Goal: Information Seeking & Learning: Learn about a topic

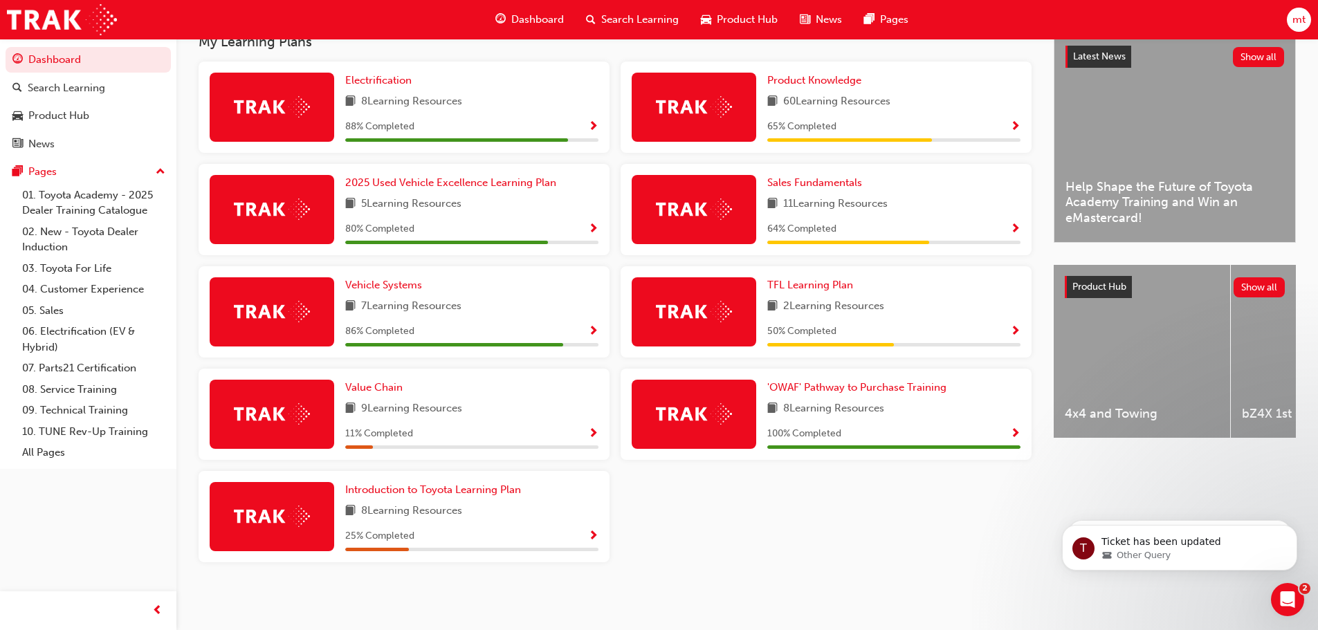
scroll to position [324, 0]
click at [160, 611] on span "prev-icon" at bounding box center [157, 611] width 10 height 17
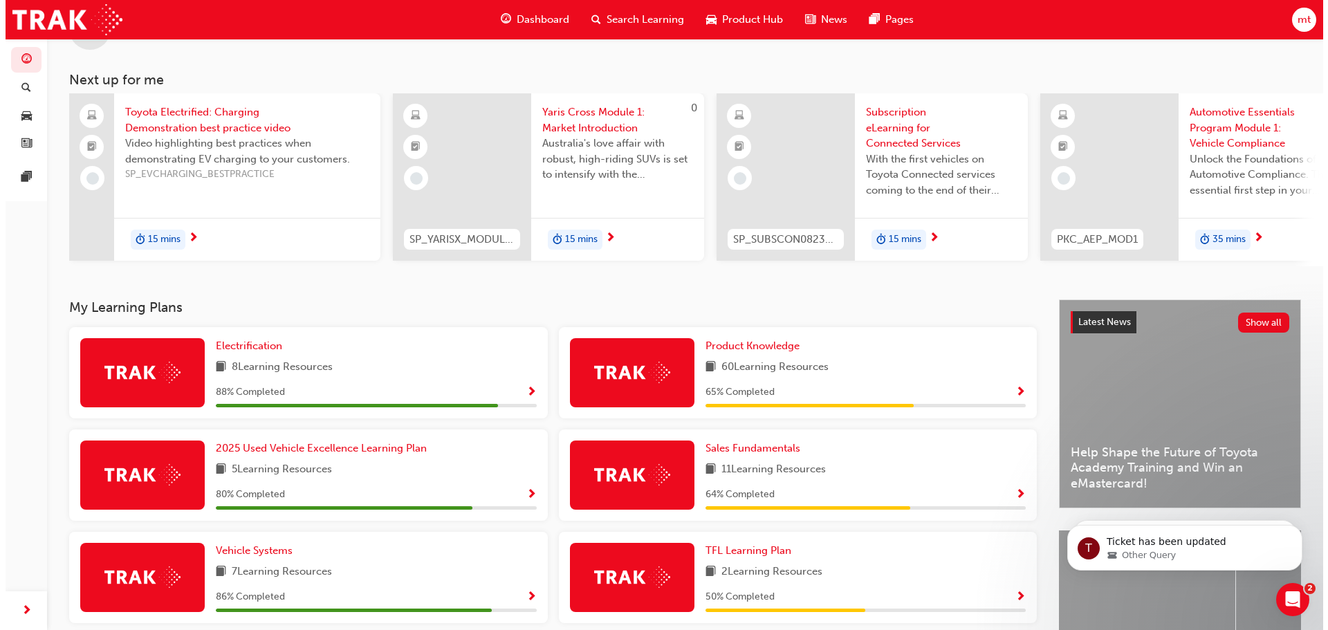
scroll to position [0, 0]
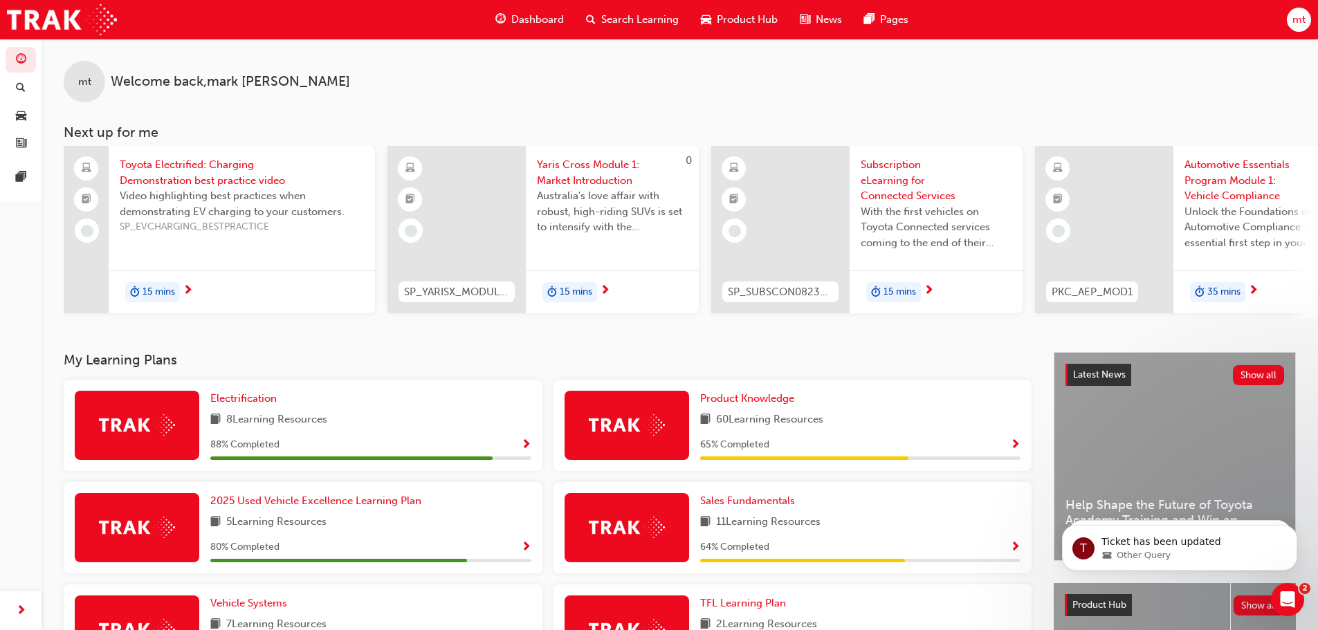
click at [612, 17] on span "Search Learning" at bounding box center [639, 20] width 77 height 16
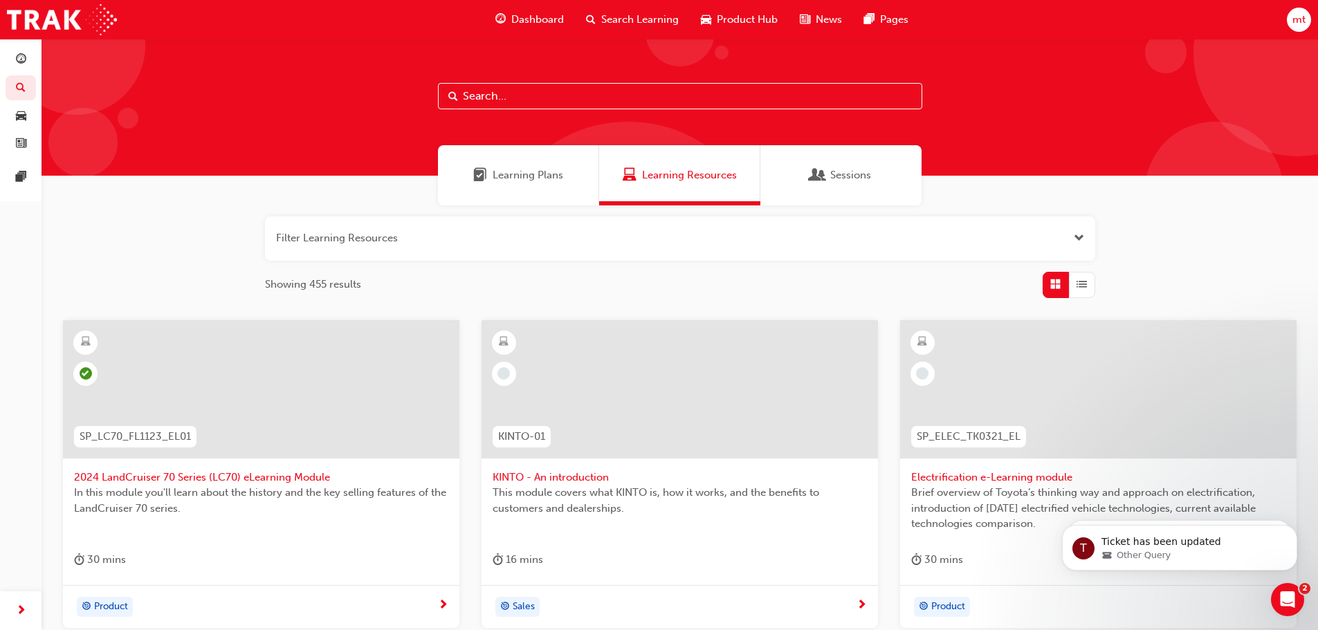
click at [465, 95] on input "text" at bounding box center [680, 96] width 484 height 26
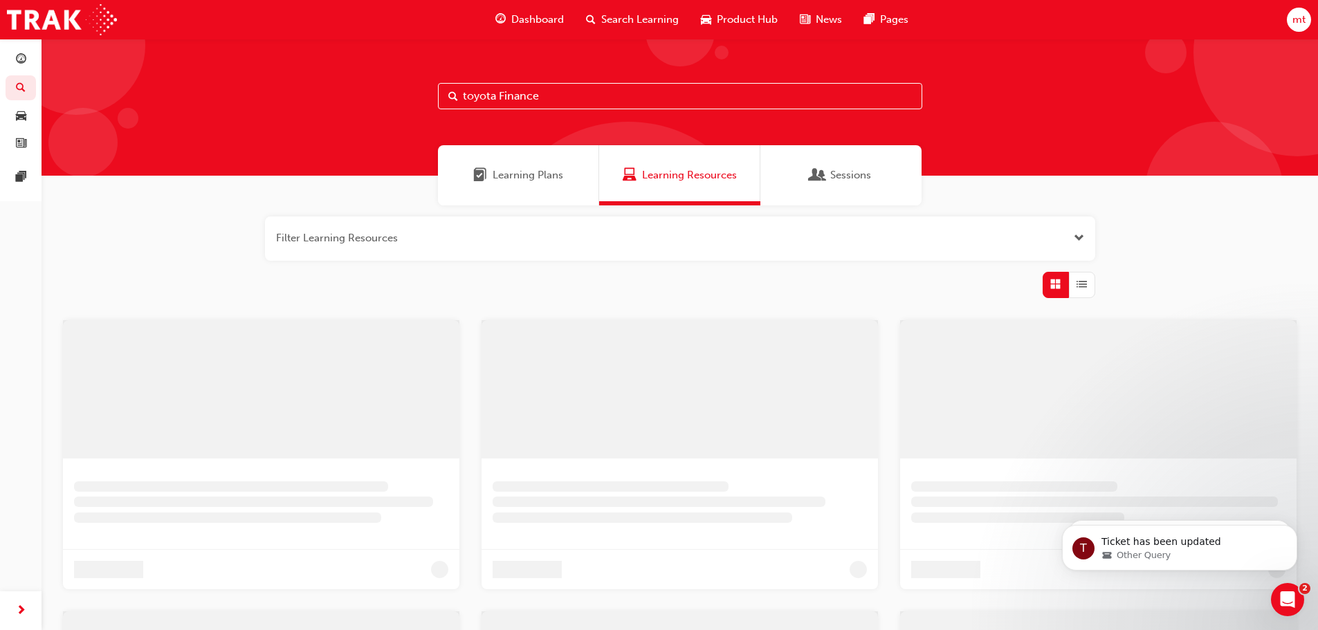
type input "toyota Finance"
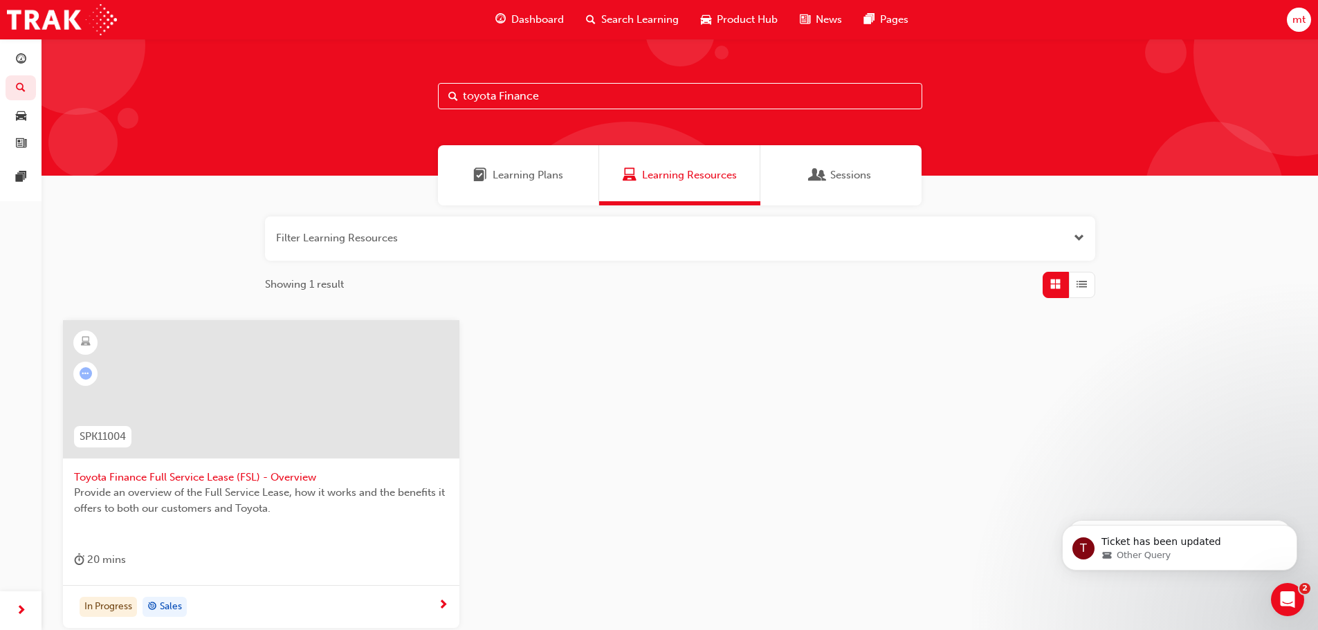
click at [265, 542] on div "Toyota Finance Full Service Lease (FSL) - Overview Provide an overview of the F…" at bounding box center [261, 452] width 396 height 265
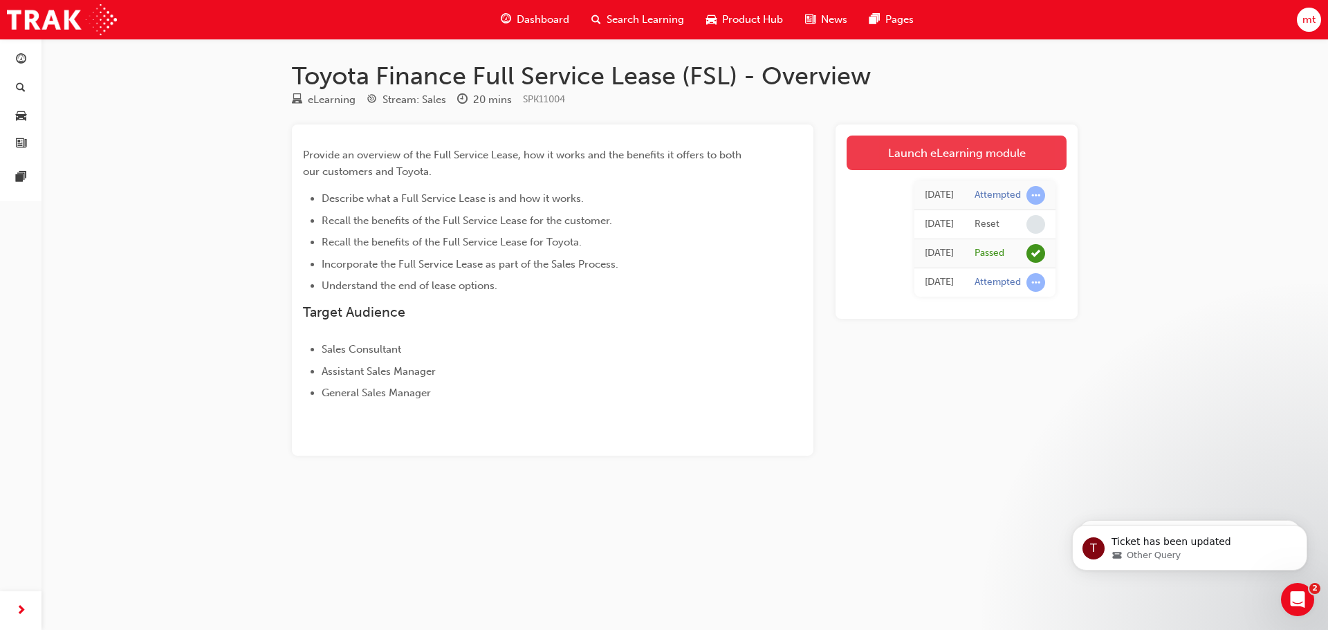
click at [953, 147] on link "Launch eLearning module" at bounding box center [957, 153] width 220 height 35
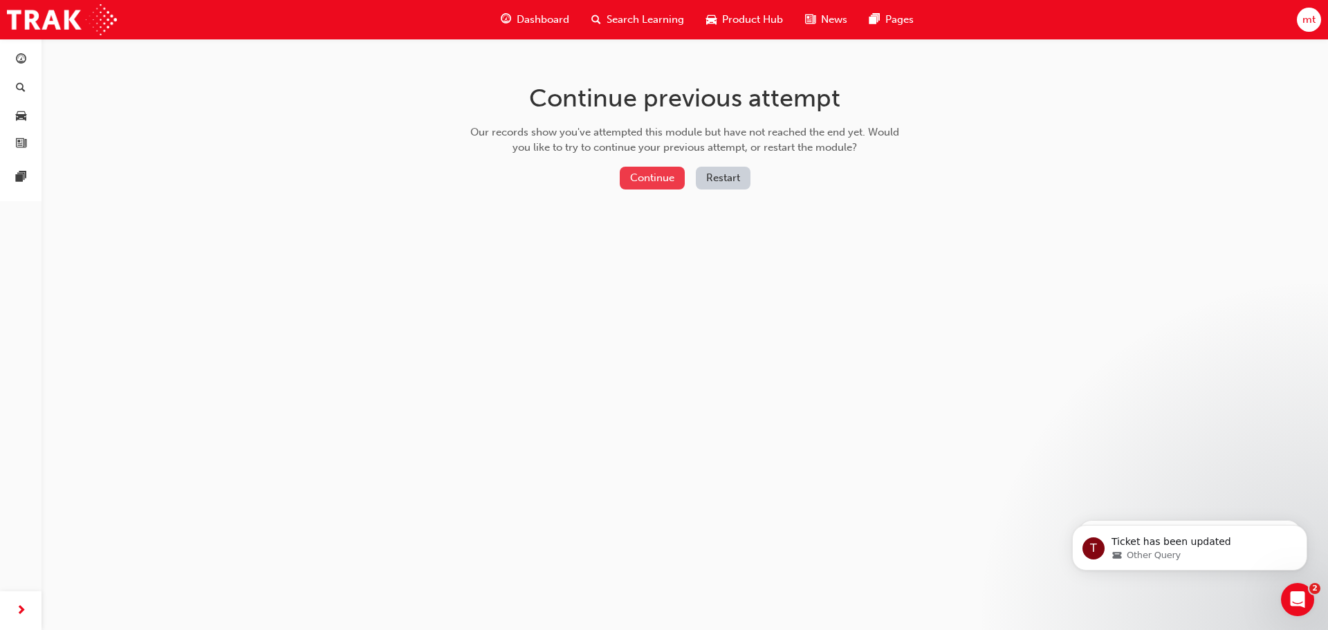
click at [646, 179] on button "Continue" at bounding box center [652, 178] width 65 height 23
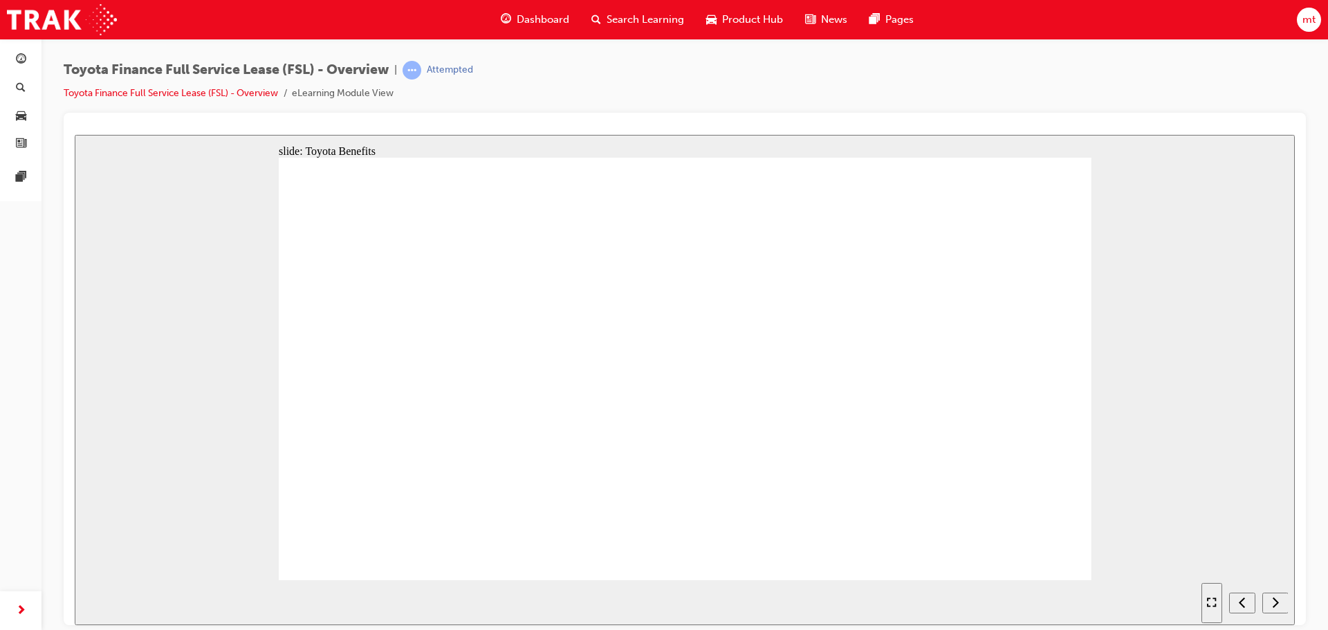
click at [95, 288] on div "slide: Objectives Toyota Finance: FULL SERVICE LEASE How does the Full Service …" at bounding box center [685, 379] width 1220 height 490
click at [250, 95] on link "Toyota Finance Full Service Lease (FSL) - Overview" at bounding box center [171, 93] width 214 height 12
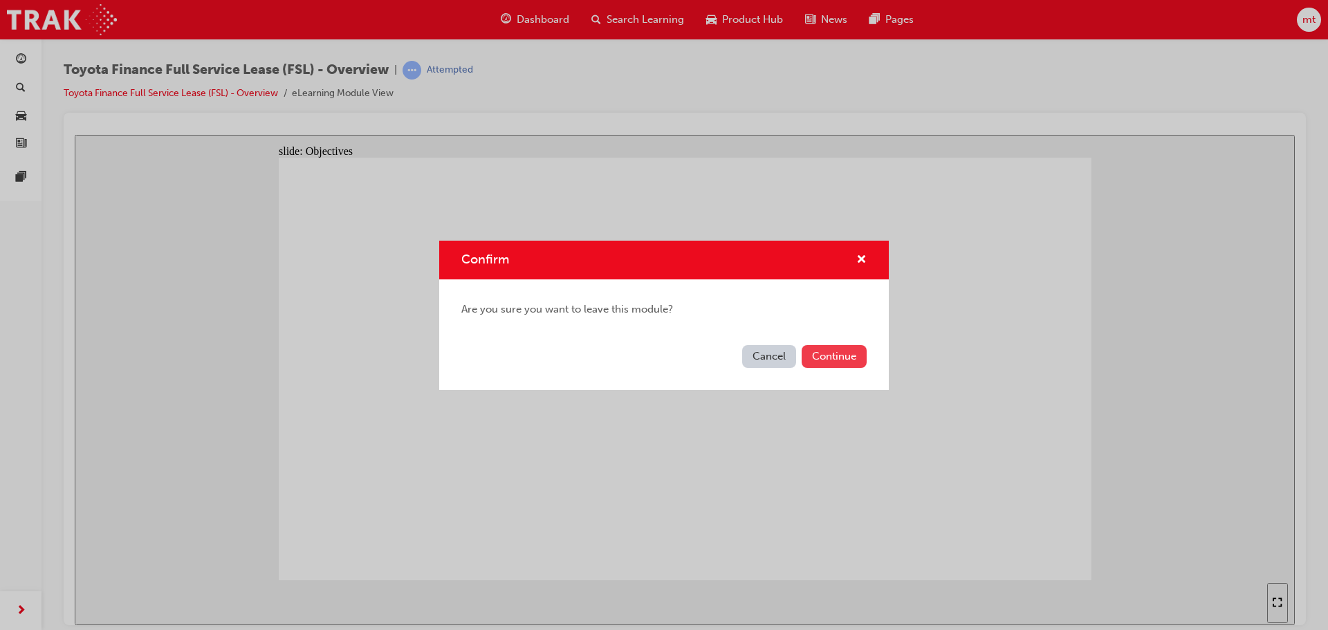
click at [849, 359] on button "Continue" at bounding box center [834, 356] width 65 height 23
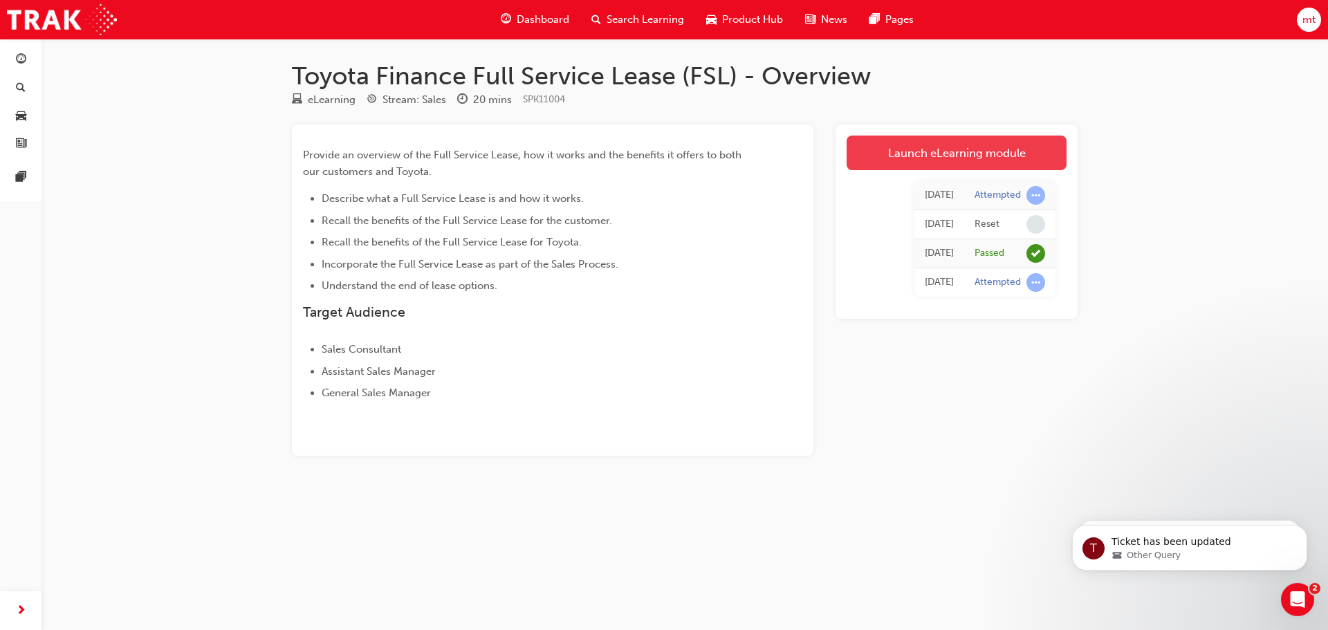
click at [938, 149] on link "Launch eLearning module" at bounding box center [957, 153] width 220 height 35
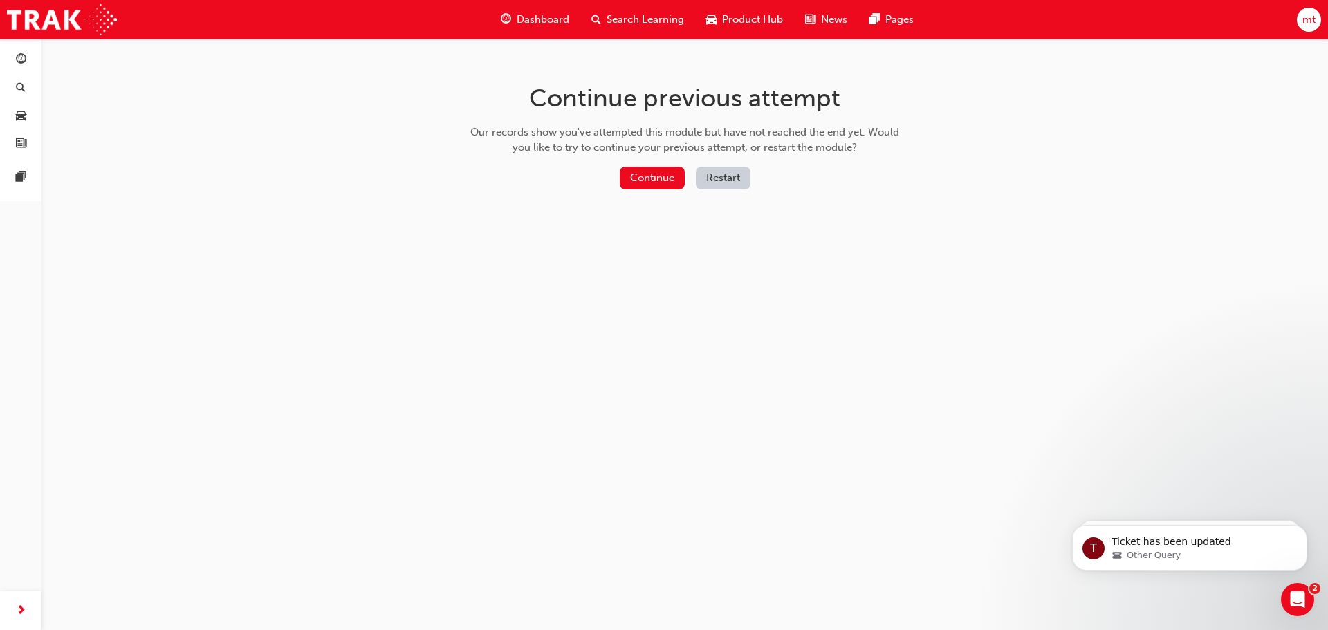
click at [714, 174] on button "Restart" at bounding box center [723, 178] width 55 height 23
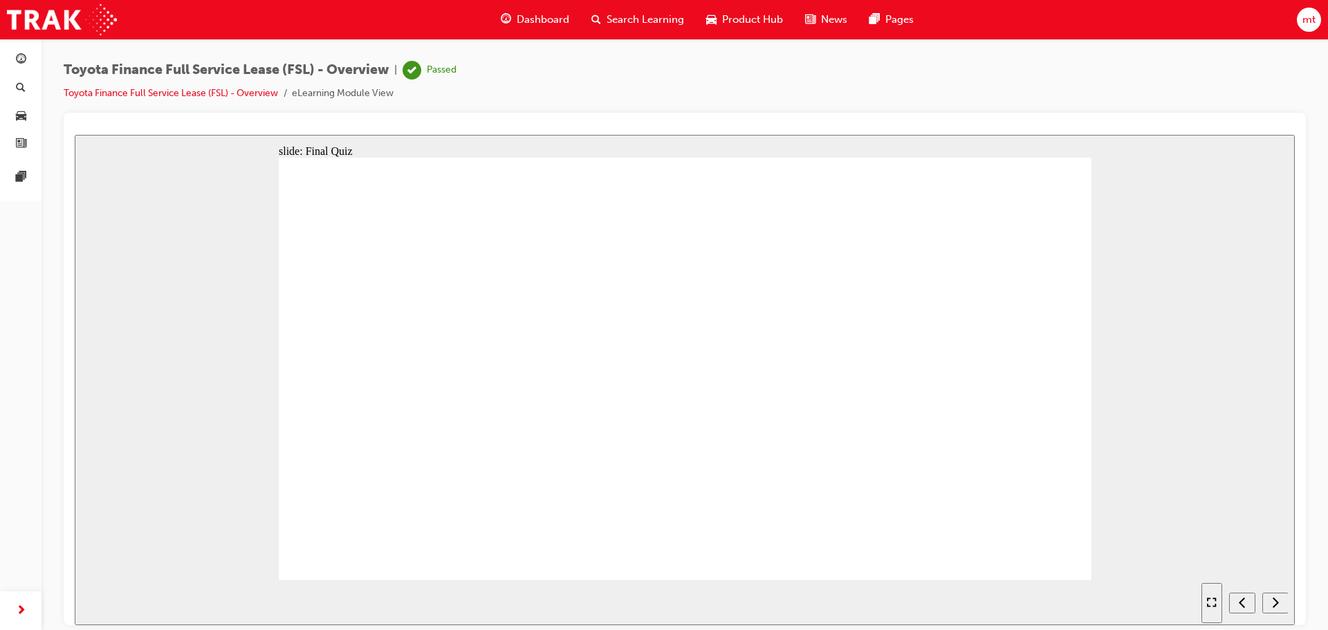
radio input "true"
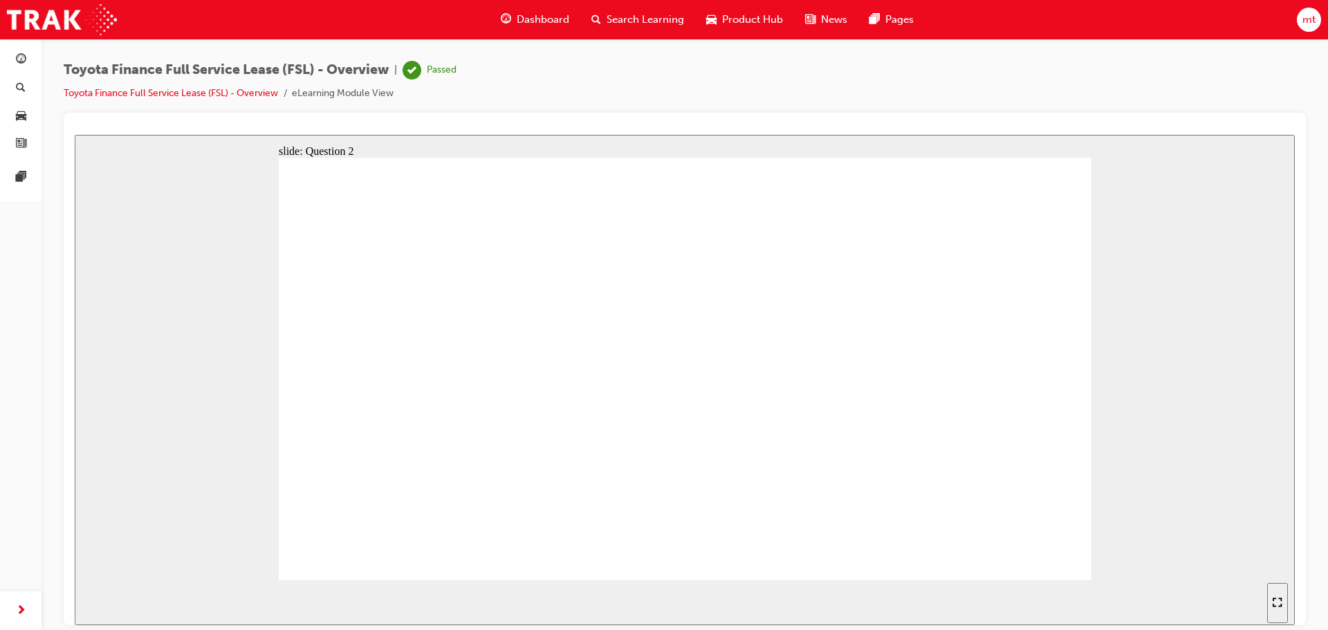
radio input "true"
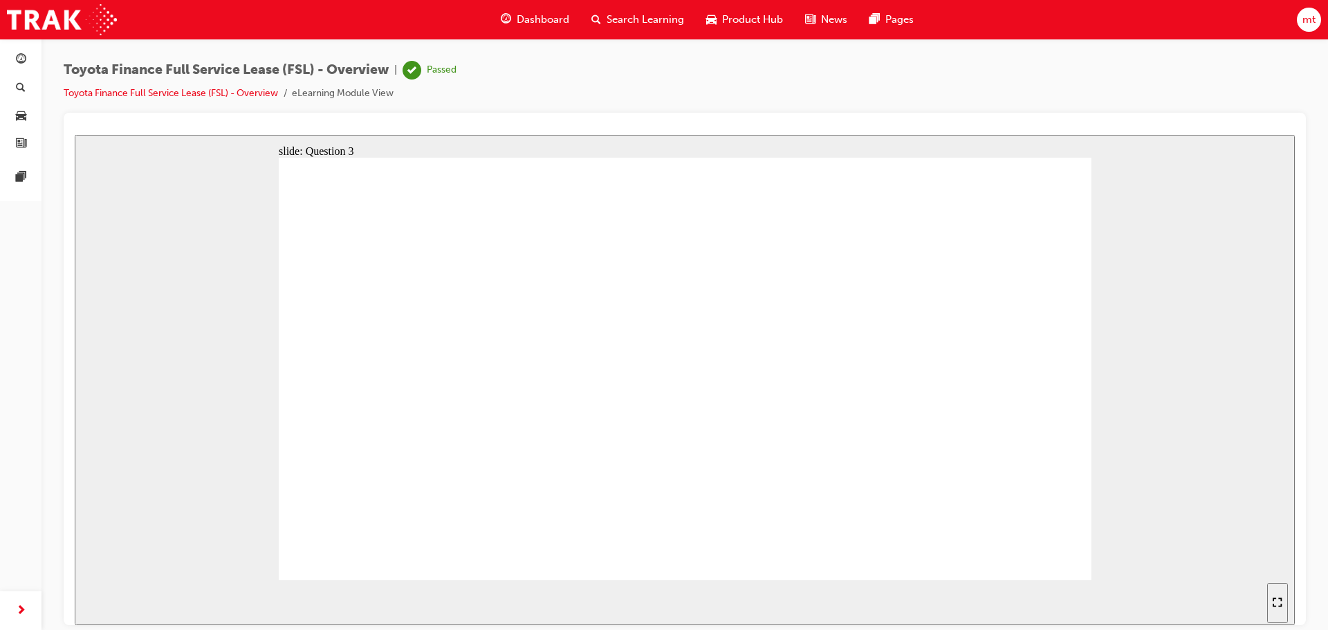
radio input "true"
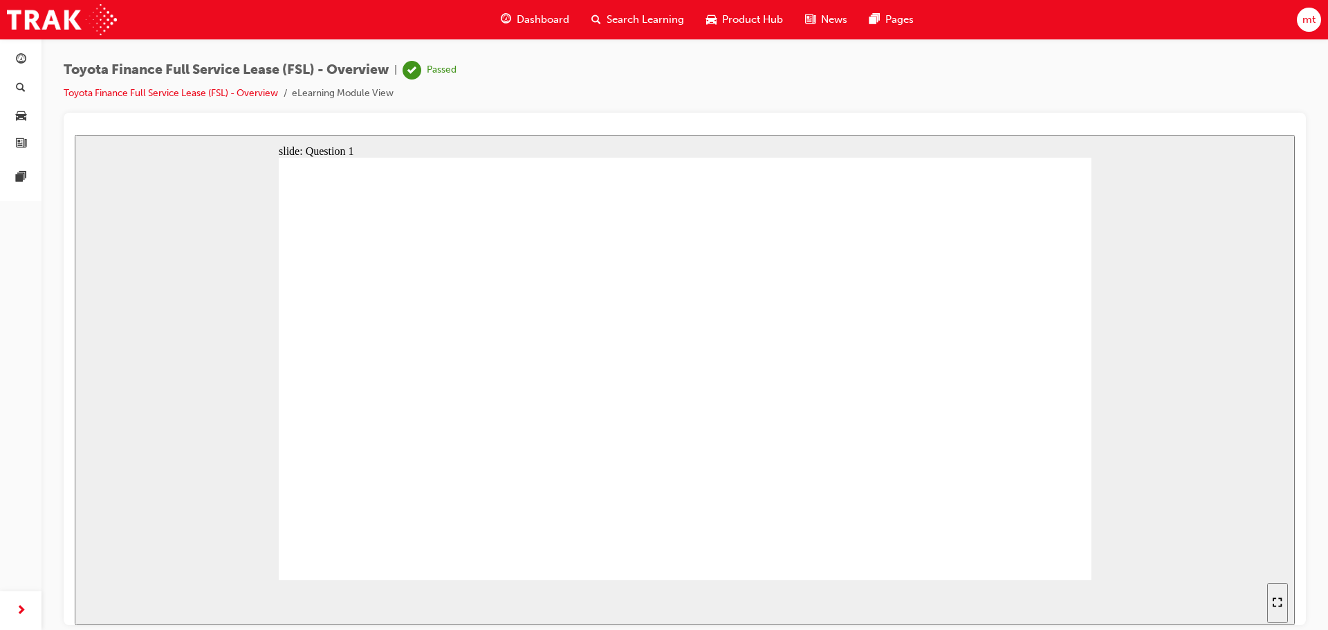
radio input "true"
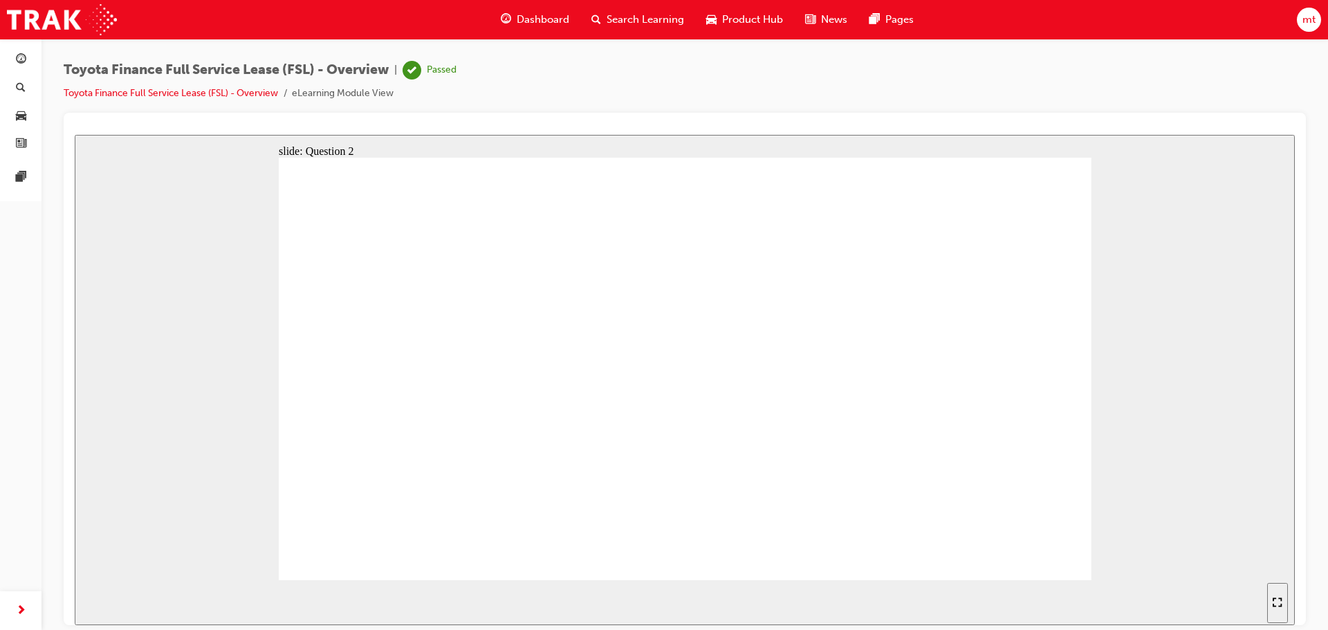
radio input "true"
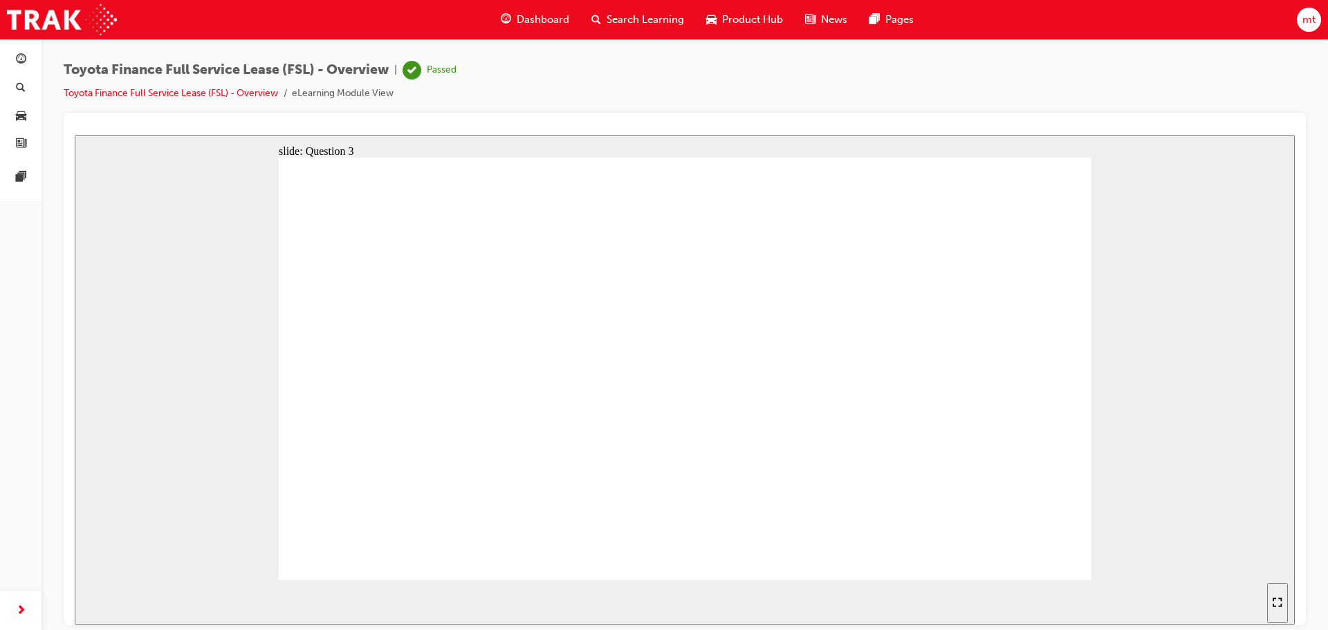
radio input "true"
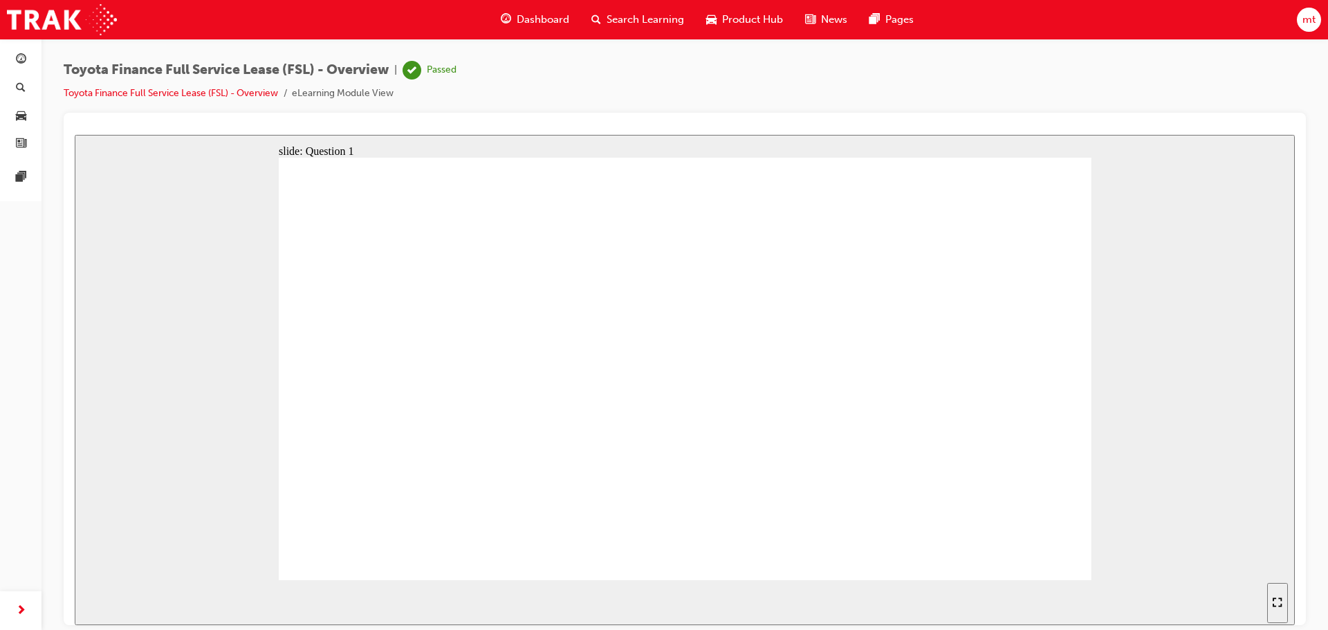
drag, startPoint x: 410, startPoint y: 286, endPoint x: 419, endPoint y: 290, distance: 9.9
radio input "true"
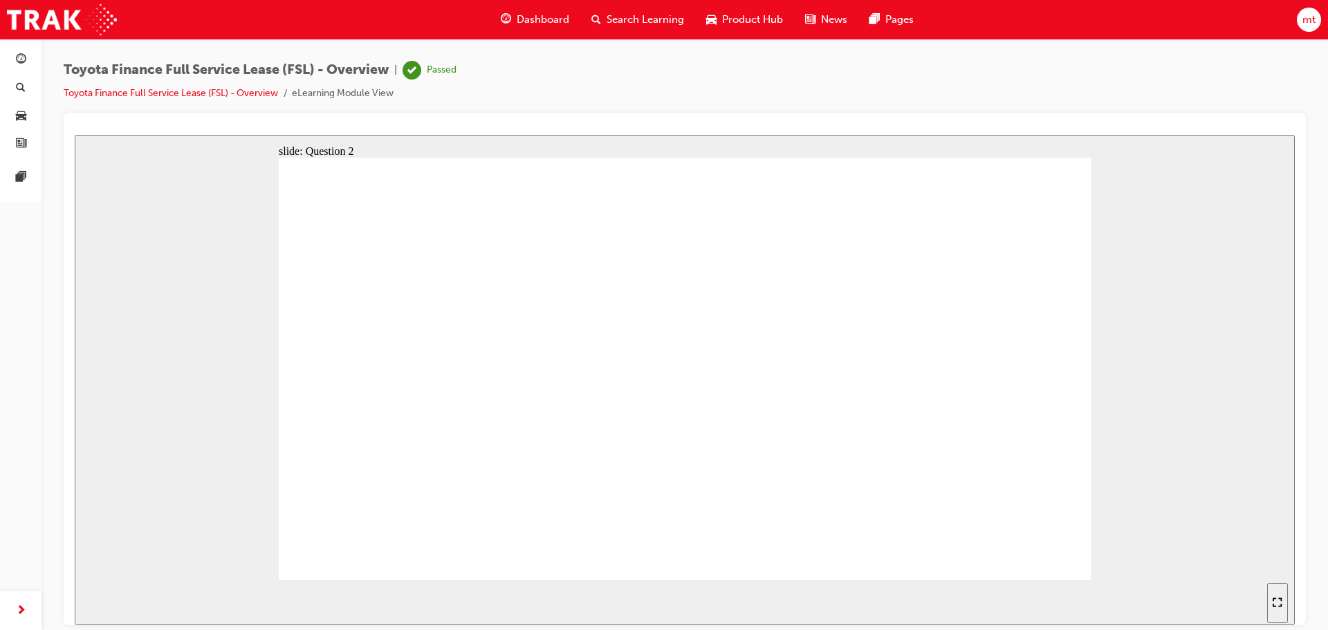
radio input "true"
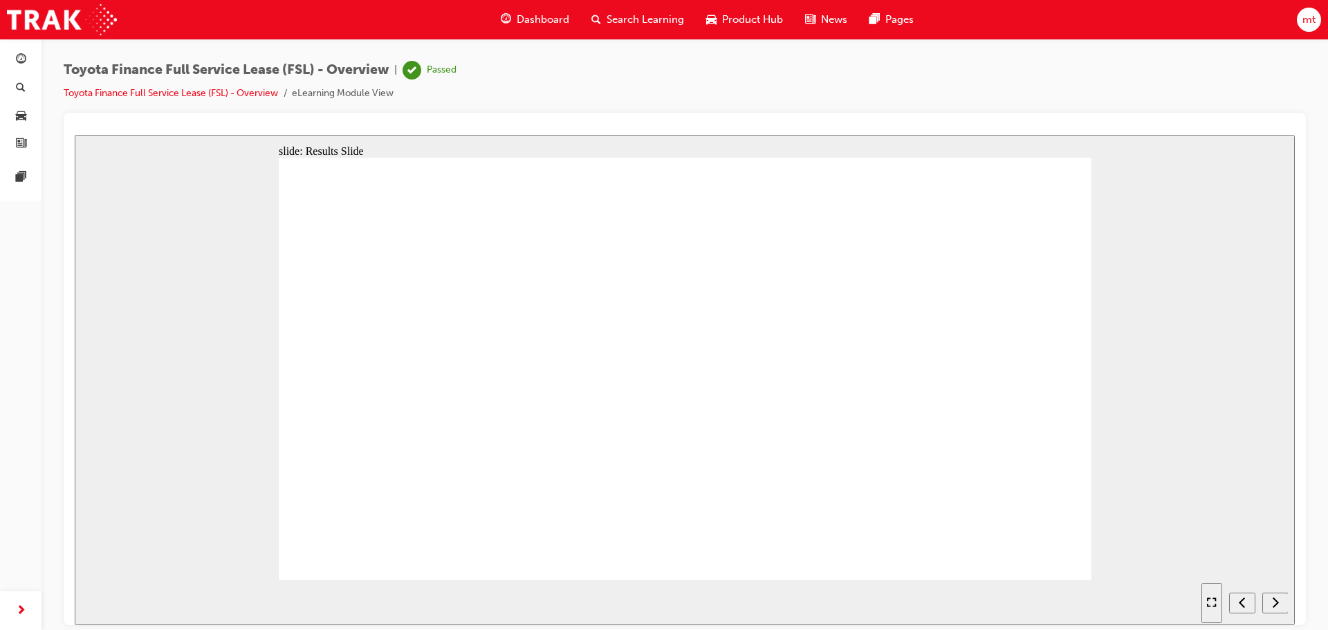
radio input "true"
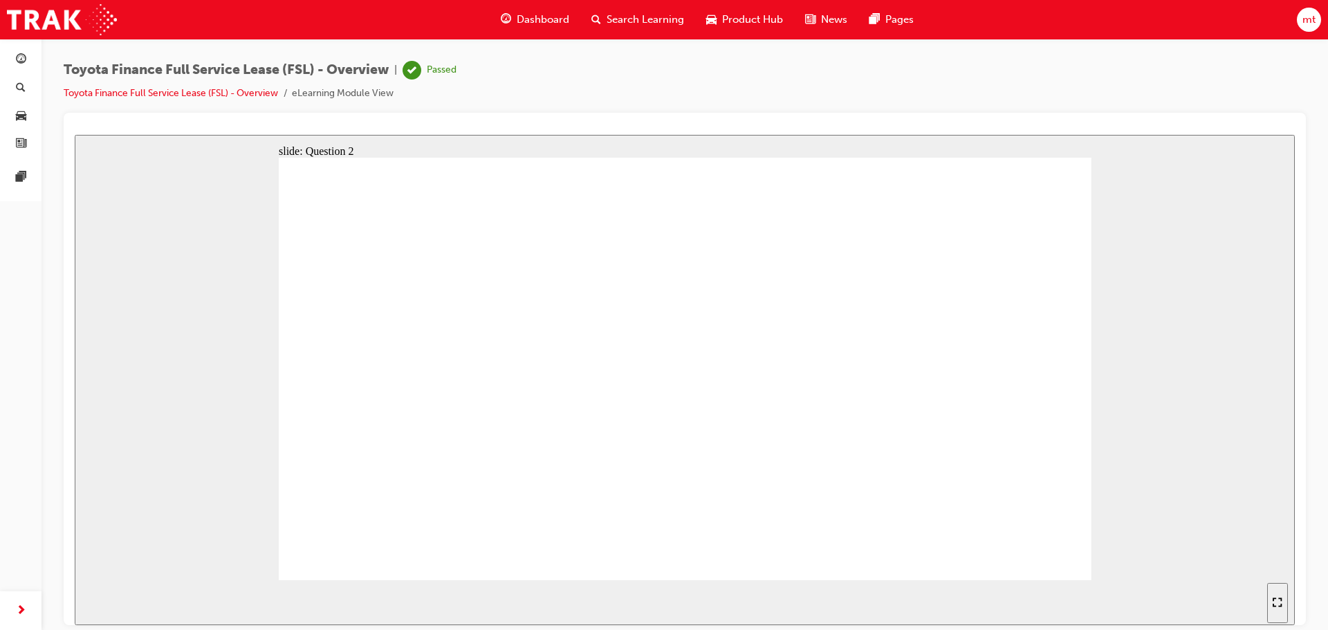
radio input "true"
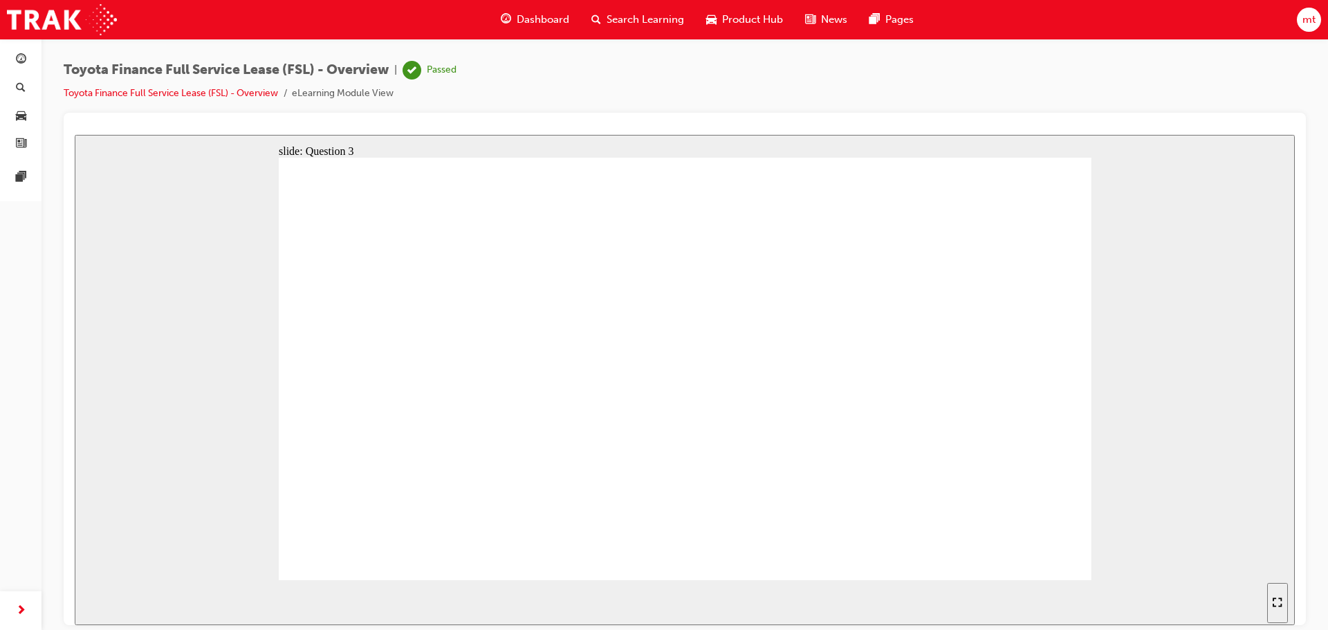
radio input "true"
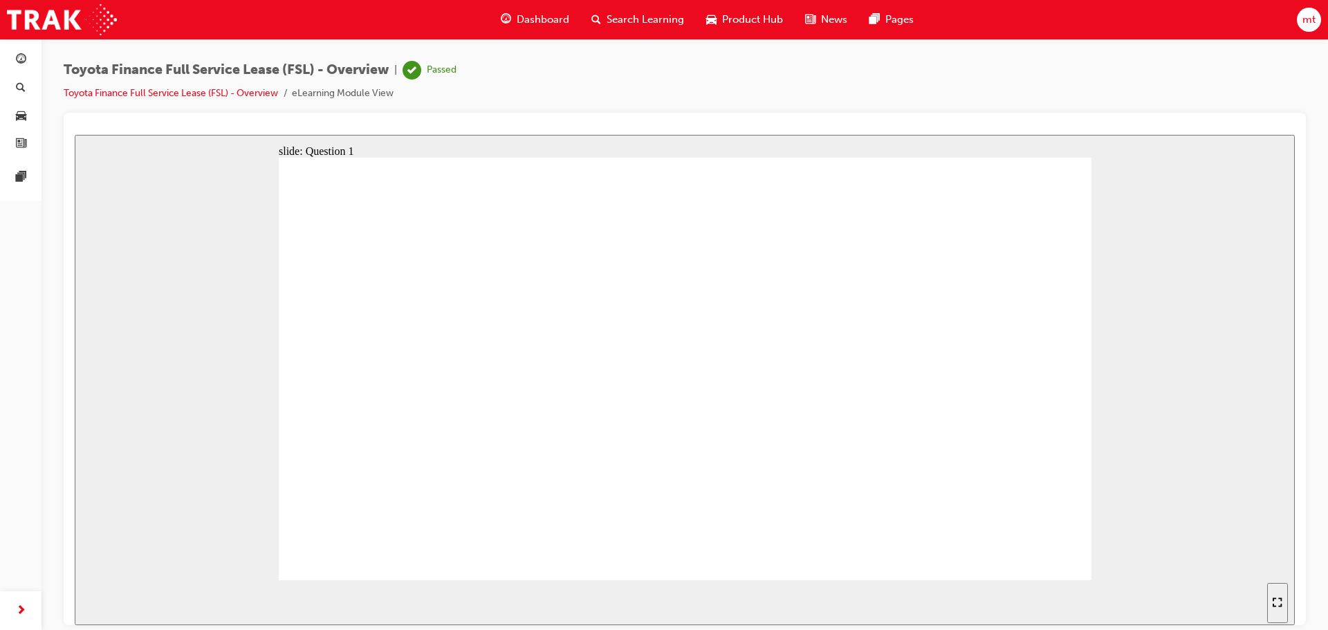
radio input "true"
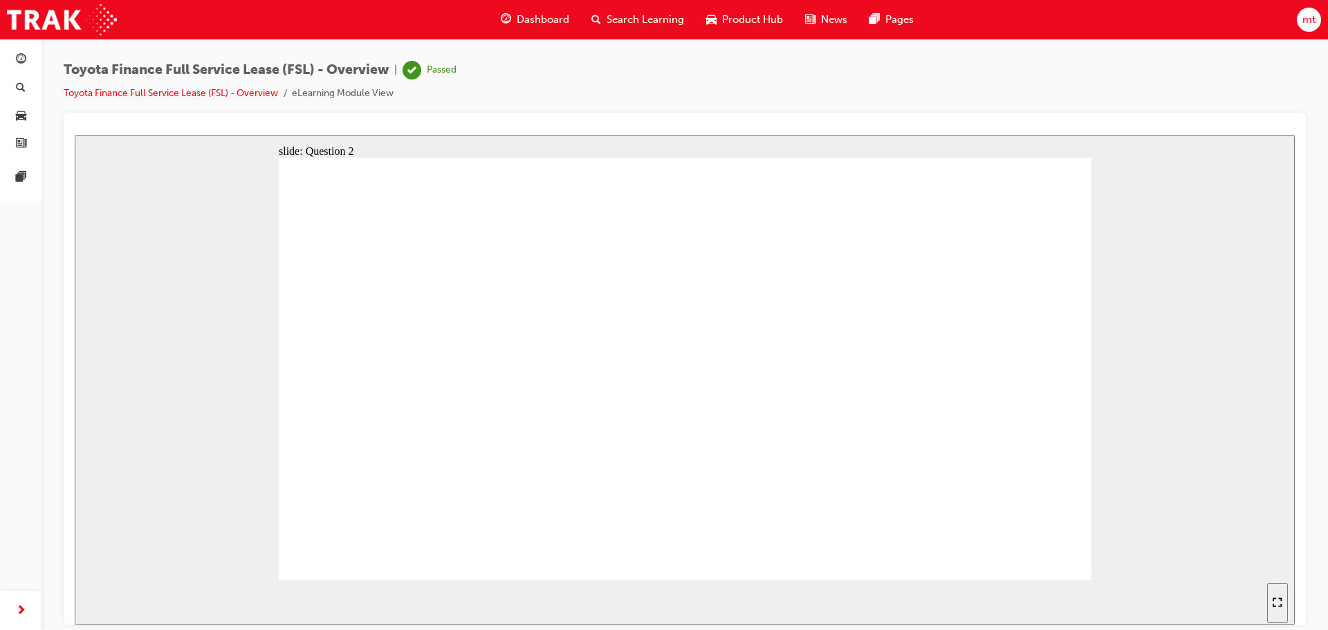
radio input "true"
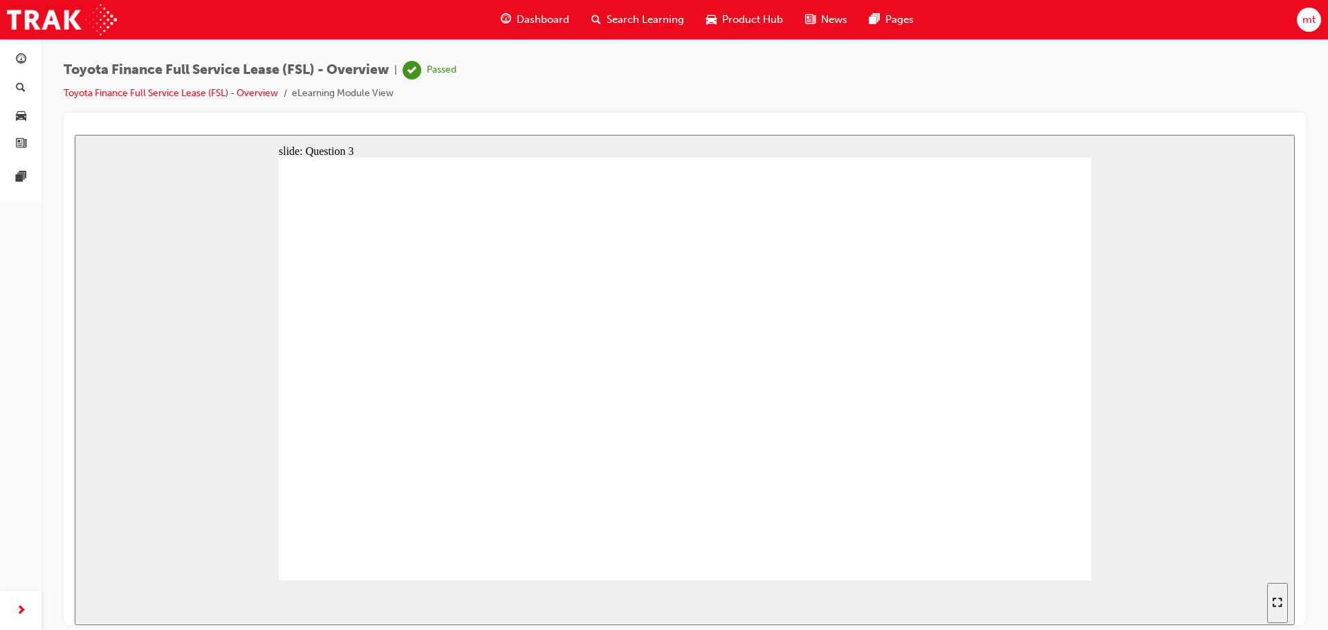
radio input "true"
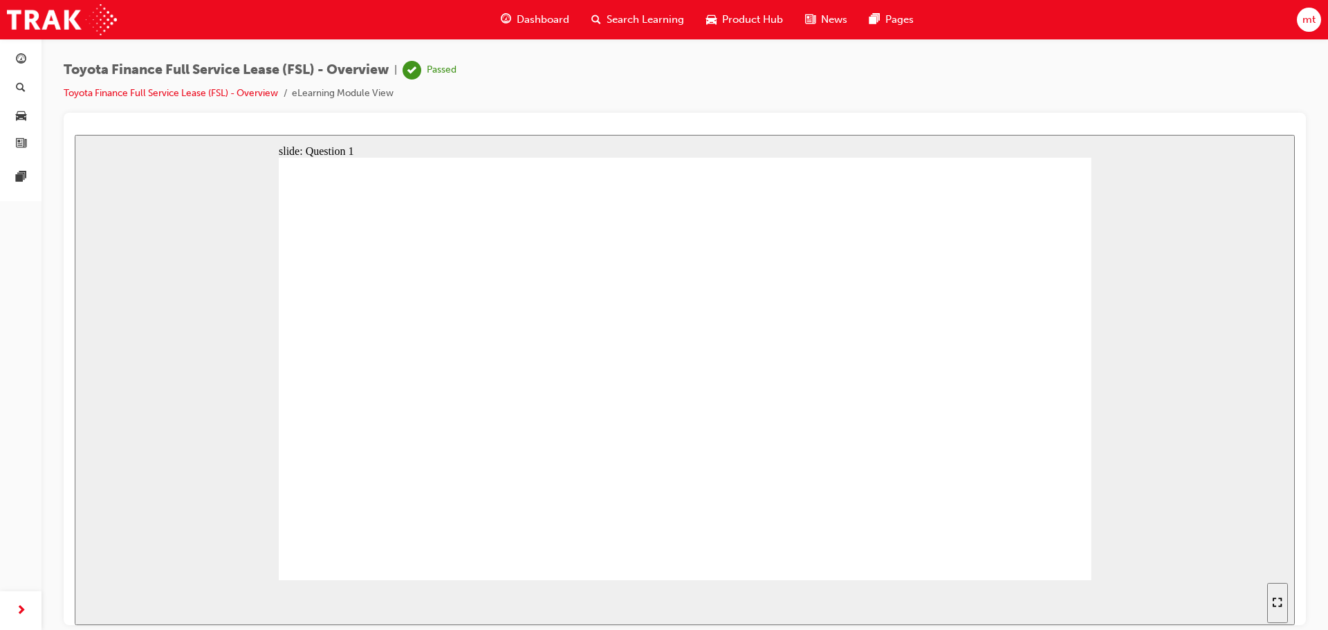
radio input "true"
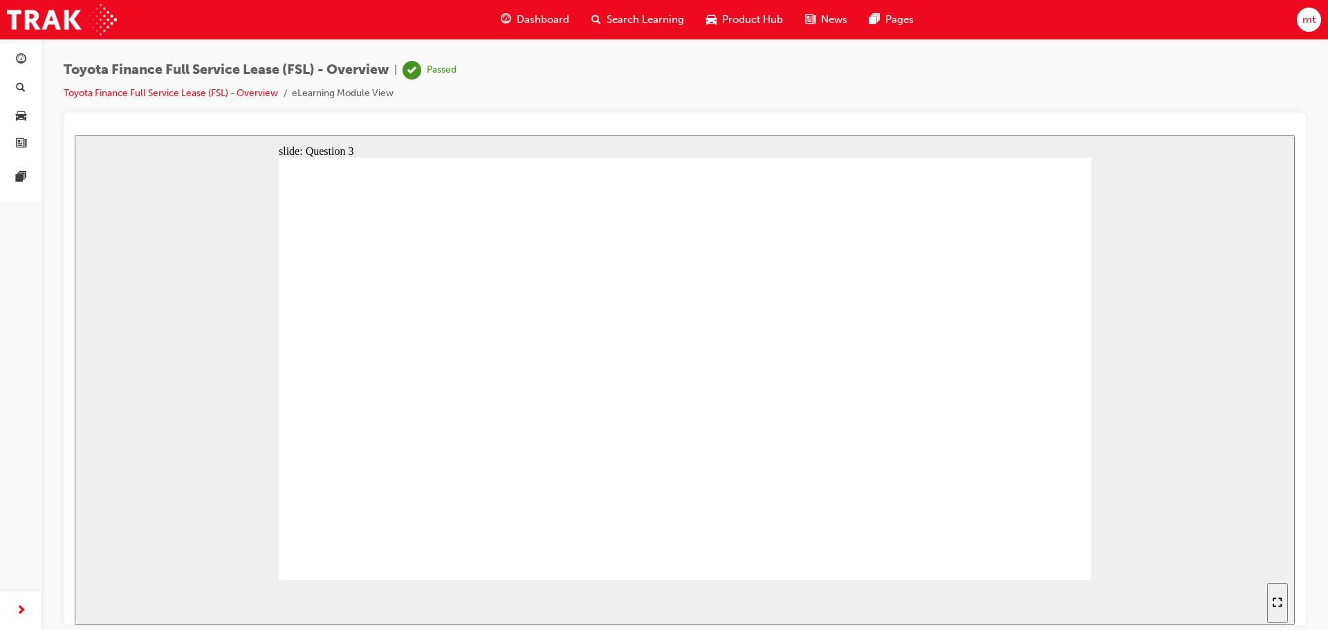
radio input "false"
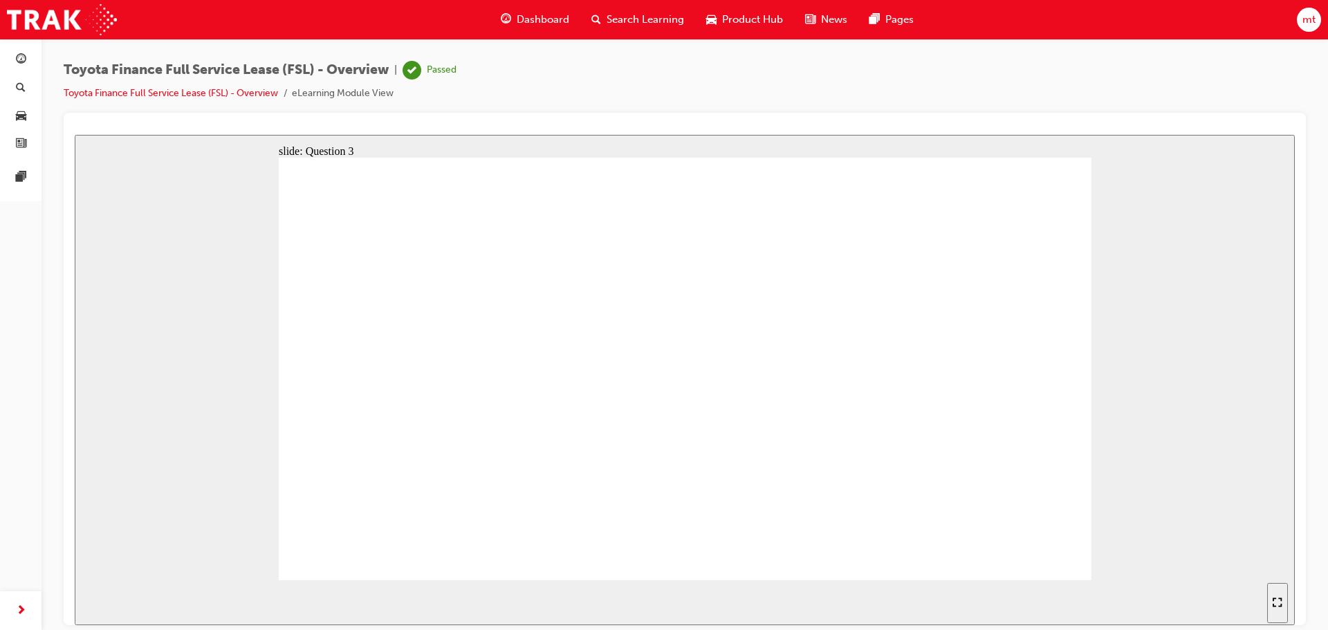
radio input "true"
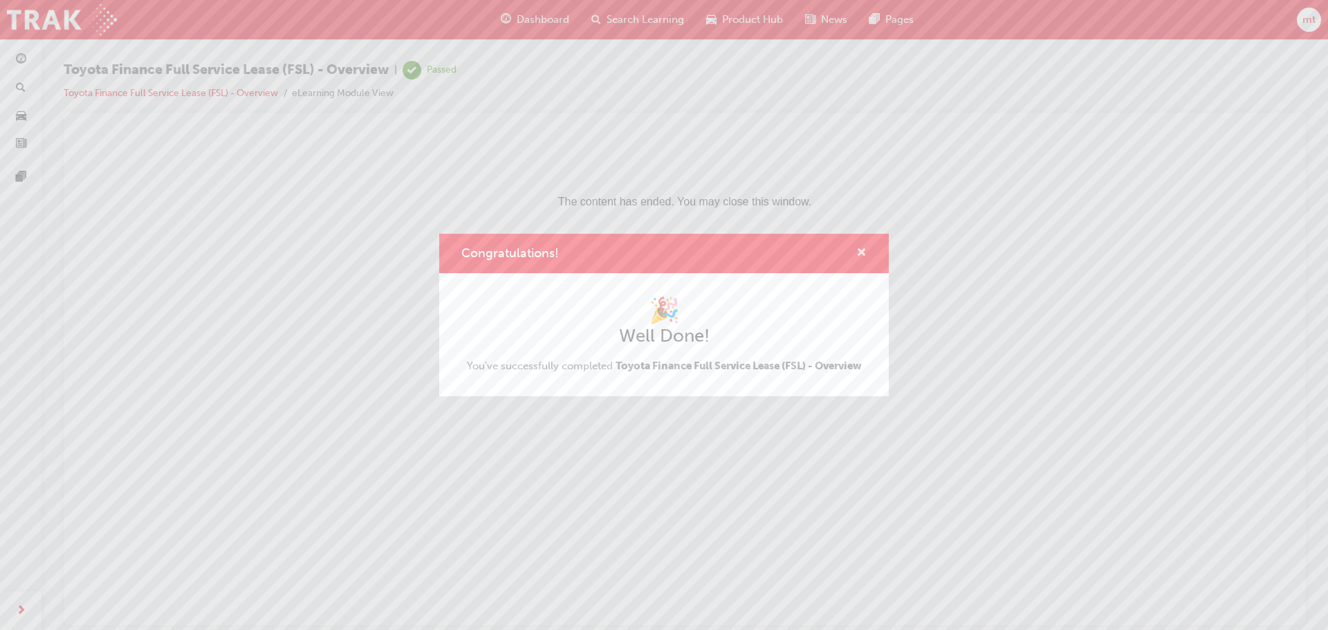
click at [862, 251] on span "cross-icon" at bounding box center [861, 254] width 10 height 12
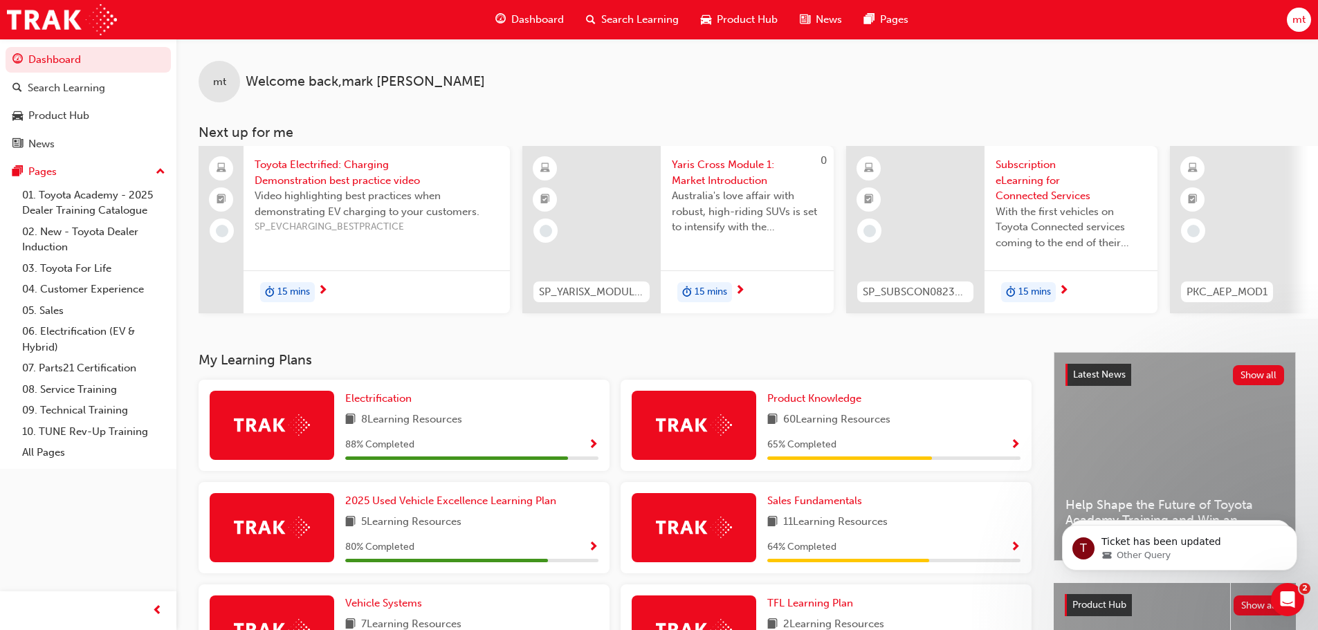
click at [649, 11] on div "Search Learning" at bounding box center [632, 20] width 115 height 28
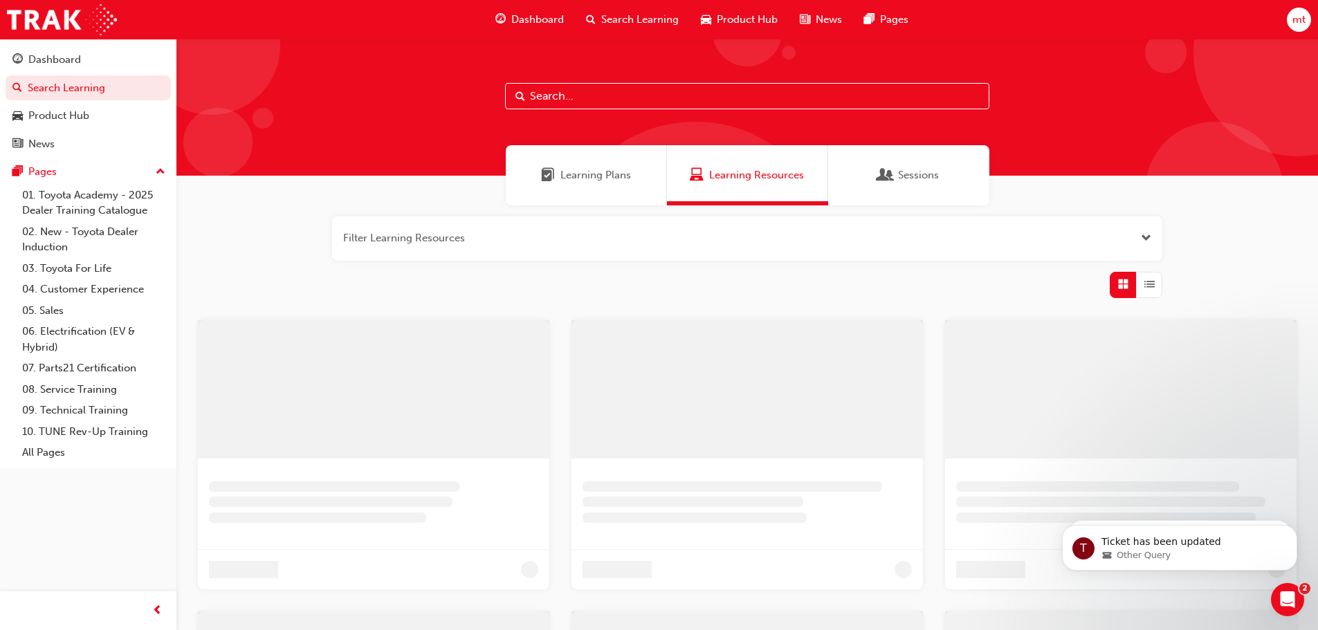
click at [555, 98] on input "text" at bounding box center [747, 96] width 484 height 26
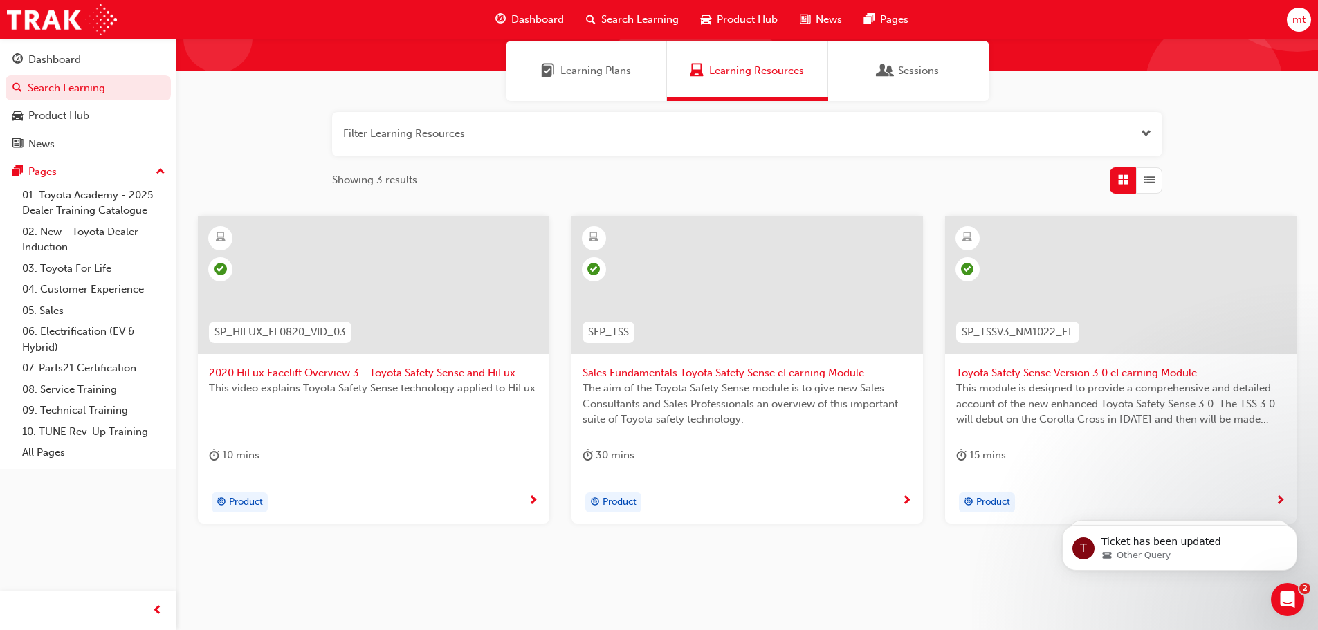
scroll to position [132, 0]
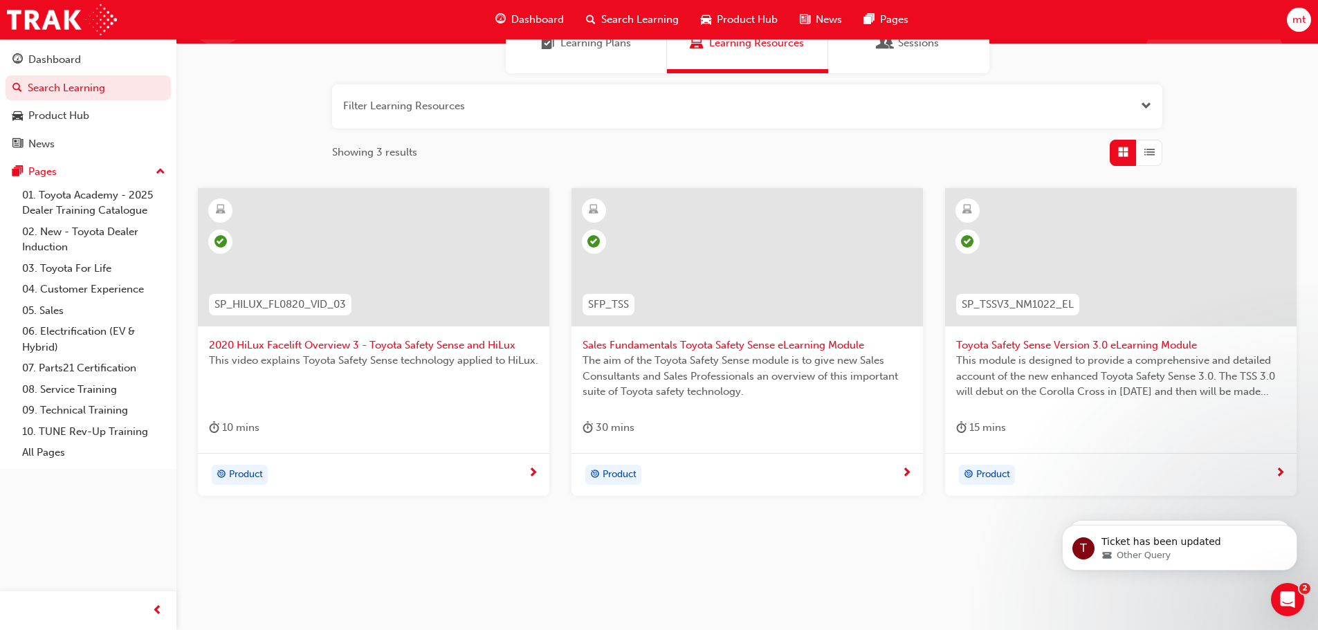
type input "safety sense"
click at [1282, 473] on span "next-icon" at bounding box center [1280, 474] width 10 height 12
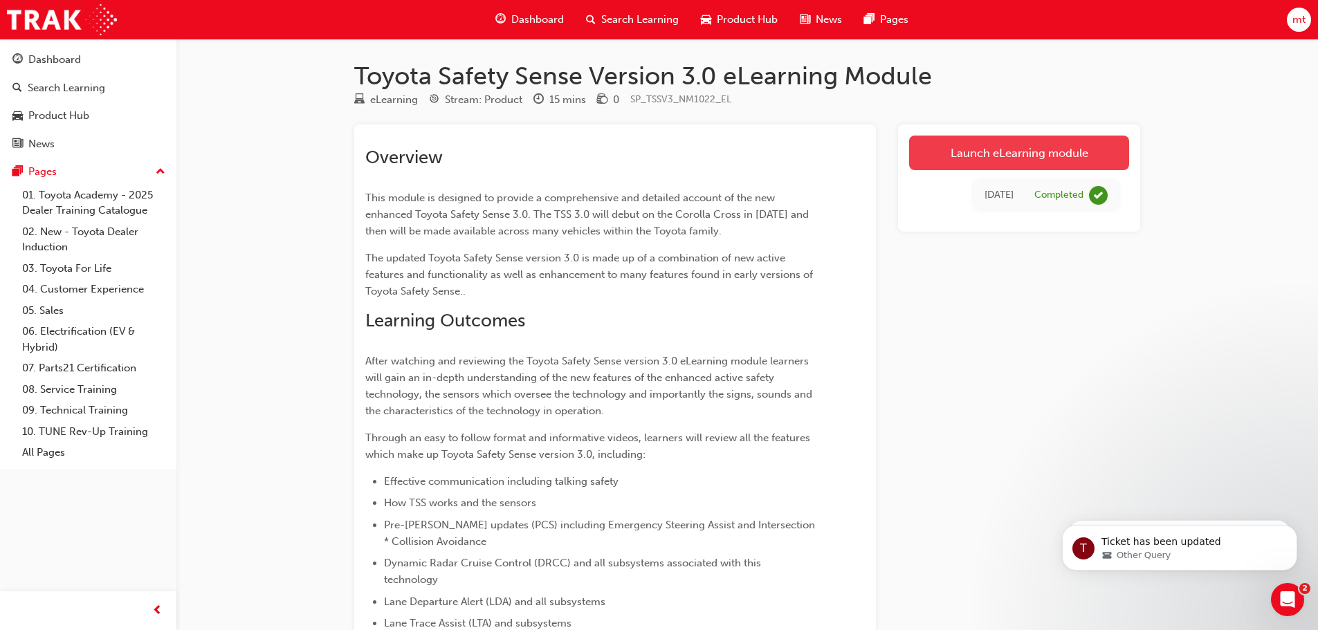
click at [1011, 158] on link "Launch eLearning module" at bounding box center [1019, 153] width 220 height 35
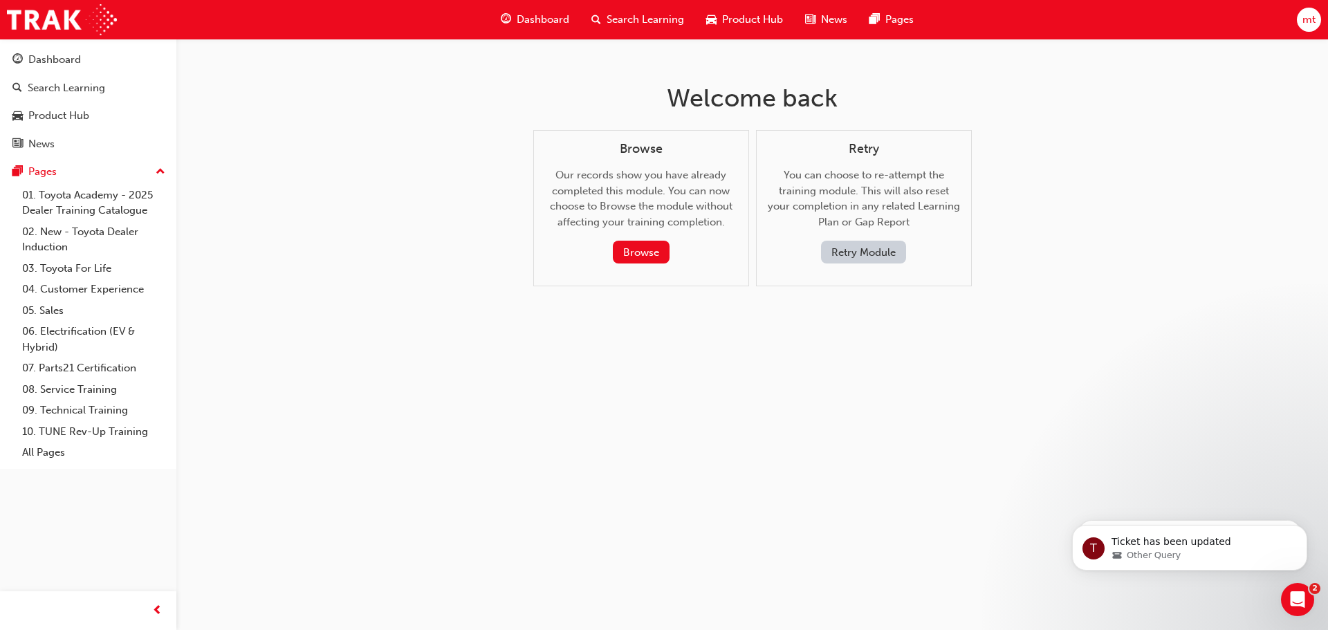
click at [883, 250] on button "Retry Module" at bounding box center [863, 252] width 85 height 23
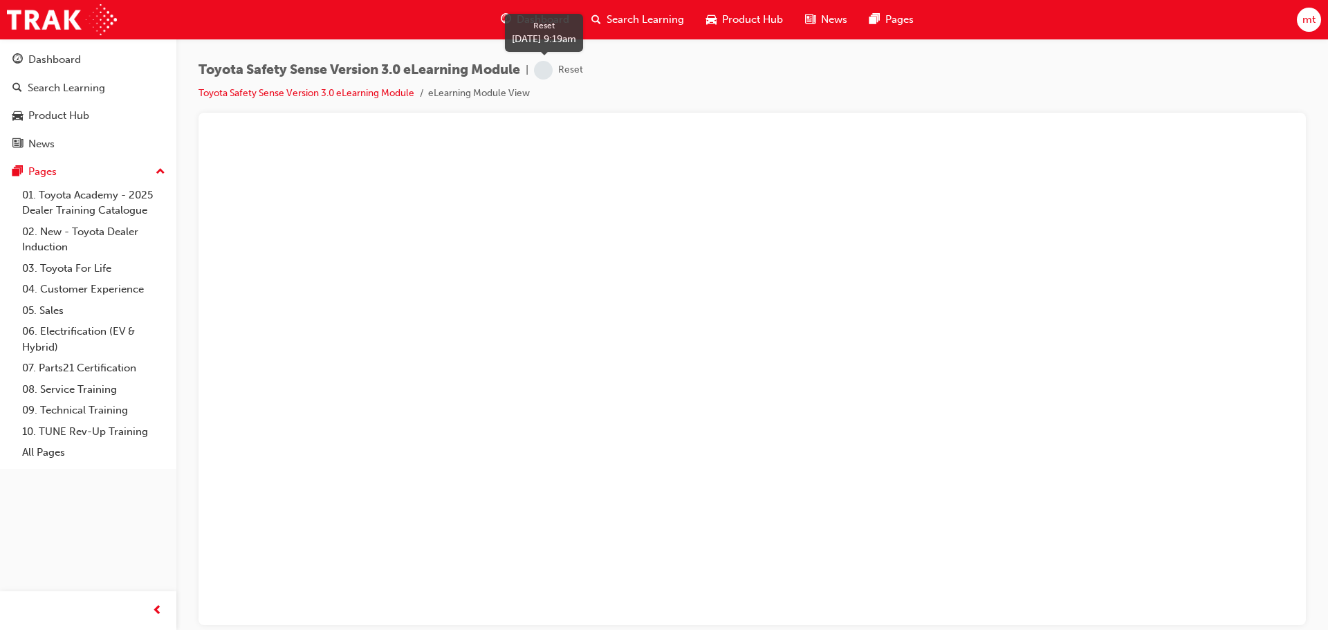
click at [553, 71] on span "learningRecordVerb_NONE-icon" at bounding box center [543, 70] width 19 height 19
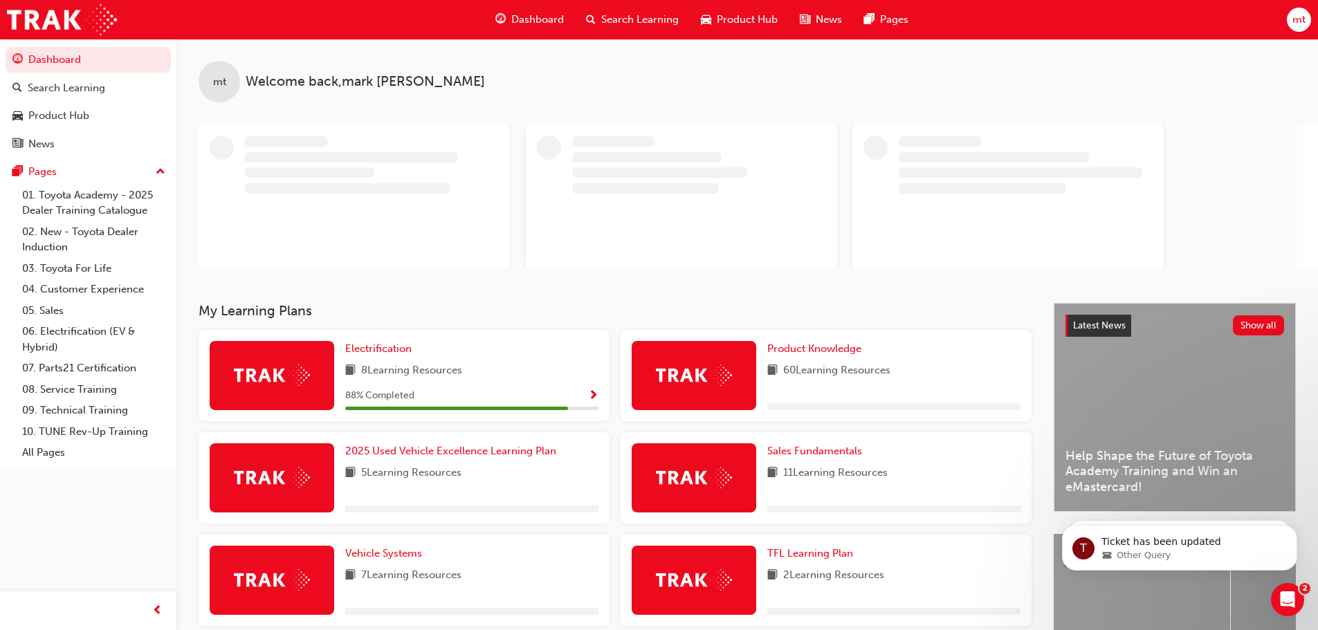
click at [627, 14] on span "Search Learning" at bounding box center [639, 20] width 77 height 16
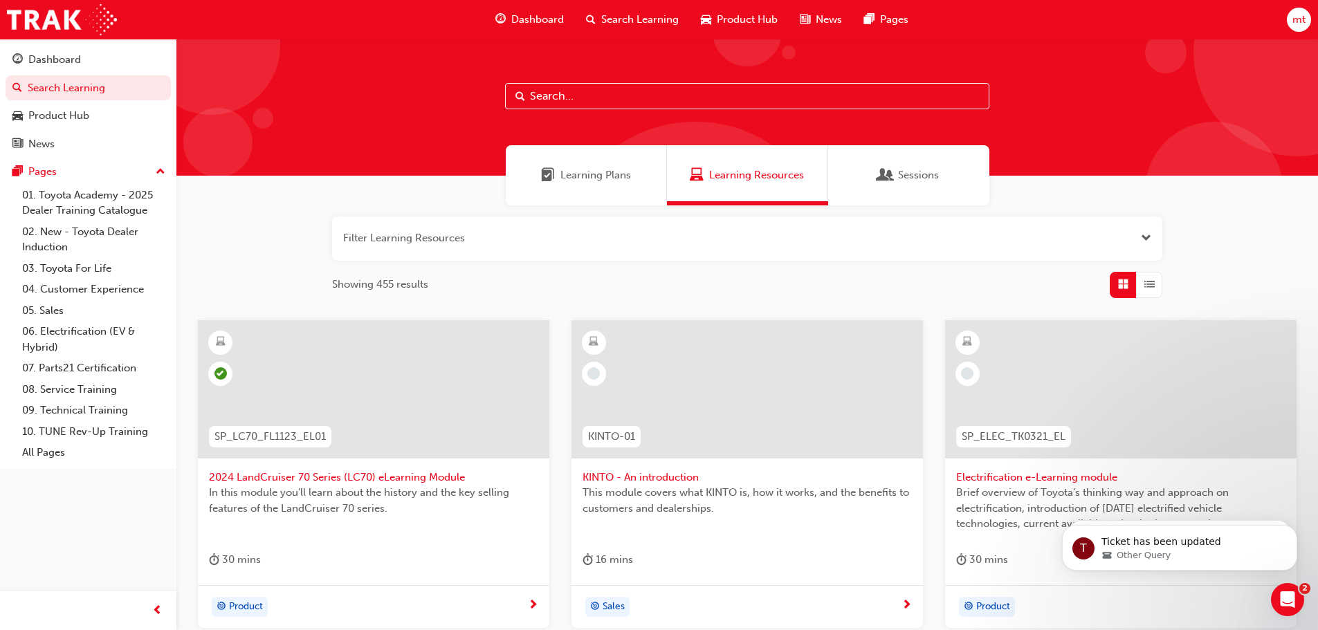
click at [534, 95] on input "text" at bounding box center [747, 96] width 484 height 26
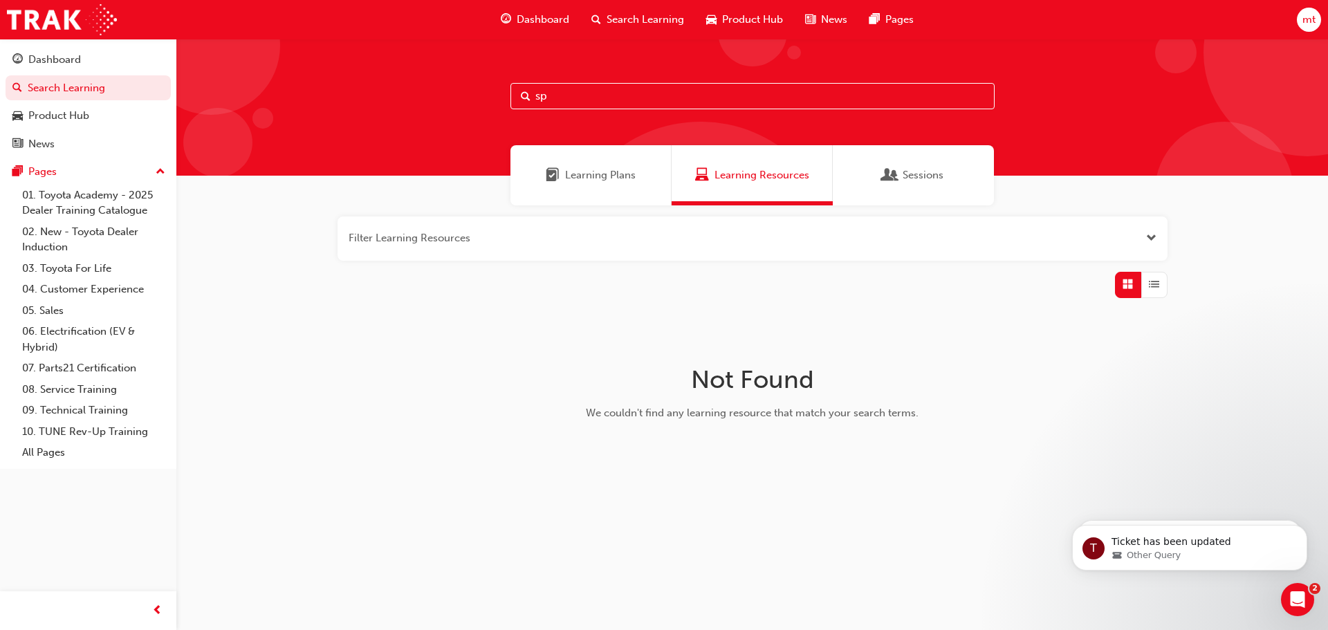
type input "s"
click at [623, 178] on span "Learning Plans" at bounding box center [600, 175] width 71 height 16
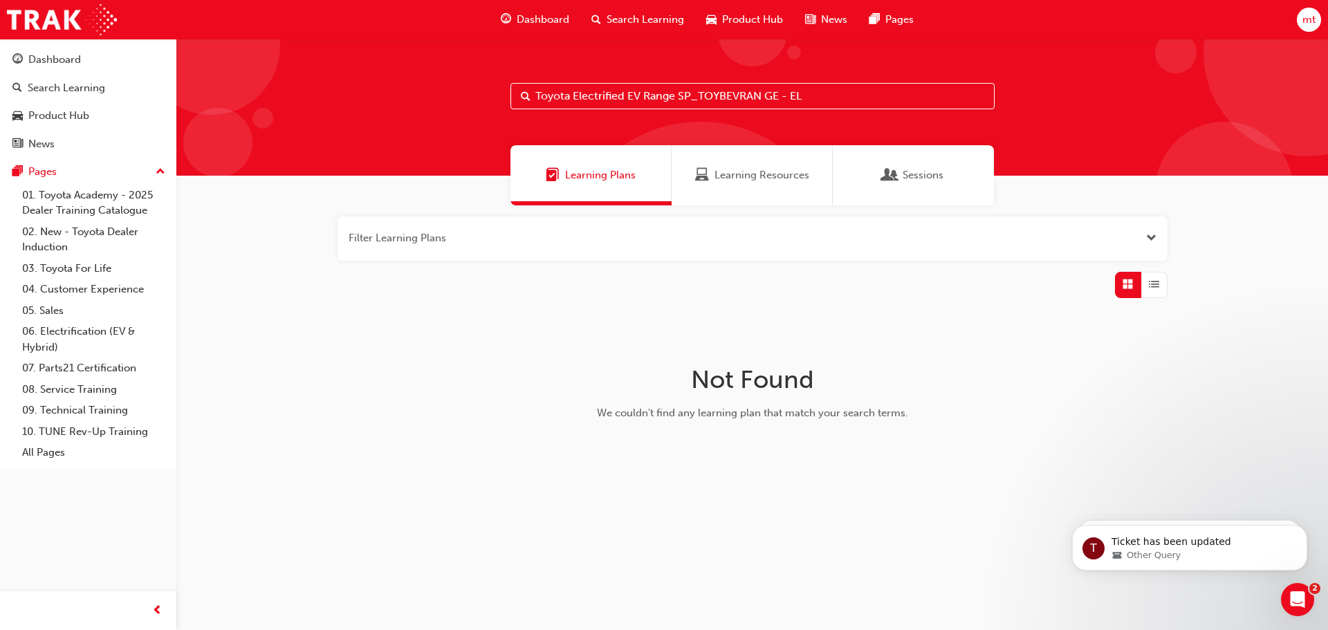
click at [841, 101] on input "Toyota Electrified EV Range SP_TOYBEVRAN GE - EL" at bounding box center [753, 96] width 484 height 26
type input "T"
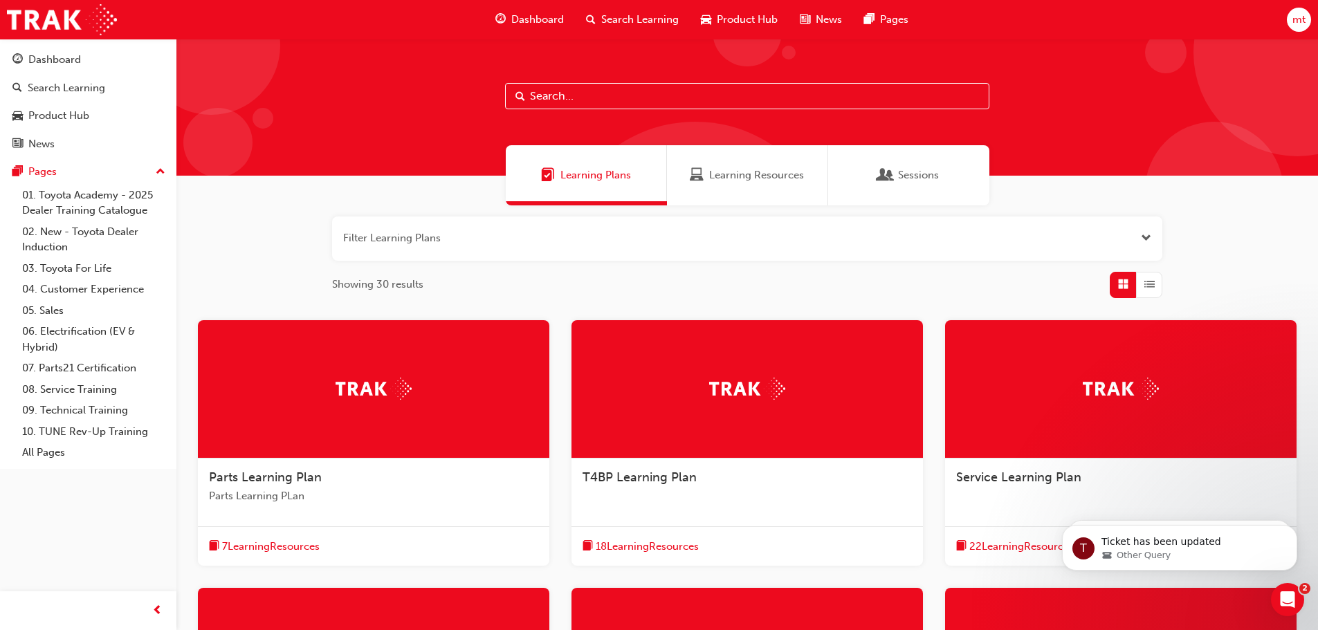
click at [721, 183] on div "Learning Resources" at bounding box center [747, 175] width 161 height 60
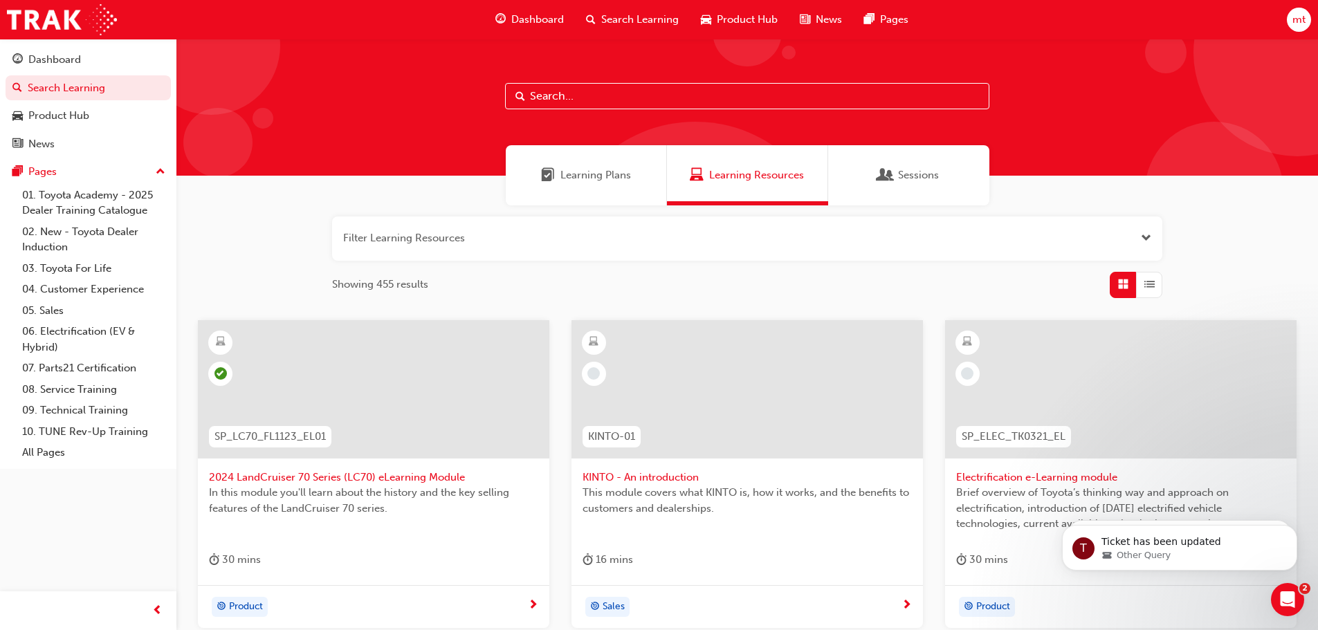
click at [526, 93] on input "text" at bounding box center [747, 96] width 484 height 26
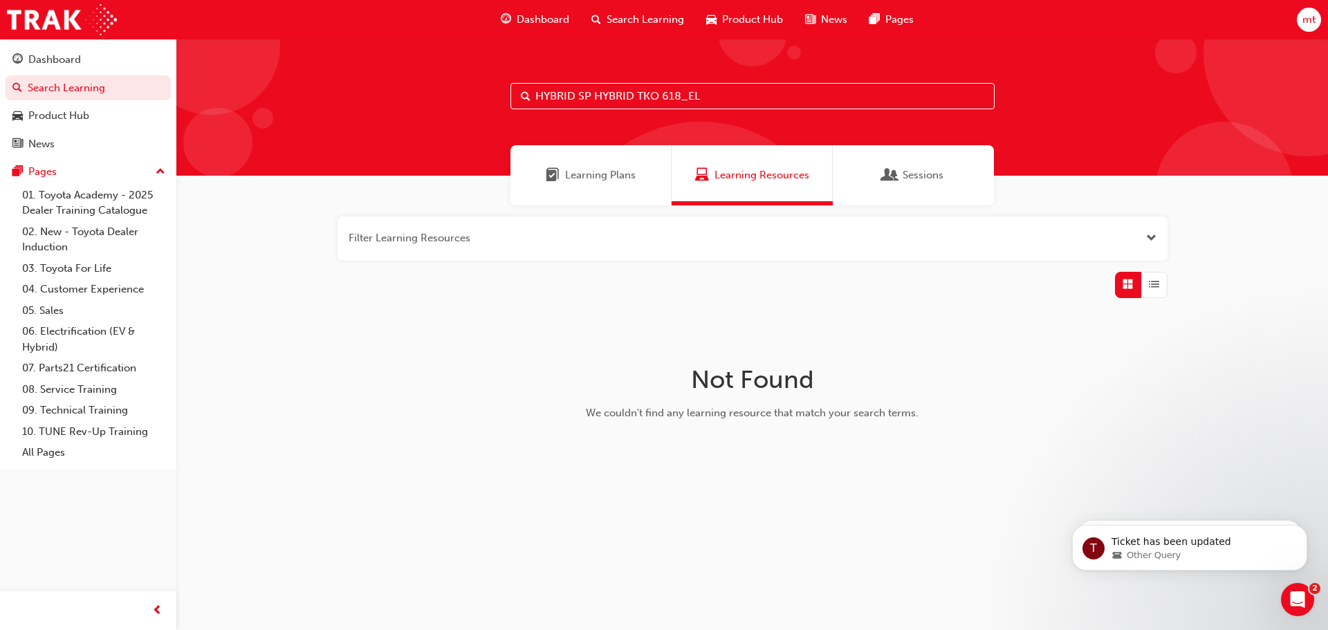
click at [726, 95] on input "HYBRID SP HYBRID TKO 618_EL" at bounding box center [753, 96] width 484 height 26
type input "H"
click at [602, 187] on div "Learning Plans" at bounding box center [591, 175] width 161 height 60
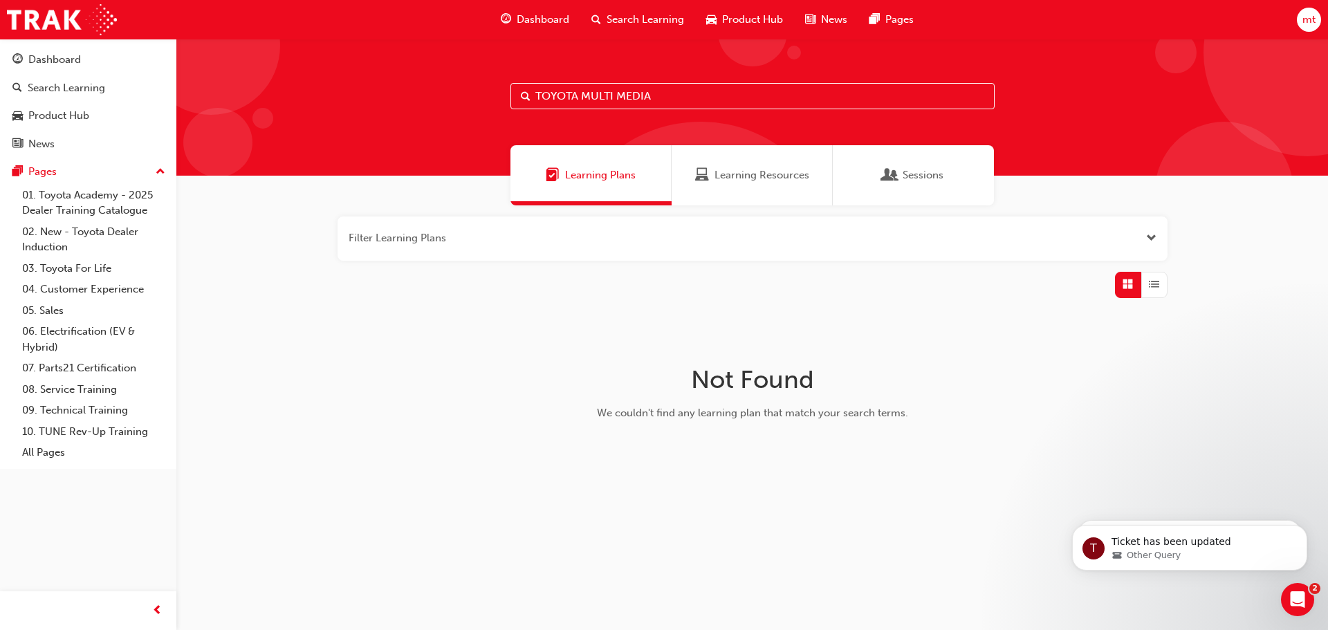
click at [592, 182] on span "Learning Plans" at bounding box center [600, 175] width 71 height 16
click at [681, 94] on input "TOYOTA MULTI MEDIA" at bounding box center [753, 96] width 484 height 26
type input "T"
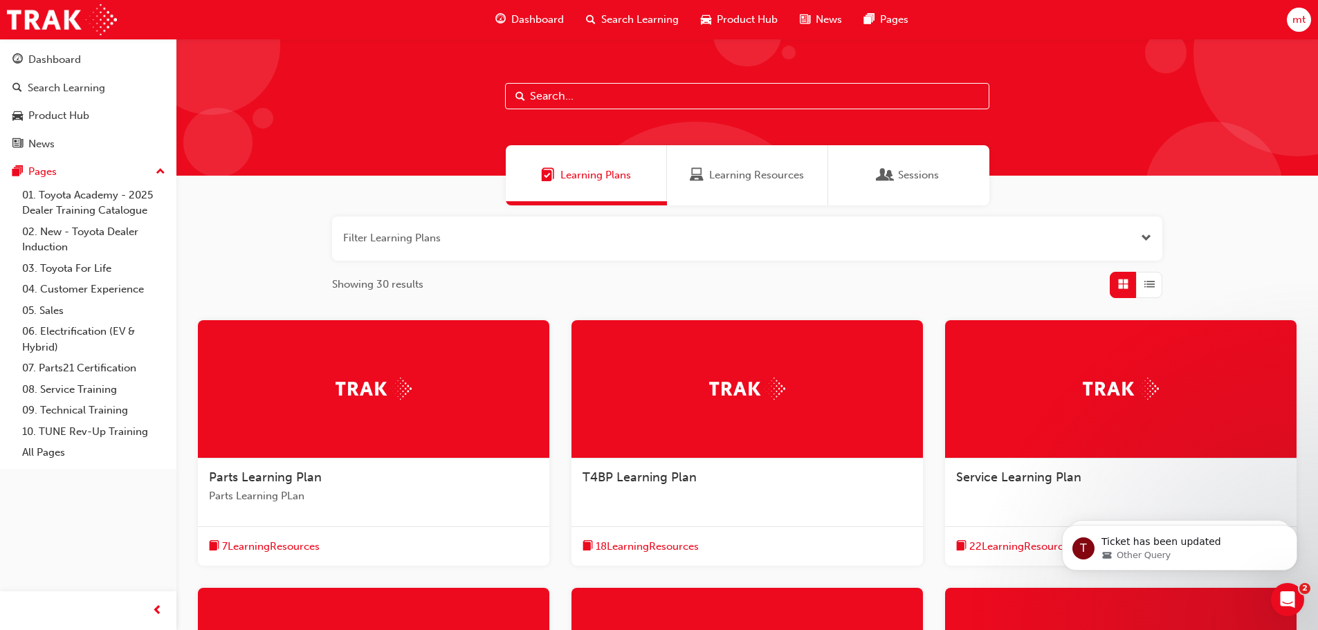
click at [767, 167] on div "Learning Resources" at bounding box center [747, 175] width 161 height 60
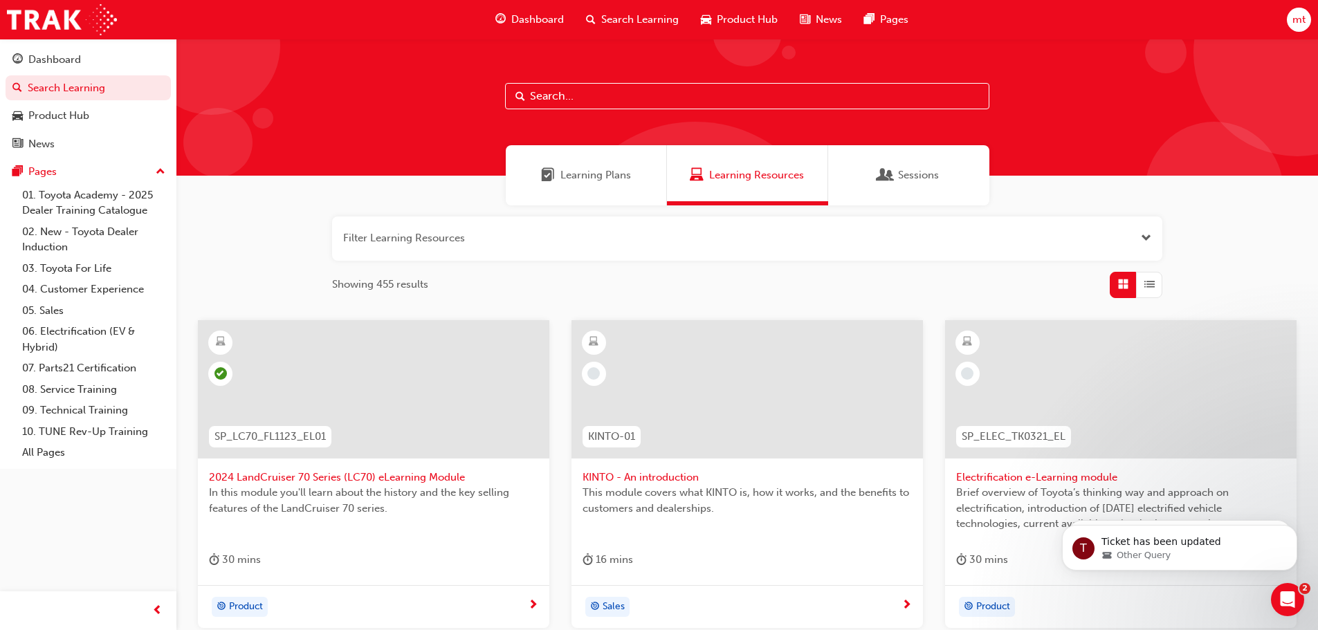
click at [535, 100] on input "text" at bounding box center [747, 96] width 484 height 26
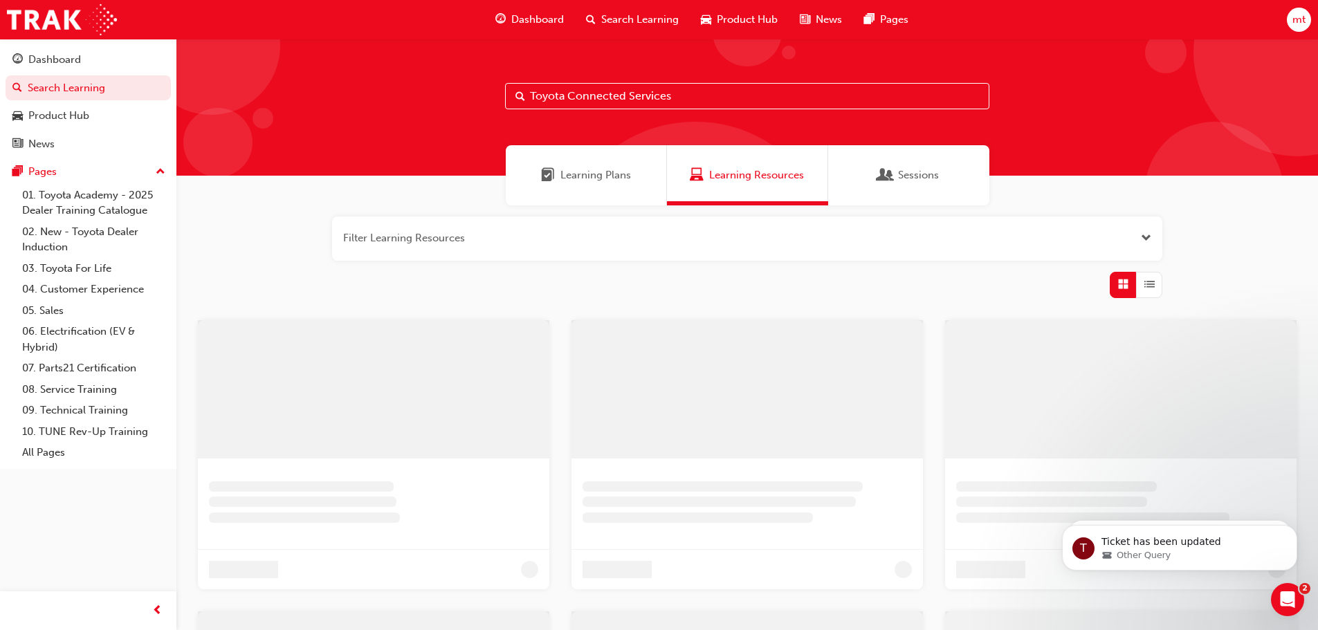
type input "Toyota Connected Services"
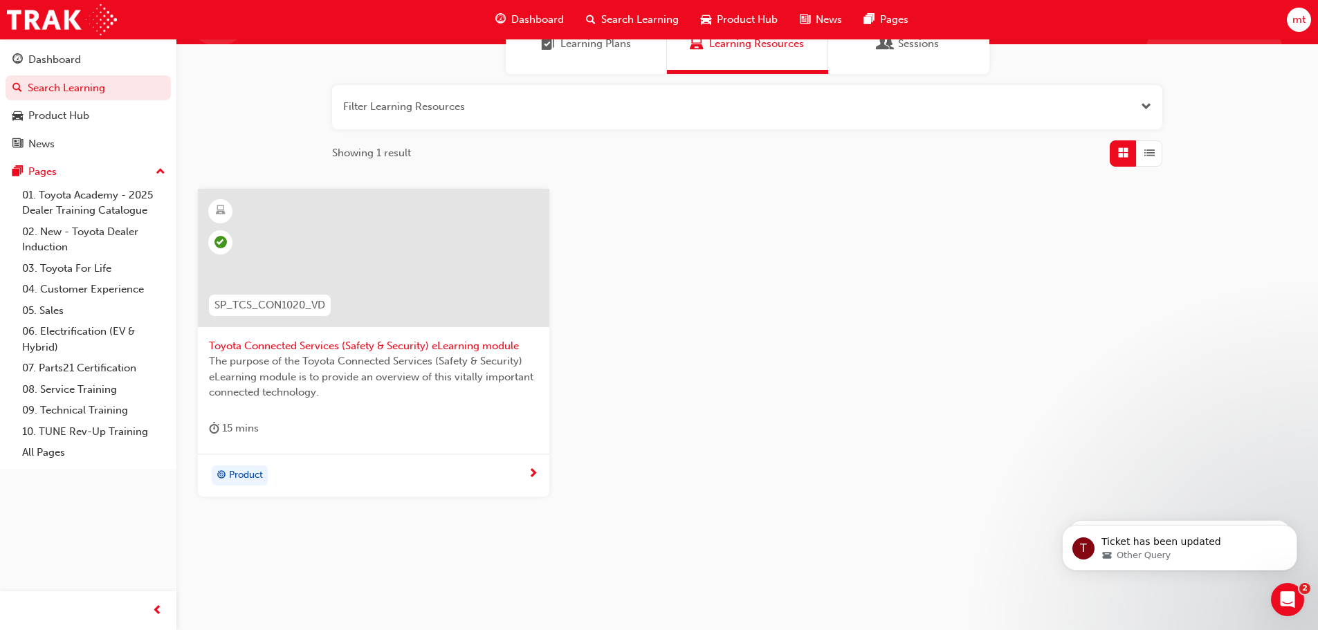
scroll to position [132, 0]
click at [534, 472] on span "next-icon" at bounding box center [533, 474] width 10 height 12
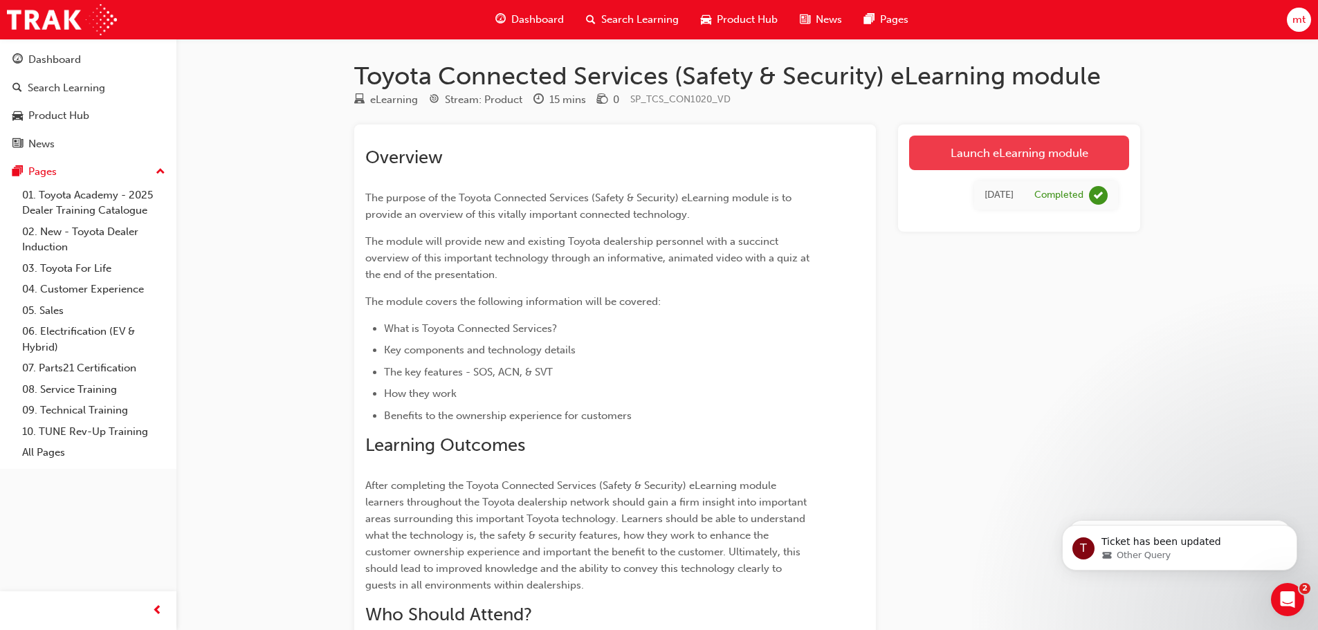
click at [1048, 159] on link "Launch eLearning module" at bounding box center [1019, 153] width 220 height 35
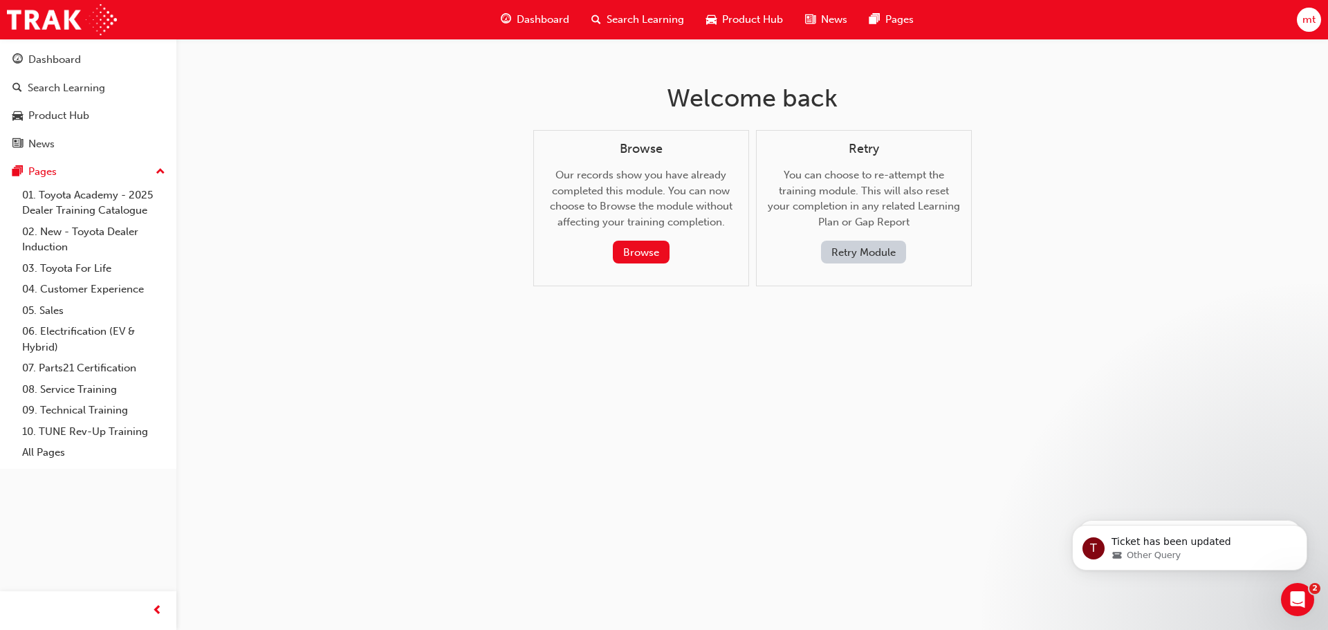
click at [854, 242] on button "Retry Module" at bounding box center [863, 252] width 85 height 23
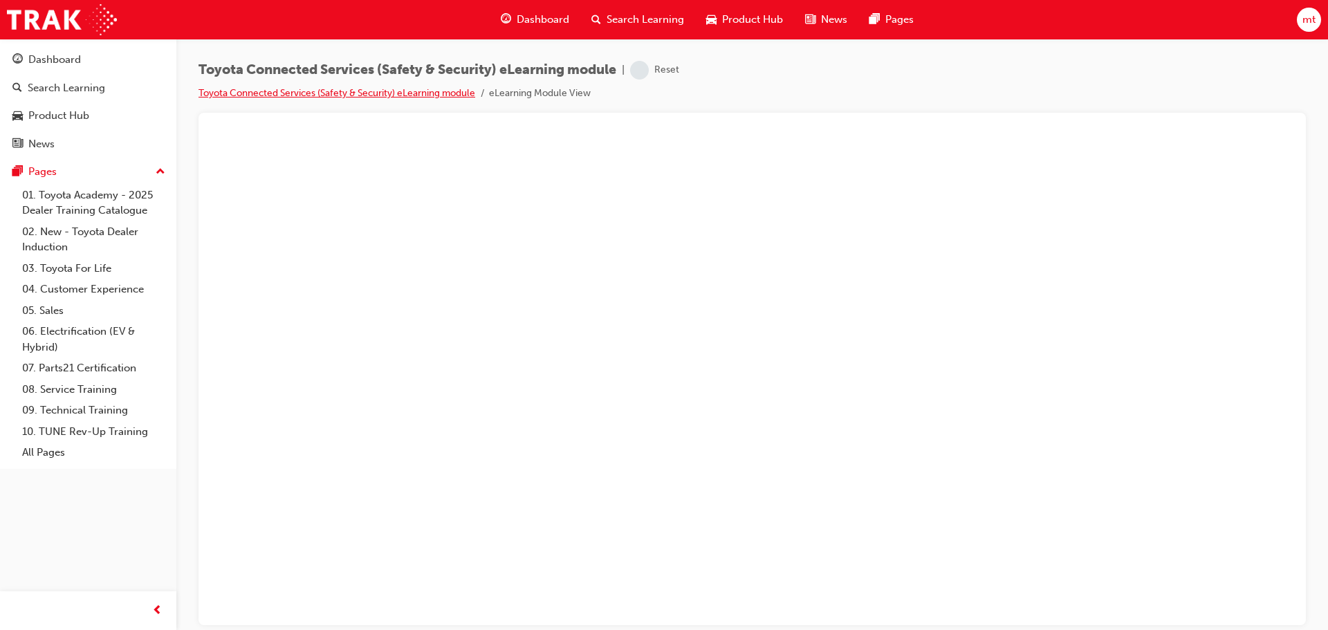
click at [463, 90] on link "Toyota Connected Services (Safety & Security) eLearning module" at bounding box center [337, 93] width 277 height 12
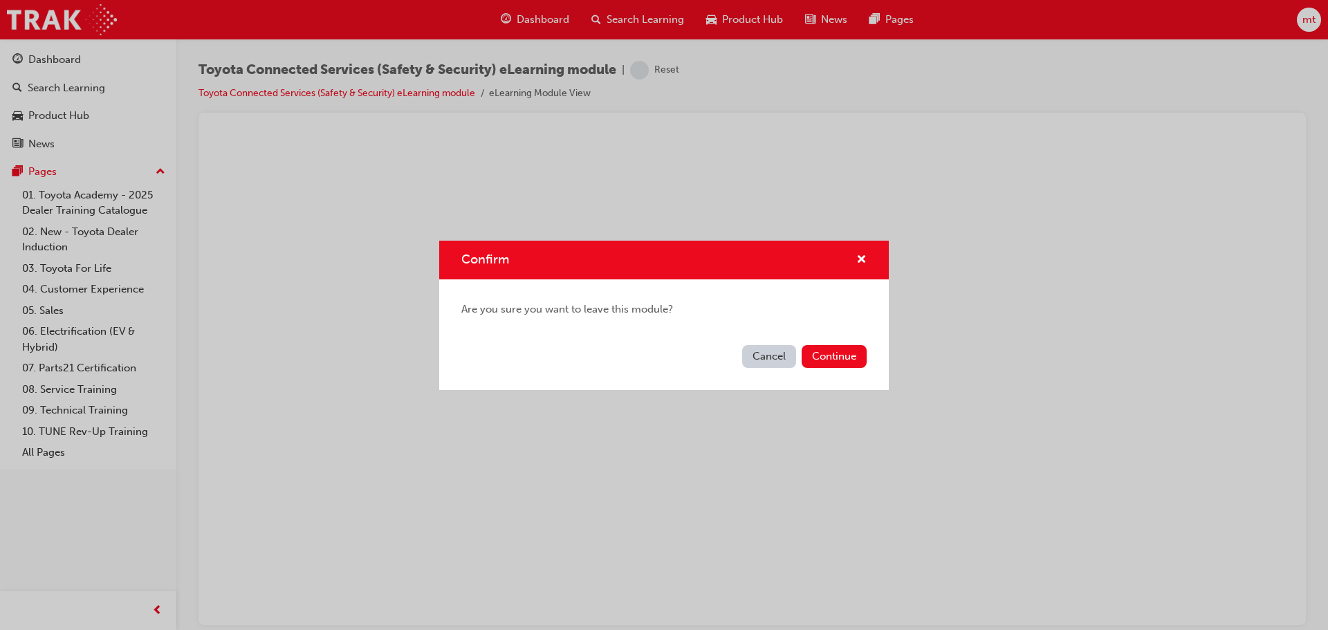
click at [773, 353] on button "Cancel" at bounding box center [769, 356] width 54 height 23
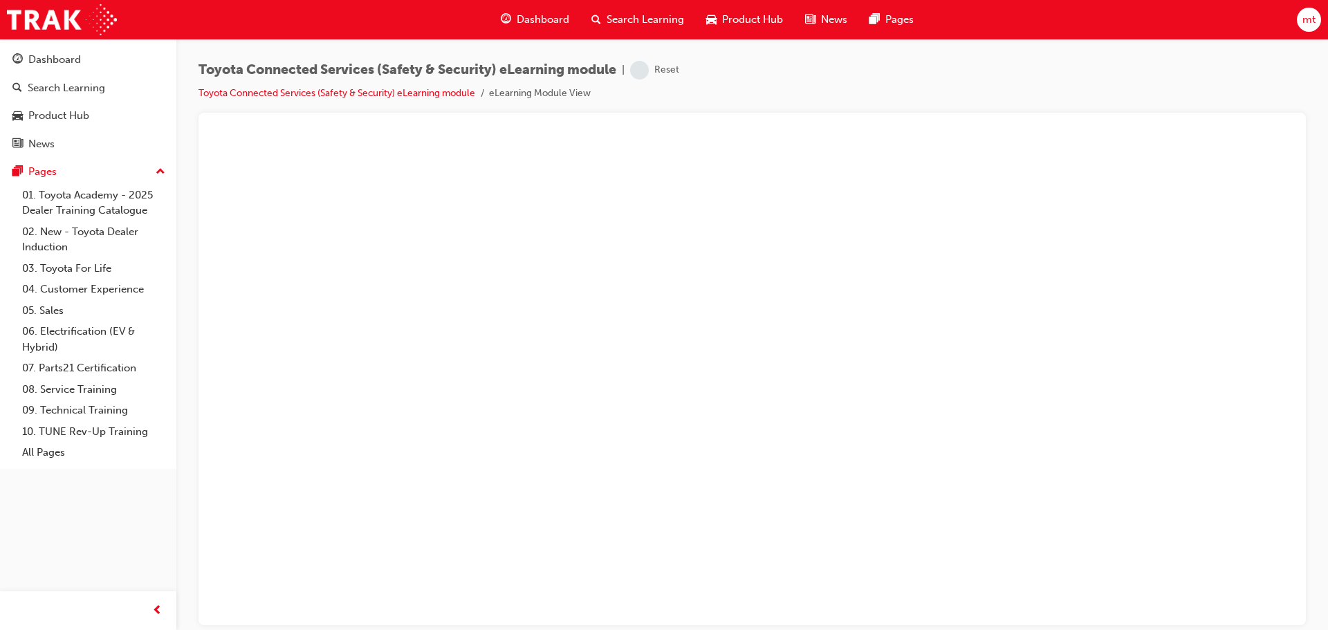
click at [642, 72] on span "learningRecordVerb_NONE-icon" at bounding box center [639, 70] width 19 height 19
click at [644, 68] on span "learningRecordVerb_NONE-icon" at bounding box center [639, 70] width 19 height 19
click at [562, 93] on li "eLearning Module View" at bounding box center [540, 94] width 102 height 16
click at [297, 64] on span "Toyota Connected Services (Safety & Security) eLearning module" at bounding box center [408, 70] width 418 height 16
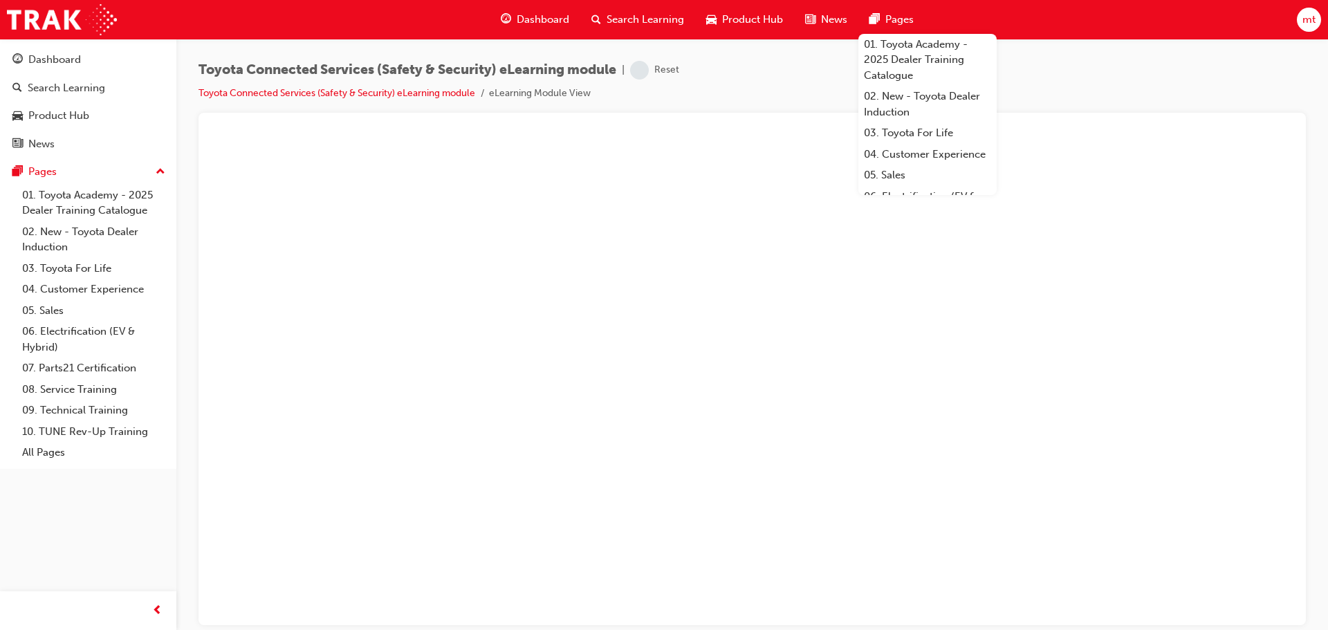
click at [885, 19] on span "Pages" at bounding box center [899, 20] width 28 height 16
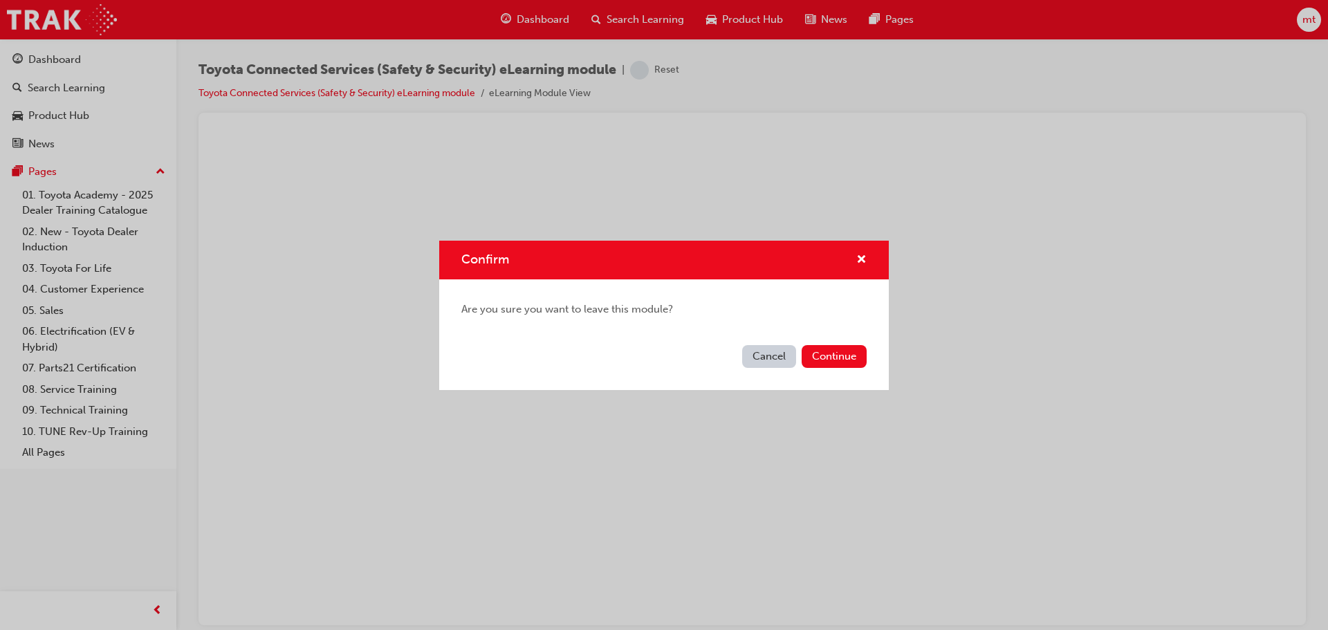
click at [780, 354] on button "Cancel" at bounding box center [769, 356] width 54 height 23
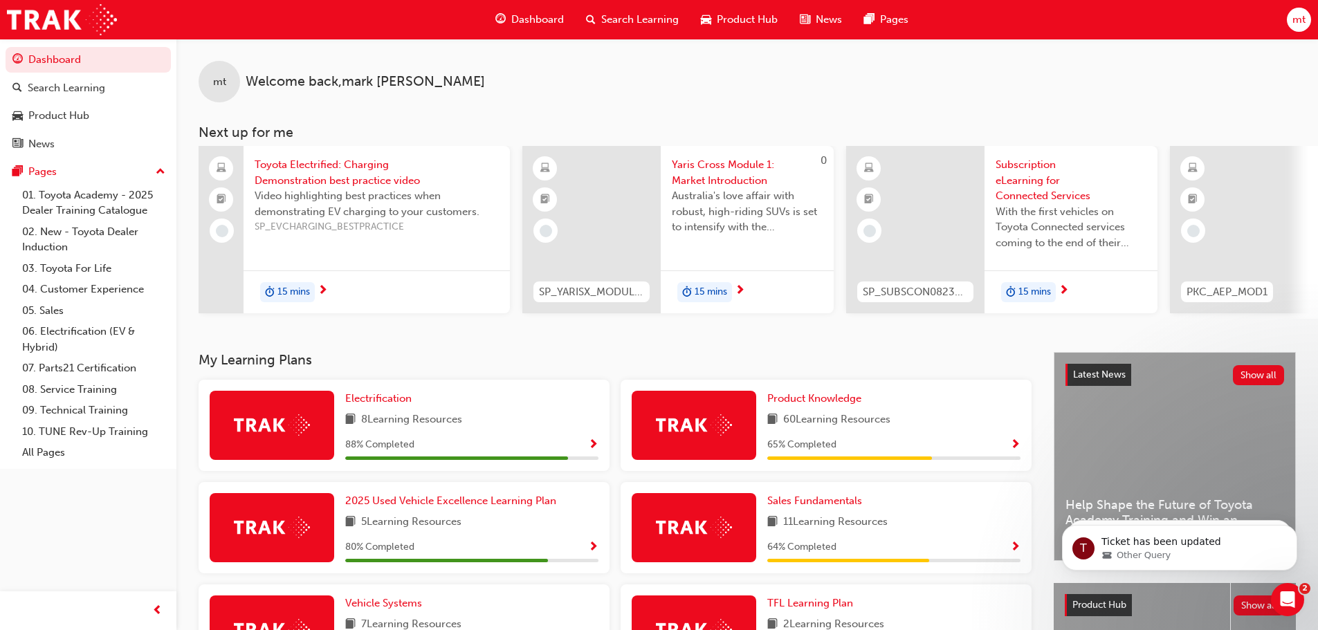
click at [626, 19] on span "Search Learning" at bounding box center [639, 20] width 77 height 16
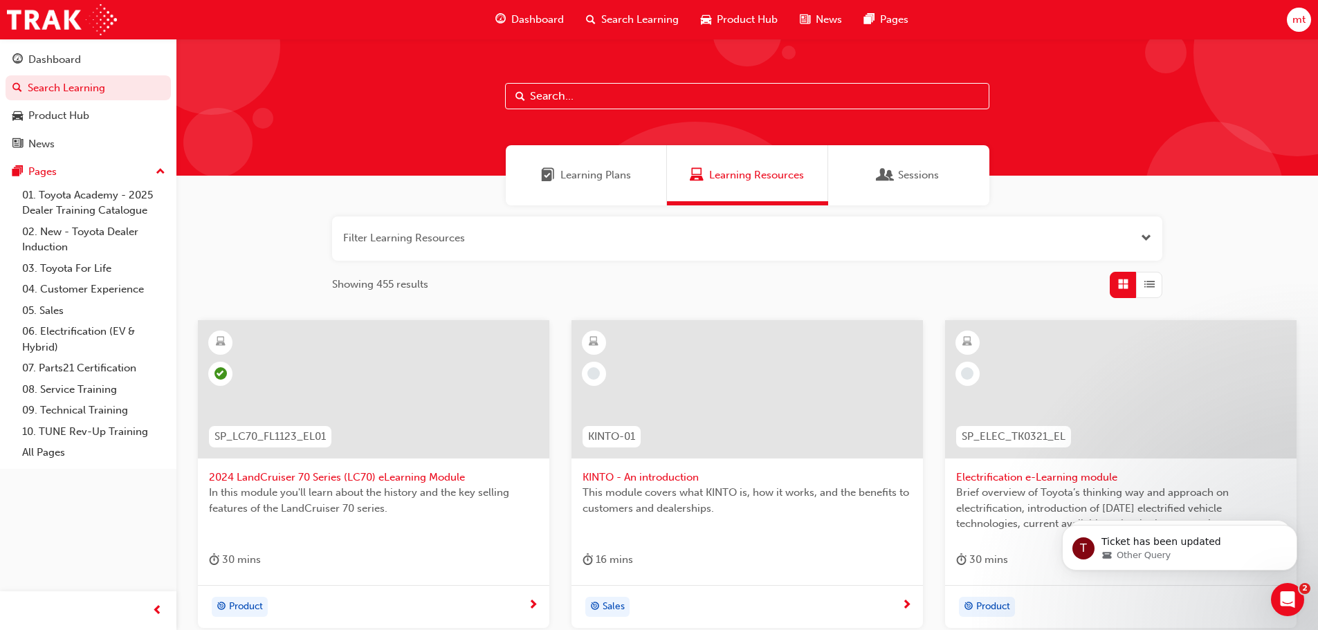
click at [531, 93] on input "text" at bounding box center [747, 96] width 484 height 26
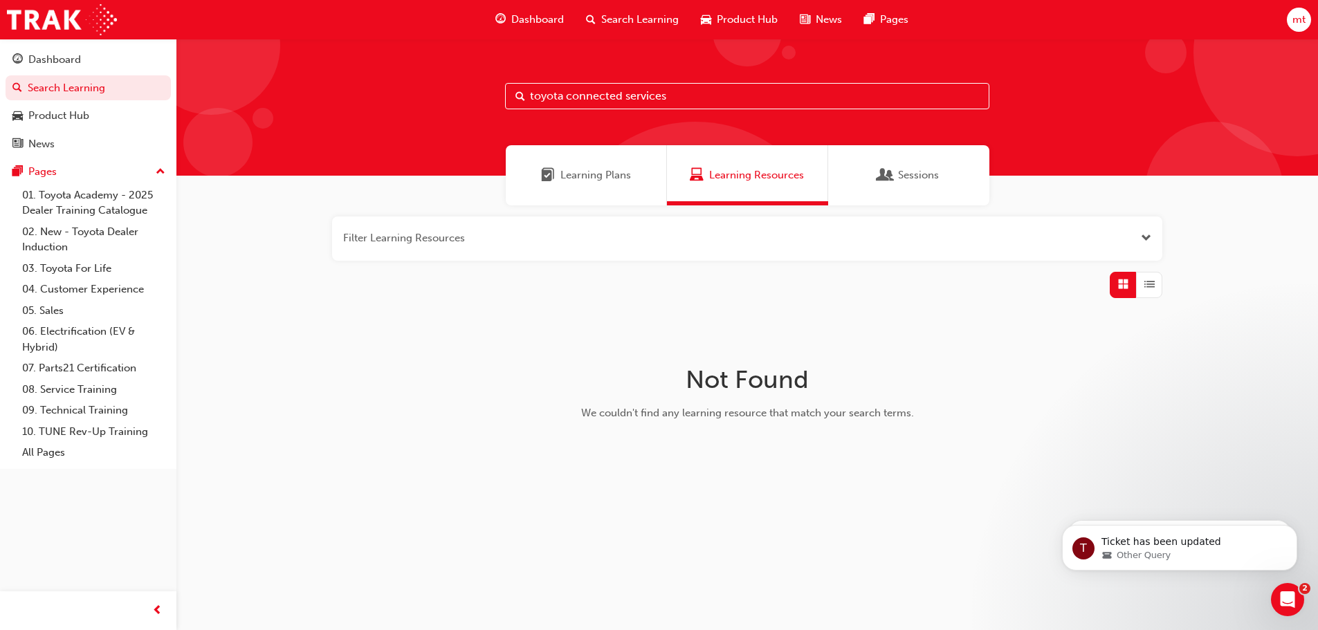
type input "toyota connected services"
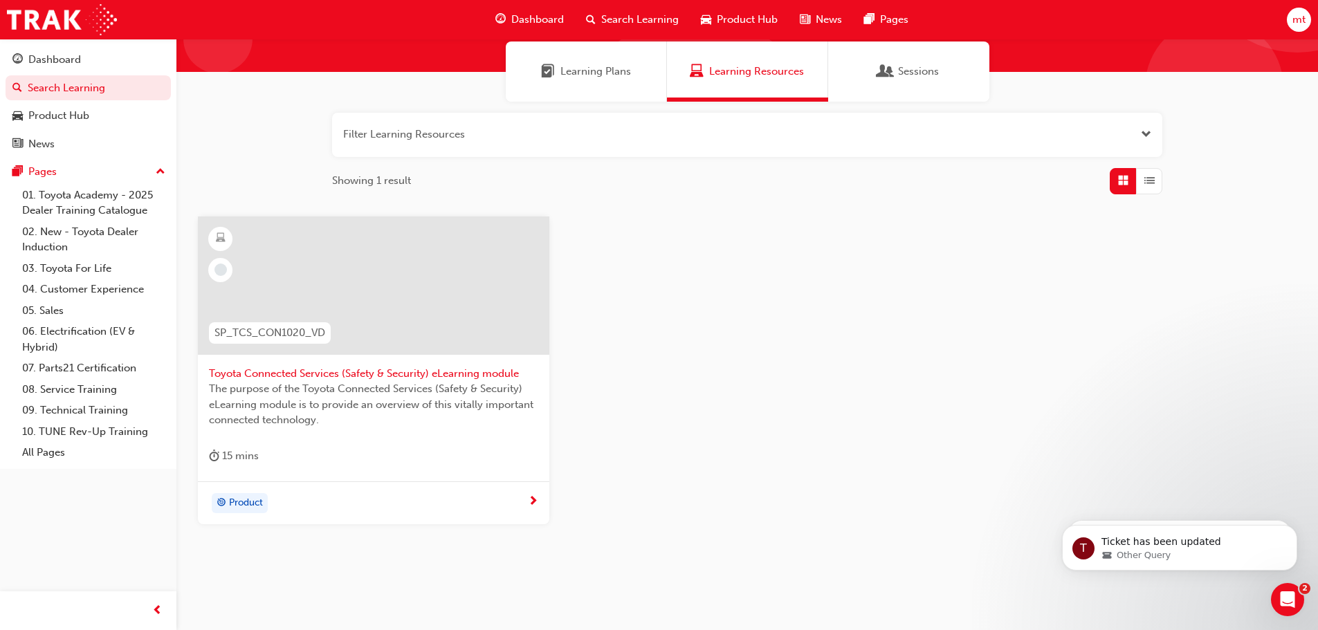
scroll to position [132, 0]
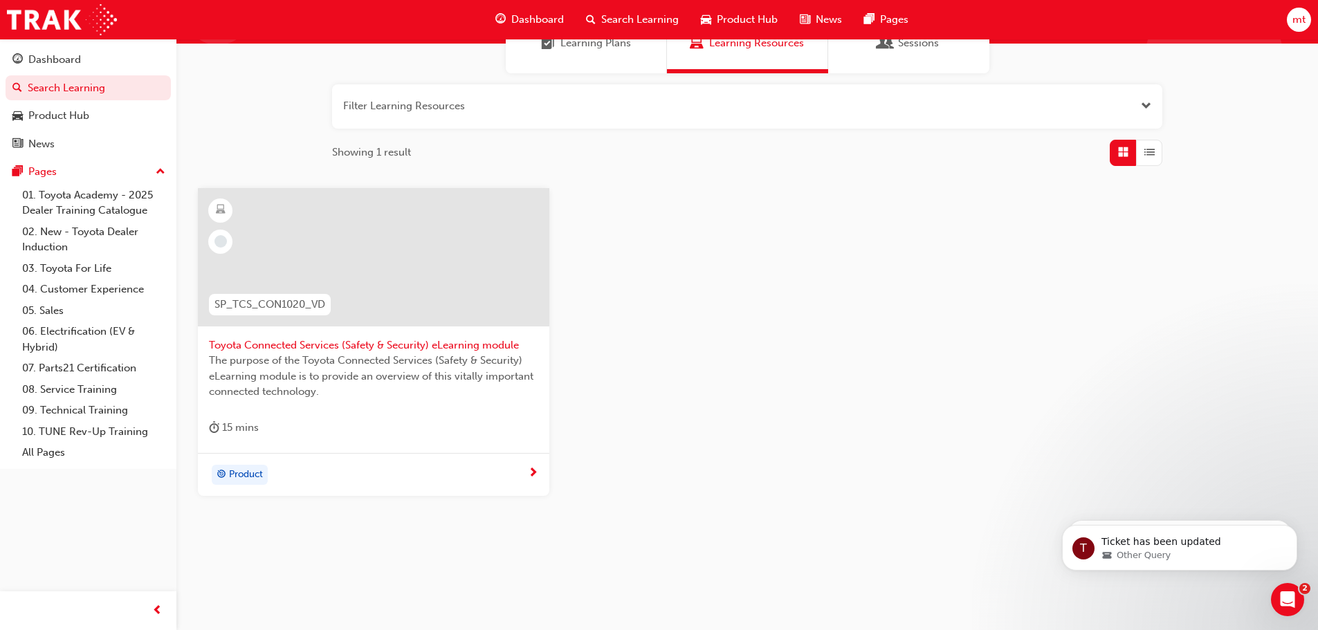
click at [533, 472] on span "next-icon" at bounding box center [533, 474] width 10 height 12
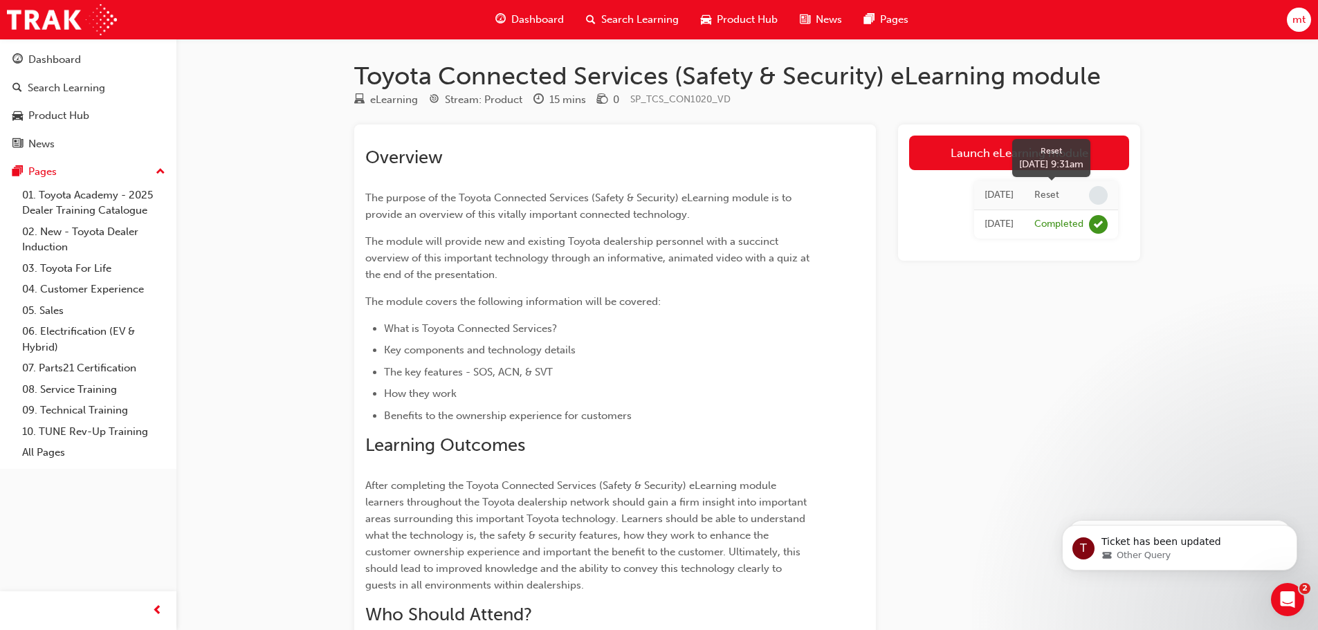
click at [1100, 196] on span "learningRecordVerb_NONE-icon" at bounding box center [1098, 195] width 19 height 19
click at [1169, 221] on div "Toyota Connected Services (Safety & Security) eLearning module eLearning Stream…" at bounding box center [659, 441] width 1318 height 883
click at [1096, 195] on span "learningRecordVerb_NONE-icon" at bounding box center [1098, 195] width 19 height 19
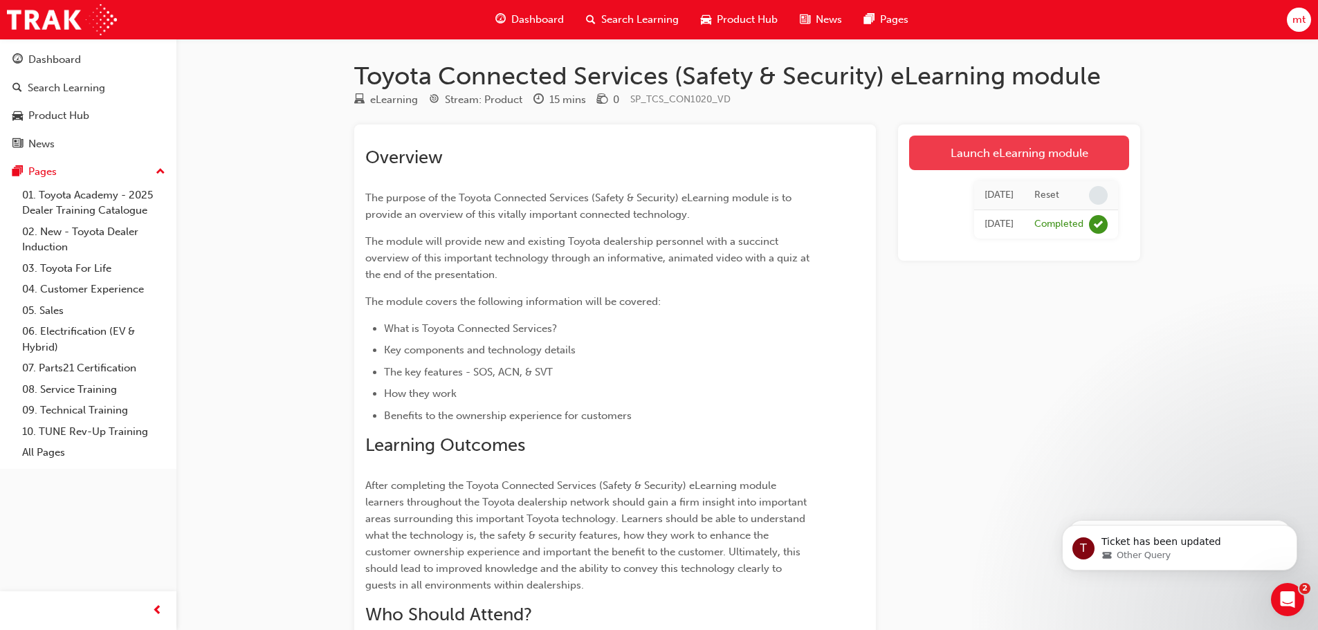
click at [1005, 156] on link "Launch eLearning module" at bounding box center [1019, 153] width 220 height 35
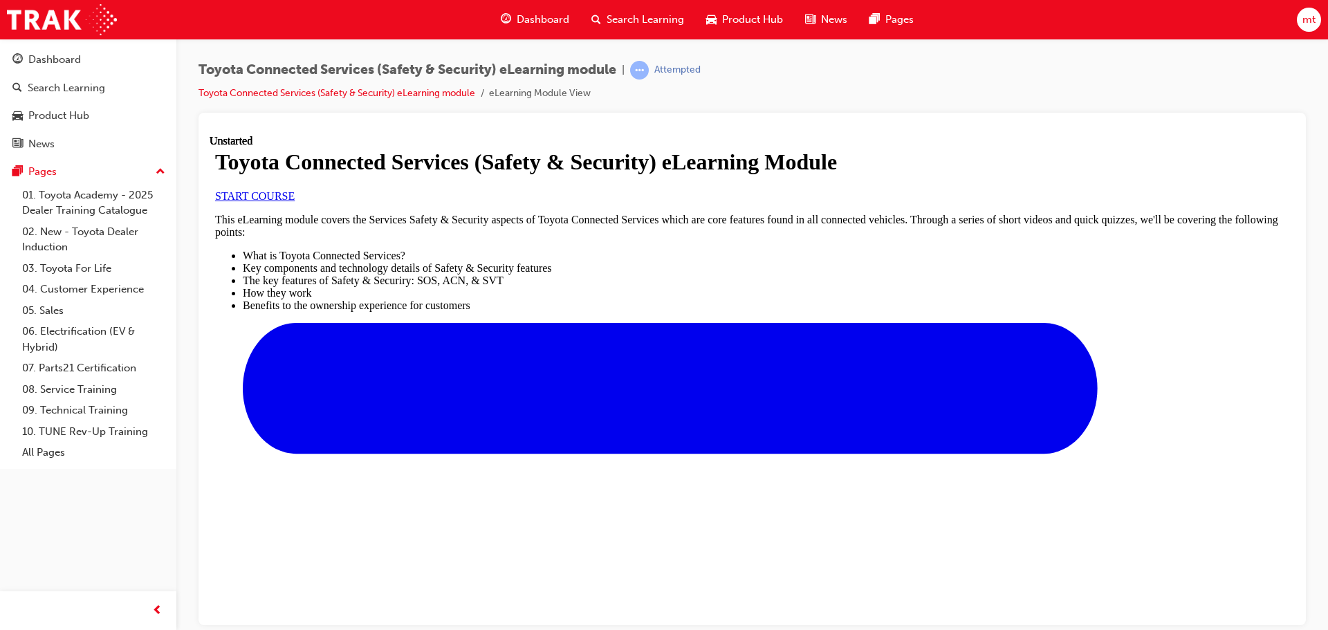
click at [295, 201] on span "START COURSE" at bounding box center [255, 196] width 80 height 12
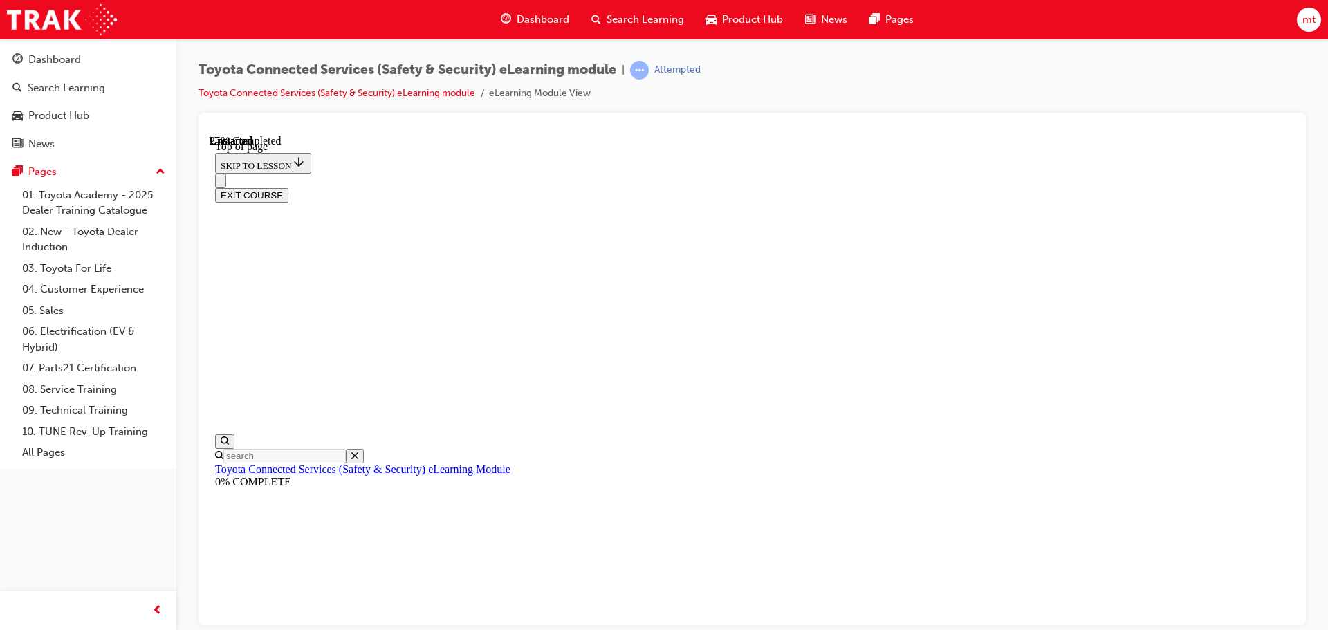
scroll to position [43, 0]
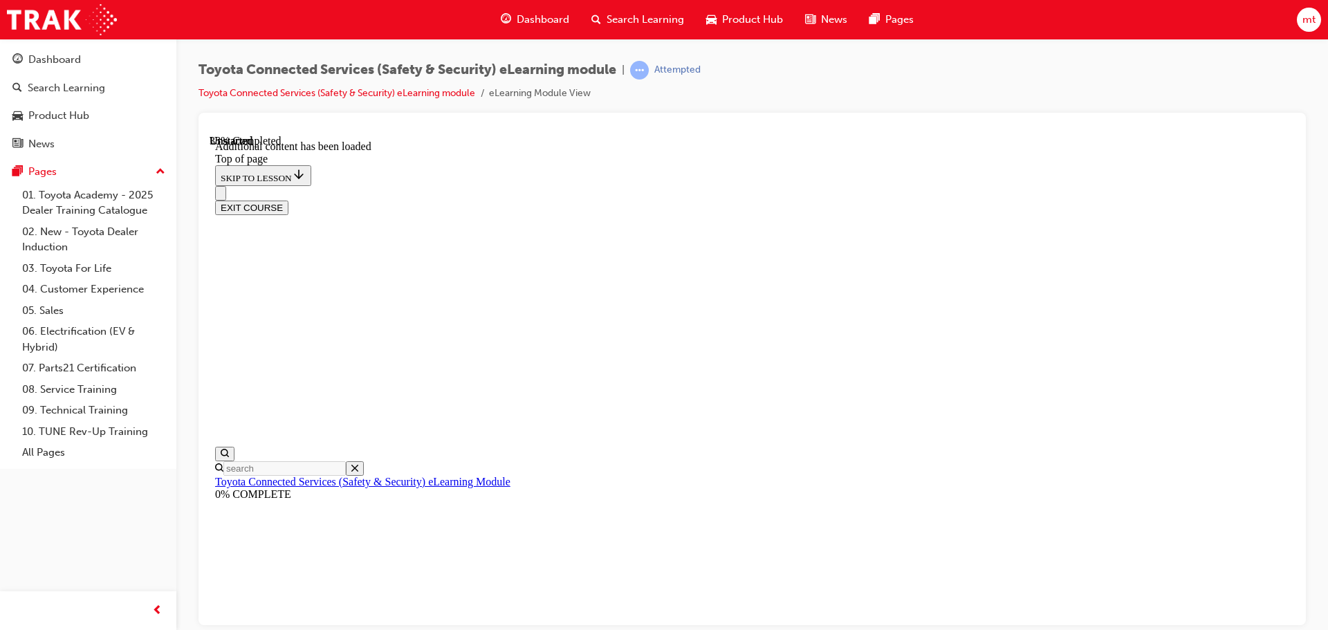
scroll to position [411, 0]
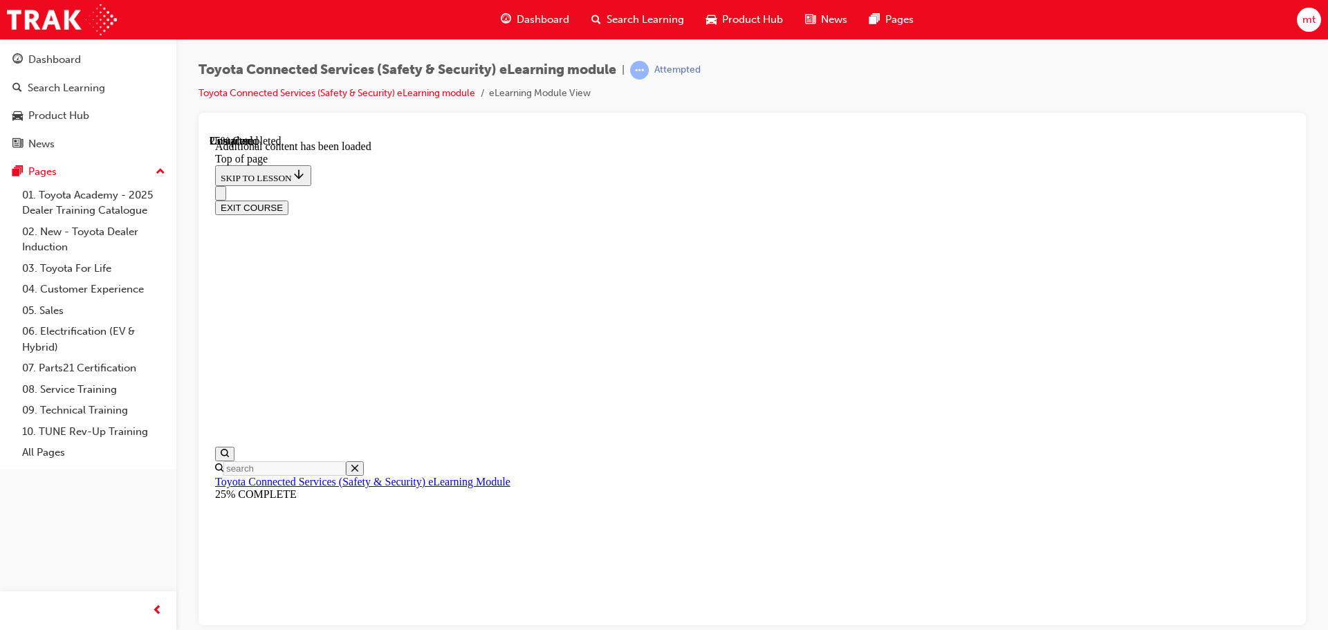
scroll to position [357, 0]
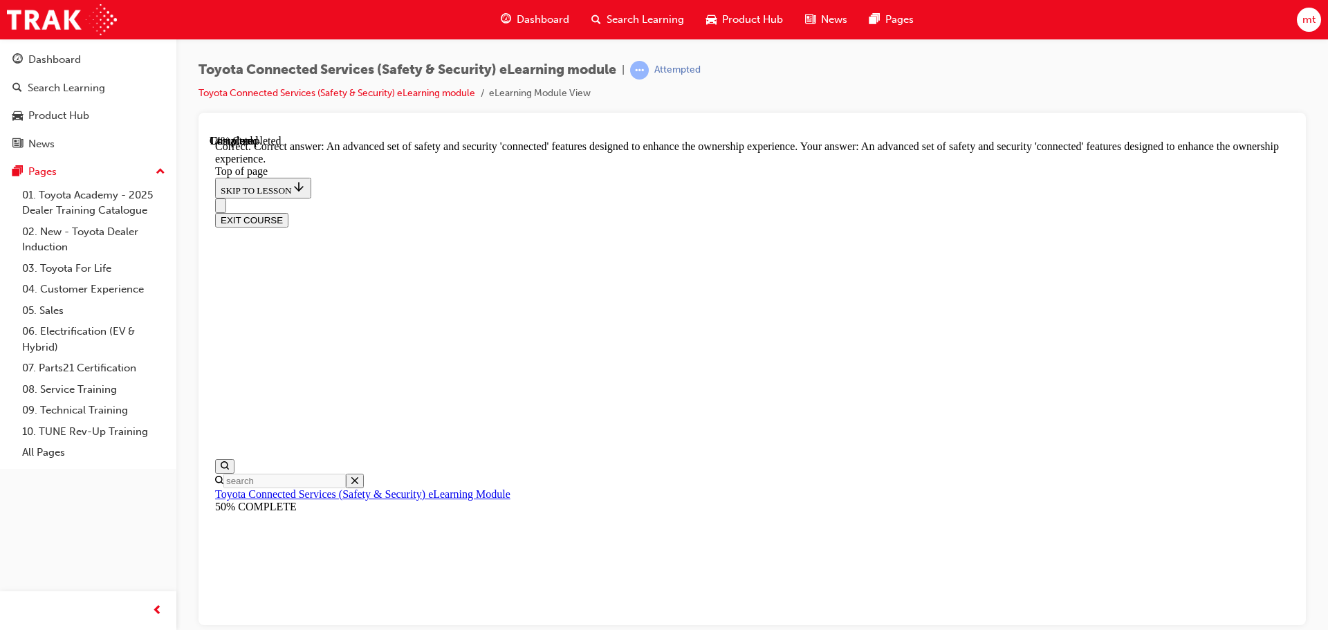
scroll to position [318, 0]
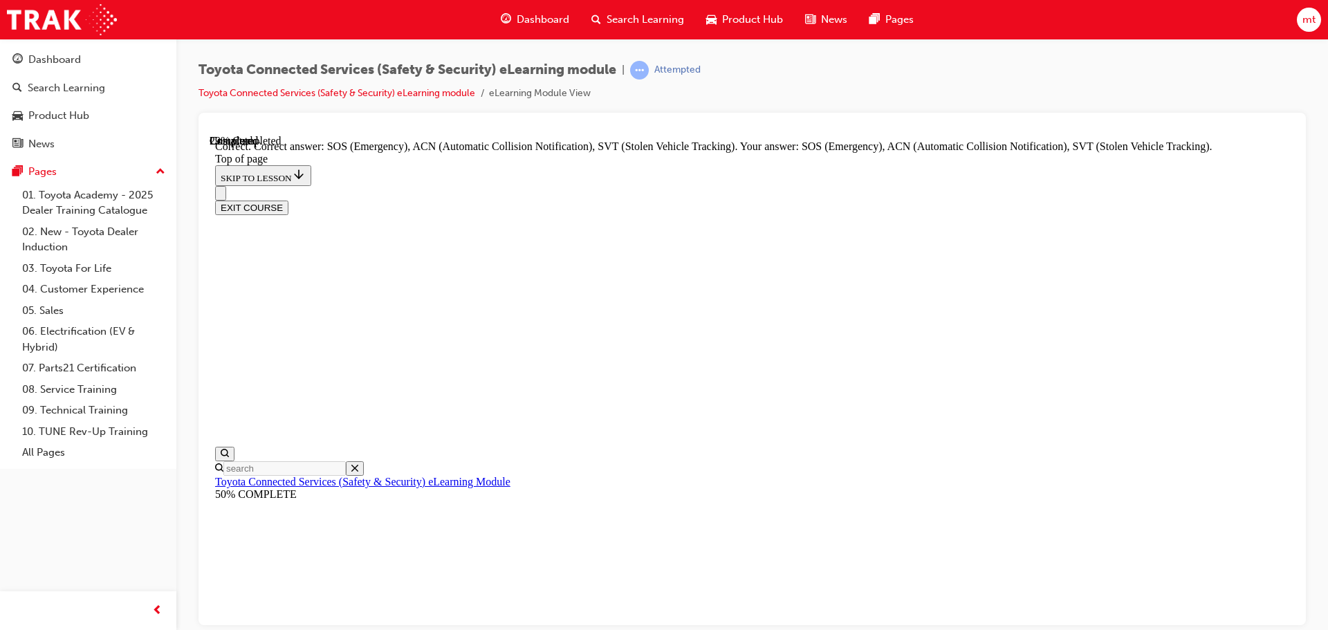
scroll to position [356, 0]
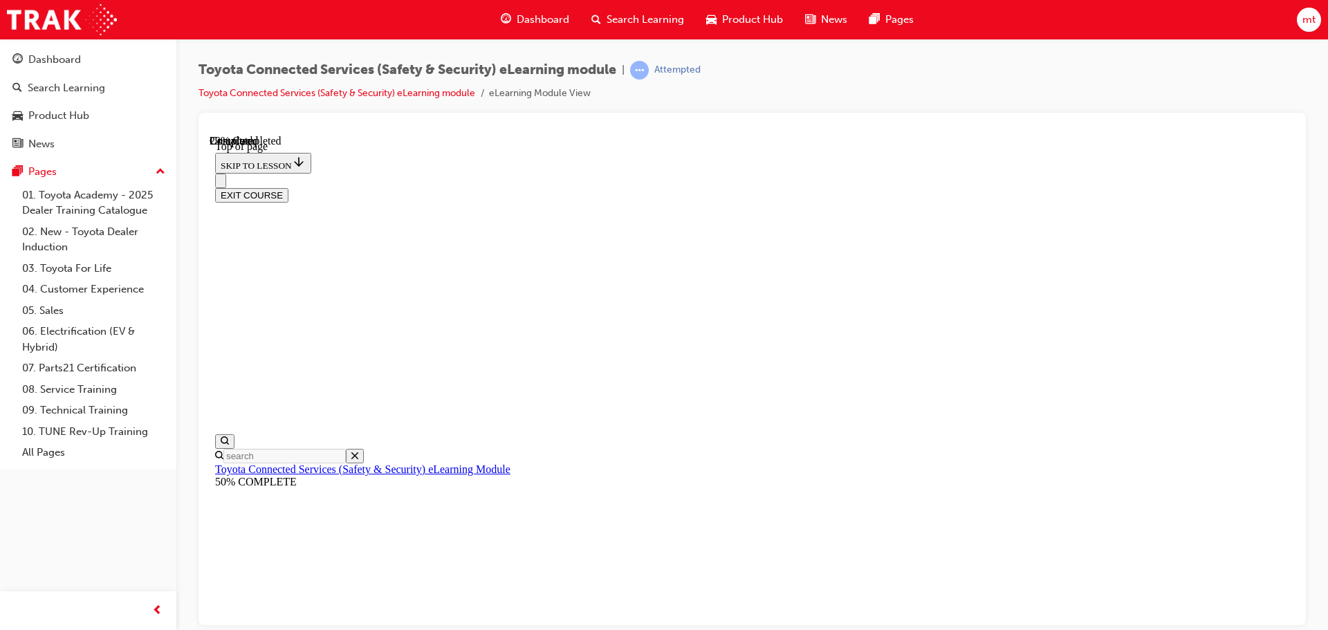
scroll to position [111, 0]
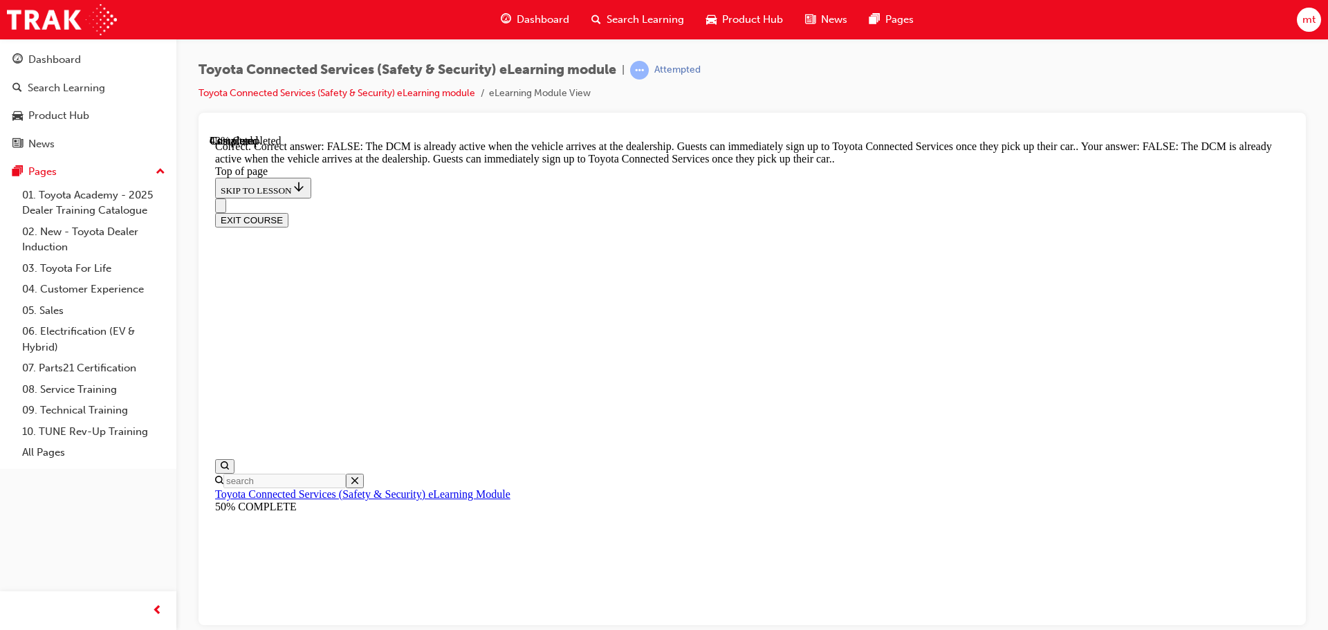
scroll to position [264, 0]
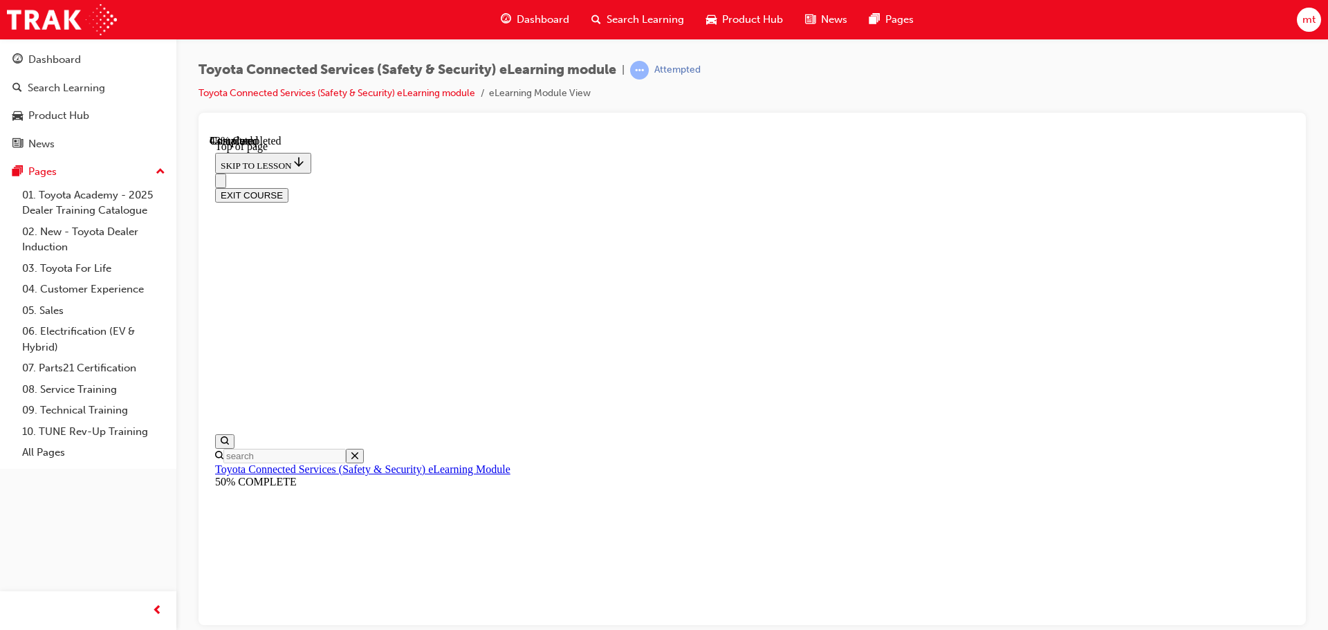
scroll to position [42, 0]
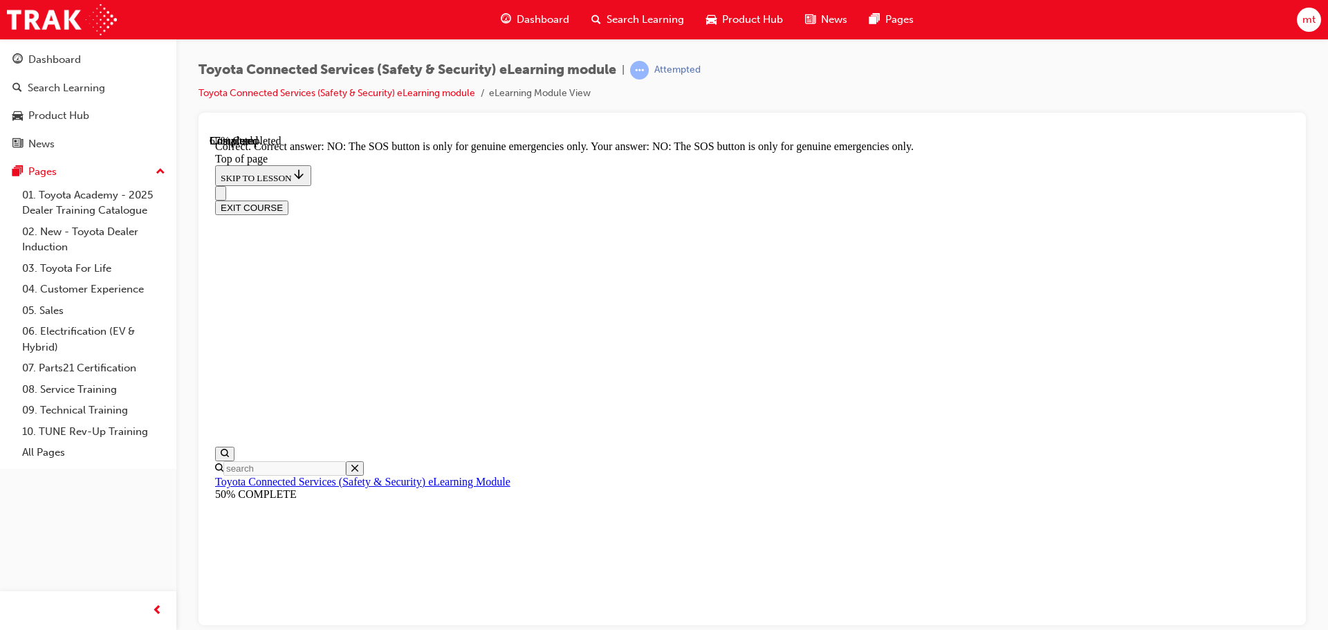
scroll to position [222, 0]
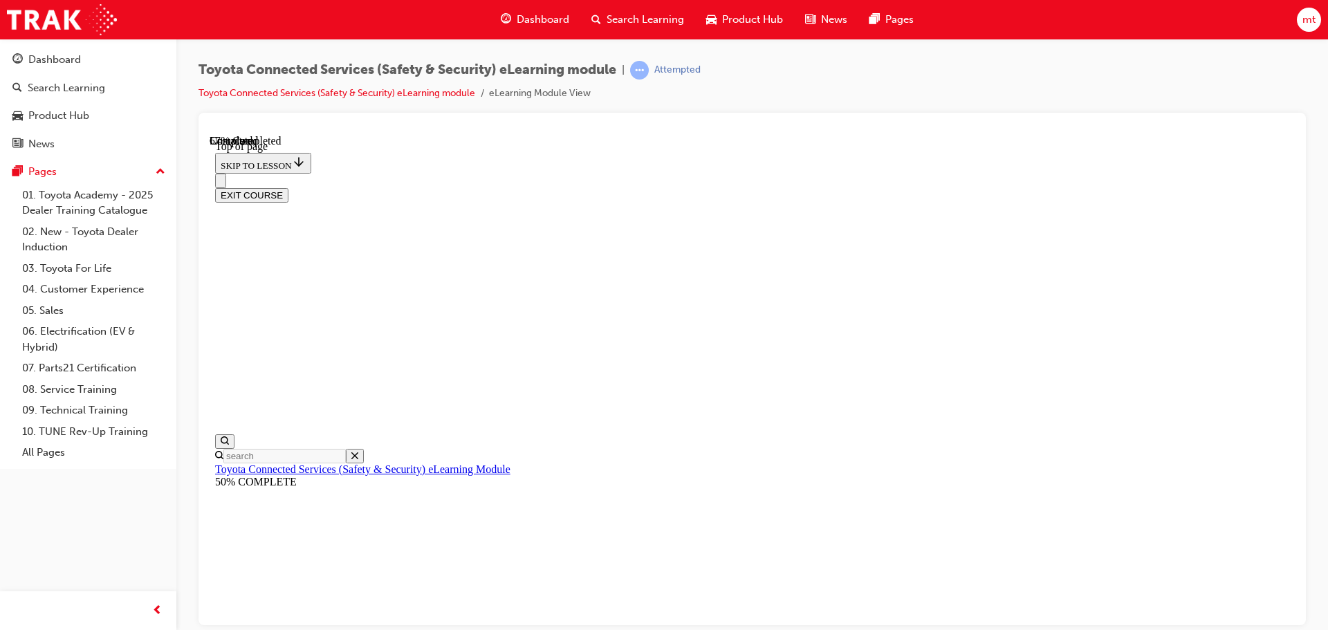
scroll to position [111, 0]
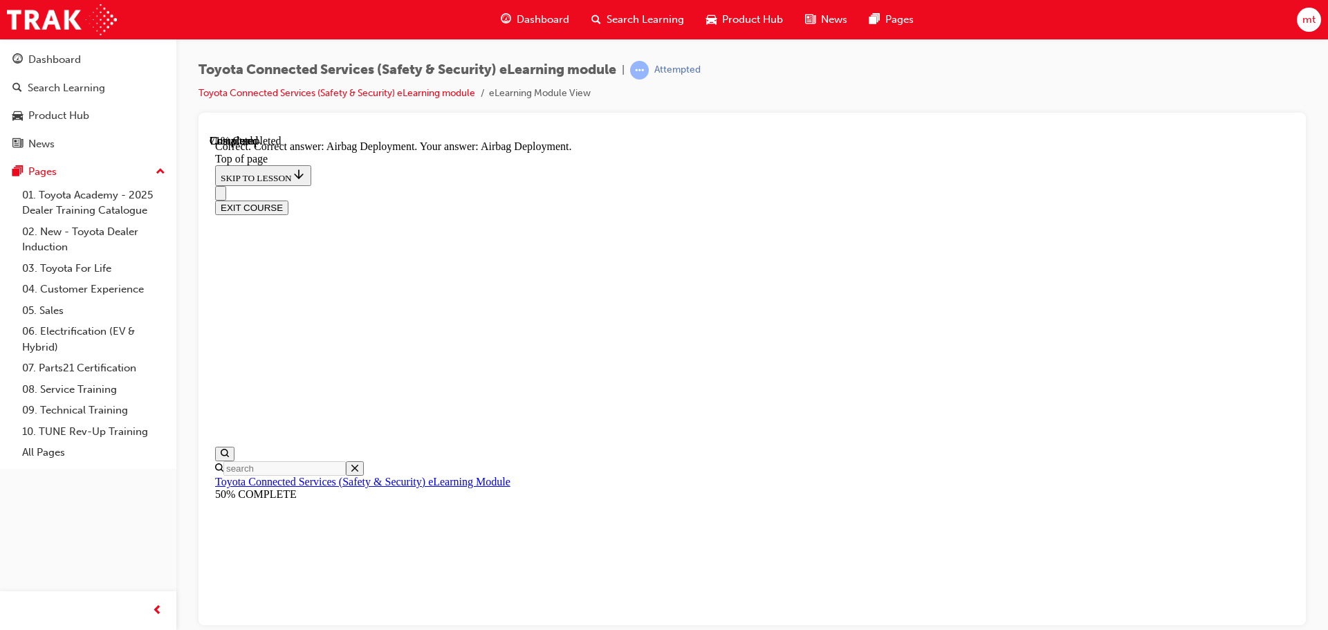
scroll to position [286, 0]
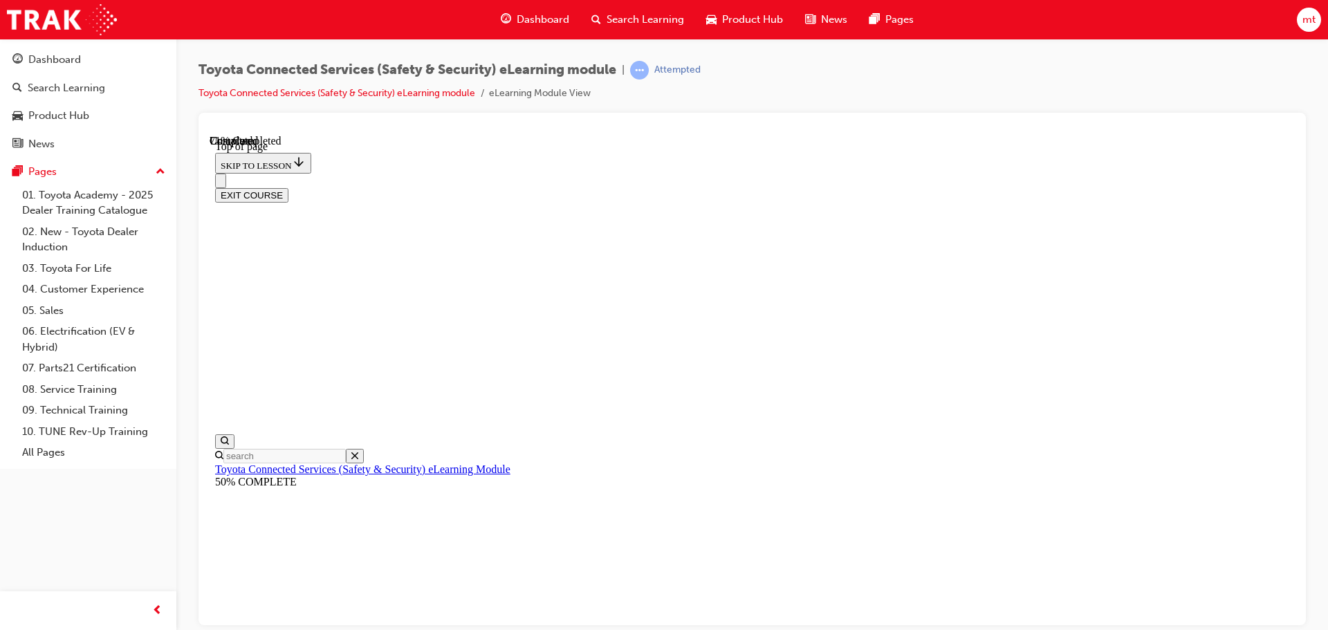
scroll to position [111, 0]
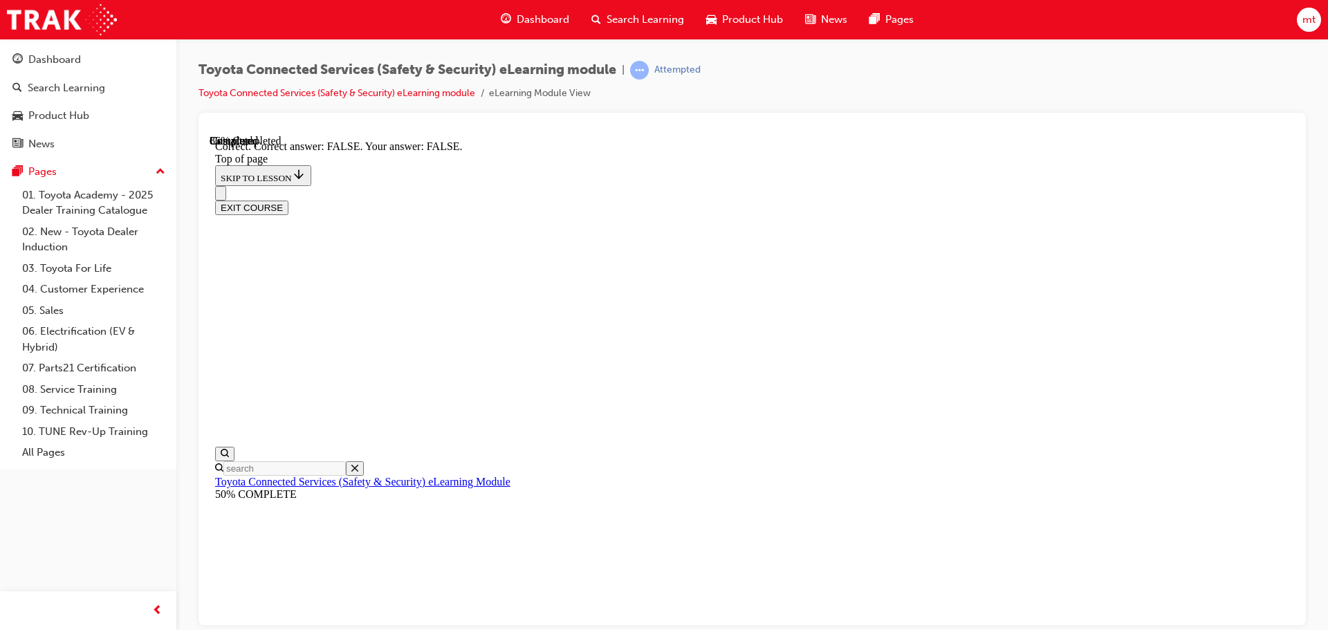
scroll to position [222, 0]
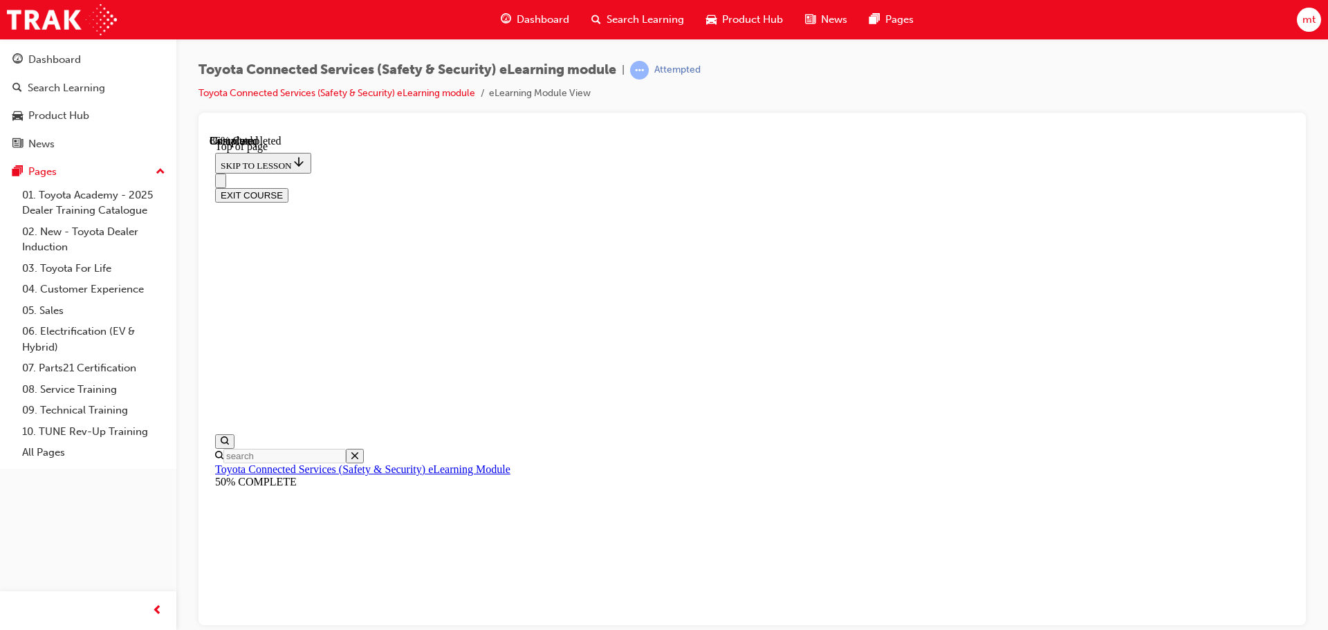
scroll to position [111, 0]
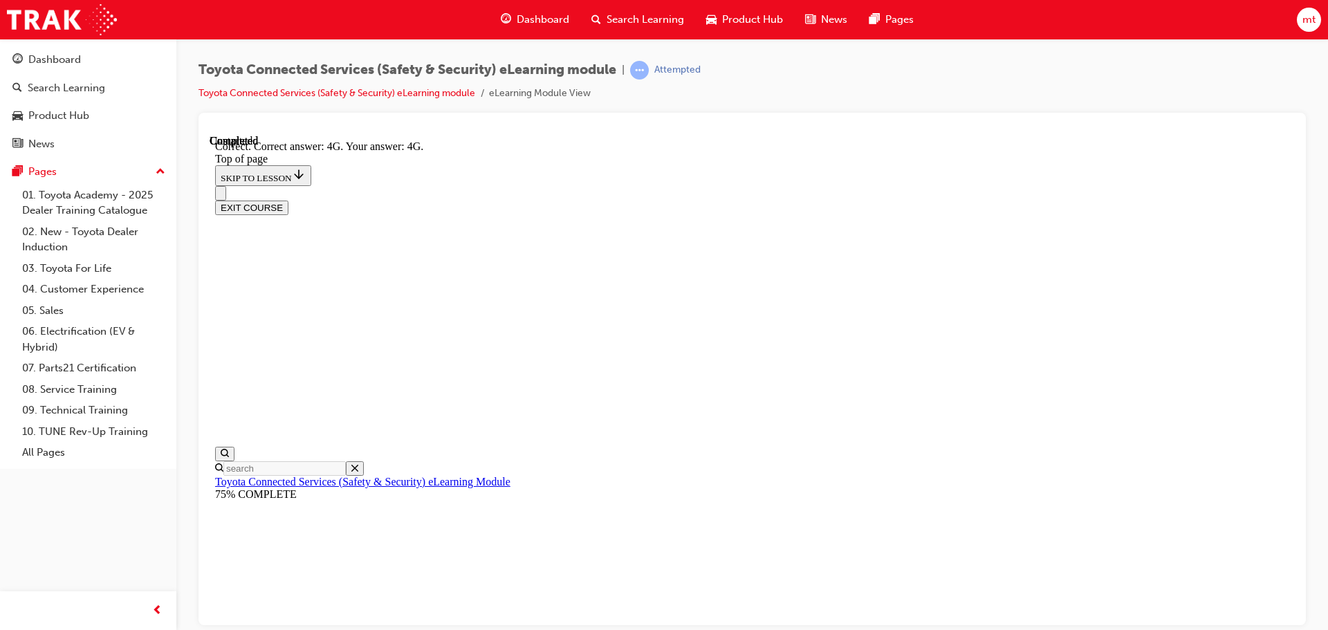
scroll to position [309, 0]
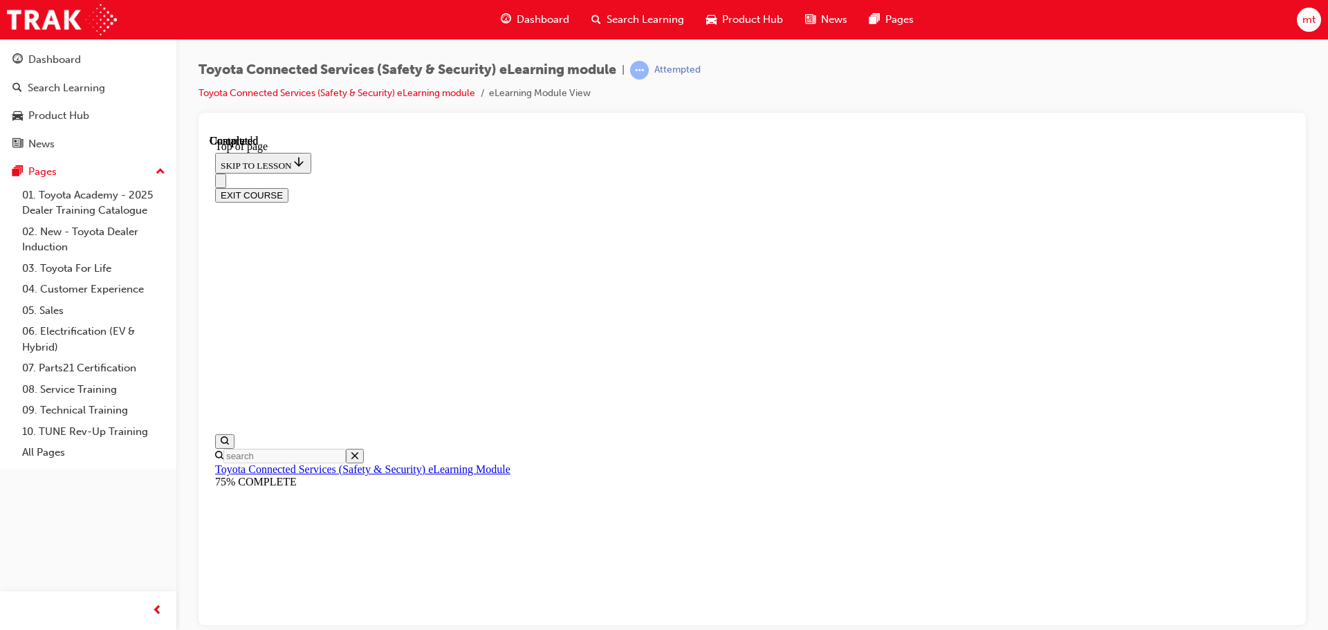
scroll to position [261, 0]
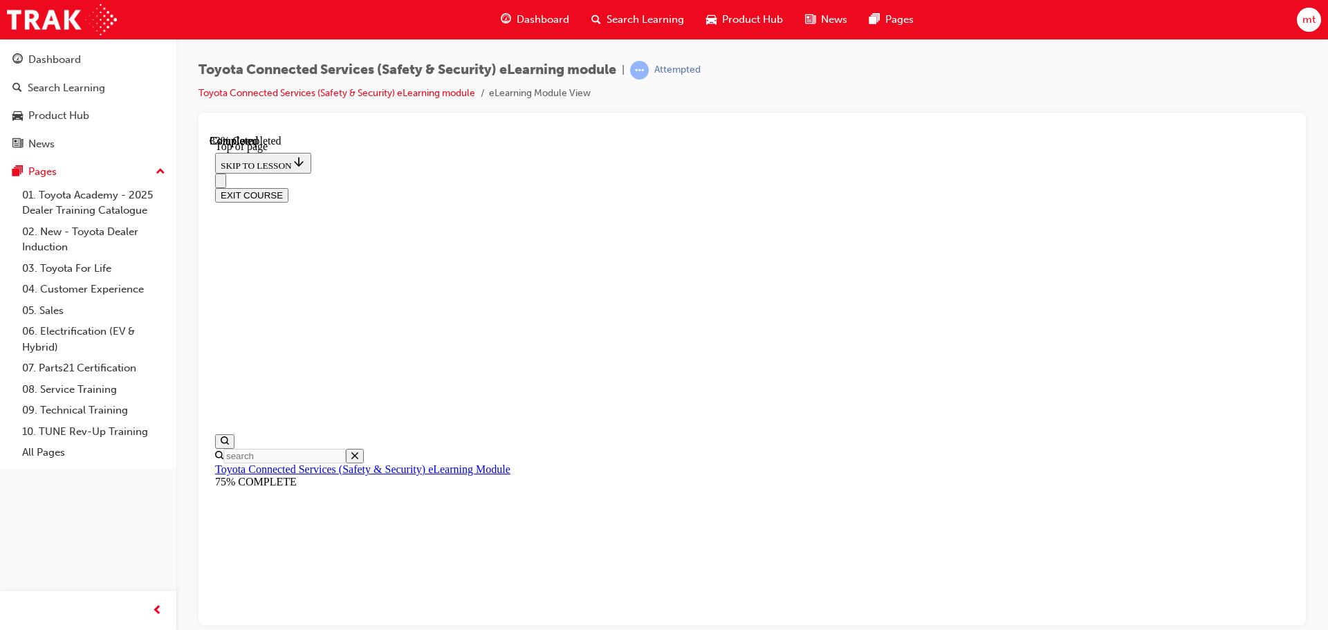
click at [1287, 187] on div "EXIT COURSE" at bounding box center [752, 194] width 1074 height 15
click at [1290, 187] on div "EXIT COURSE" at bounding box center [752, 194] width 1074 height 15
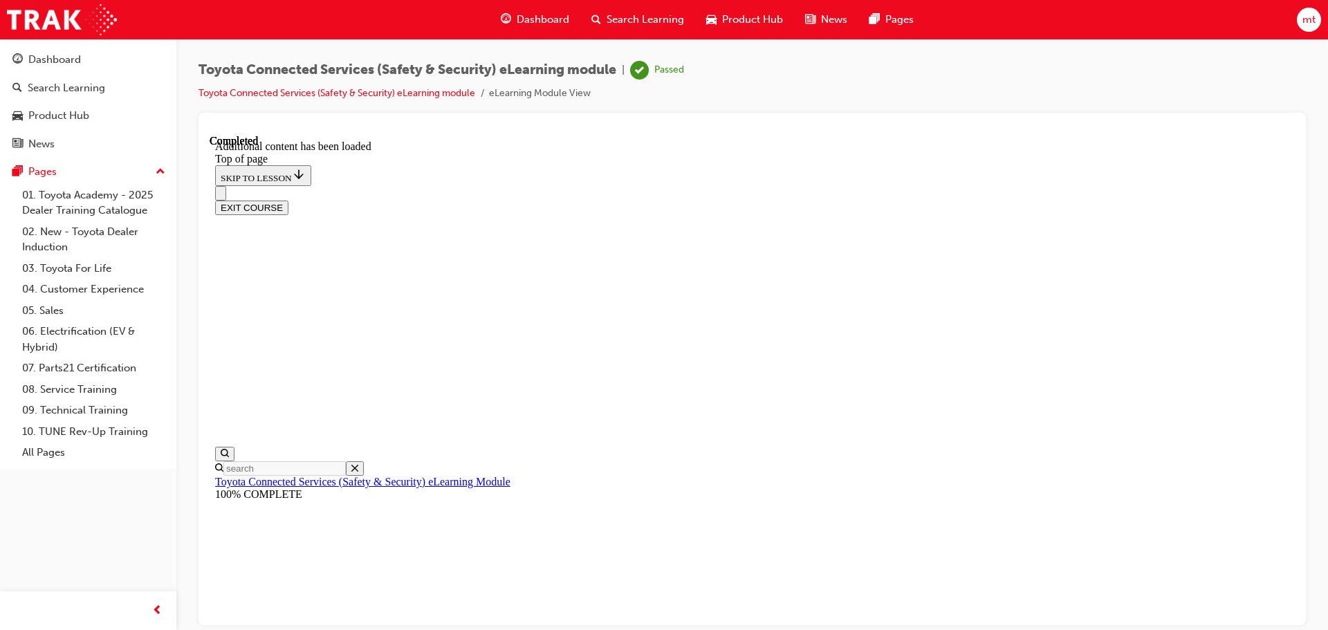
scroll to position [425, 0]
click at [1290, 200] on div "EXIT COURSE" at bounding box center [752, 207] width 1074 height 15
click at [288, 200] on button "EXIT COURSE" at bounding box center [251, 207] width 73 height 15
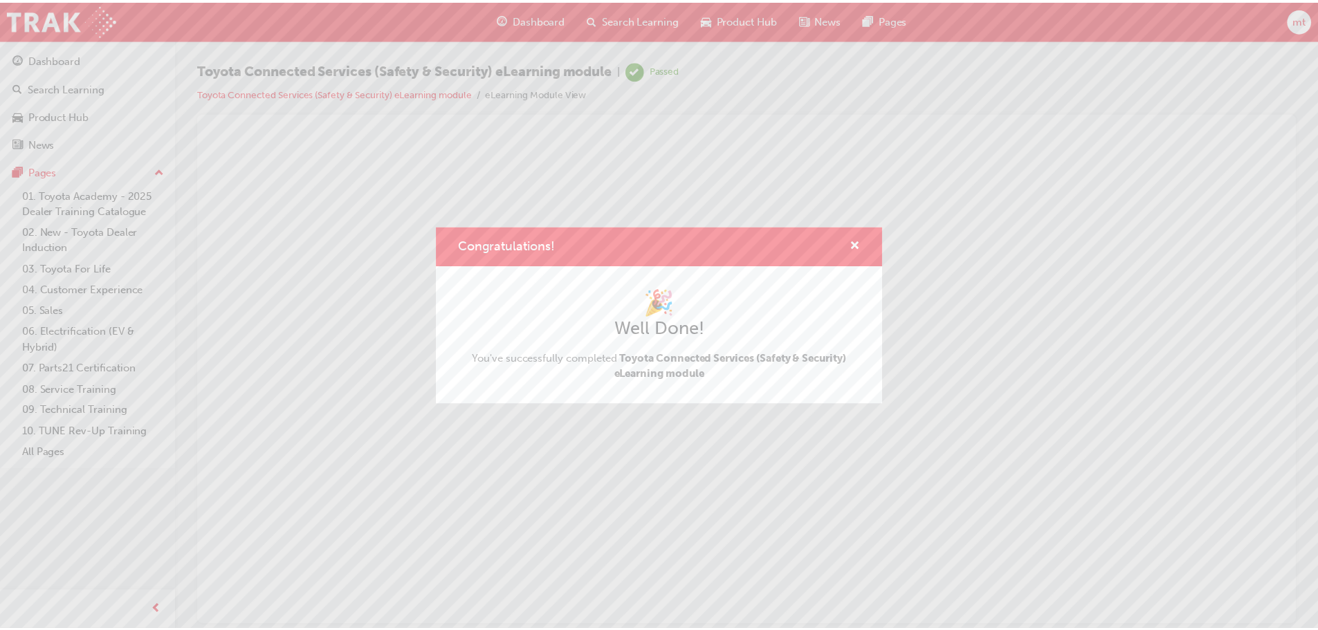
scroll to position [0, 0]
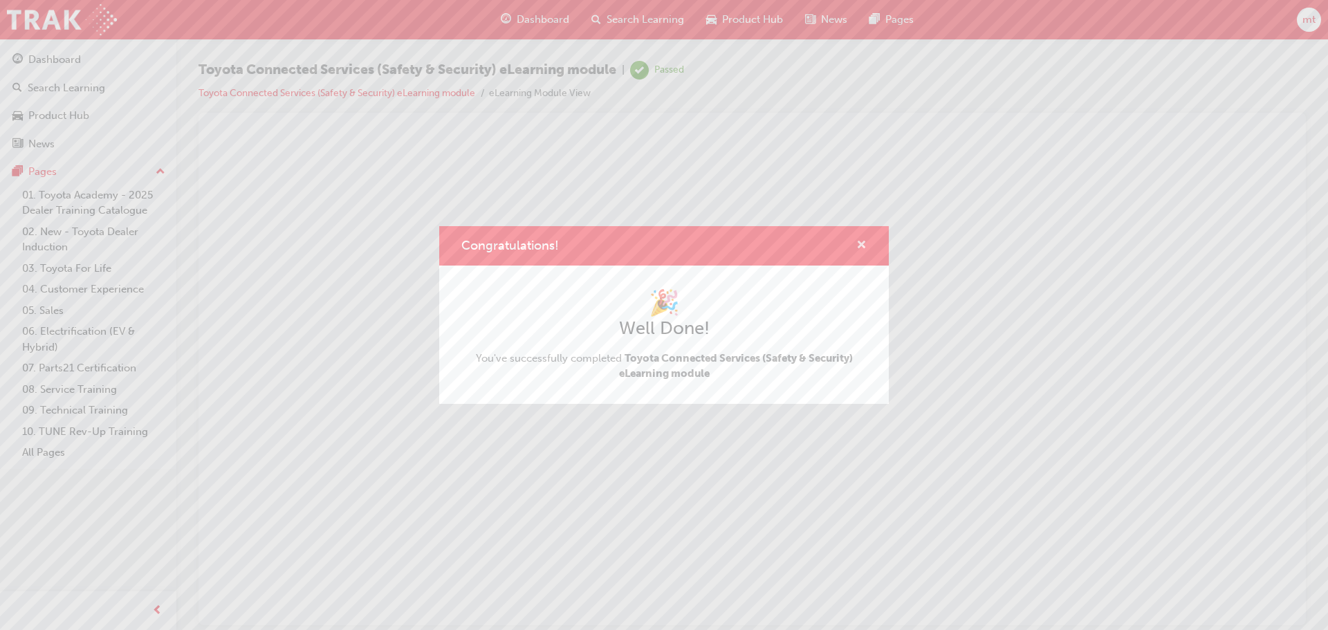
click at [859, 242] on span "cross-icon" at bounding box center [861, 246] width 10 height 12
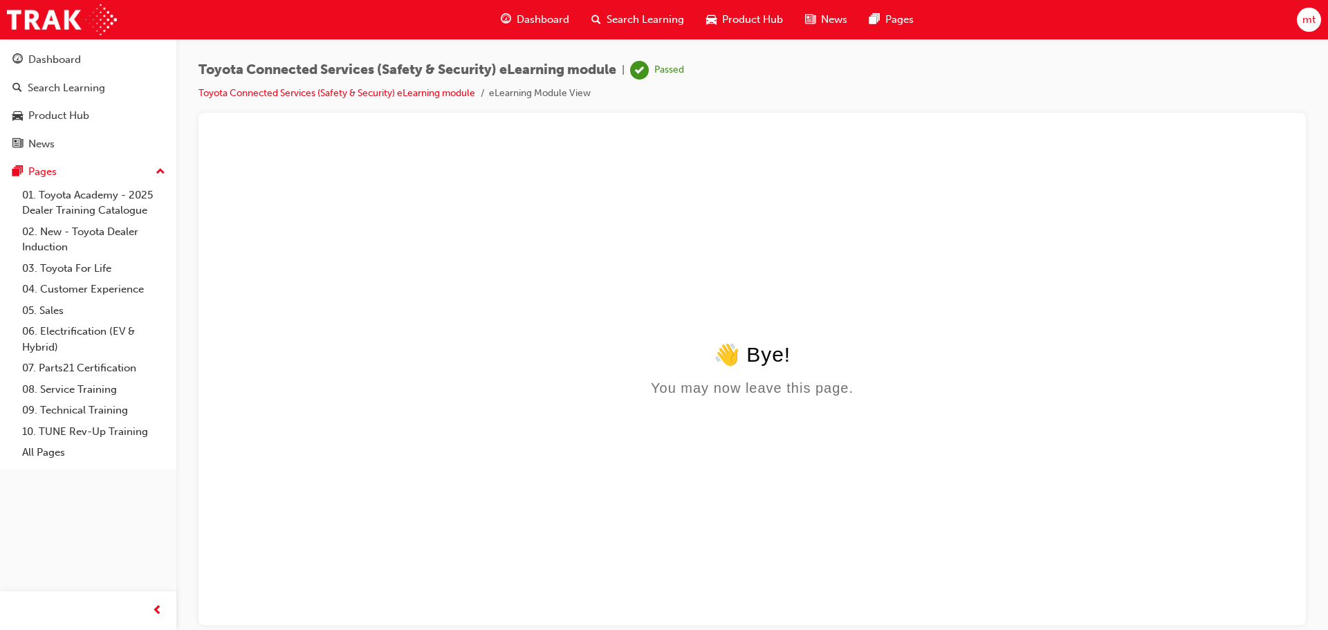
click at [655, 14] on span "Search Learning" at bounding box center [645, 20] width 77 height 16
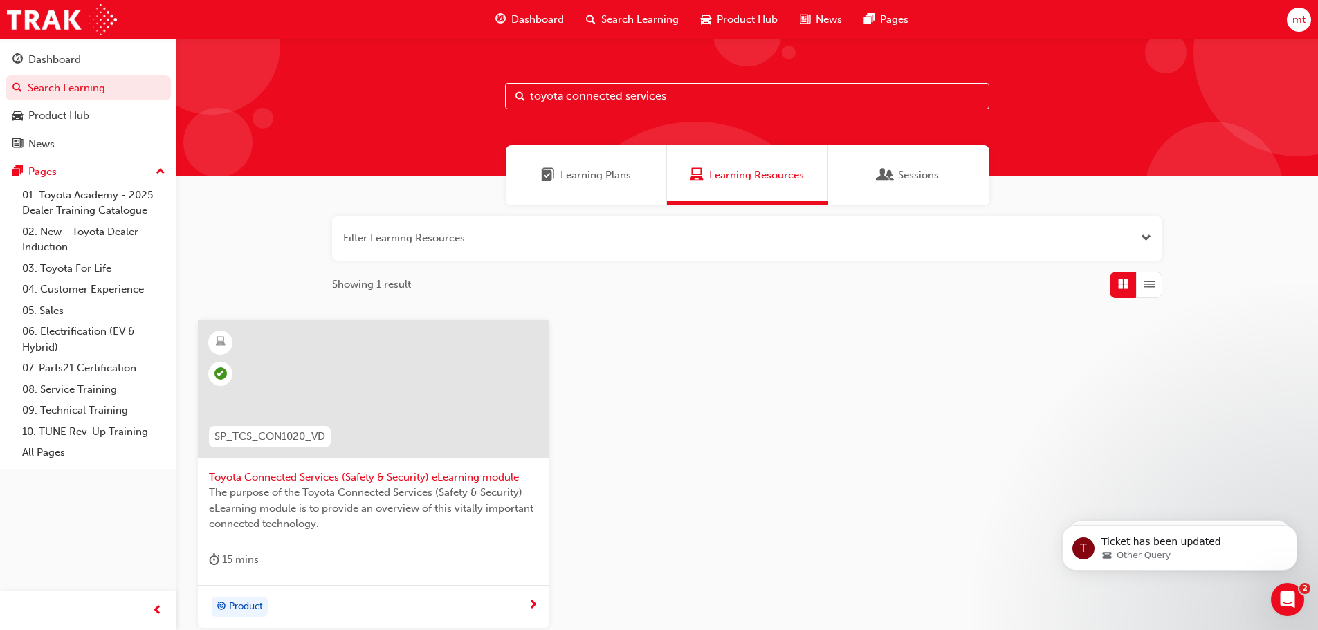
click at [686, 92] on input "toyota connected services" at bounding box center [747, 96] width 484 height 26
type input "t"
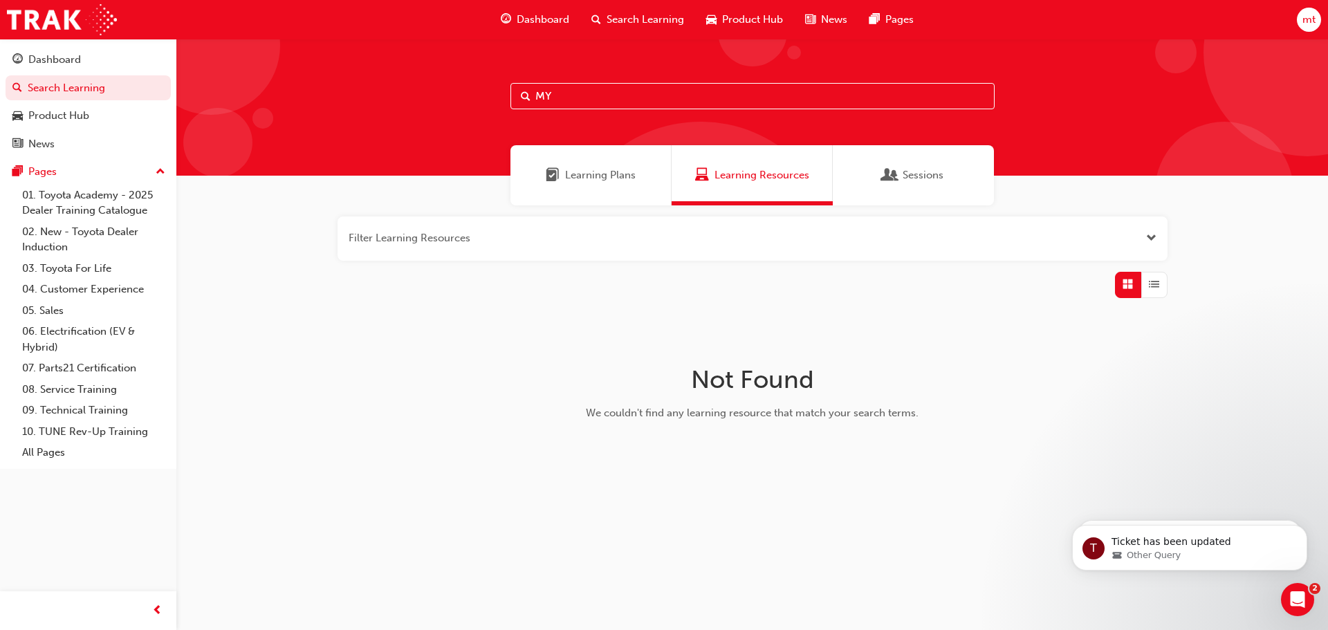
type input "M"
click at [728, 96] on input "my toyota connect e learning" at bounding box center [753, 96] width 484 height 26
type input "m"
type input "t"
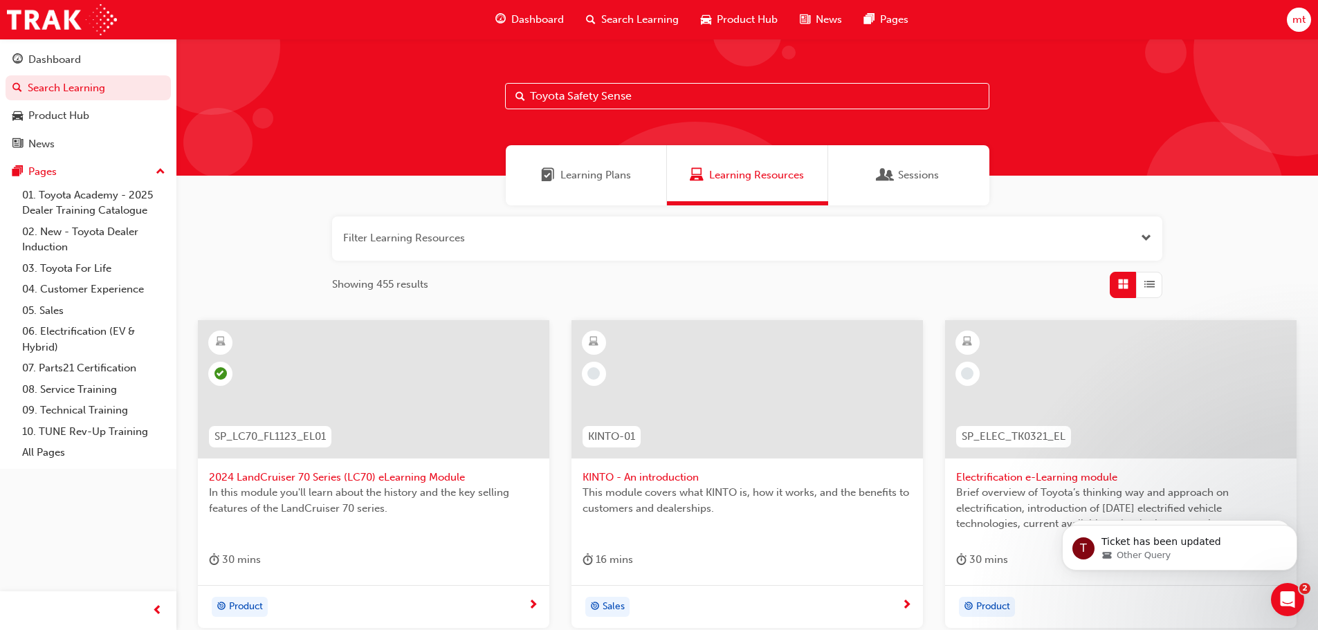
type input "Toyota Safety Sense"
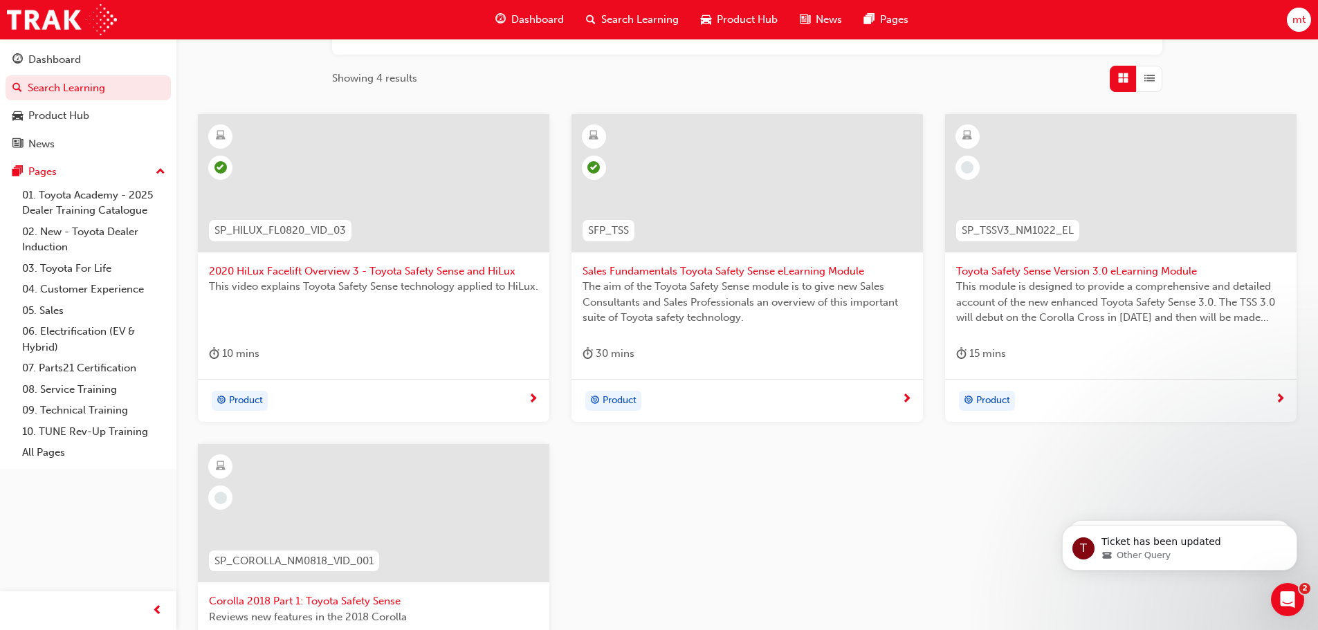
scroll to position [208, 0]
click at [1279, 396] on span "next-icon" at bounding box center [1280, 398] width 10 height 12
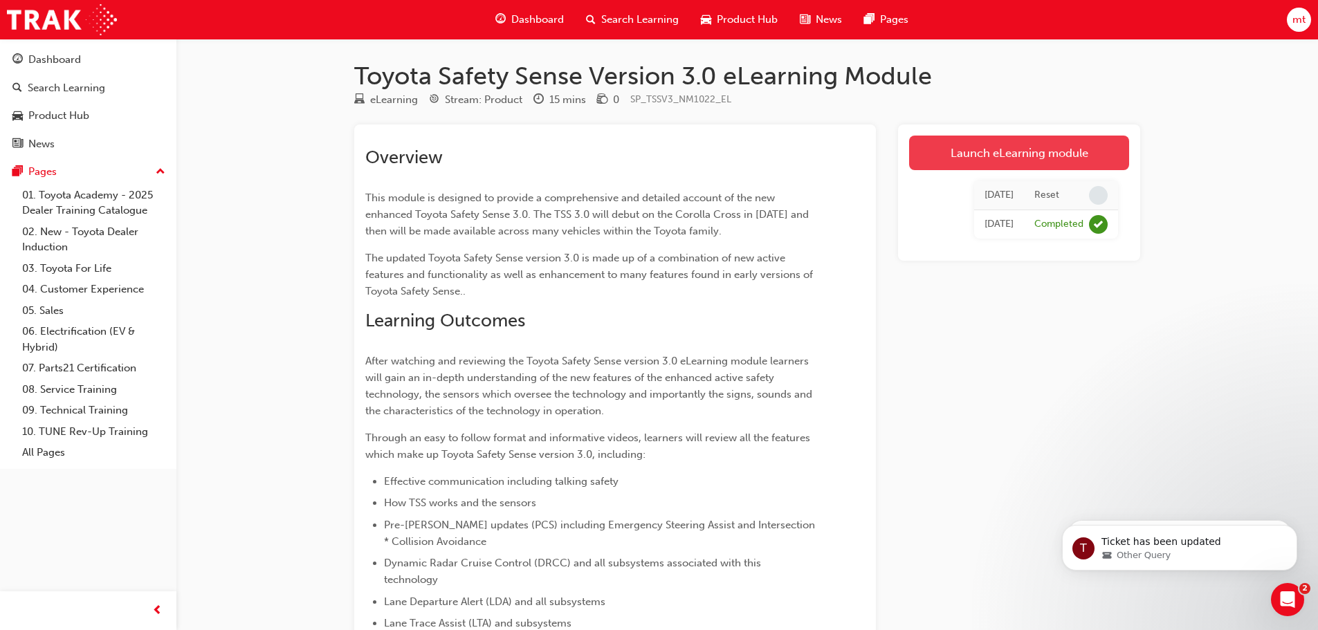
click at [1024, 159] on link "Launch eLearning module" at bounding box center [1019, 153] width 220 height 35
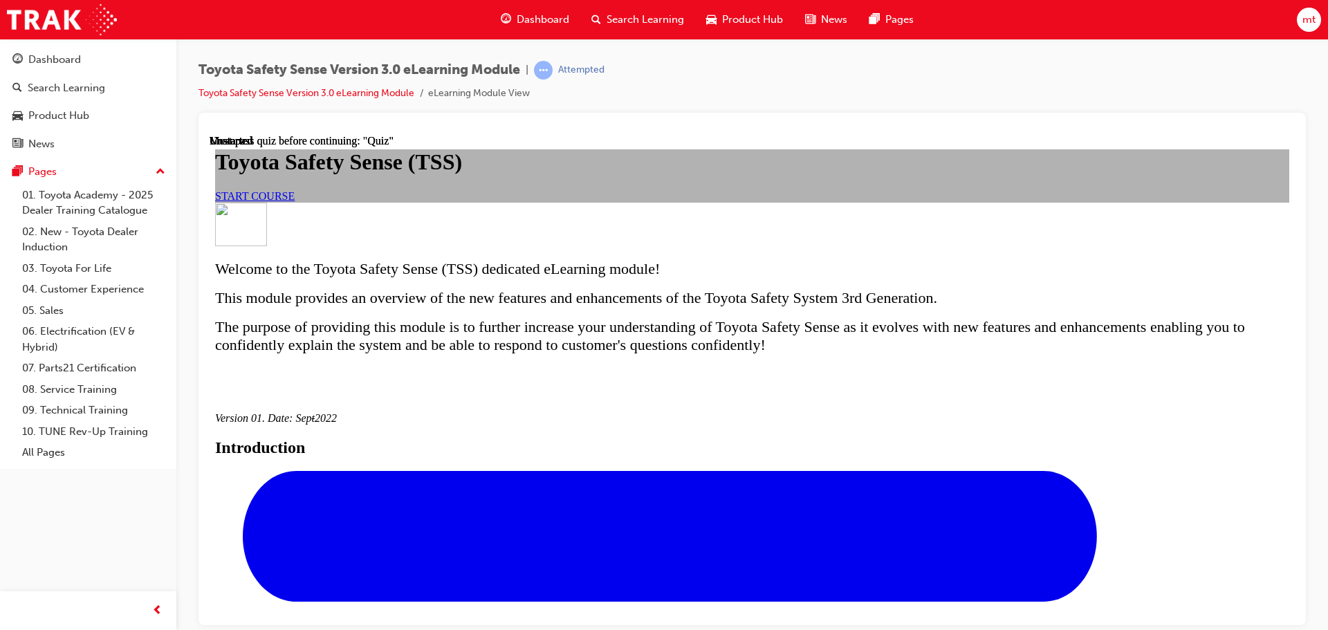
click at [295, 201] on link "START COURSE" at bounding box center [255, 196] width 80 height 12
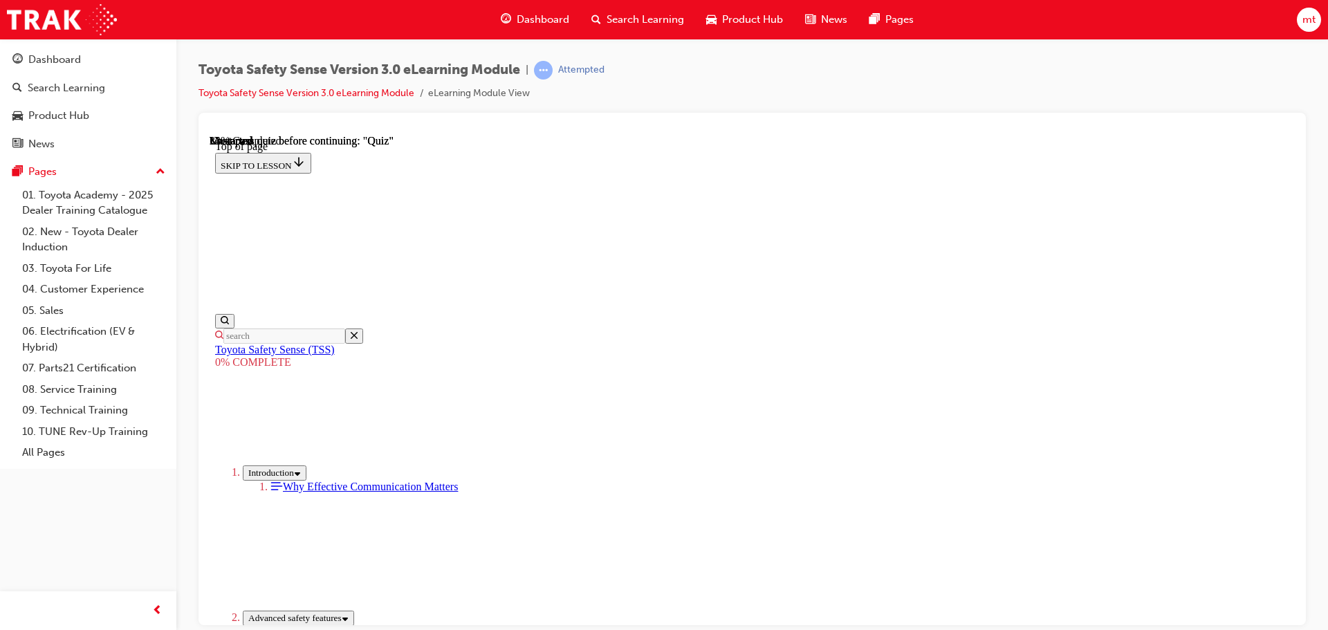
scroll to position [388, 0]
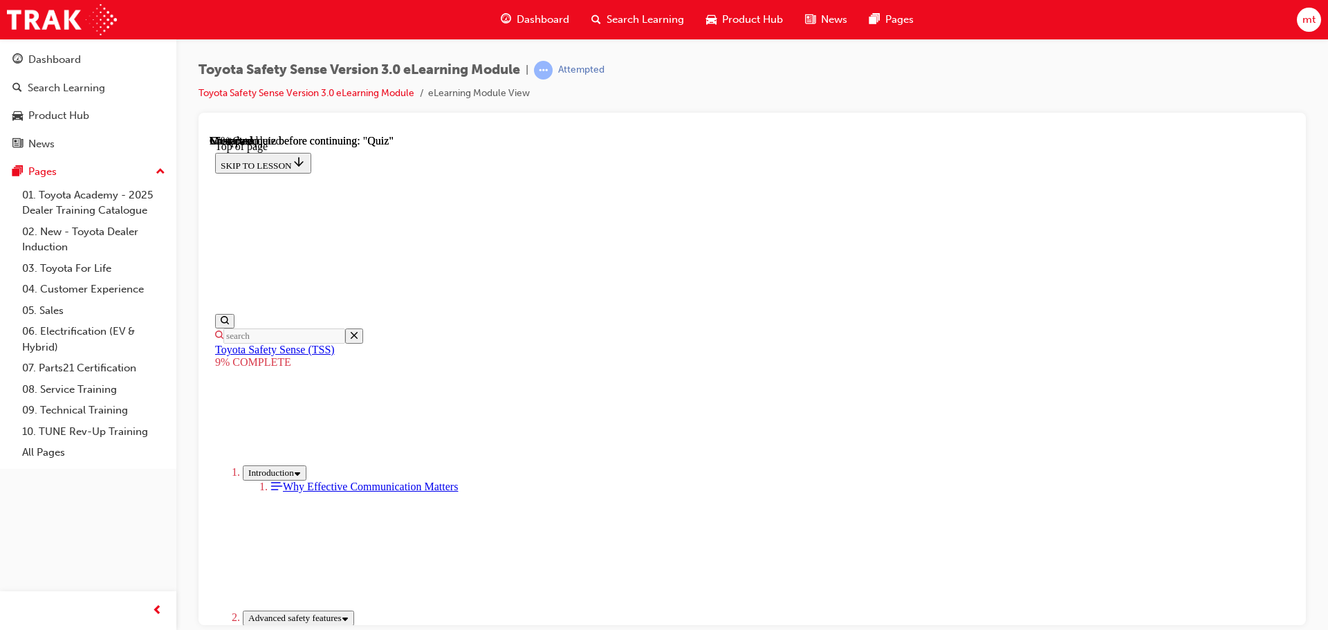
scroll to position [1058, 0]
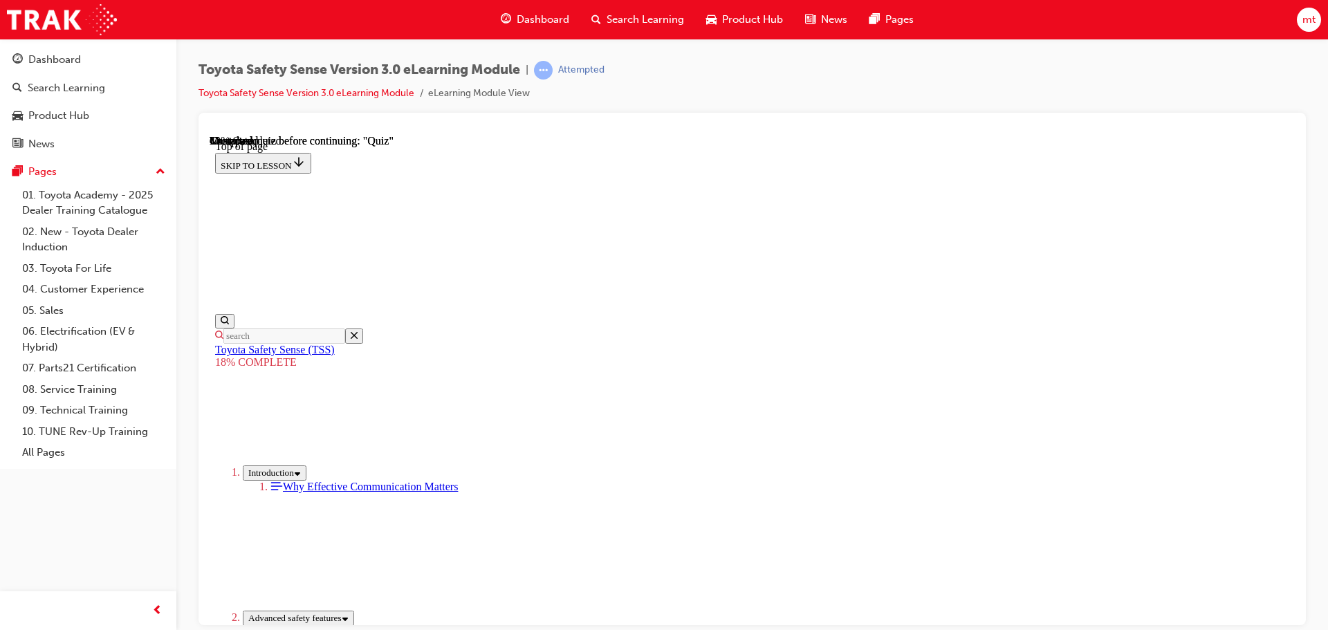
scroll to position [903, 0]
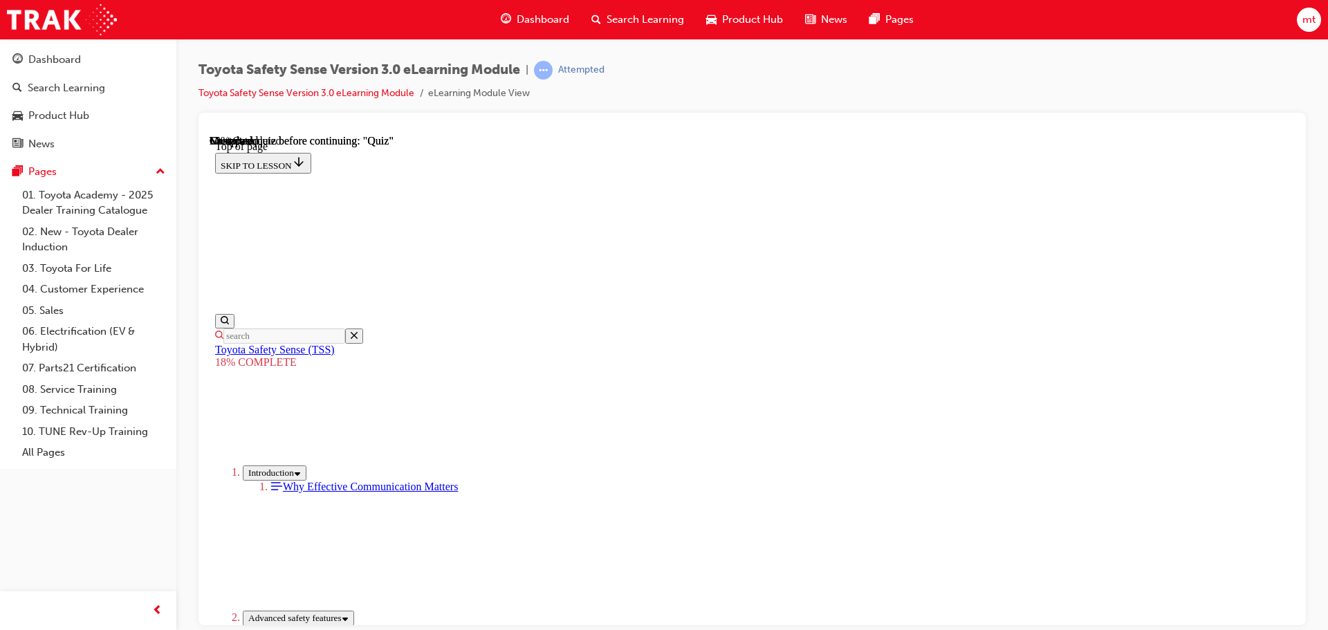
scroll to position [834, 0]
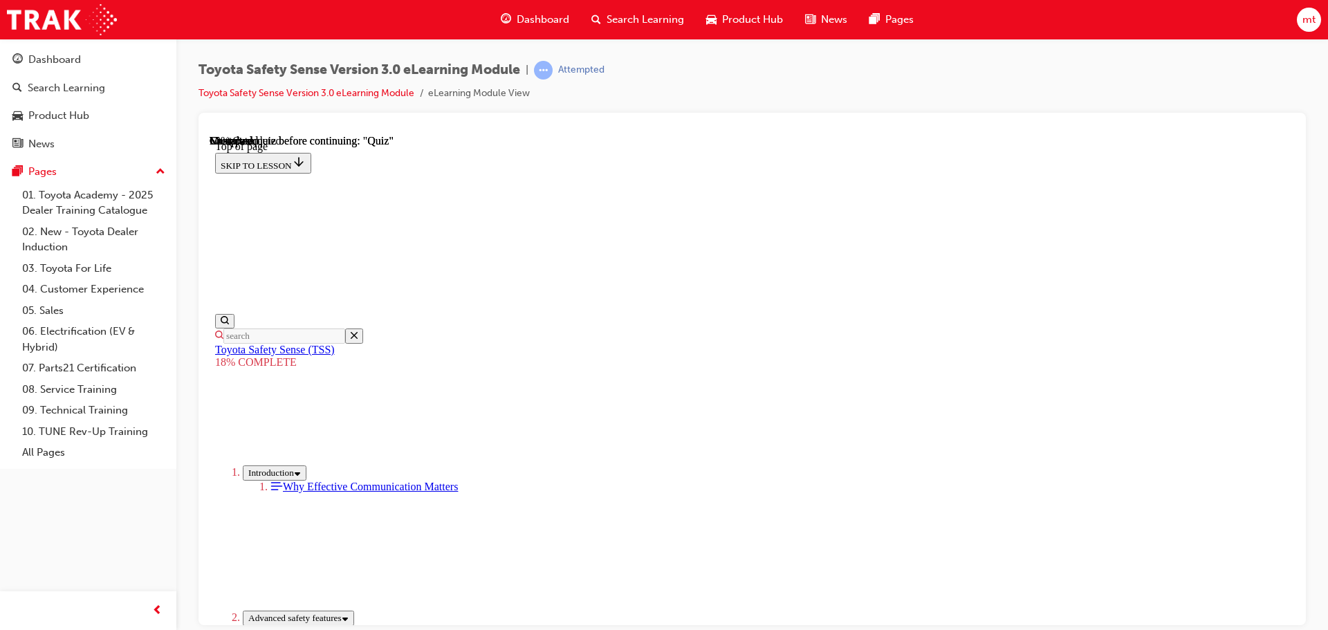
scroll to position [1042, 0]
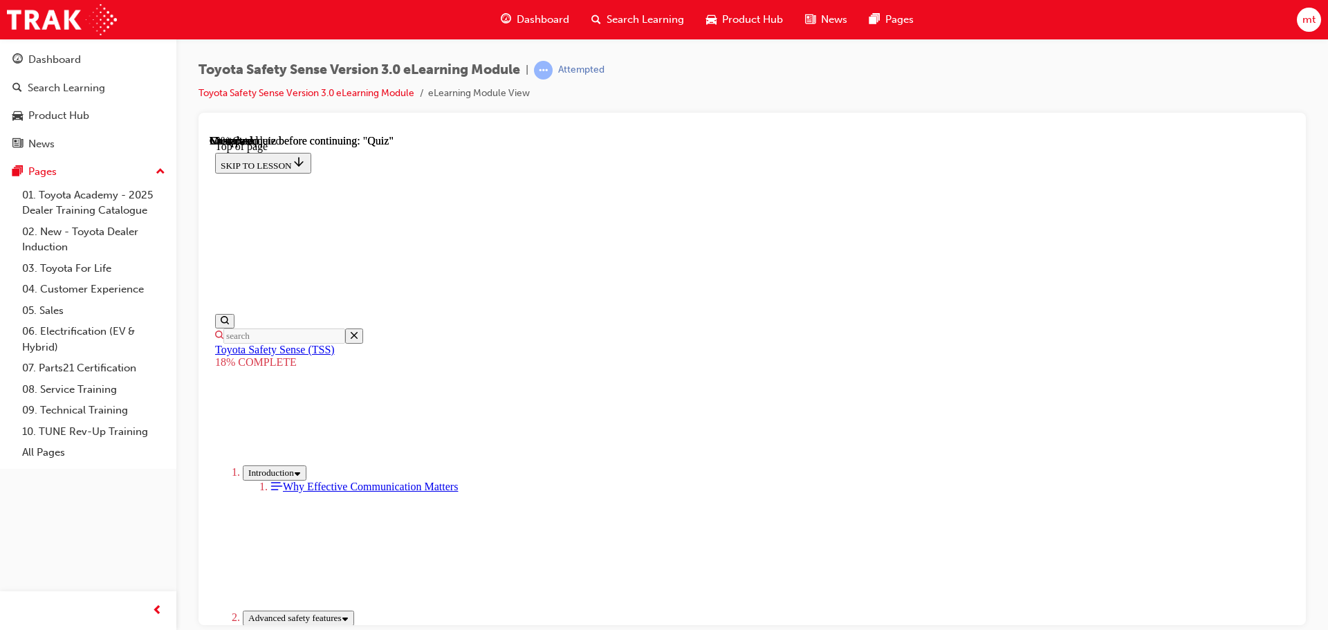
scroll to position [696, 0]
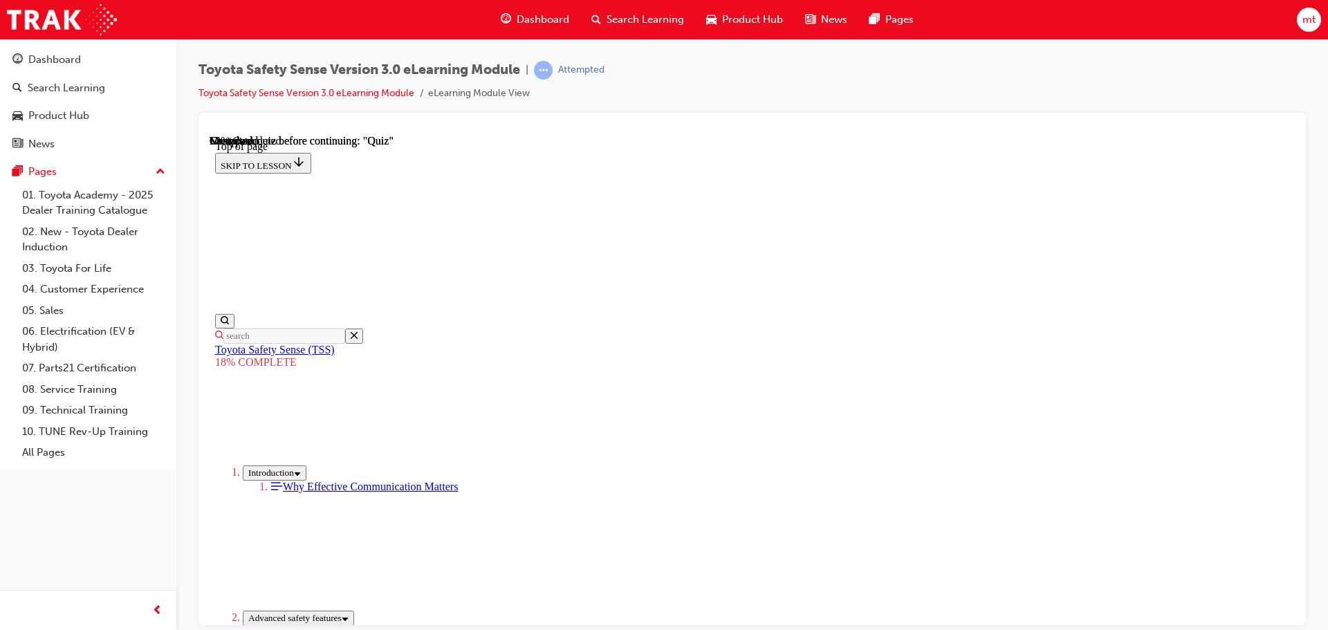
drag, startPoint x: 664, startPoint y: 477, endPoint x: 764, endPoint y: 387, distance: 134.2
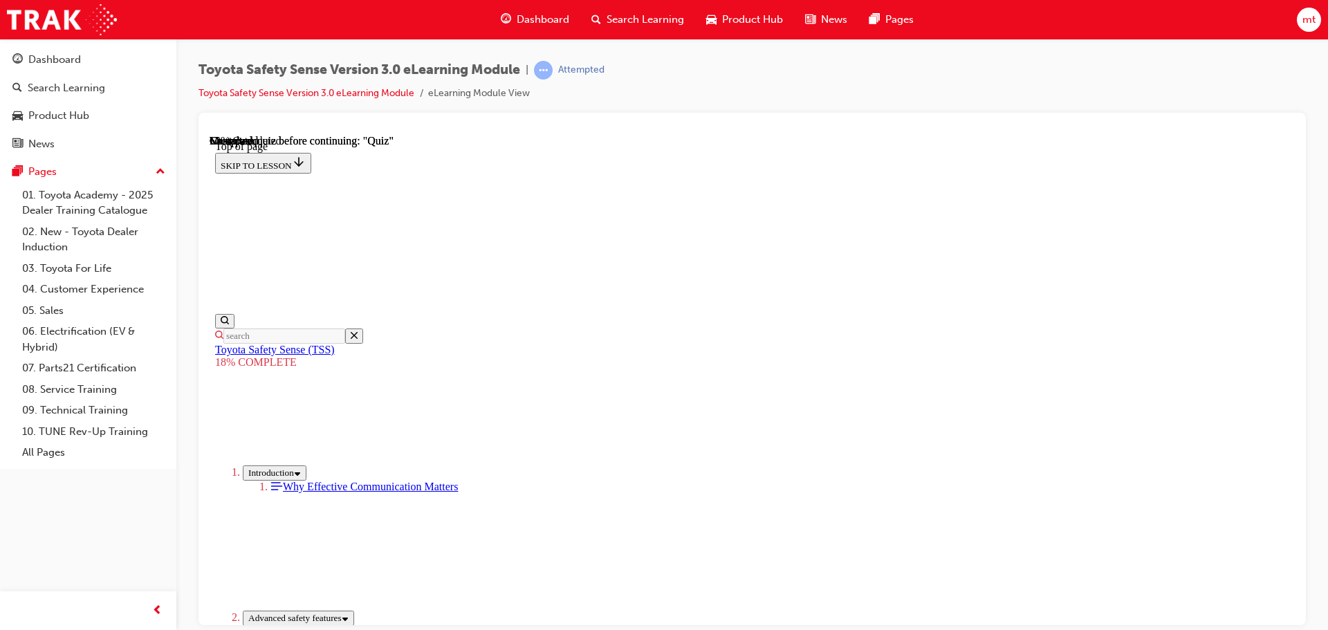
scroll to position [1111, 0]
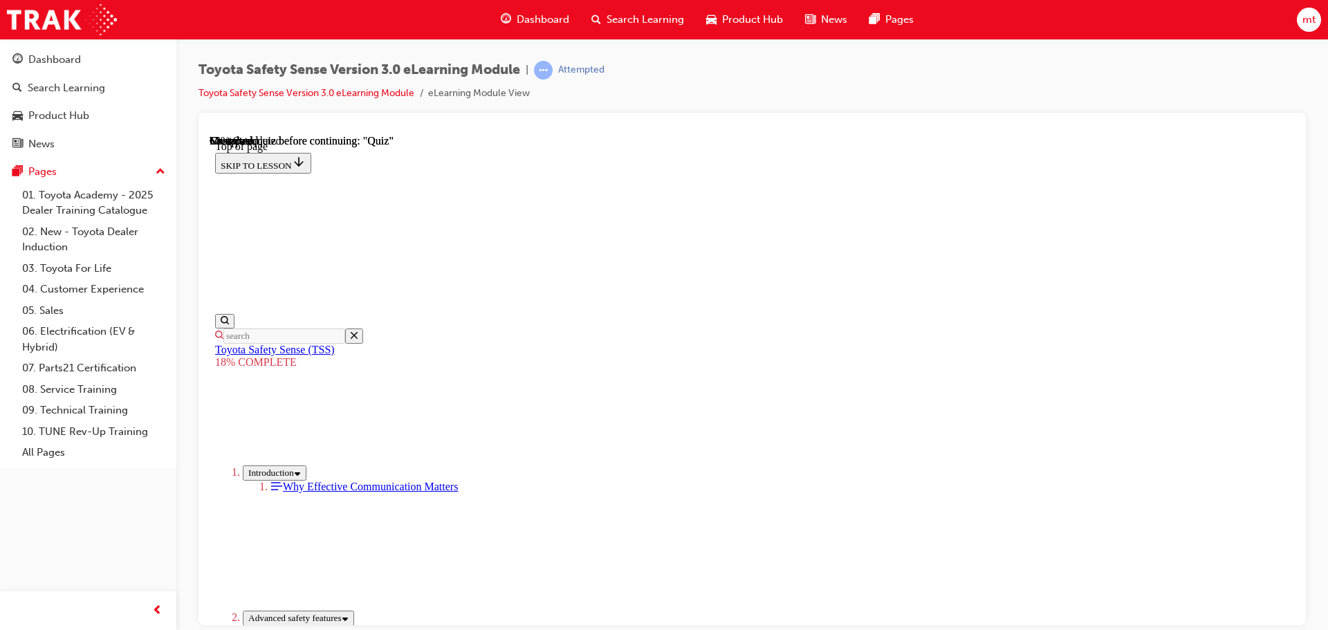
drag, startPoint x: 657, startPoint y: 403, endPoint x: 617, endPoint y: 299, distance: 111.9
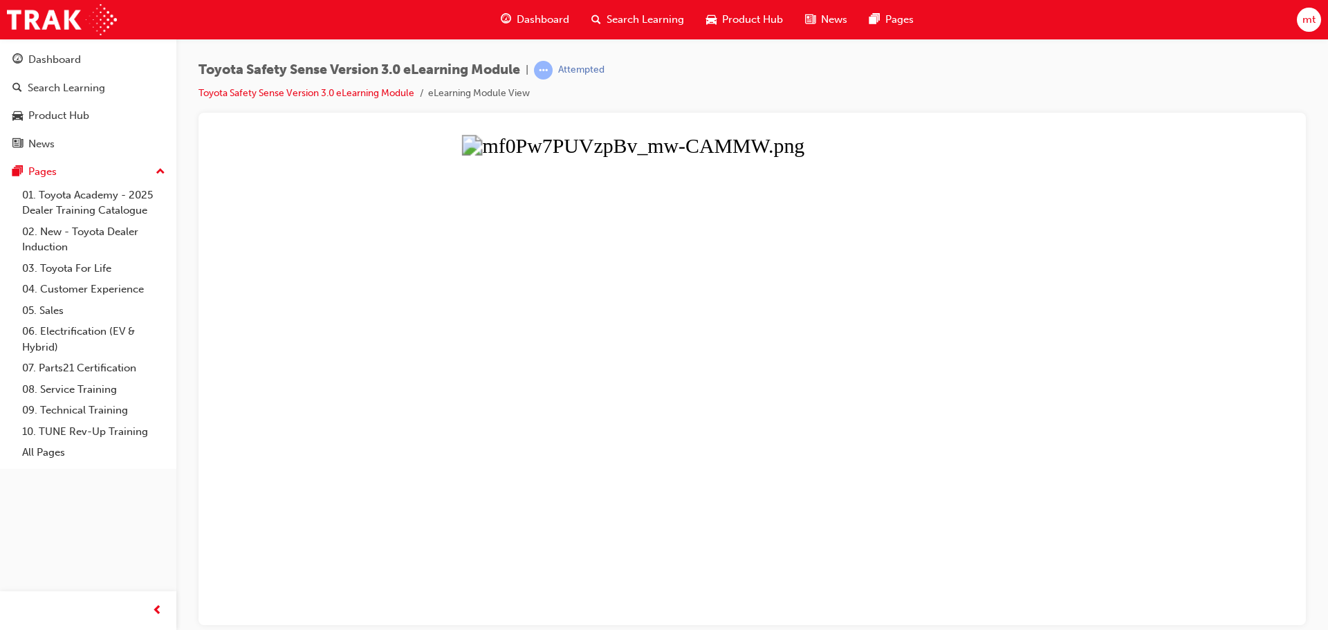
click at [704, 307] on button "Unzoom image" at bounding box center [752, 379] width 1085 height 490
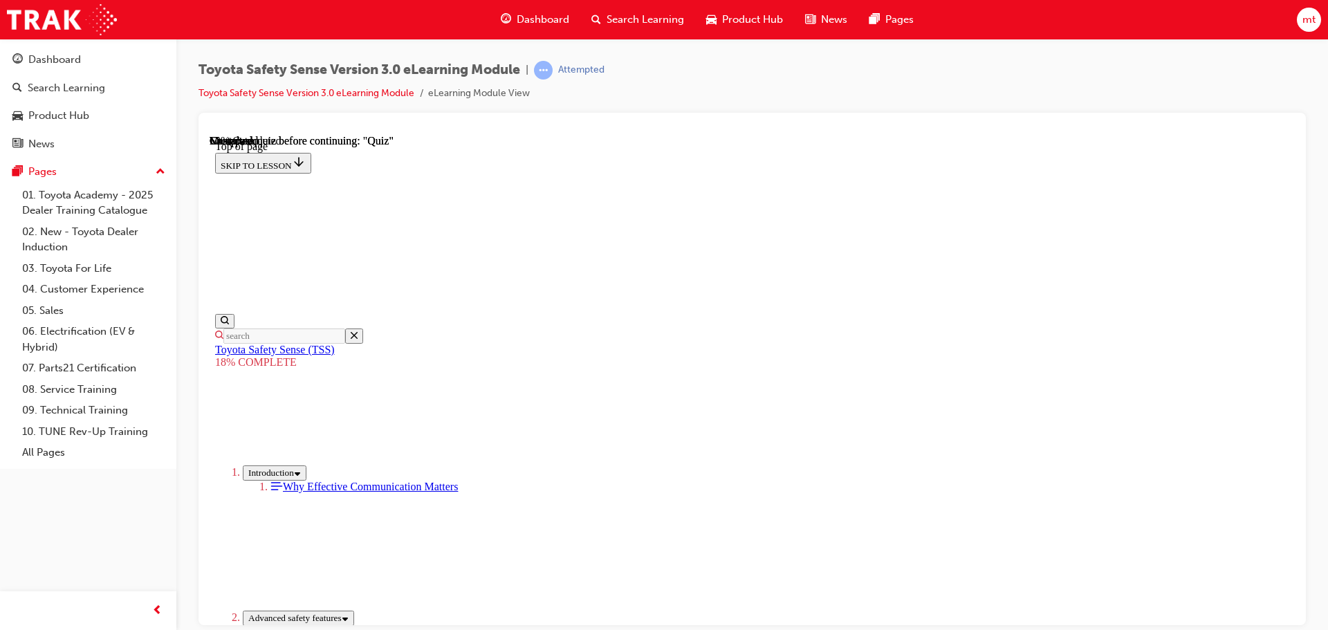
scroll to position [903, 0]
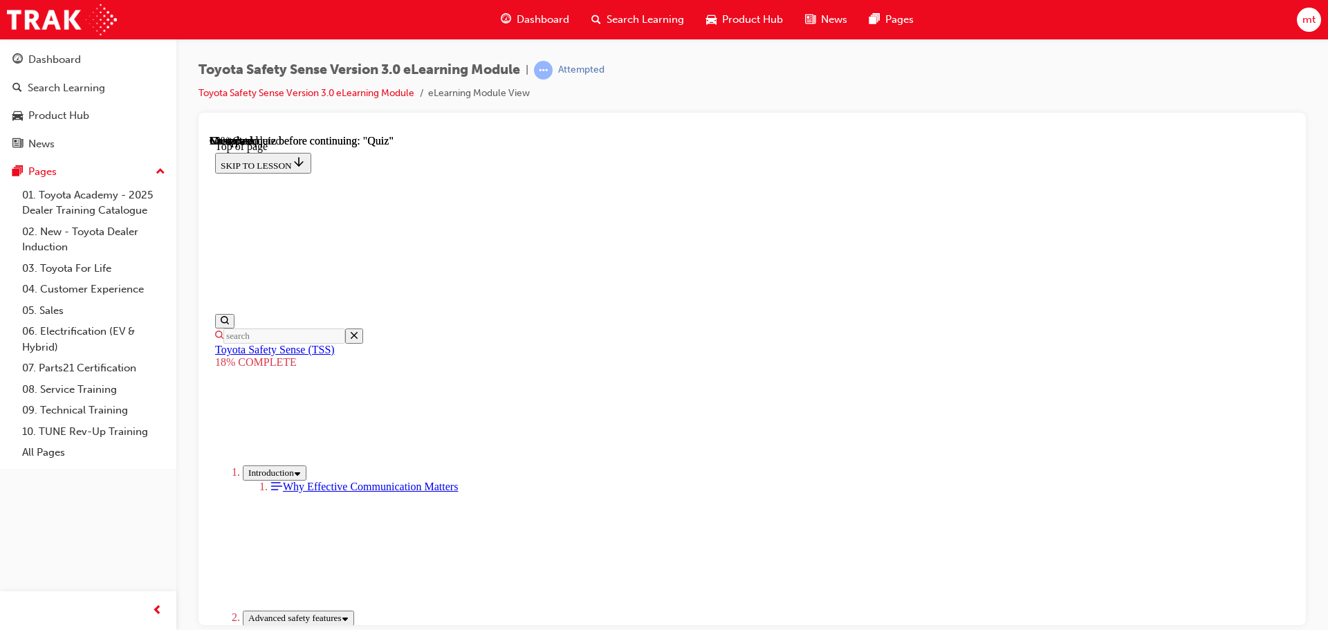
scroll to position [834, 0]
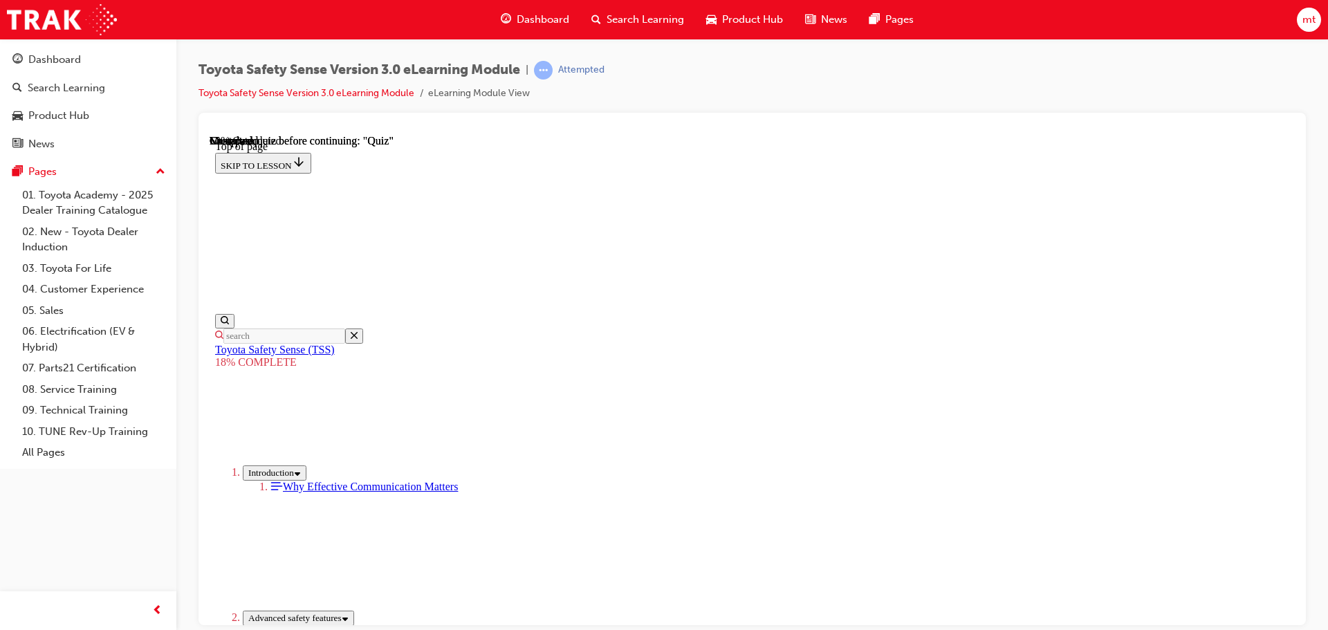
scroll to position [973, 0]
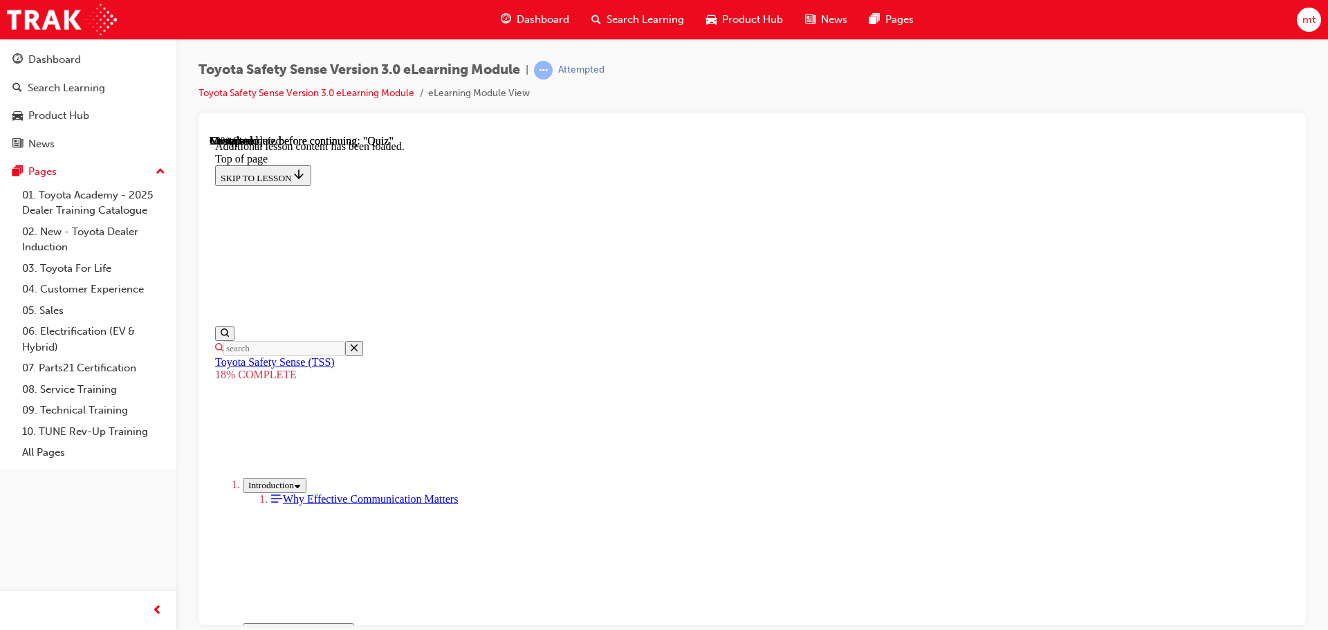
scroll to position [872, 0]
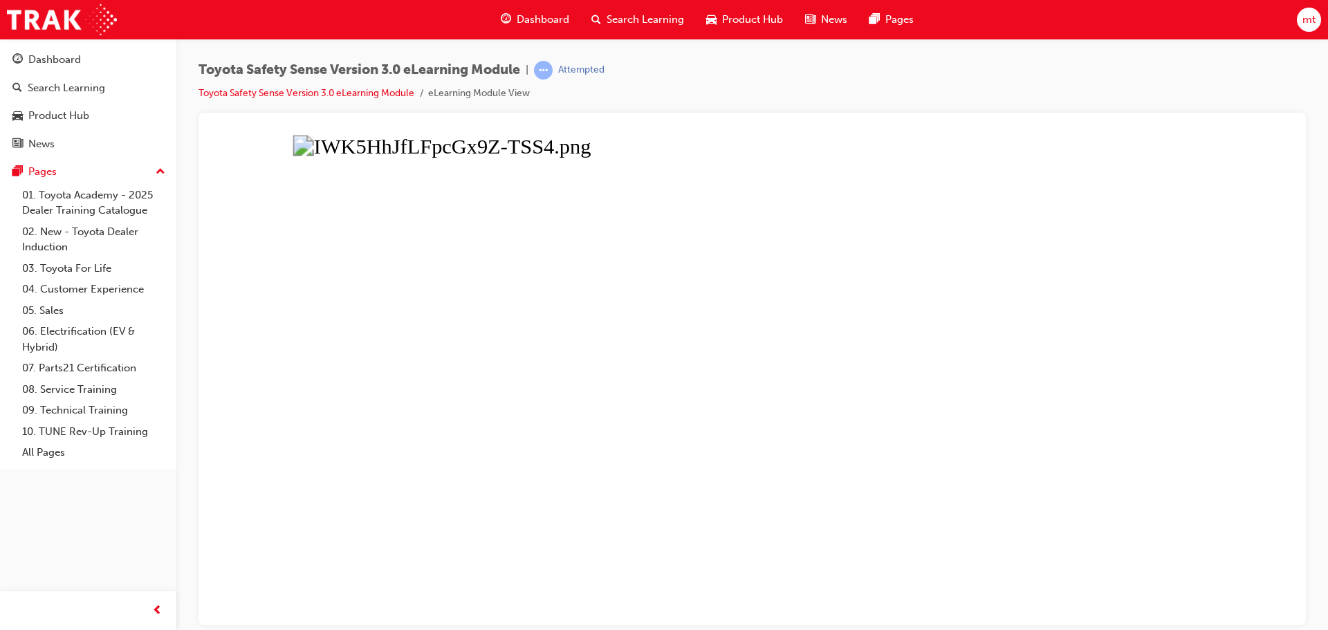
click at [1037, 241] on button "Unzoom image" at bounding box center [752, 379] width 1085 height 490
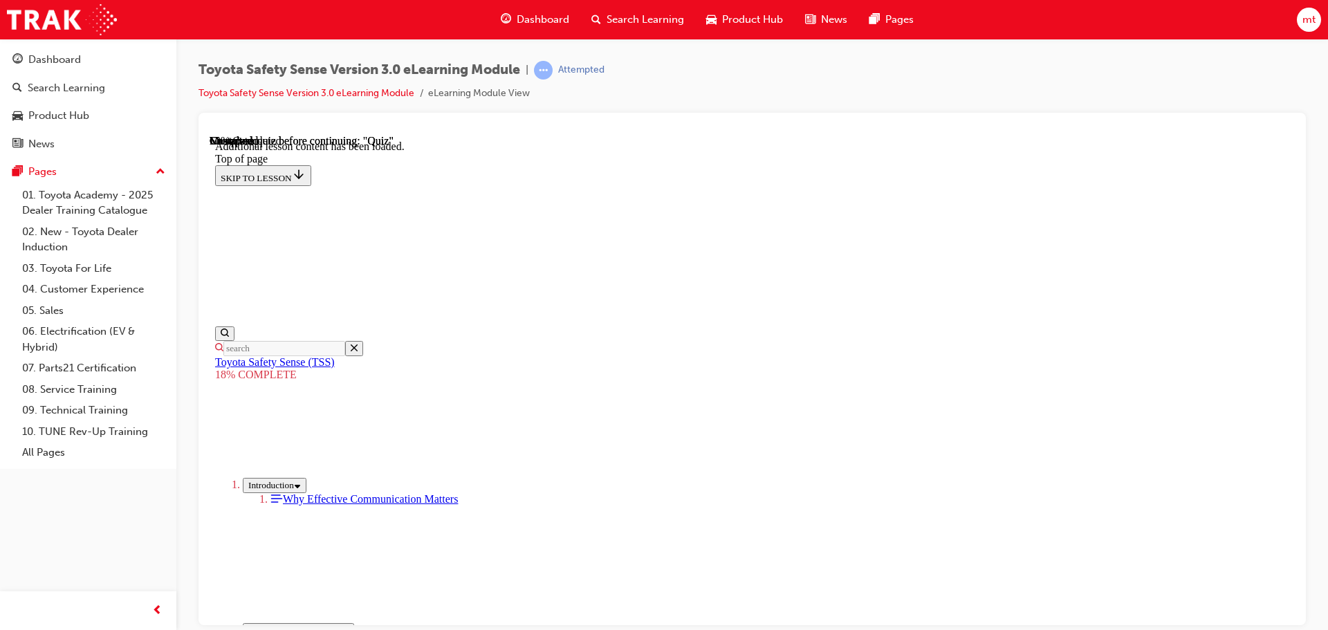
scroll to position [1080, 0]
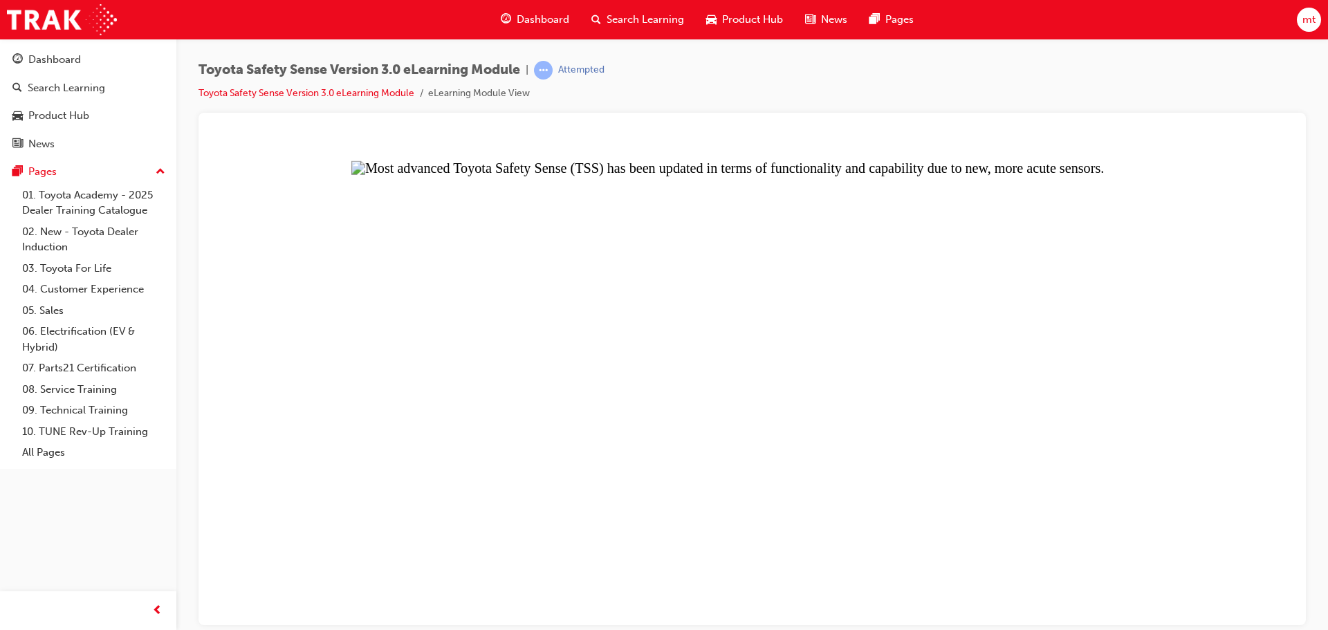
click at [1061, 274] on button "Unzoom image" at bounding box center [752, 379] width 1085 height 490
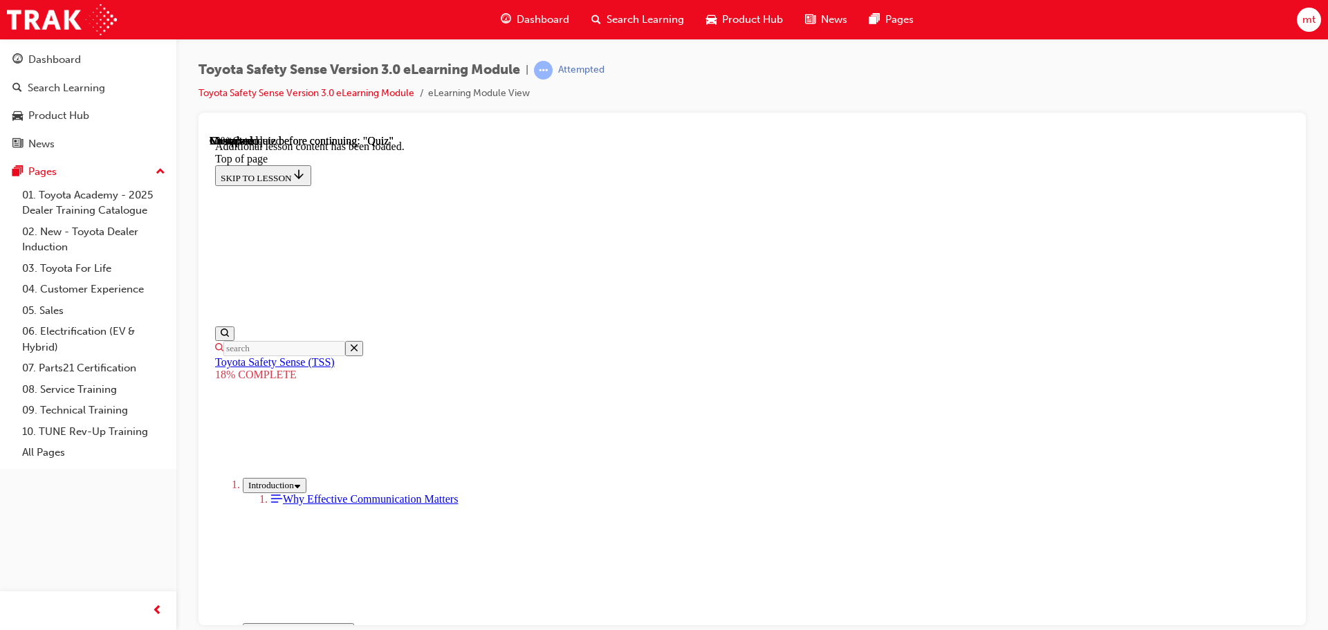
scroll to position [1304, 0]
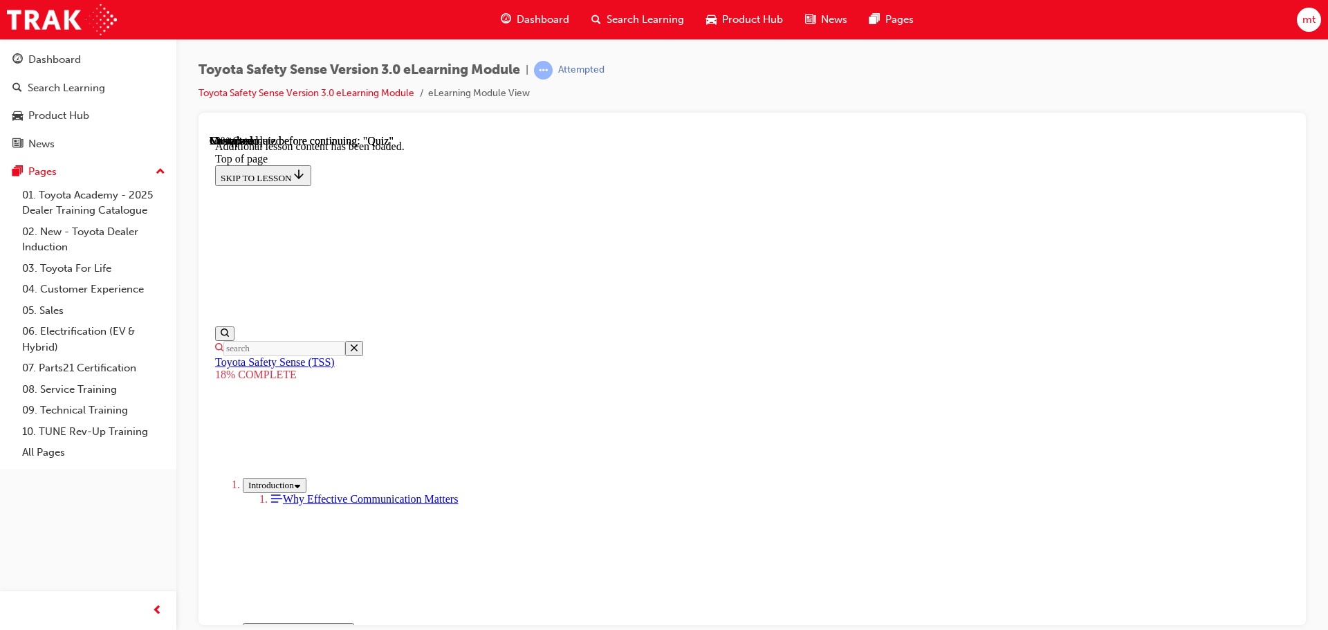
scroll to position [973, 0]
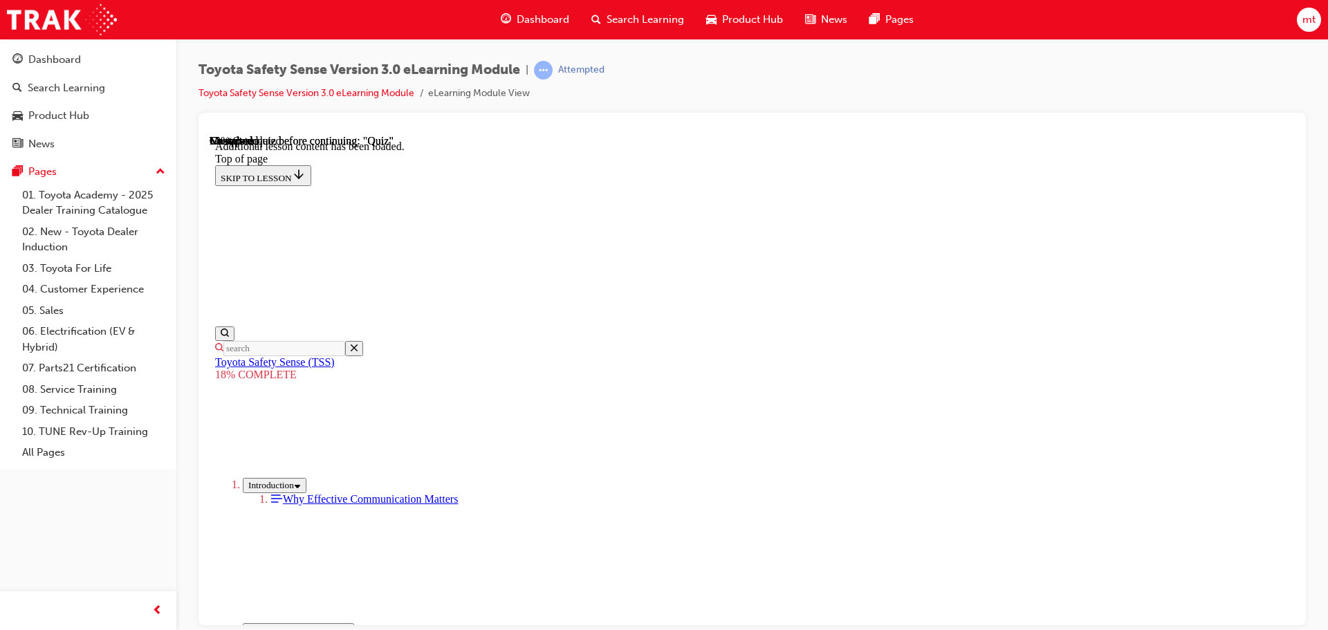
drag, startPoint x: 657, startPoint y: 400, endPoint x: 695, endPoint y: 363, distance: 52.8
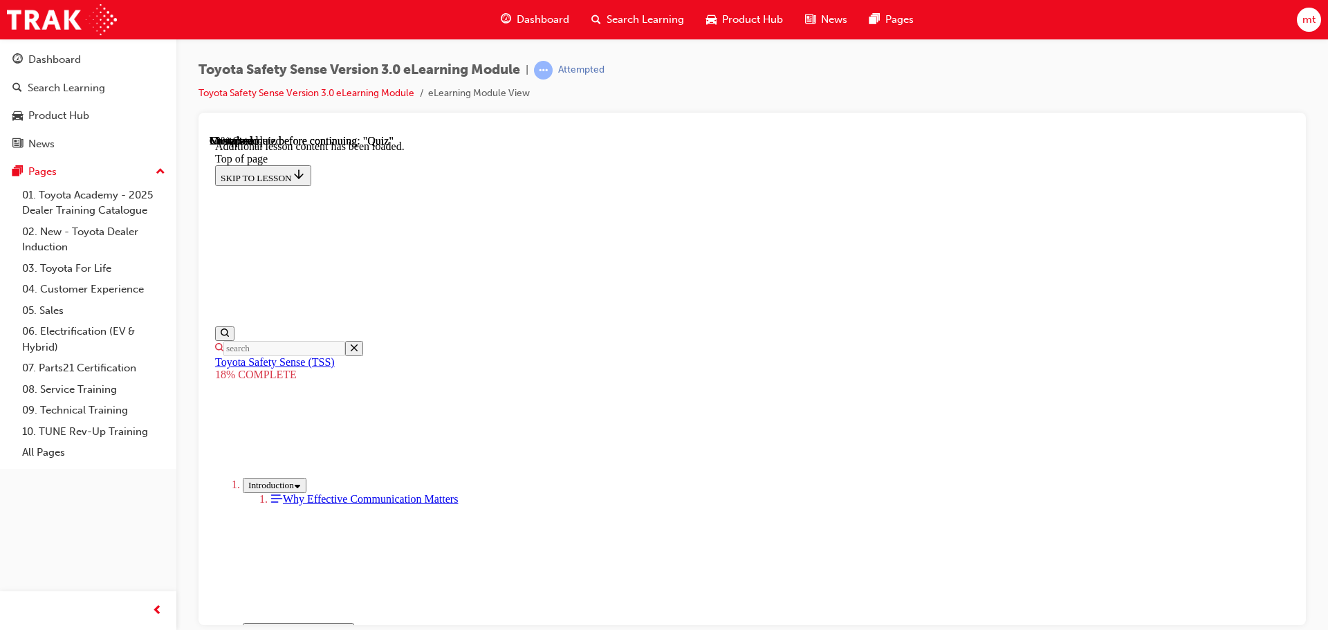
drag, startPoint x: 845, startPoint y: 279, endPoint x: 1000, endPoint y: 212, distance: 168.9
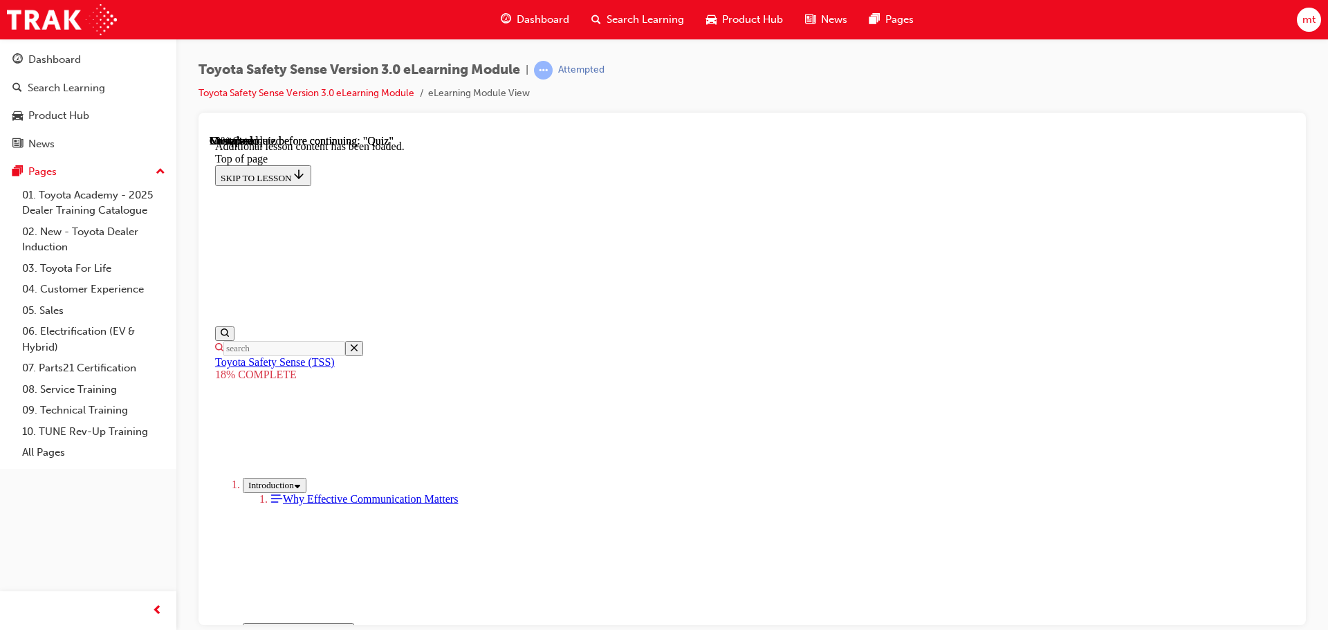
drag, startPoint x: 860, startPoint y: 297, endPoint x: 681, endPoint y: 479, distance: 255.4
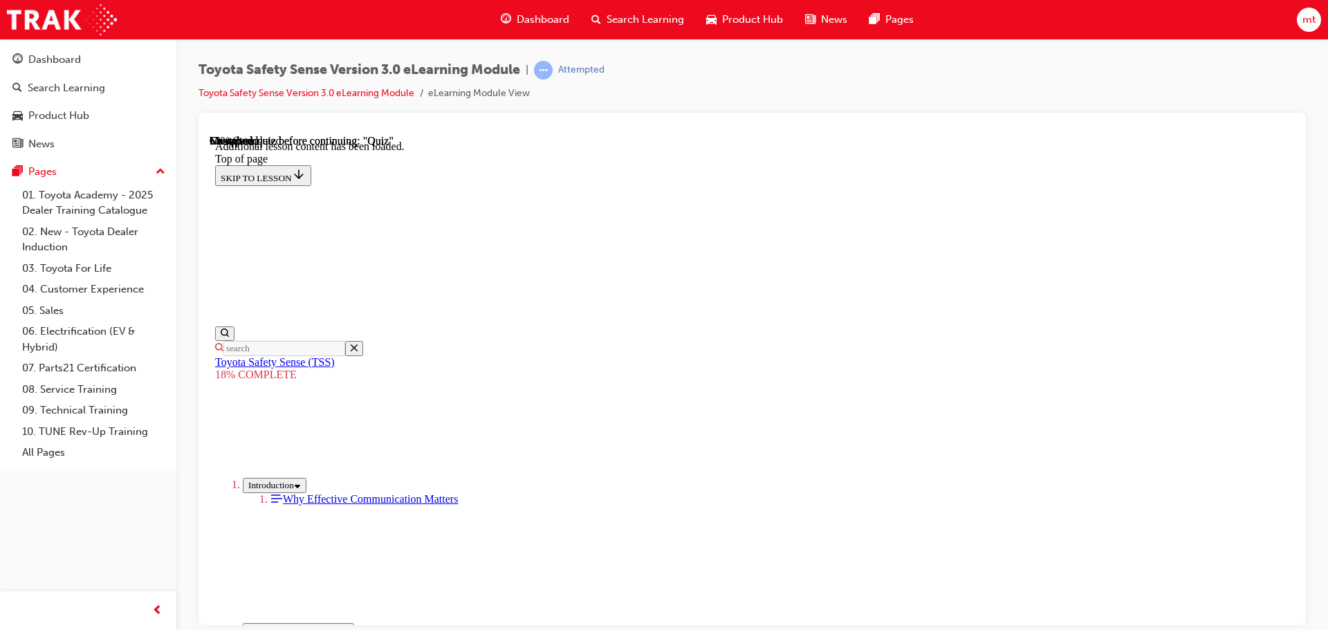
drag, startPoint x: 859, startPoint y: 306, endPoint x: 677, endPoint y: 488, distance: 257.3
drag, startPoint x: 850, startPoint y: 287, endPoint x: 668, endPoint y: 472, distance: 259.3
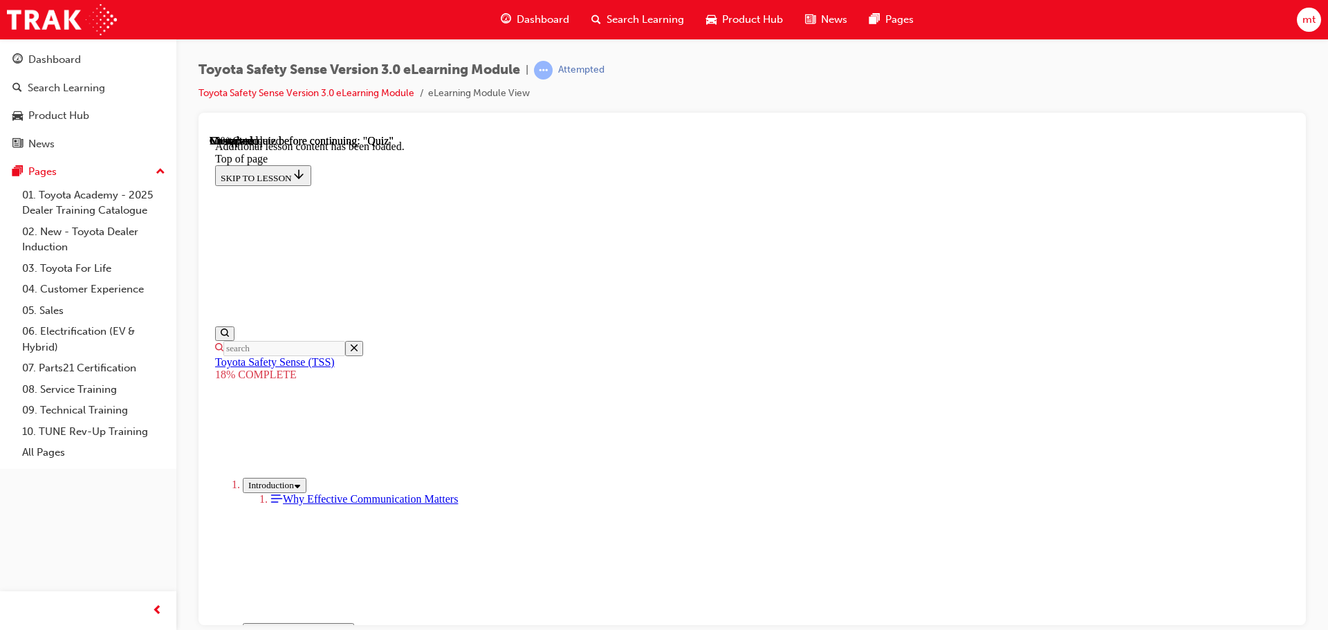
drag, startPoint x: 879, startPoint y: 306, endPoint x: 702, endPoint y: 490, distance: 255.9
drag, startPoint x: 852, startPoint y: 294, endPoint x: 673, endPoint y: 481, distance: 258.8
drag, startPoint x: 850, startPoint y: 277, endPoint x: 1032, endPoint y: 464, distance: 260.3
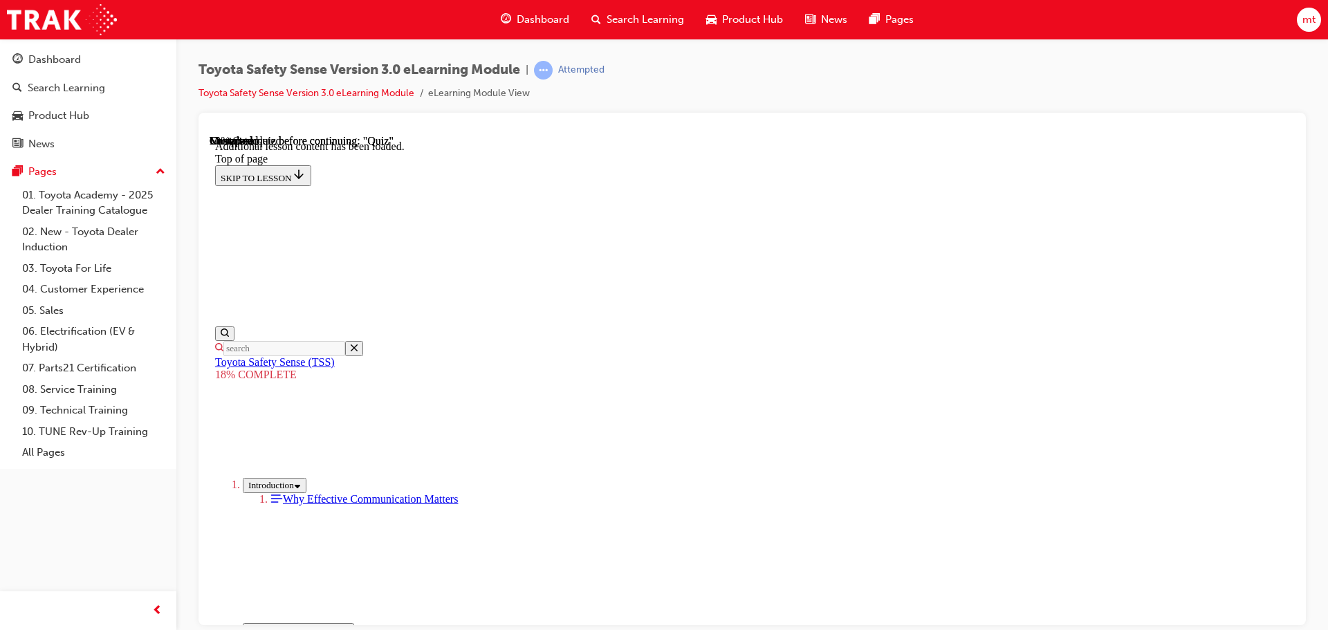
drag, startPoint x: 837, startPoint y: 305, endPoint x: 654, endPoint y: 492, distance: 261.7
drag, startPoint x: 850, startPoint y: 284, endPoint x: 670, endPoint y: 472, distance: 260.8
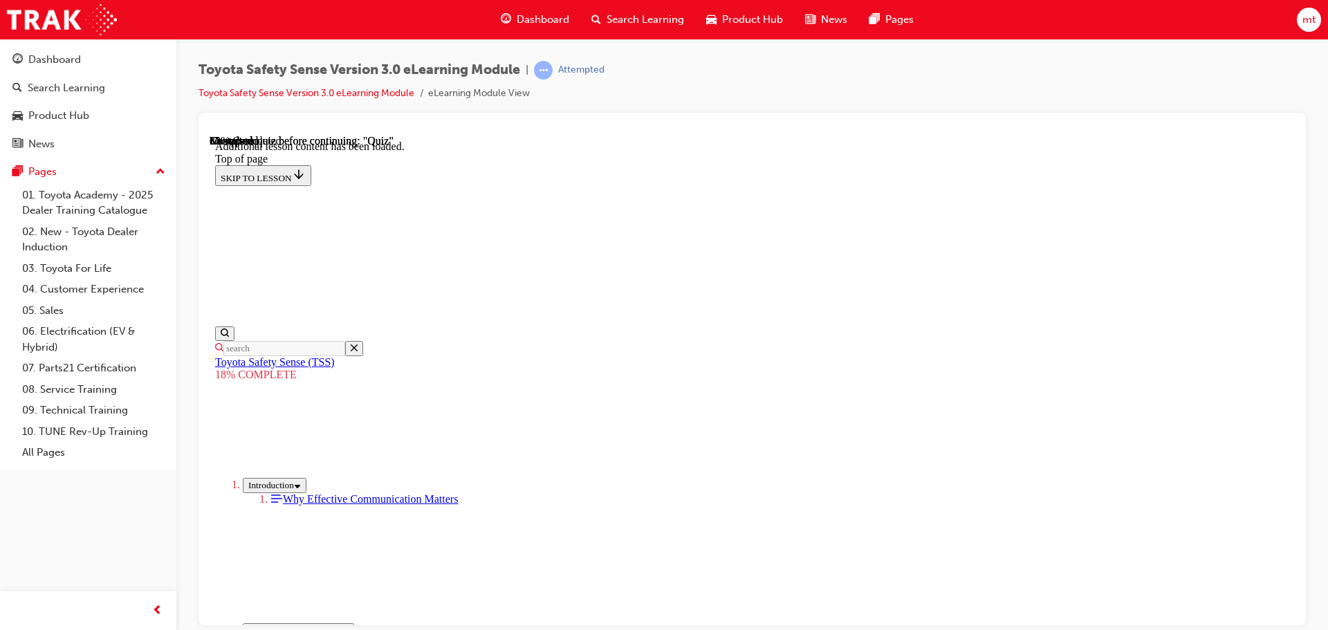
drag, startPoint x: 812, startPoint y: 302, endPoint x: 634, endPoint y: 487, distance: 256.9
drag, startPoint x: 853, startPoint y: 291, endPoint x: 671, endPoint y: 472, distance: 257.3
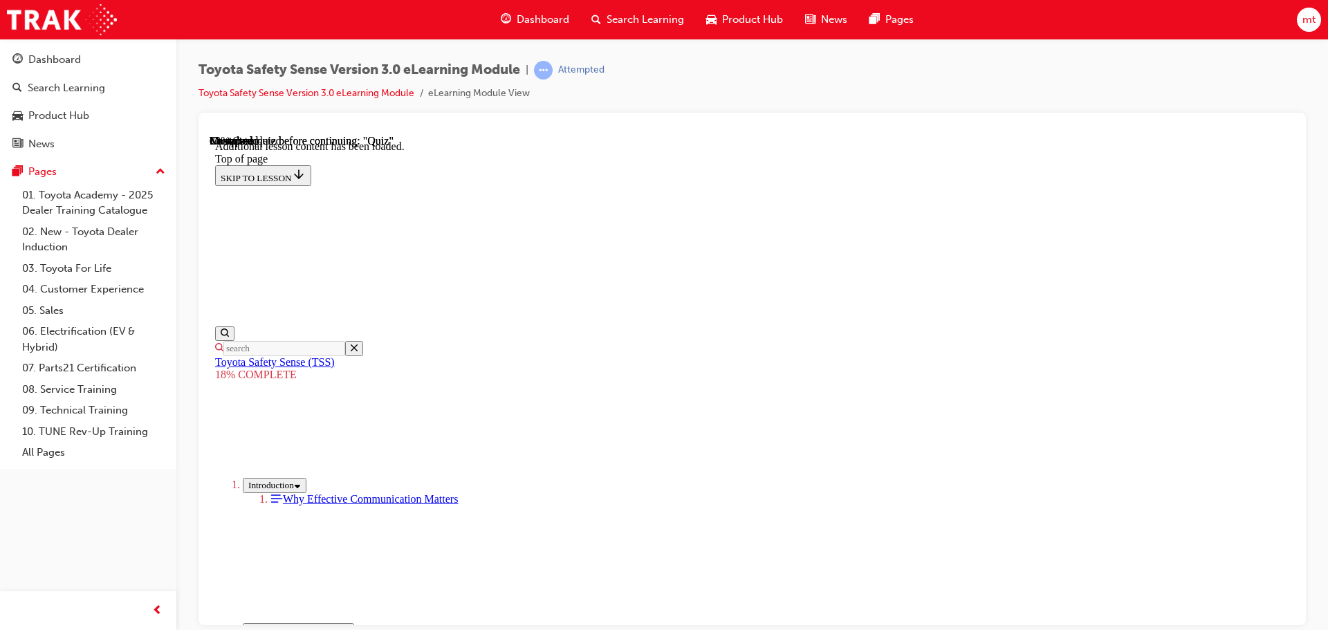
drag, startPoint x: 825, startPoint y: 289, endPoint x: 645, endPoint y: 481, distance: 263.3
drag, startPoint x: 846, startPoint y: 293, endPoint x: 659, endPoint y: 475, distance: 261.2
drag, startPoint x: 827, startPoint y: 293, endPoint x: 646, endPoint y: 485, distance: 263.8
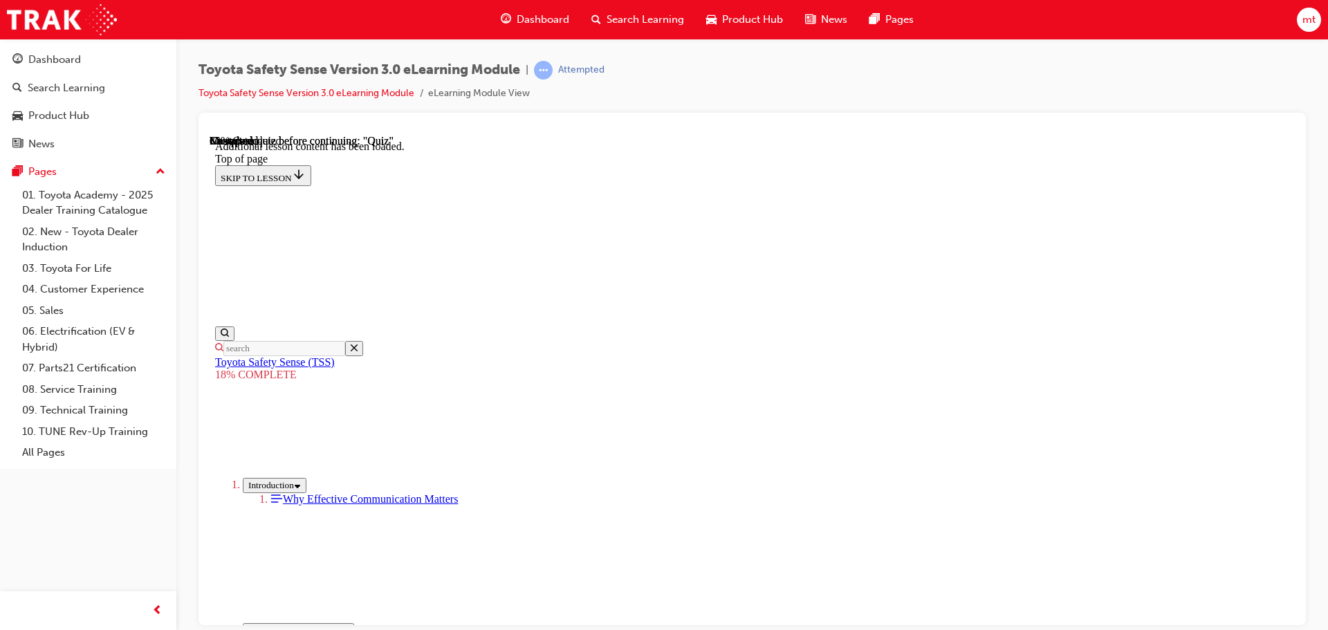
drag, startPoint x: 827, startPoint y: 288, endPoint x: 646, endPoint y: 475, distance: 260.3
drag, startPoint x: 832, startPoint y: 292, endPoint x: 647, endPoint y: 478, distance: 262.7
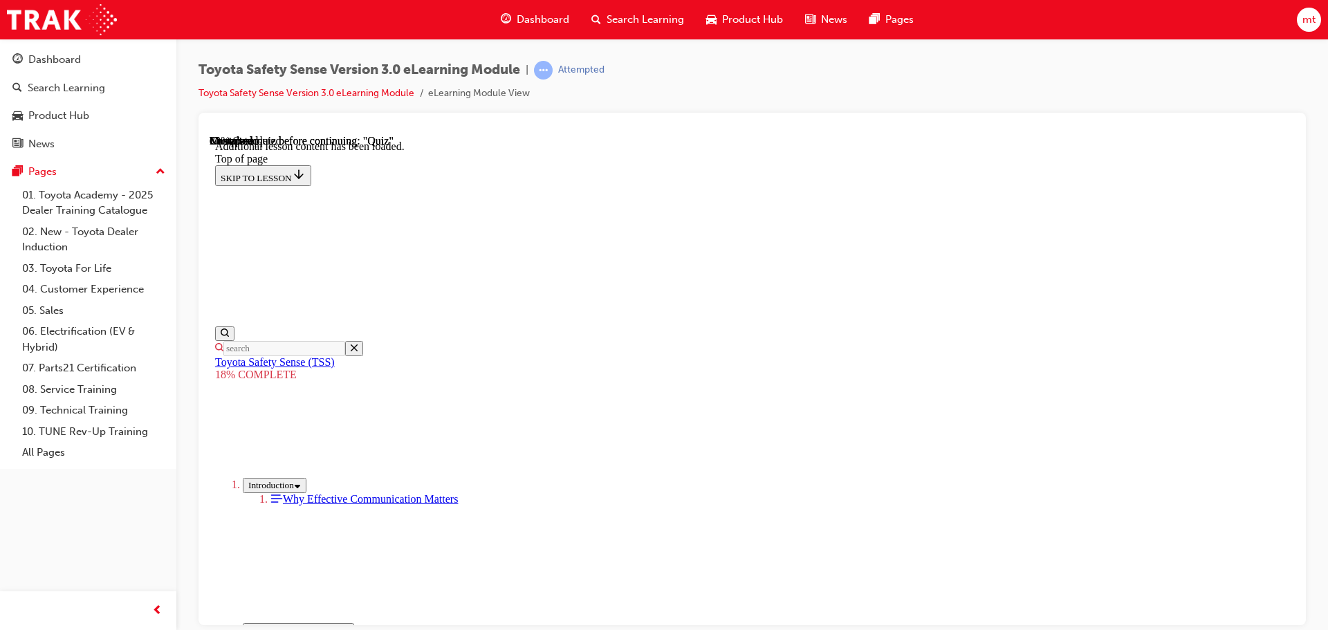
scroll to position [1445, 0]
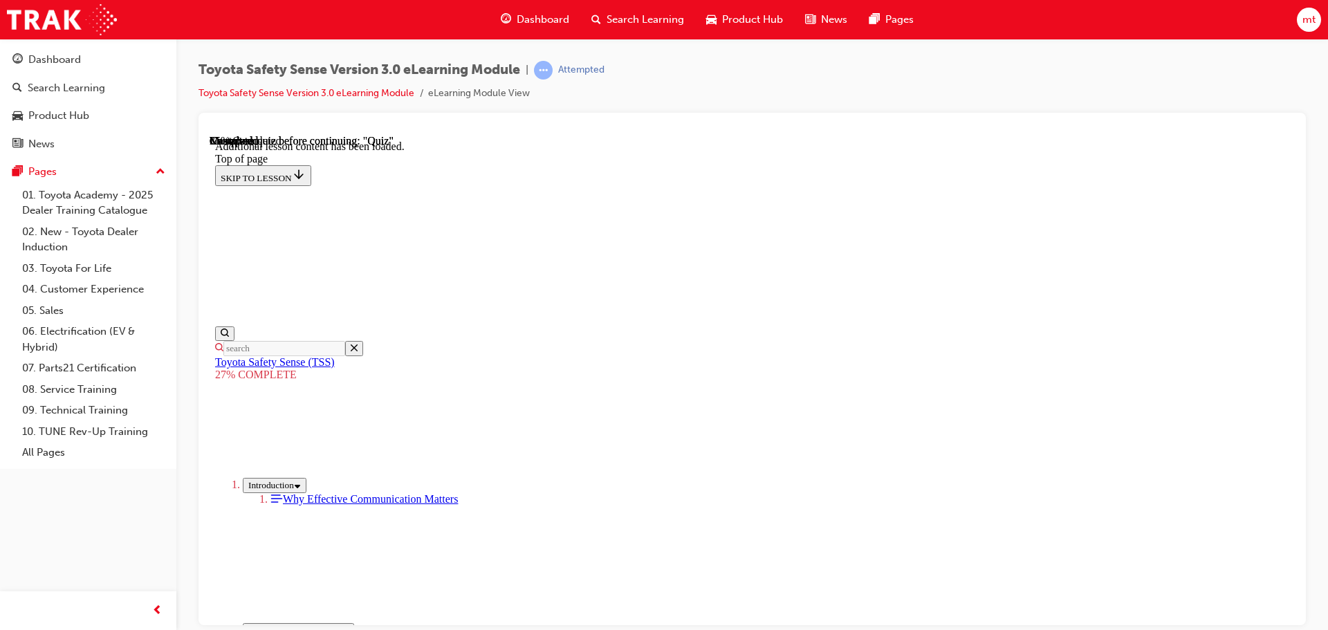
scroll to position [3674, 0]
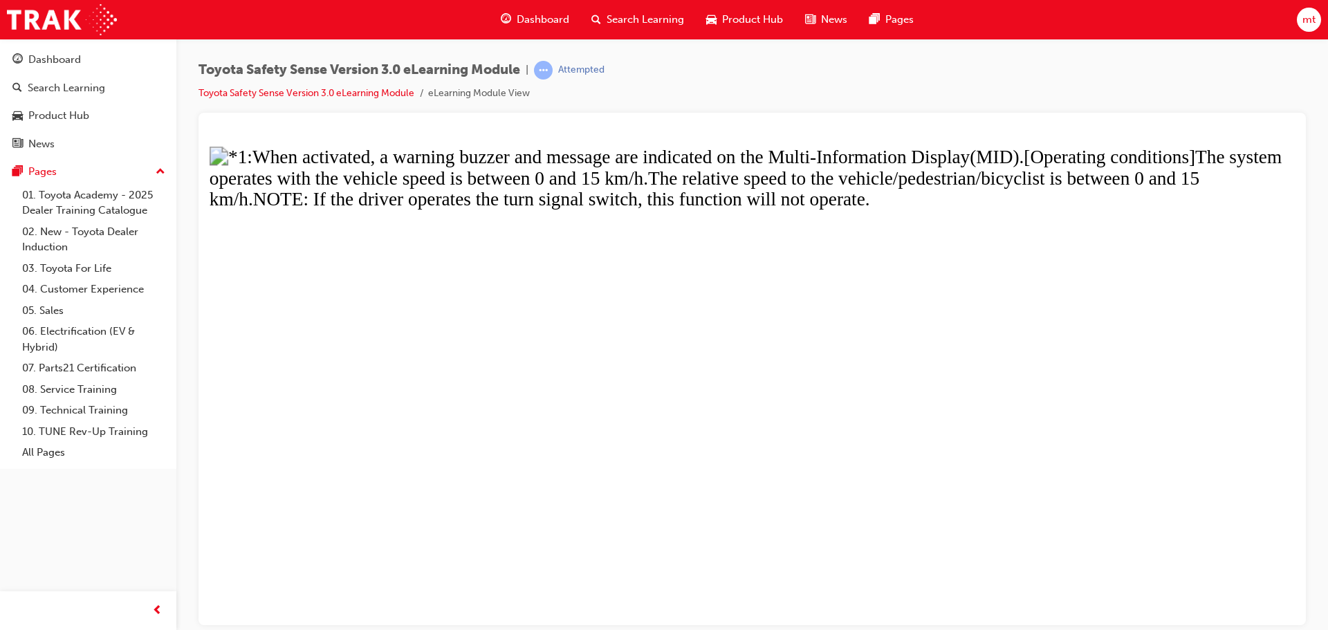
click at [438, 235] on button "Unzoom image" at bounding box center [752, 379] width 1085 height 490
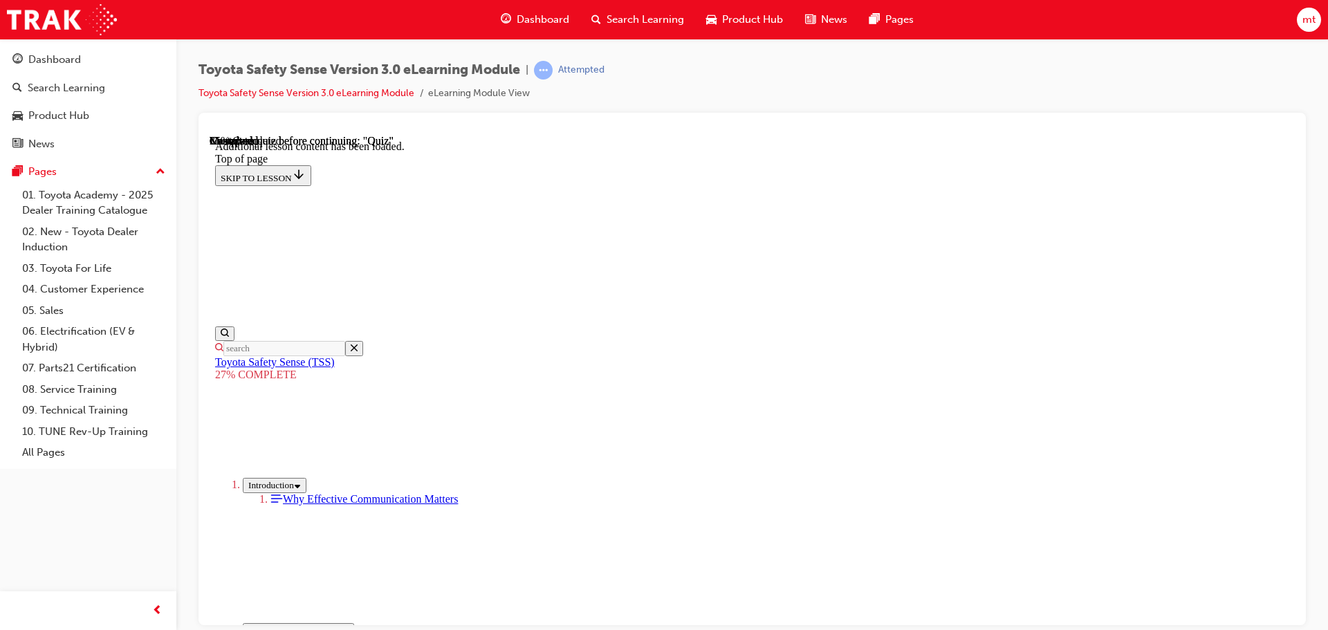
scroll to position [2982, 0]
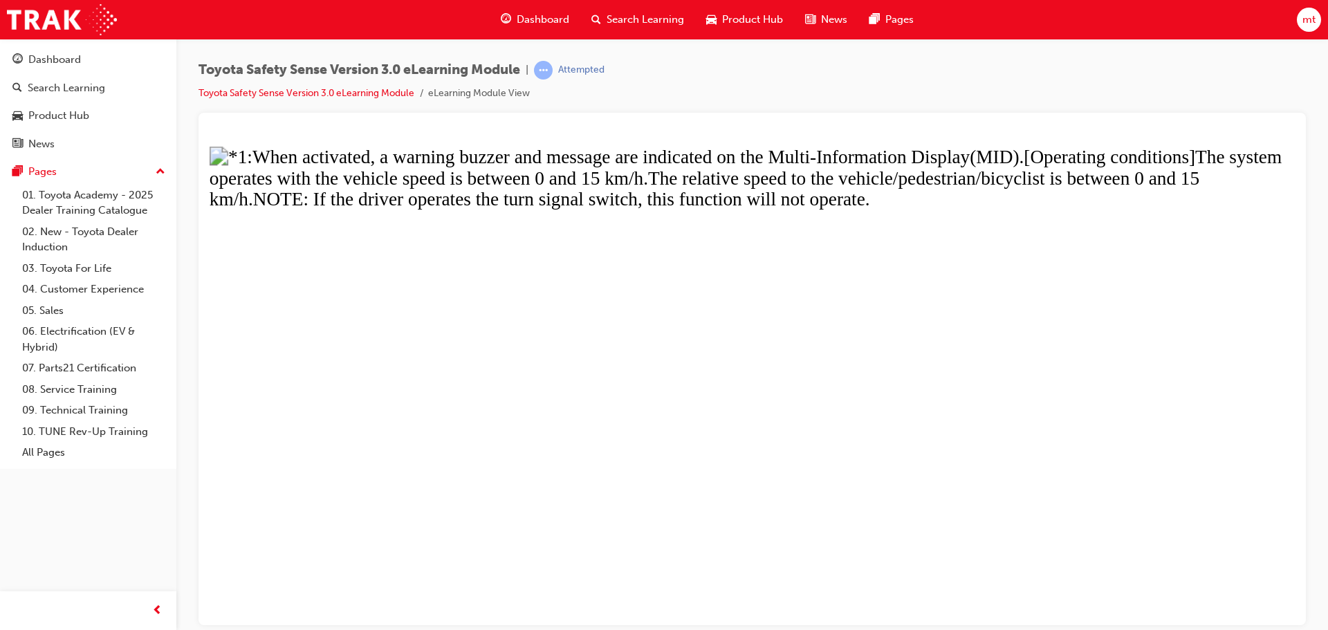
click at [592, 232] on button "Unzoom image" at bounding box center [752, 379] width 1085 height 490
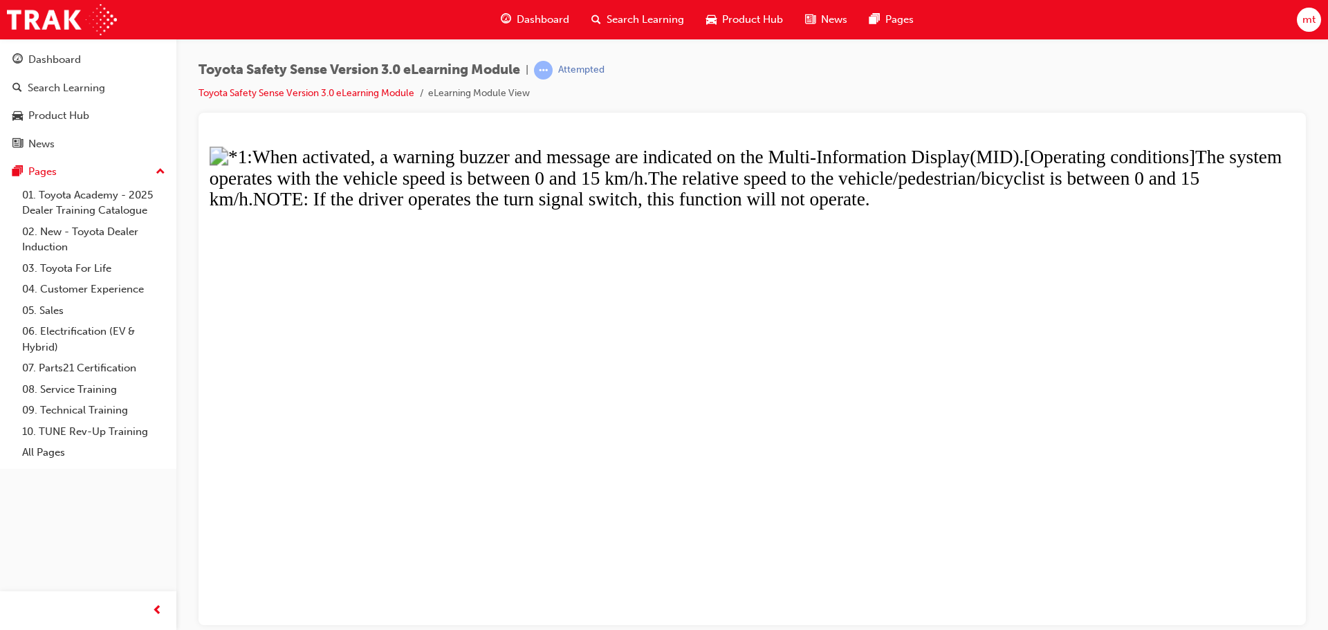
click at [448, 418] on button "Unzoom image" at bounding box center [752, 379] width 1085 height 490
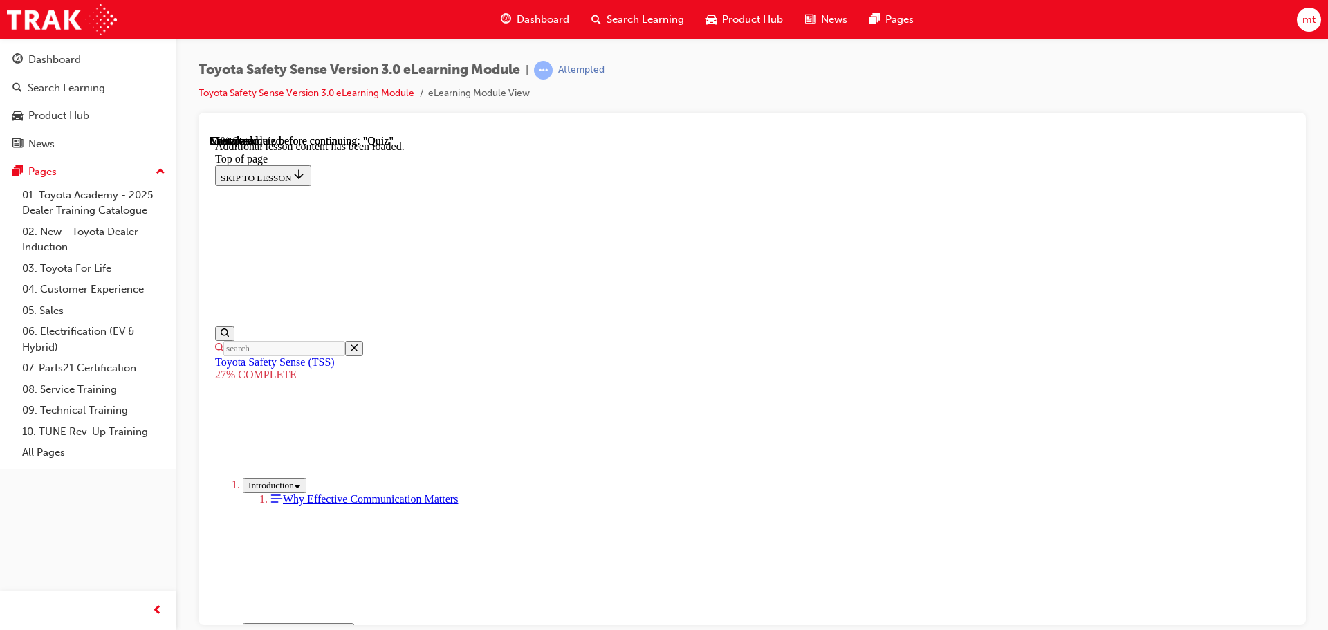
scroll to position [3812, 0]
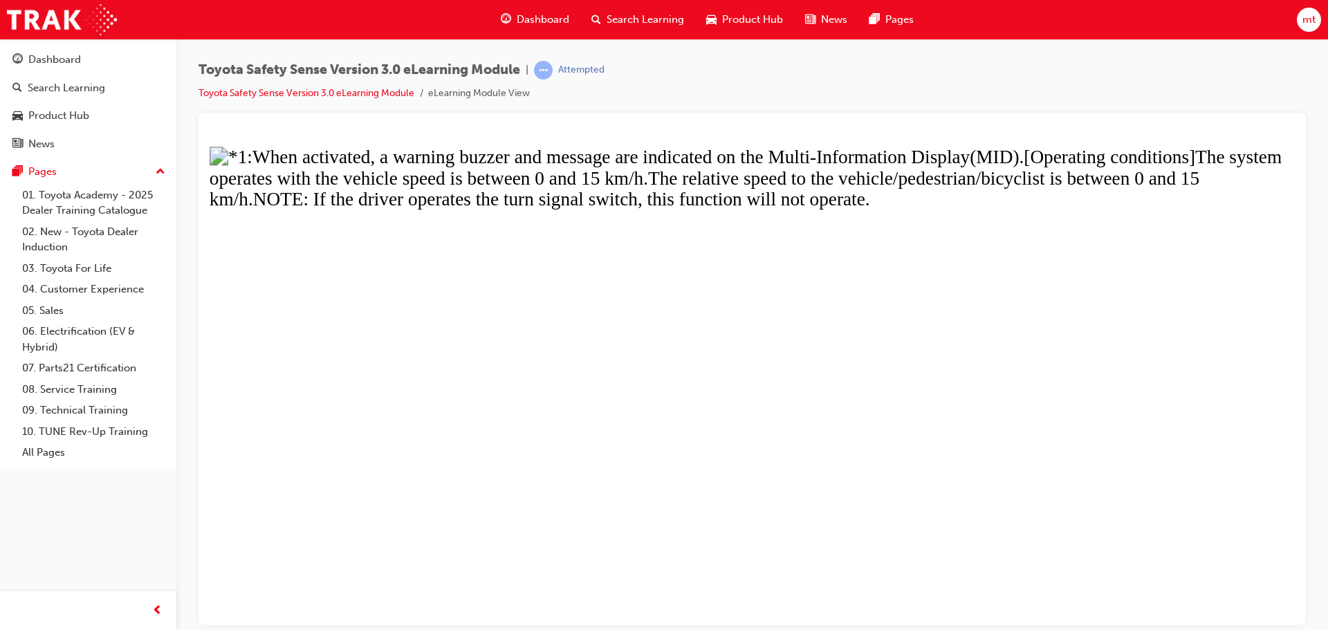
click at [1057, 338] on button "Unzoom image" at bounding box center [752, 379] width 1085 height 490
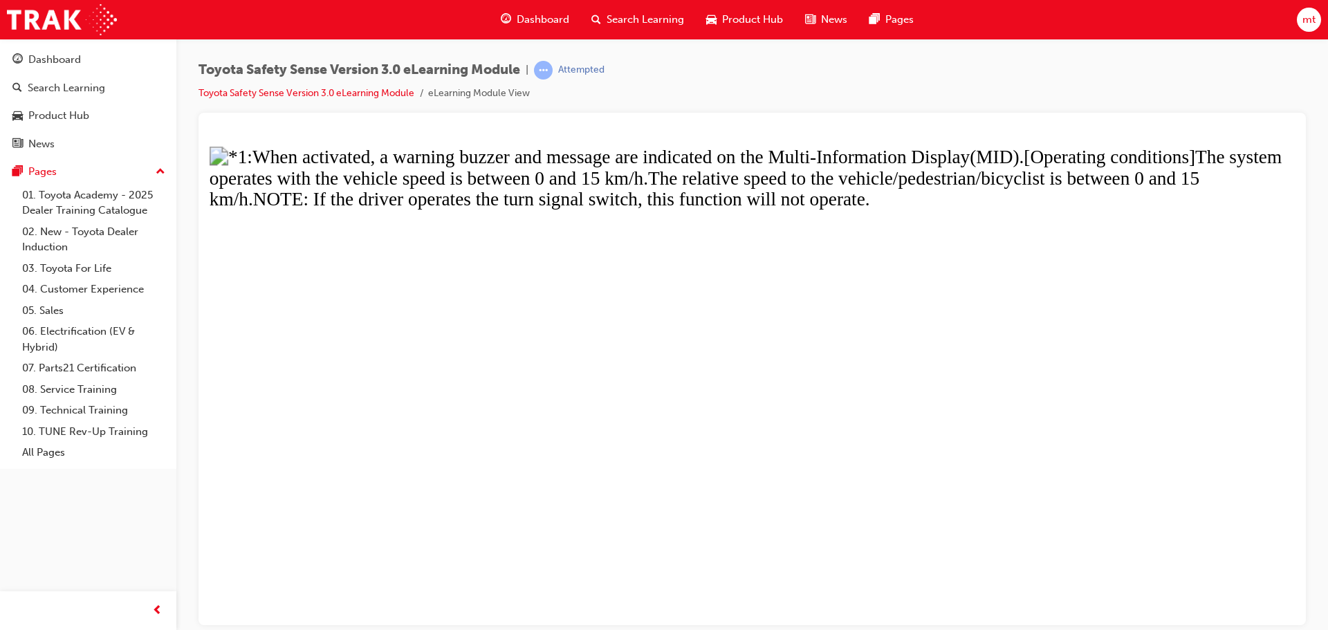
click at [374, 216] on button "Unzoom image" at bounding box center [752, 379] width 1085 height 490
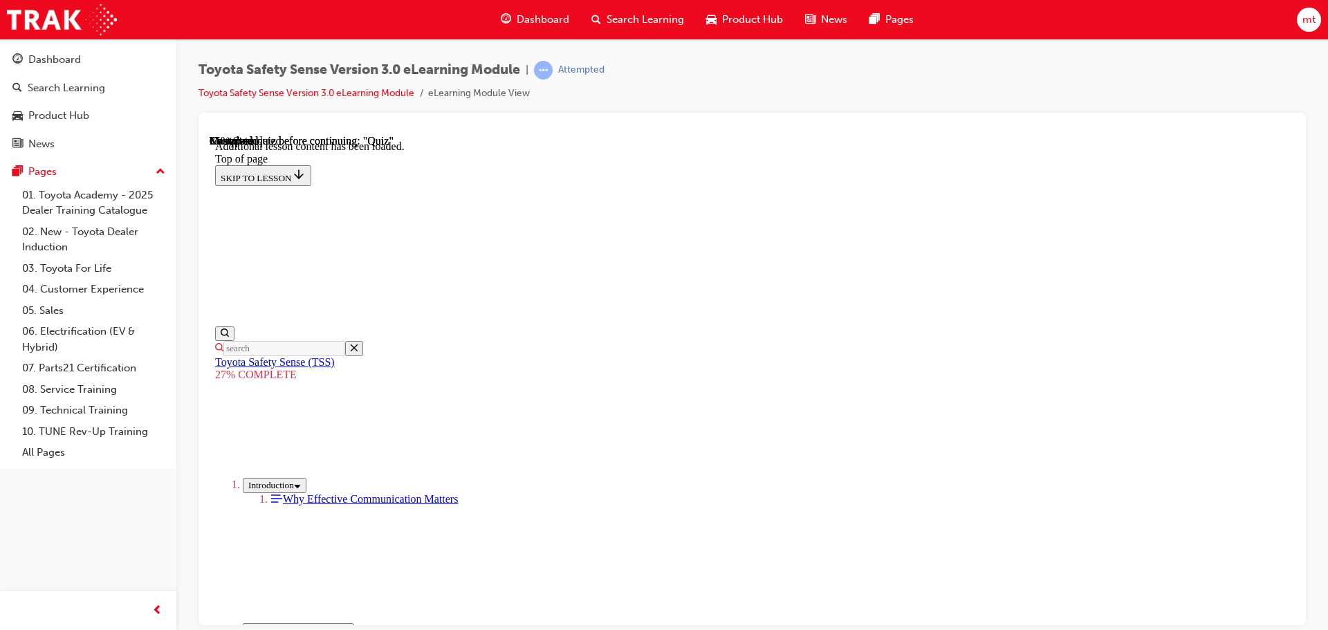
scroll to position [3397, 0]
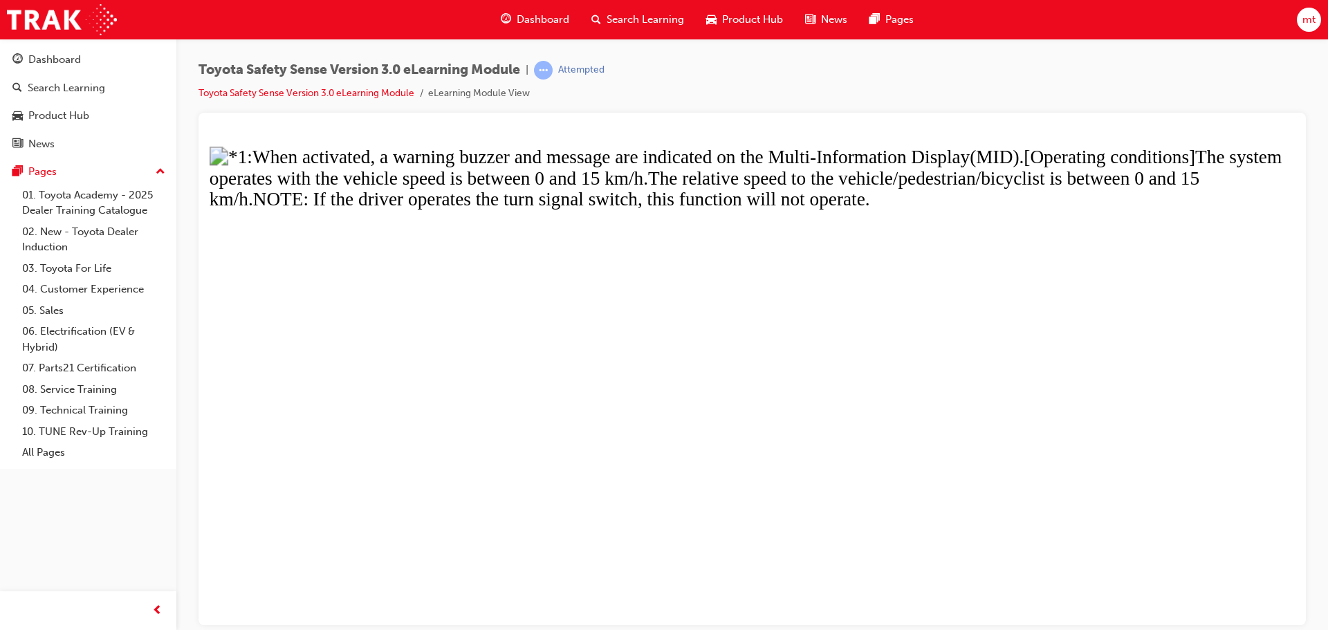
click at [829, 531] on button "Unzoom image" at bounding box center [752, 379] width 1085 height 490
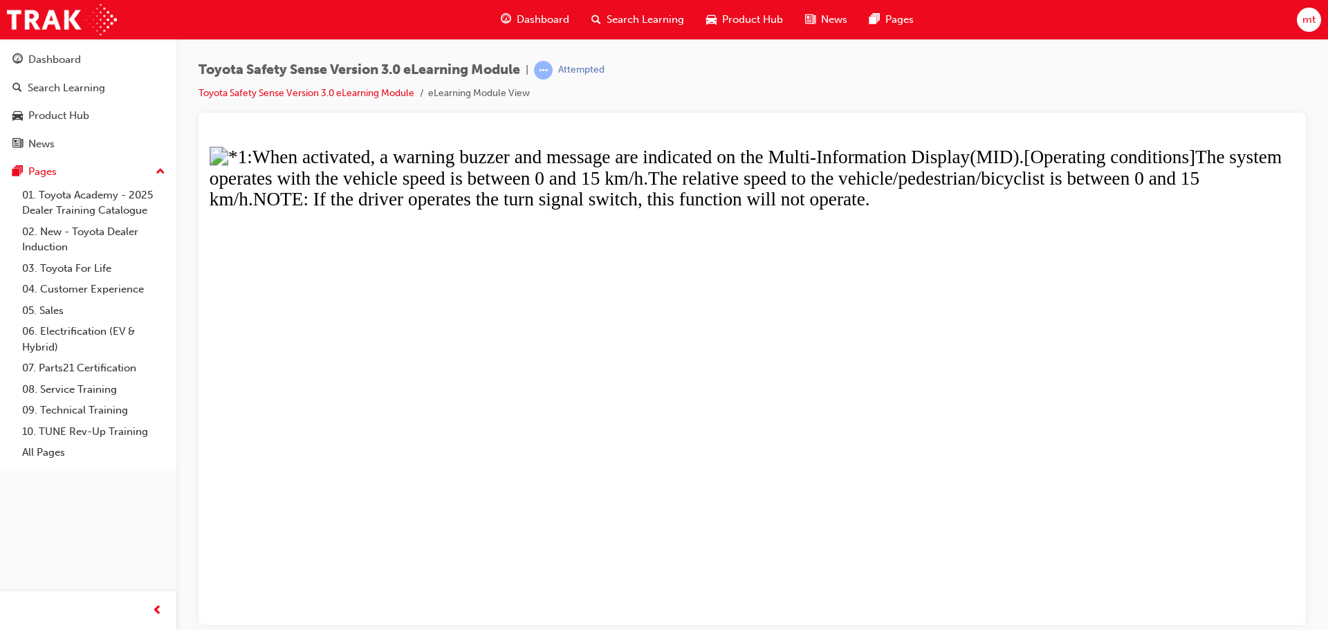
drag, startPoint x: 456, startPoint y: 402, endPoint x: 451, endPoint y: 408, distance: 7.9
click at [451, 408] on button "Unzoom image" at bounding box center [752, 379] width 1085 height 490
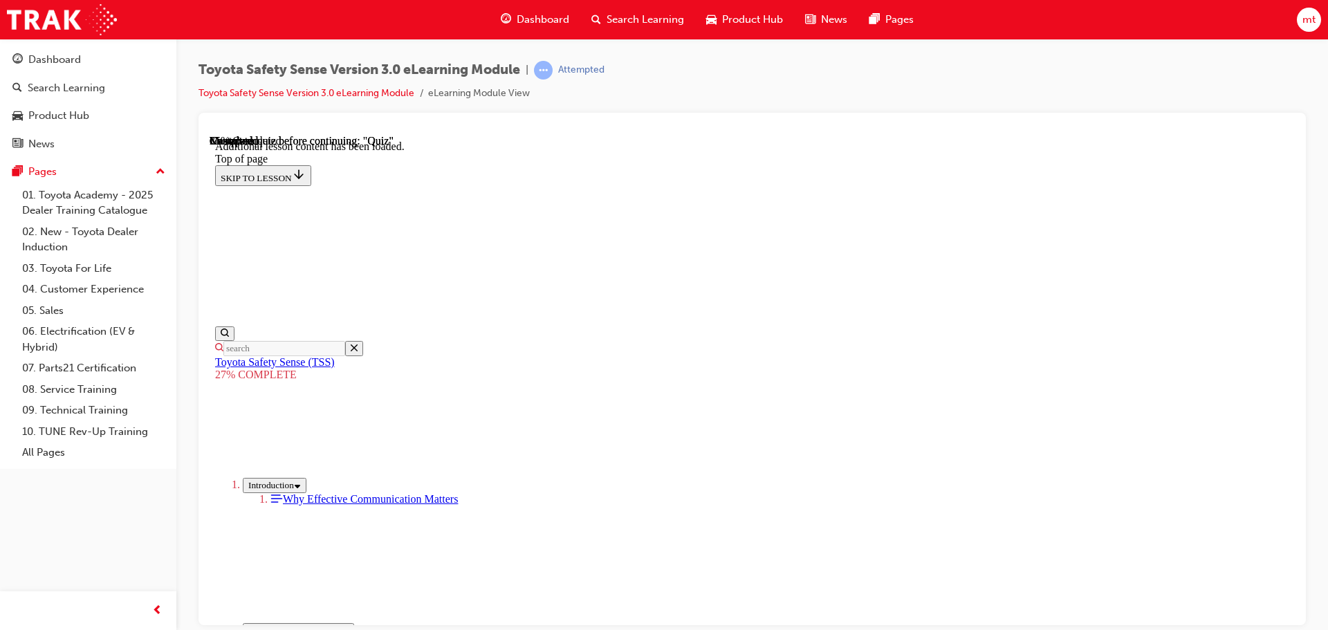
scroll to position [3674, 0]
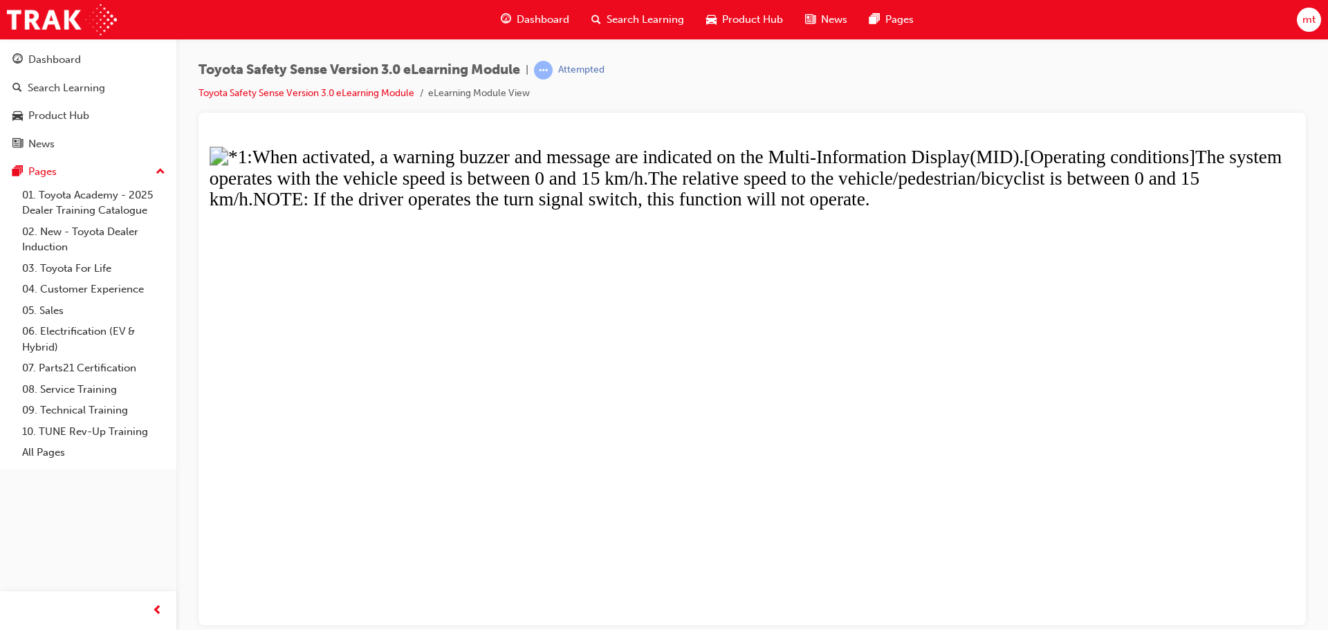
click at [897, 268] on button "Unzoom image" at bounding box center [752, 379] width 1085 height 490
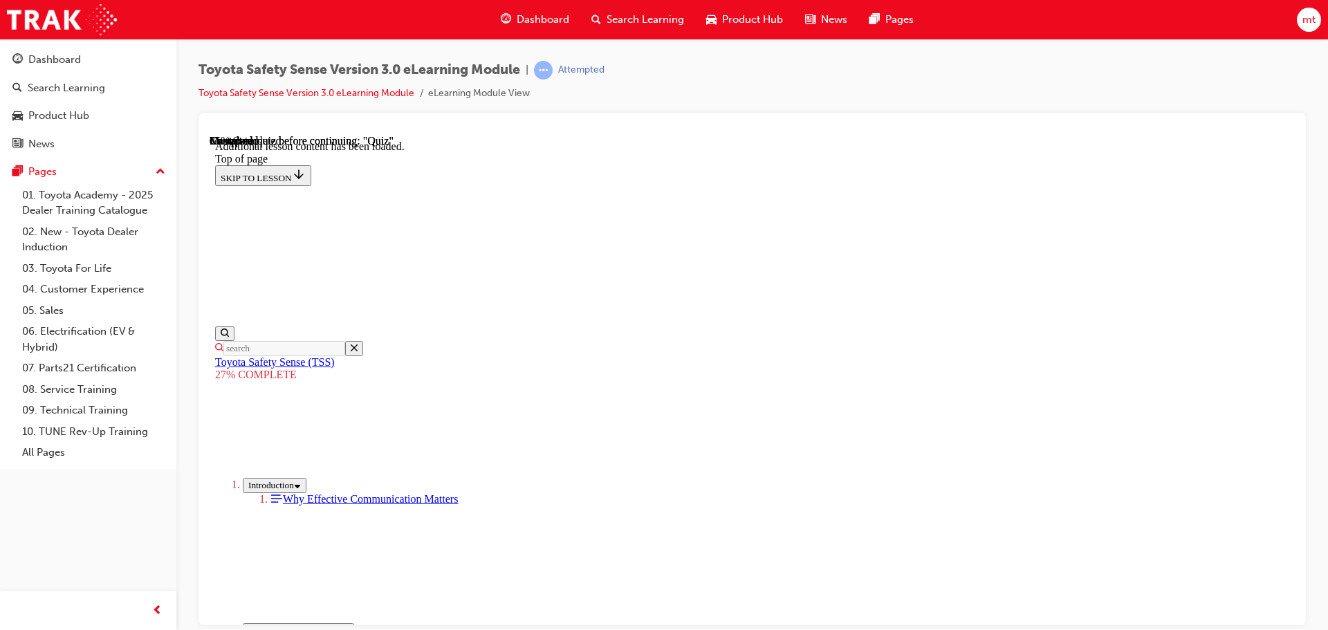
scroll to position [2498, 0]
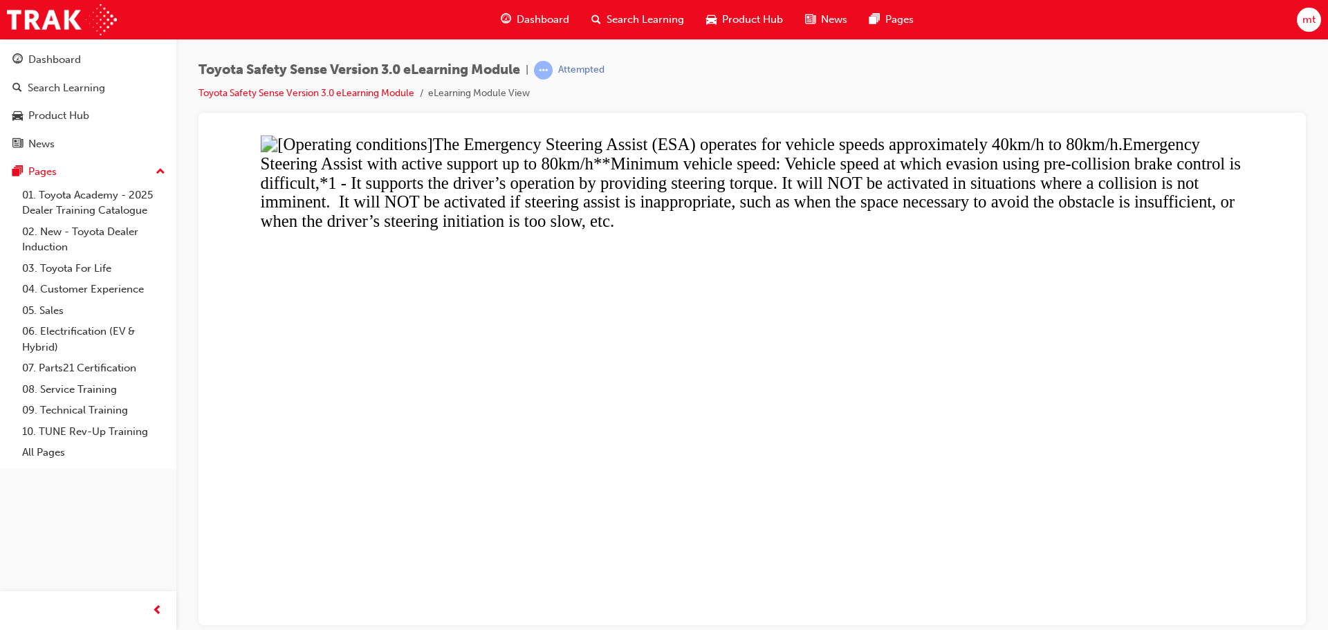
click at [764, 260] on button "Unzoom image" at bounding box center [752, 379] width 1085 height 490
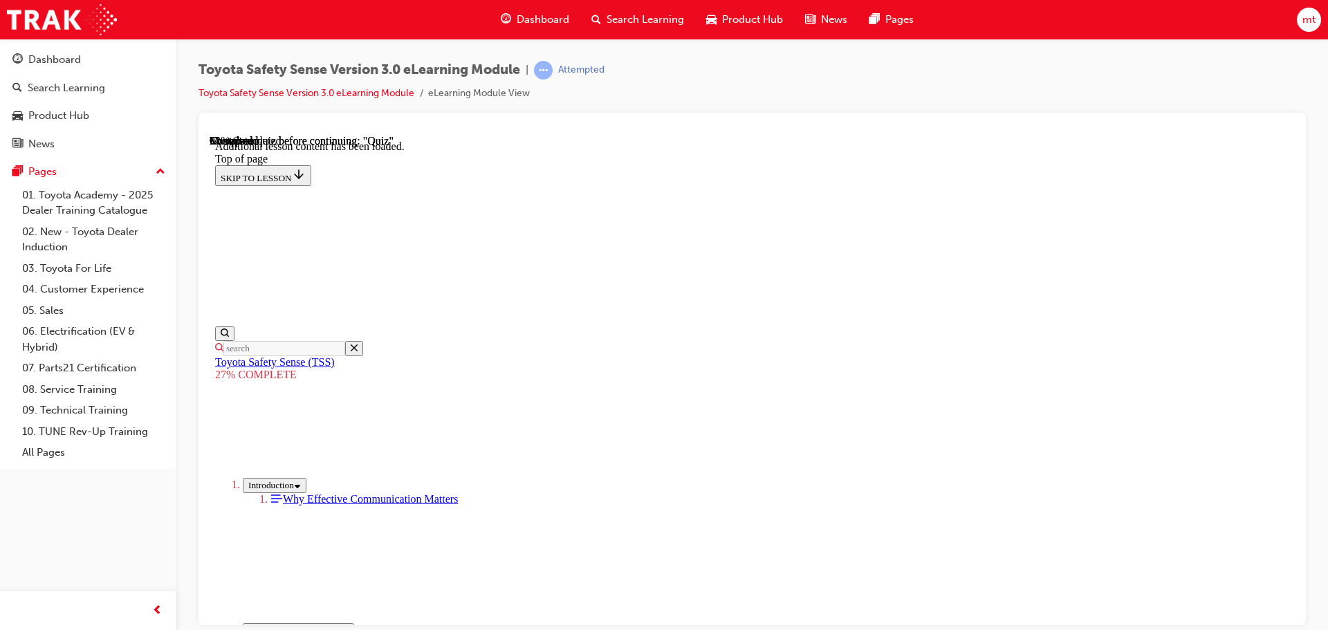
scroll to position [0, 0]
drag, startPoint x: 1288, startPoint y: 569, endPoint x: 1505, endPoint y: 274, distance: 366.1
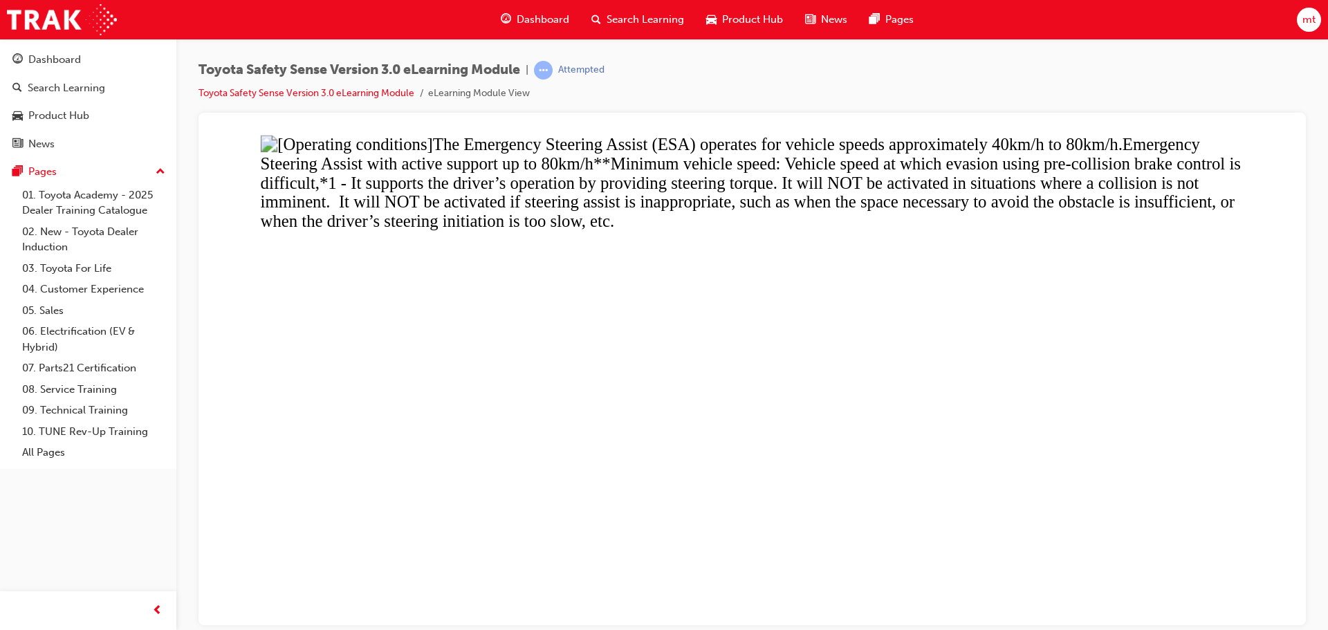
click at [627, 236] on button "Unzoom image" at bounding box center [752, 379] width 1085 height 490
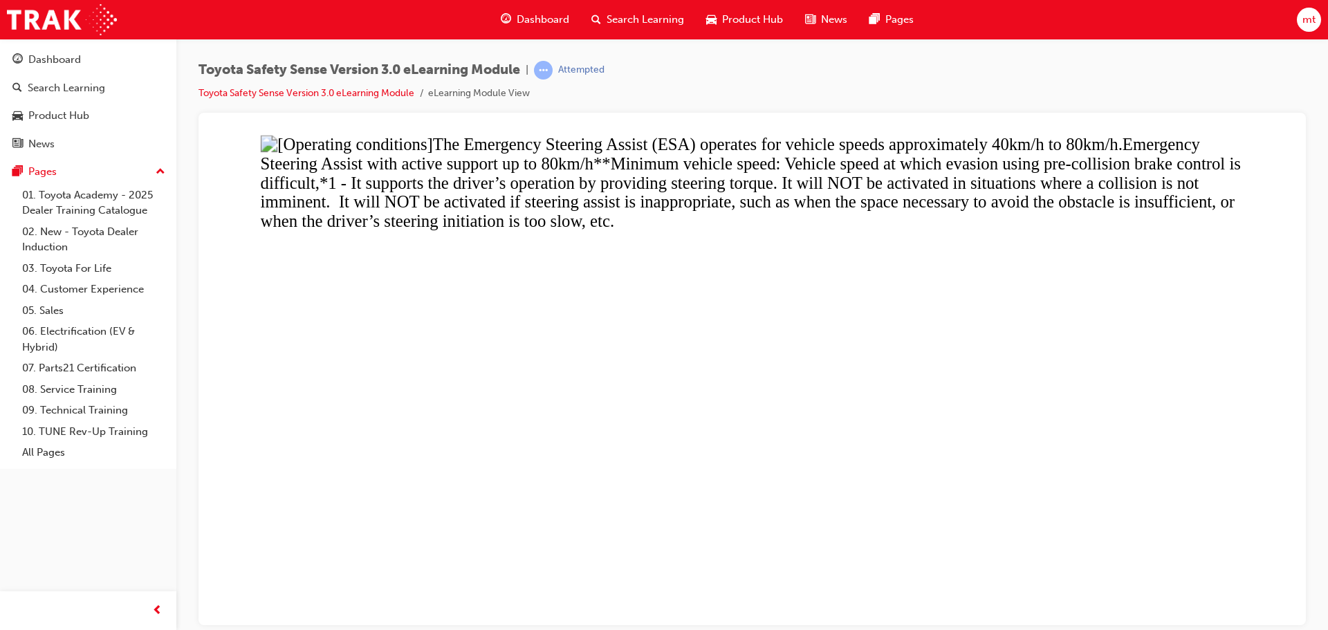
click at [680, 248] on button "Unzoom image" at bounding box center [752, 379] width 1085 height 490
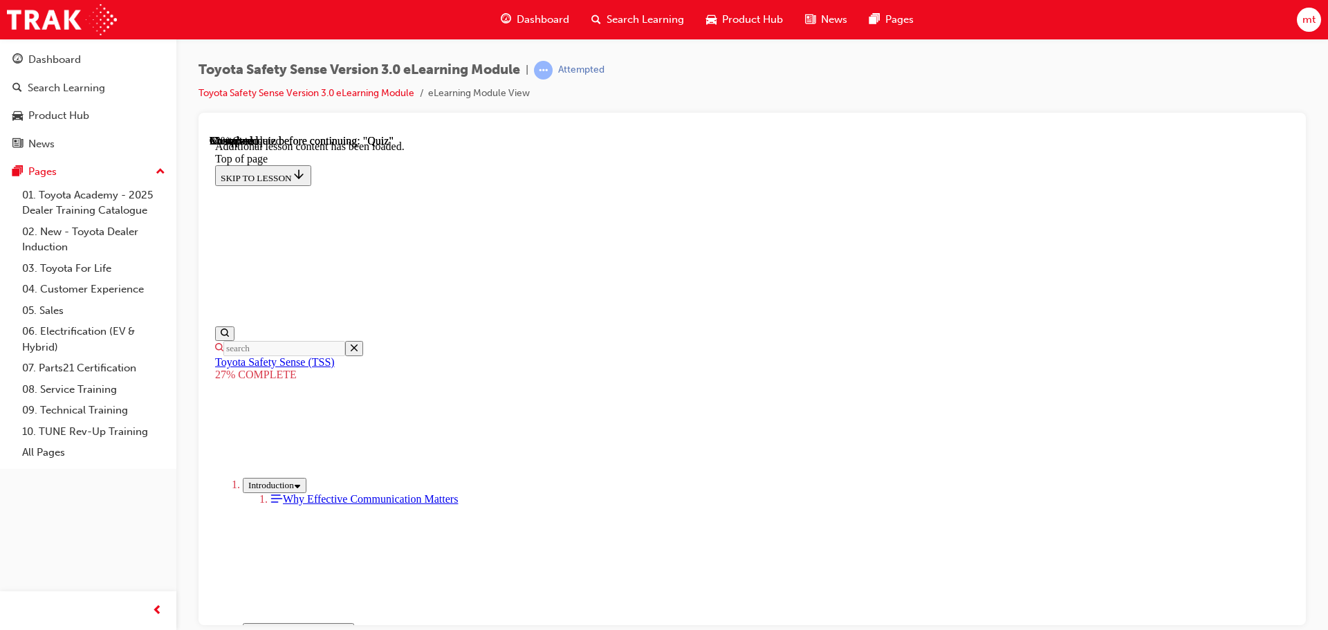
scroll to position [3785, 0]
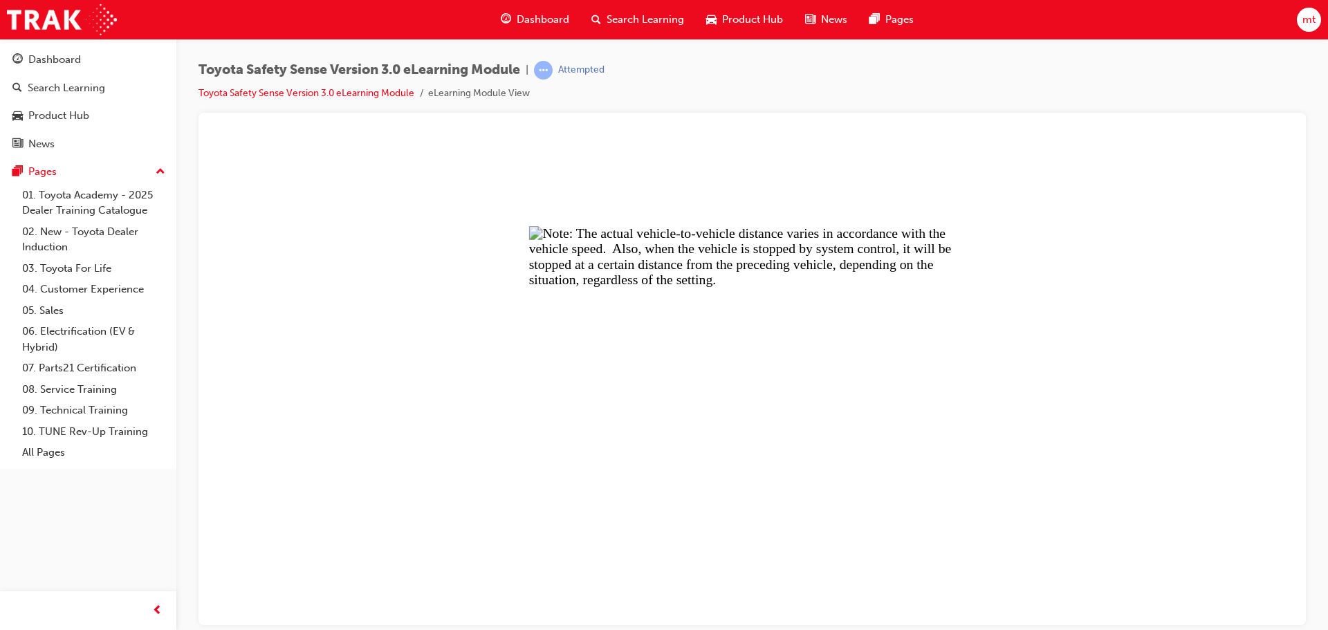
click at [657, 367] on button "Unzoom image" at bounding box center [752, 379] width 1085 height 490
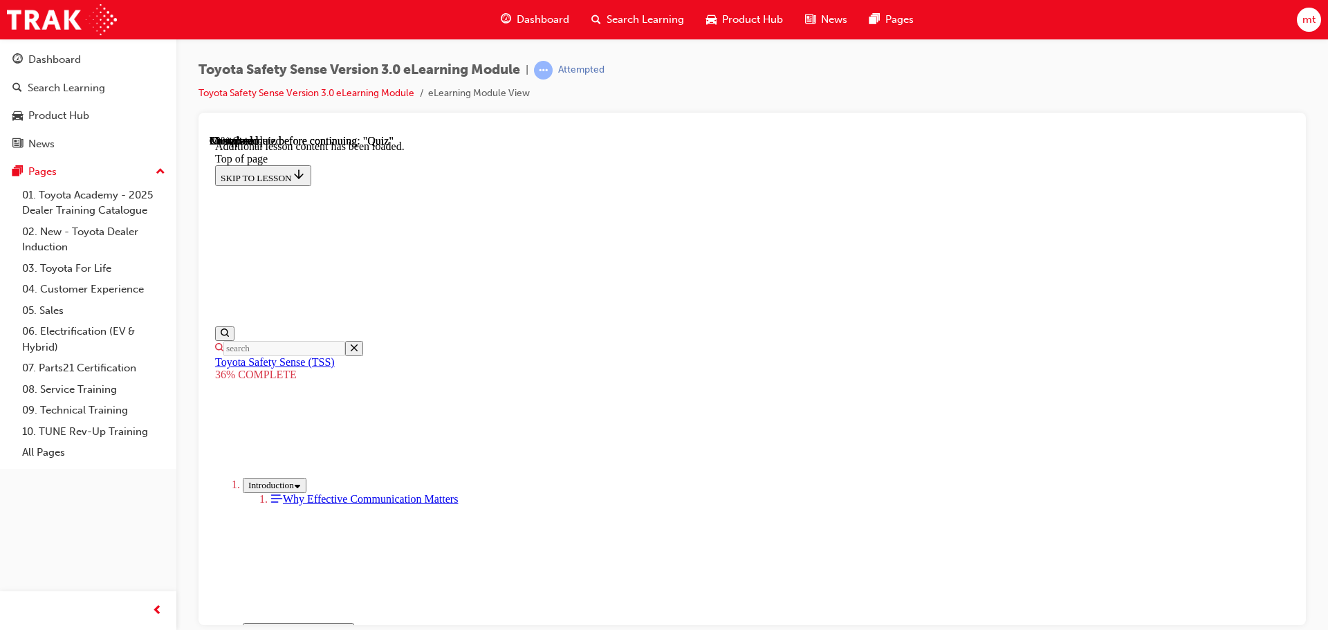
scroll to position [1218, 0]
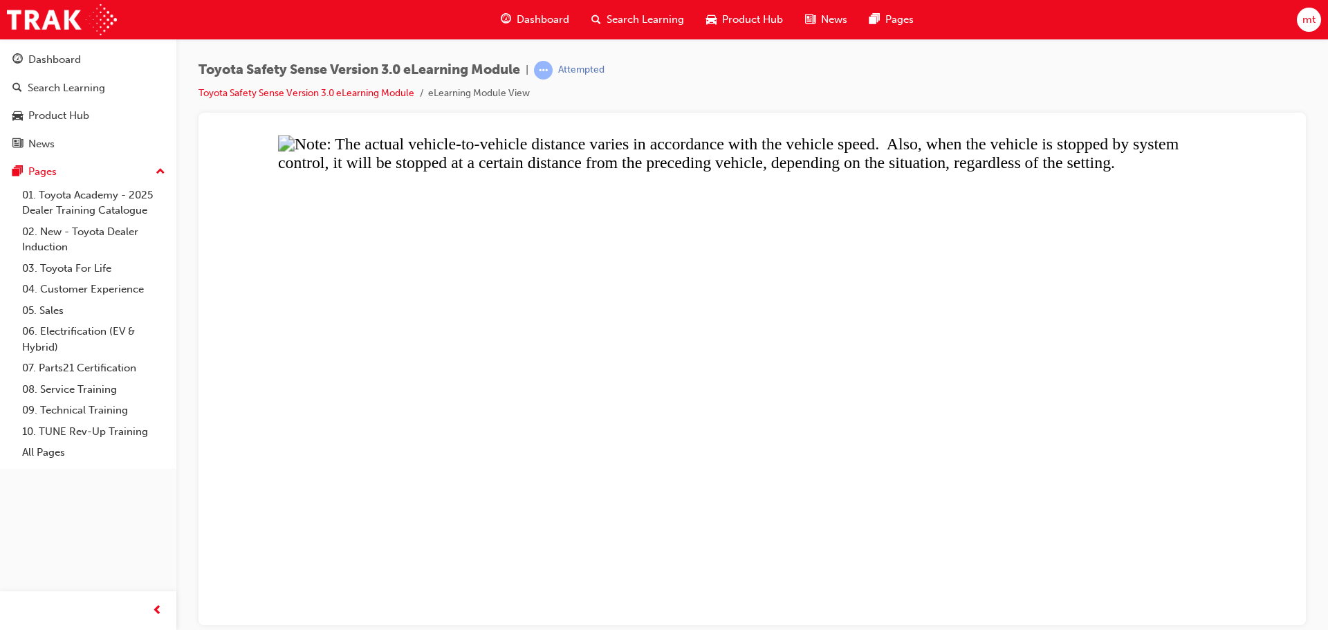
click at [662, 363] on button "Unzoom image" at bounding box center [752, 379] width 1085 height 490
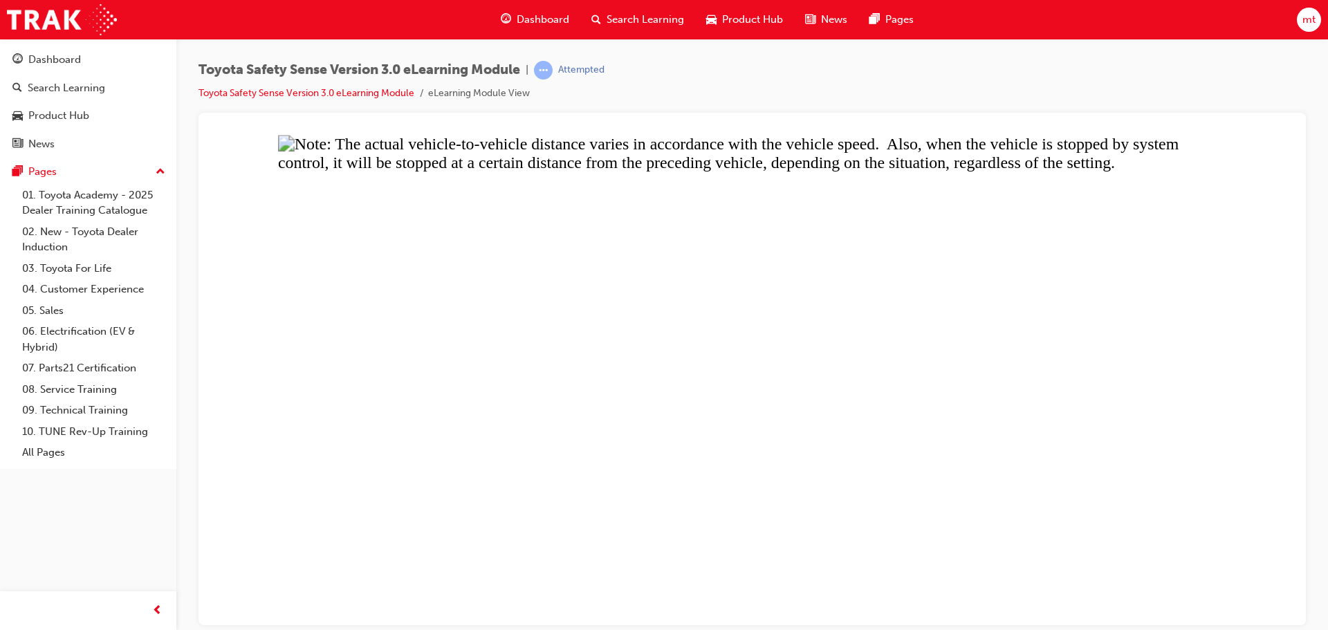
click at [787, 367] on button "Unzoom image" at bounding box center [752, 379] width 1085 height 490
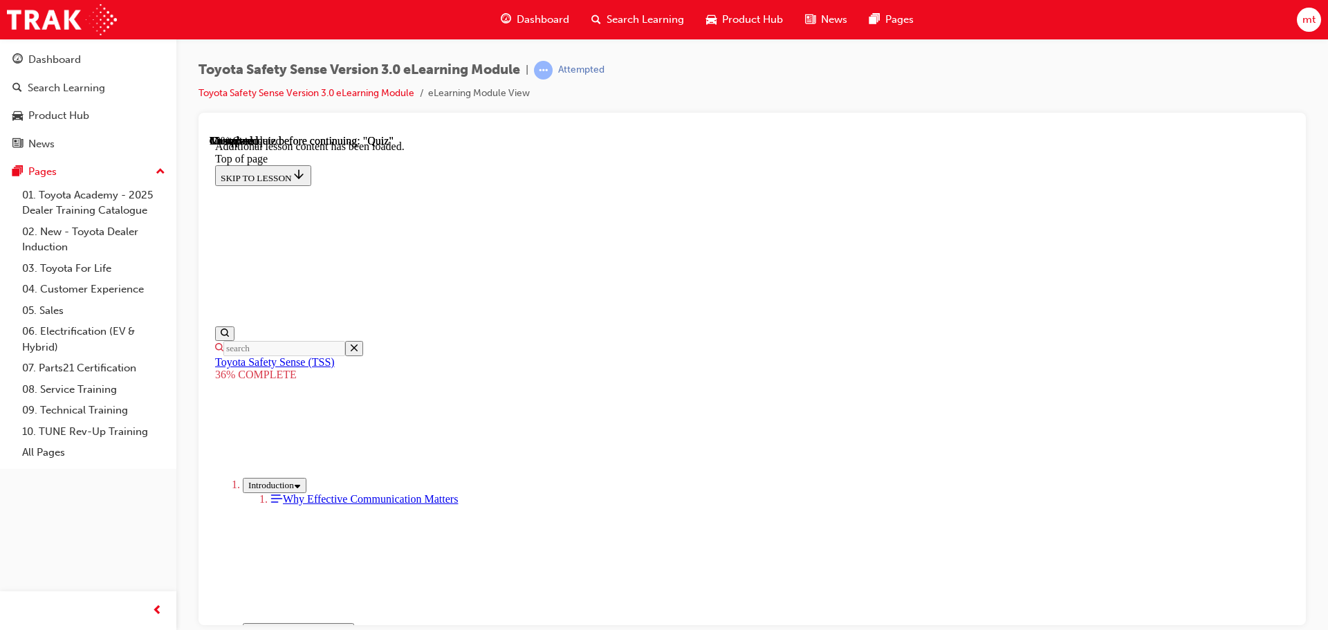
scroll to position [2187, 0]
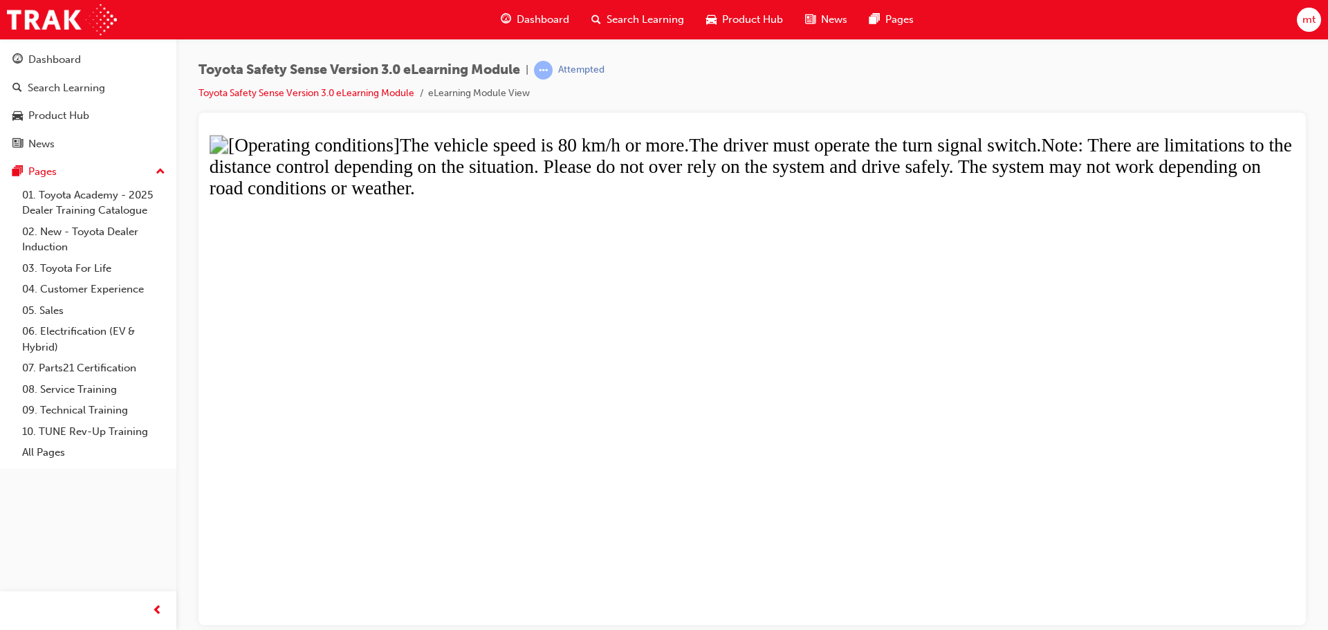
click at [528, 430] on button "Unzoom image" at bounding box center [752, 379] width 1085 height 490
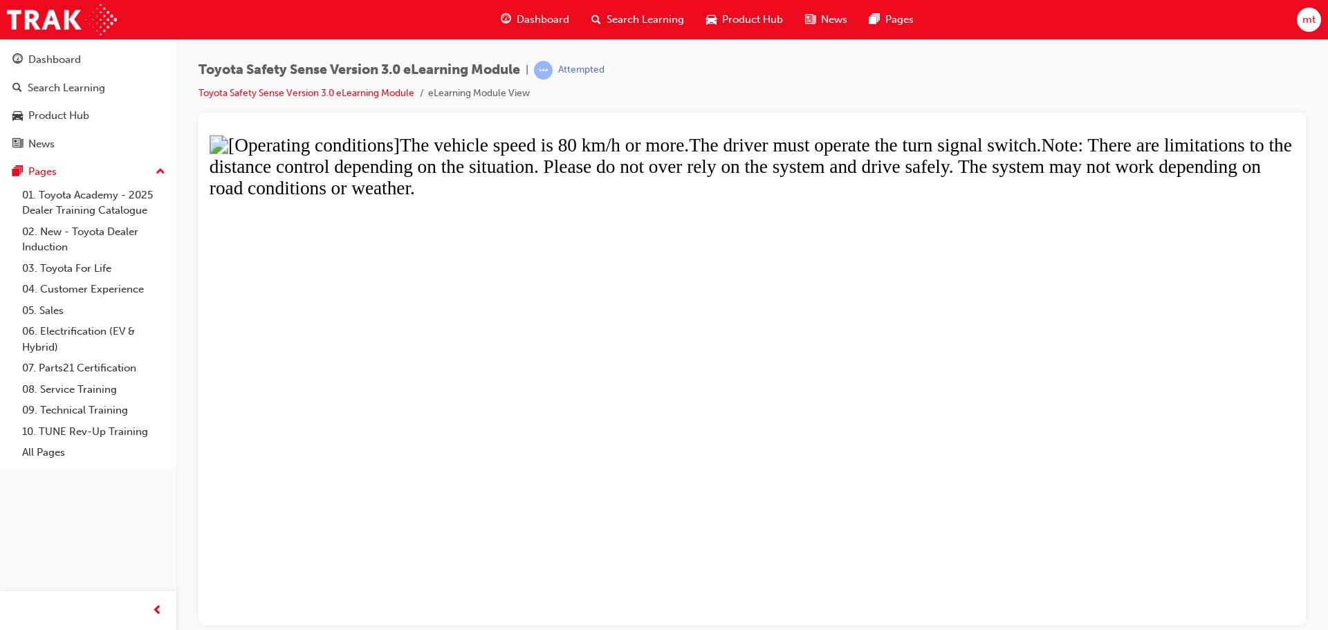
click at [780, 339] on button "Unzoom image" at bounding box center [752, 379] width 1085 height 490
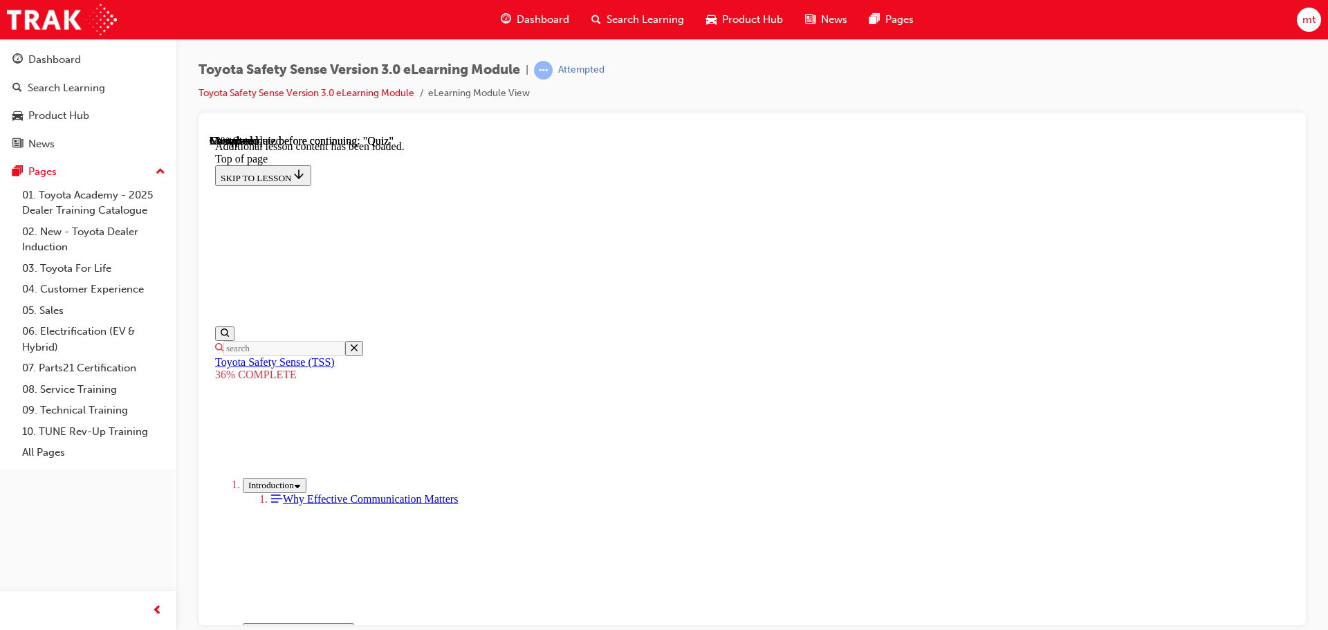
scroll to position [2740, 0]
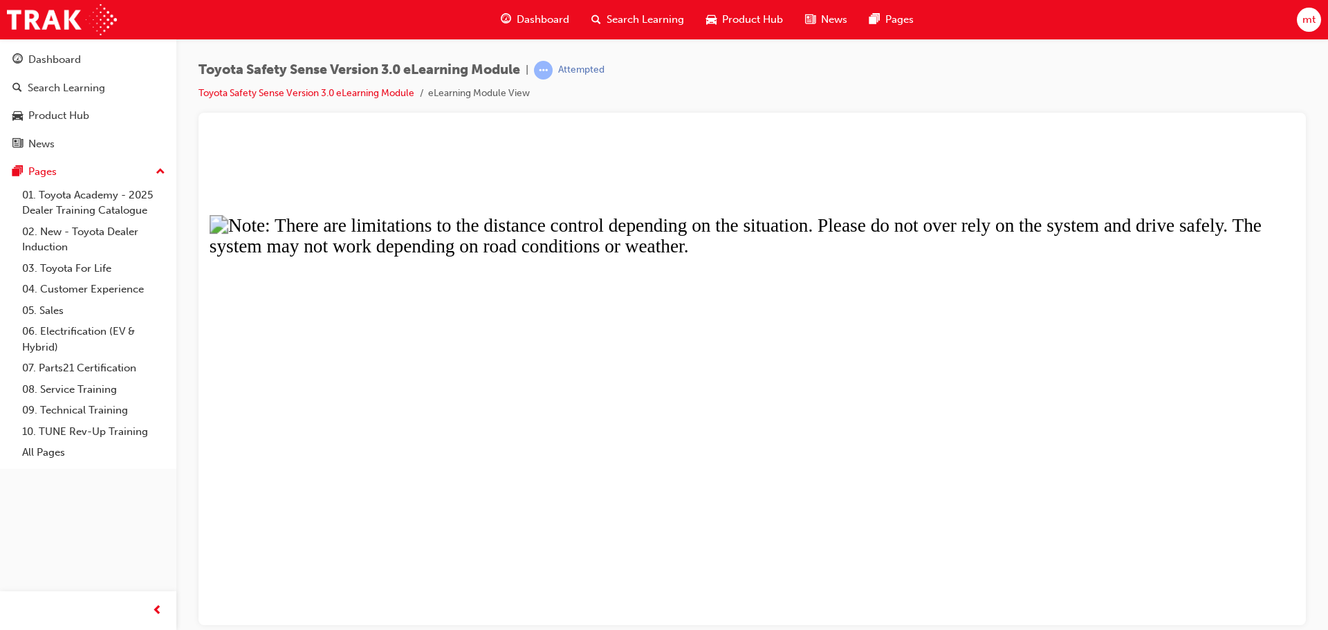
click at [562, 455] on button "Unzoom image" at bounding box center [752, 379] width 1085 height 490
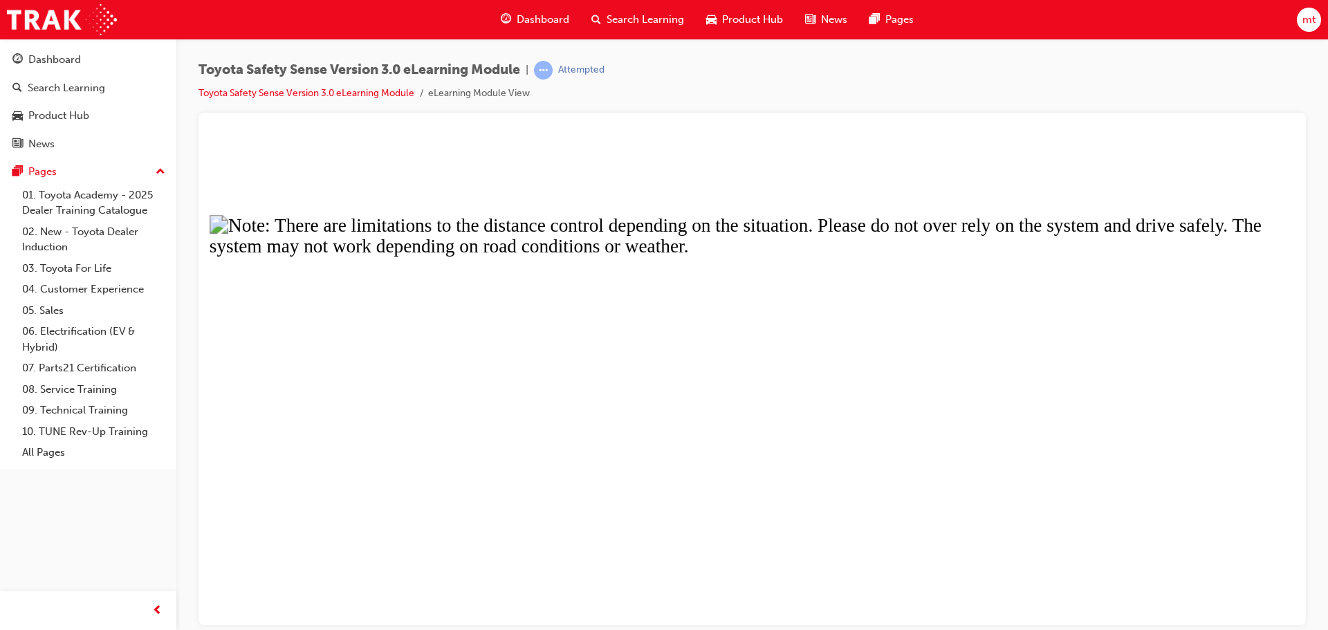
click at [954, 256] on button "Unzoom image" at bounding box center [752, 379] width 1085 height 490
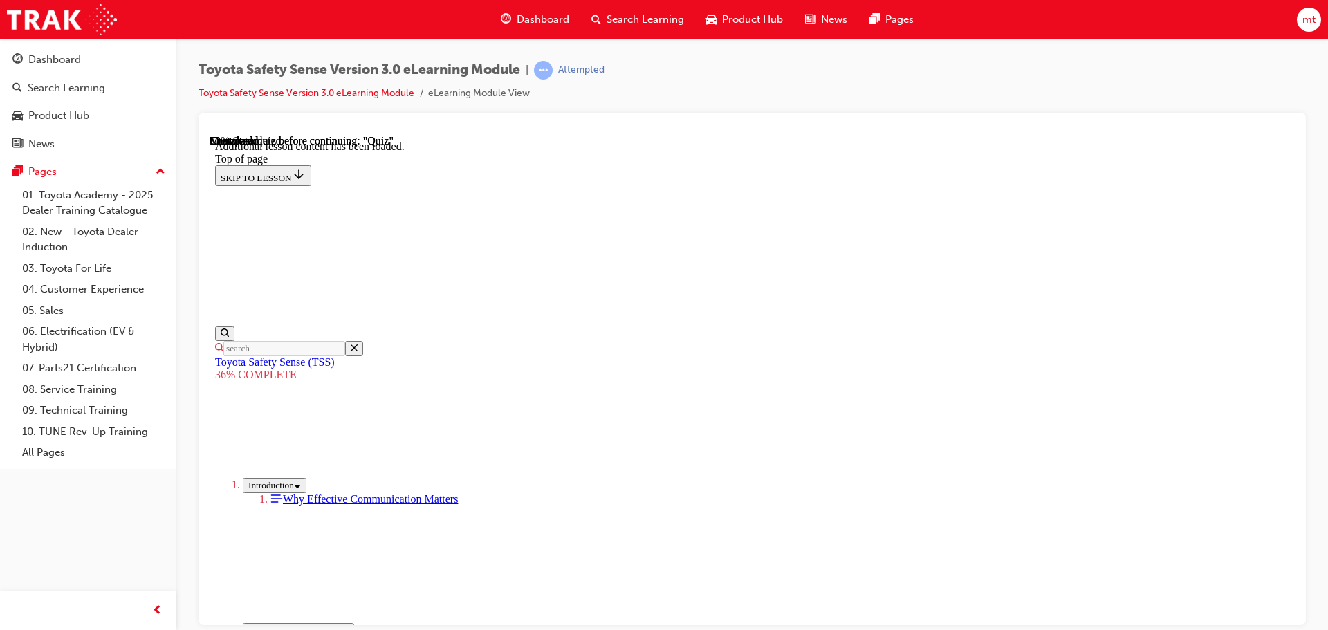
scroll to position [4401, 0]
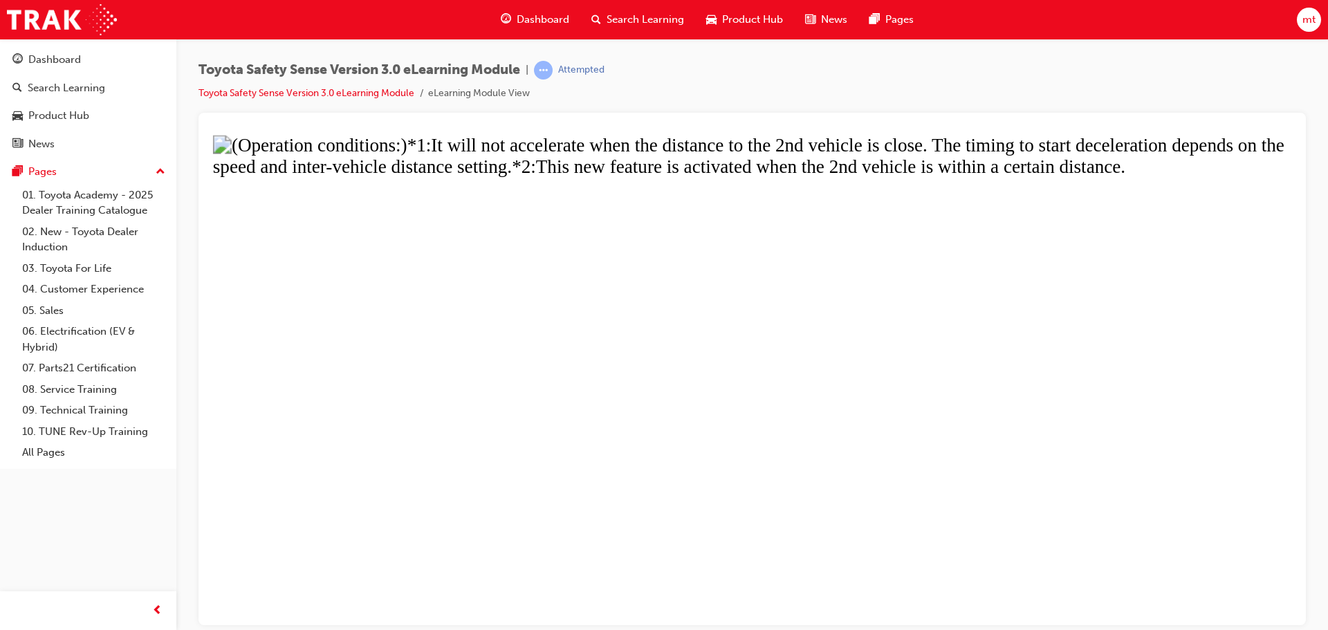
click at [870, 232] on button "Unzoom image" at bounding box center [752, 379] width 1085 height 490
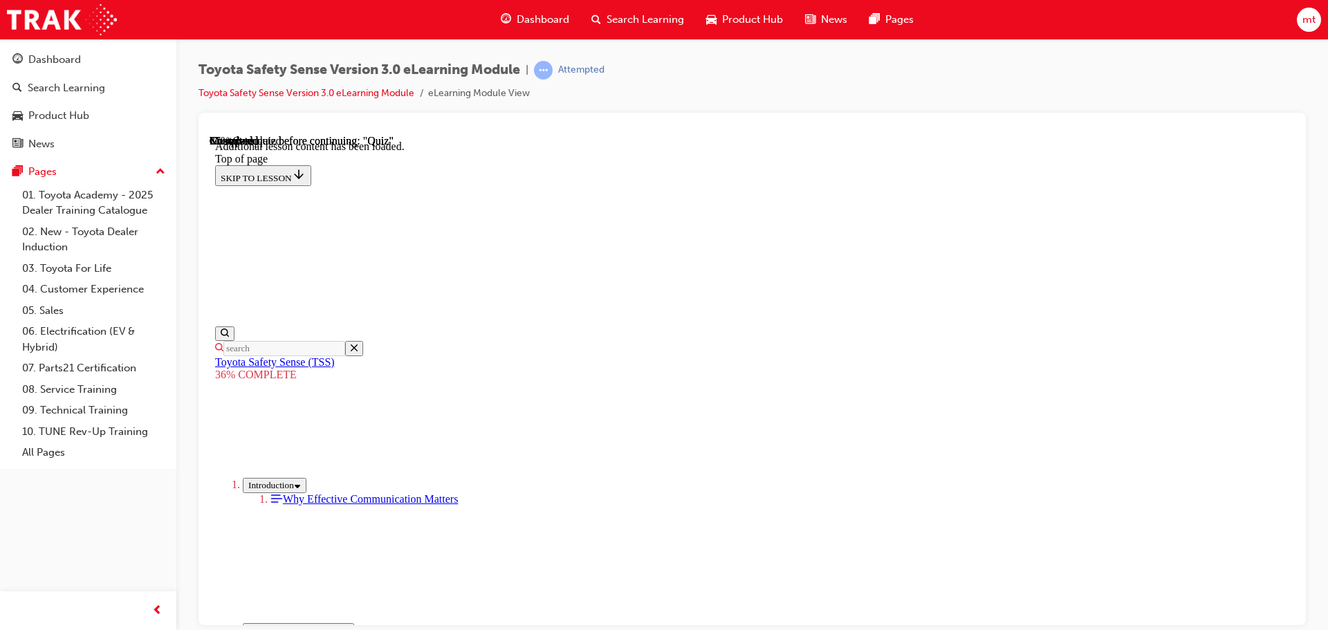
scroll to position [4954, 0]
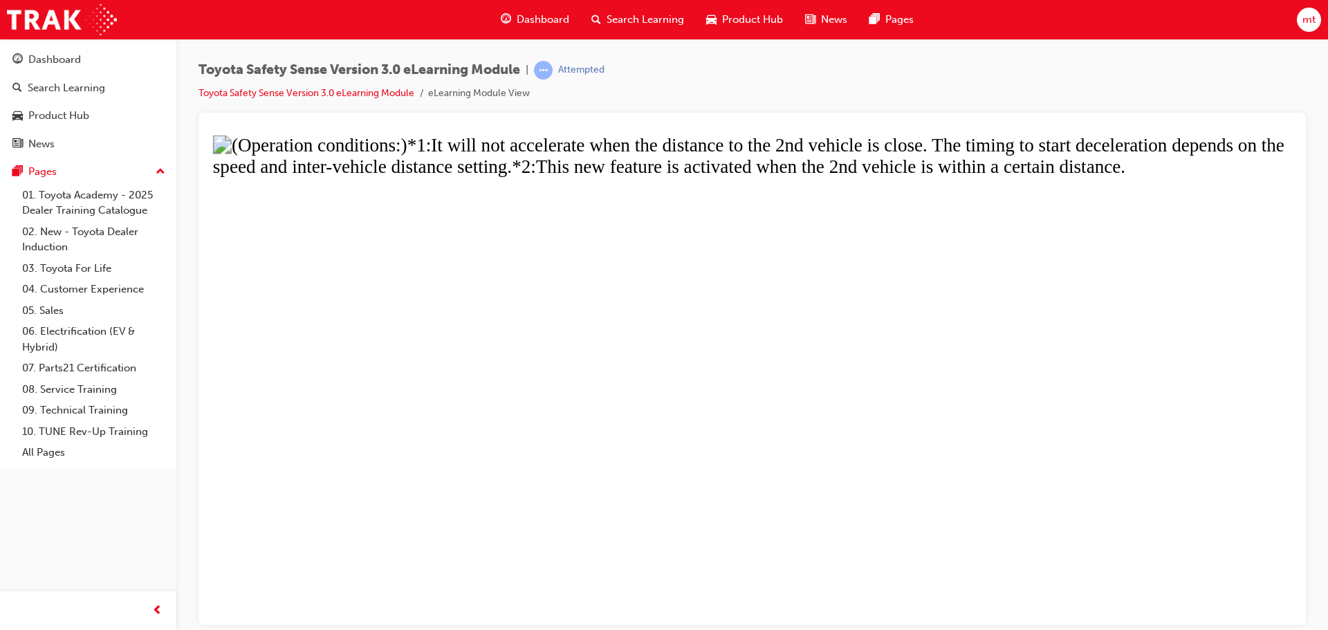
click at [365, 432] on button "Unzoom image" at bounding box center [752, 379] width 1085 height 490
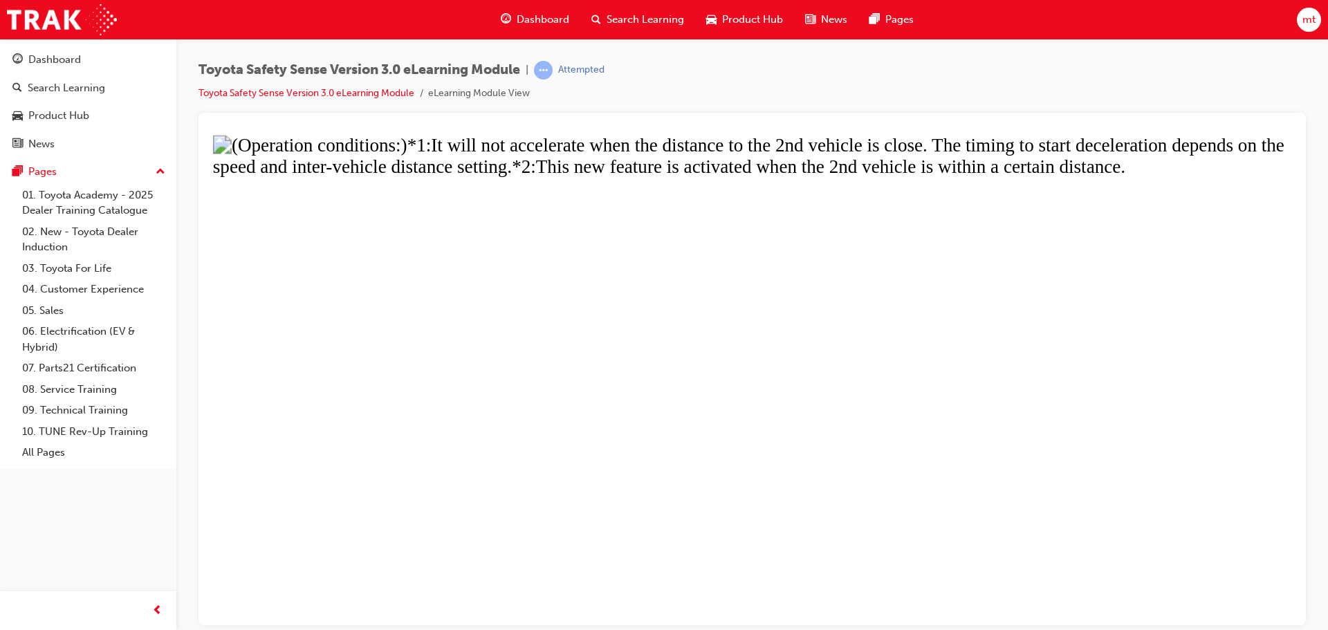
click at [643, 587] on button "Unzoom image" at bounding box center [752, 379] width 1085 height 490
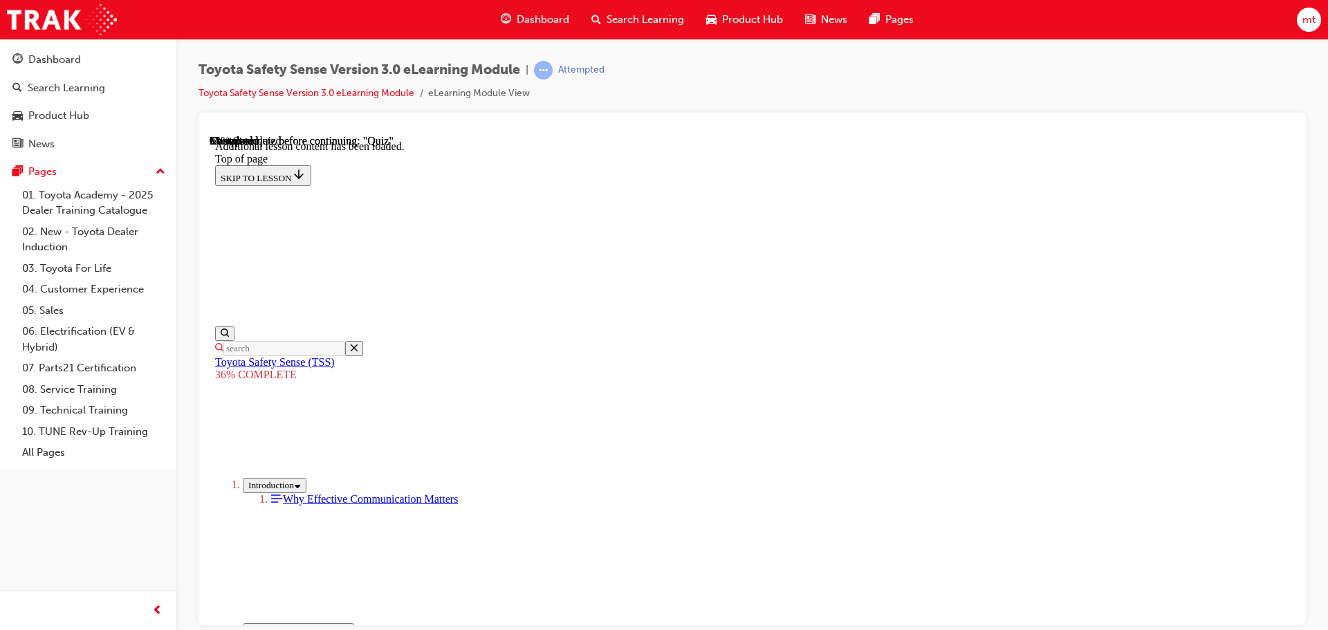
scroll to position [4285, 0]
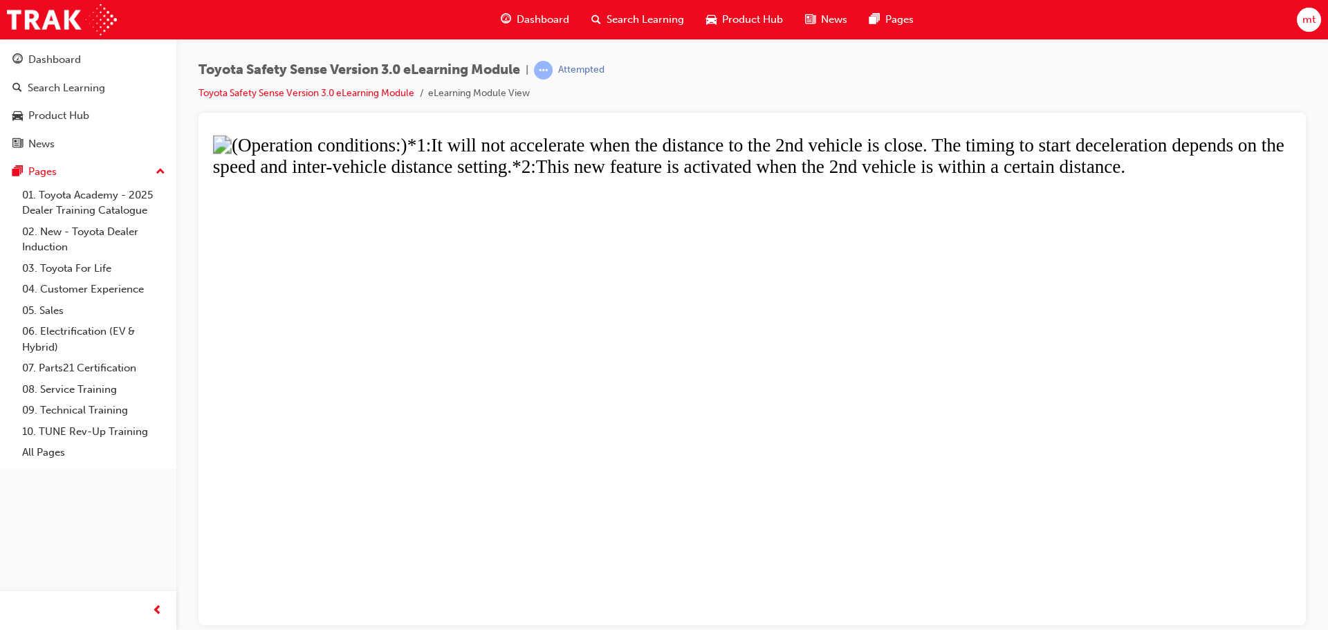
click at [1133, 243] on button "Unzoom image" at bounding box center [752, 379] width 1085 height 490
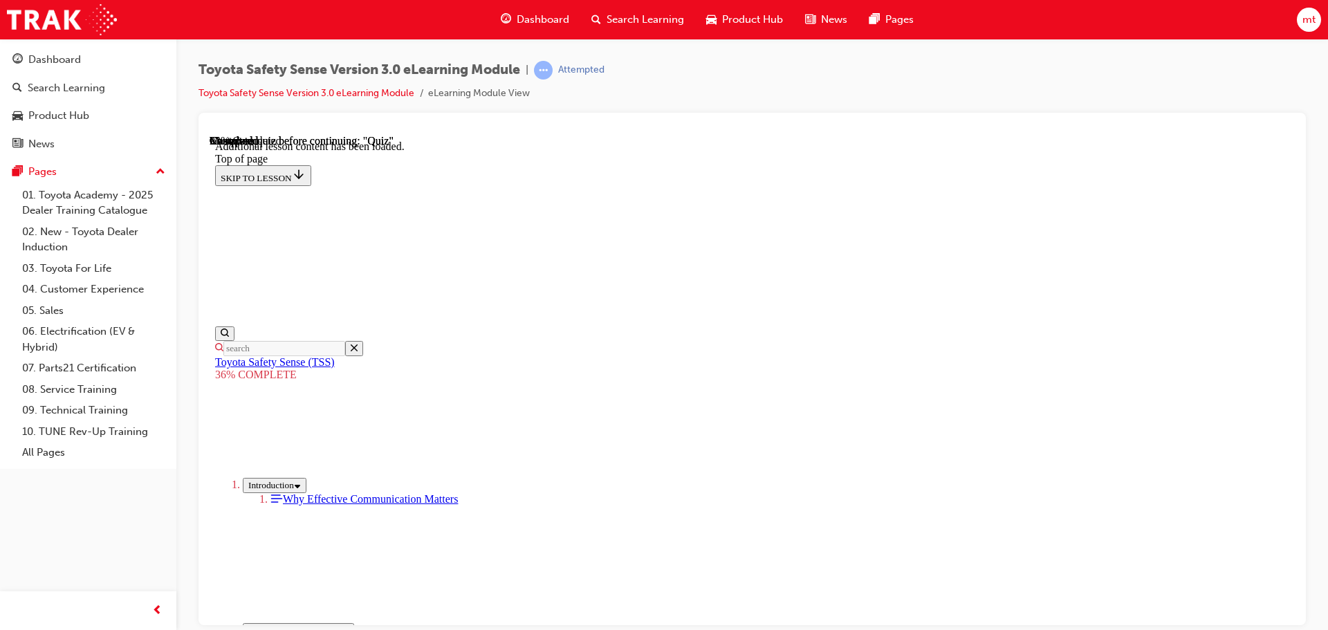
scroll to position [3662, 0]
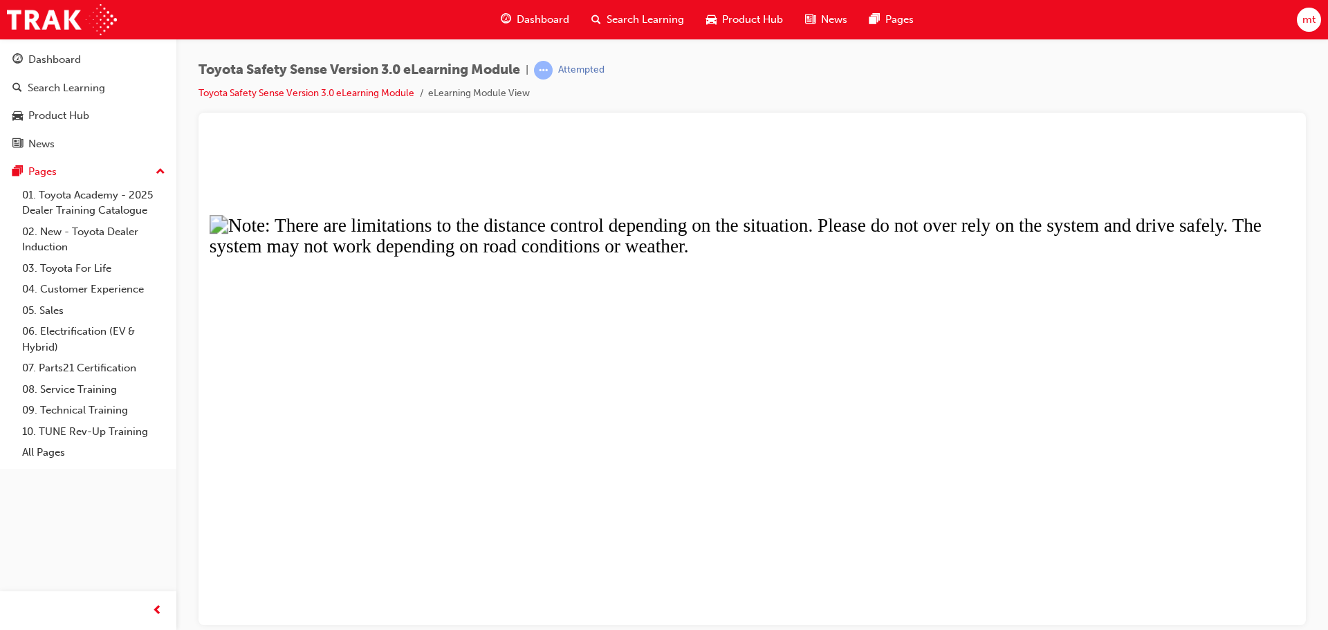
click at [547, 464] on button "Unzoom image" at bounding box center [752, 379] width 1085 height 490
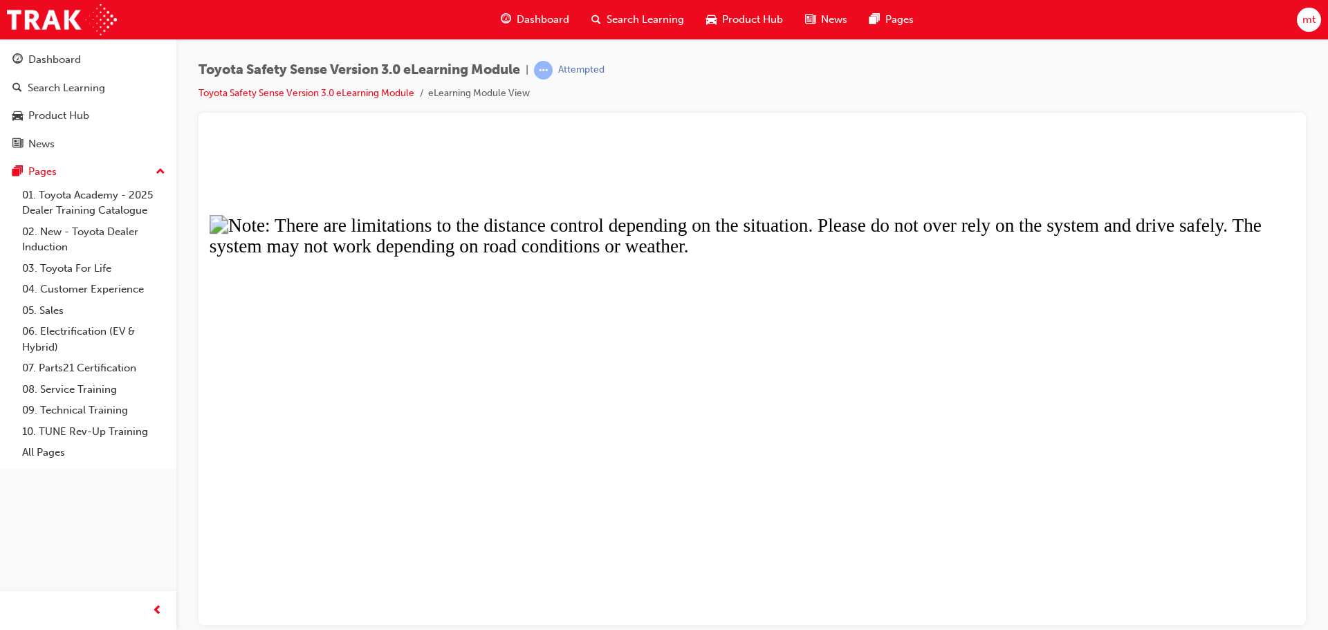
click at [883, 243] on button "Unzoom image" at bounding box center [752, 379] width 1085 height 490
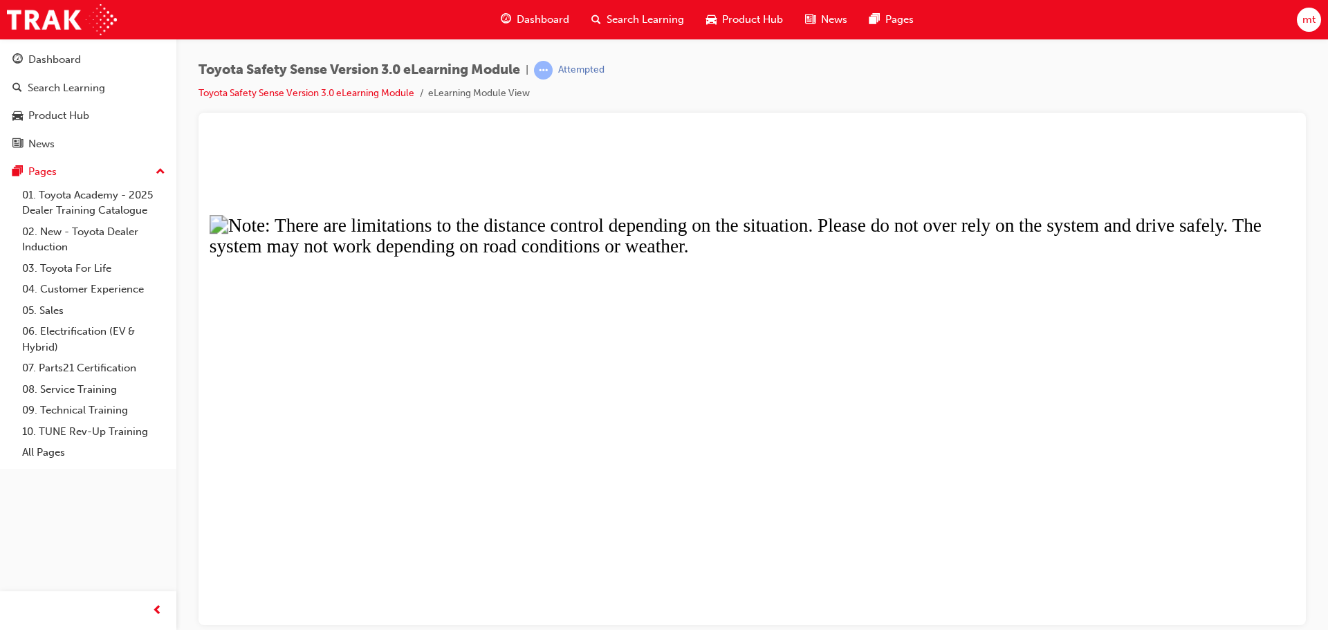
click at [1100, 455] on button "Unzoom image" at bounding box center [752, 379] width 1085 height 490
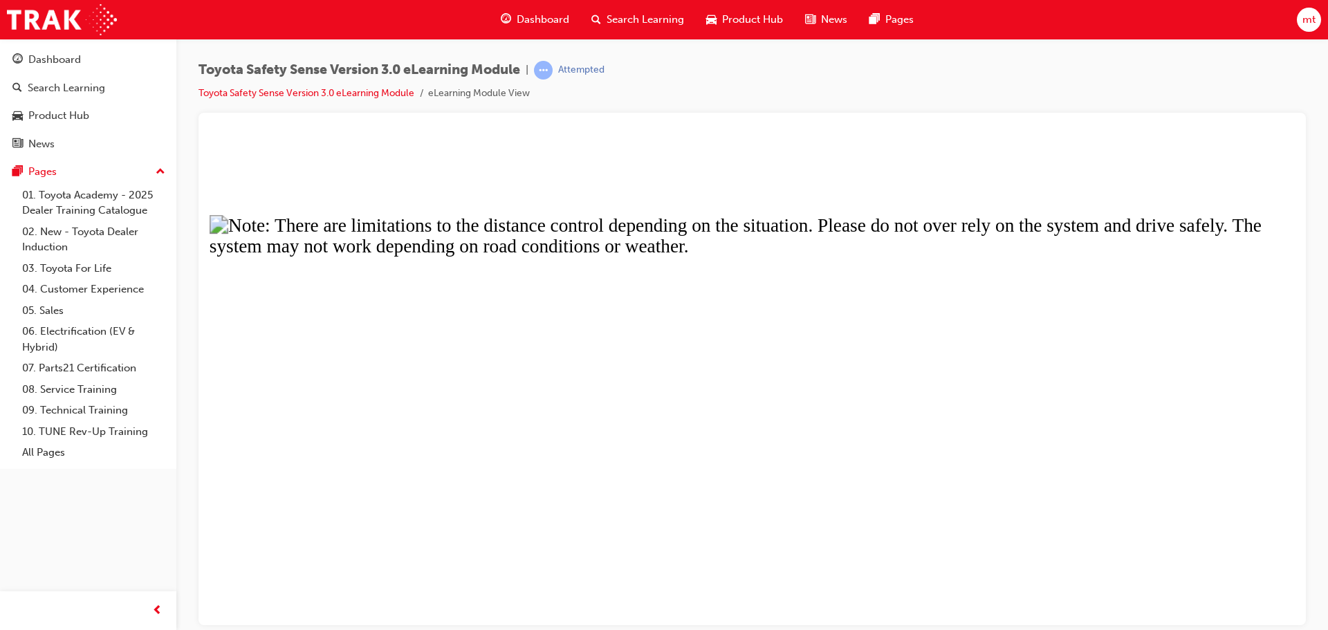
click at [378, 418] on button "Unzoom image" at bounding box center [752, 379] width 1085 height 490
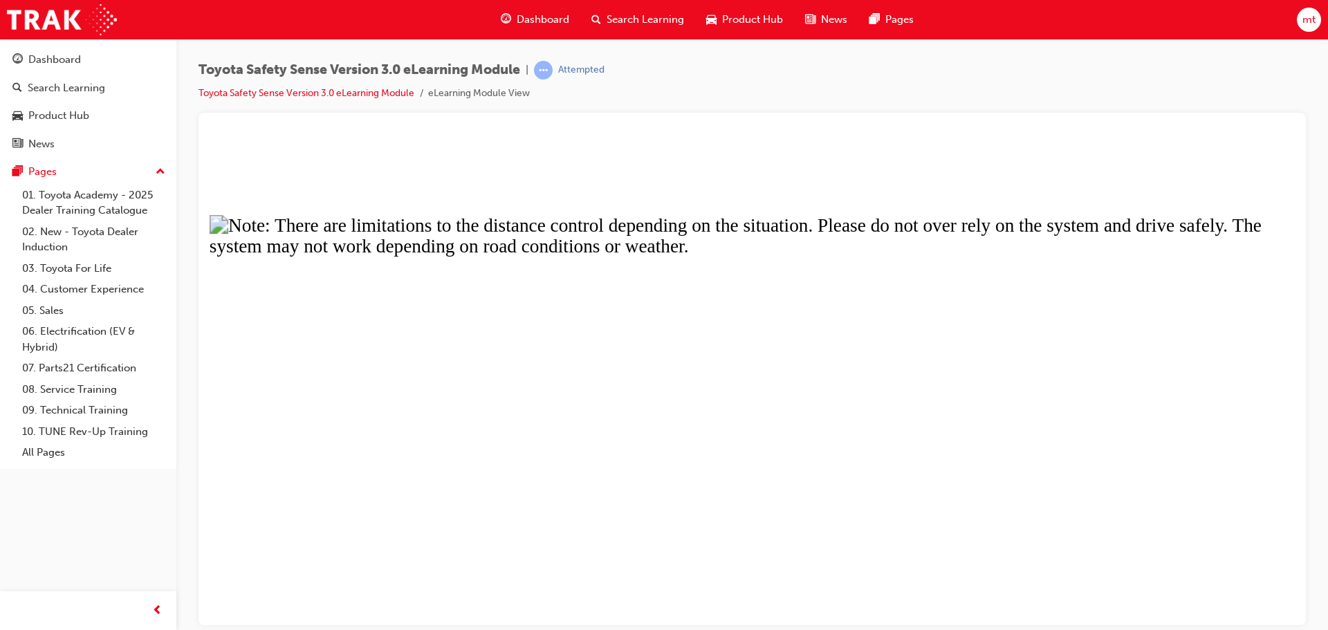
click at [1058, 481] on button "Unzoom image" at bounding box center [752, 379] width 1085 height 490
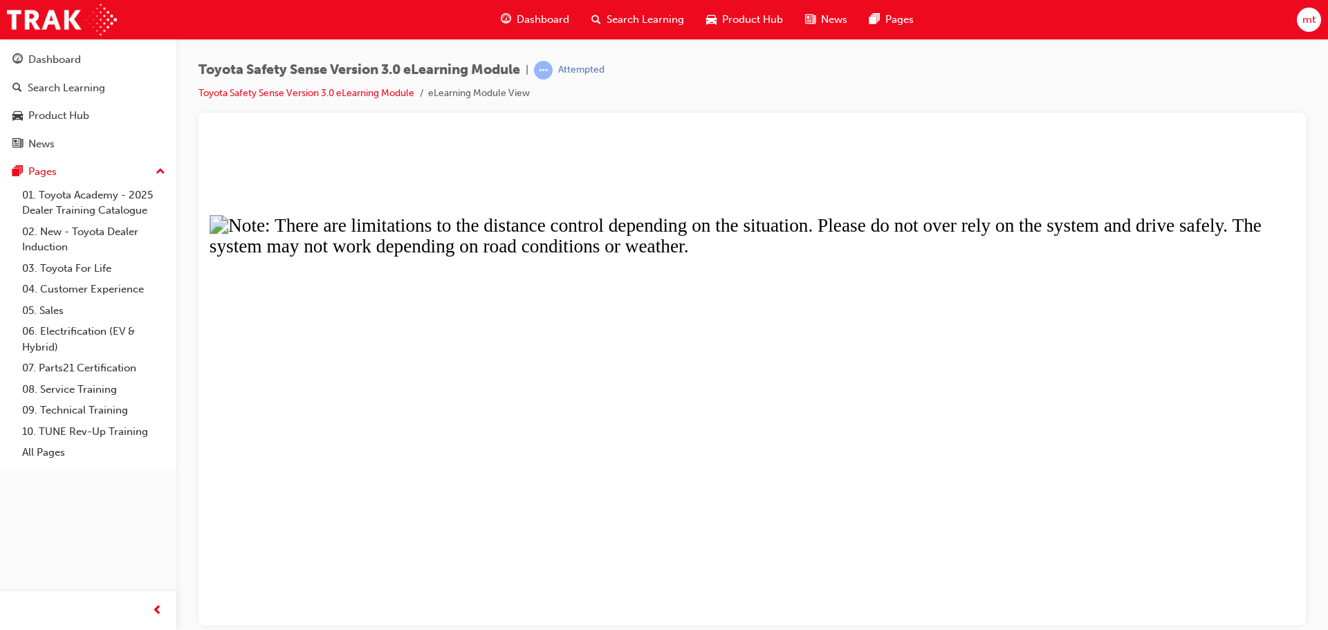
click at [946, 495] on button "Unzoom image" at bounding box center [752, 379] width 1085 height 490
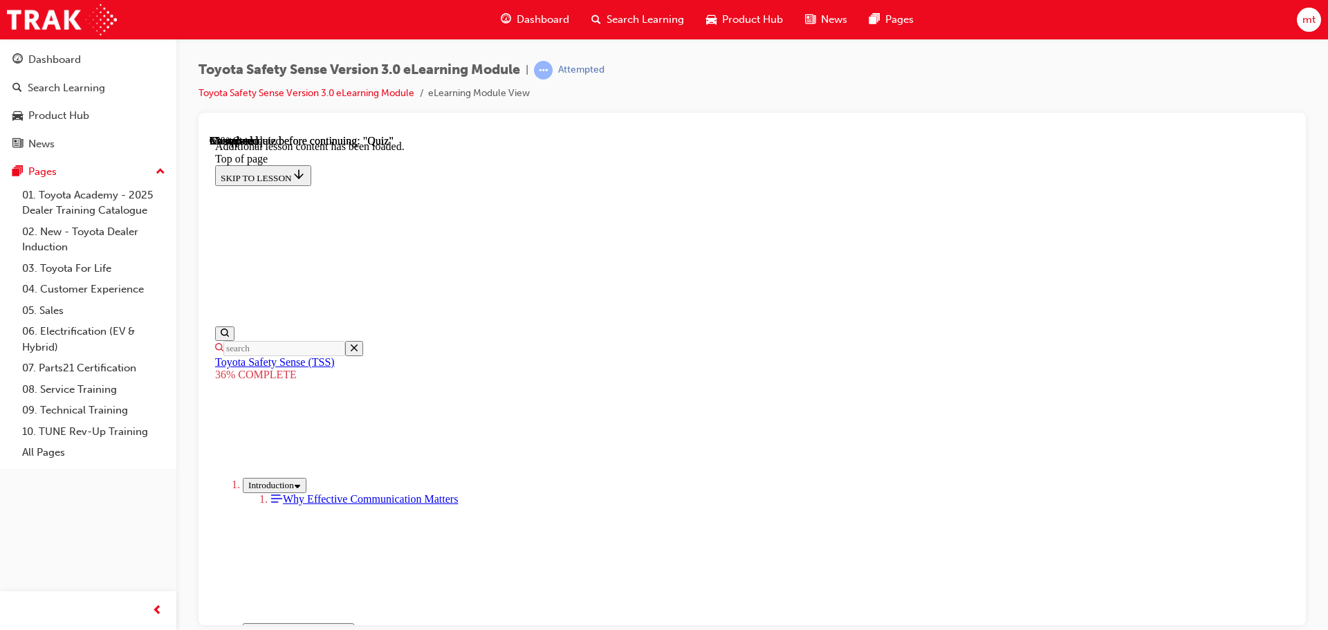
scroll to position [4285, 0]
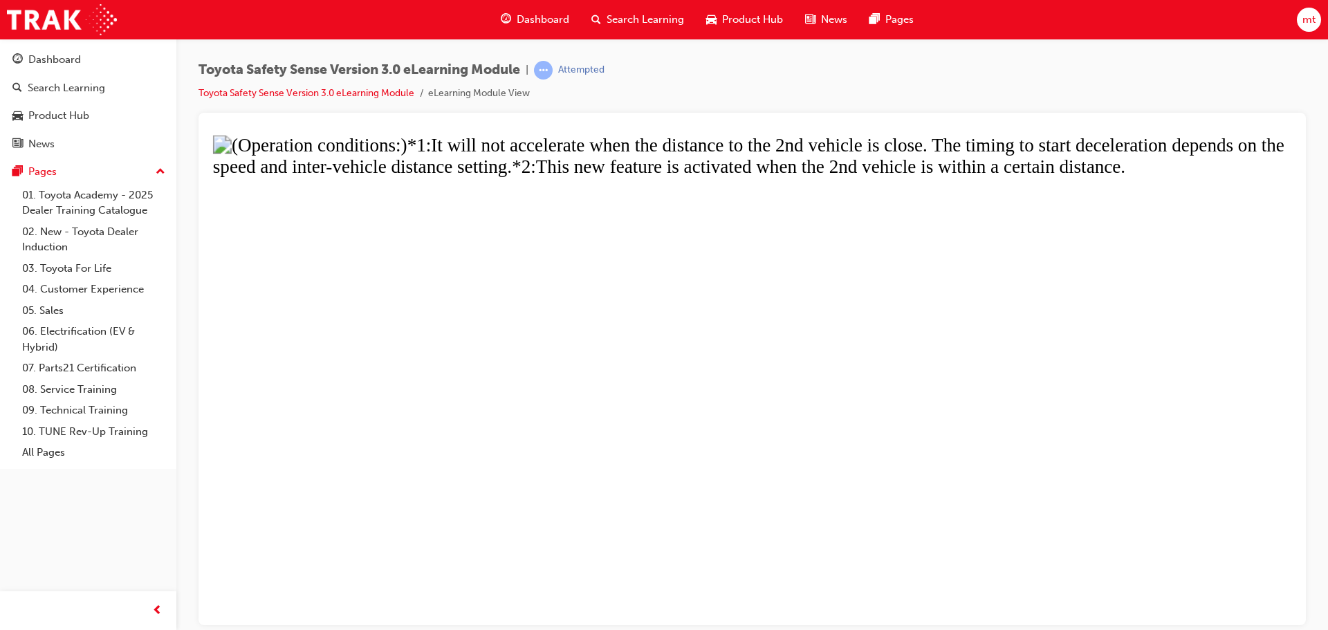
click at [635, 243] on button "Unzoom image" at bounding box center [752, 379] width 1085 height 490
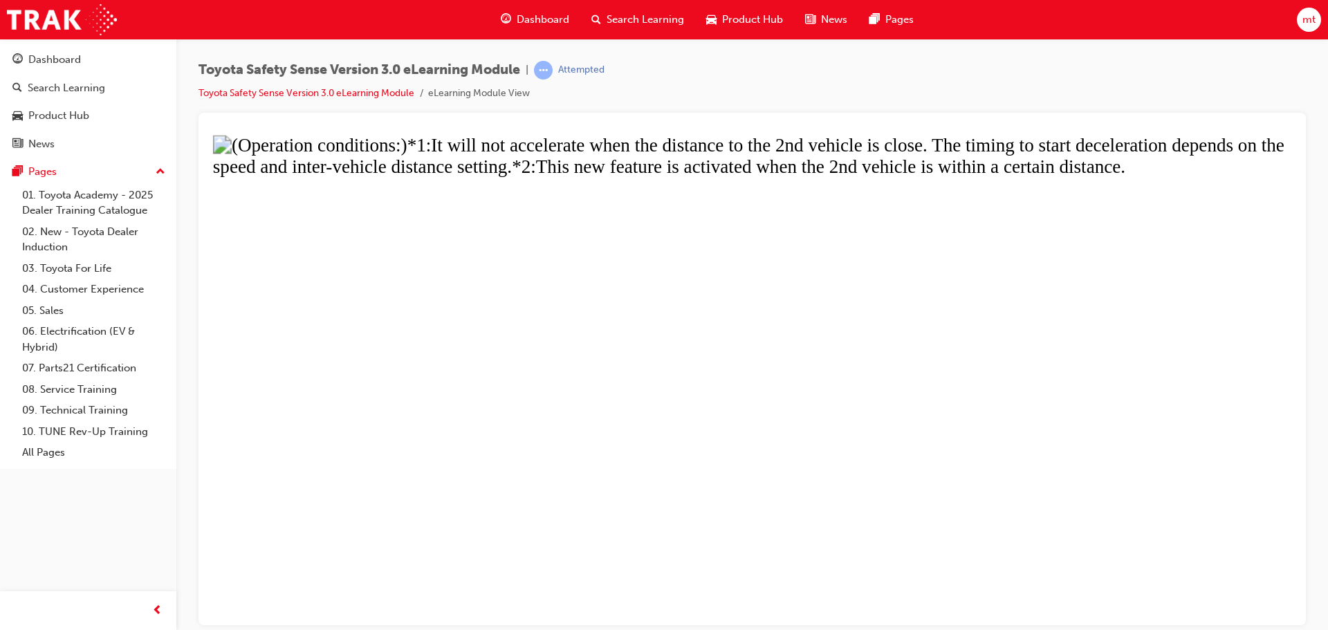
click at [791, 405] on button "Unzoom image" at bounding box center [752, 379] width 1085 height 490
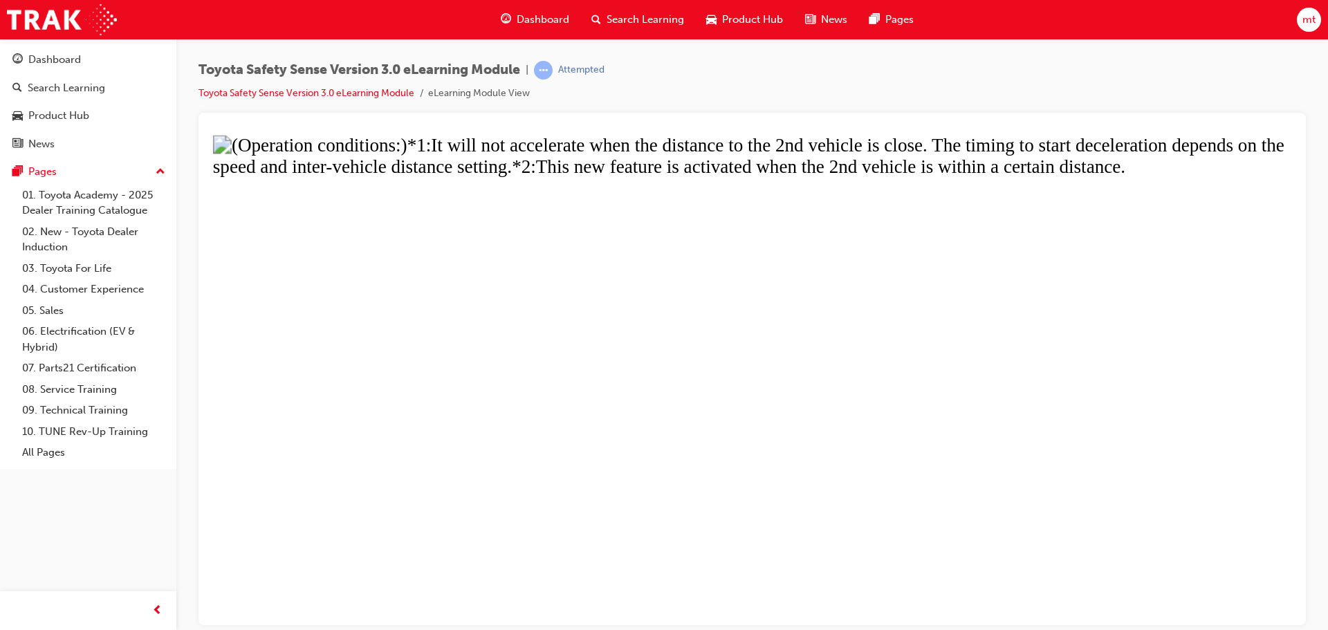
click at [800, 396] on button "Unzoom image" at bounding box center [752, 379] width 1085 height 490
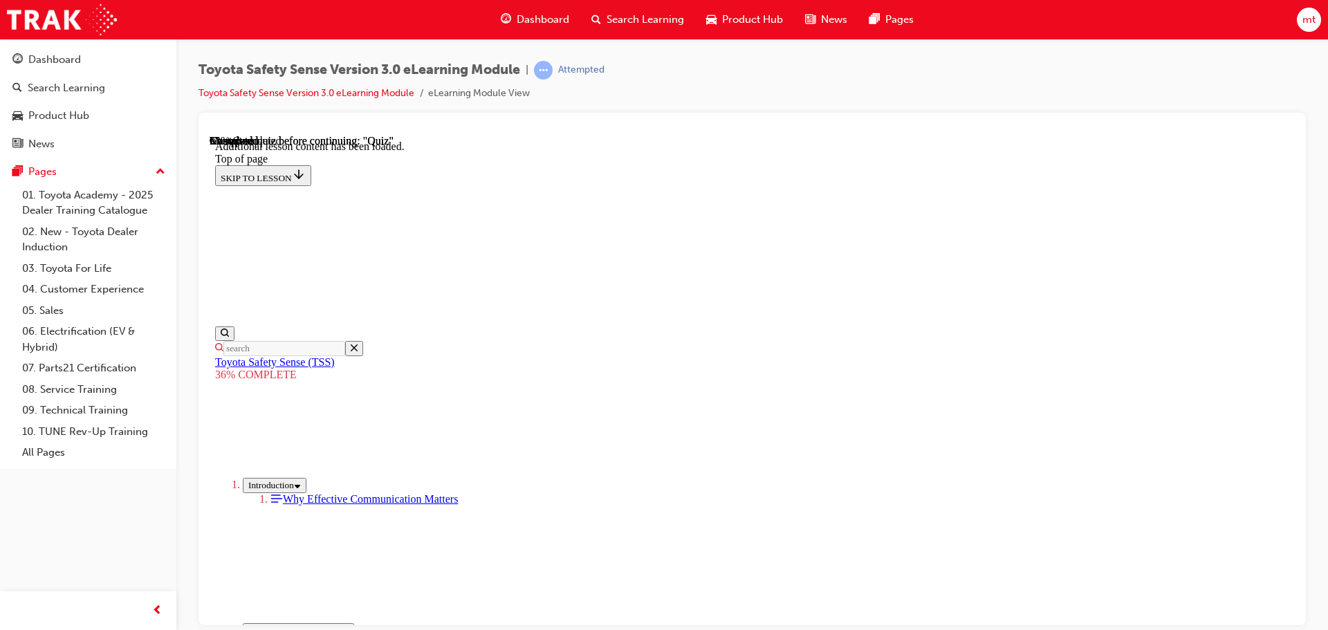
scroll to position [4423, 0]
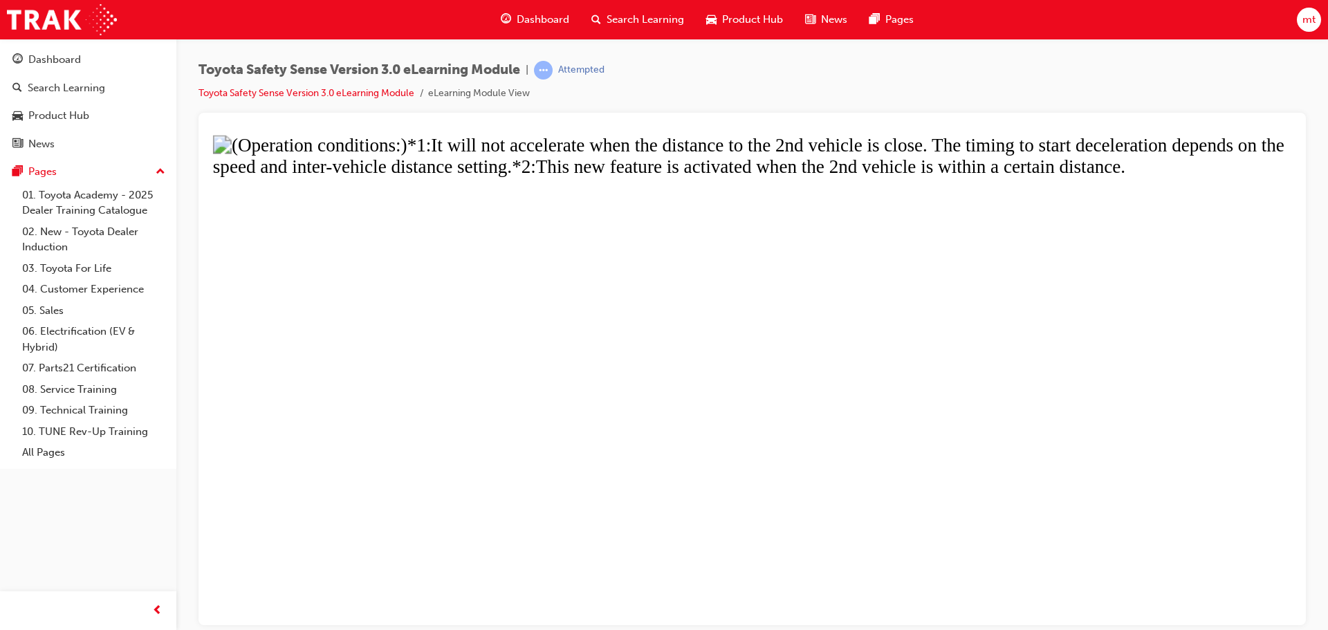
click at [536, 493] on button "Unzoom image" at bounding box center [752, 379] width 1085 height 490
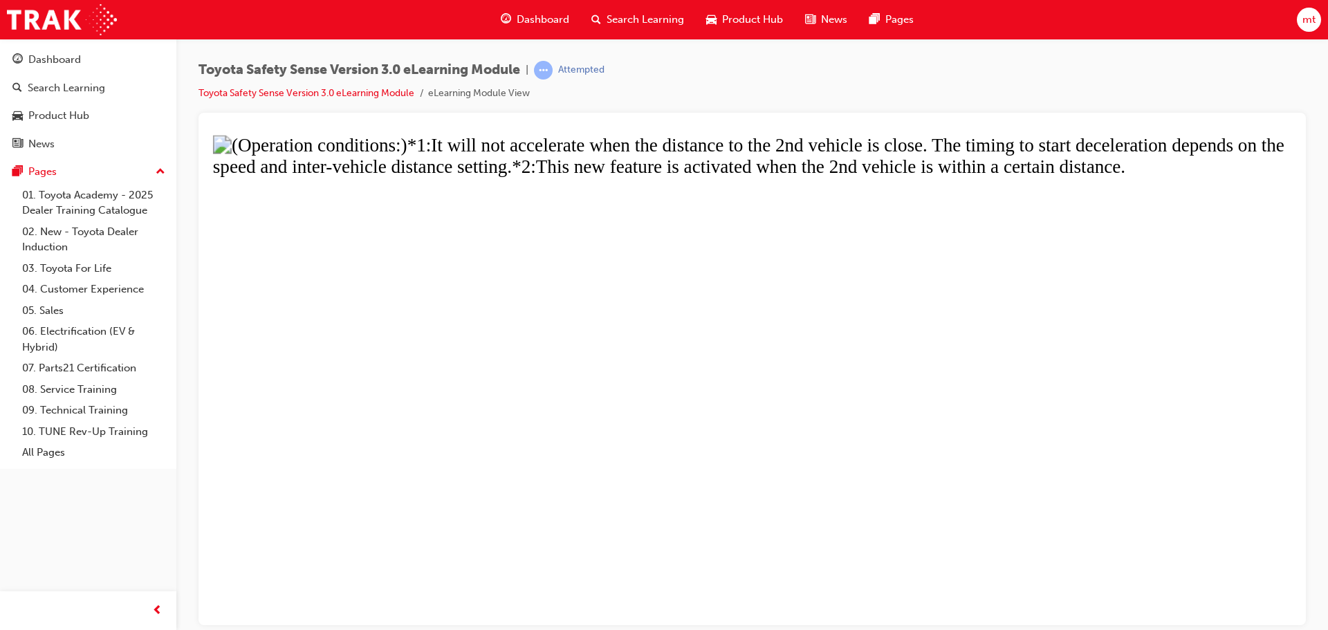
click at [1141, 510] on button "Unzoom image" at bounding box center [752, 379] width 1085 height 490
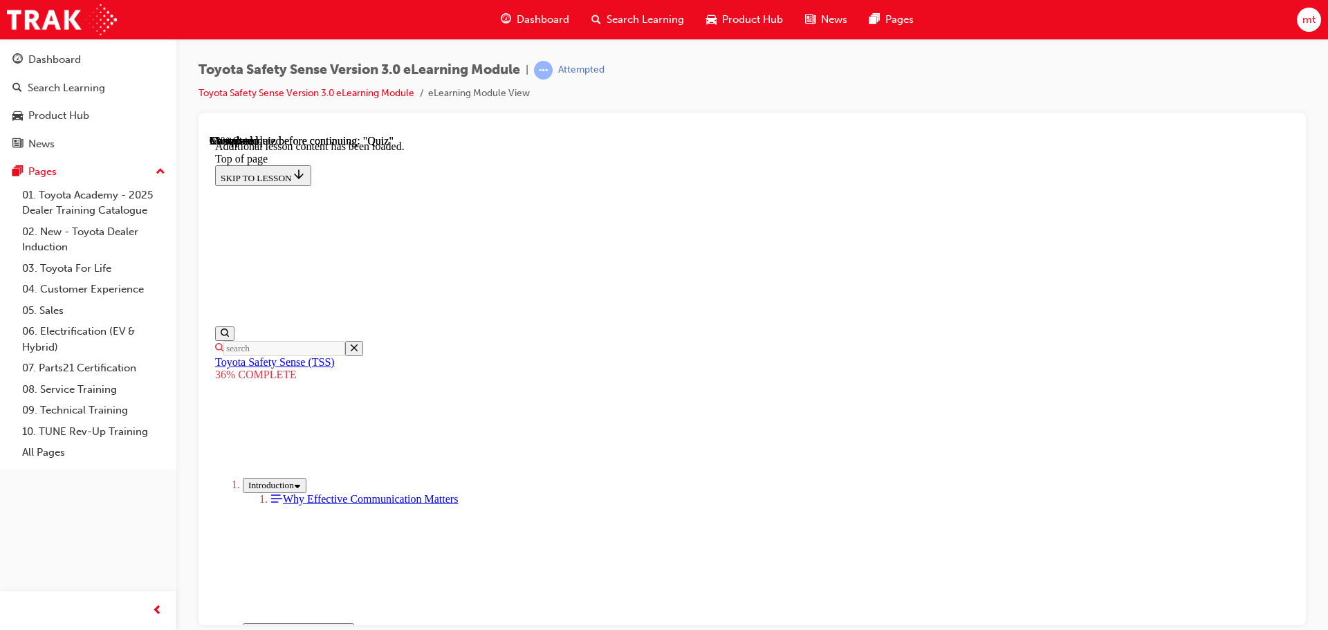
scroll to position [5182, 0]
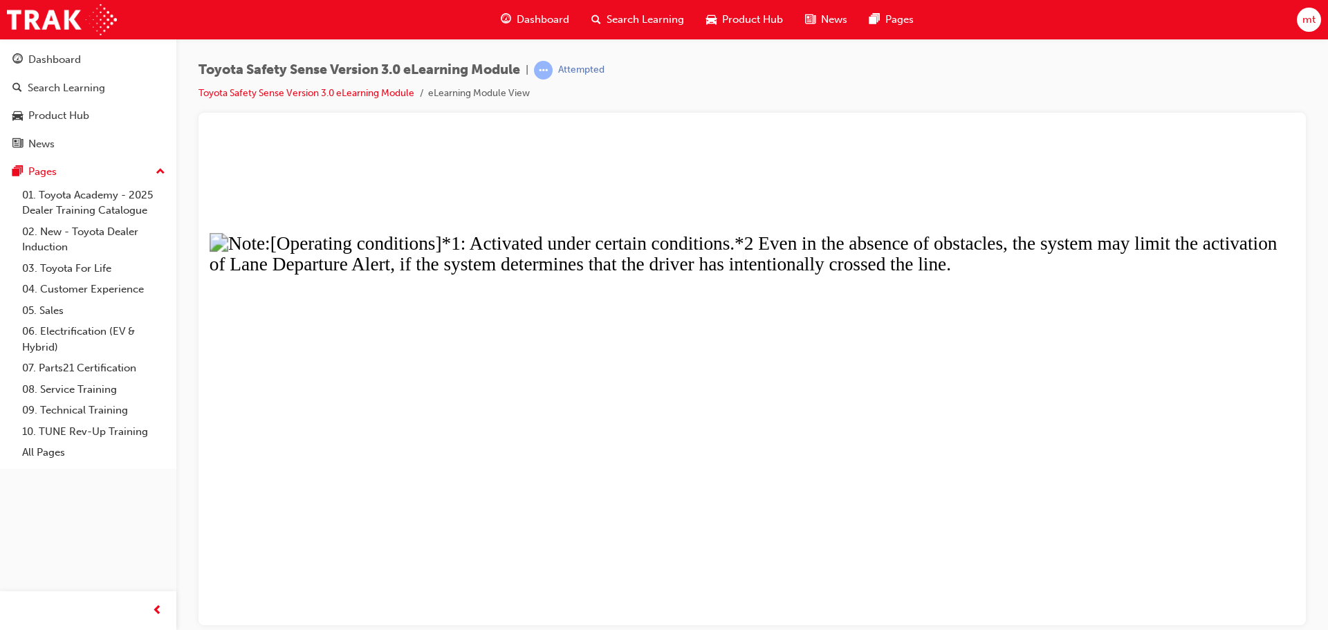
click at [407, 431] on button "Unzoom image" at bounding box center [752, 379] width 1085 height 490
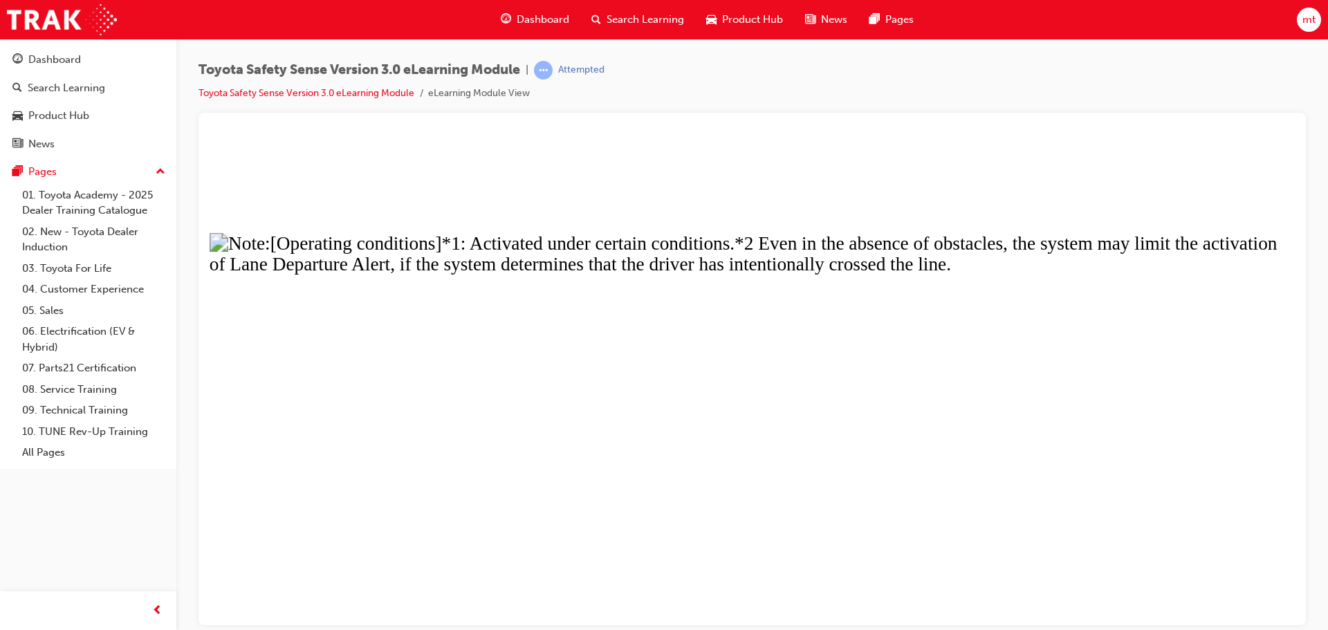
click at [983, 410] on button "Unzoom image" at bounding box center [752, 379] width 1085 height 490
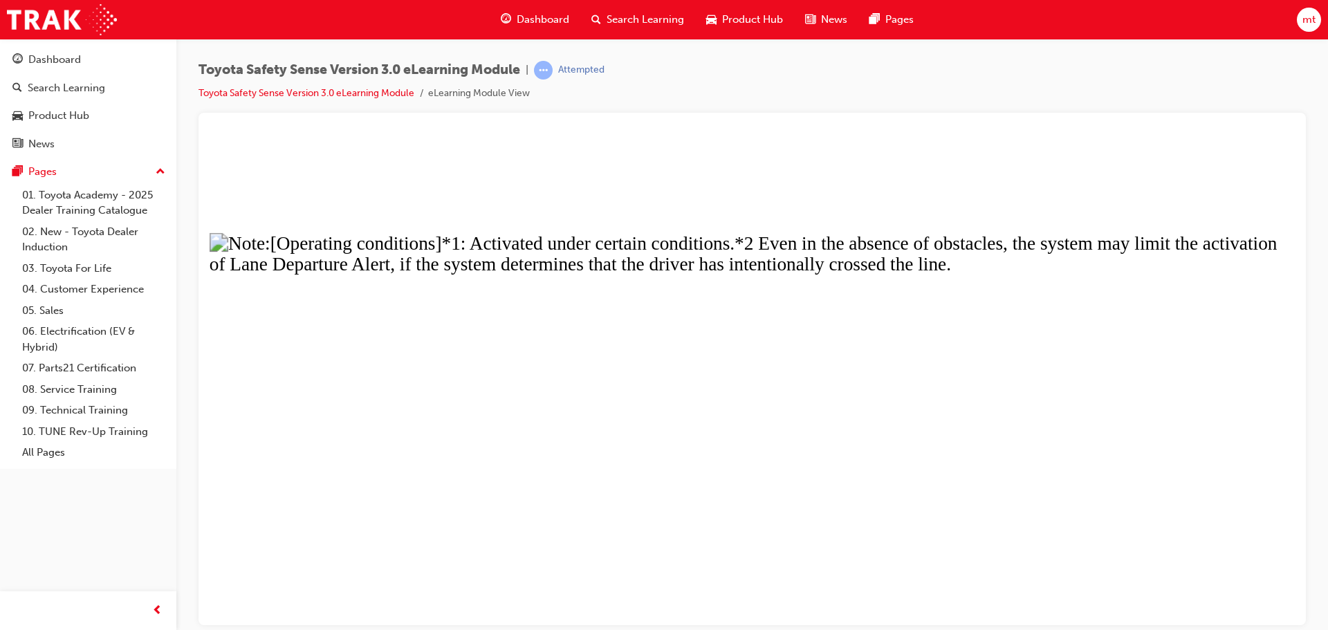
click at [973, 295] on button "Unzoom image" at bounding box center [752, 379] width 1085 height 490
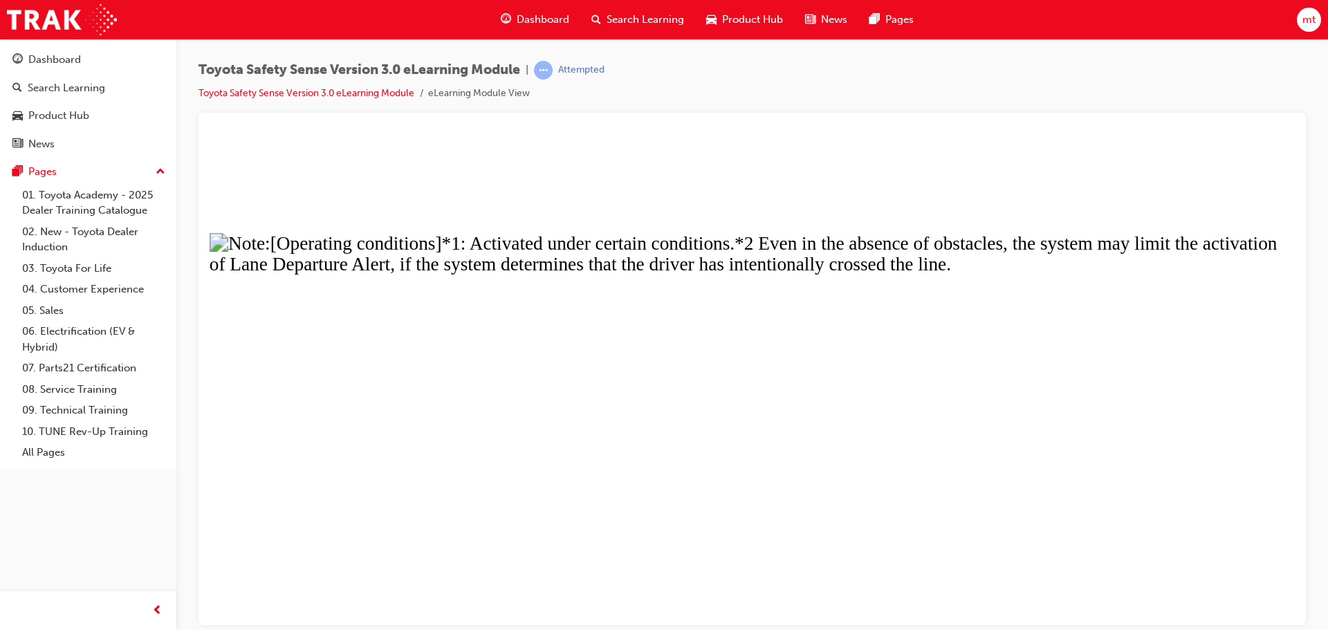
click at [595, 365] on button "Unzoom image" at bounding box center [752, 379] width 1085 height 490
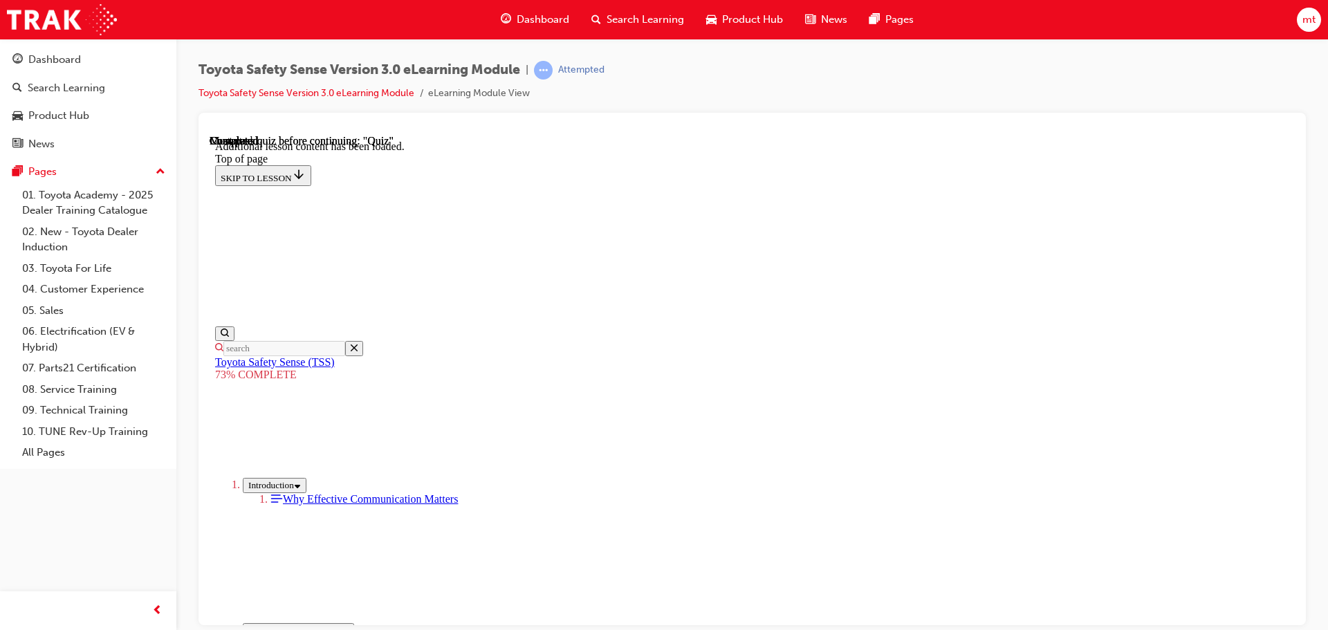
scroll to position [51, 0]
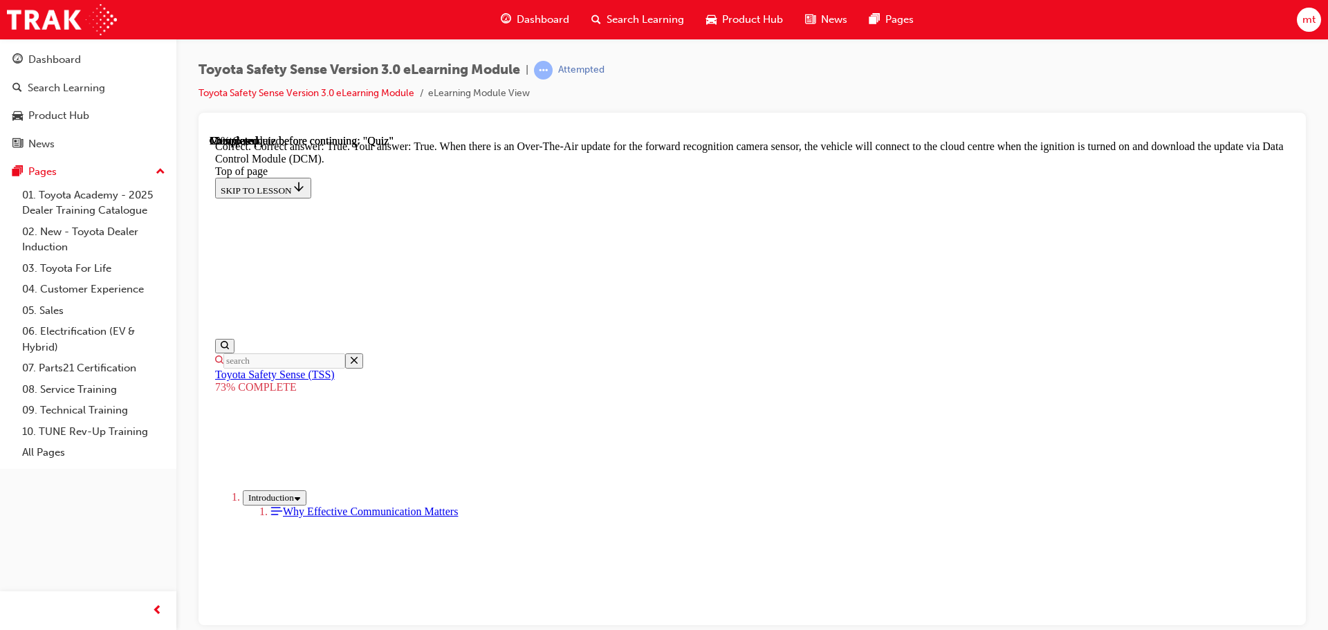
scroll to position [276, 0]
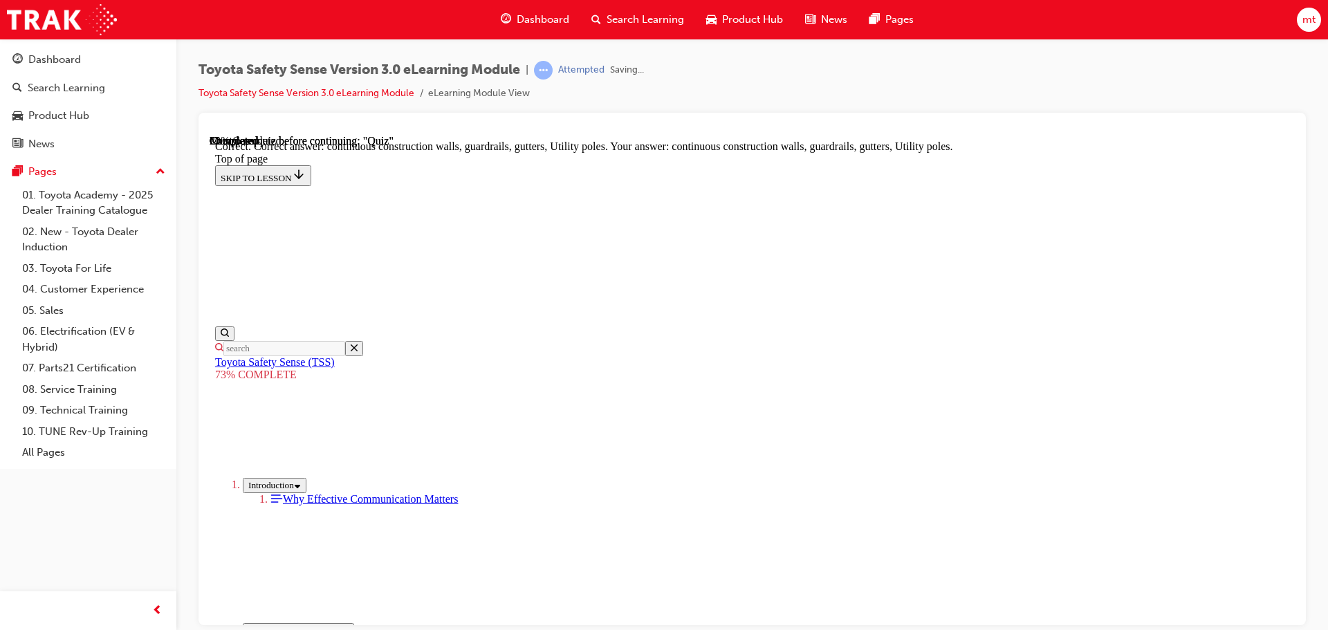
scroll to position [388, 0]
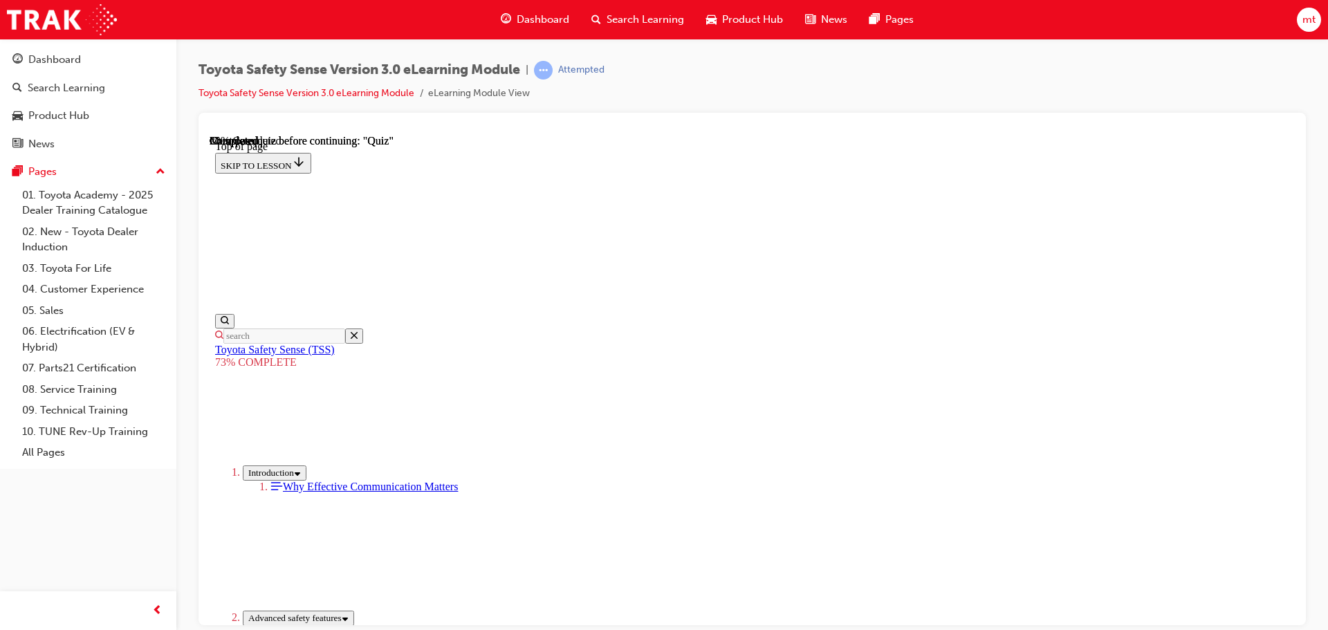
scroll to position [189, 0]
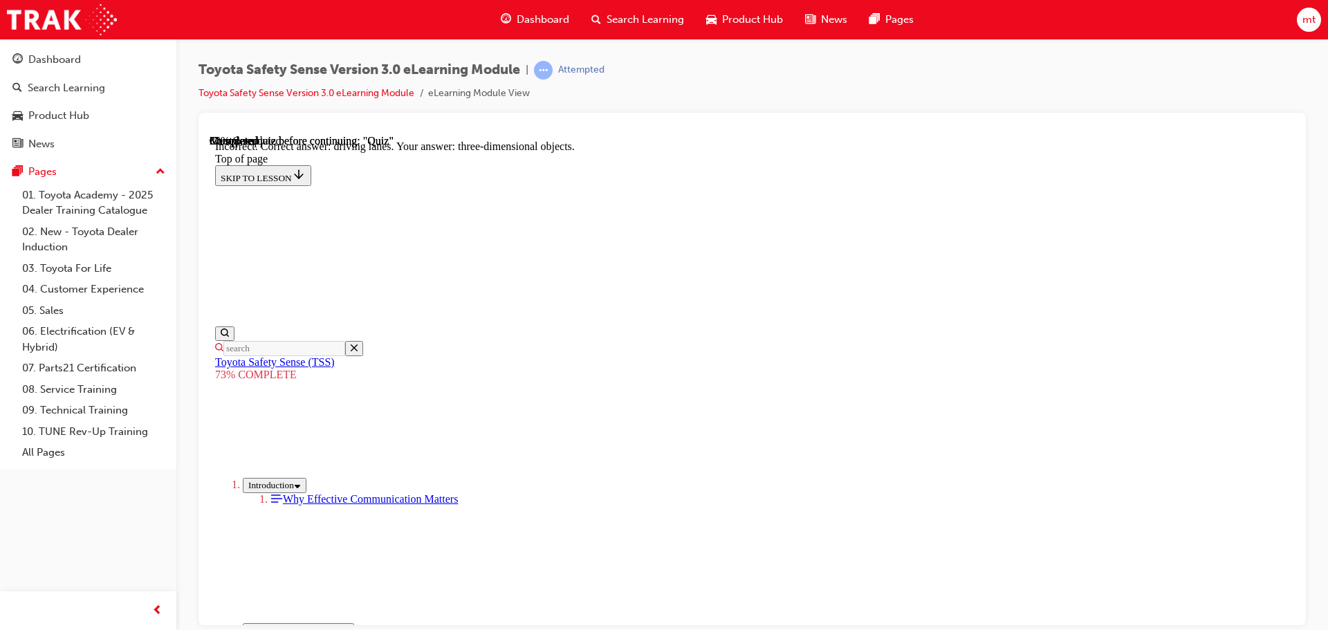
scroll to position [194, 0]
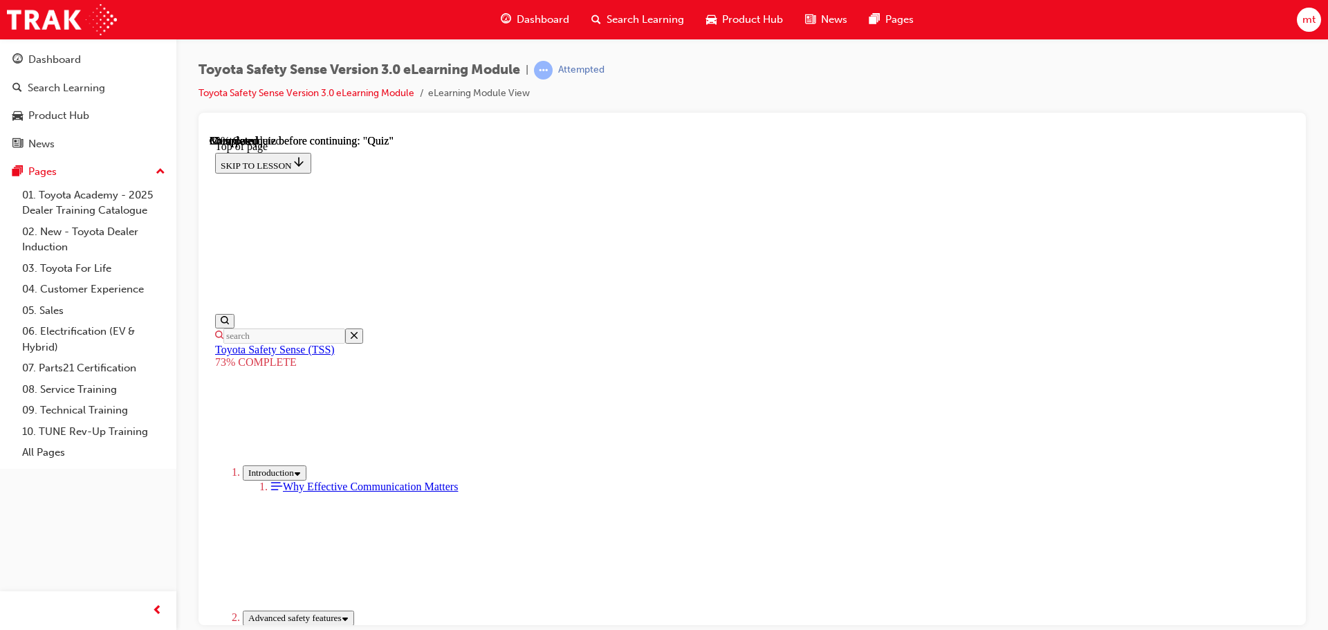
scroll to position [189, 0]
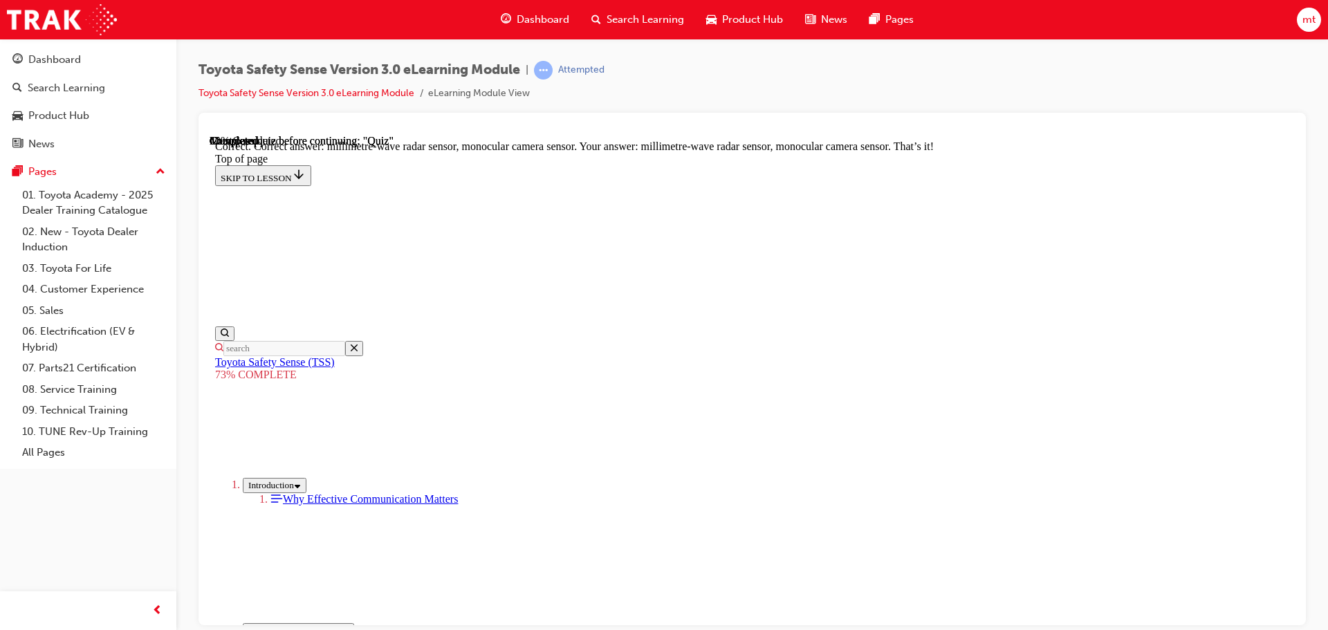
scroll to position [480, 0]
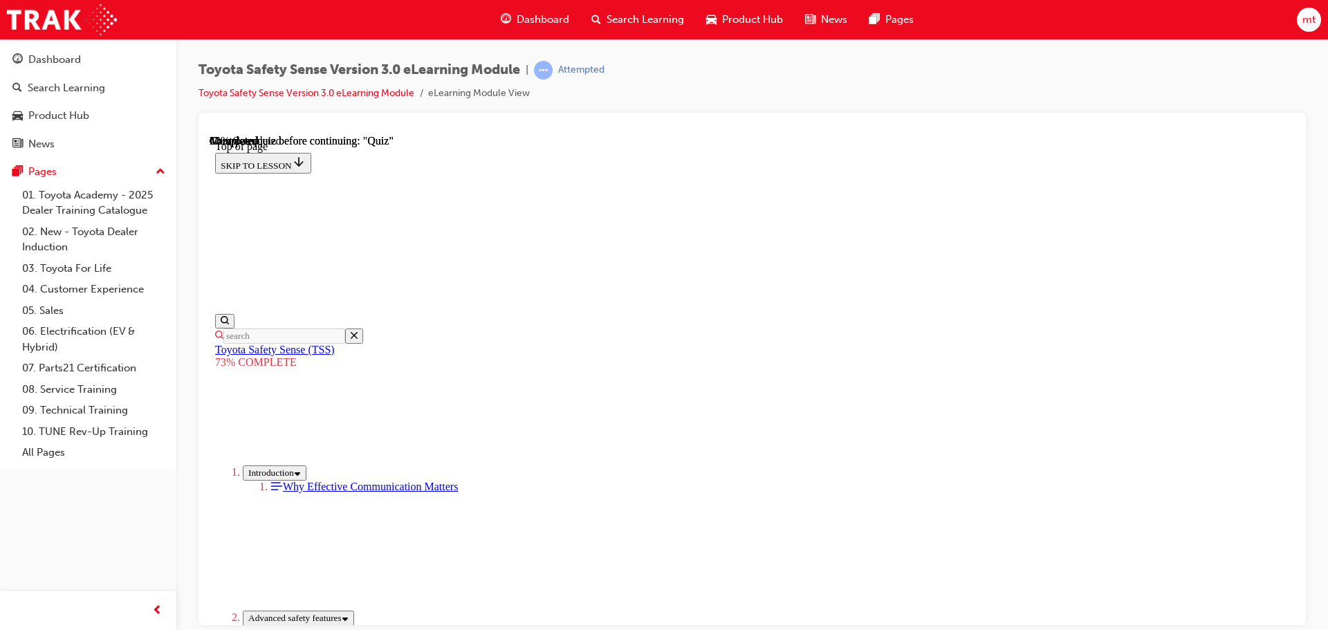
scroll to position [189, 0]
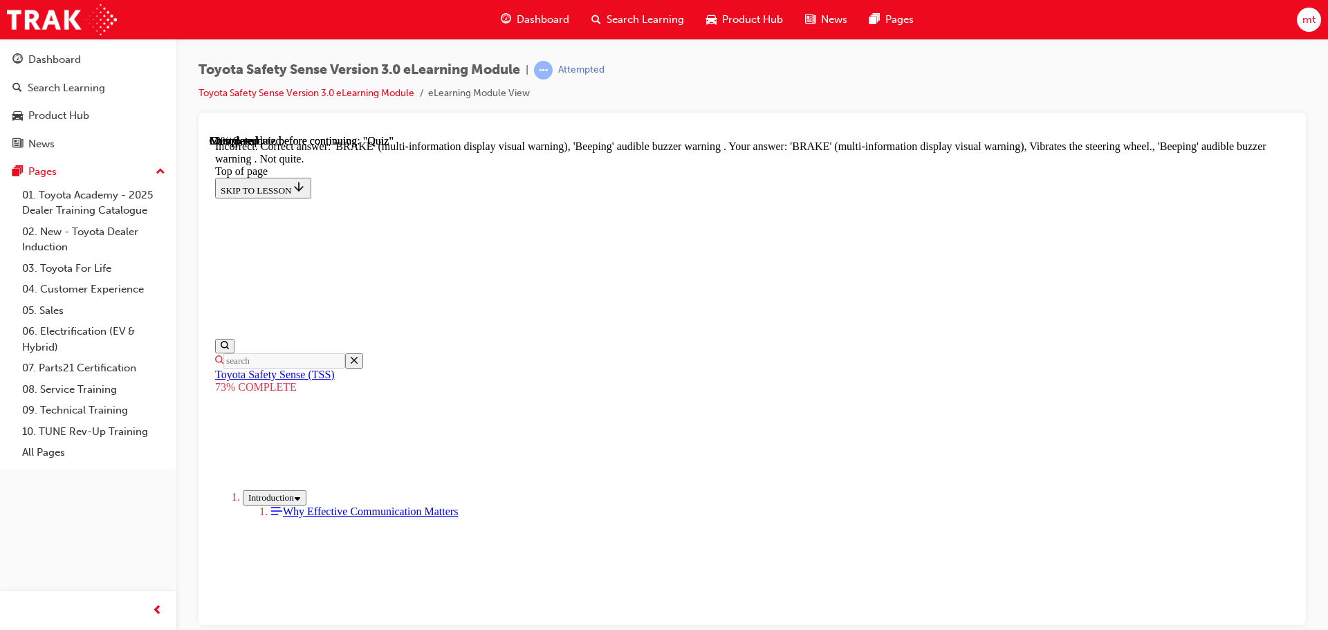
scroll to position [324, 0]
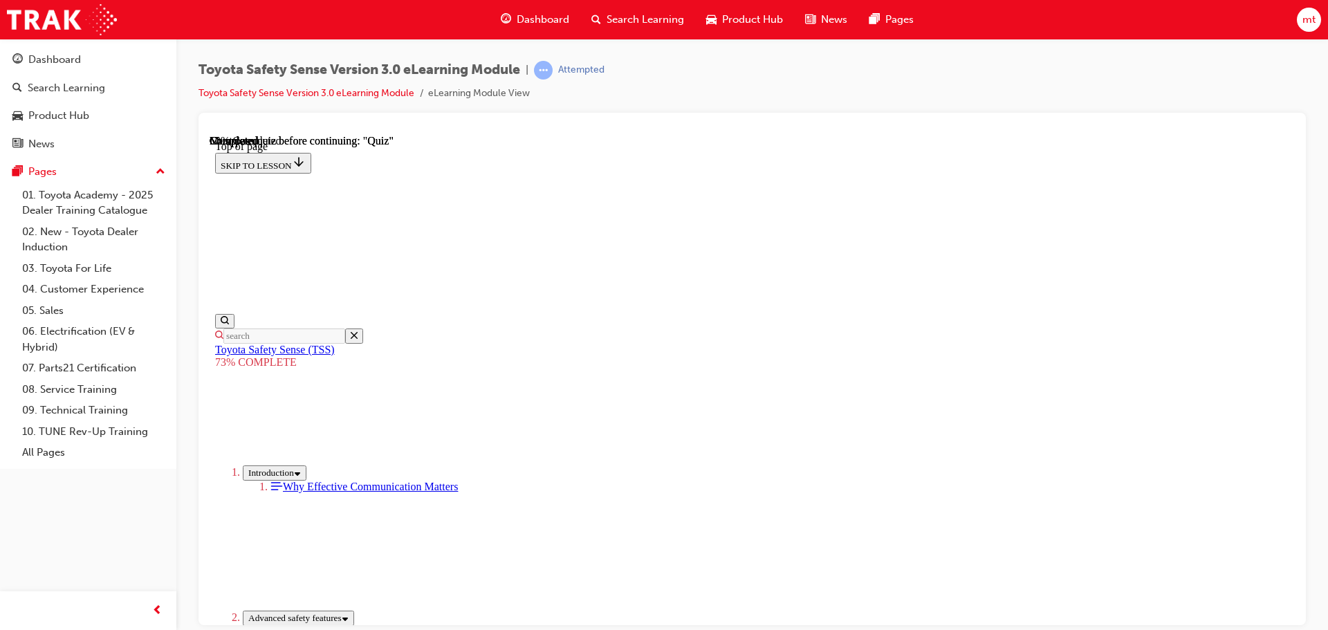
scroll to position [189, 0]
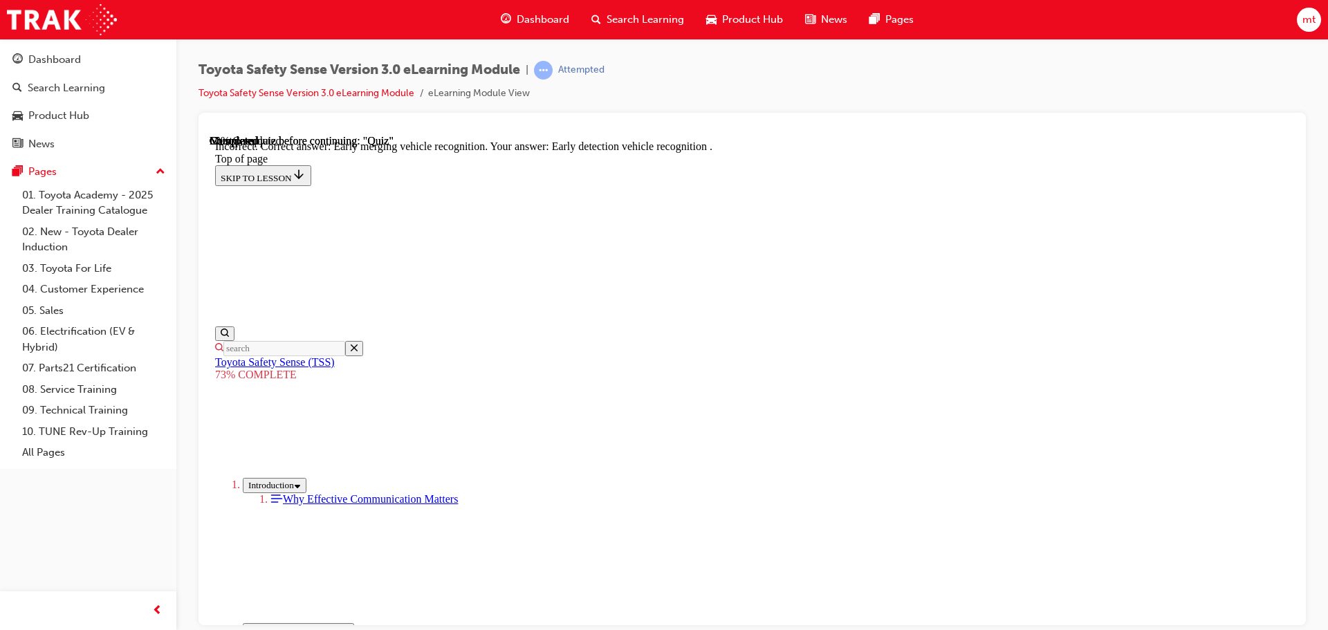
scroll to position [356, 0]
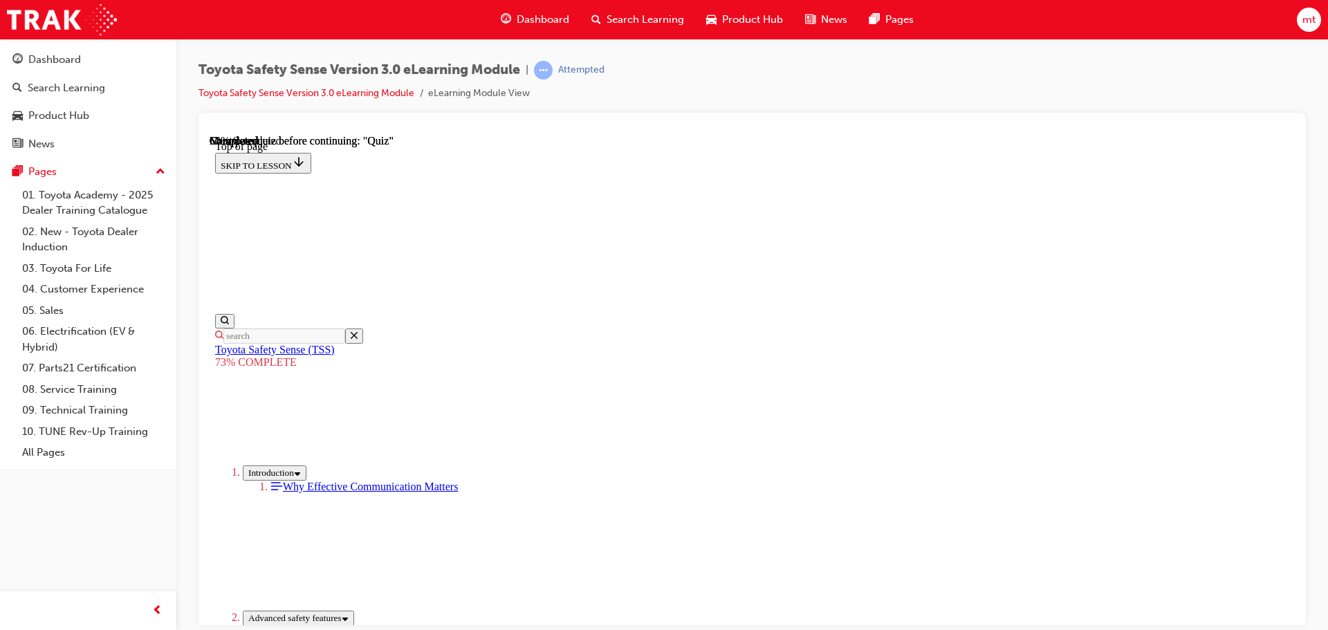
scroll to position [327, 0]
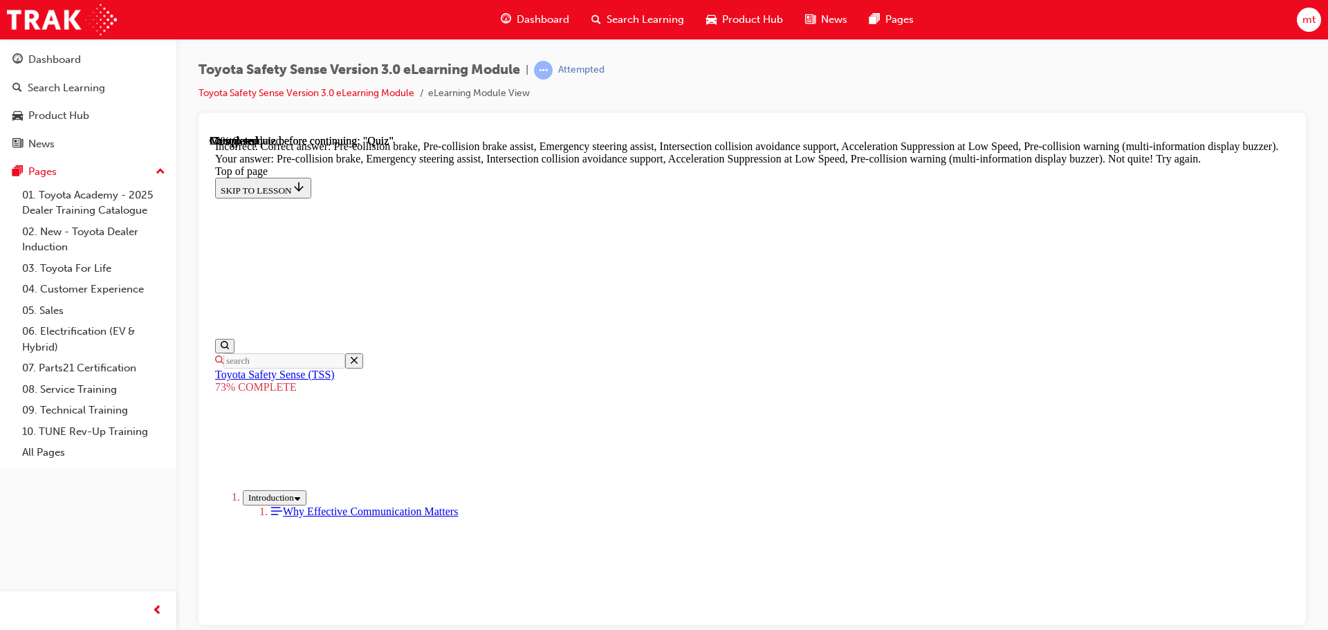
scroll to position [591, 0]
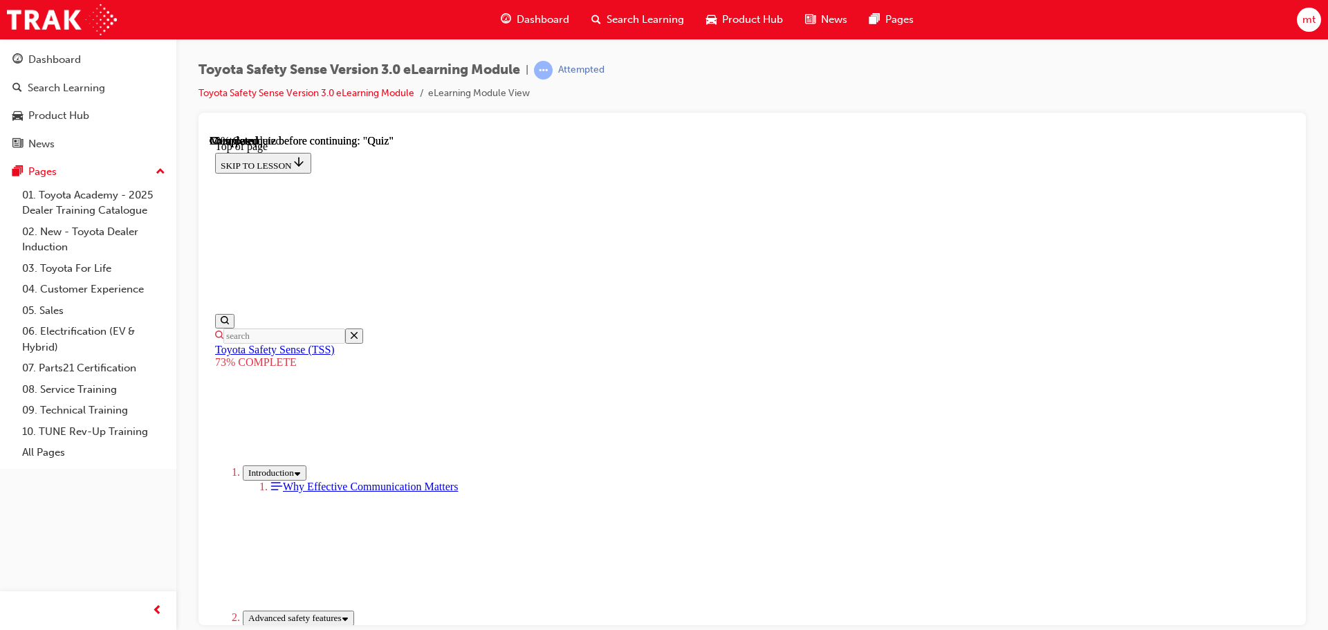
scroll to position [327, 0]
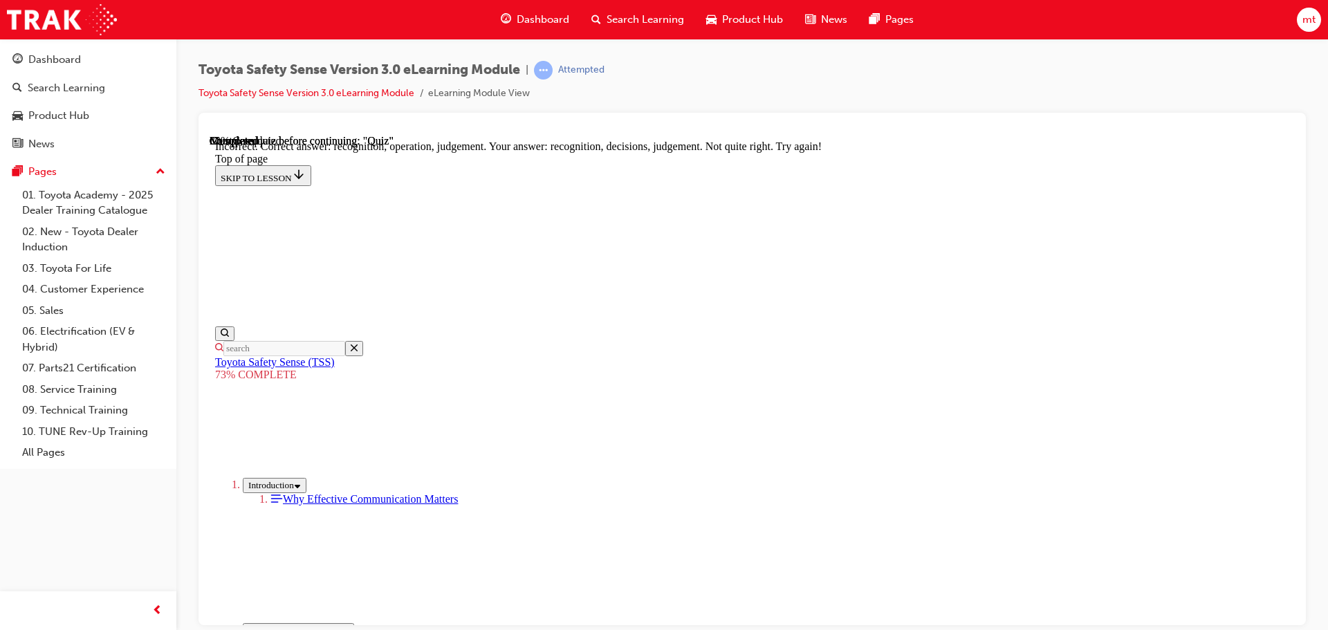
scroll to position [375, 0]
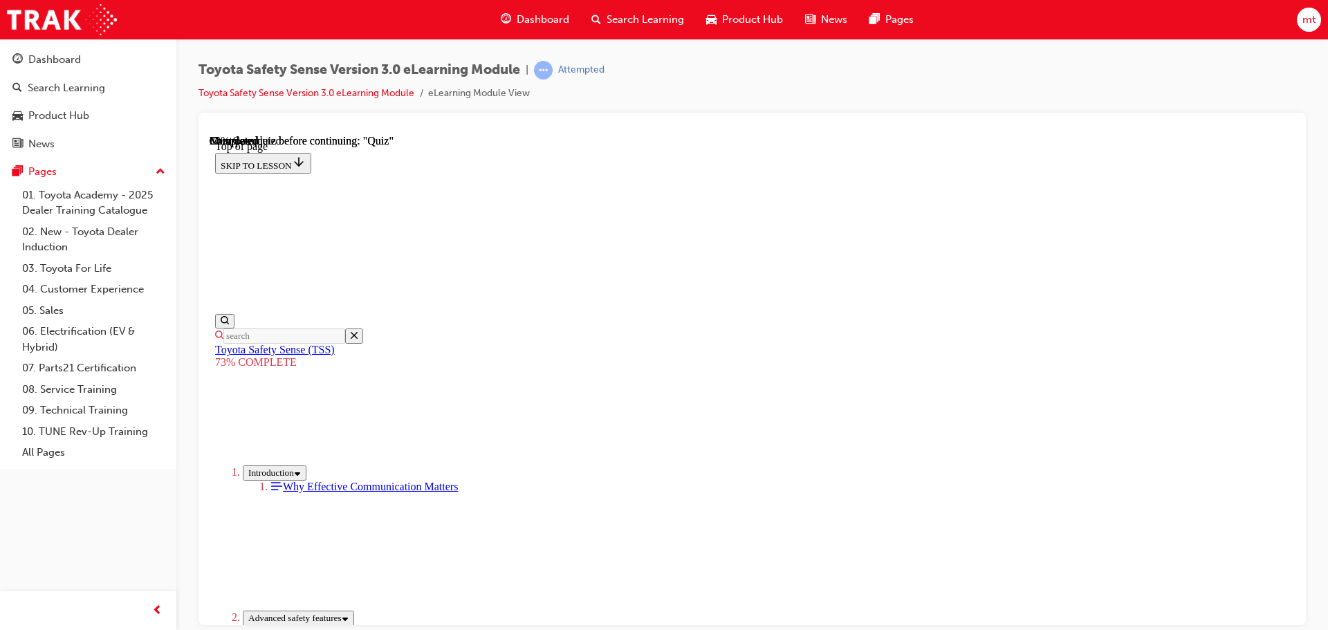
scroll to position [51, 0]
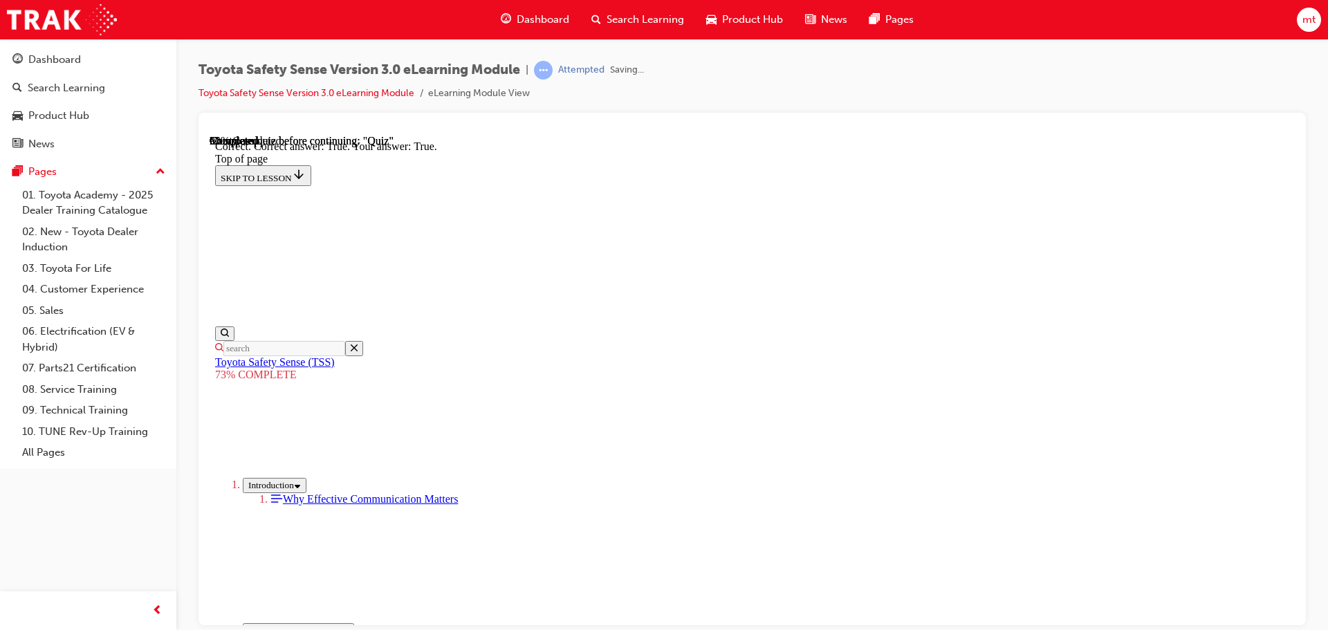
scroll to position [199, 0]
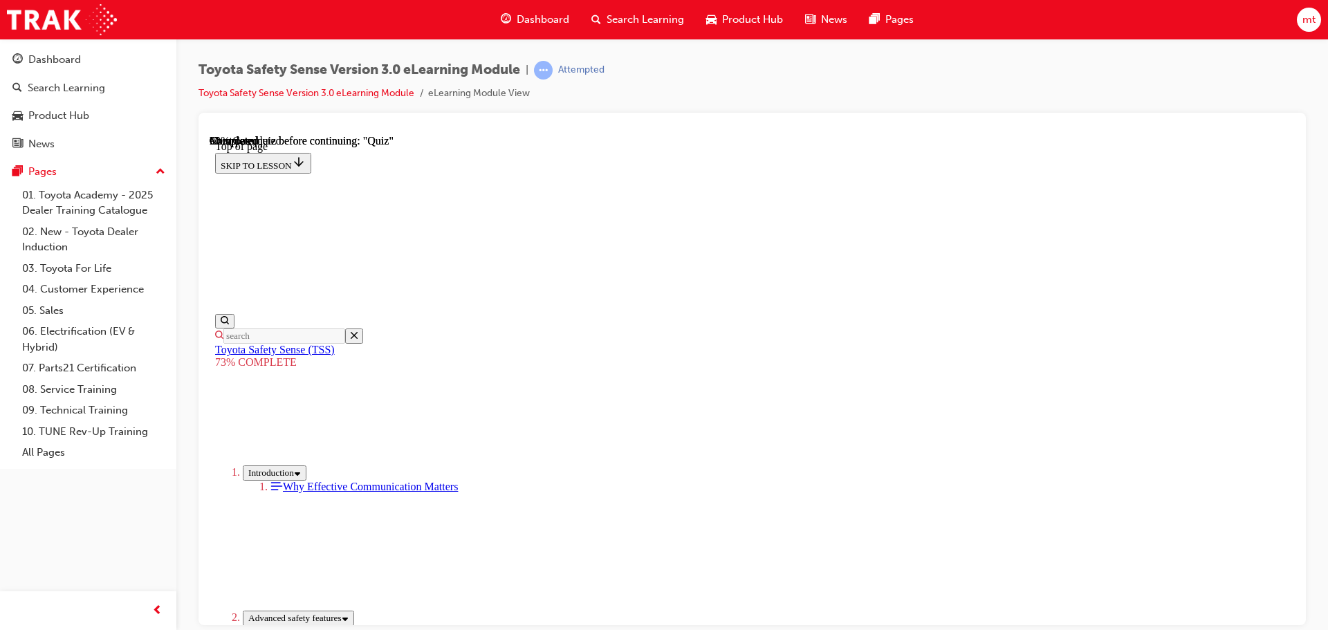
scroll to position [174, 0]
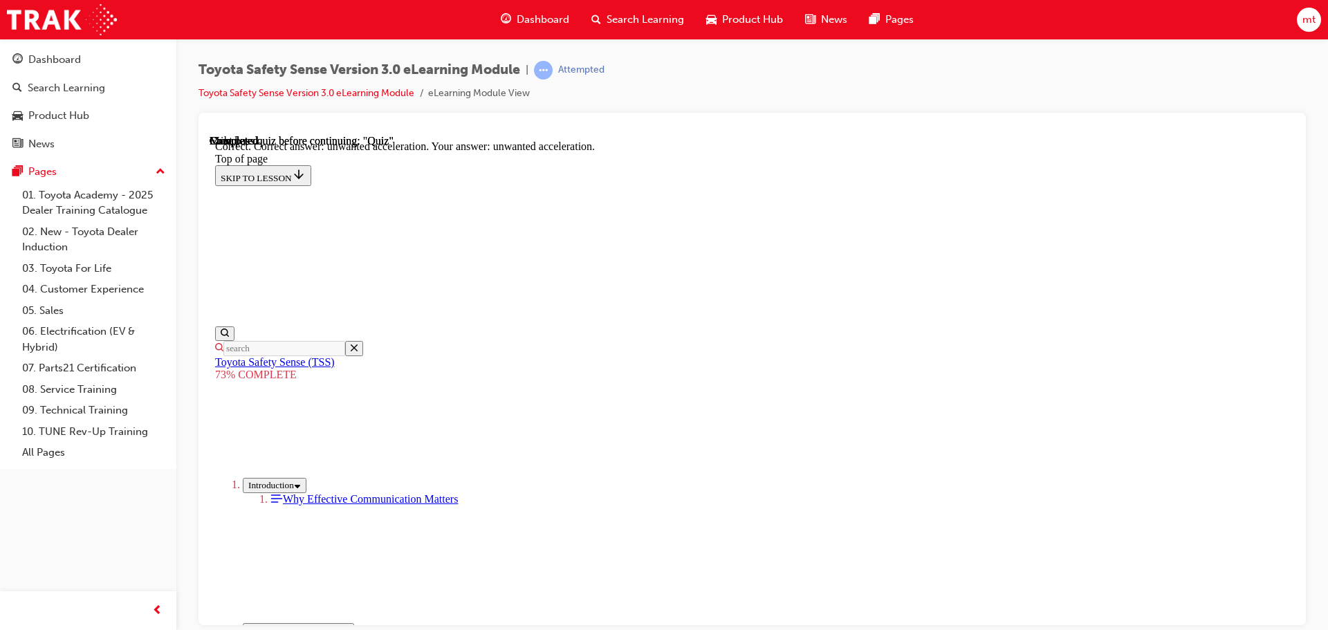
scroll to position [356, 0]
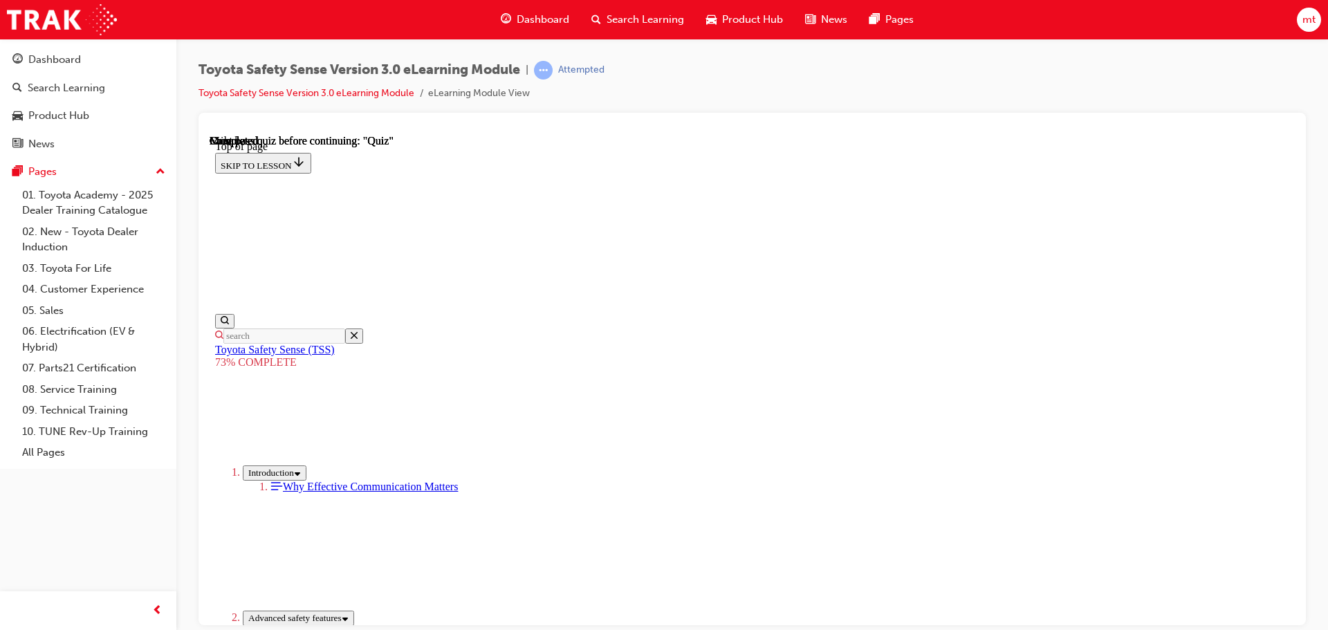
scroll to position [219, 0]
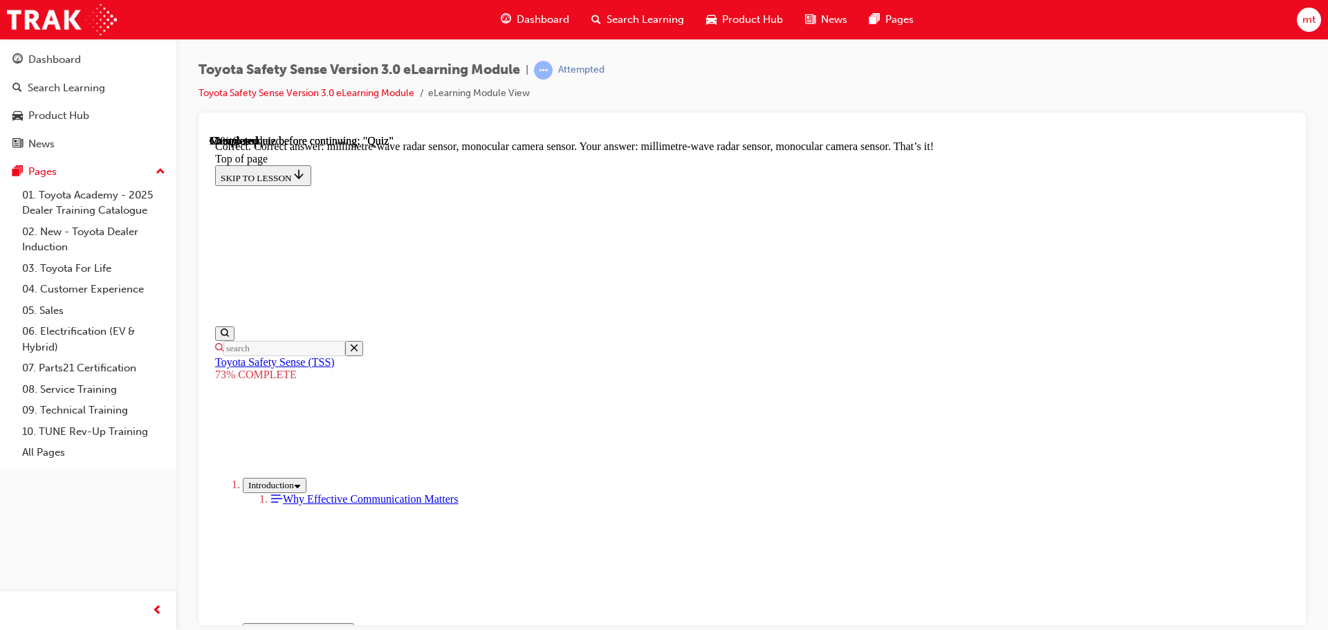
scroll to position [480, 0]
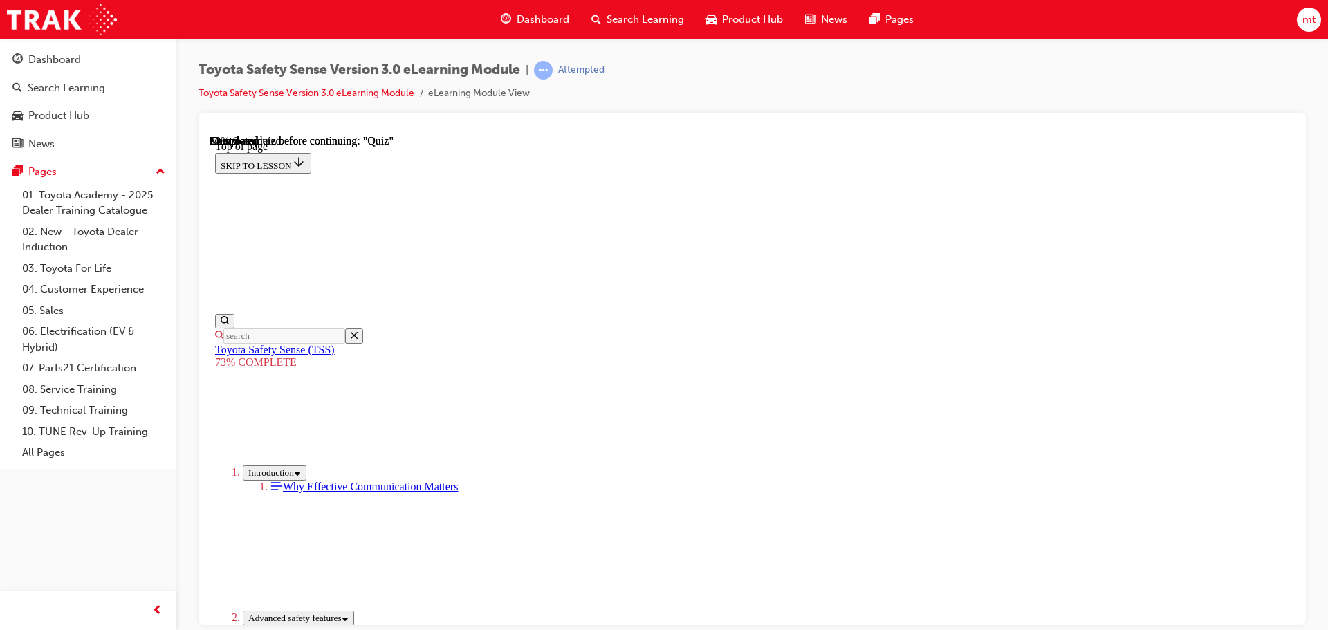
scroll to position [258, 0]
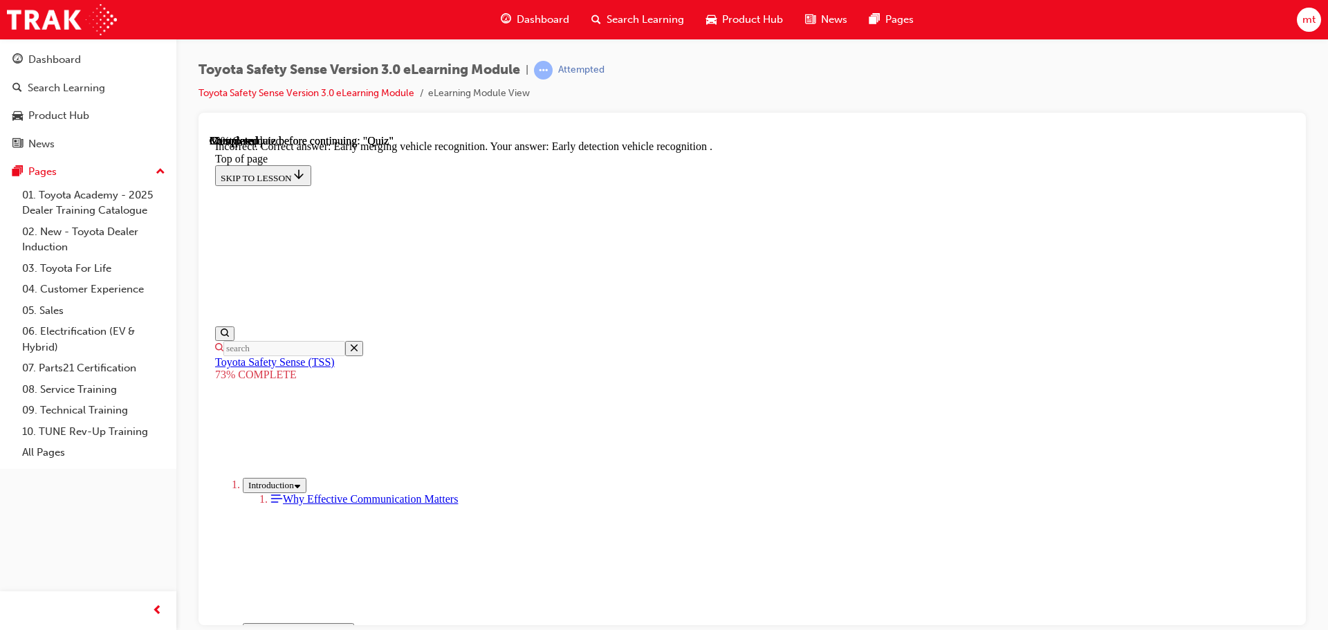
scroll to position [218, 0]
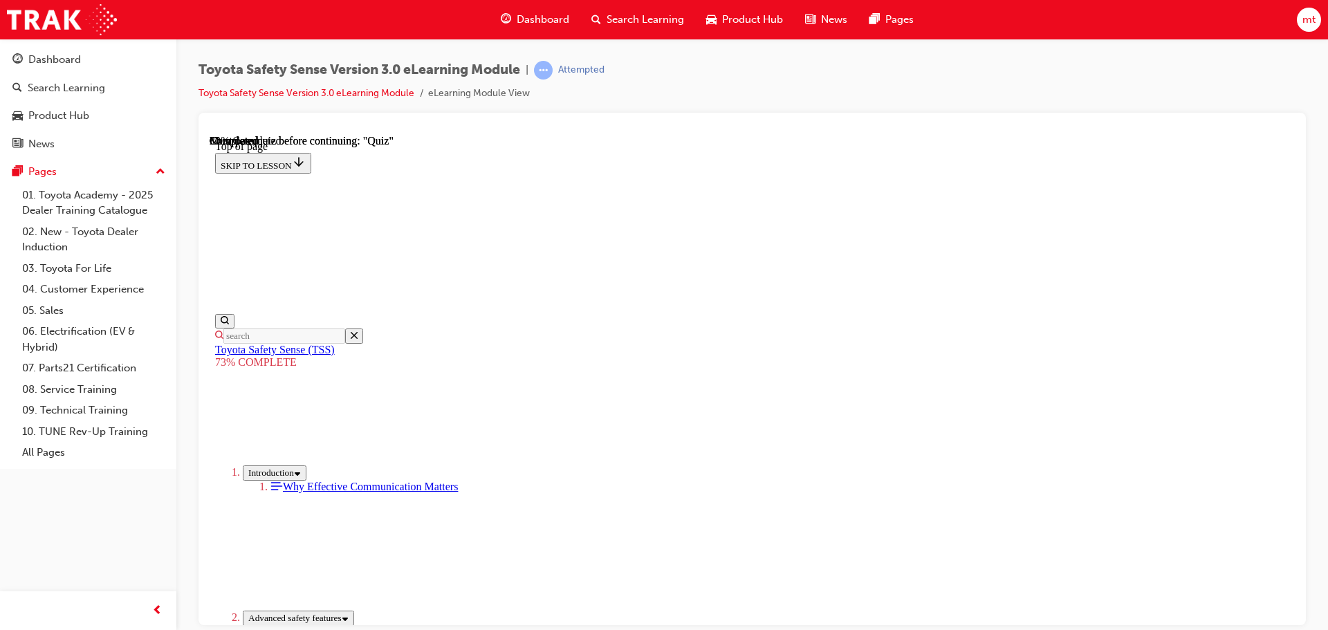
scroll to position [189, 0]
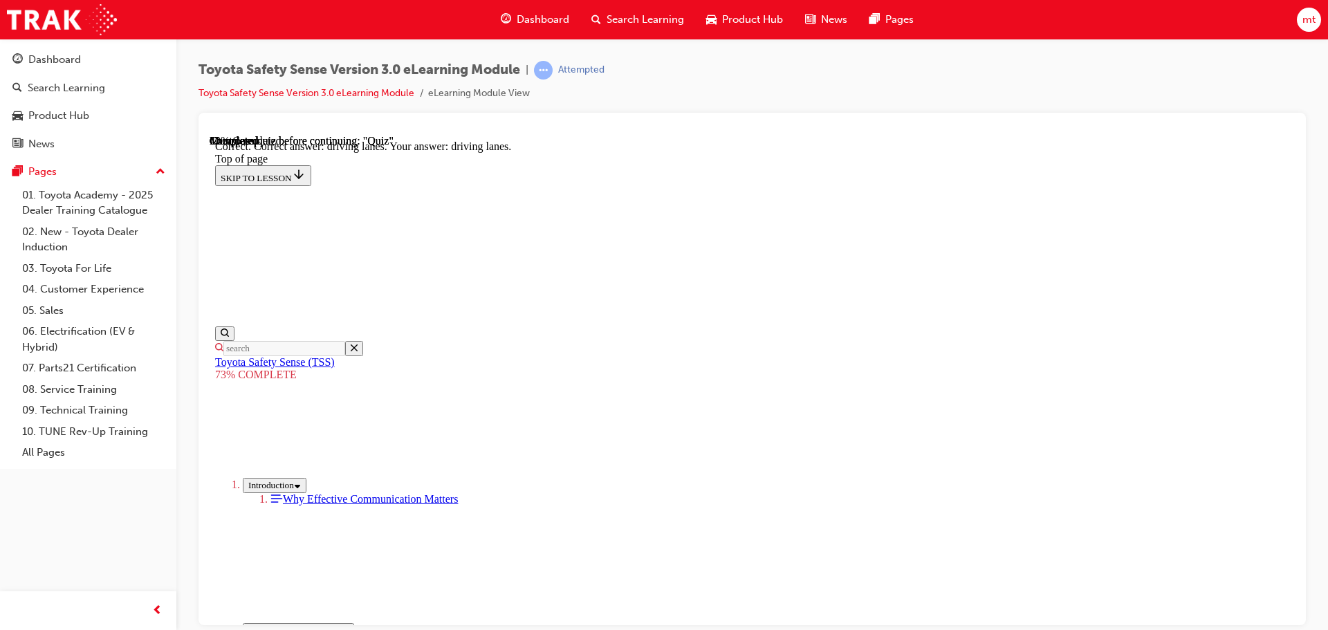
scroll to position [333, 0]
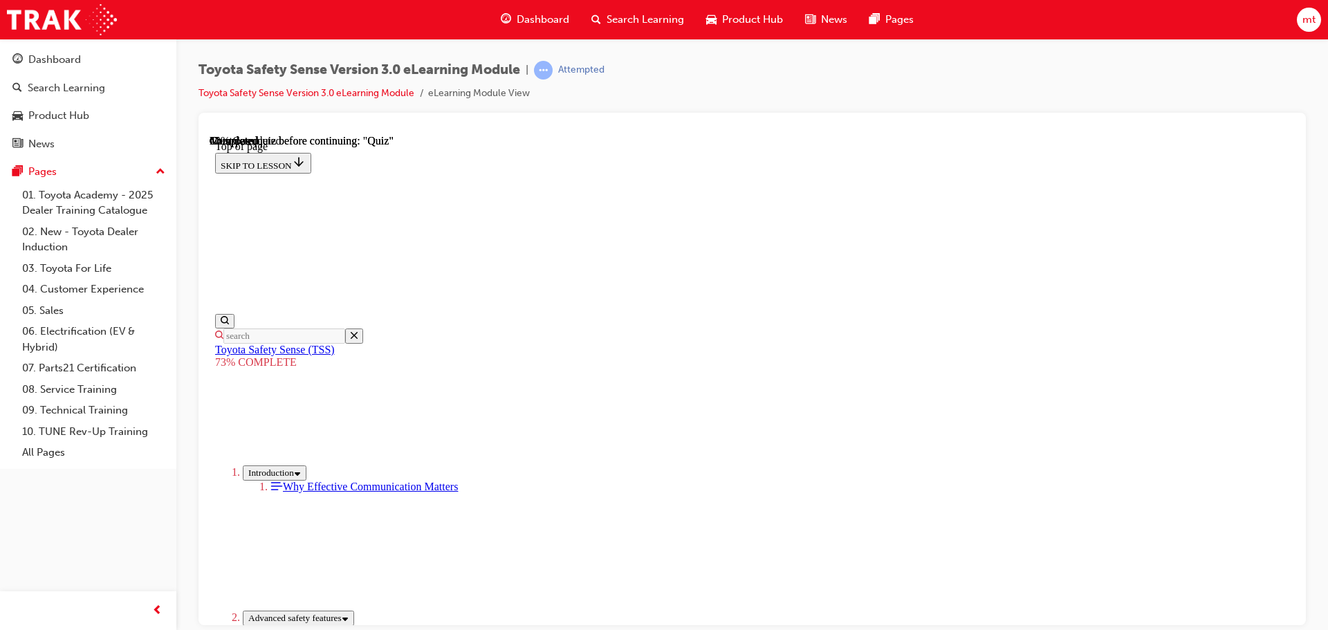
scroll to position [258, 0]
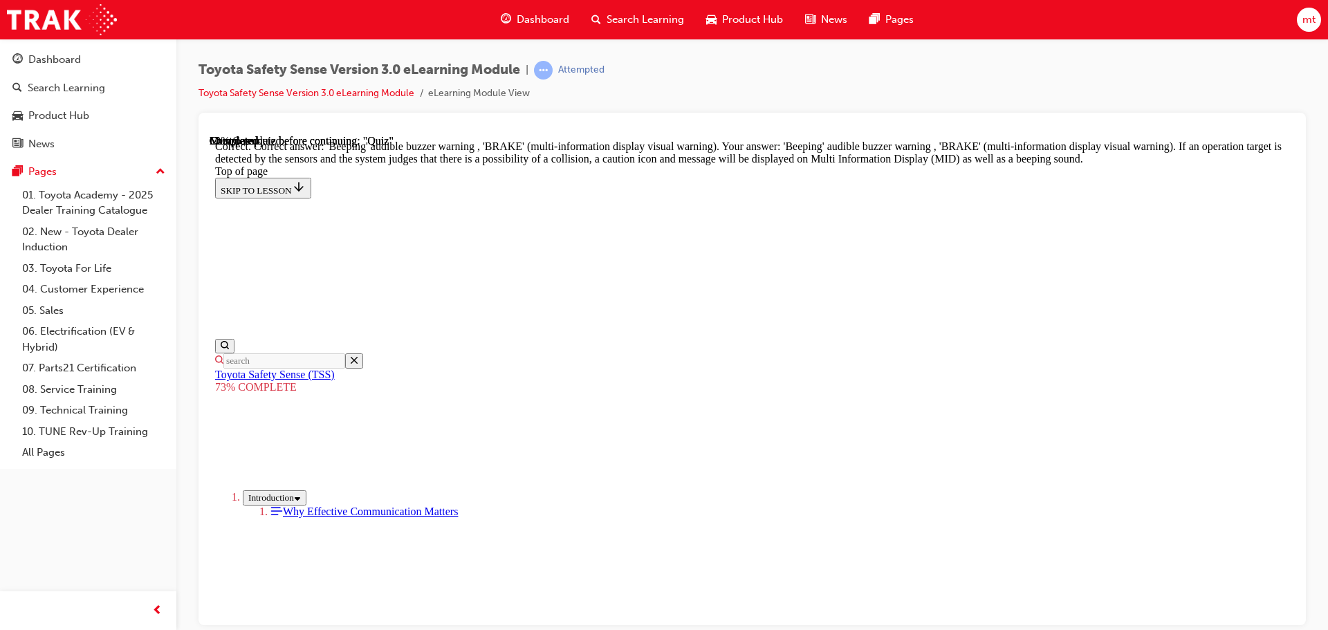
scroll to position [495, 0]
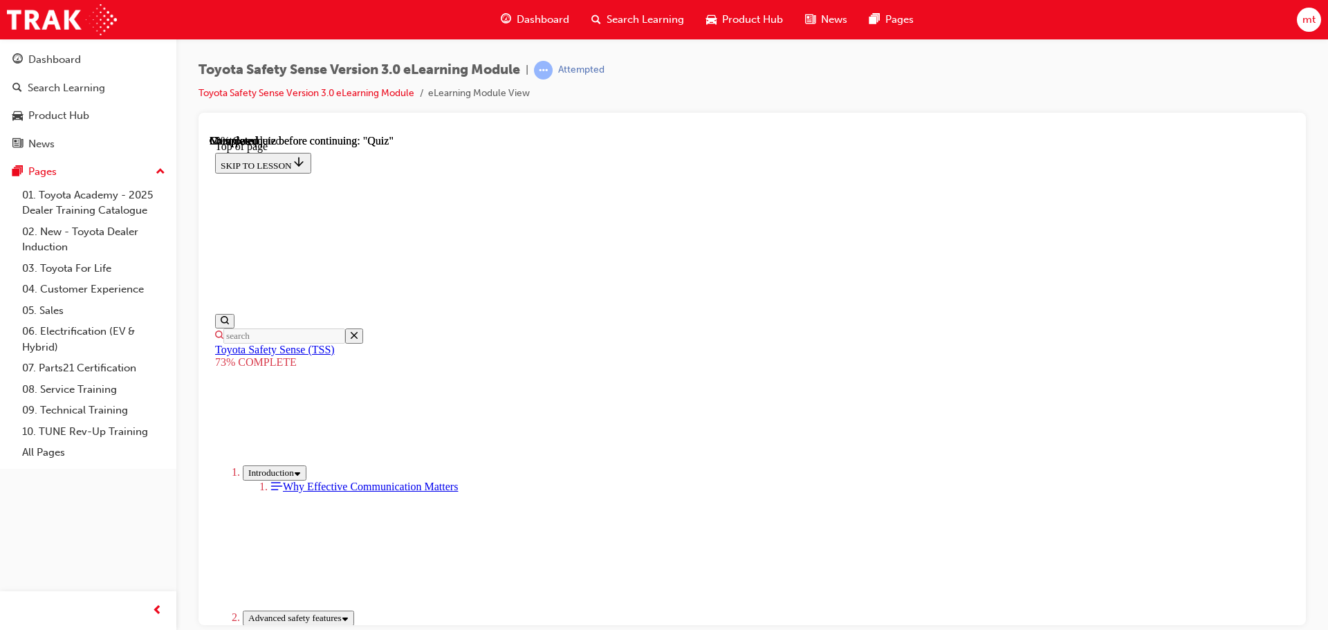
scroll to position [258, 0]
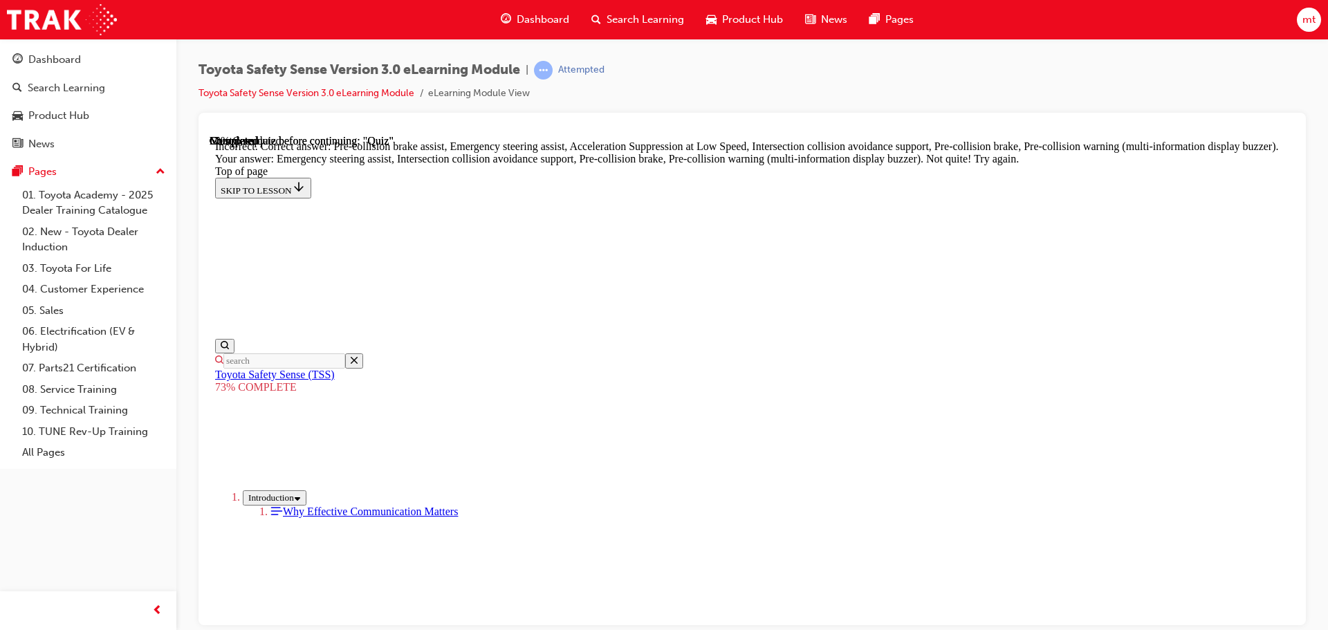
scroll to position [314, 0]
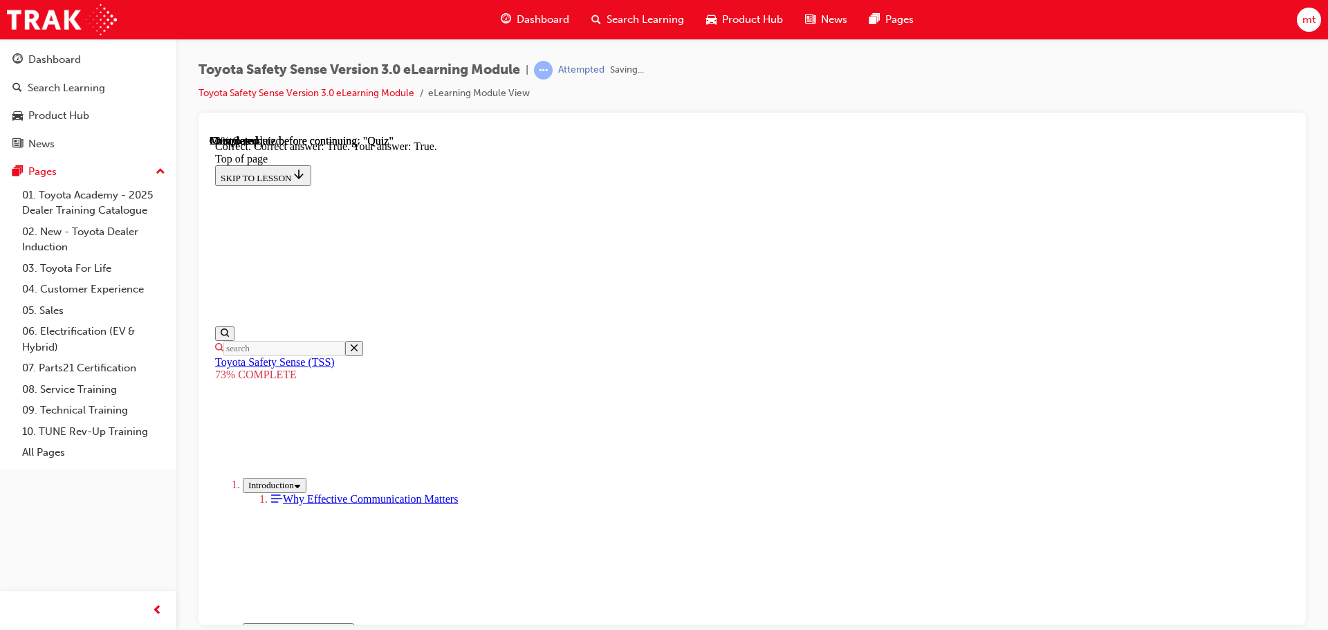
scroll to position [199, 0]
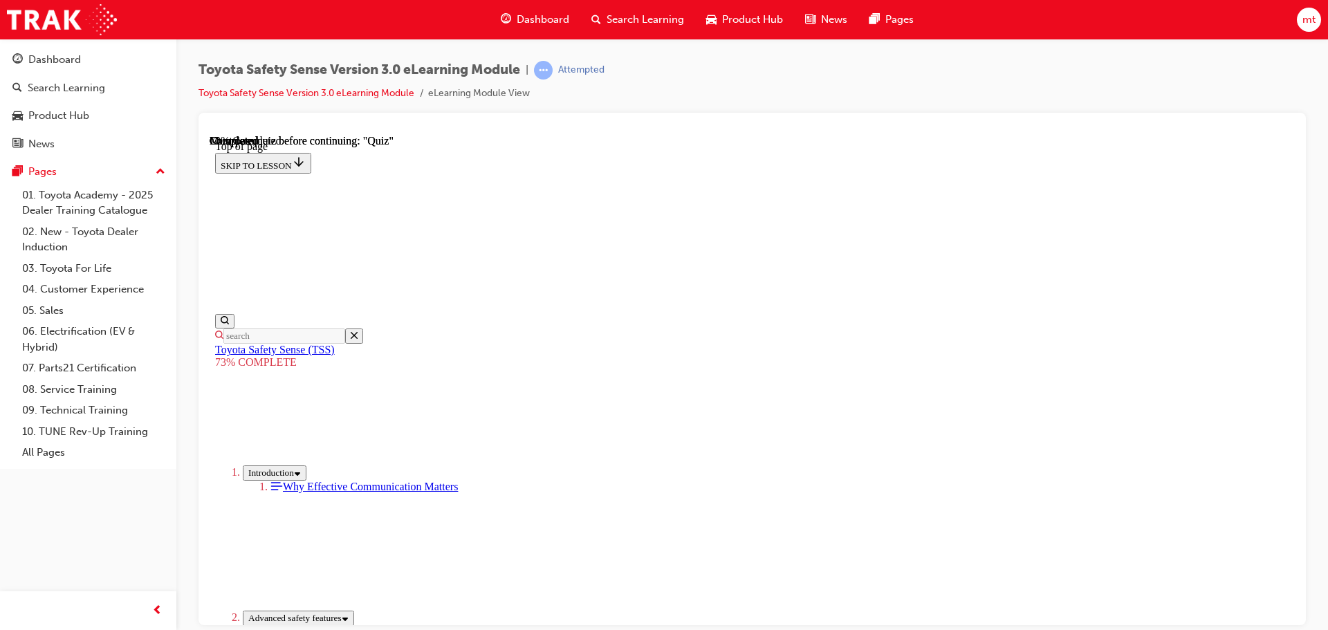
scroll to position [189, 0]
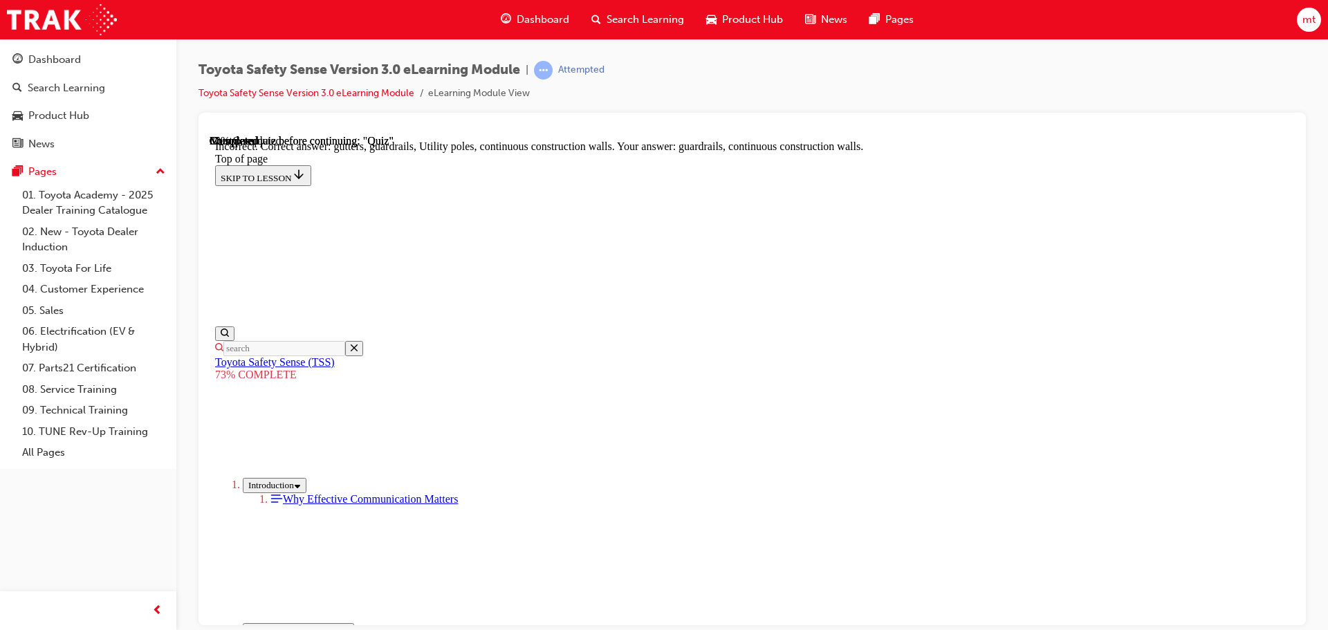
scroll to position [388, 0]
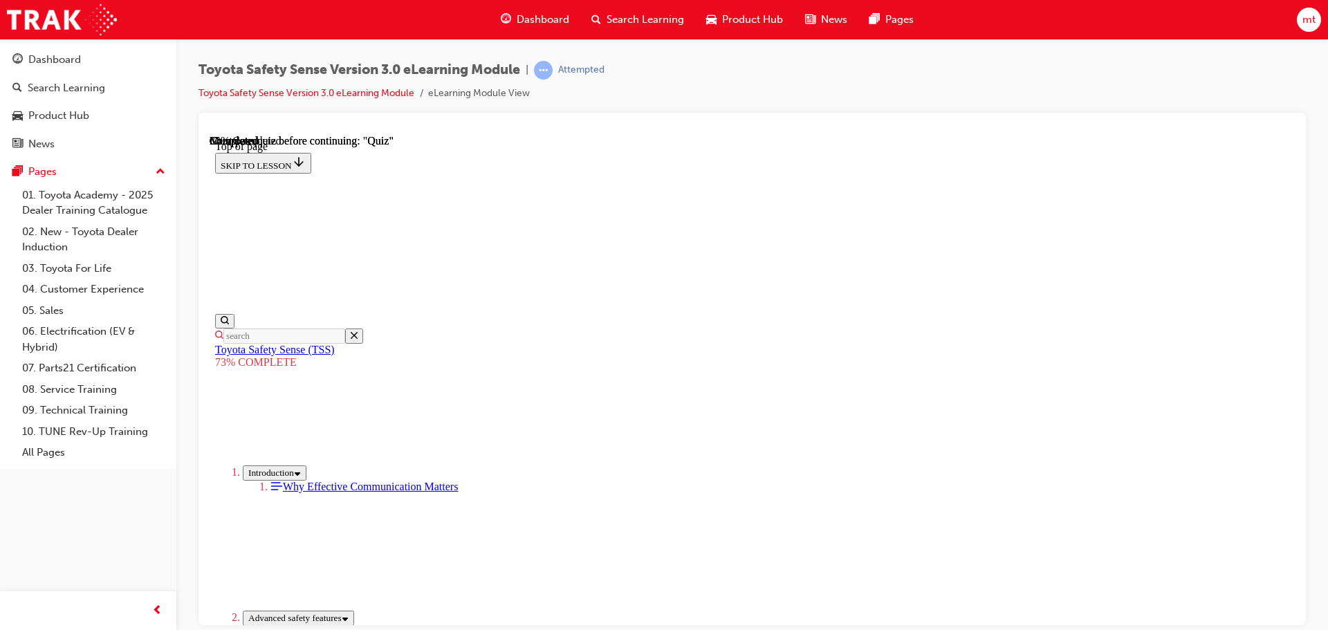
scroll to position [189, 0]
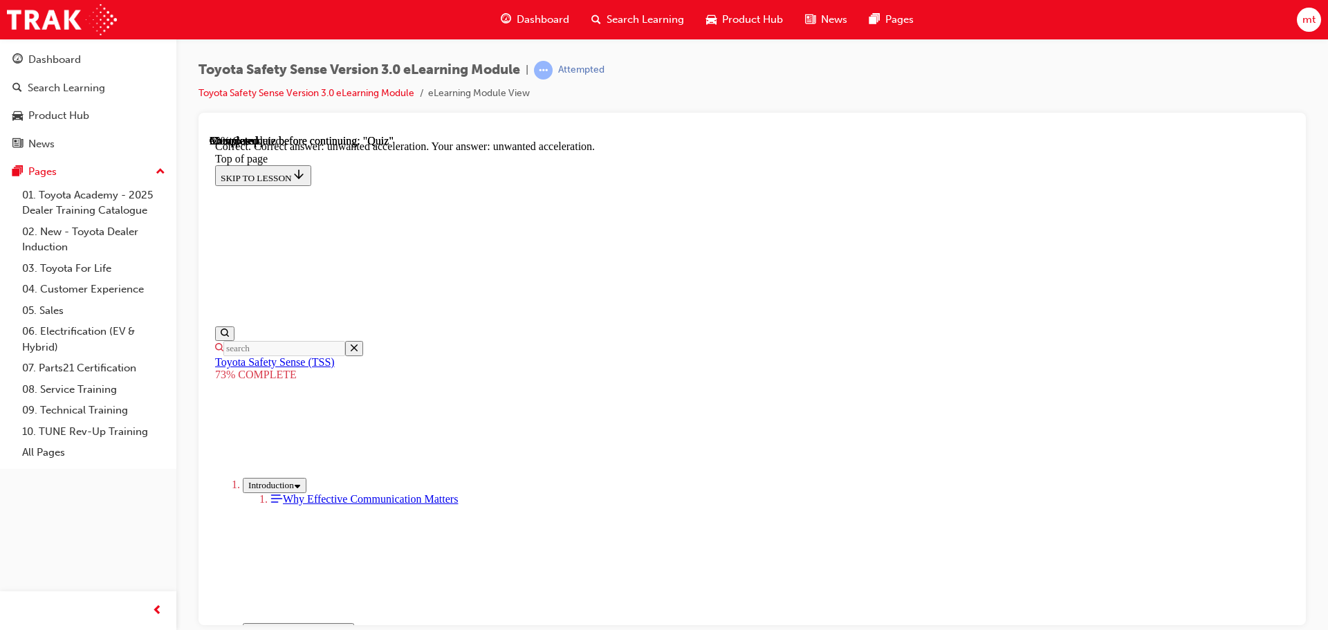
scroll to position [356, 0]
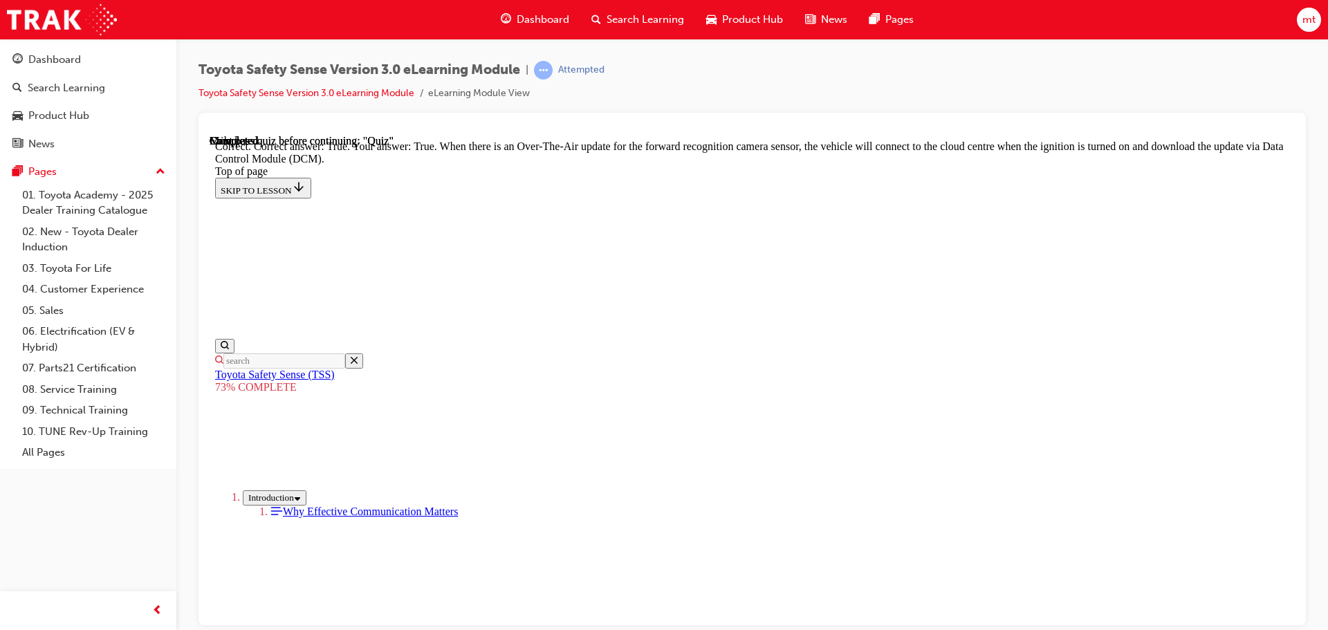
scroll to position [276, 0]
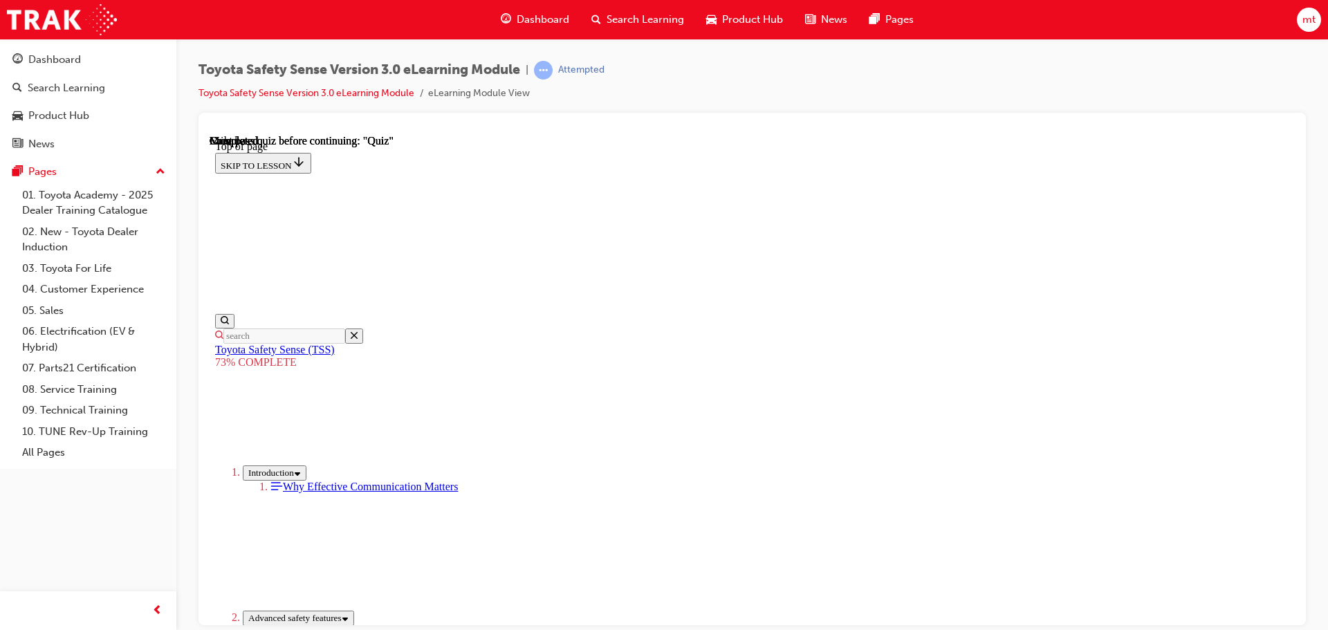
scroll to position [219, 0]
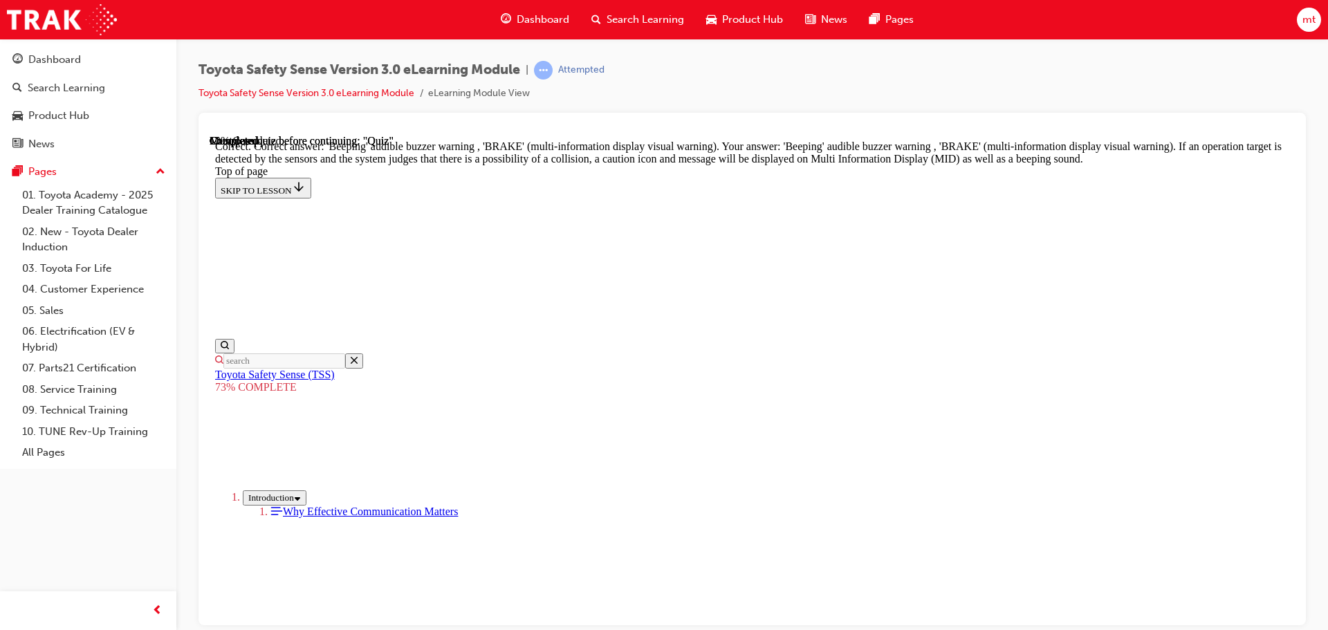
scroll to position [495, 0]
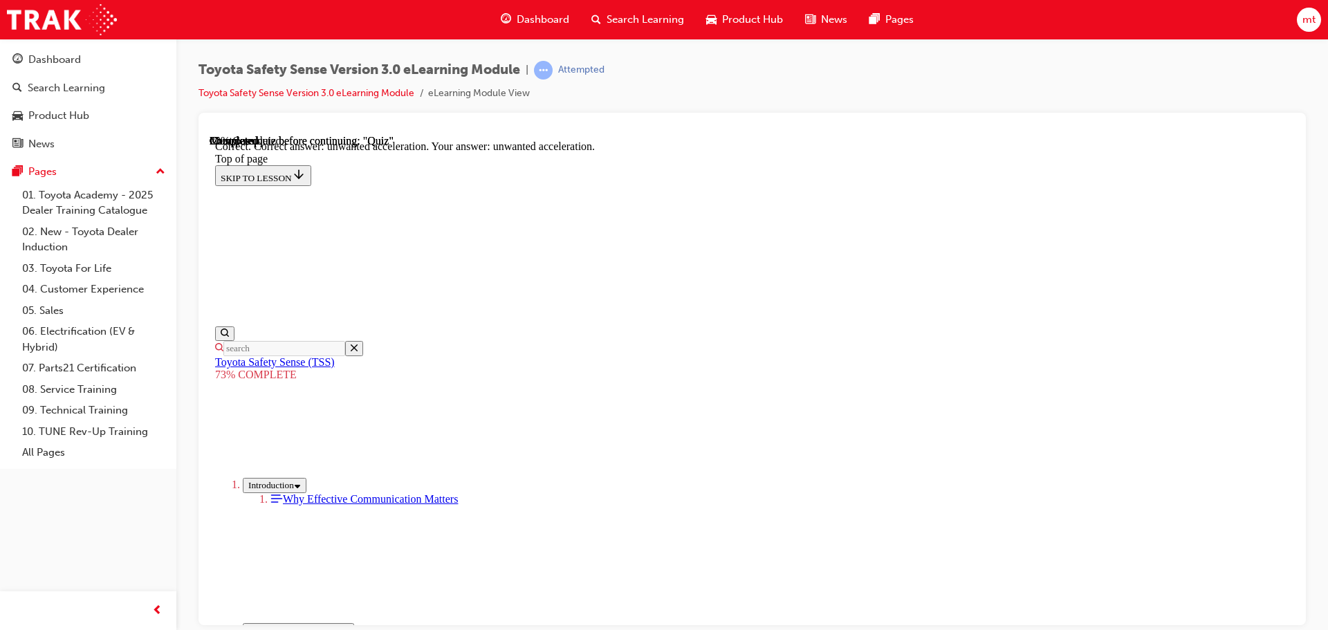
scroll to position [356, 0]
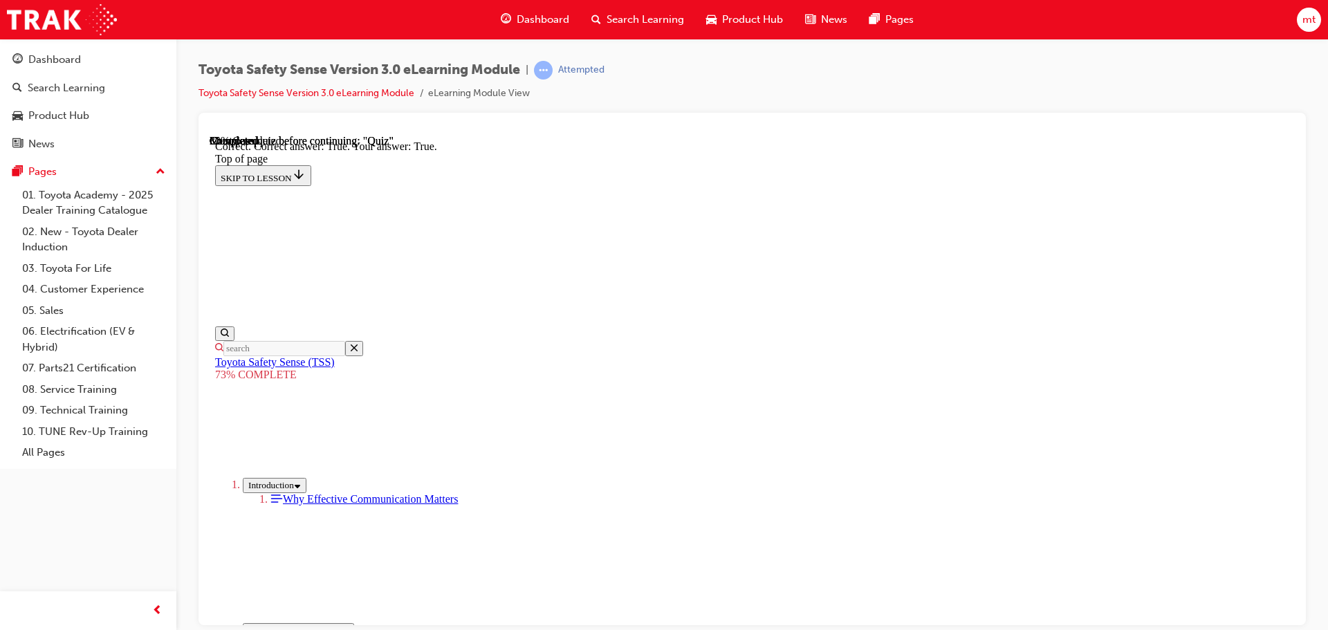
scroll to position [199, 0]
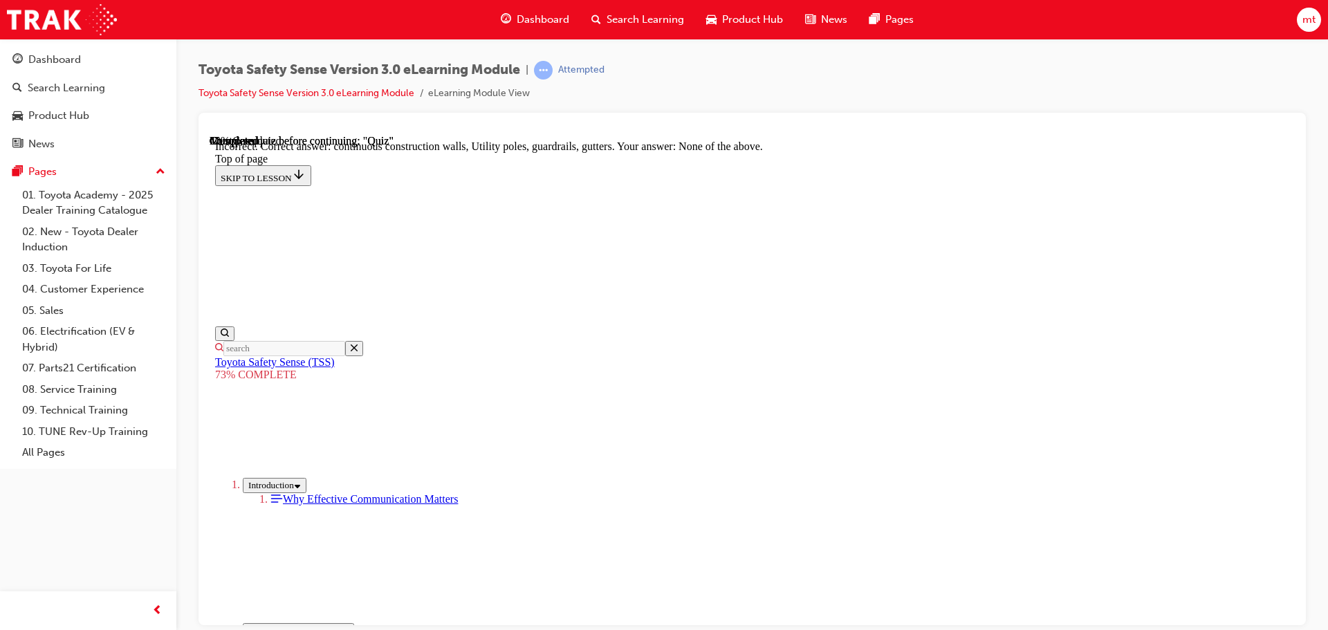
scroll to position [250, 0]
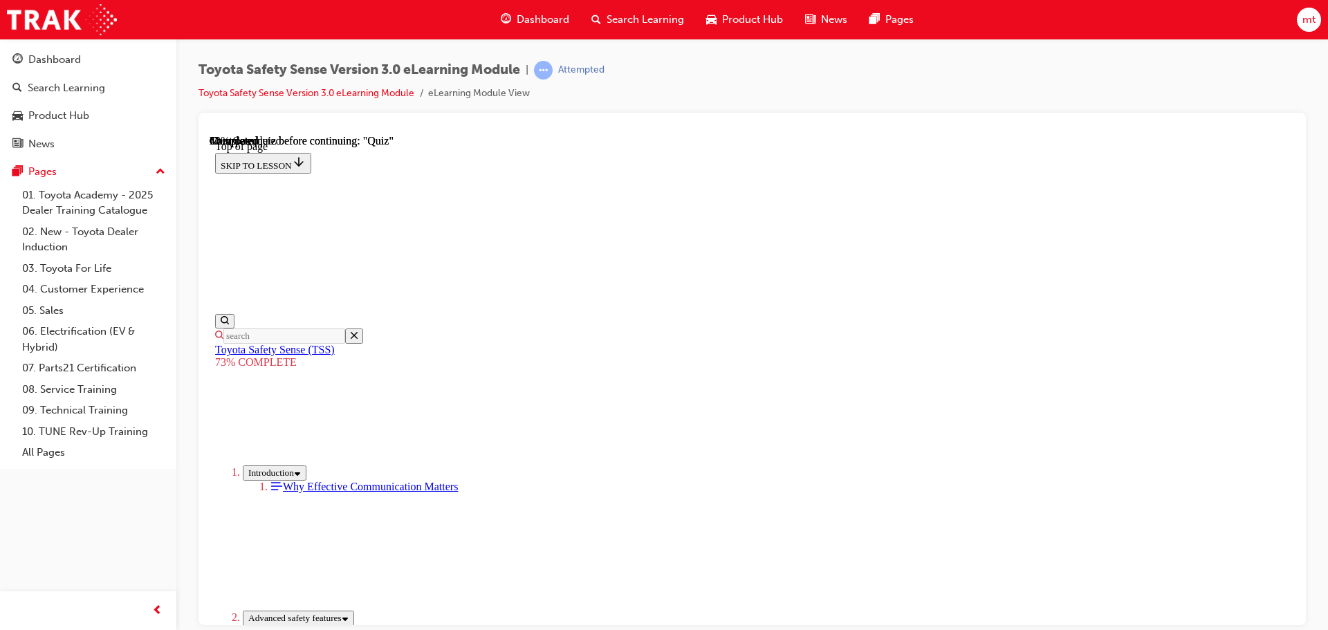
scroll to position [327, 0]
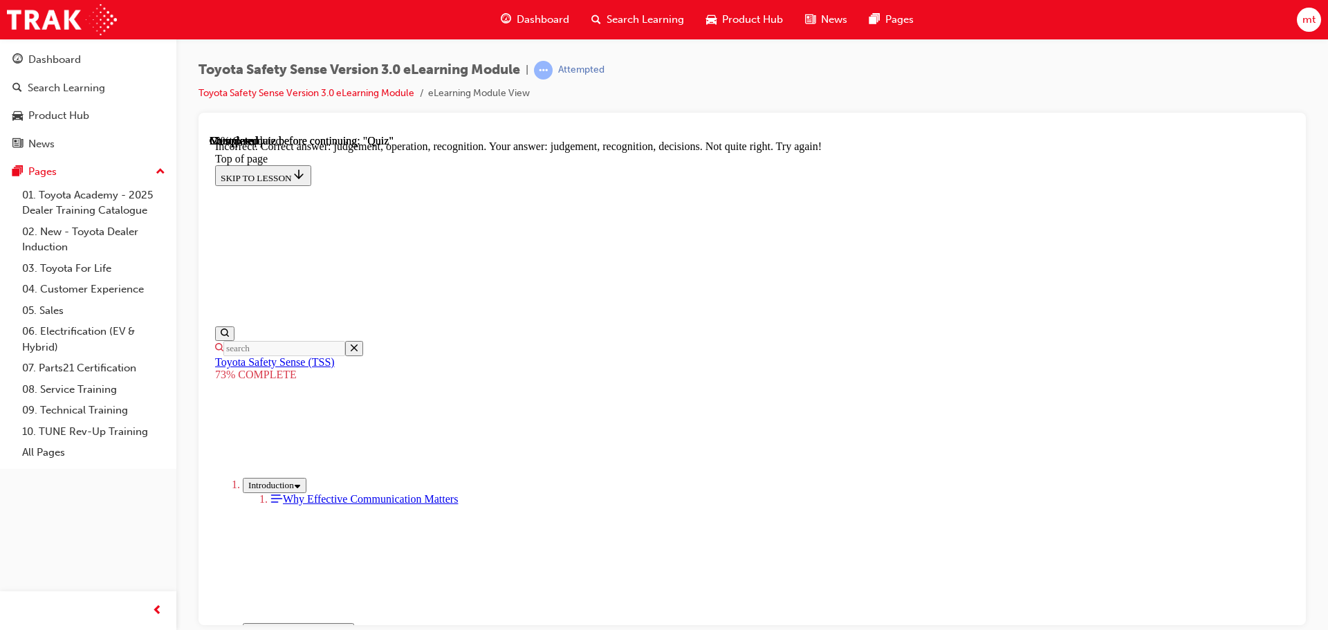
scroll to position [582, 0]
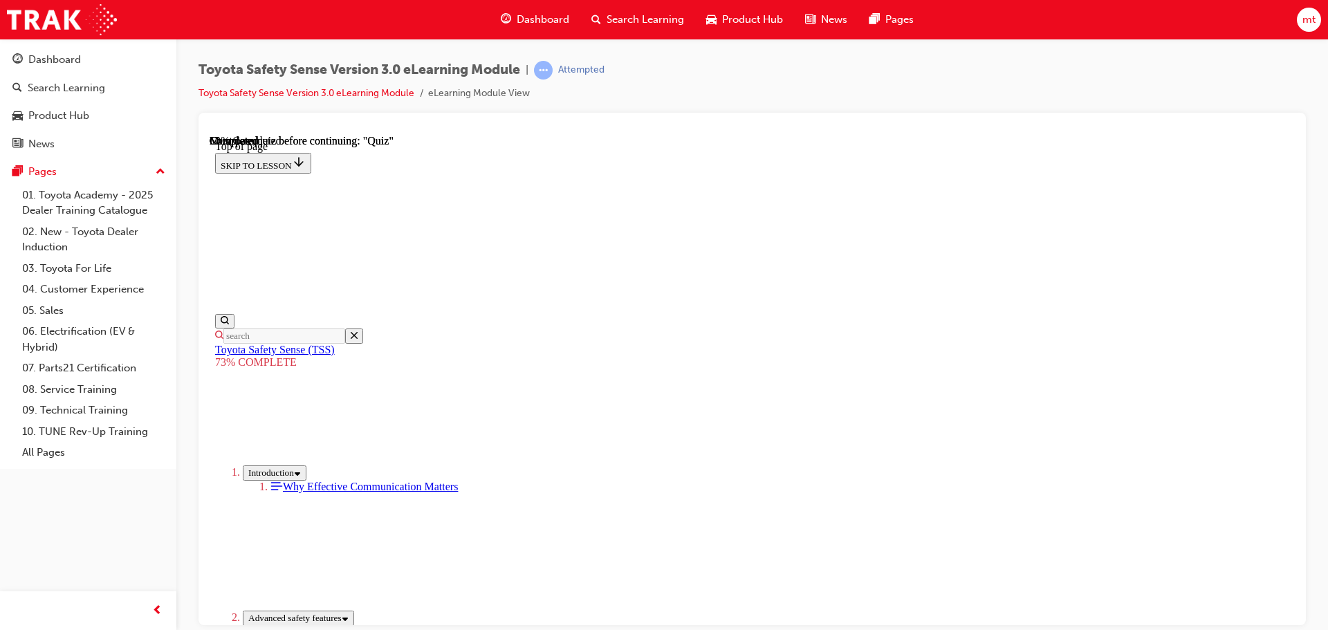
scroll to position [258, 0]
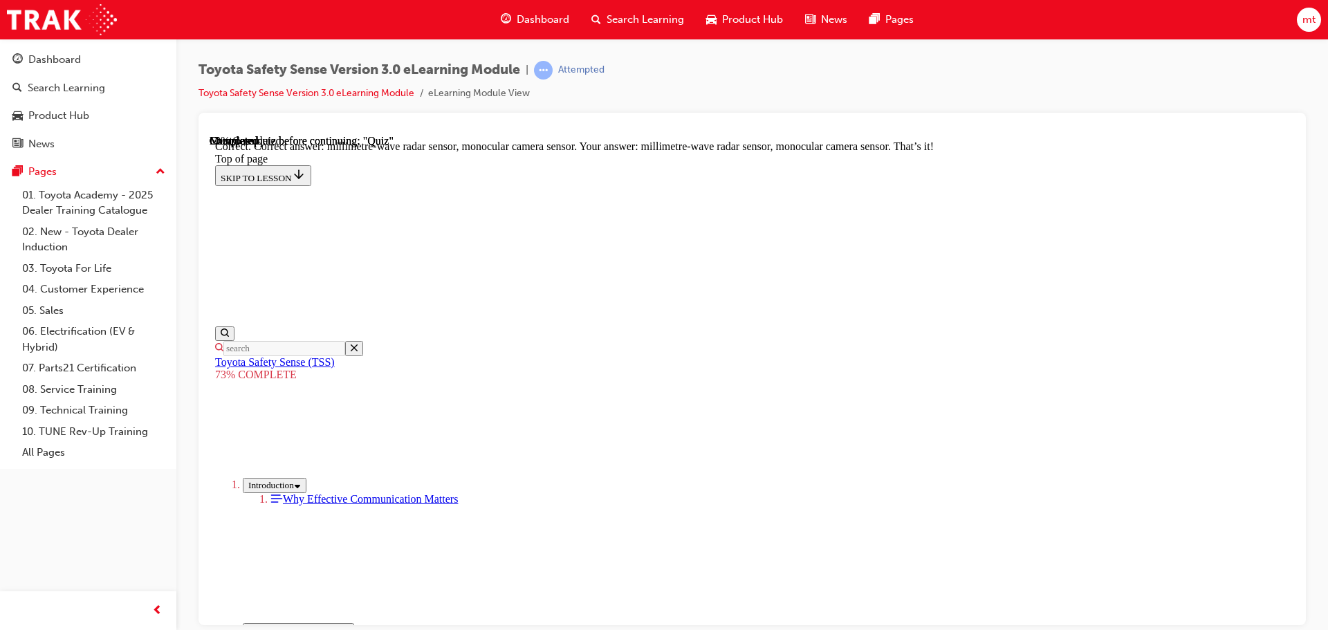
scroll to position [480, 0]
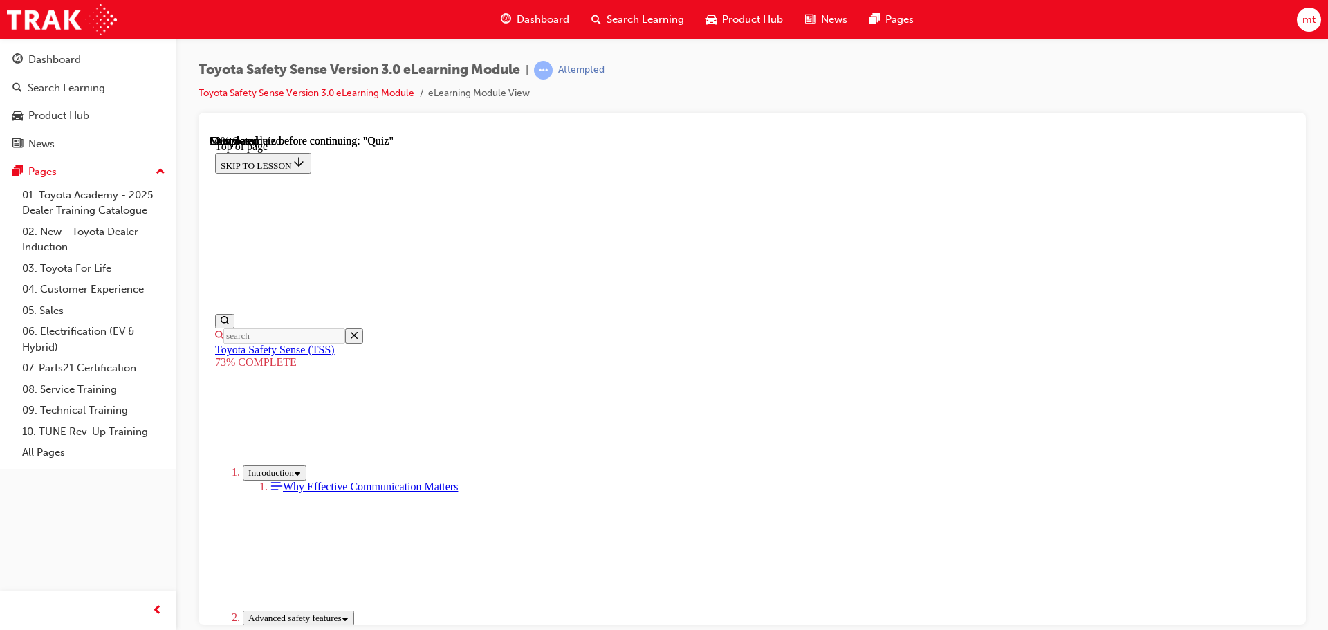
scroll to position [258, 0]
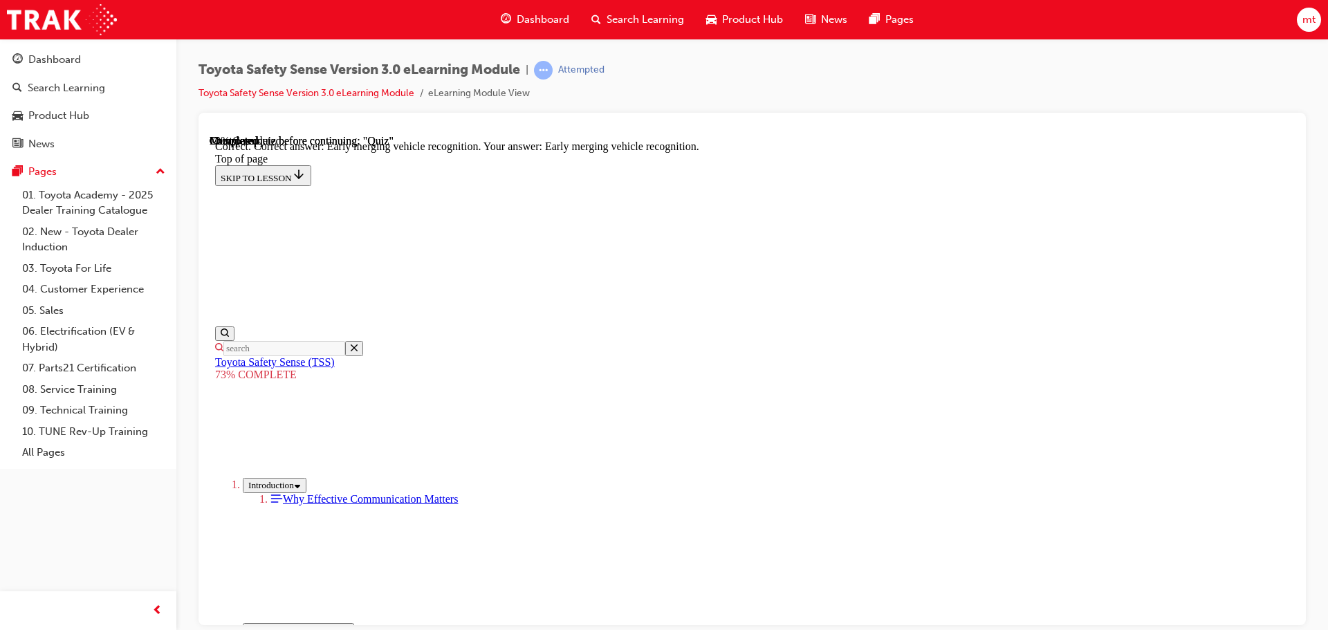
scroll to position [356, 0]
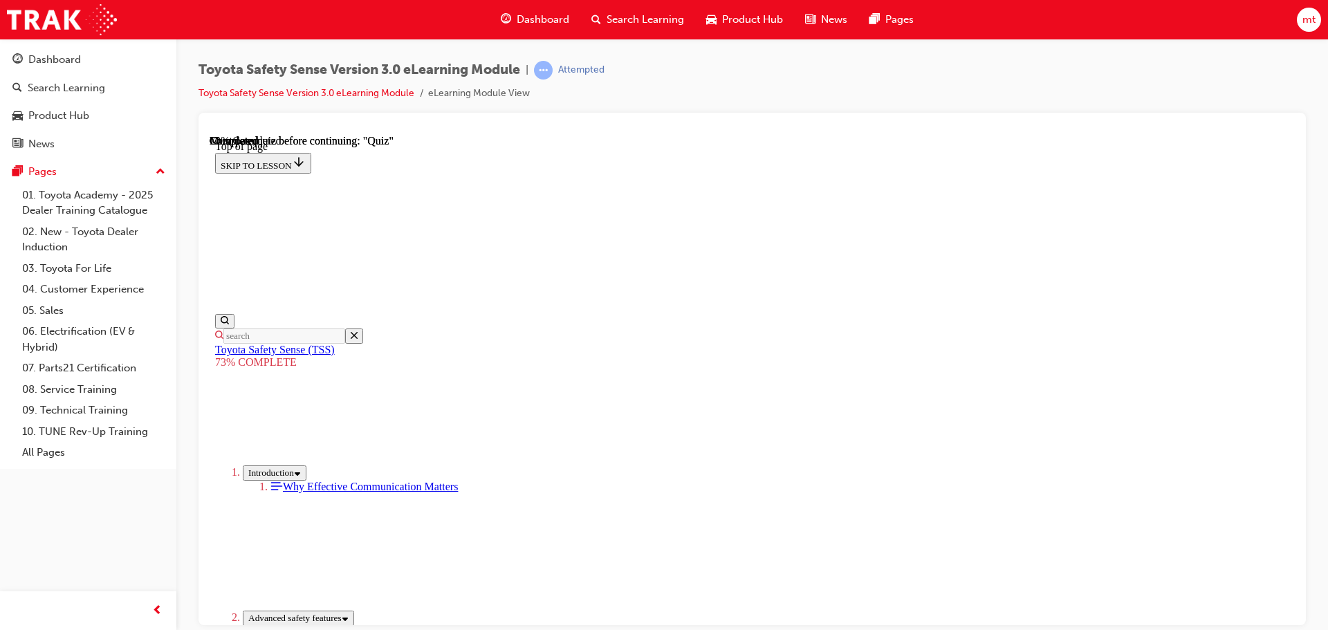
scroll to position [51, 0]
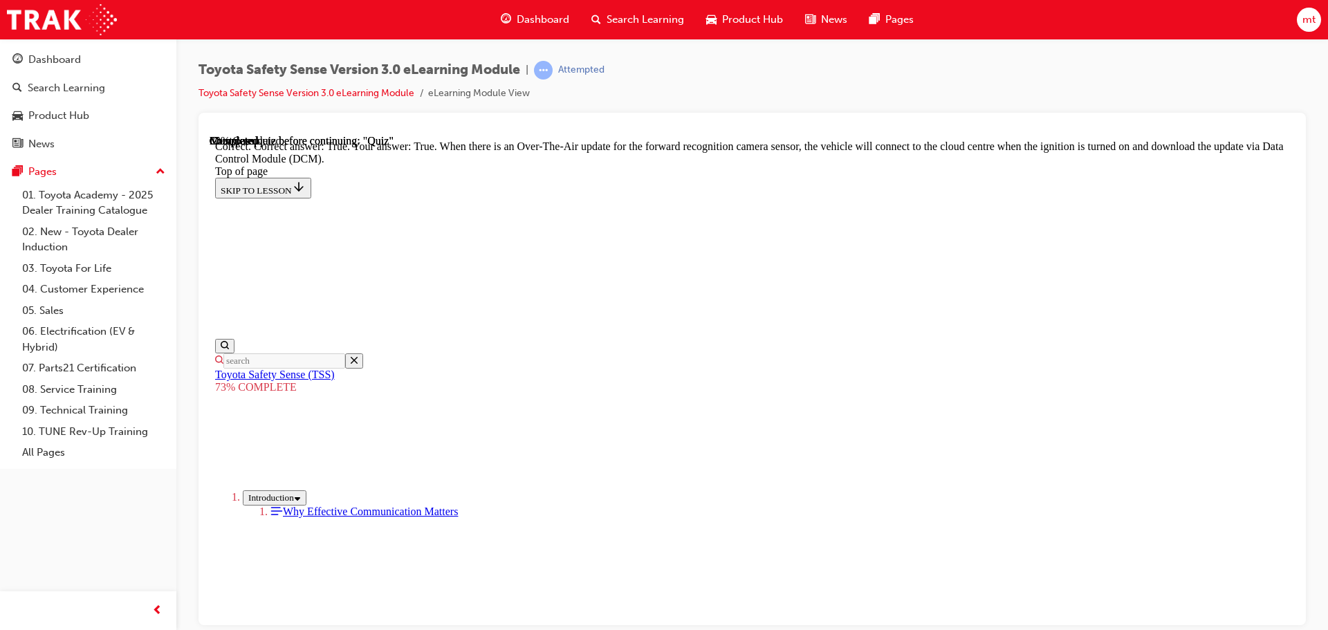
scroll to position [276, 0]
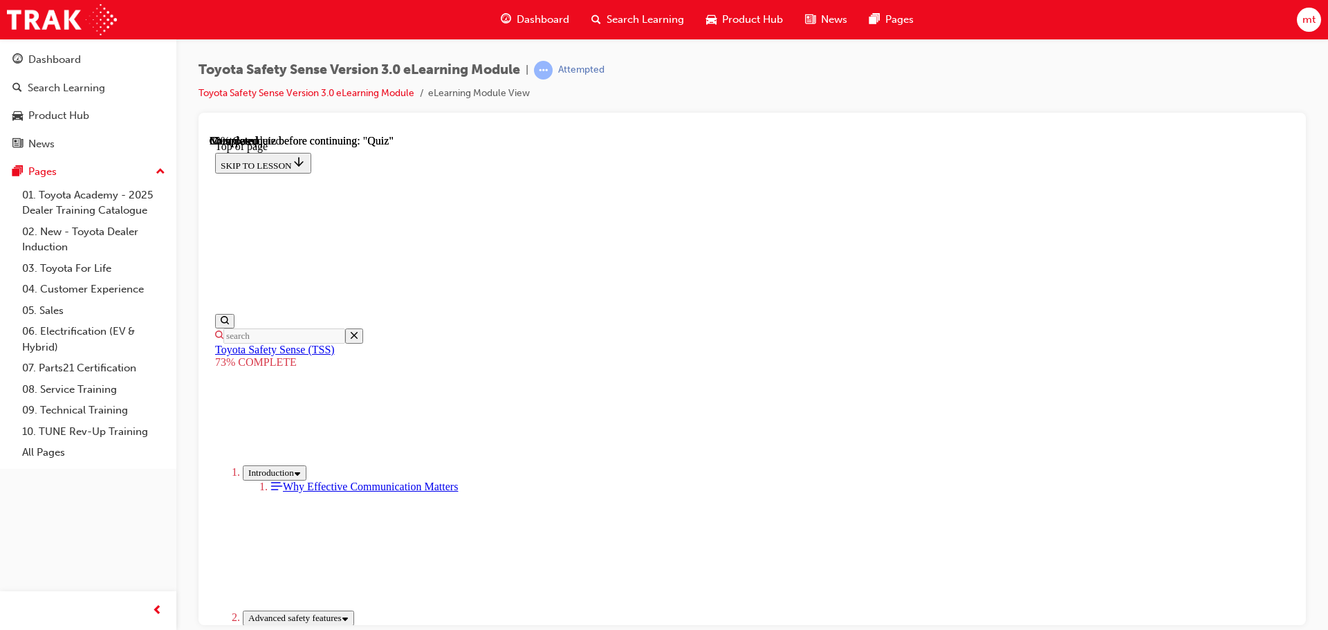
scroll to position [189, 0]
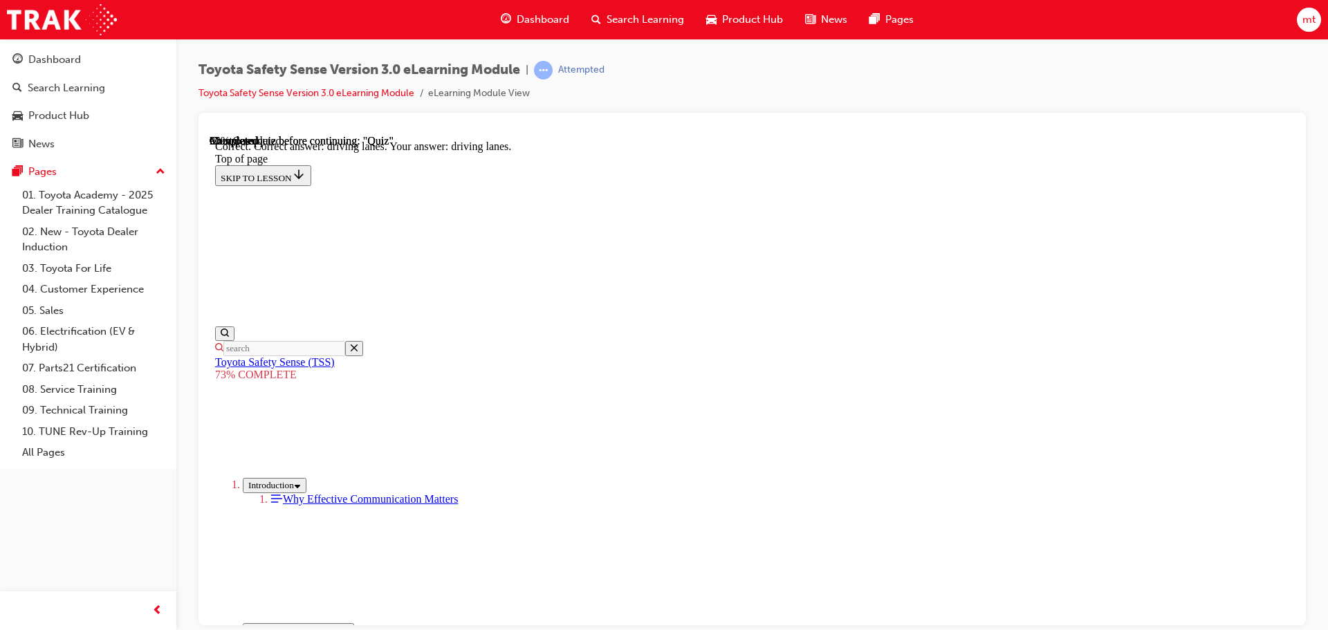
scroll to position [333, 0]
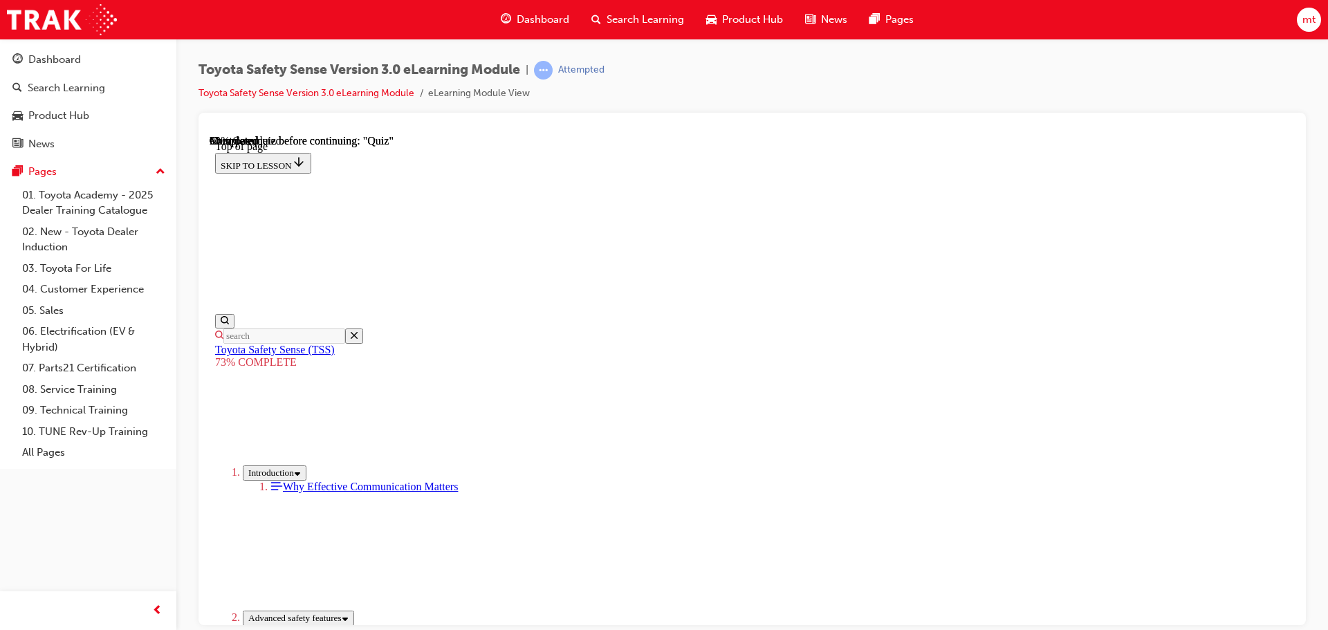
scroll to position [189, 0]
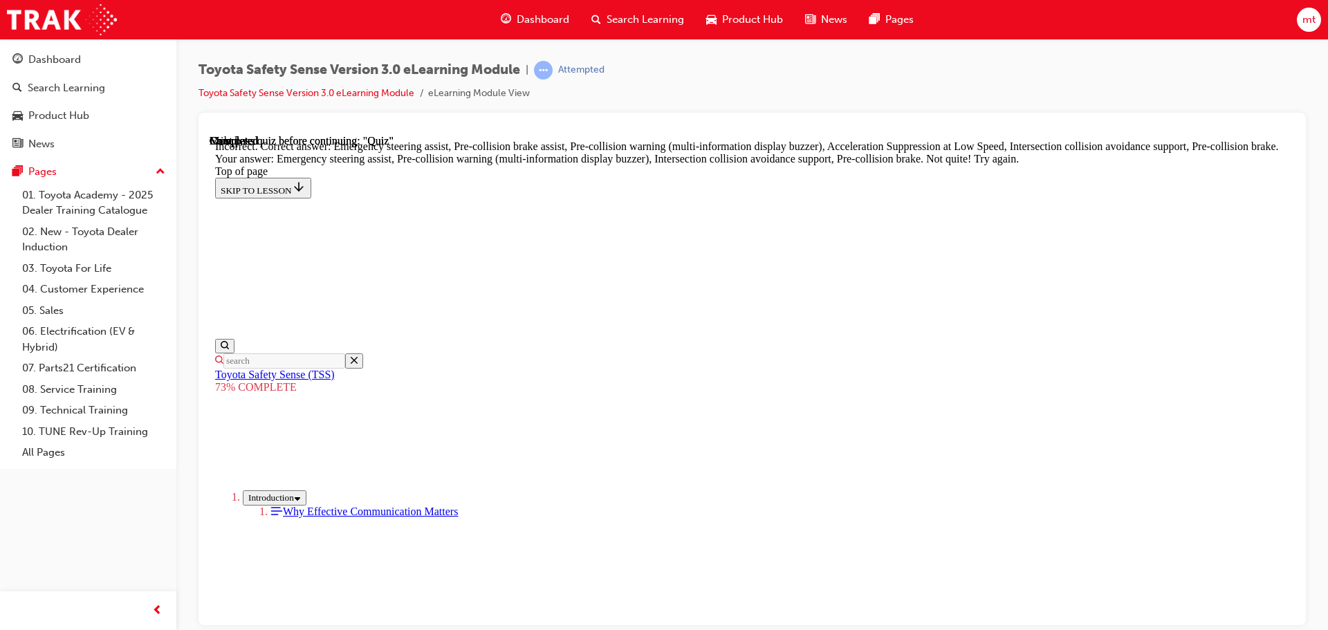
scroll to position [591, 0]
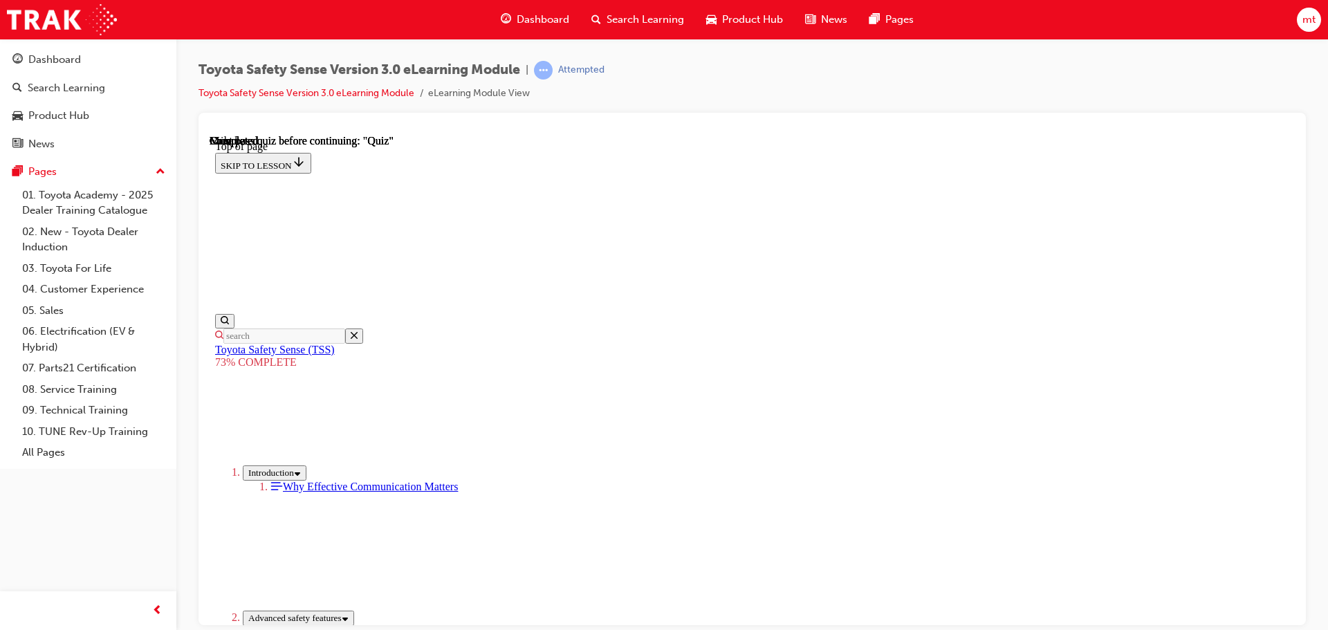
scroll to position [219, 0]
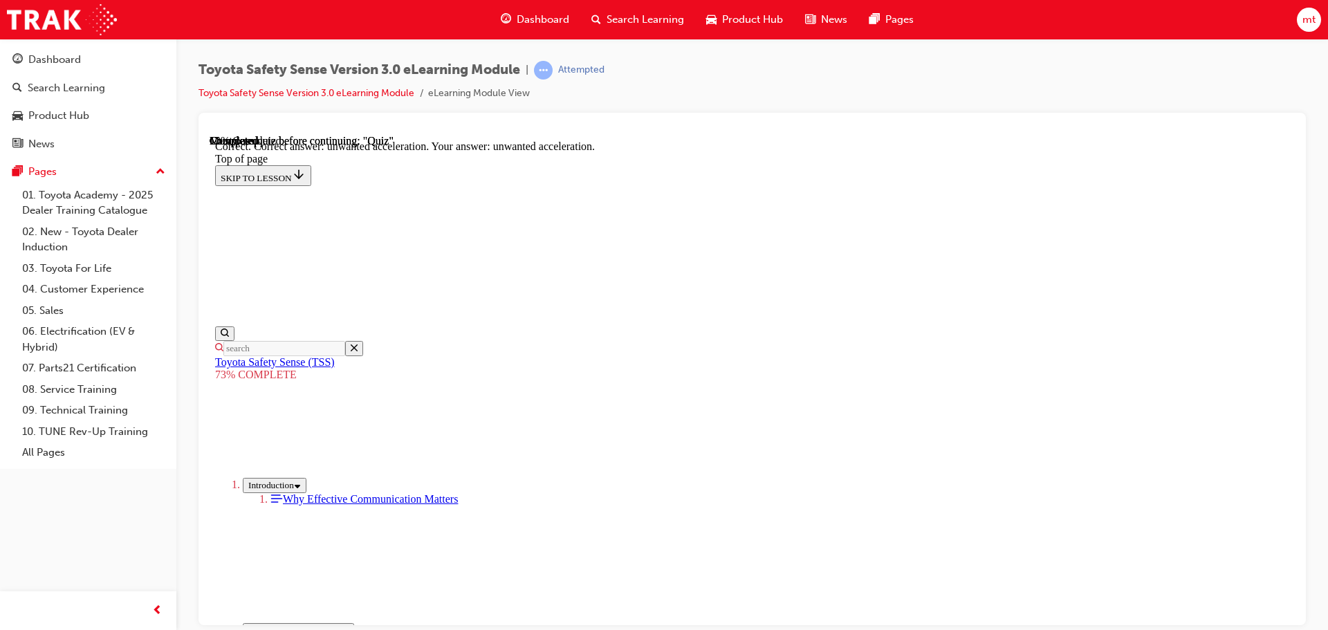
scroll to position [356, 0]
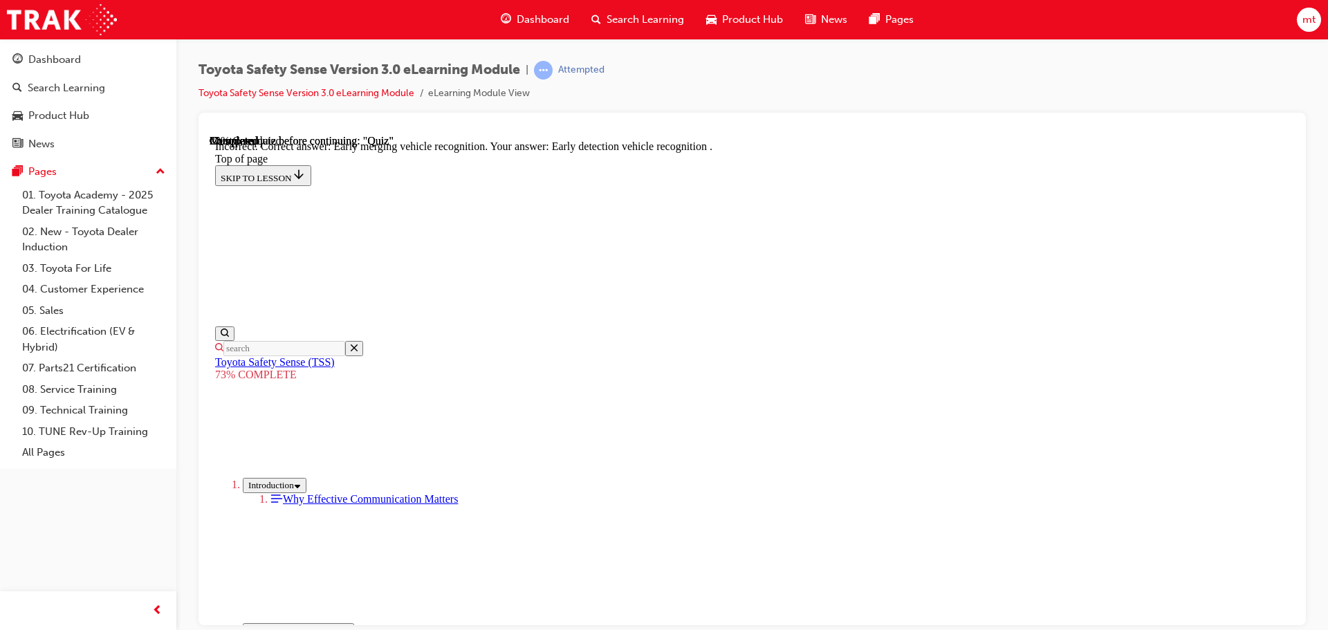
scroll to position [356, 0]
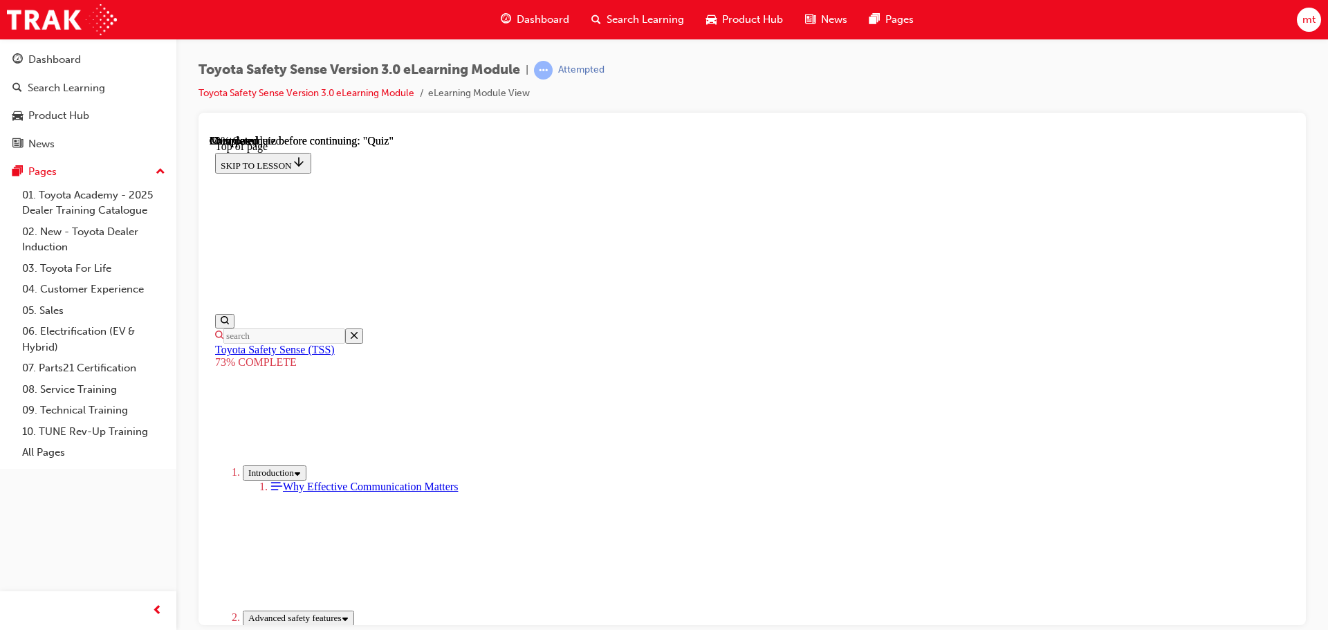
scroll to position [258, 0]
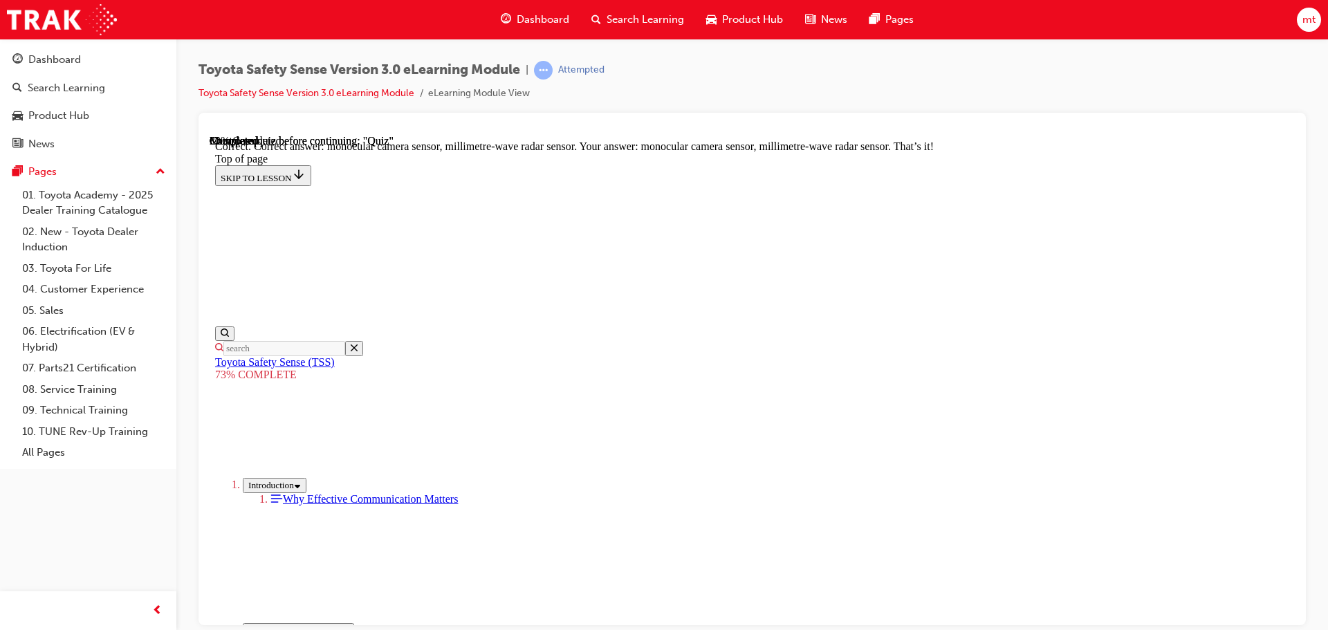
scroll to position [480, 0]
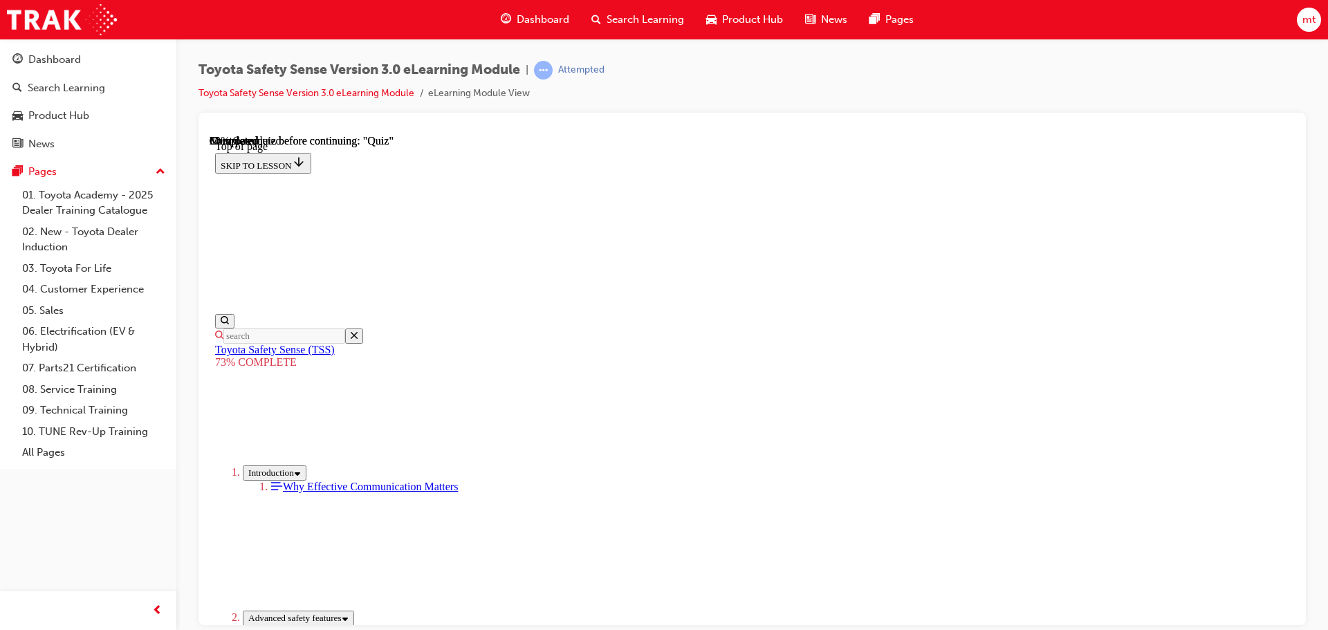
scroll to position [189, 0]
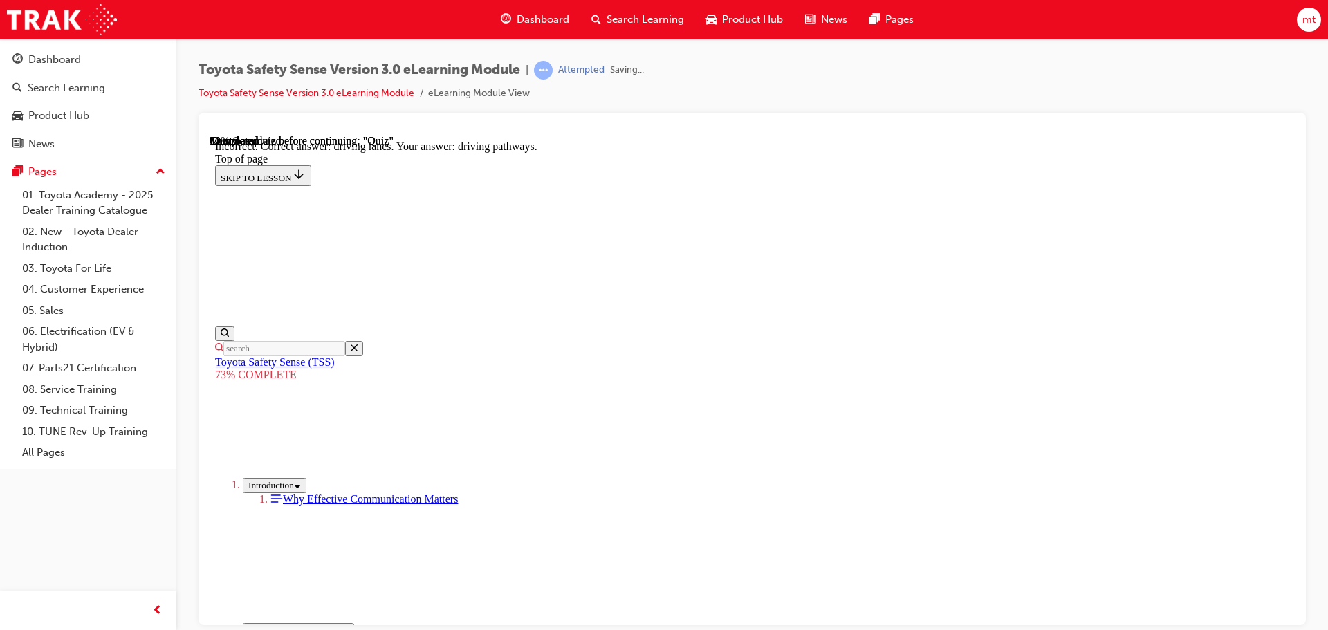
scroll to position [333, 0]
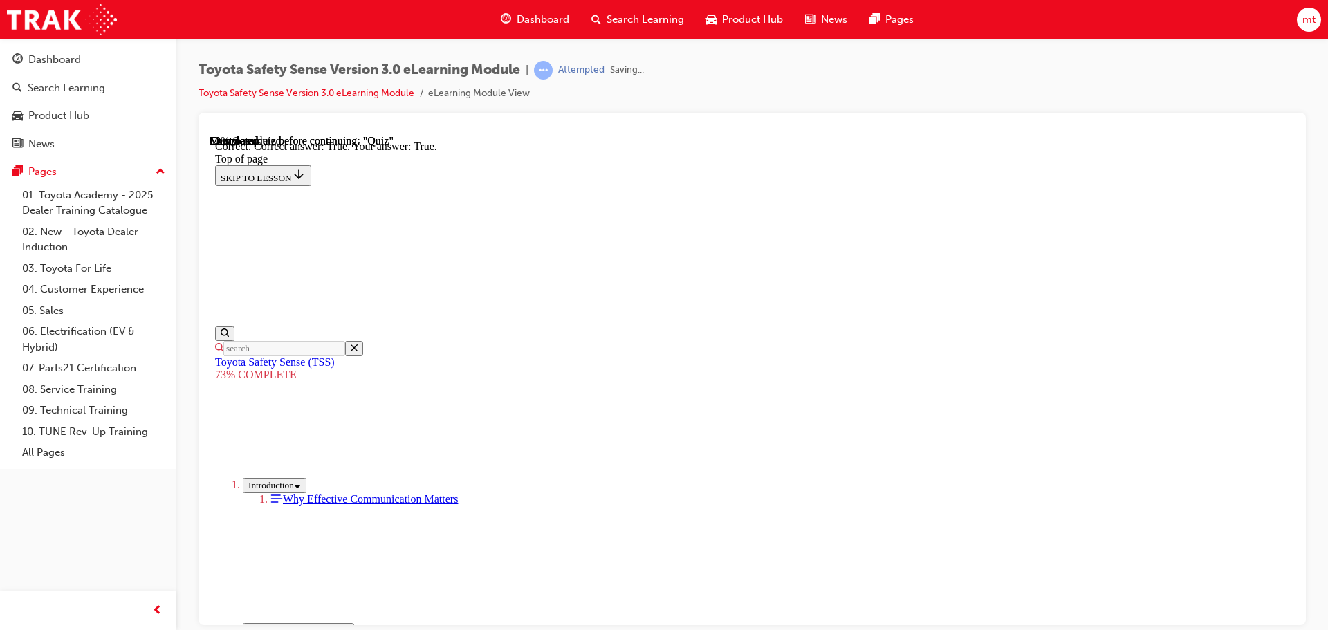
scroll to position [199, 0]
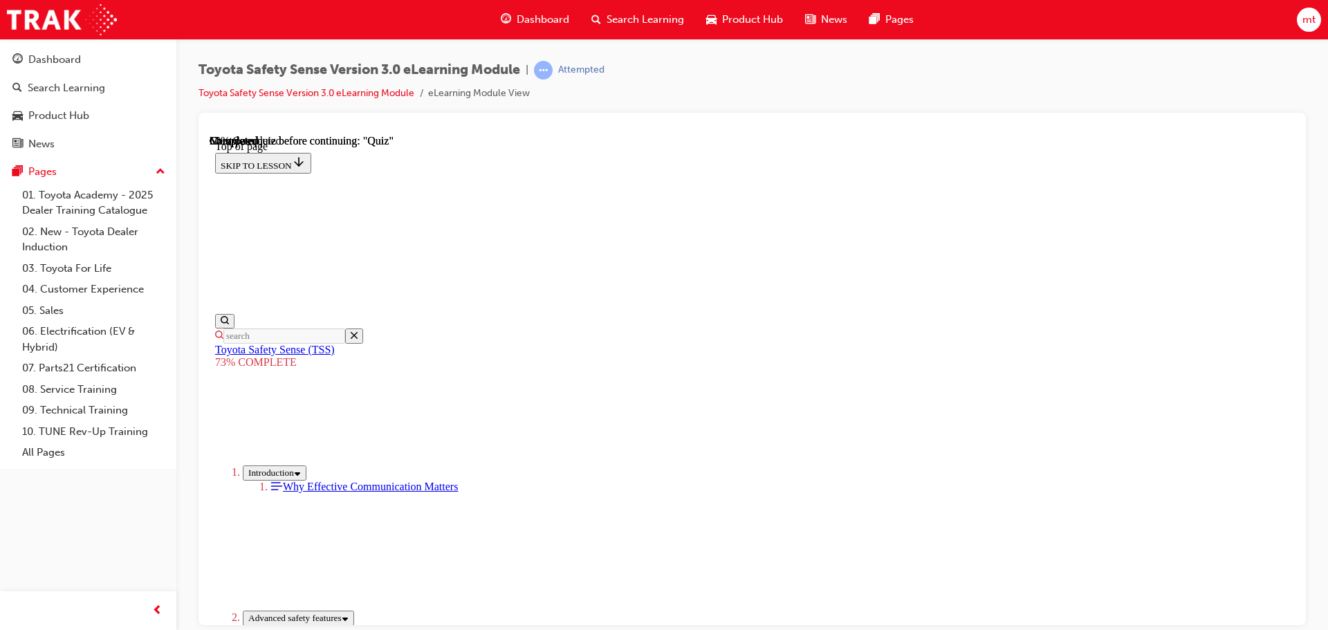
scroll to position [327, 0]
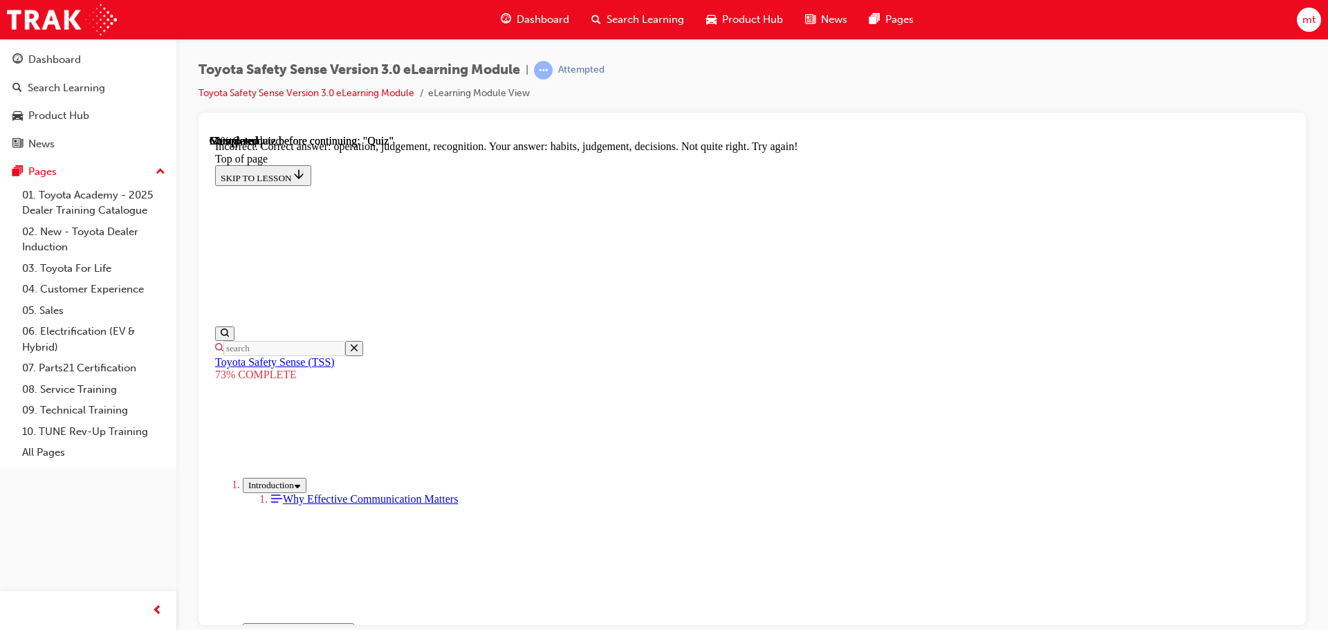
scroll to position [582, 0]
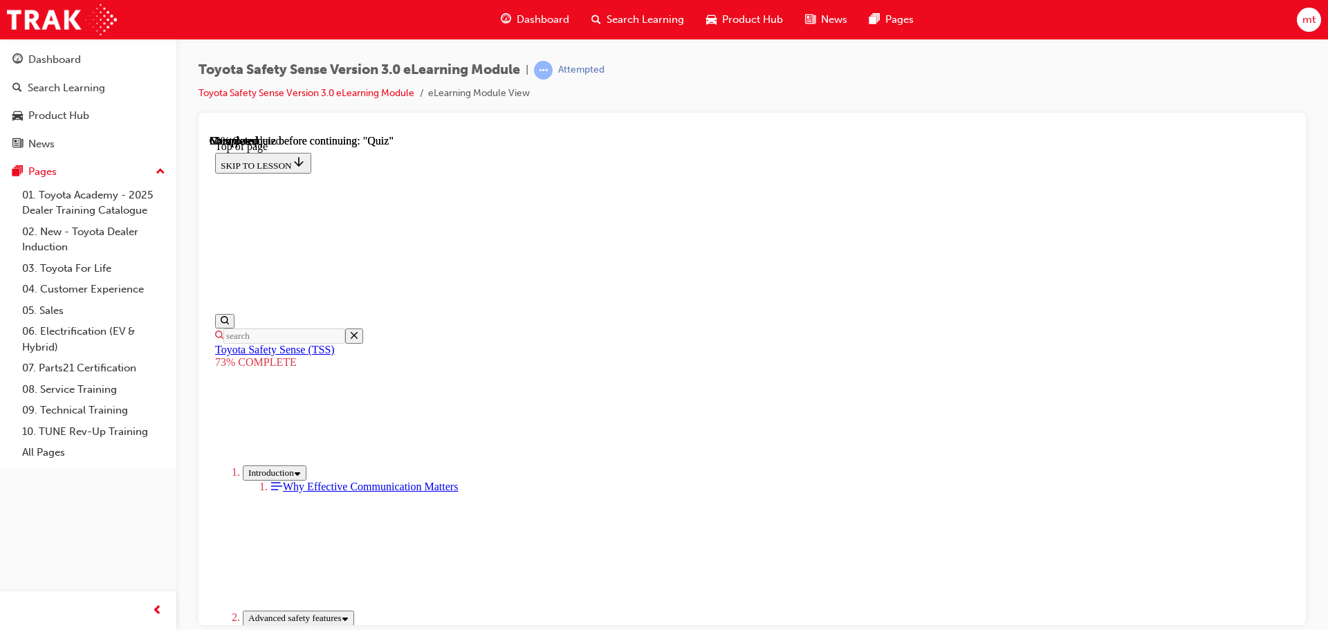
scroll to position [189, 0]
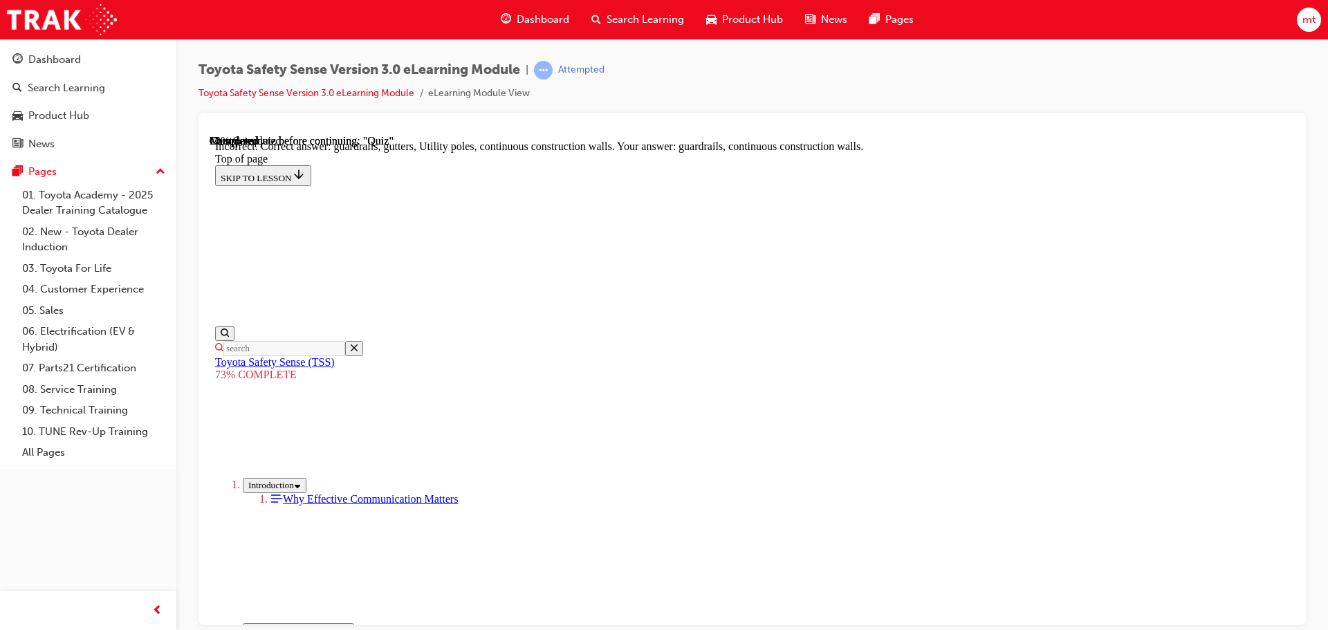
scroll to position [388, 0]
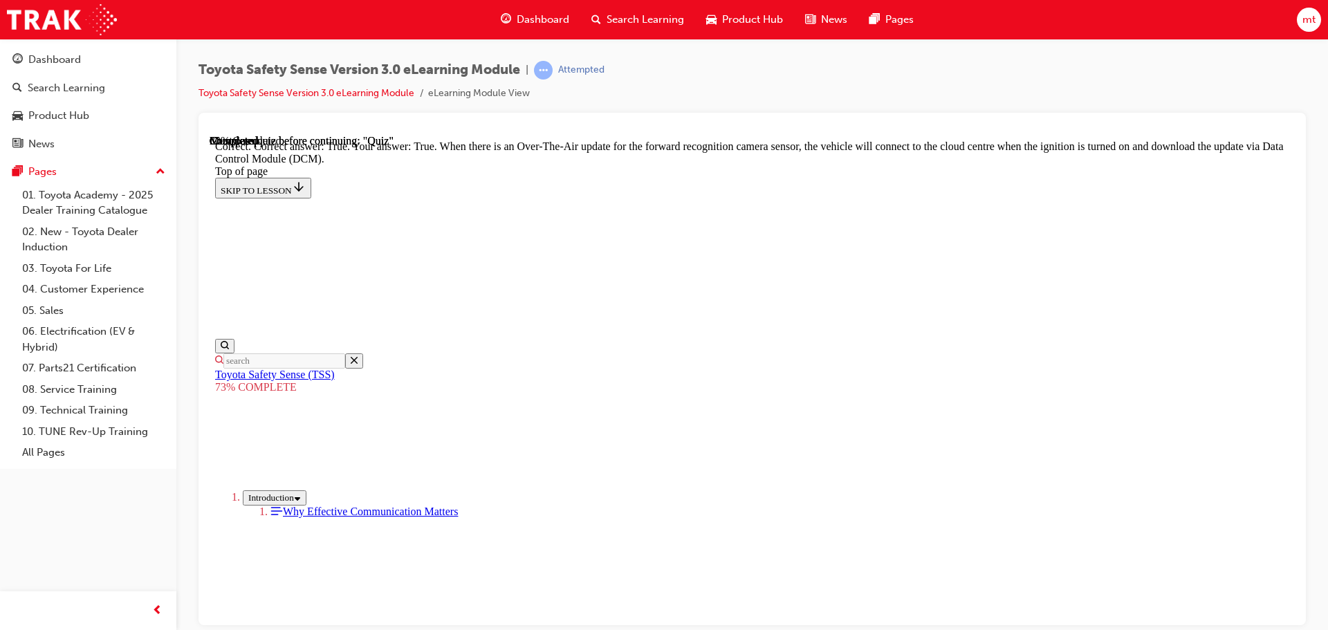
scroll to position [276, 0]
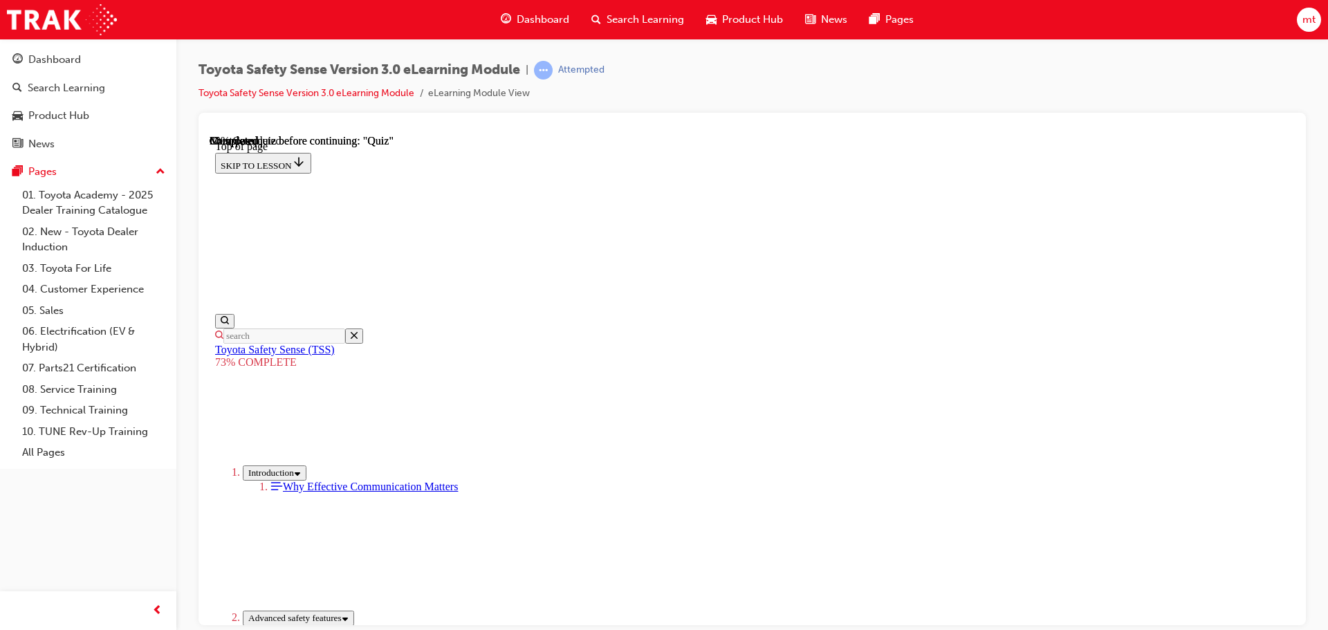
scroll to position [189, 0]
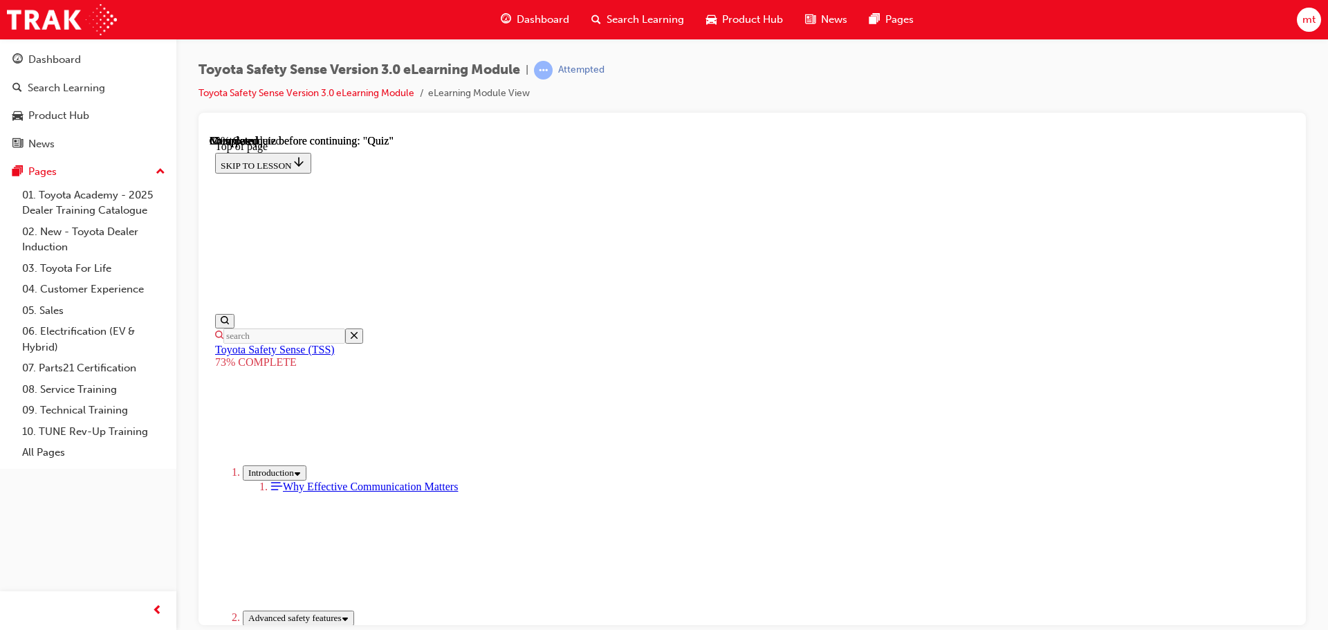
scroll to position [396, 0]
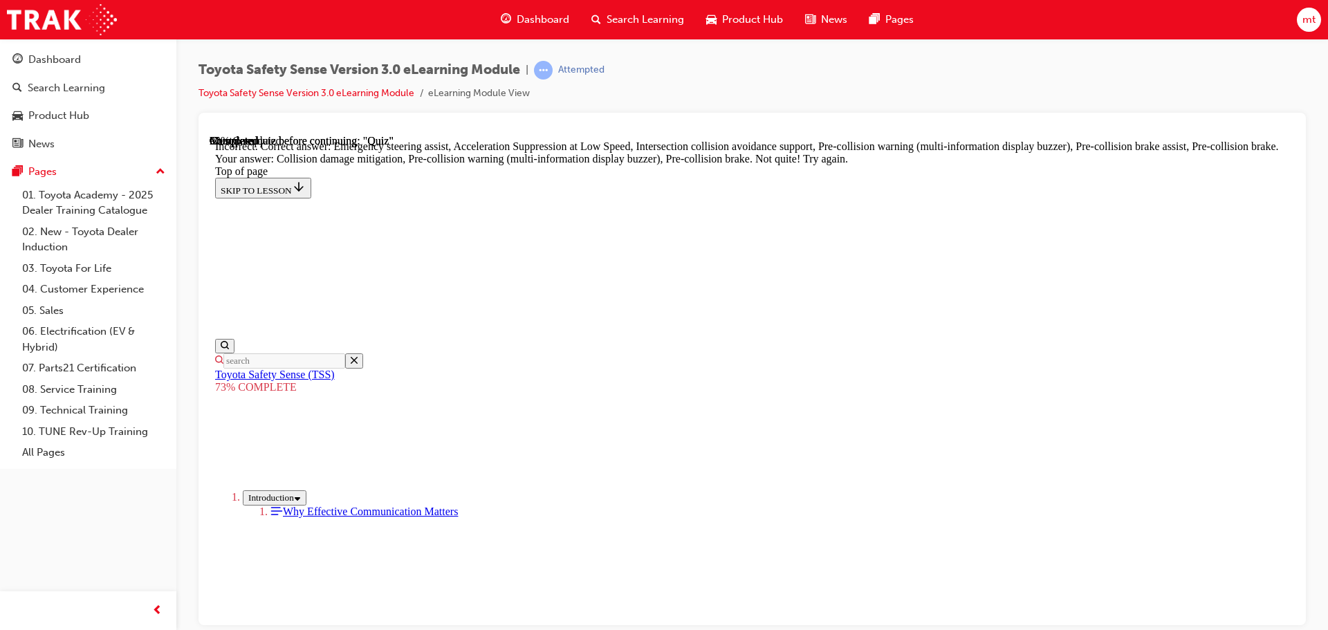
scroll to position [591, 0]
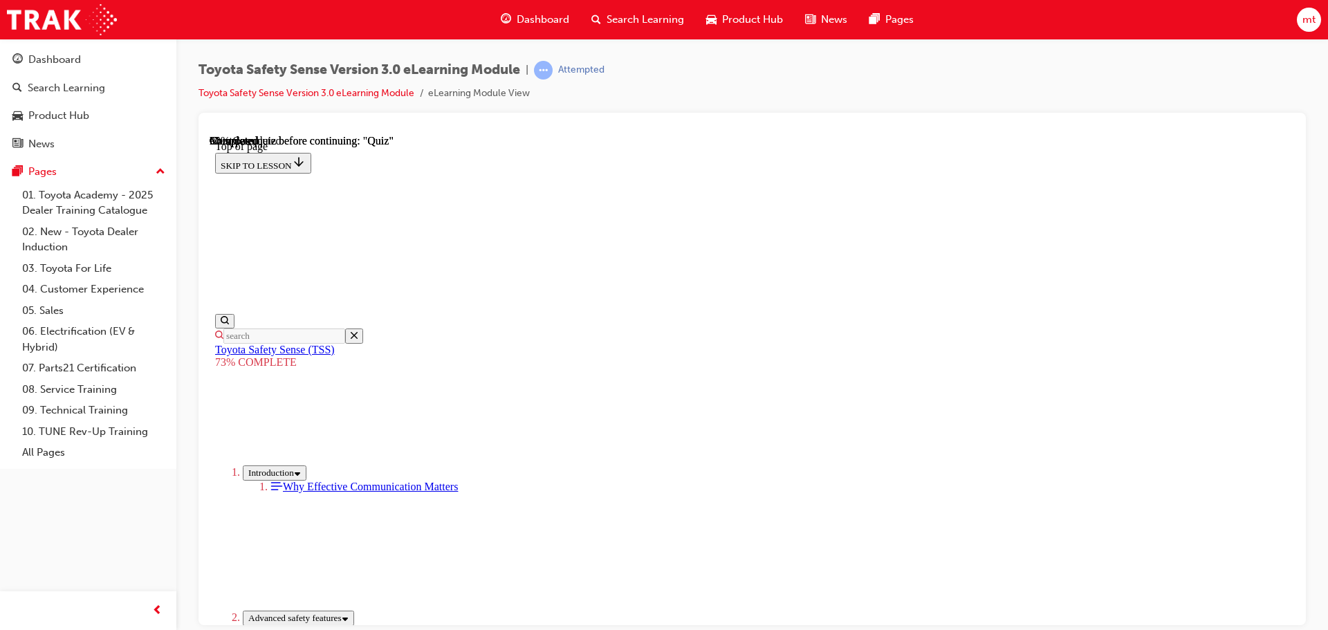
scroll to position [258, 0]
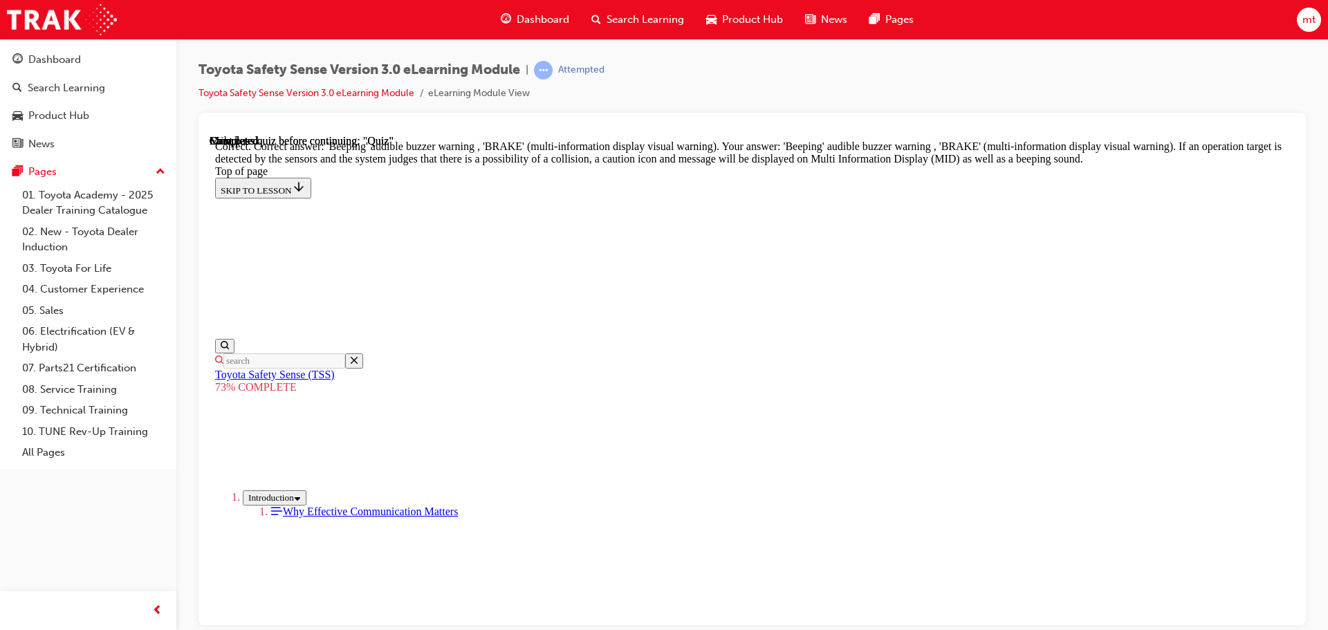
scroll to position [495, 0]
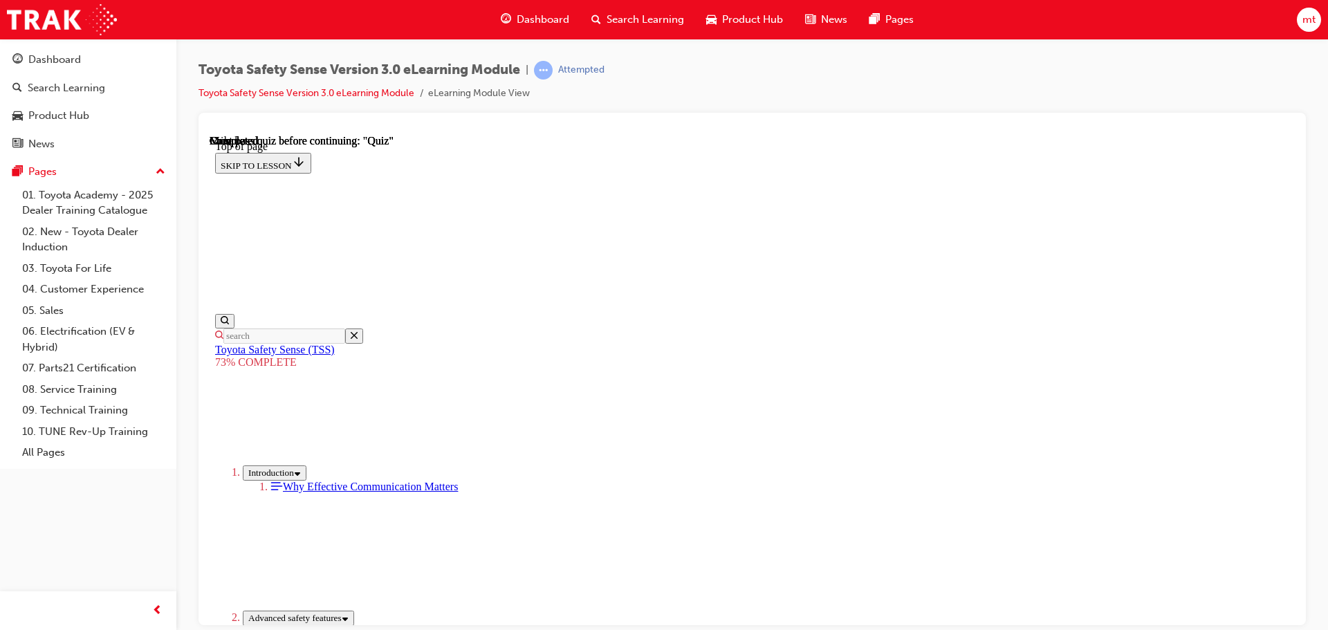
scroll to position [219, 0]
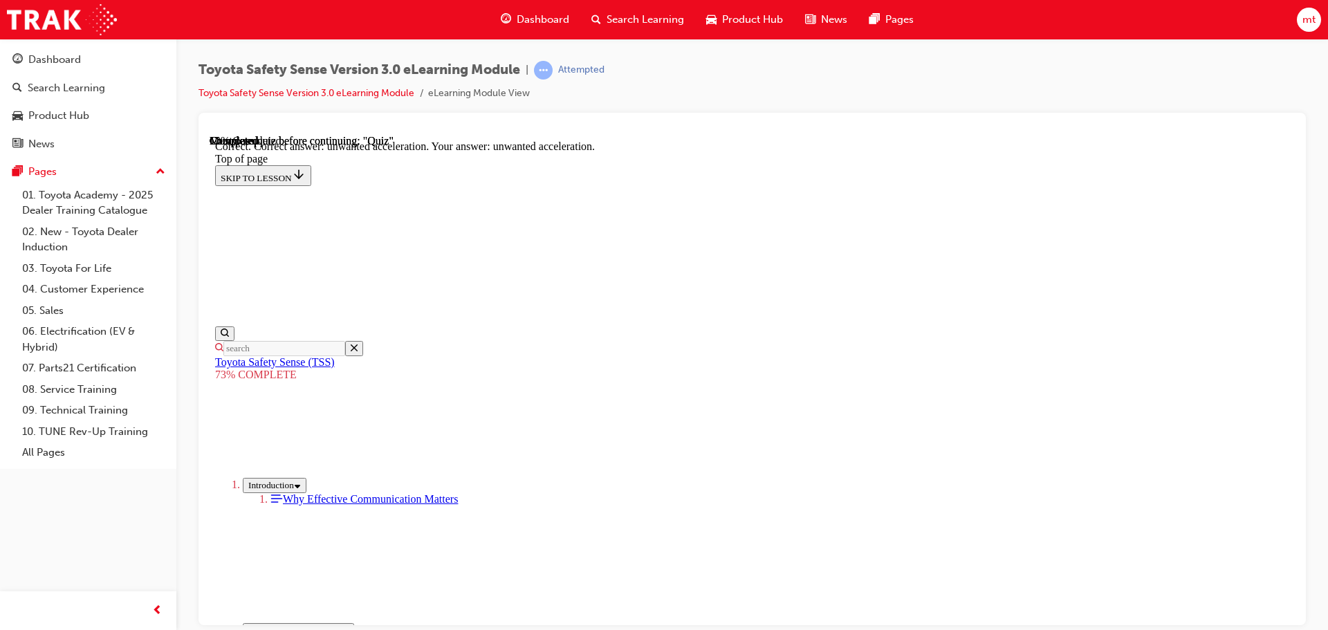
scroll to position [356, 0]
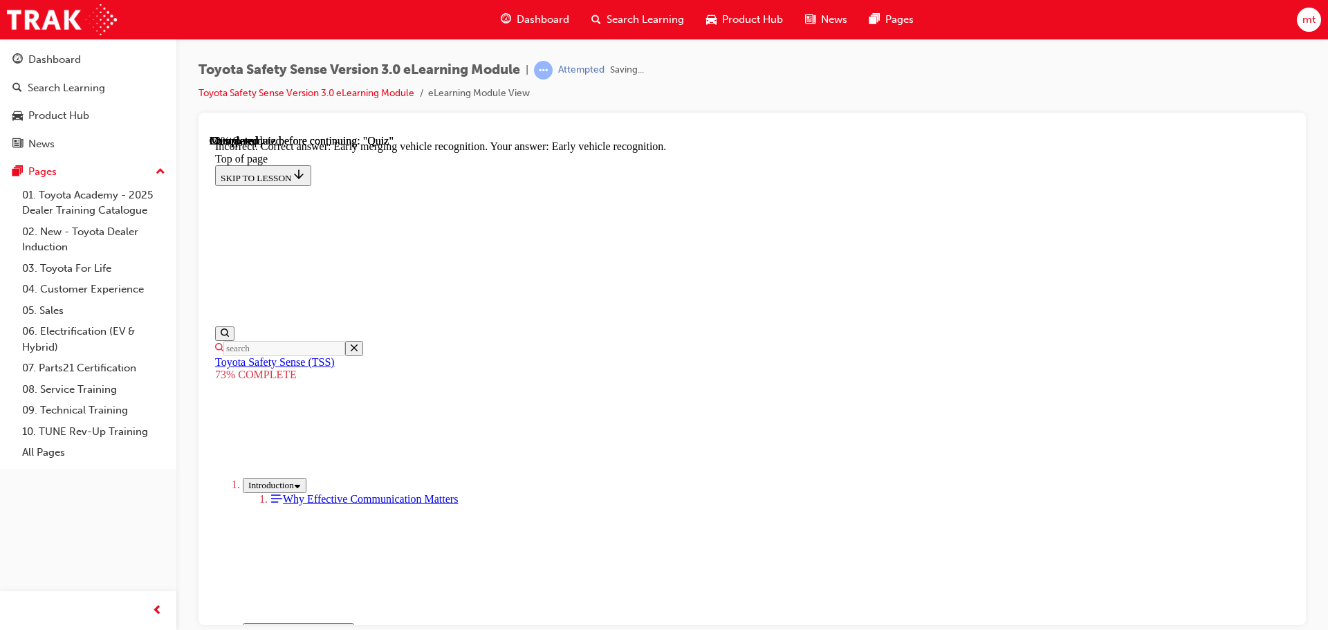
scroll to position [356, 0]
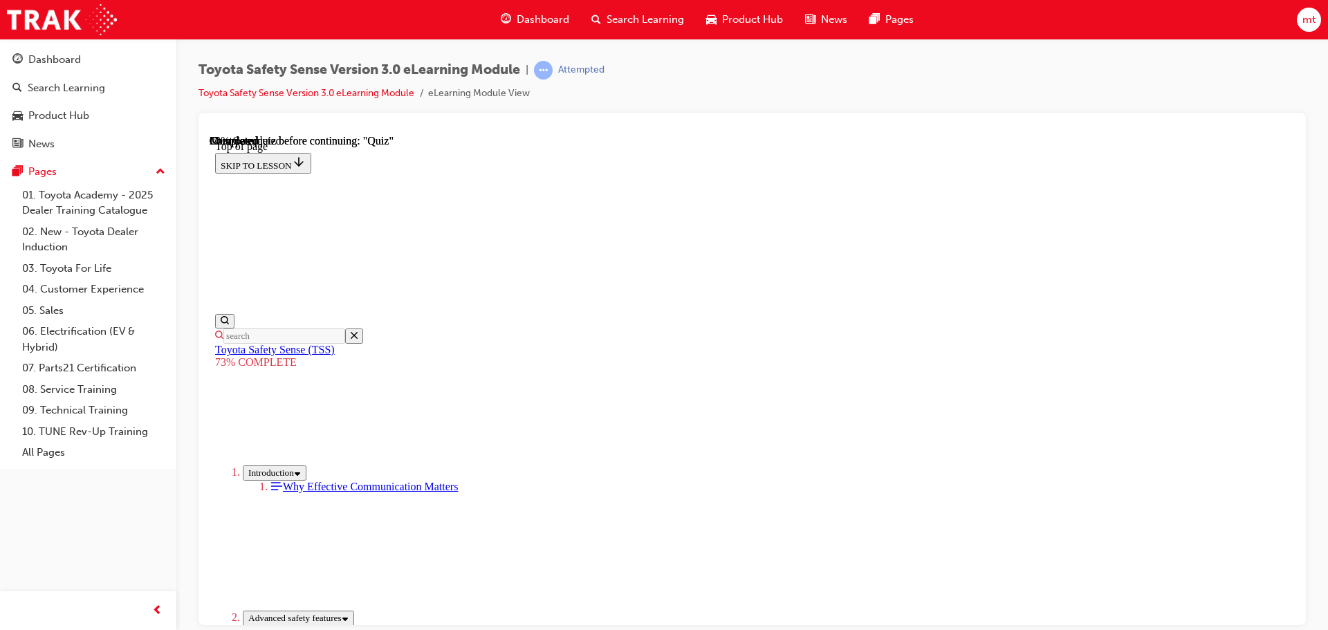
scroll to position [258, 0]
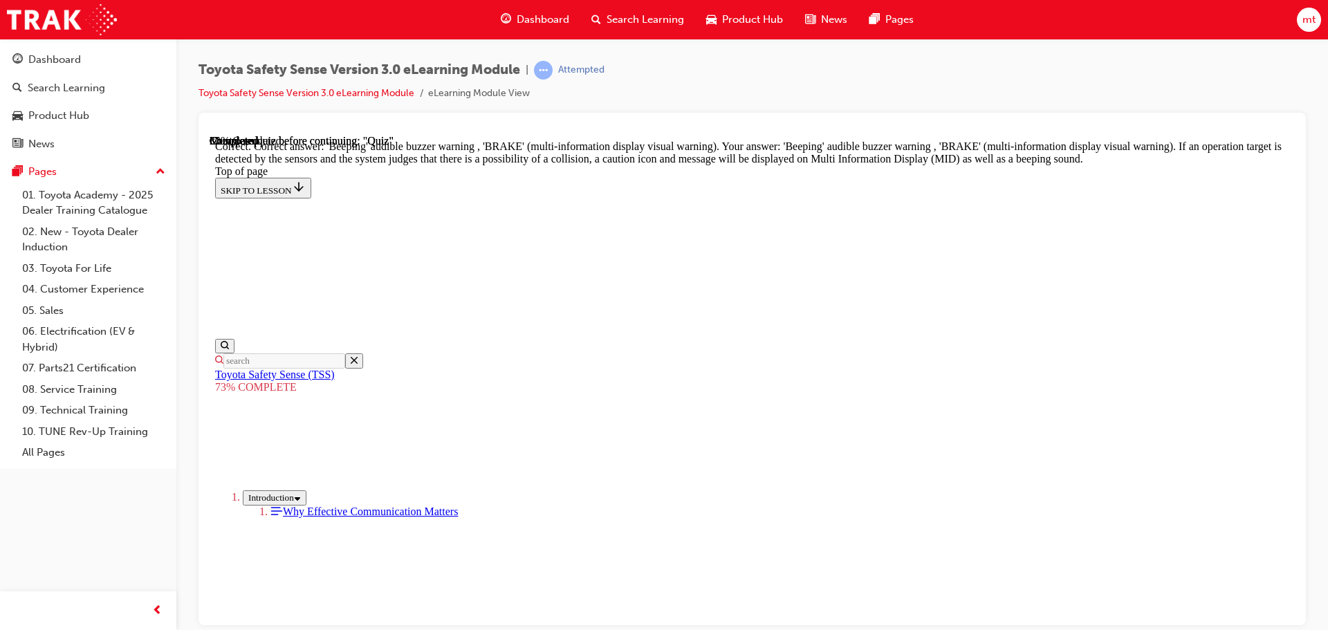
scroll to position [495, 0]
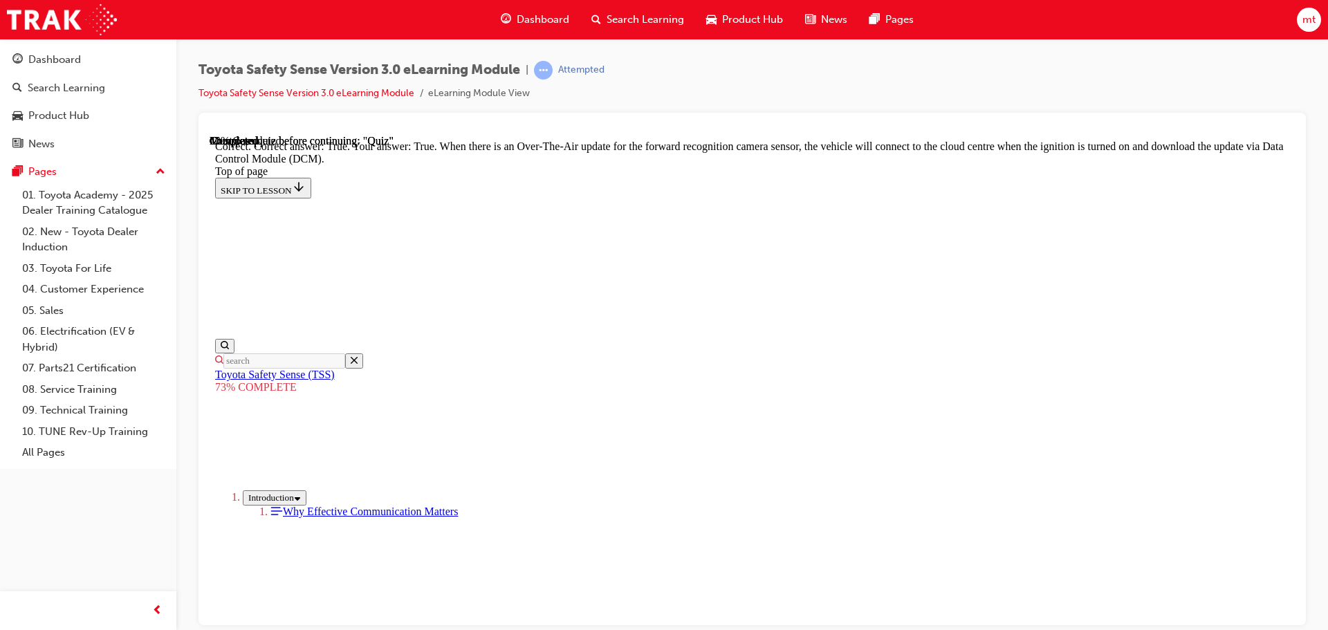
scroll to position [276, 0]
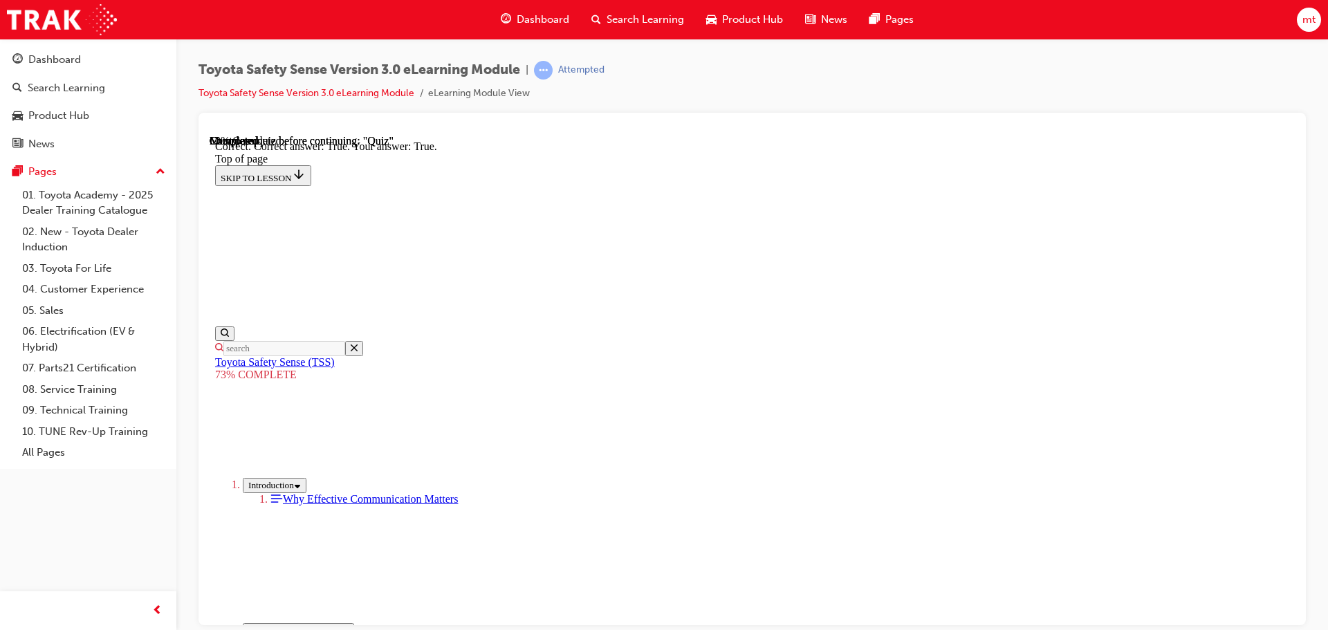
scroll to position [199, 0]
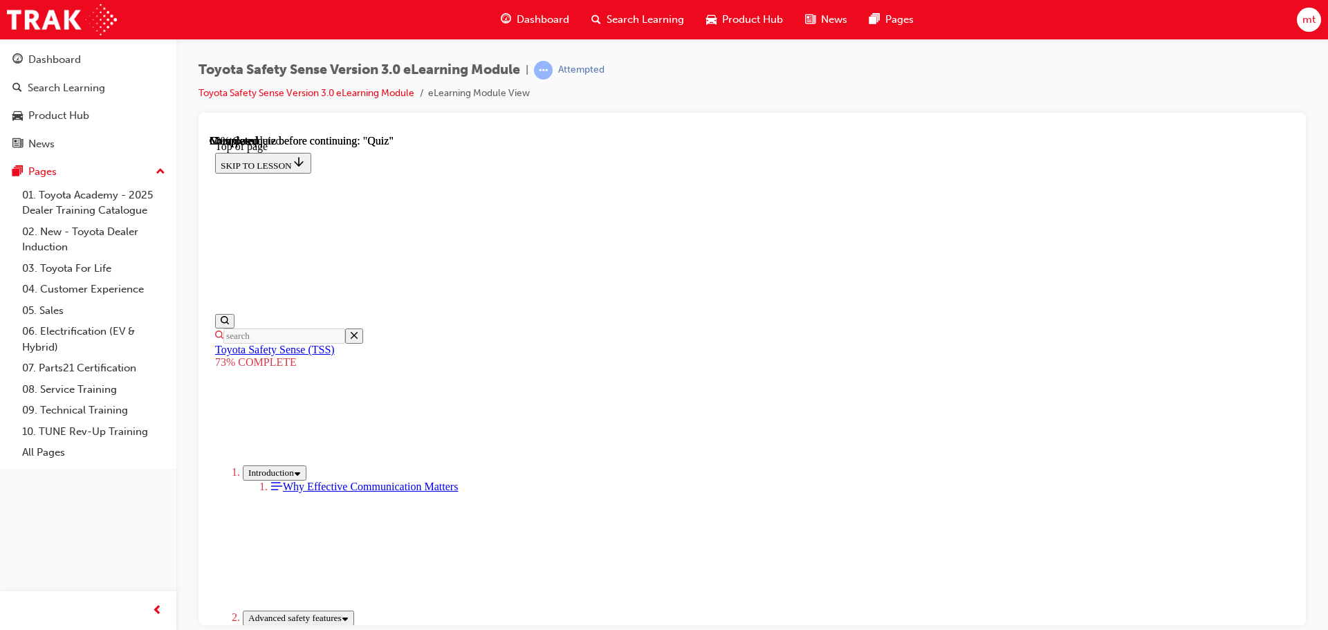
scroll to position [258, 0]
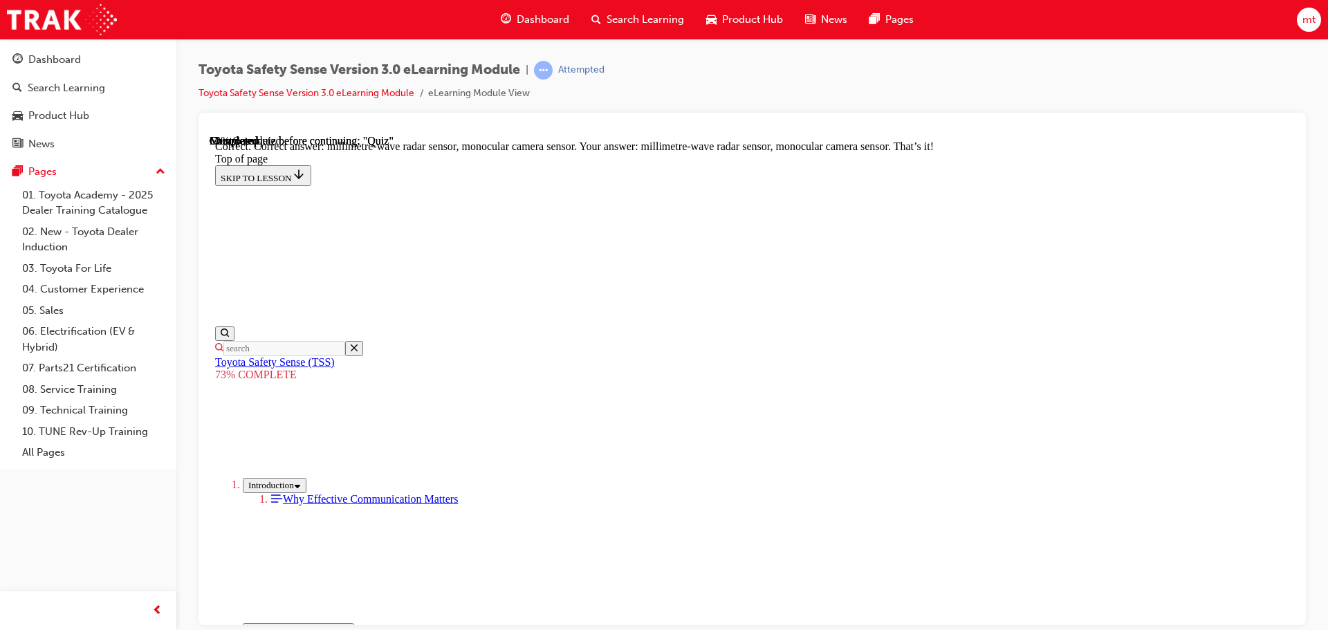
scroll to position [480, 0]
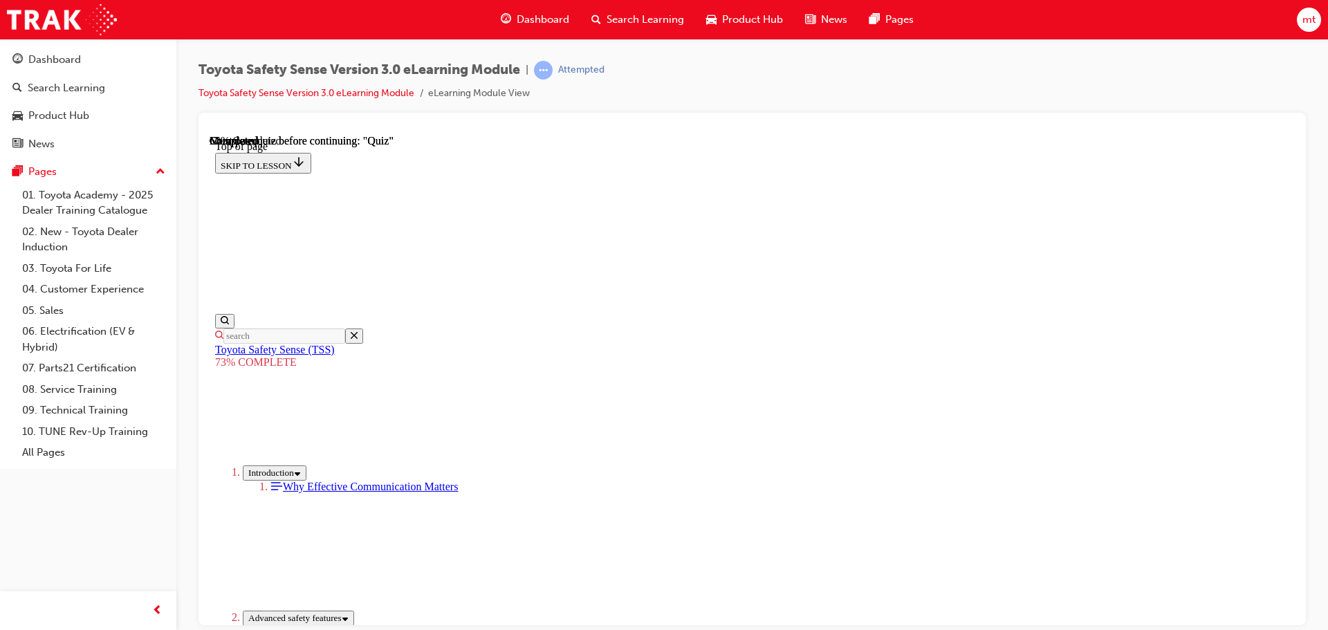
scroll to position [327, 0]
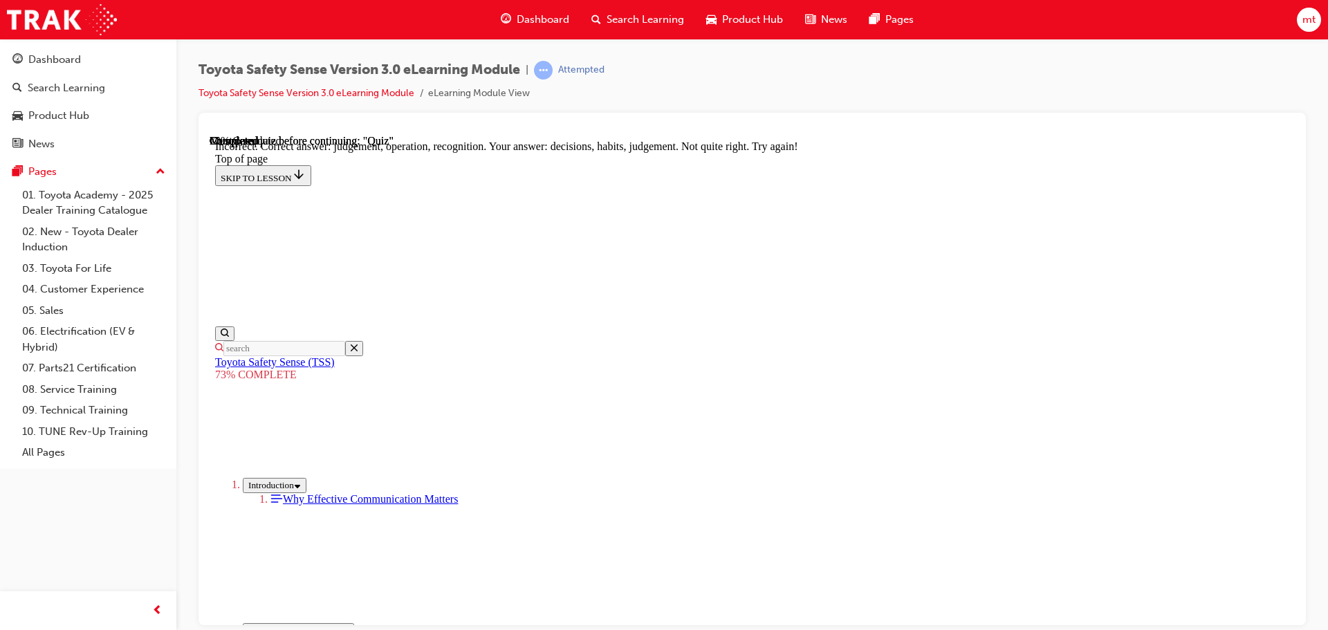
scroll to position [375, 0]
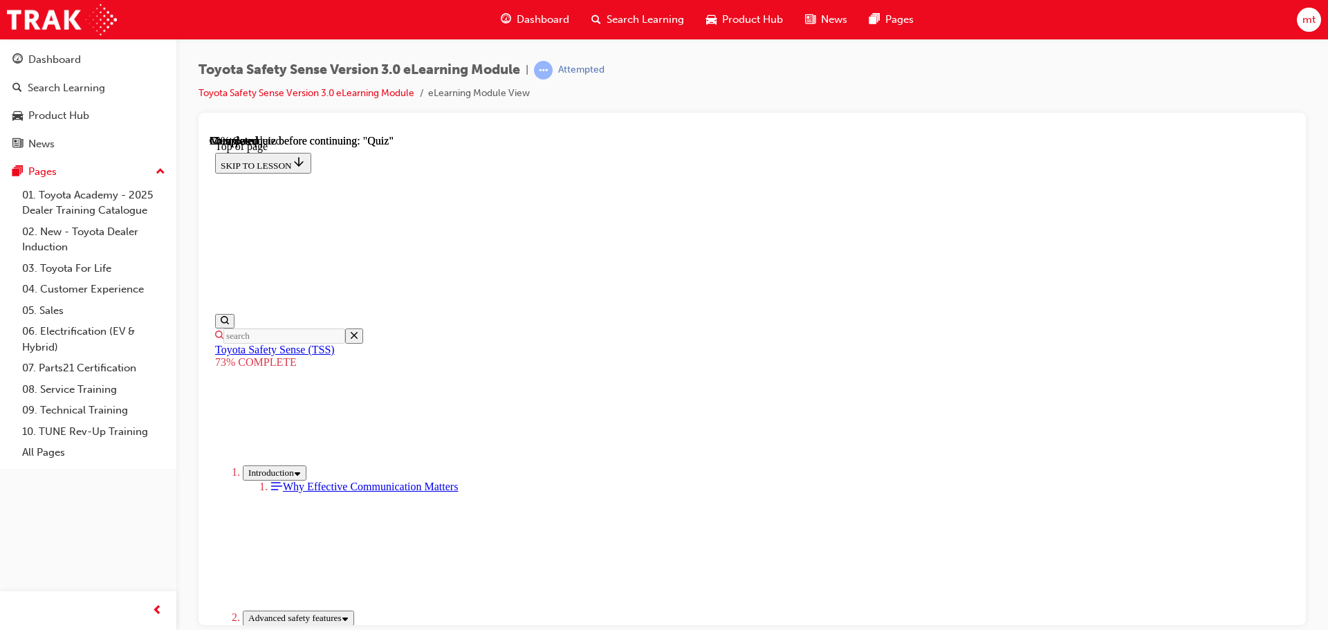
scroll to position [189, 0]
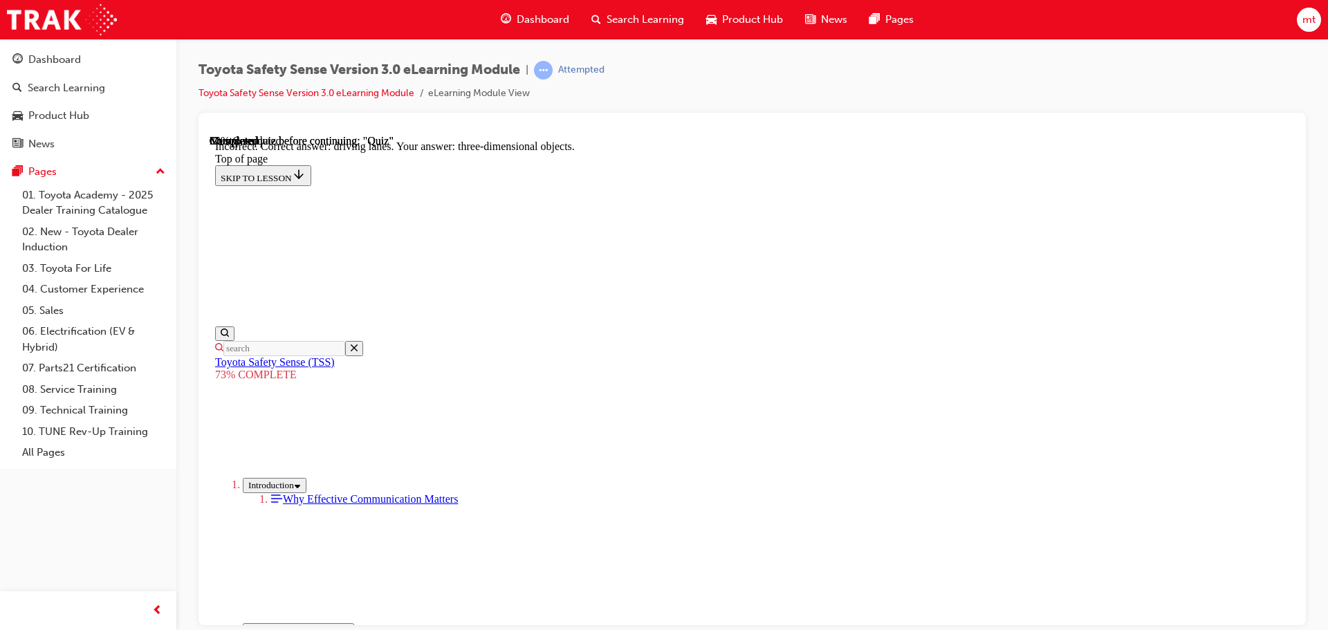
scroll to position [333, 0]
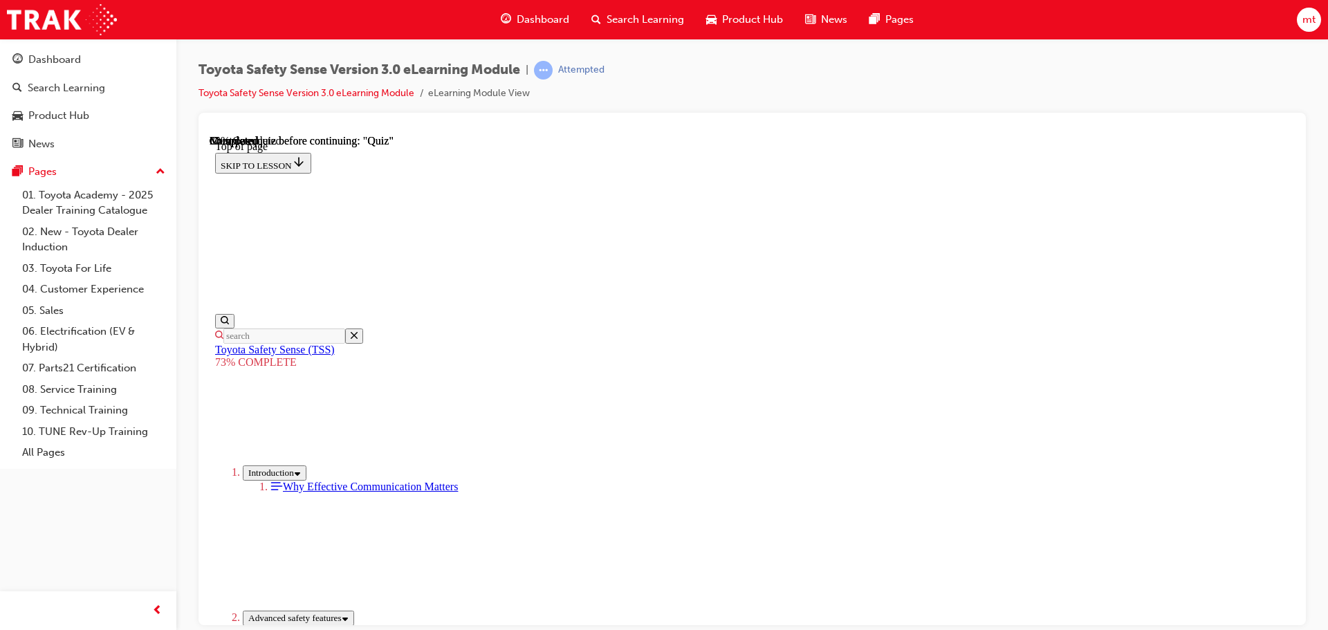
scroll to position [189, 0]
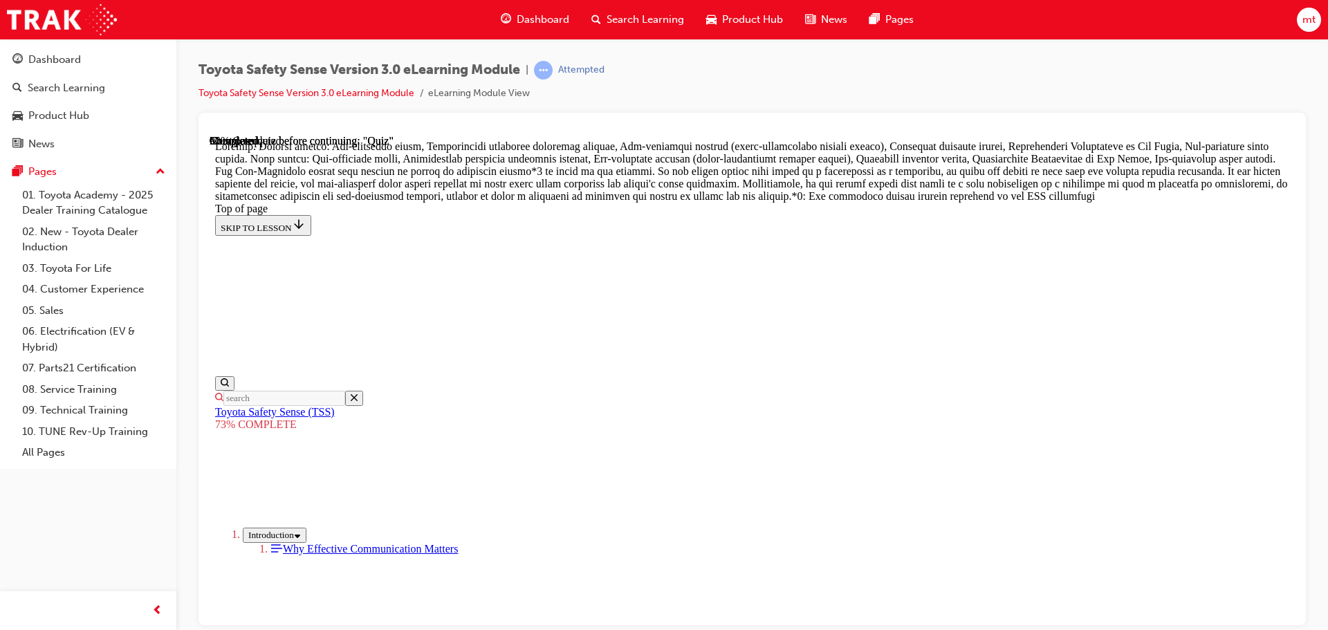
scroll to position [812, 0]
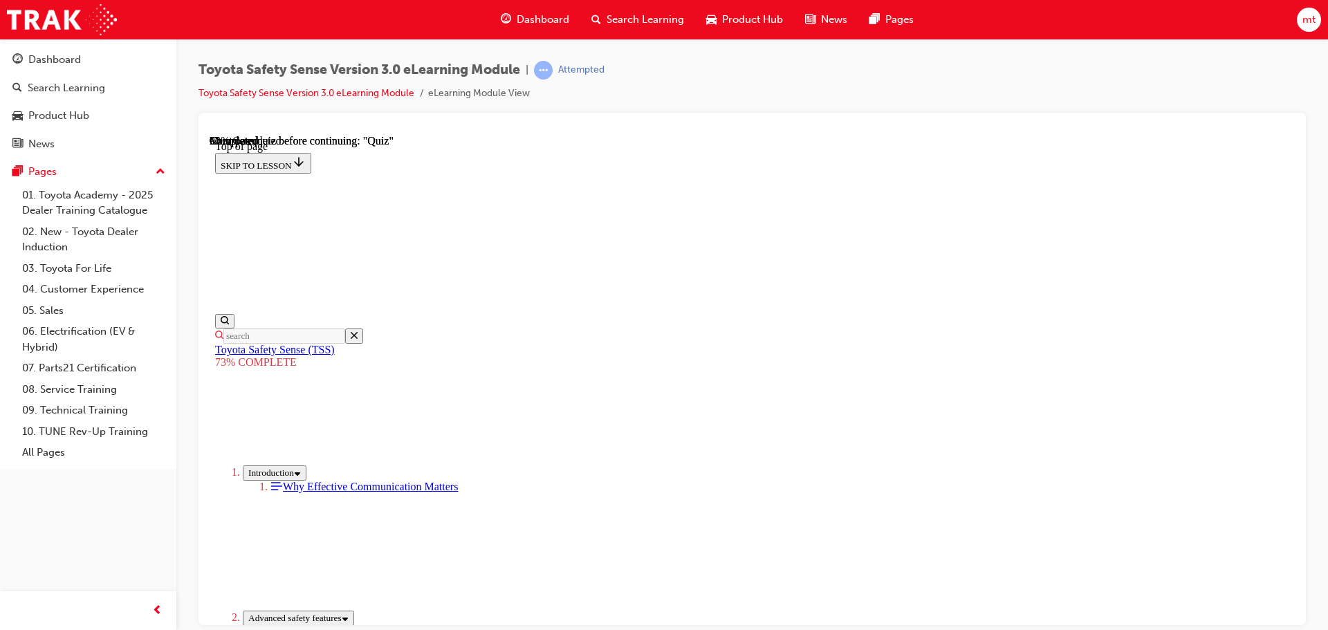
scroll to position [189, 0]
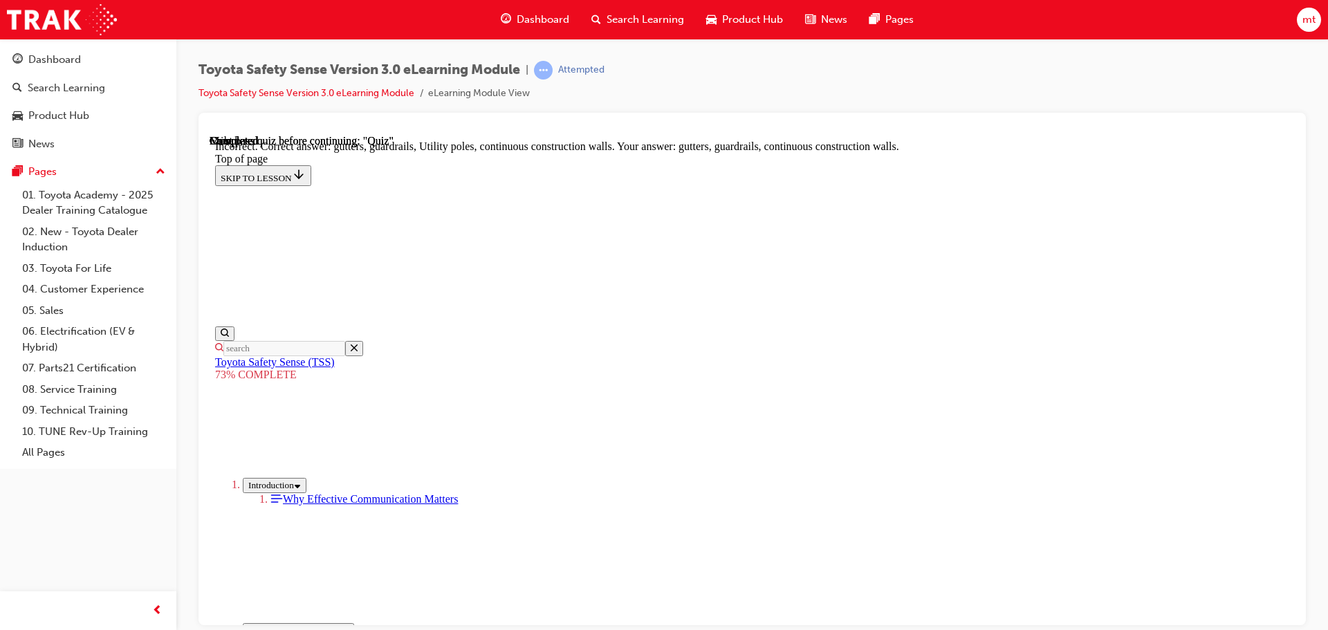
scroll to position [388, 0]
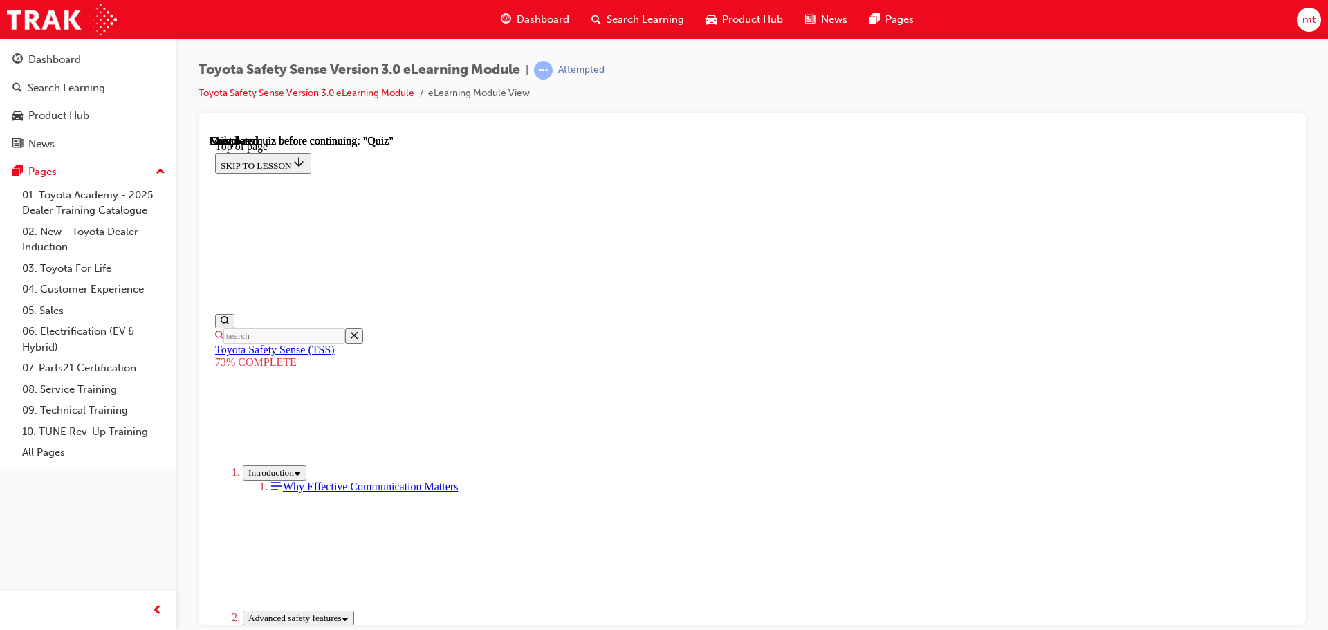
scroll to position [219, 0]
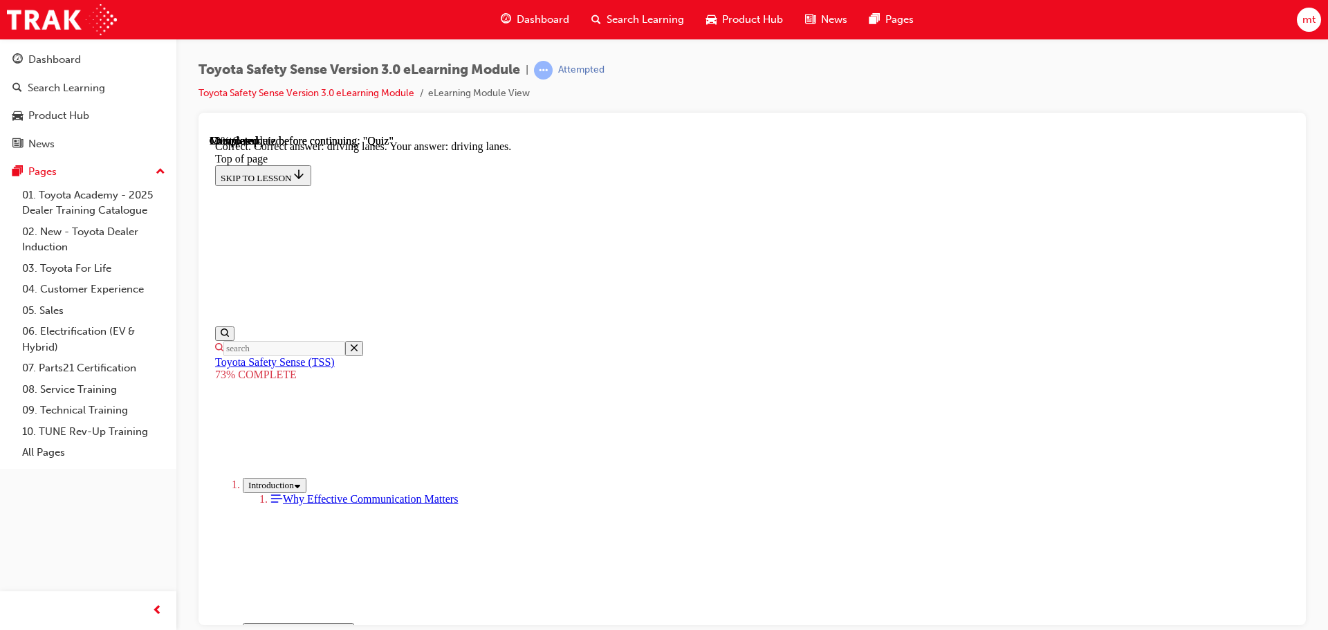
scroll to position [333, 0]
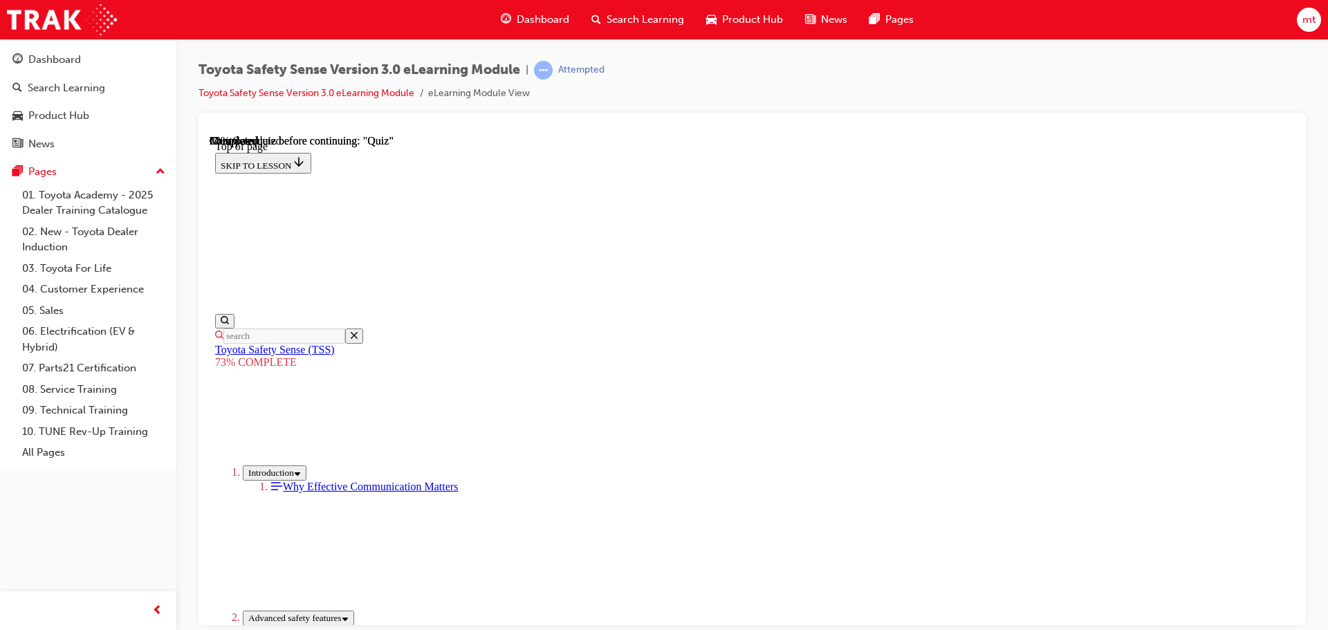
scroll to position [189, 0]
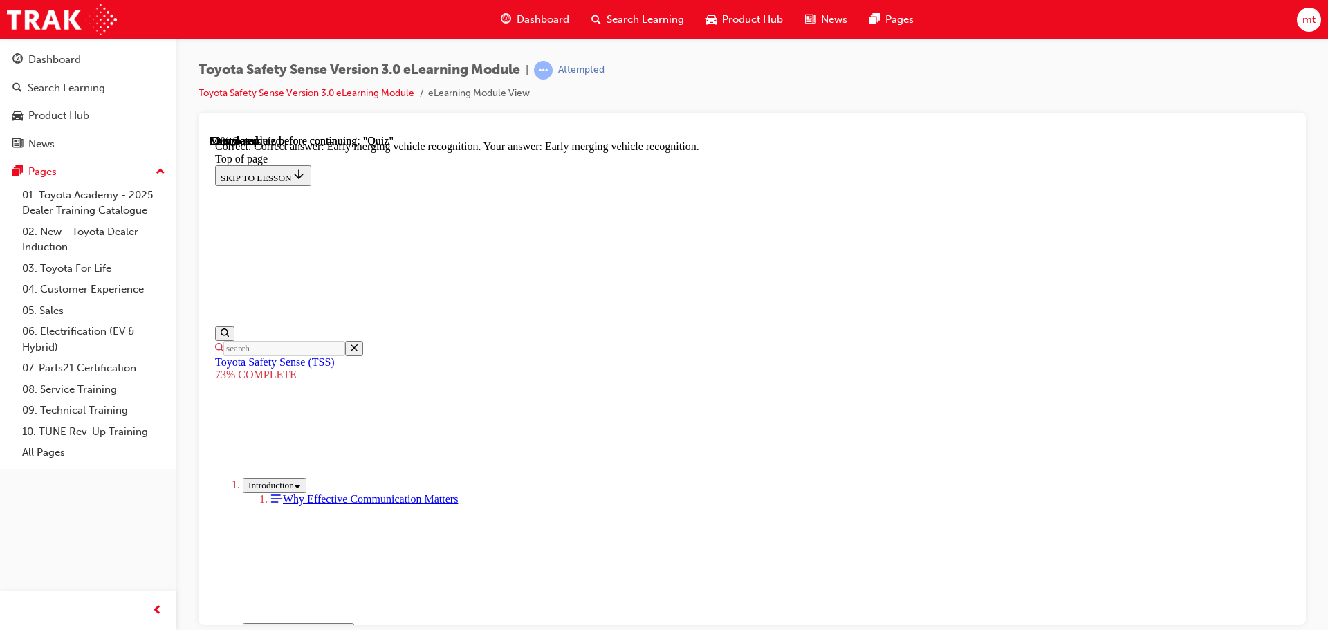
scroll to position [356, 0]
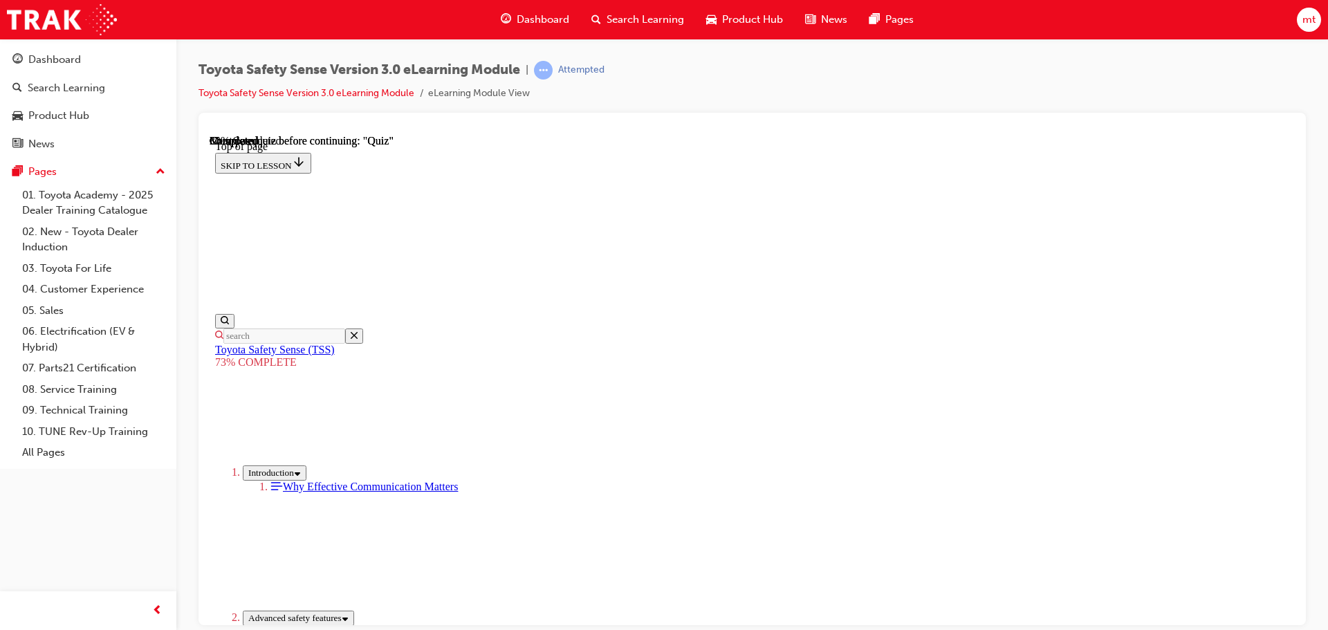
scroll to position [51, 0]
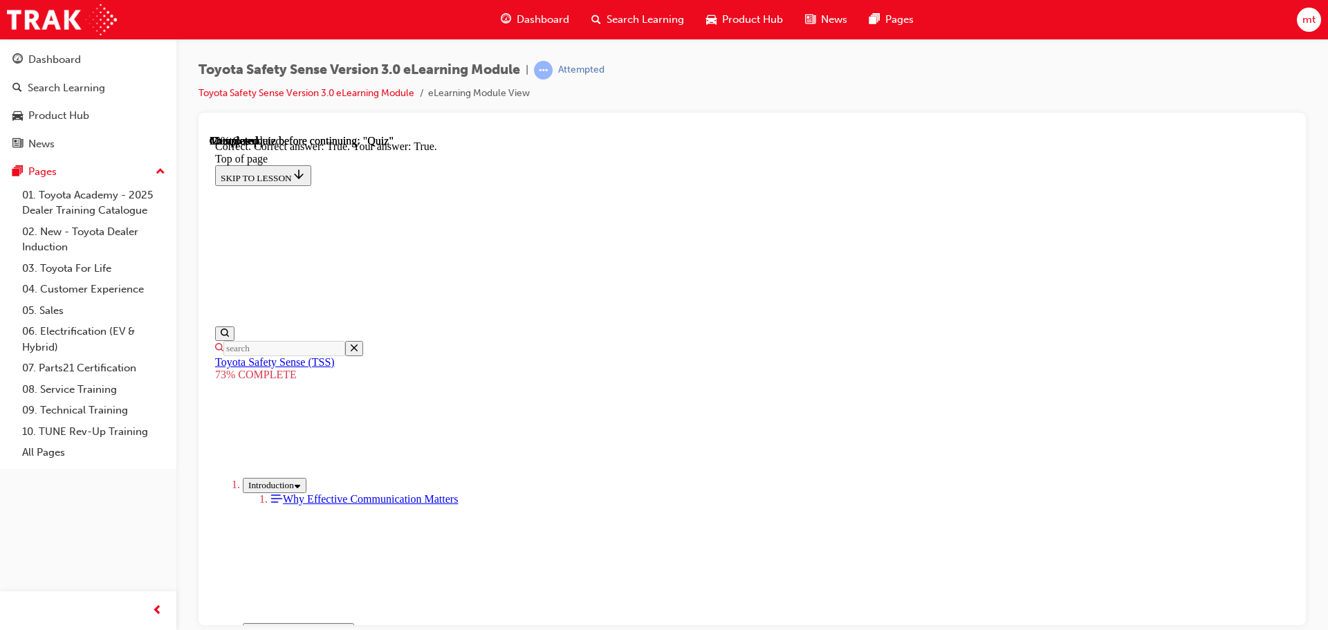
scroll to position [199, 0]
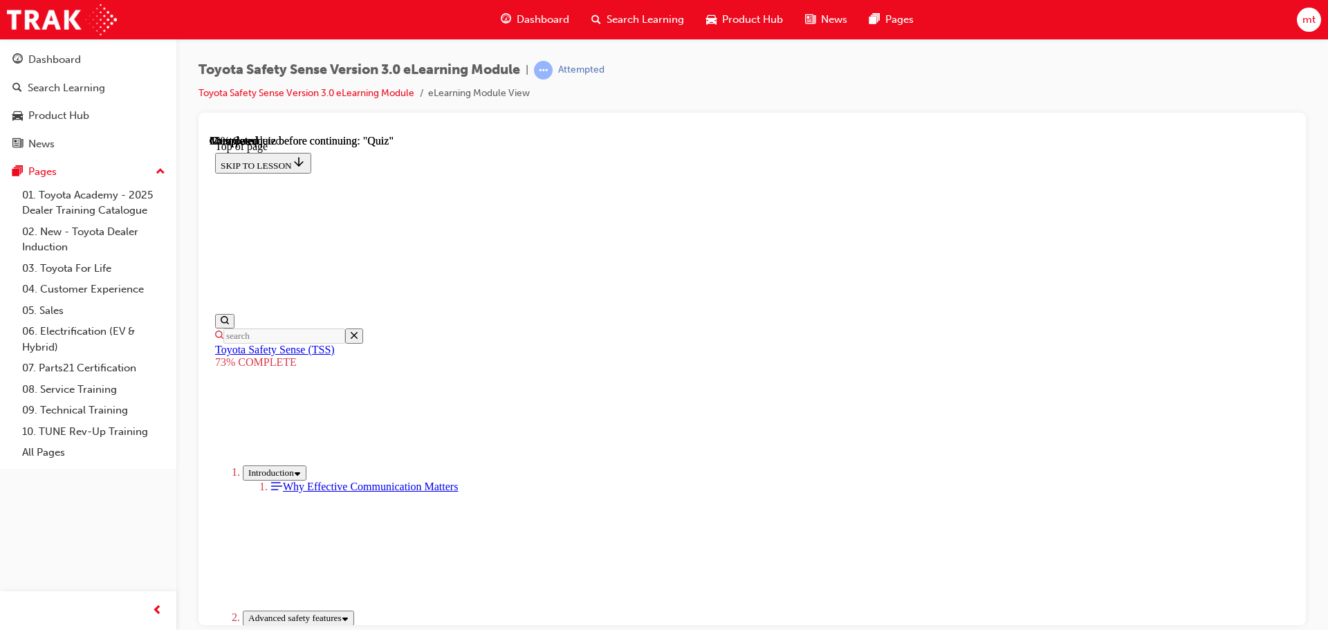
scroll to position [207, 0]
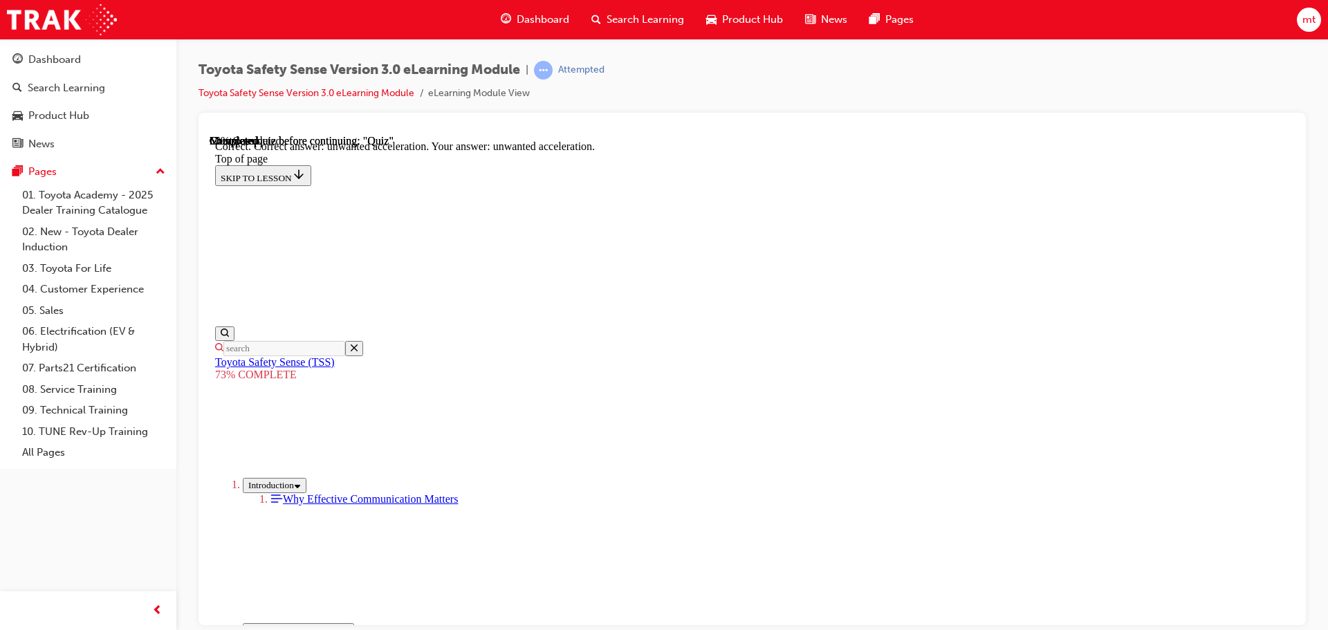
scroll to position [356, 0]
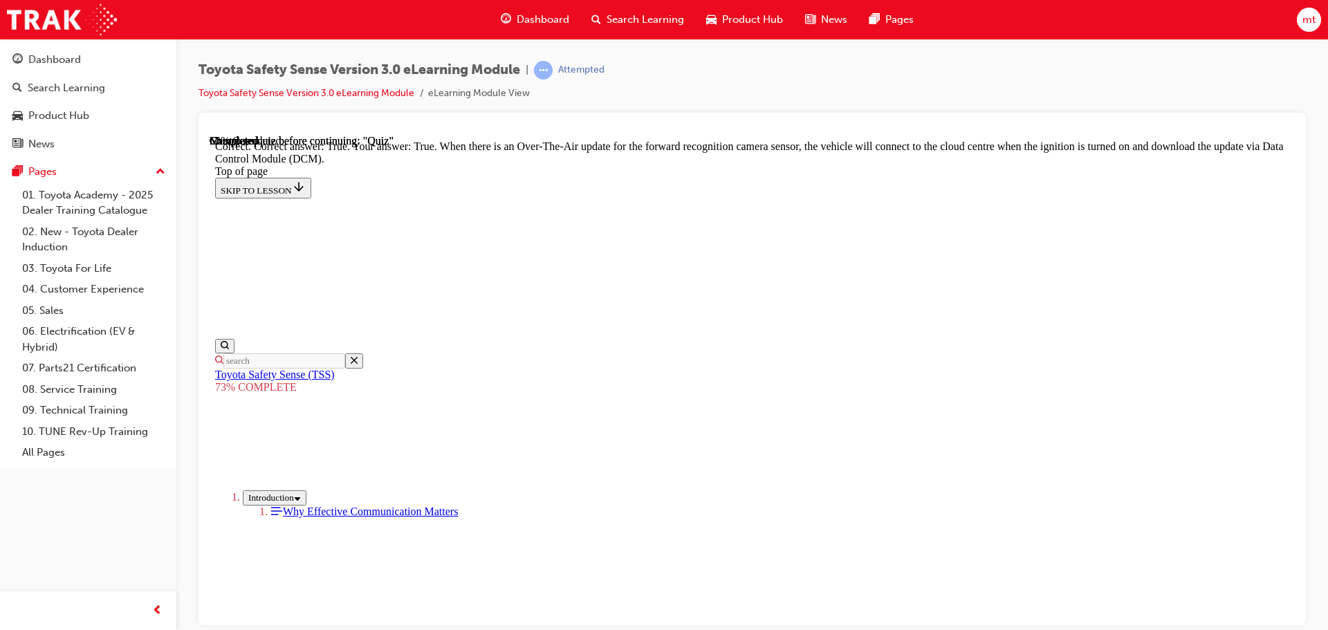
scroll to position [276, 0]
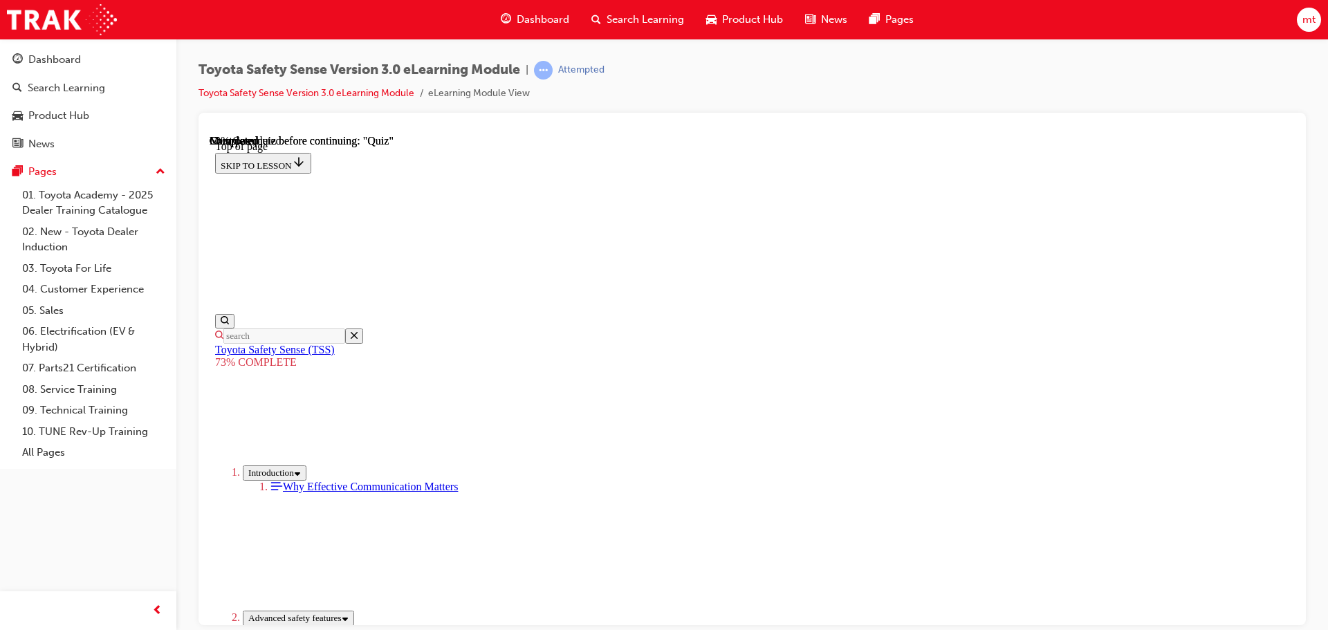
scroll to position [258, 0]
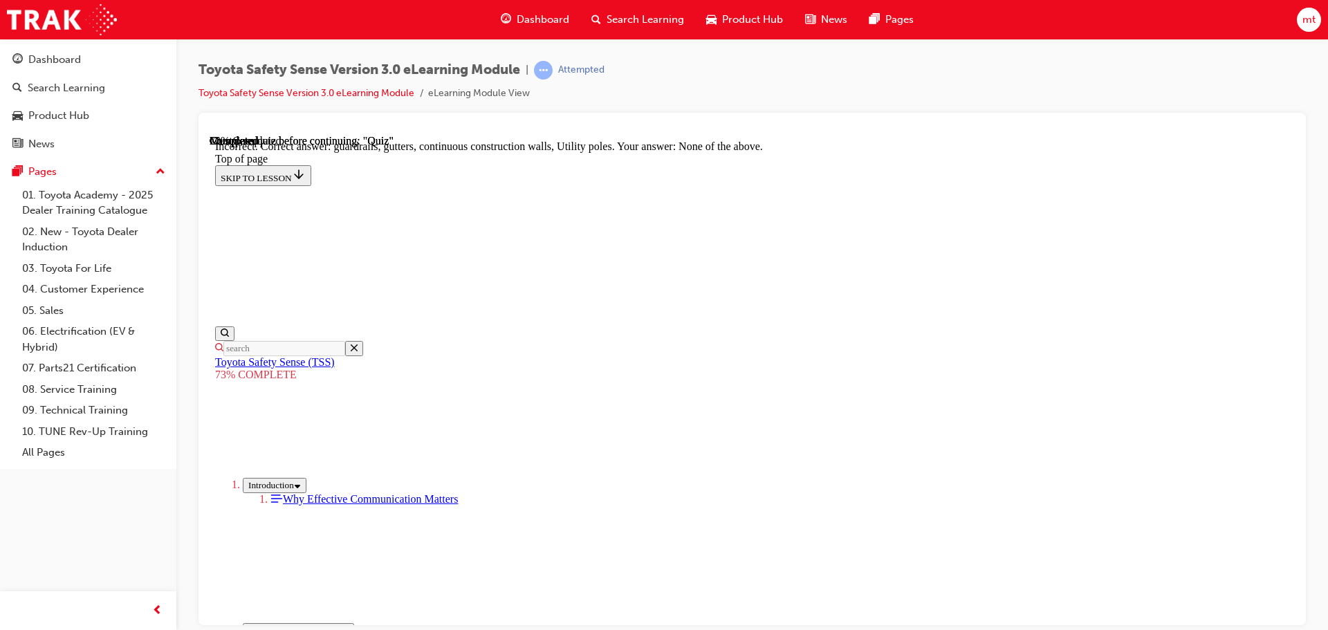
scroll to position [388, 0]
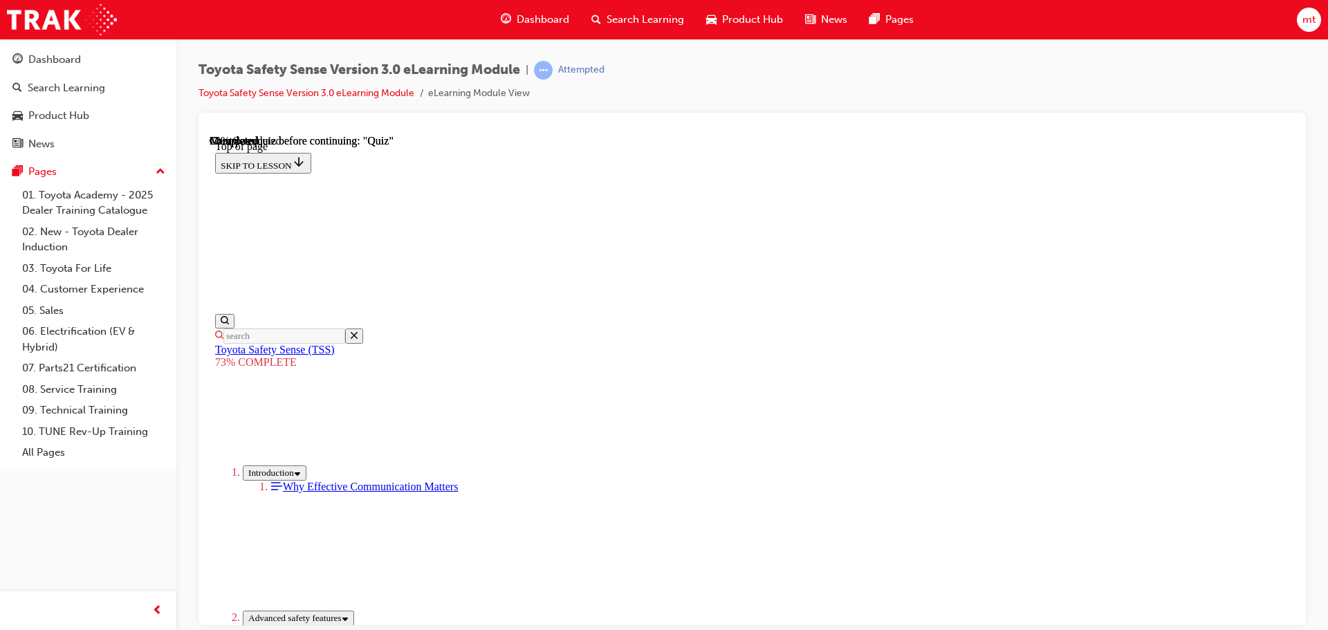
scroll to position [258, 0]
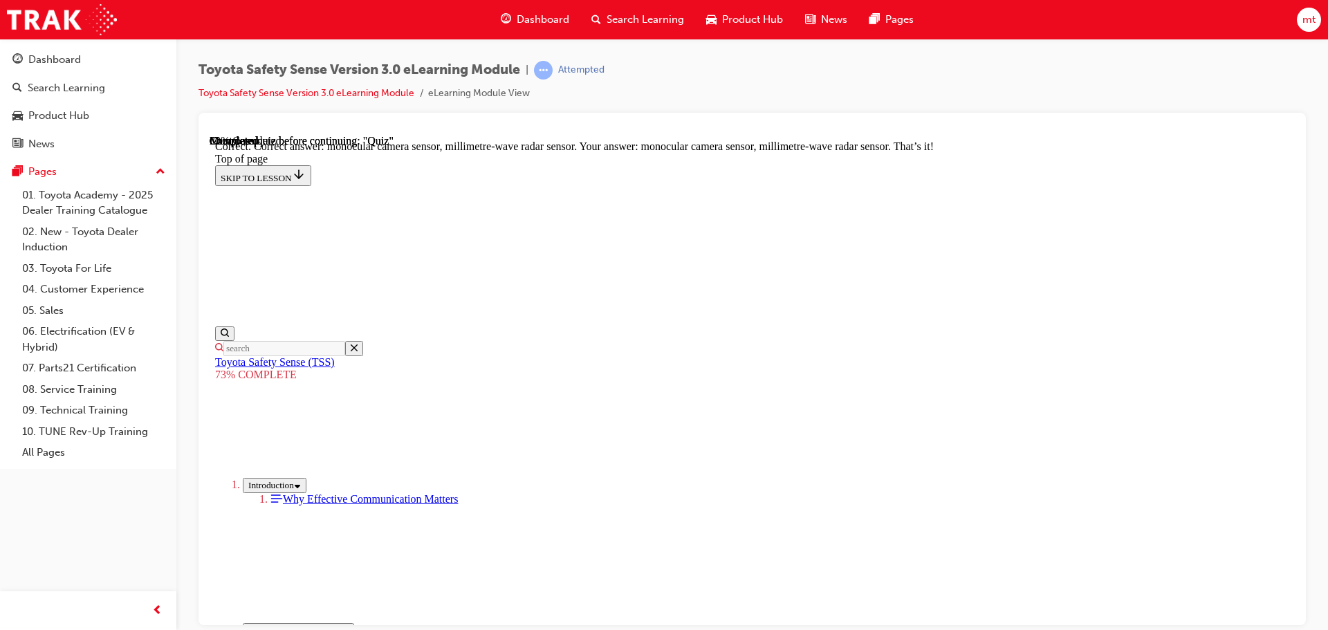
scroll to position [480, 0]
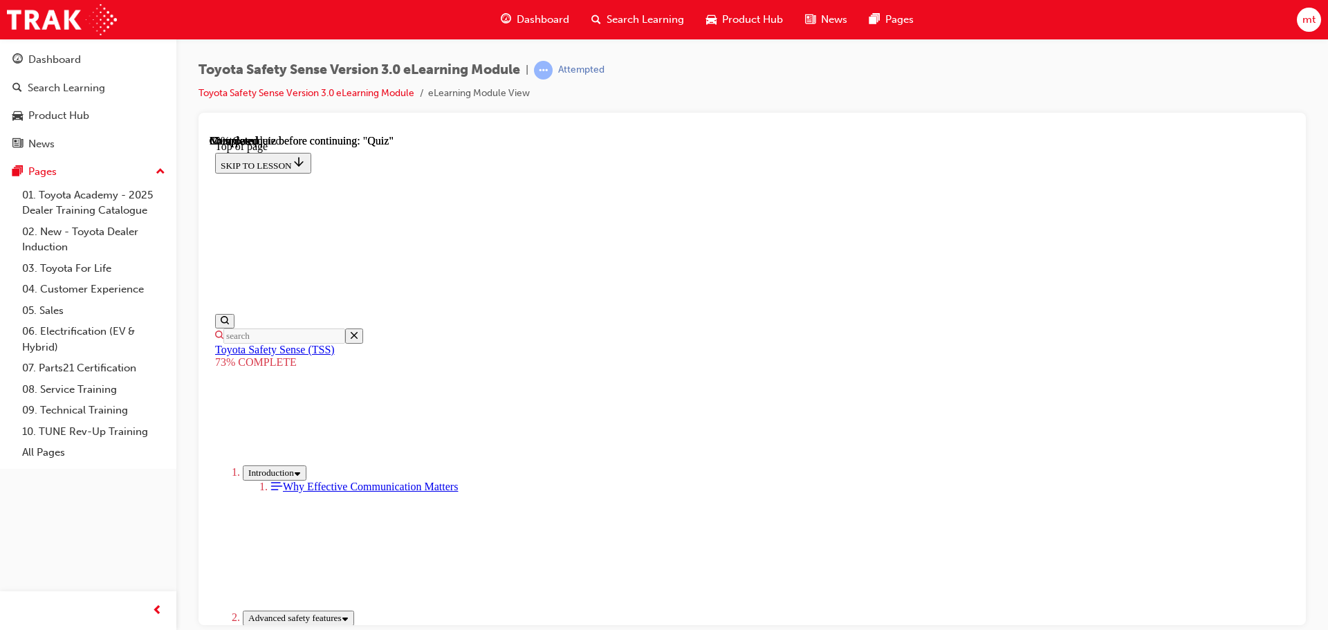
scroll to position [327, 0]
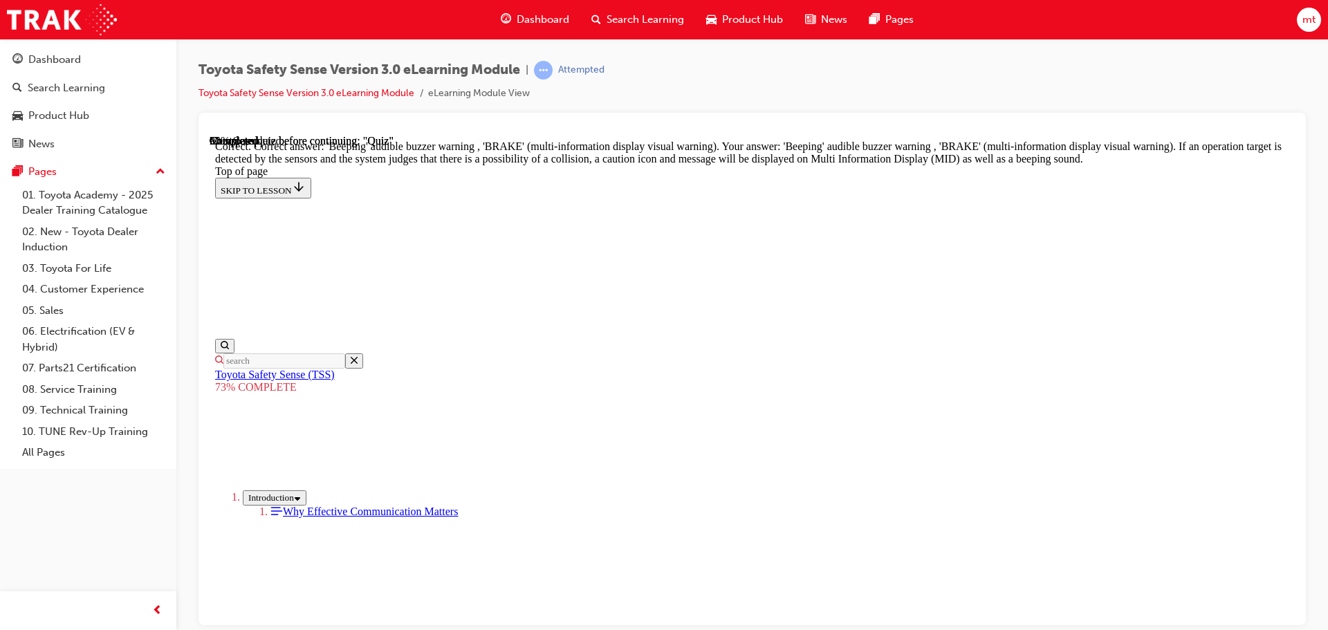
scroll to position [495, 0]
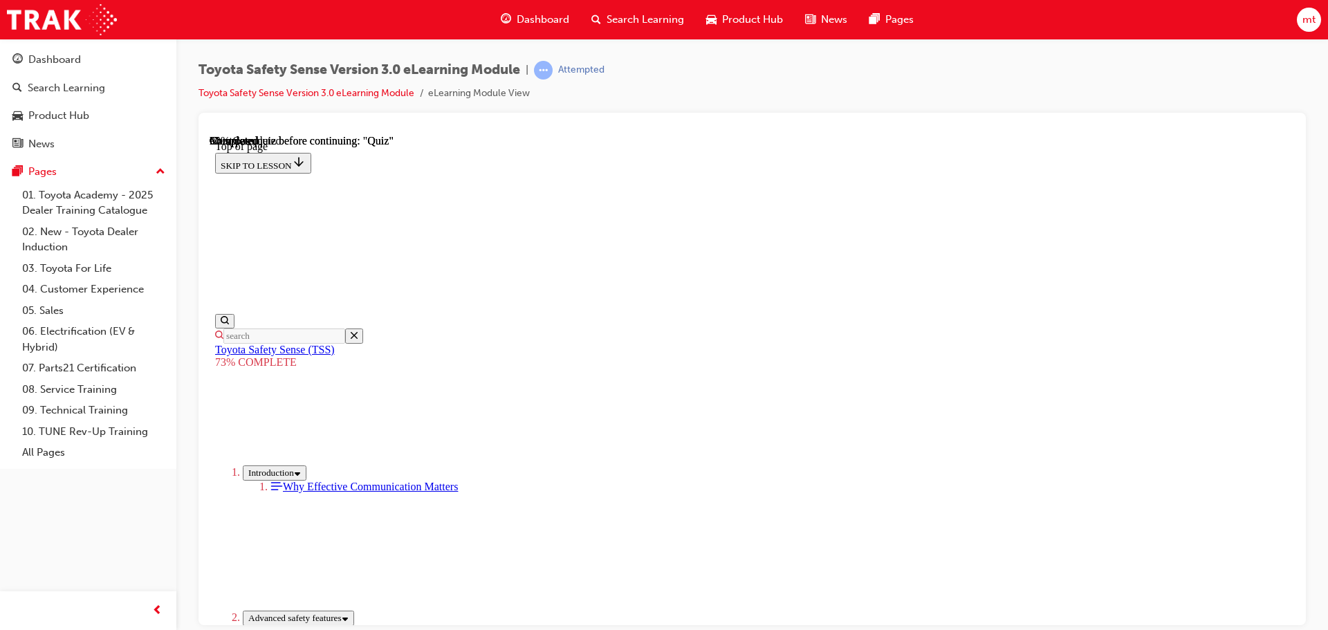
scroll to position [258, 0]
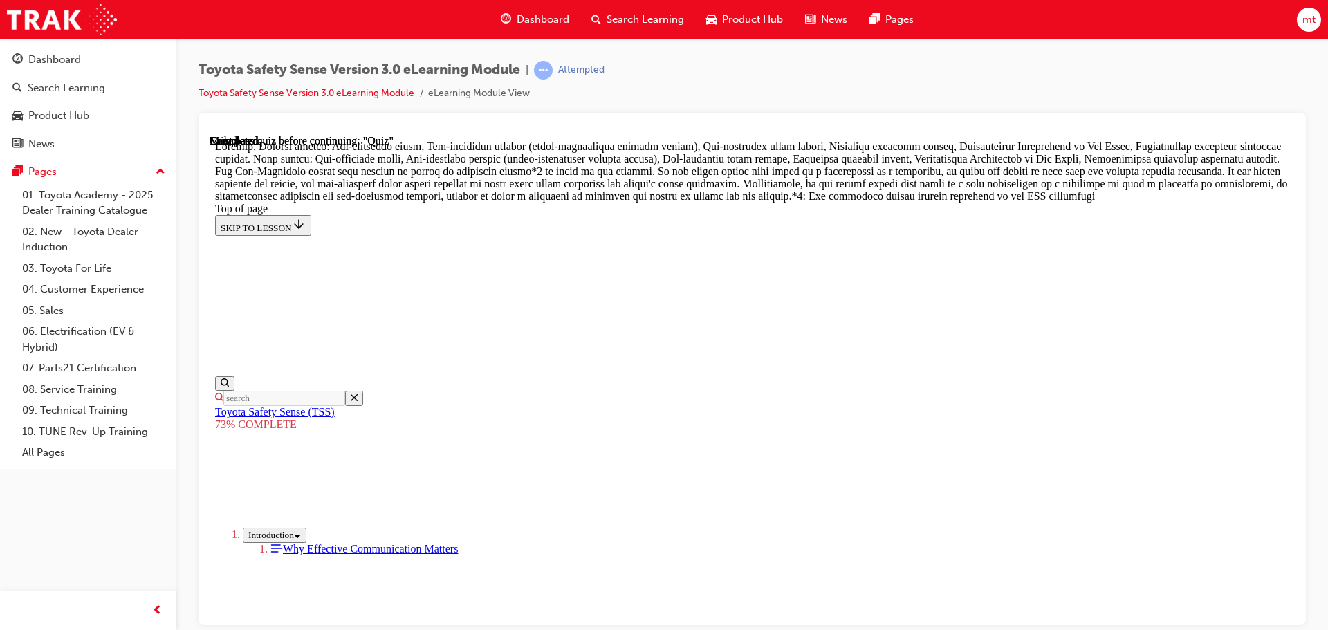
scroll to position [812, 0]
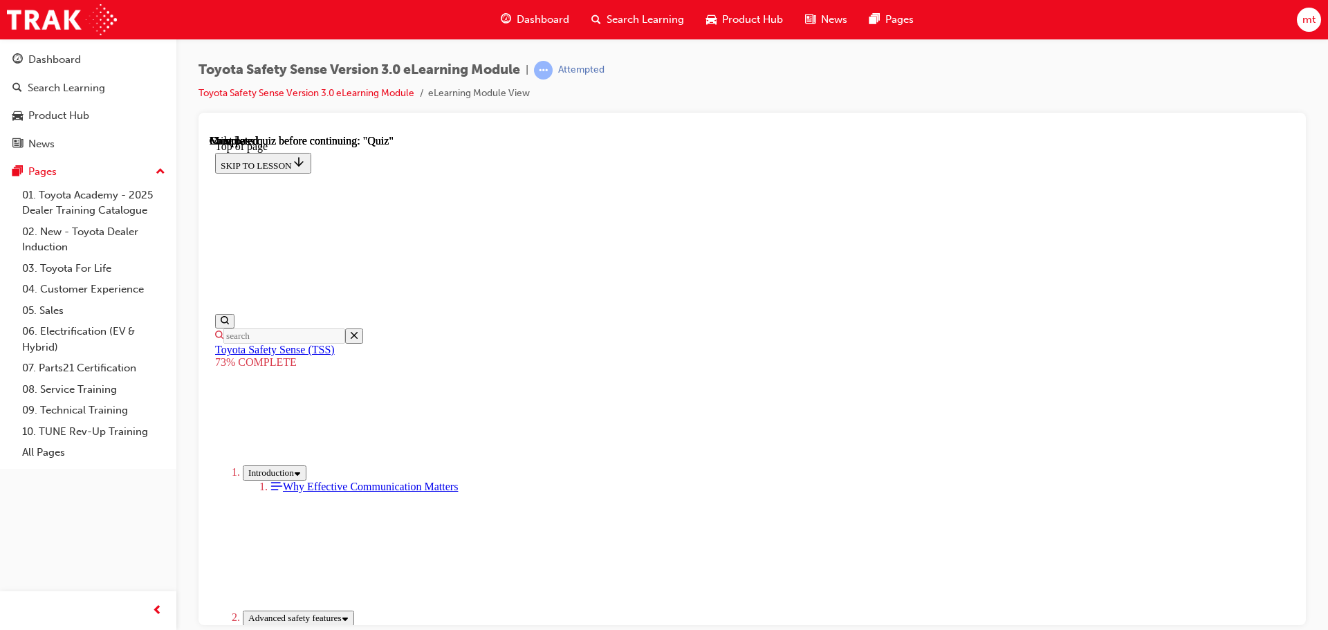
scroll to position [219, 0]
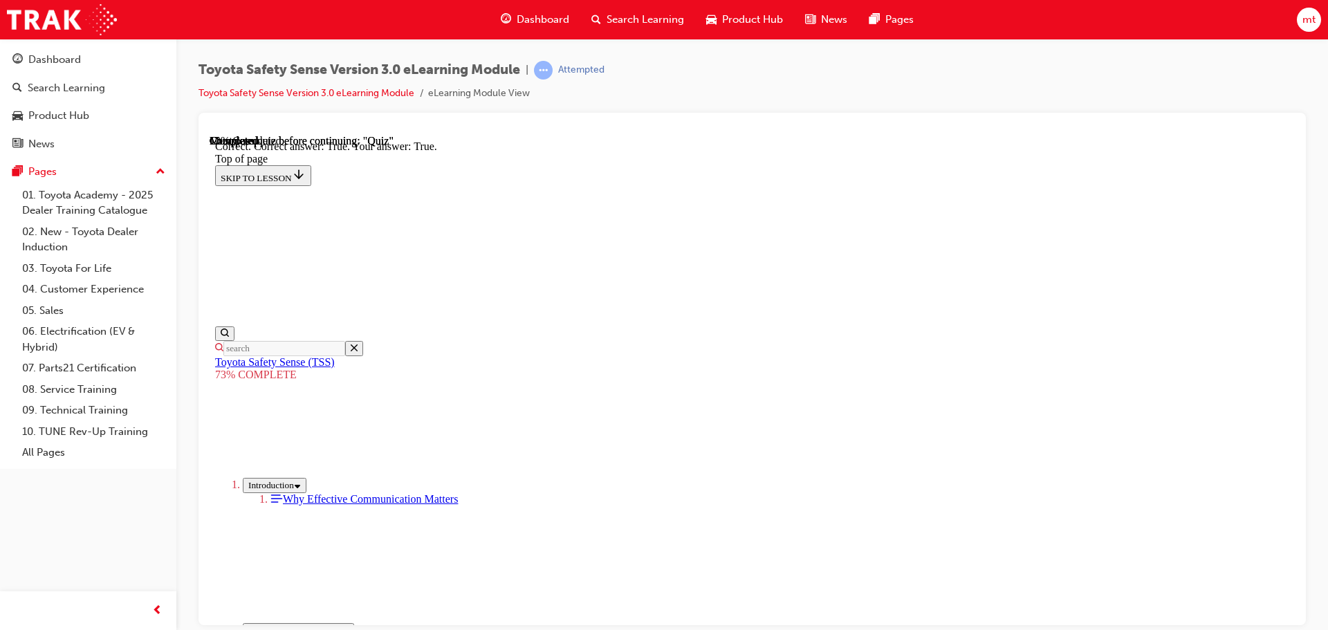
scroll to position [199, 0]
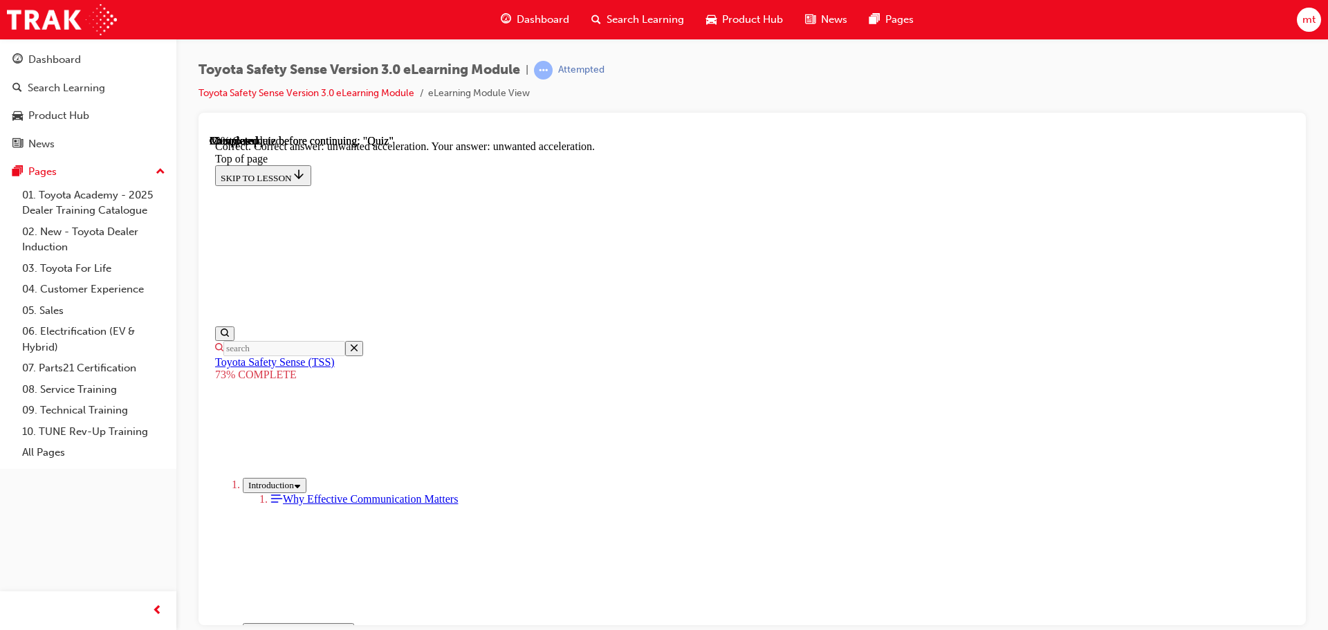
scroll to position [356, 0]
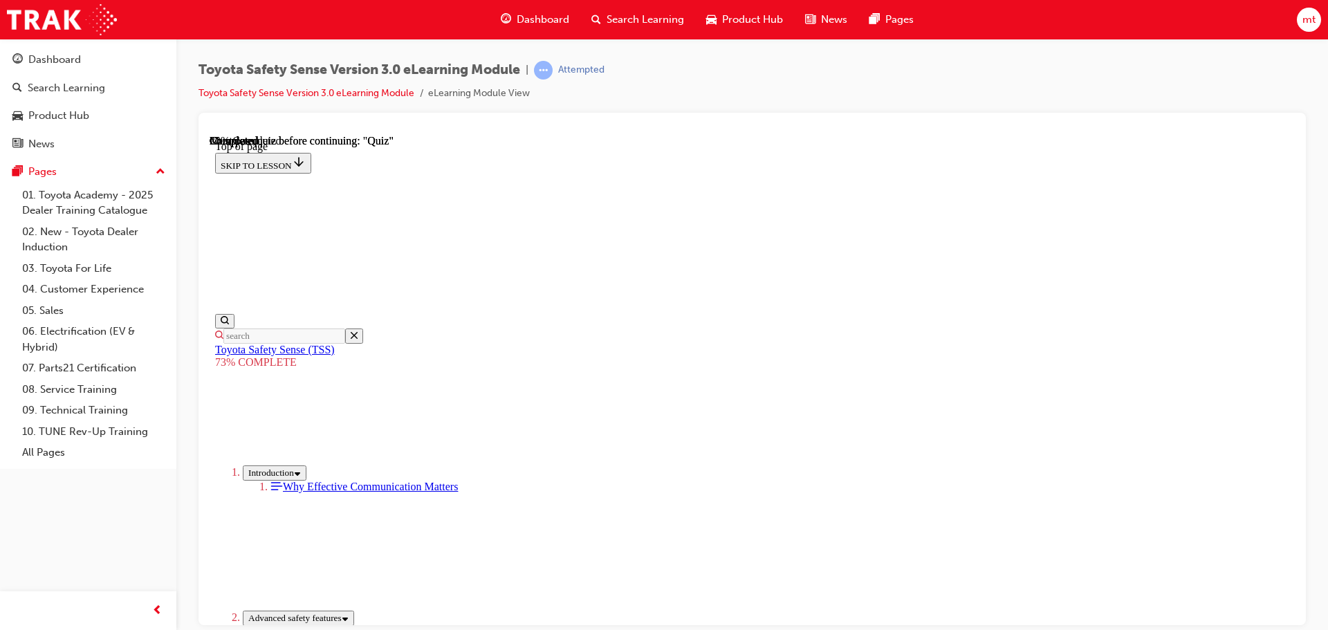
scroll to position [189, 0]
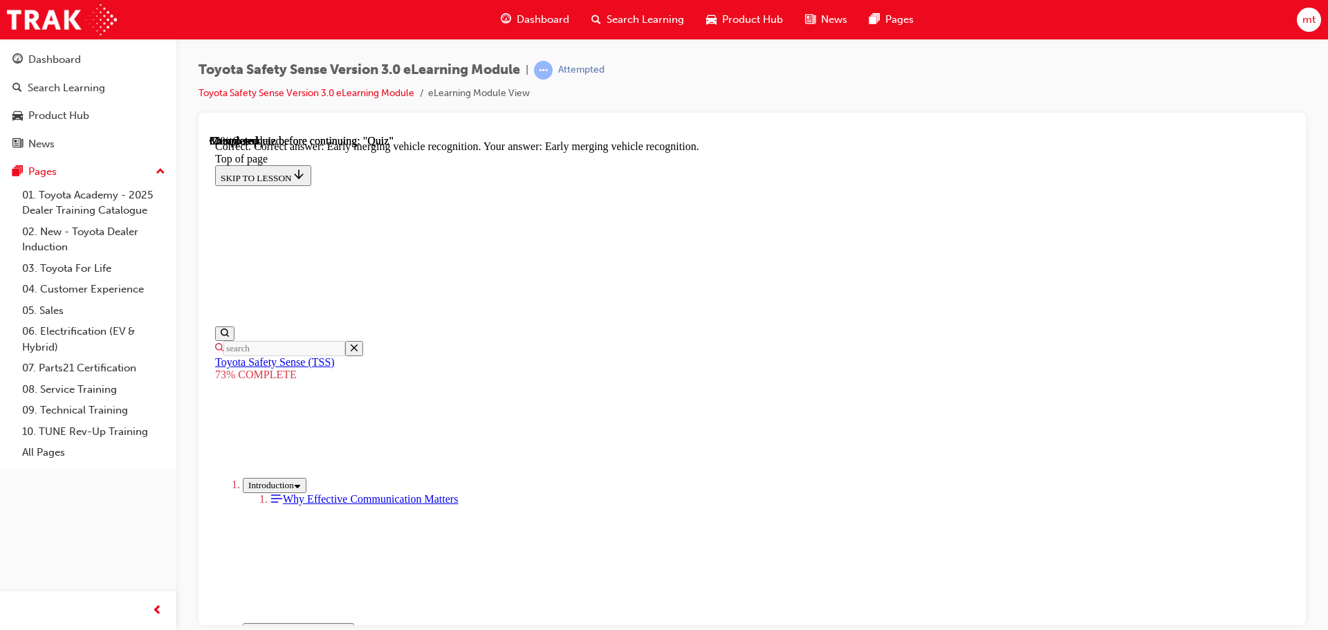
scroll to position [356, 0]
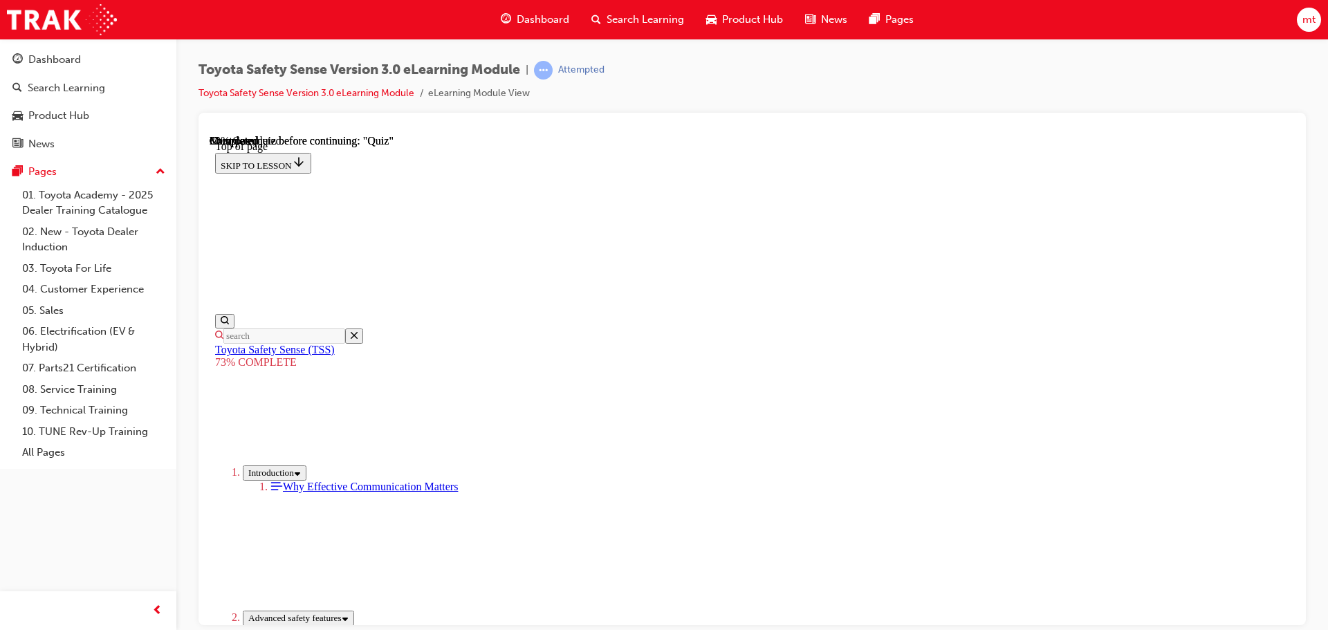
scroll to position [327, 0]
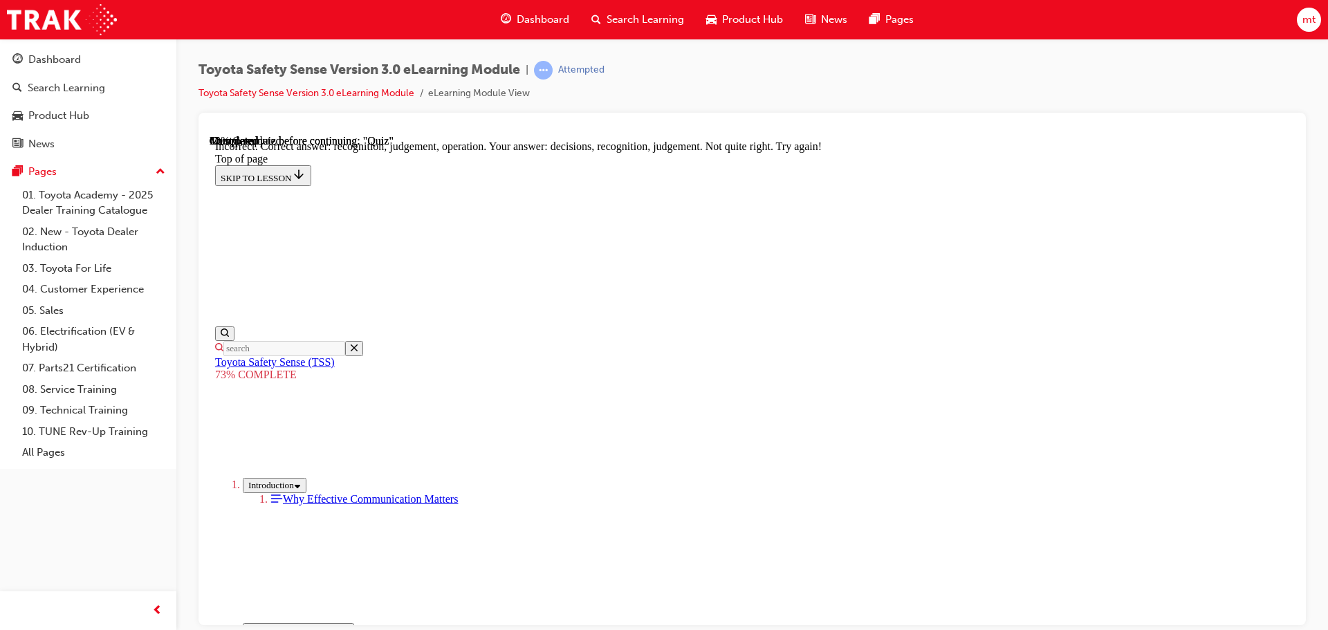
scroll to position [375, 0]
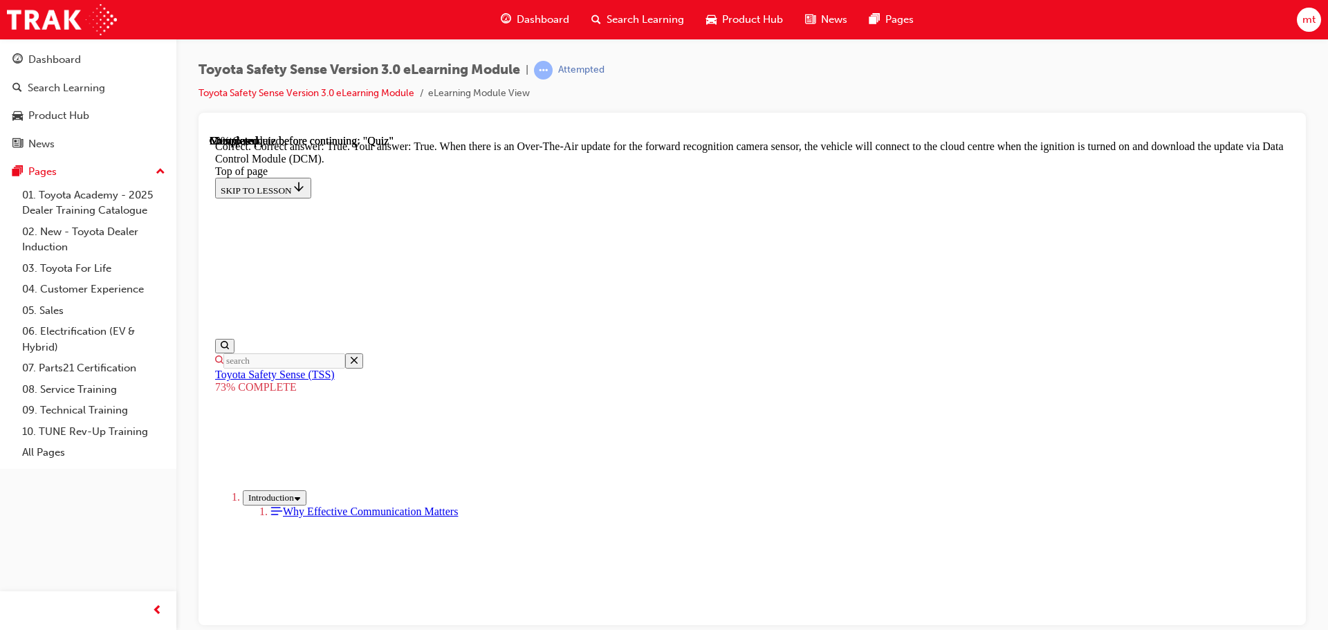
scroll to position [276, 0]
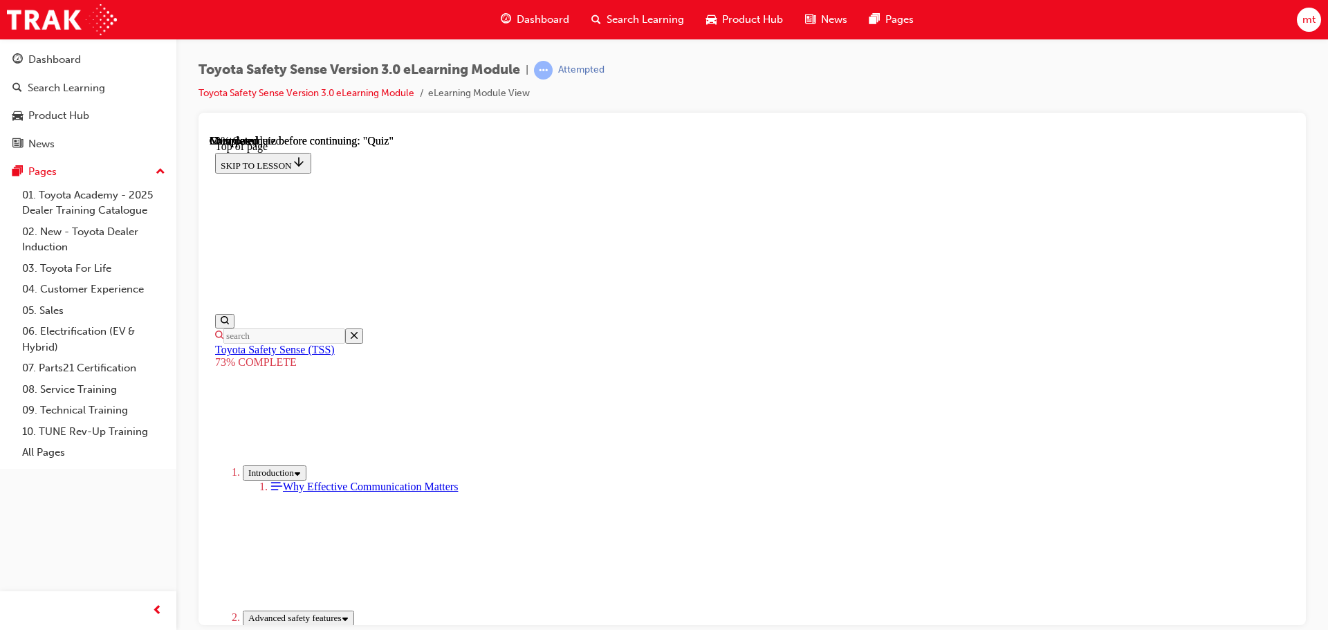
scroll to position [324, 0]
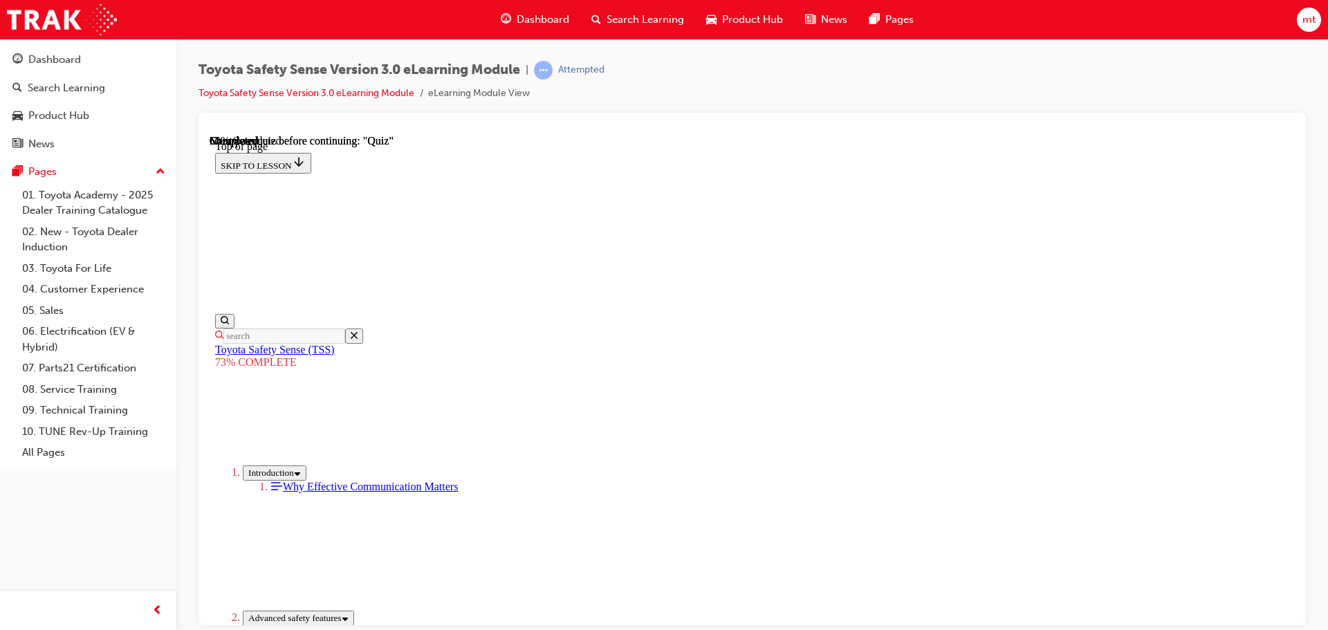
scroll to position [189, 0]
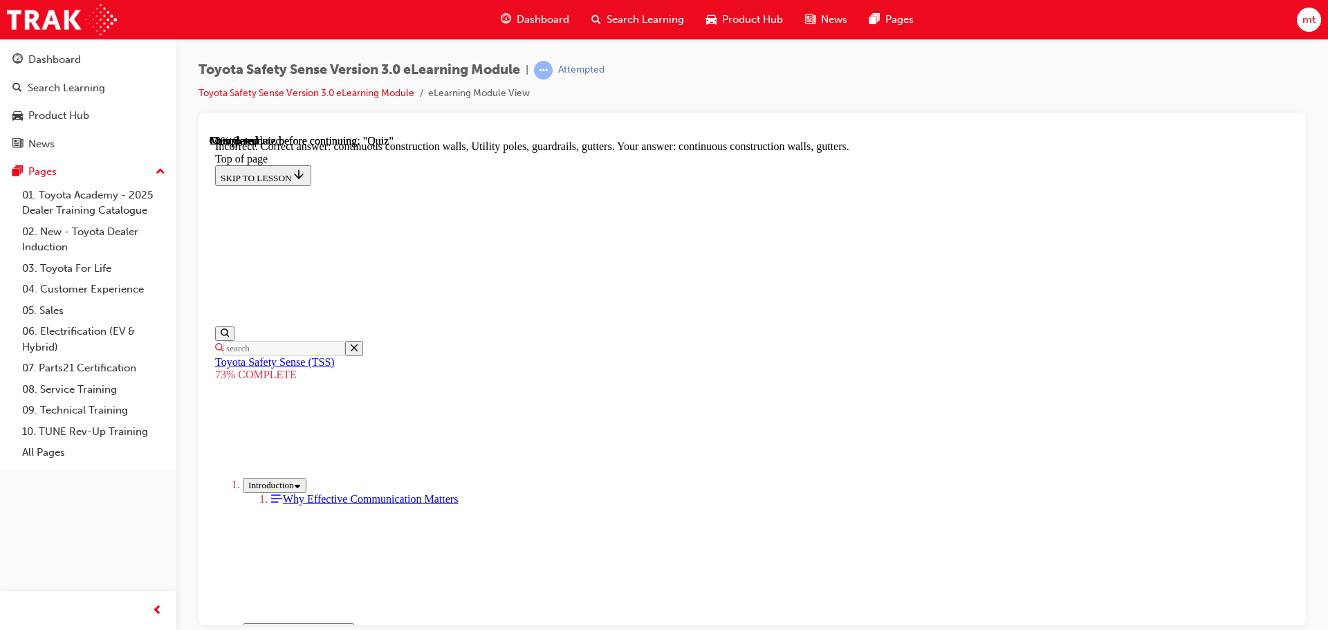
scroll to position [250, 0]
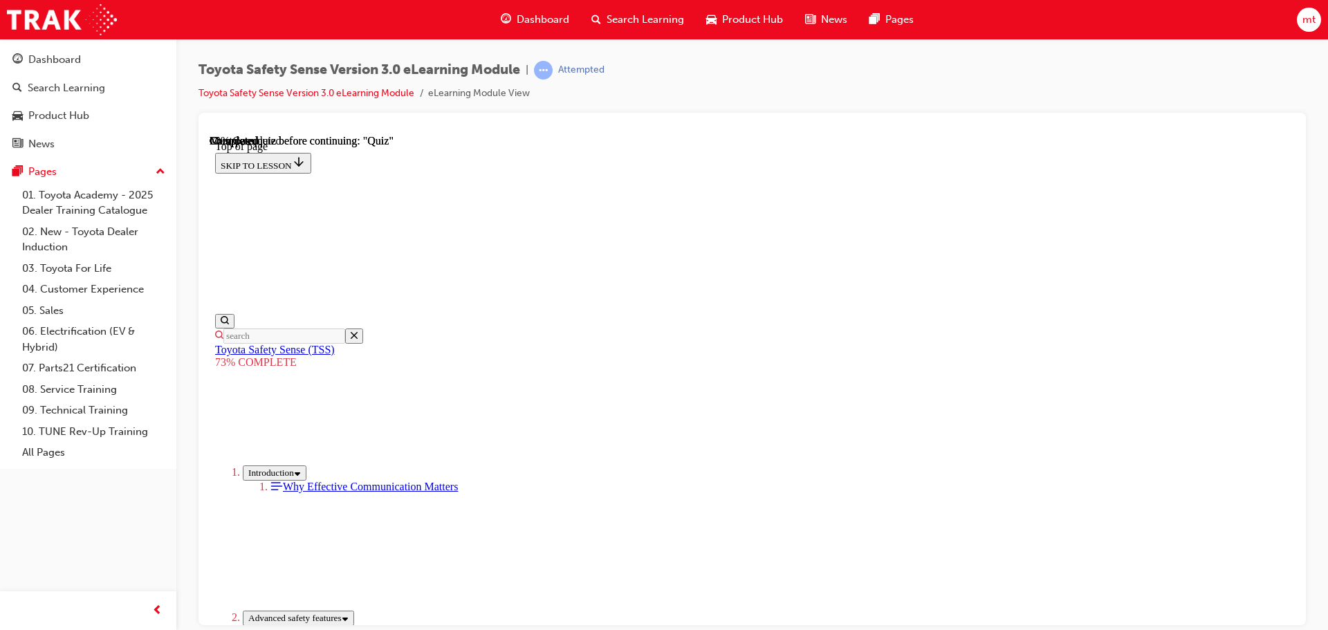
scroll to position [189, 0]
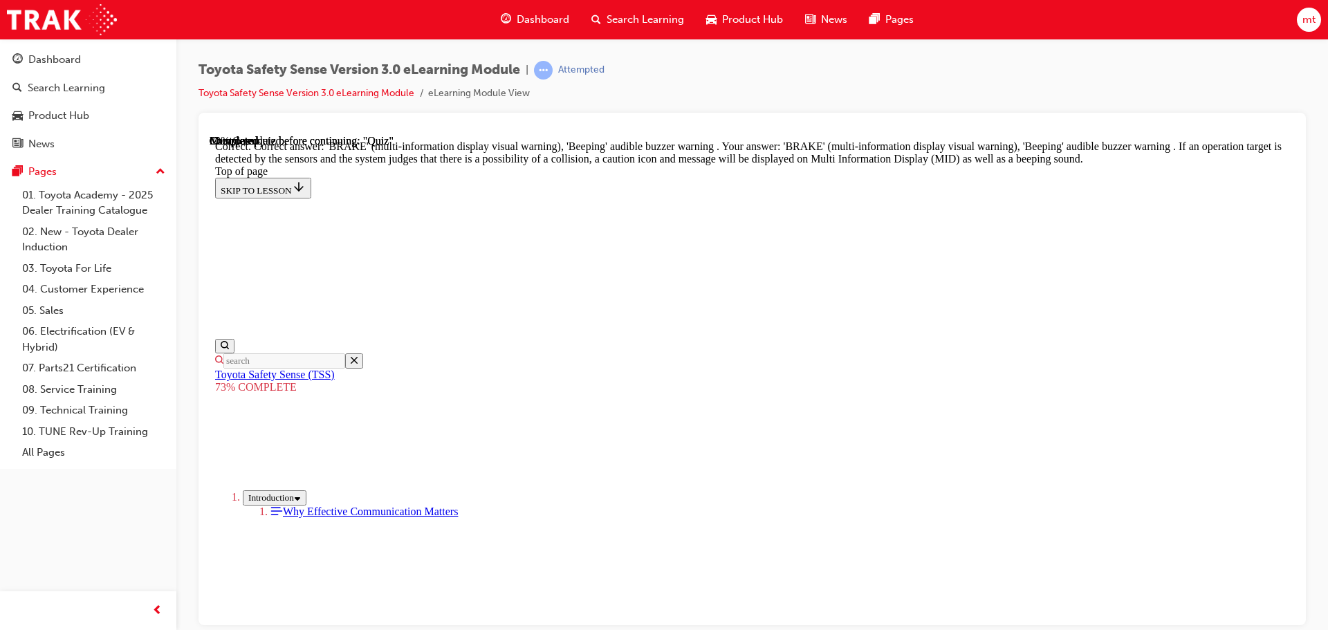
scroll to position [495, 0]
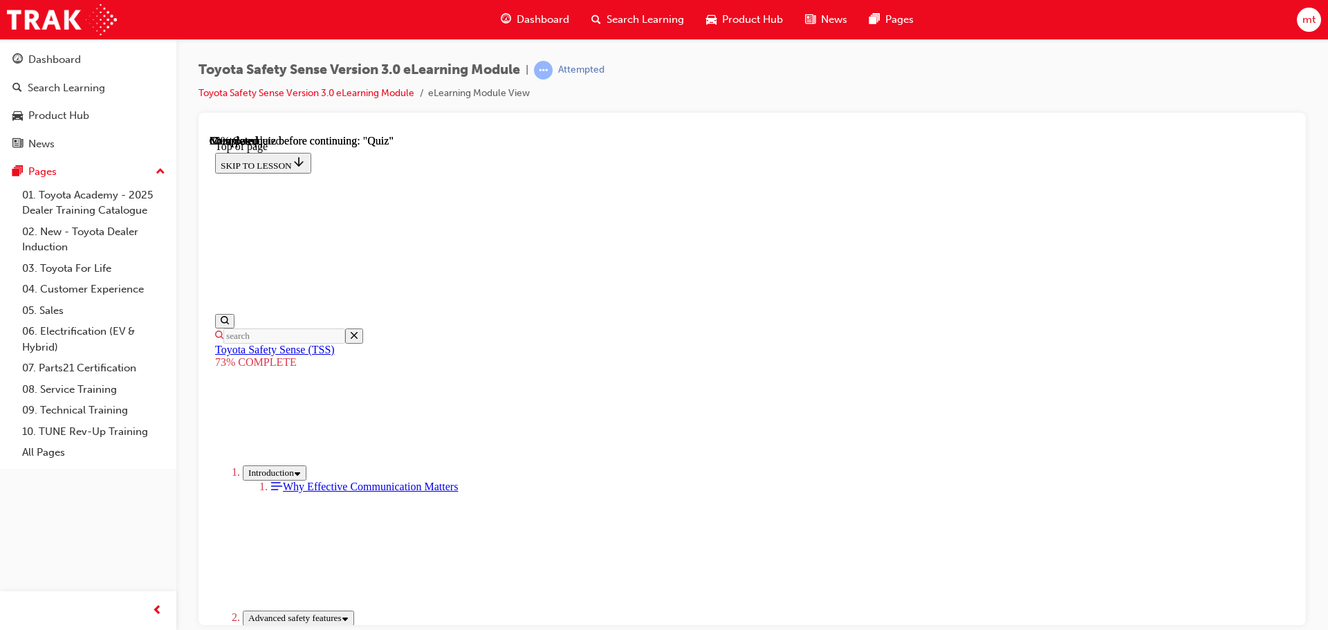
scroll to position [189, 0]
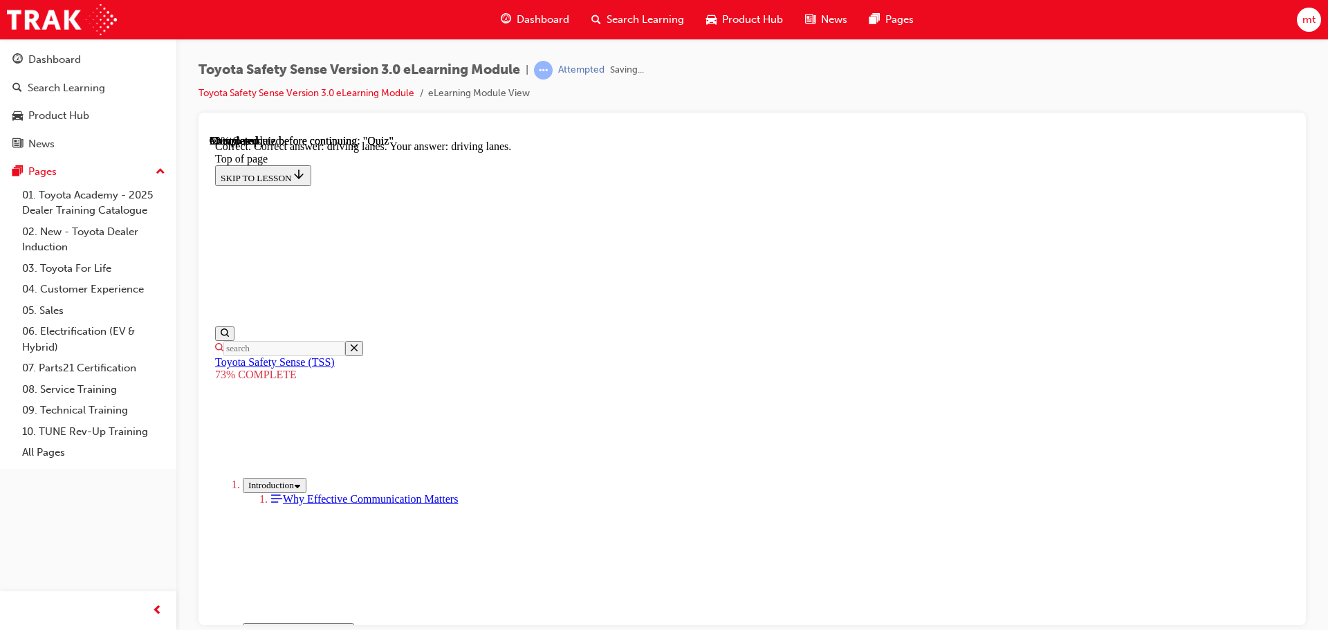
scroll to position [333, 0]
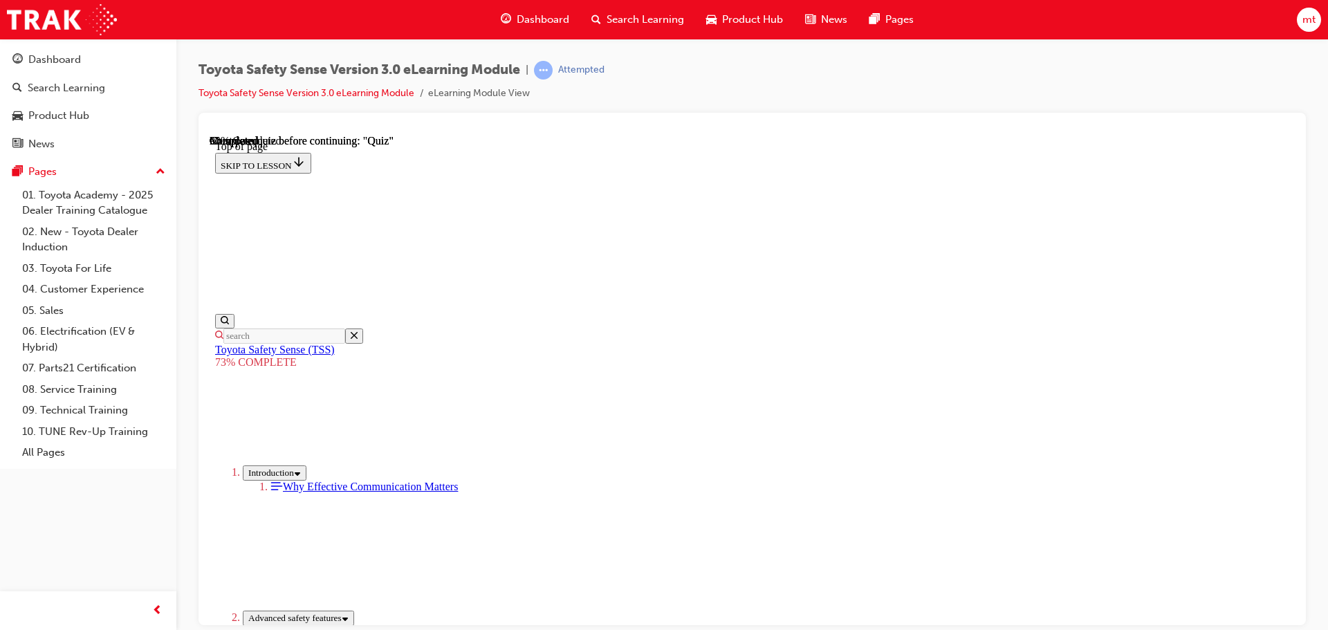
scroll to position [189, 0]
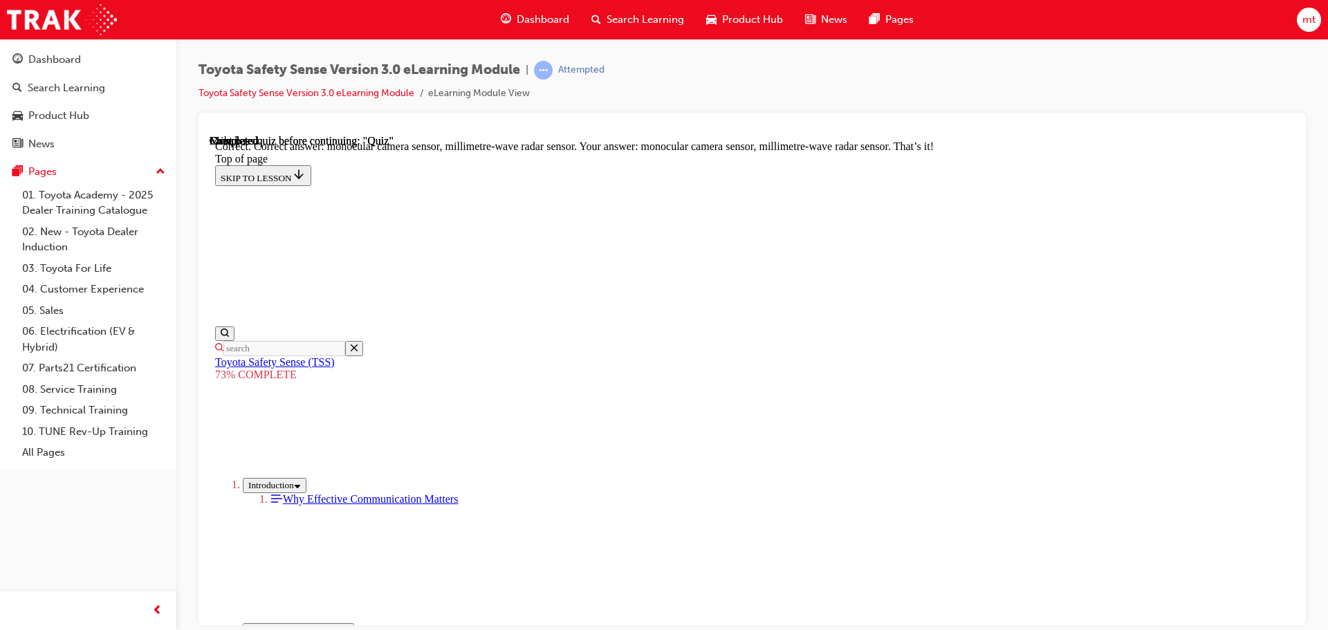
scroll to position [480, 0]
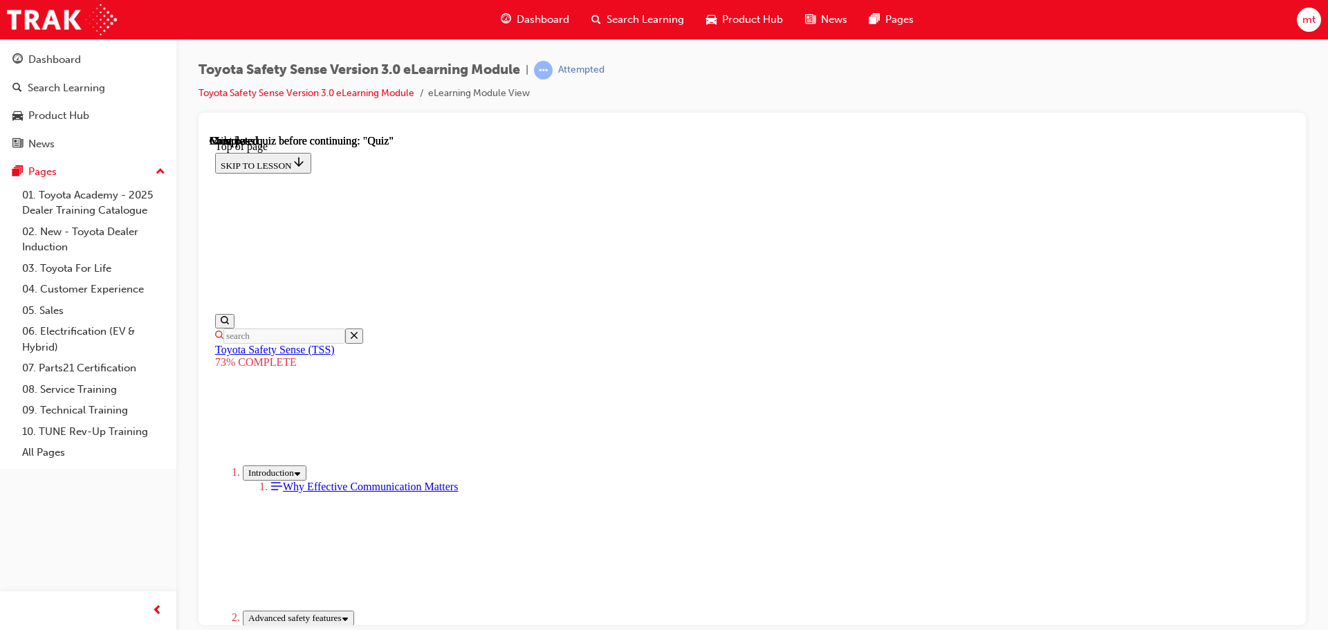
scroll to position [219, 0]
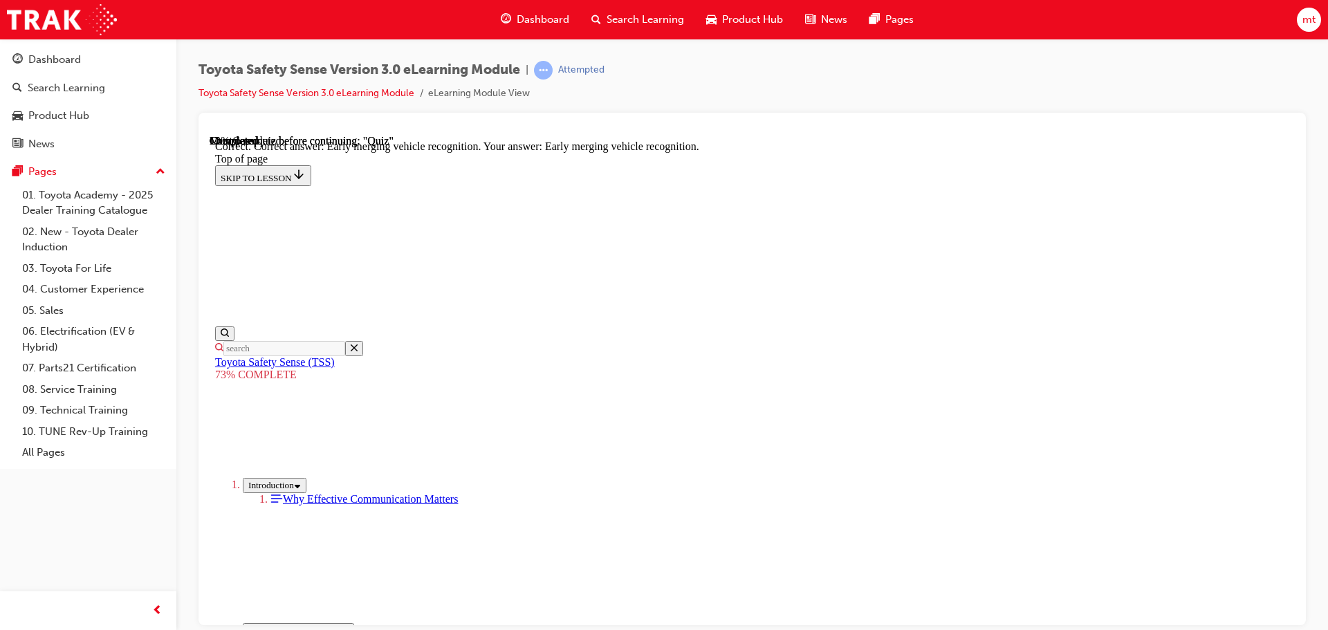
scroll to position [356, 0]
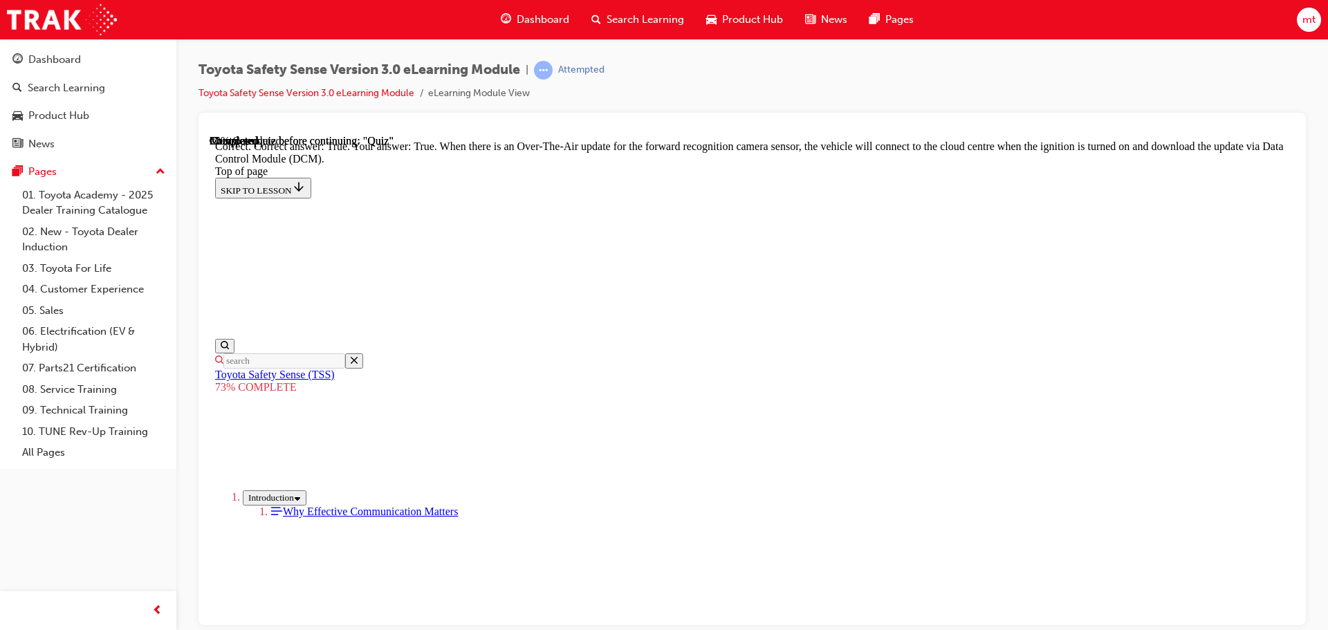
scroll to position [276, 0]
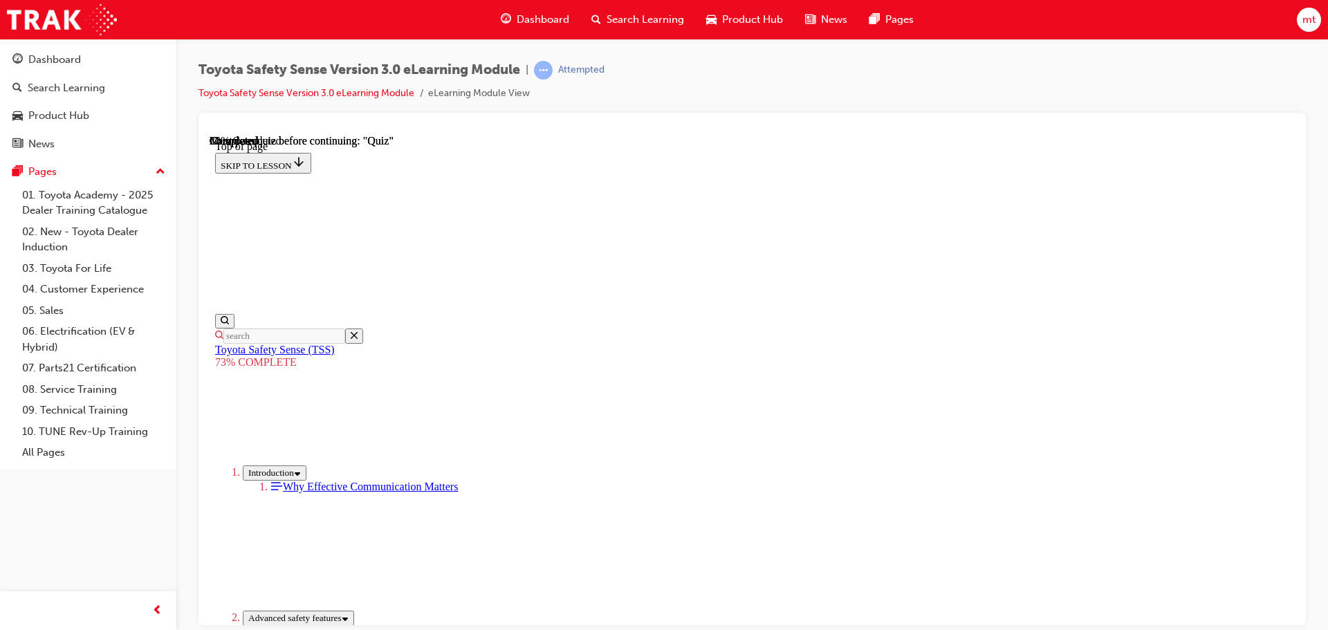
scroll to position [212, 0]
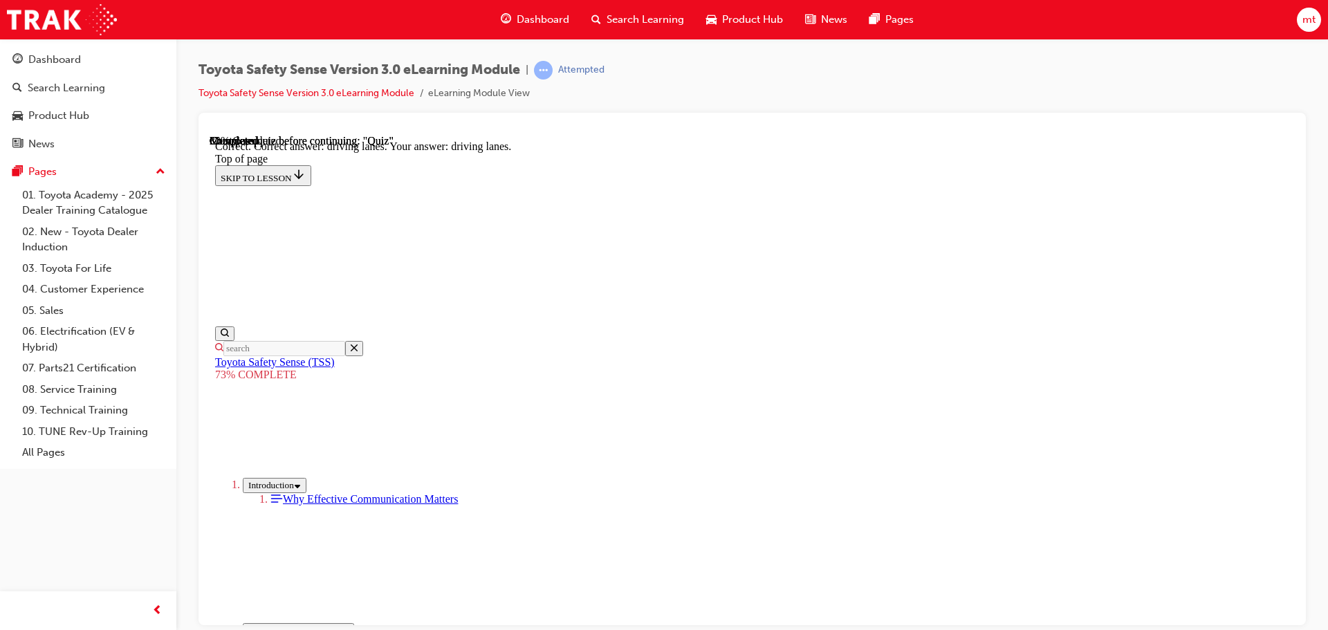
scroll to position [333, 0]
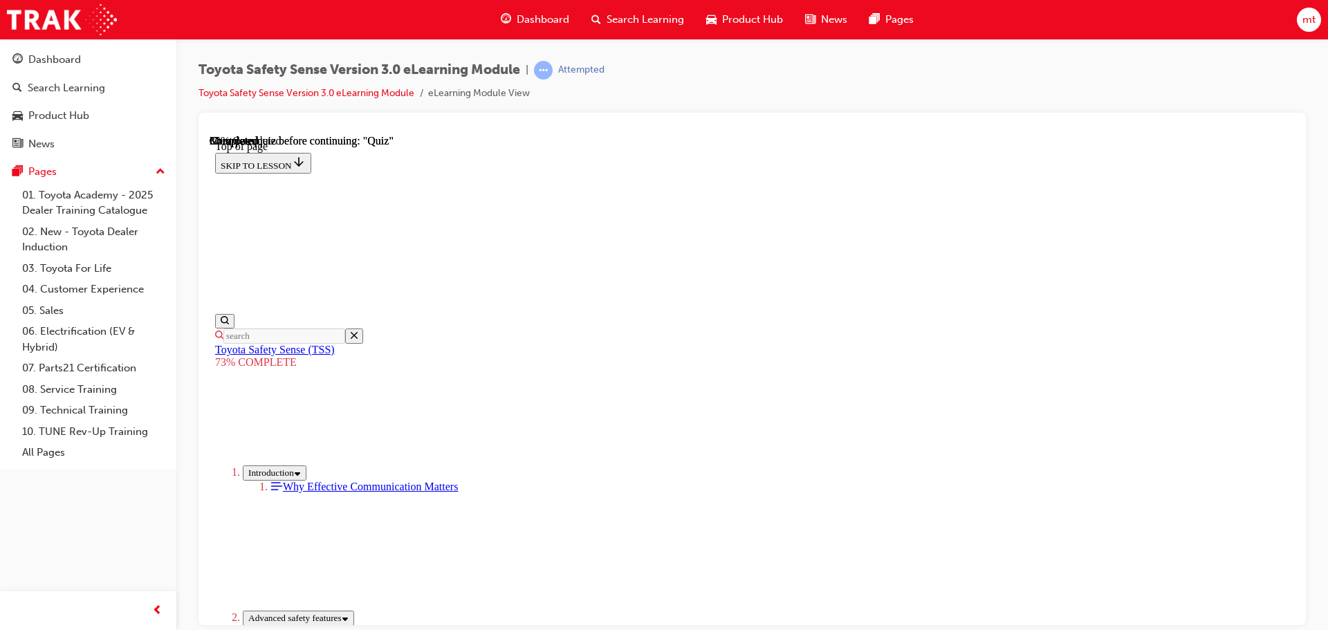
scroll to position [189, 0]
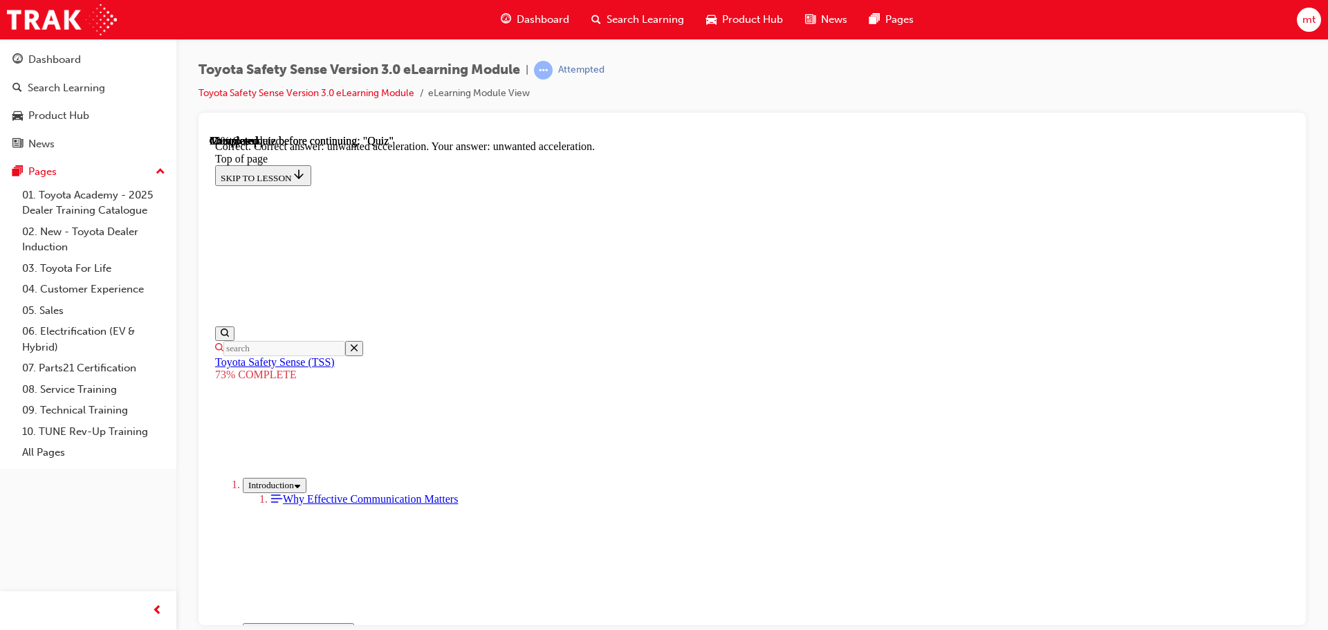
scroll to position [356, 0]
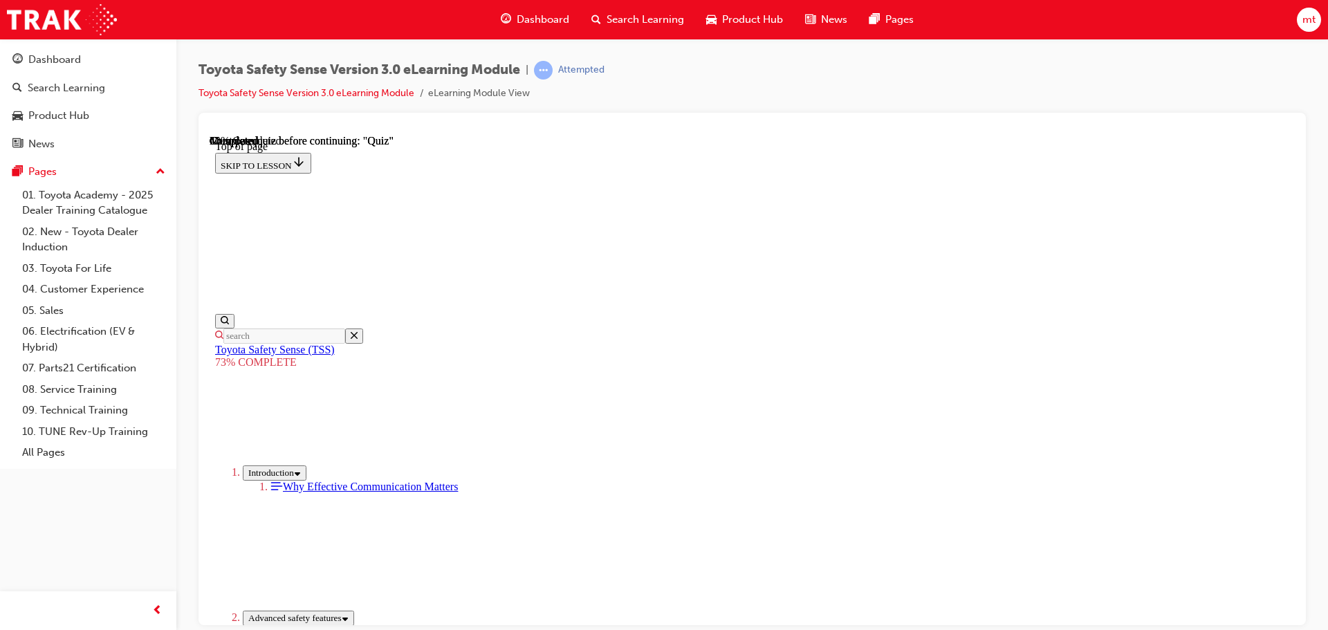
scroll to position [327, 0]
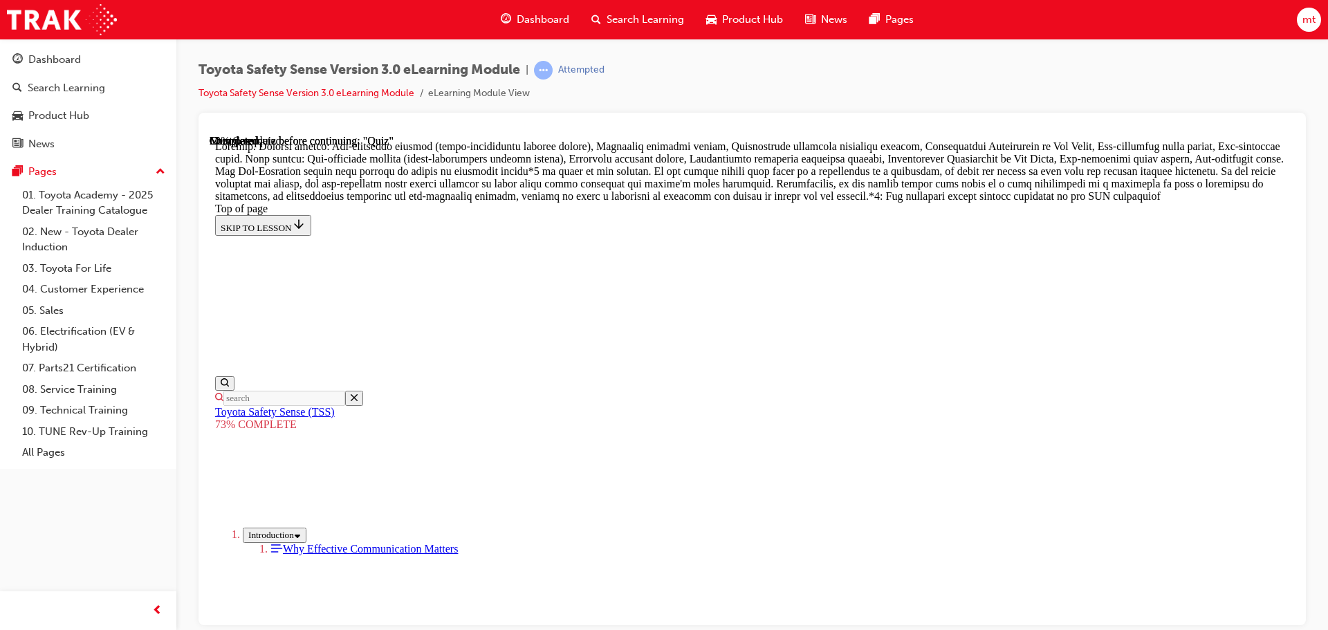
scroll to position [812, 0]
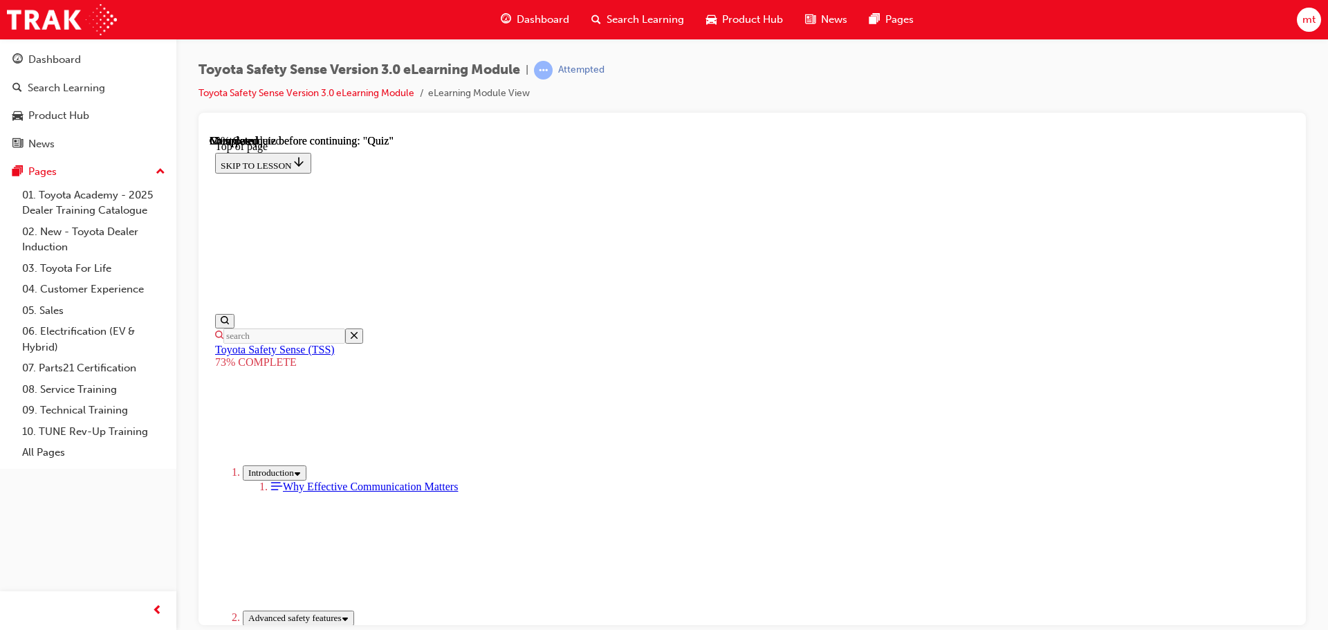
scroll to position [258, 0]
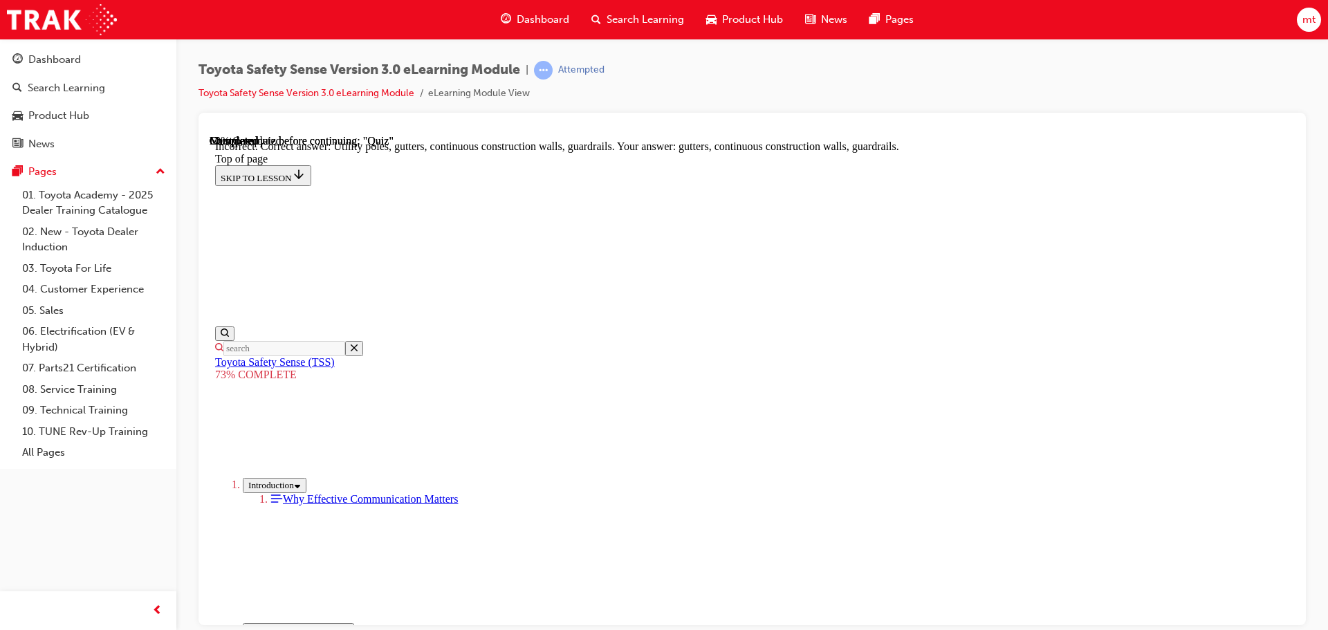
scroll to position [319, 0]
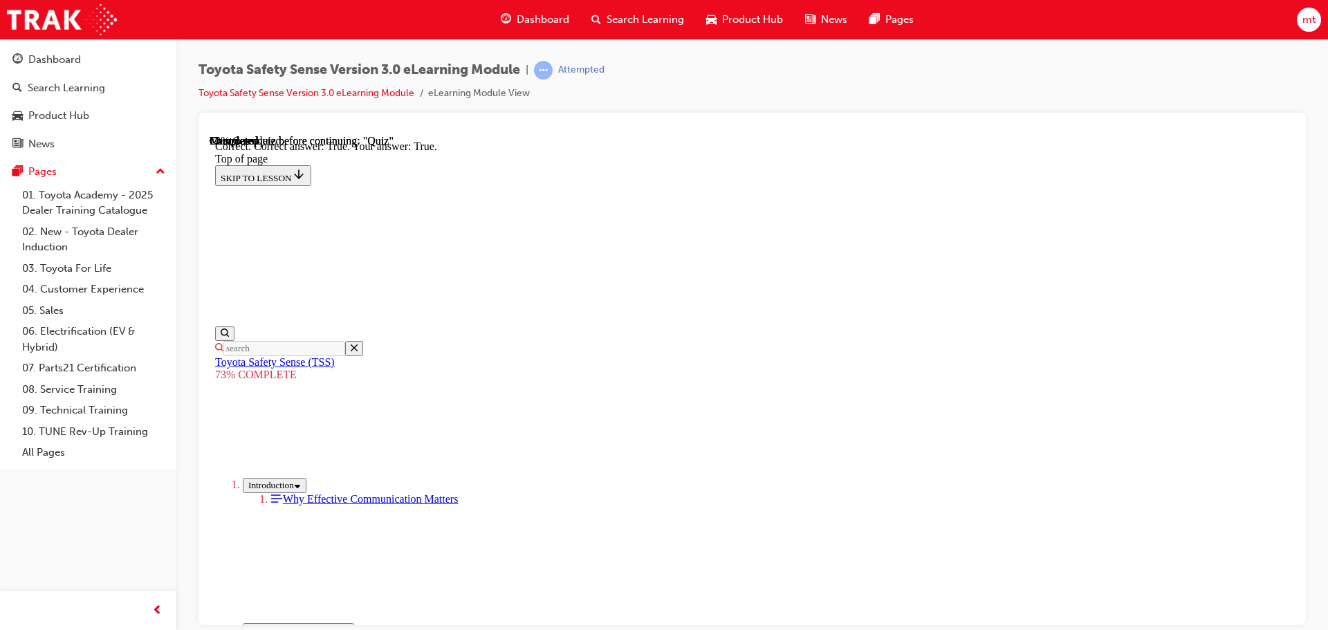
scroll to position [199, 0]
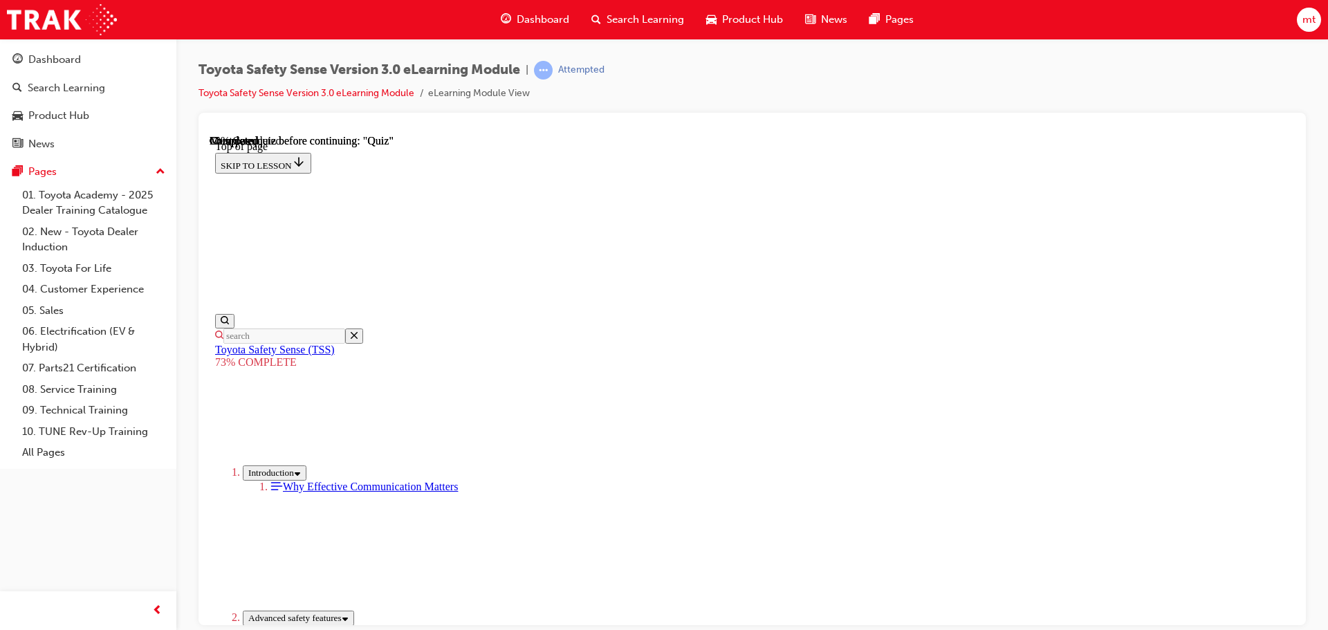
scroll to position [328, 0]
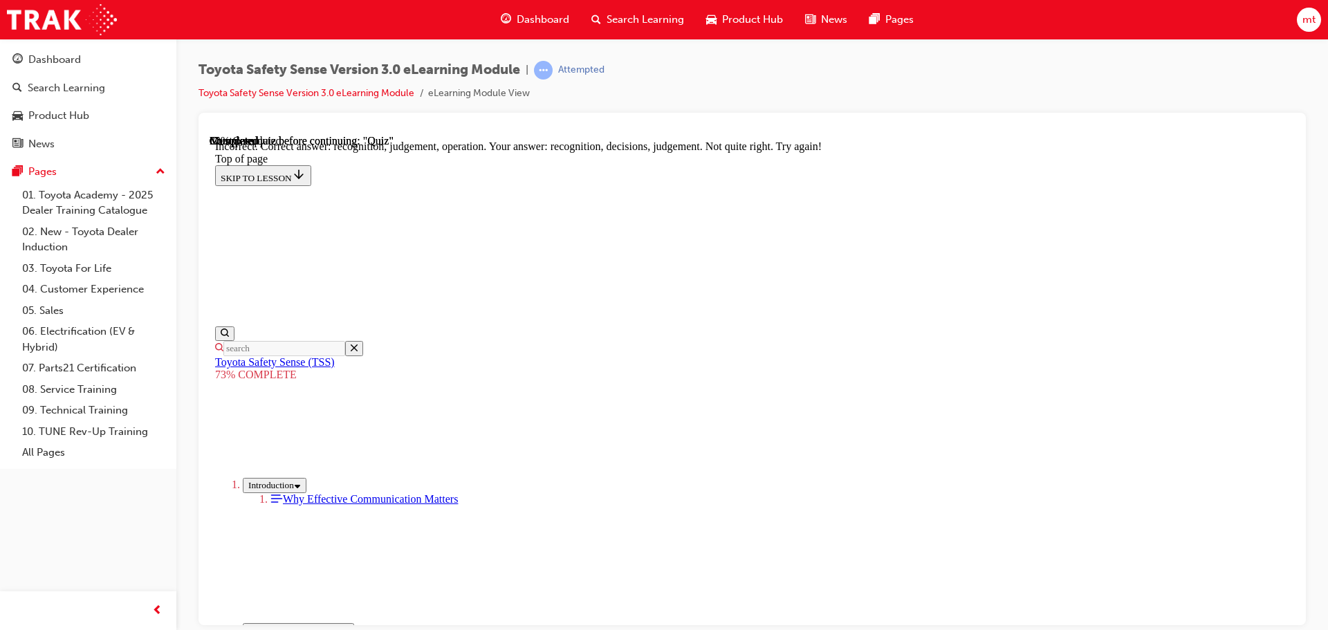
scroll to position [306, 0]
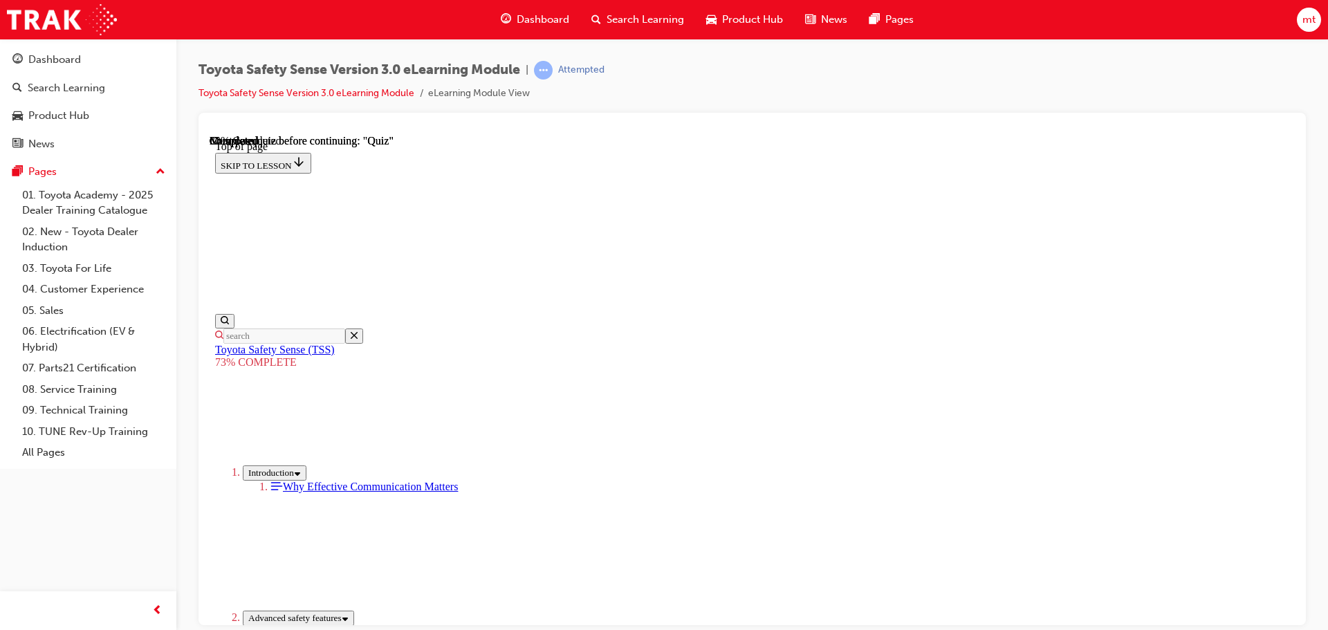
scroll to position [189, 0]
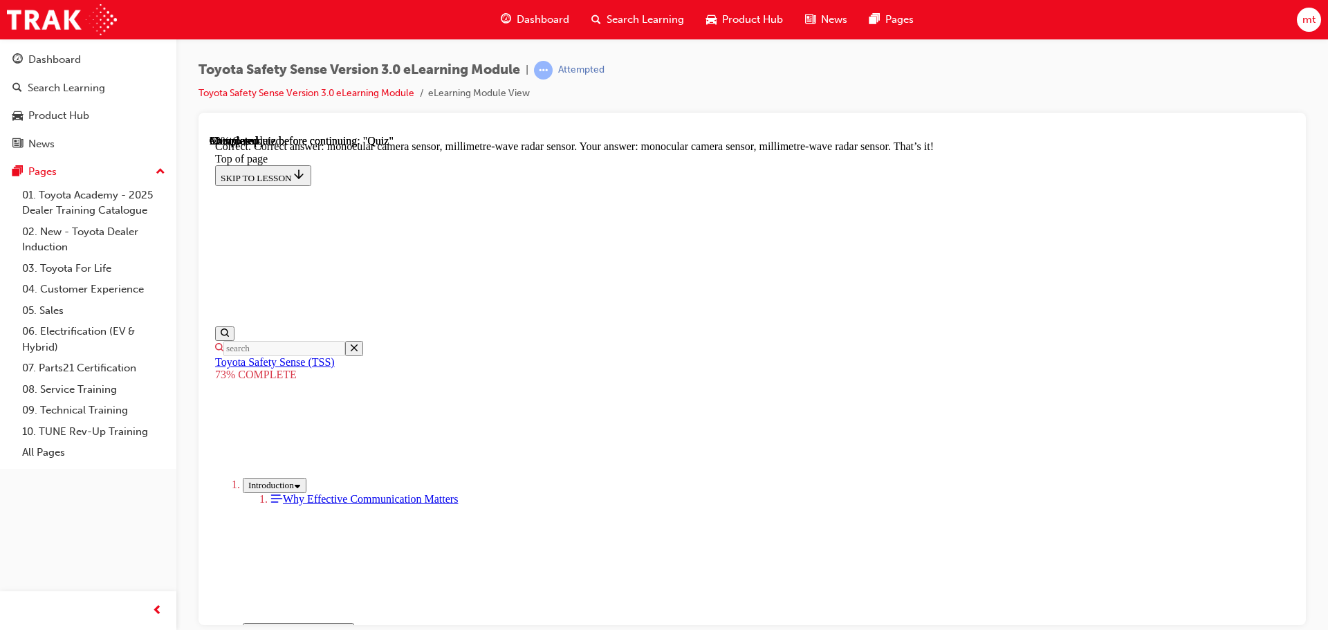
scroll to position [480, 0]
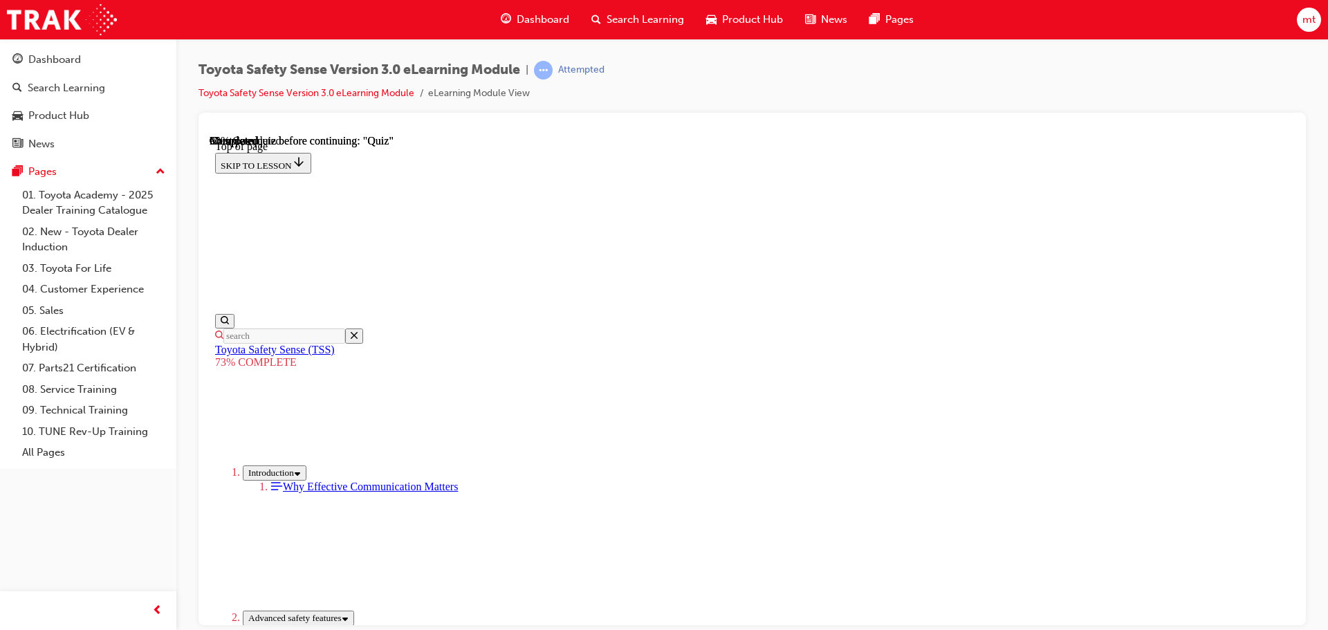
scroll to position [258, 0]
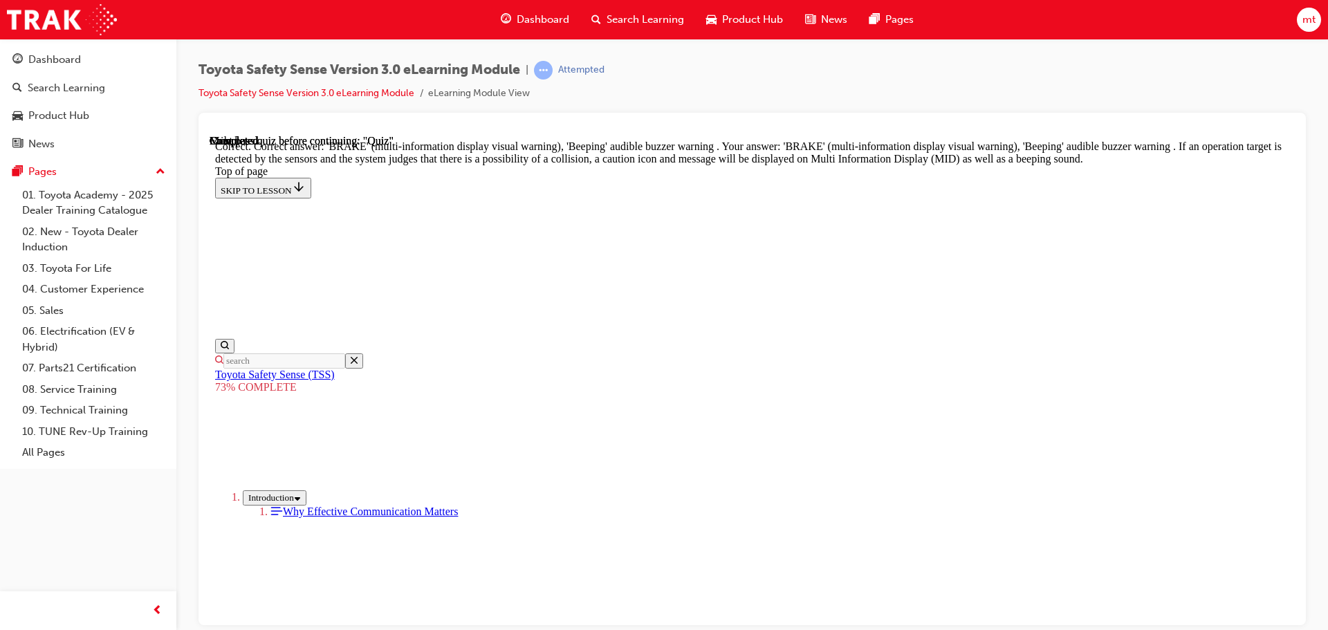
scroll to position [495, 0]
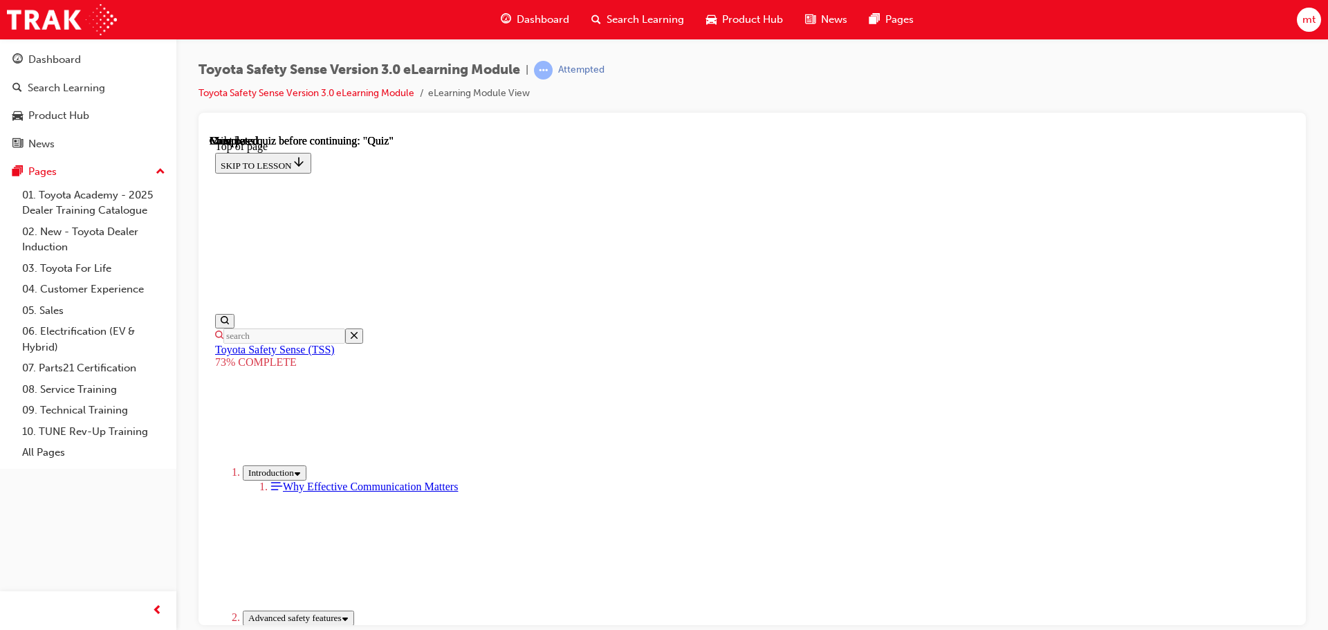
scroll to position [219, 0]
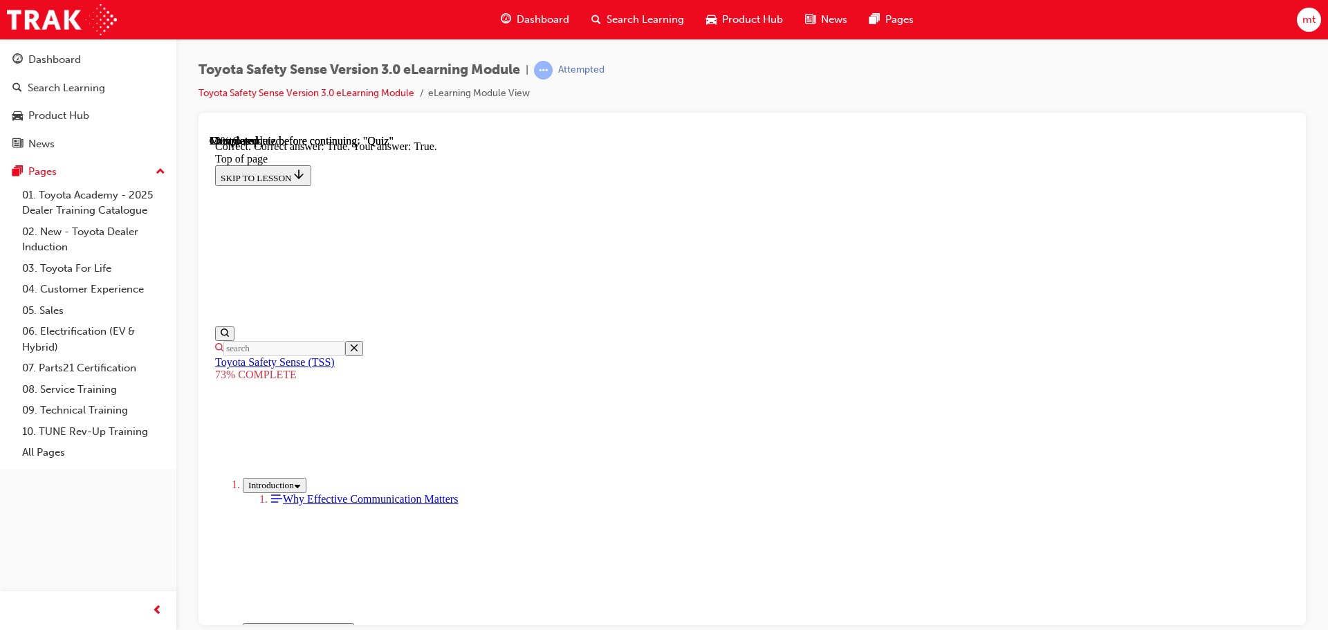
scroll to position [199, 0]
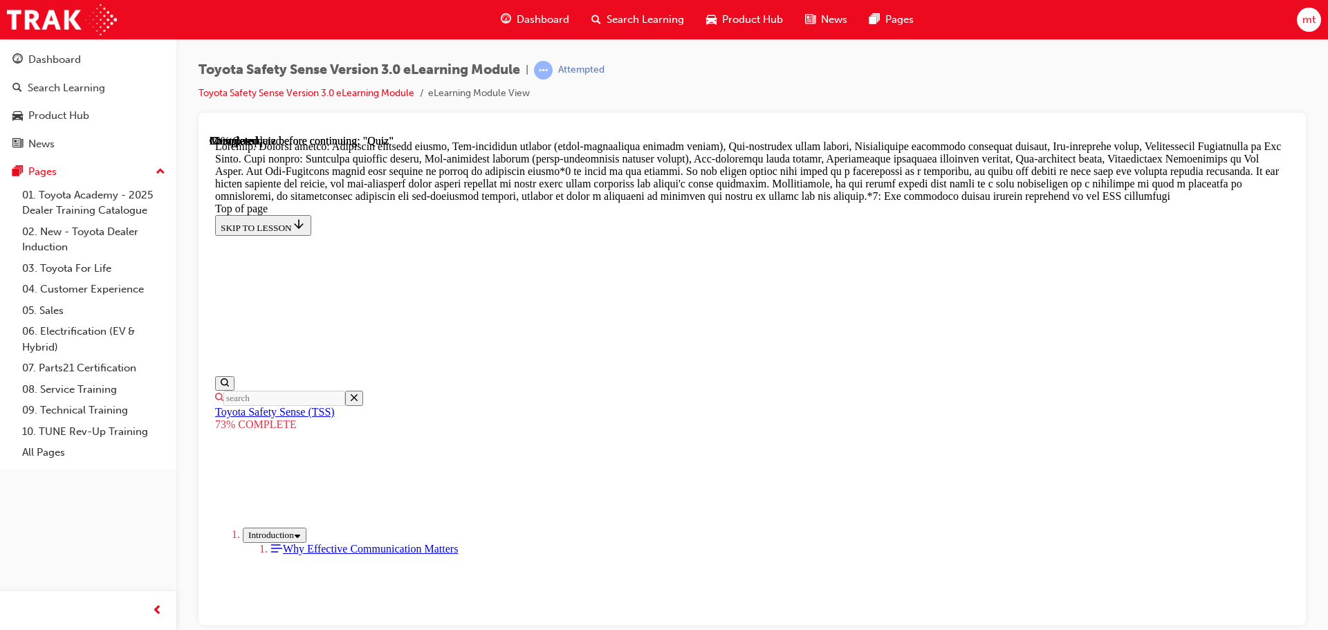
scroll to position [812, 0]
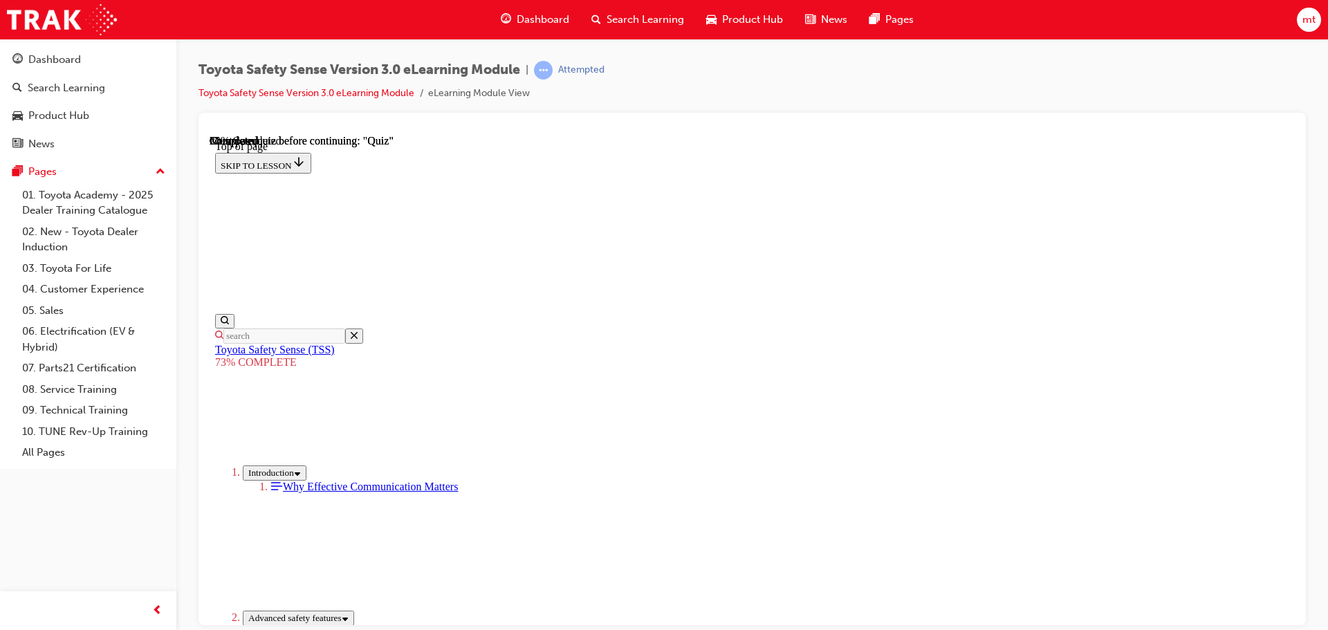
scroll to position [258, 0]
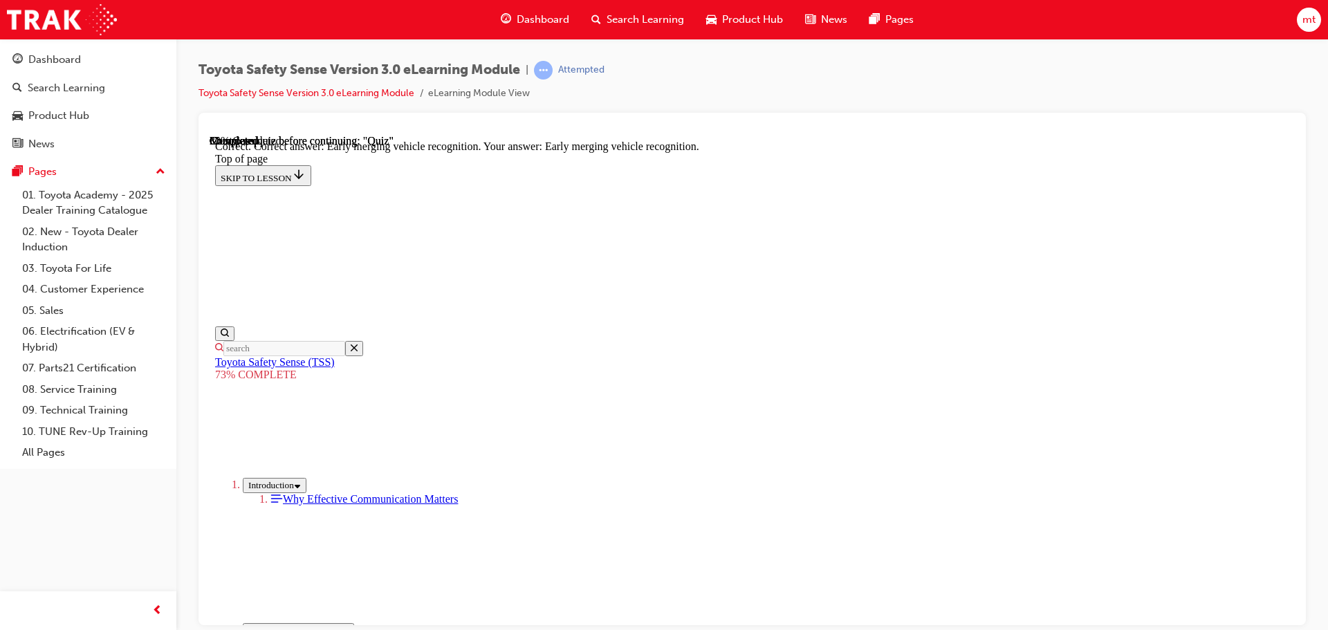
scroll to position [356, 0]
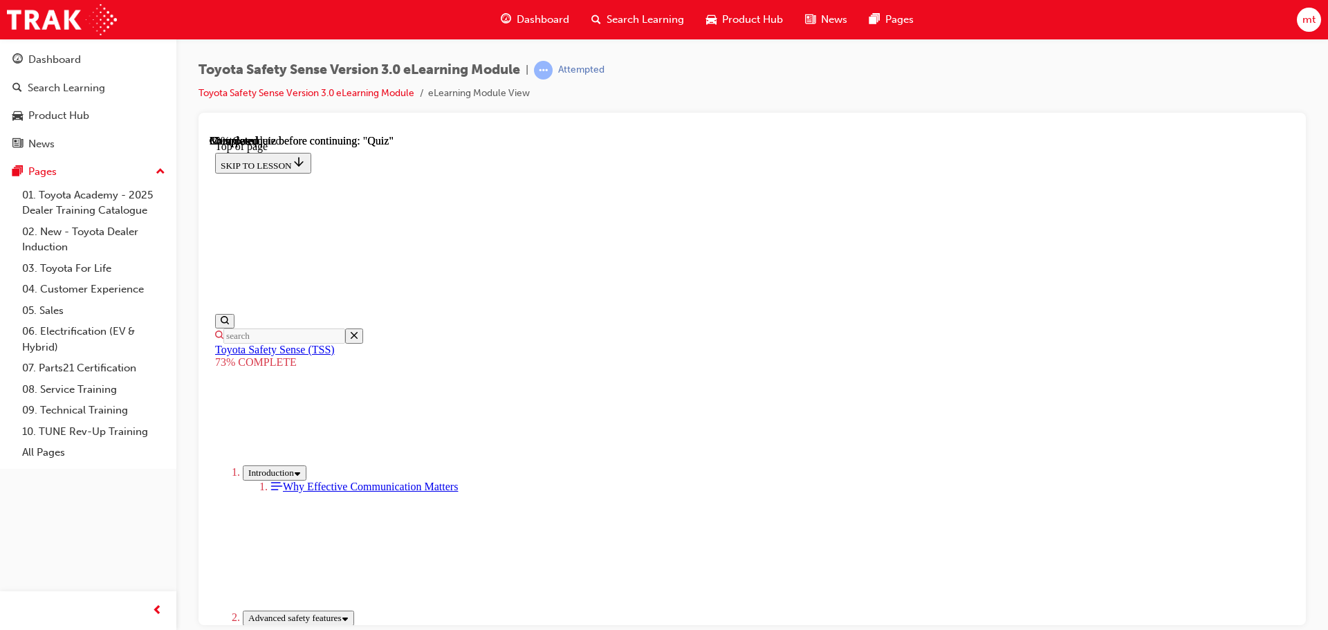
scroll to position [189, 0]
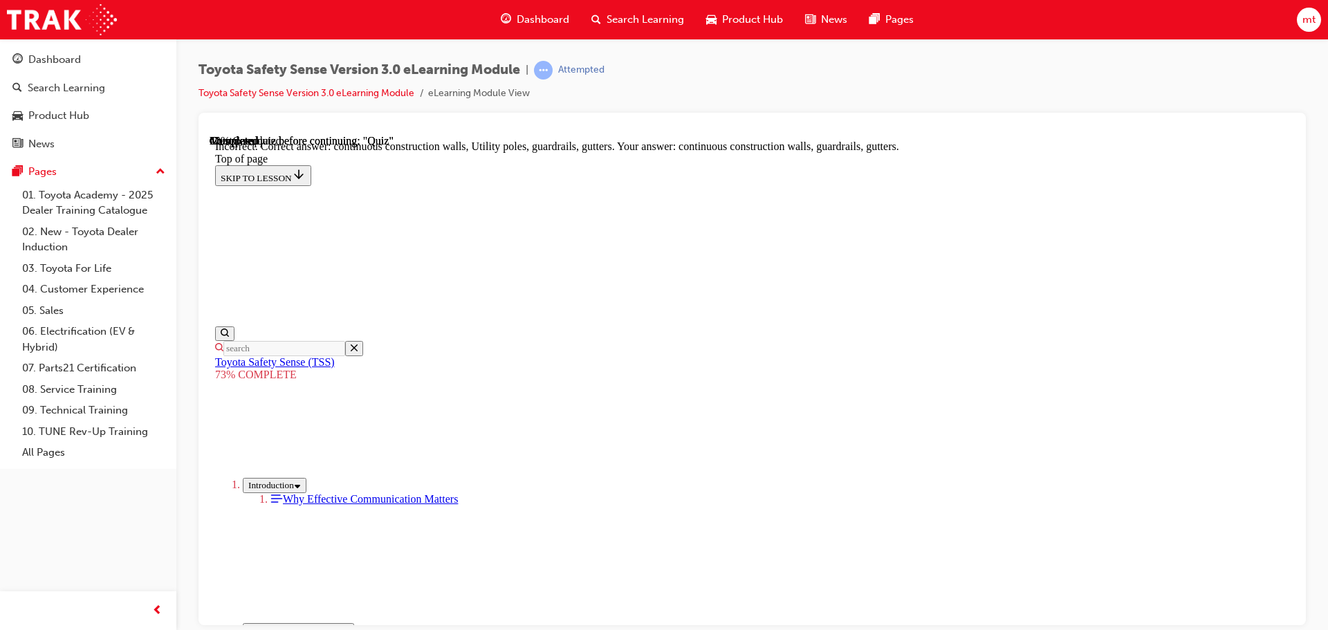
scroll to position [388, 0]
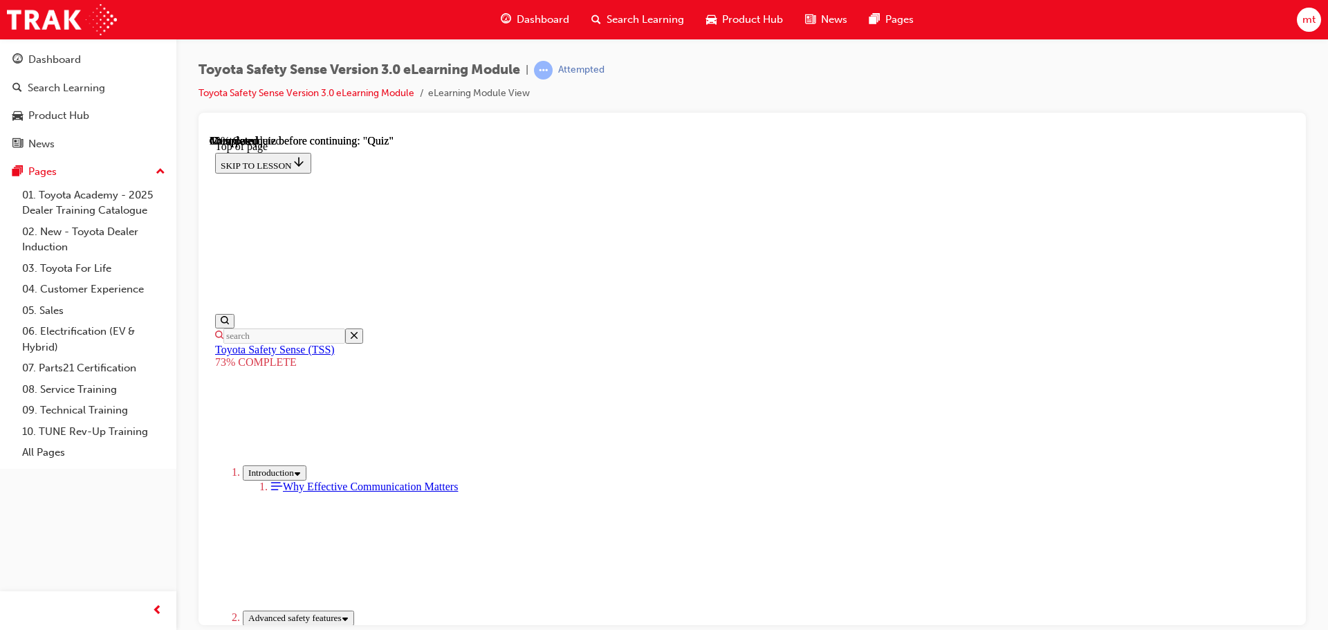
scroll to position [258, 0]
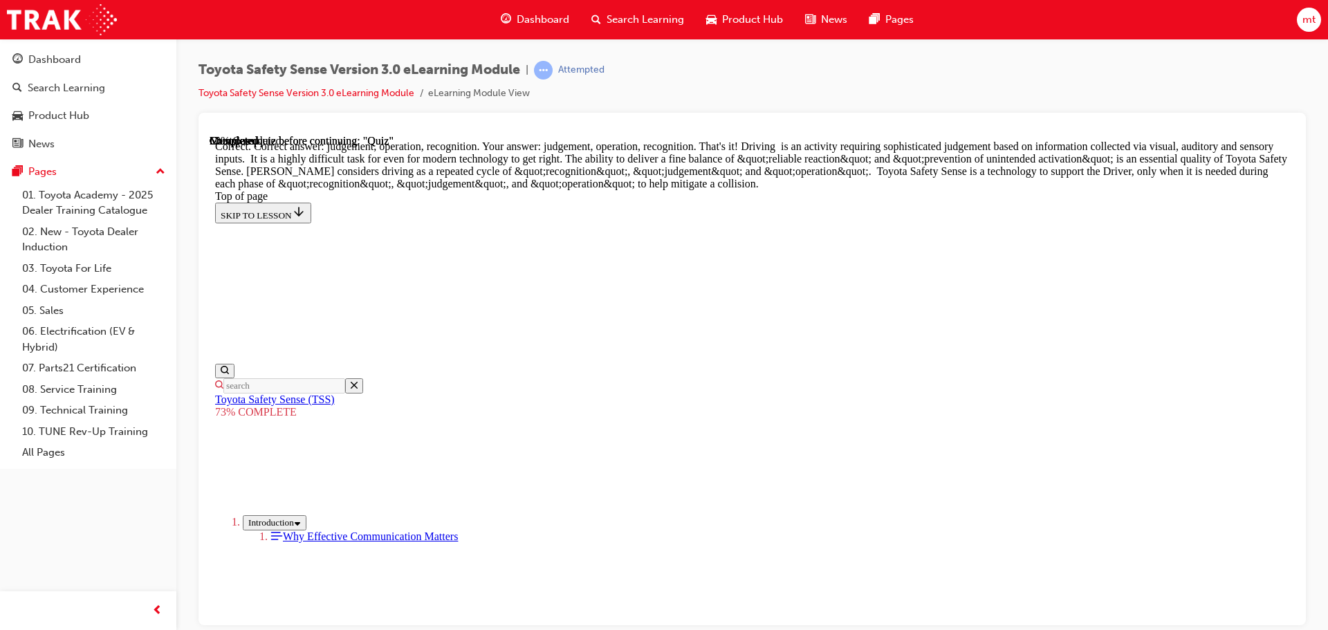
scroll to position [714, 0]
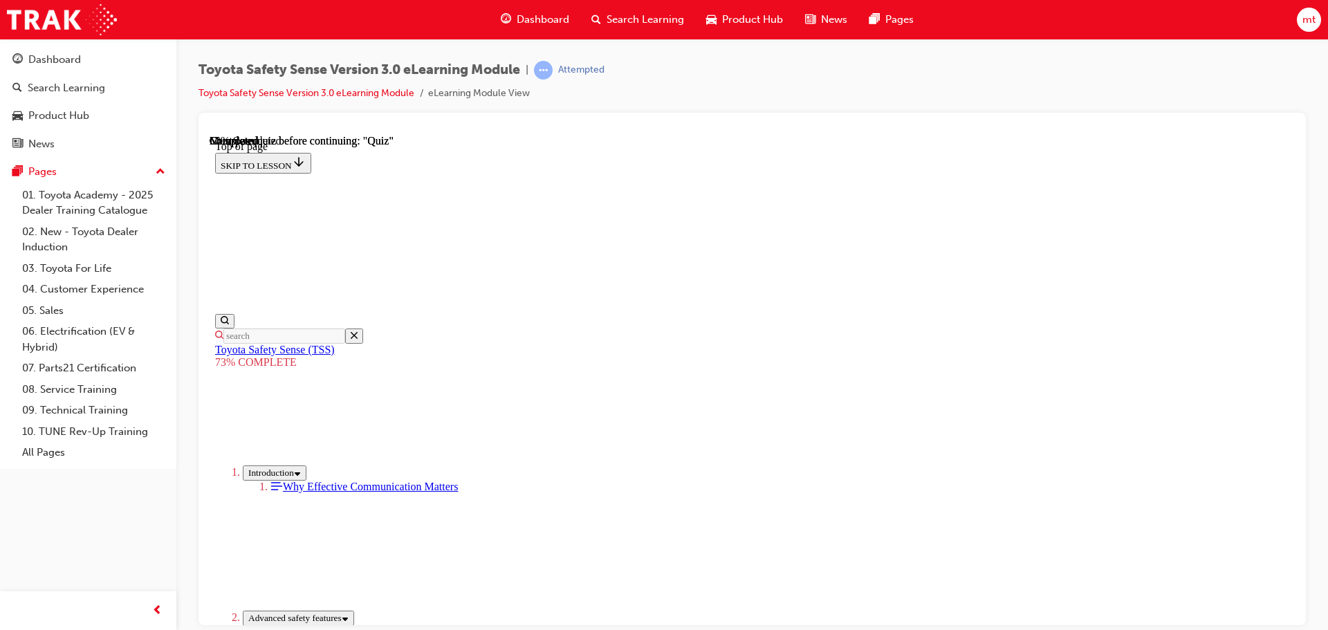
scroll to position [189, 0]
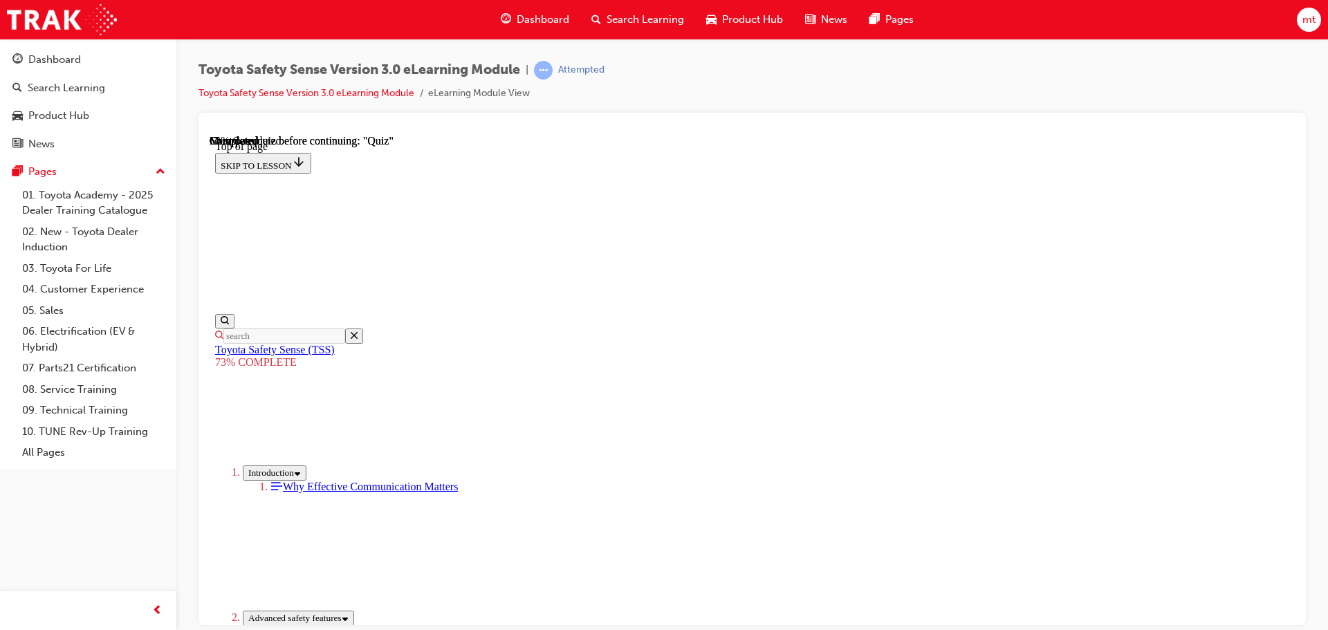
scroll to position [258, 0]
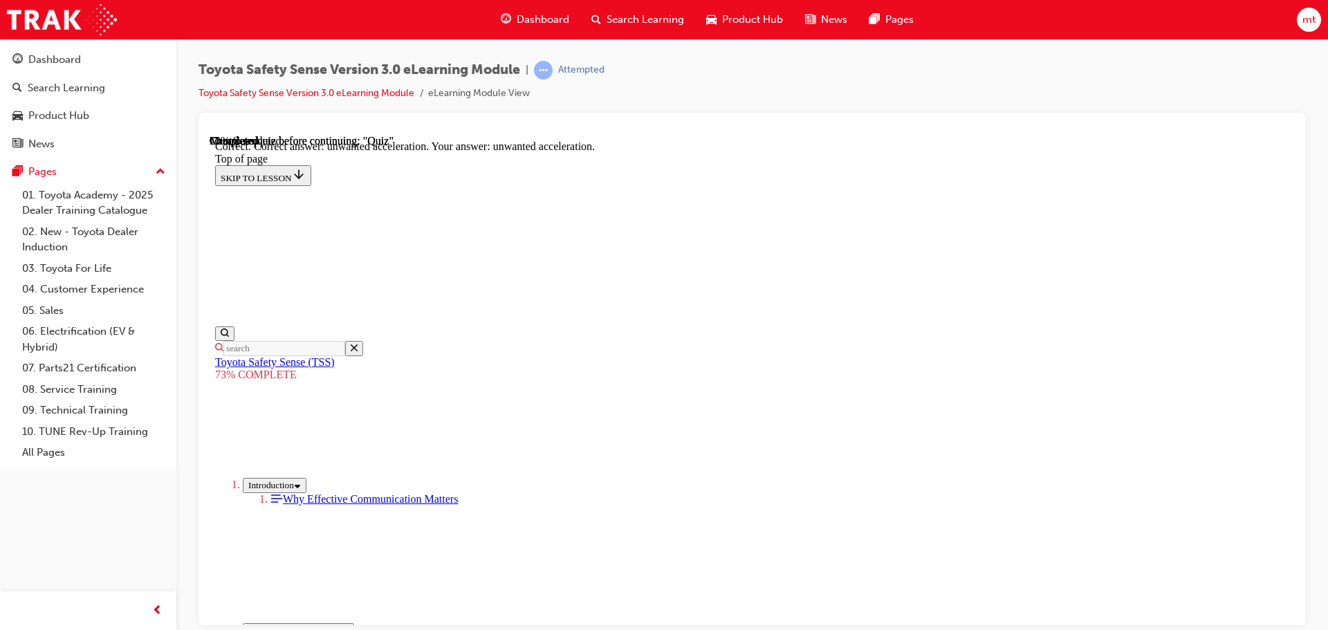
scroll to position [356, 0]
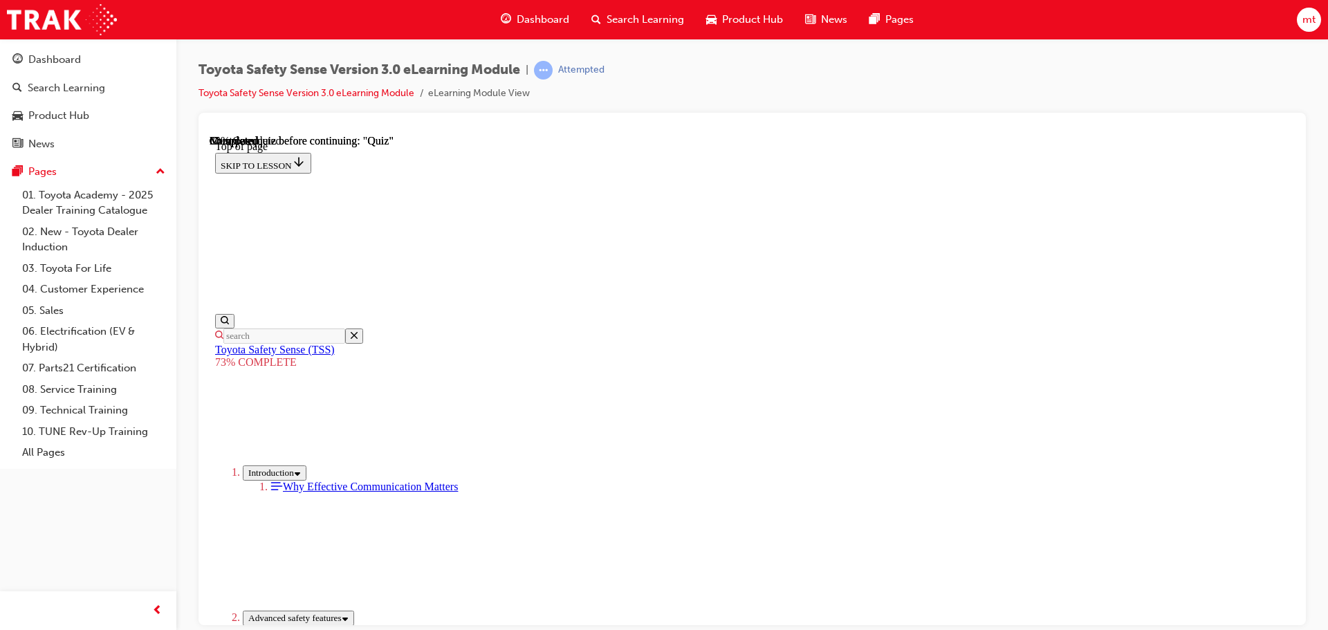
scroll to position [243, 0]
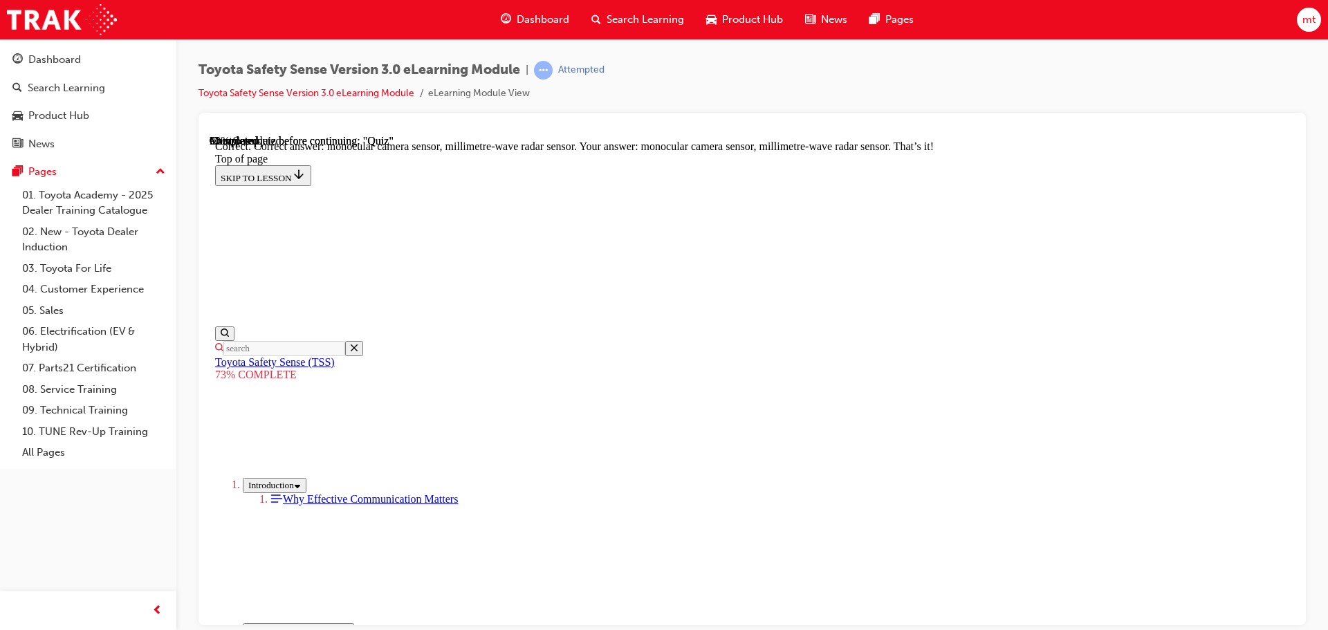
scroll to position [480, 0]
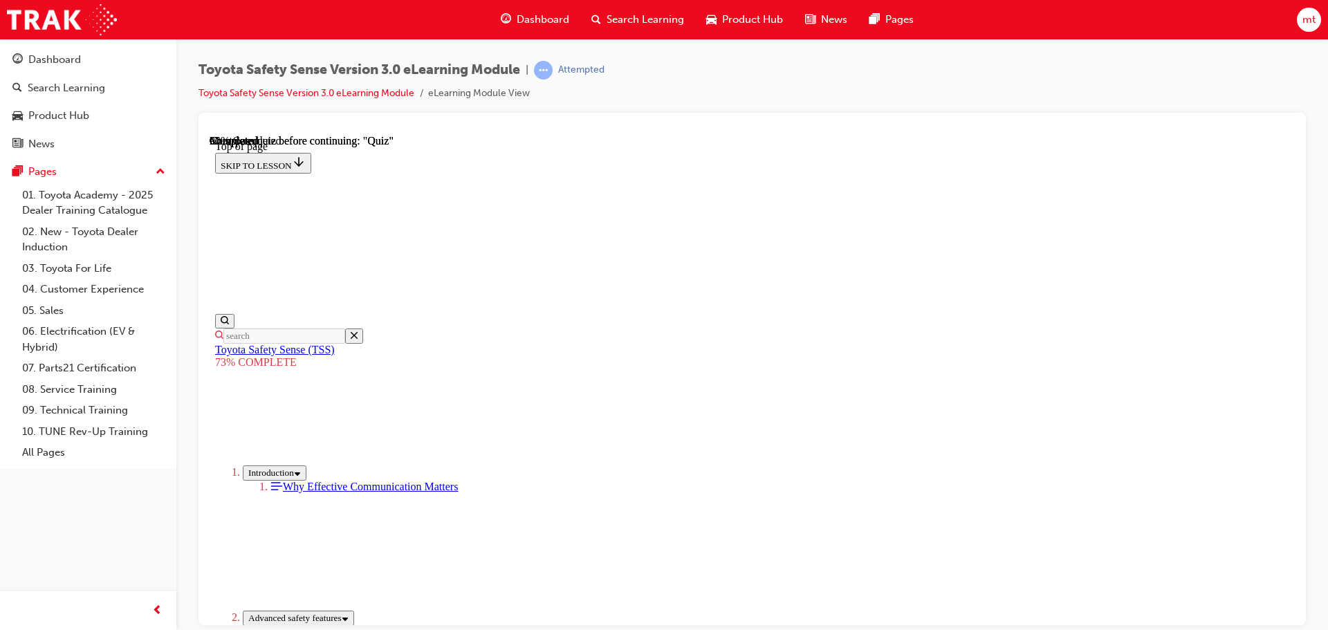
scroll to position [189, 0]
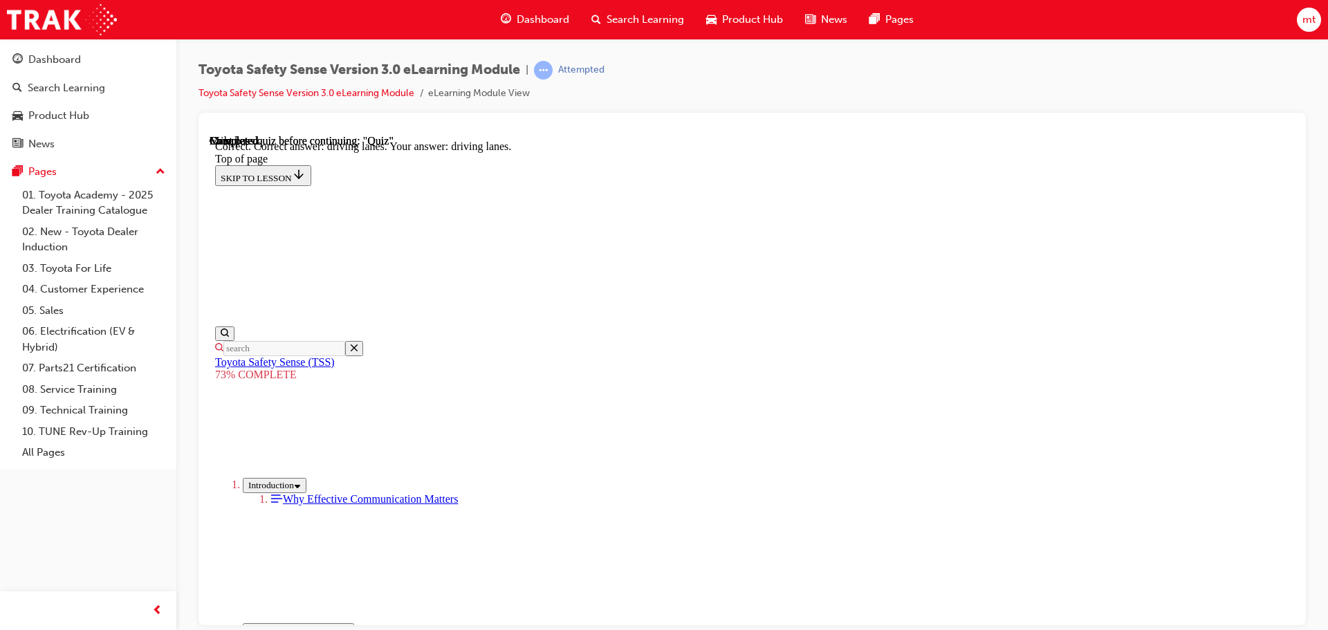
scroll to position [333, 0]
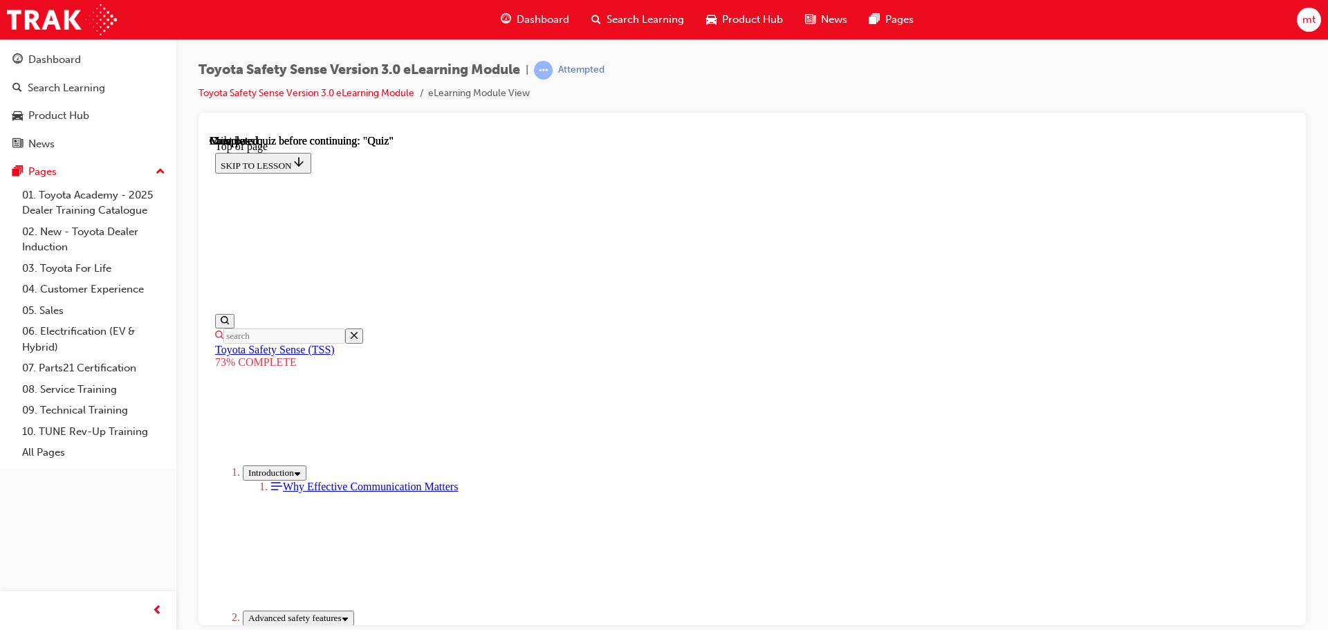
scroll to position [219, 0]
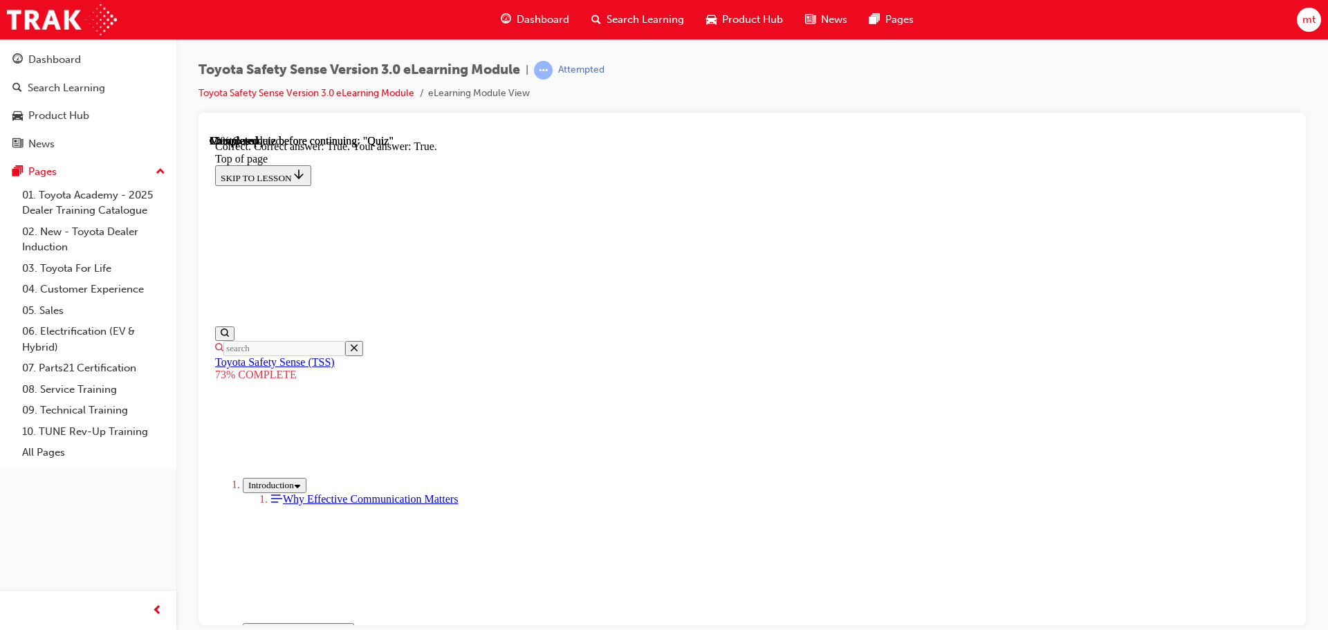
scroll to position [199, 0]
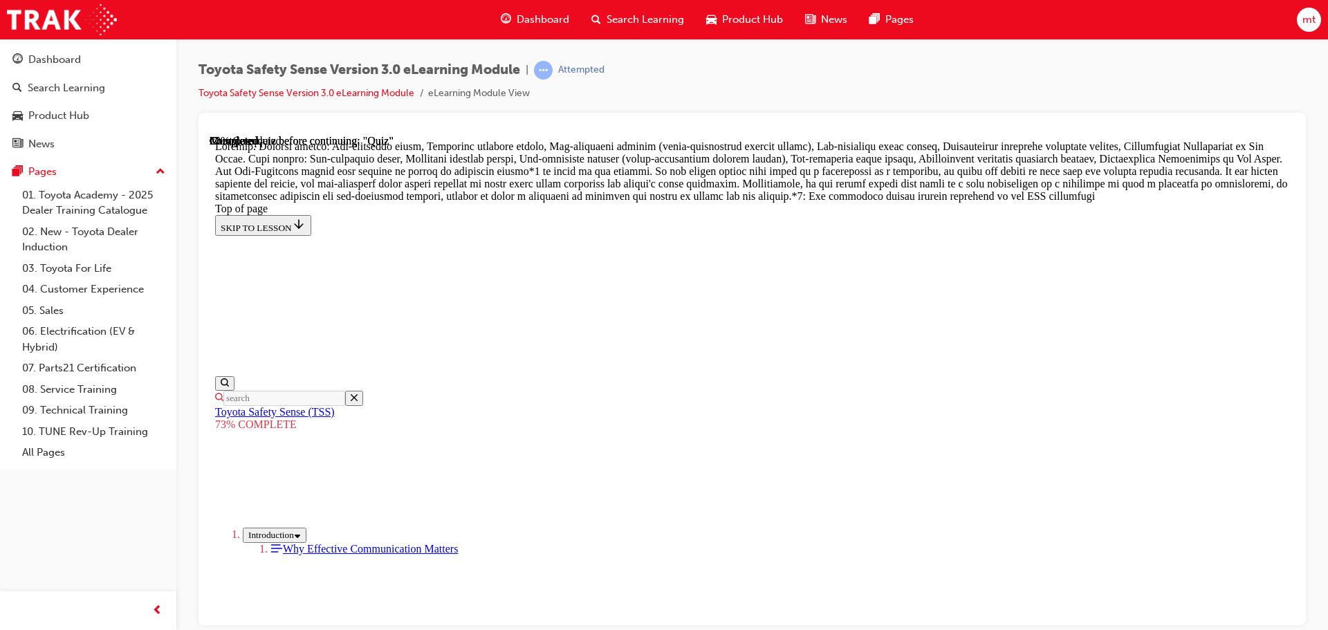
scroll to position [812, 0]
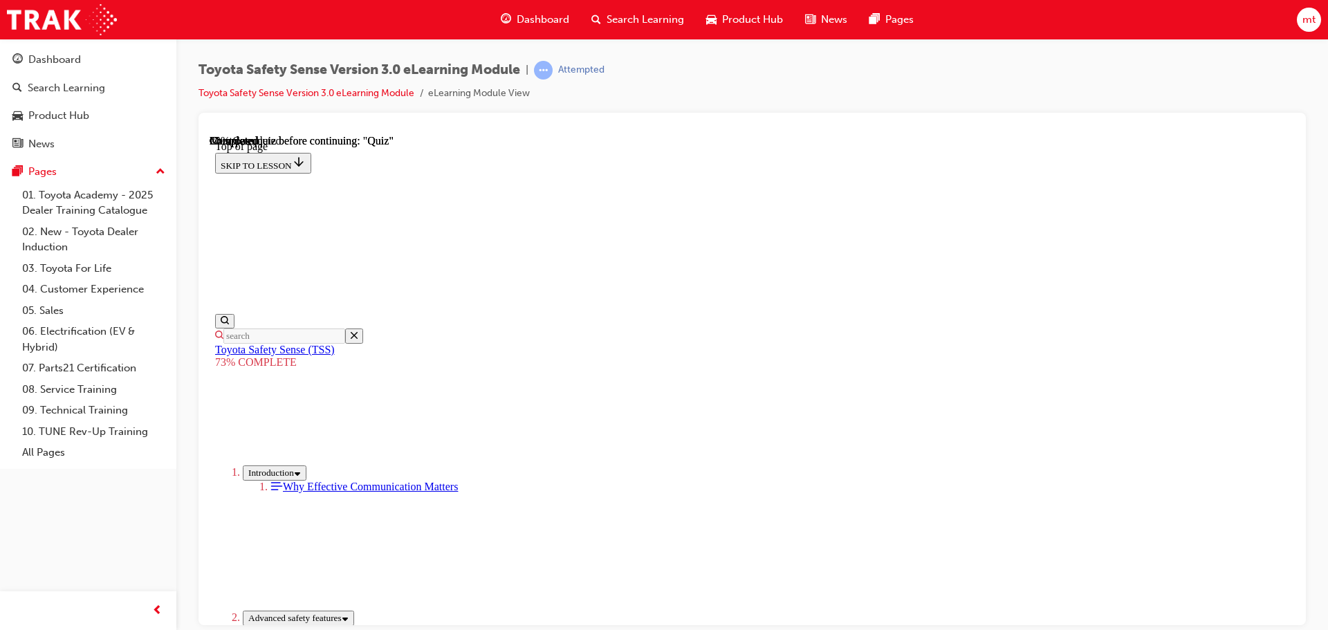
scroll to position [189, 0]
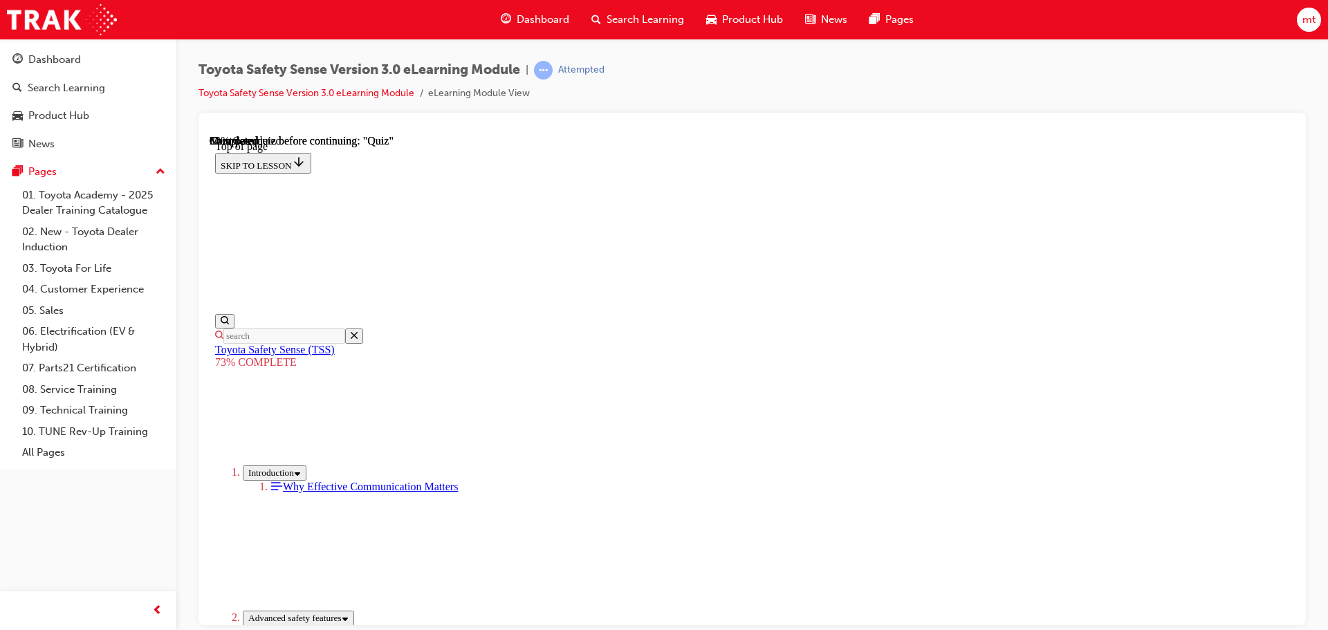
scroll to position [189, 0]
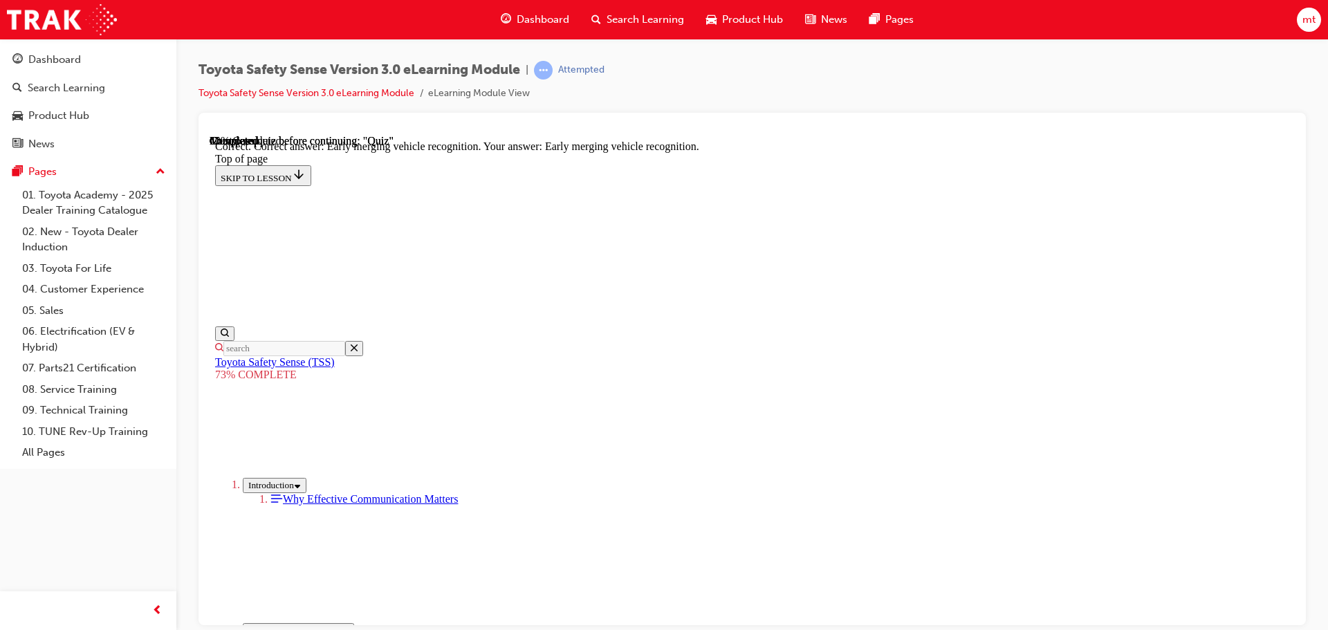
scroll to position [356, 0]
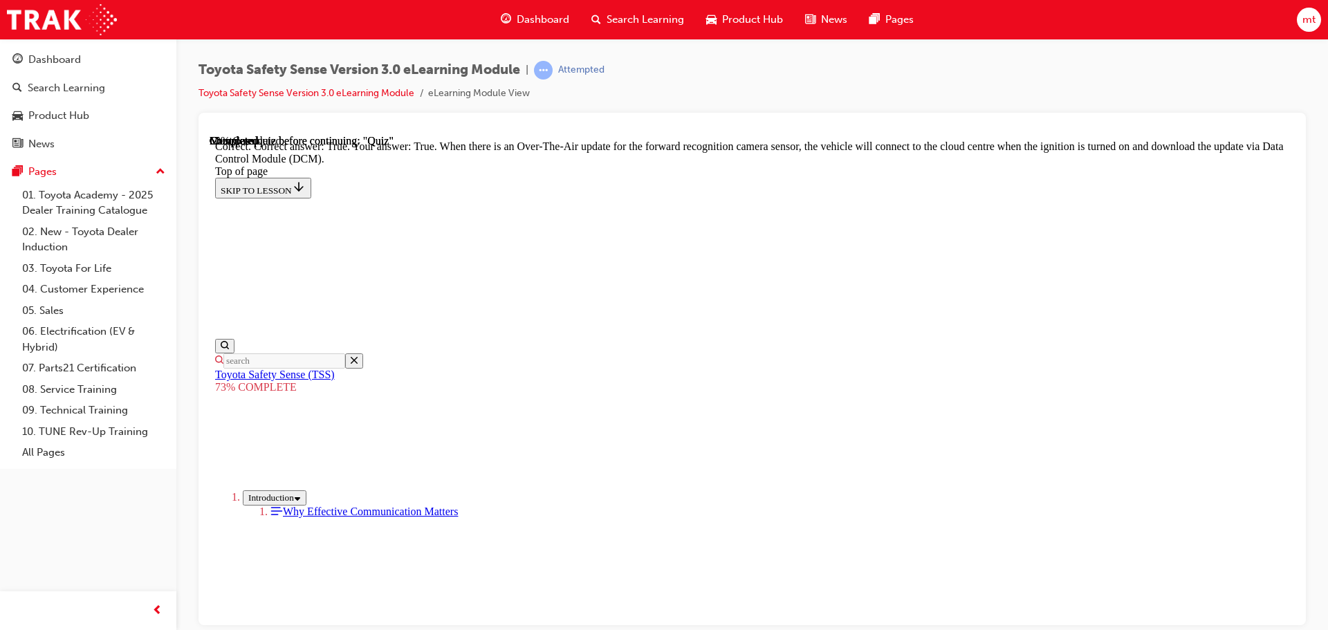
scroll to position [276, 0]
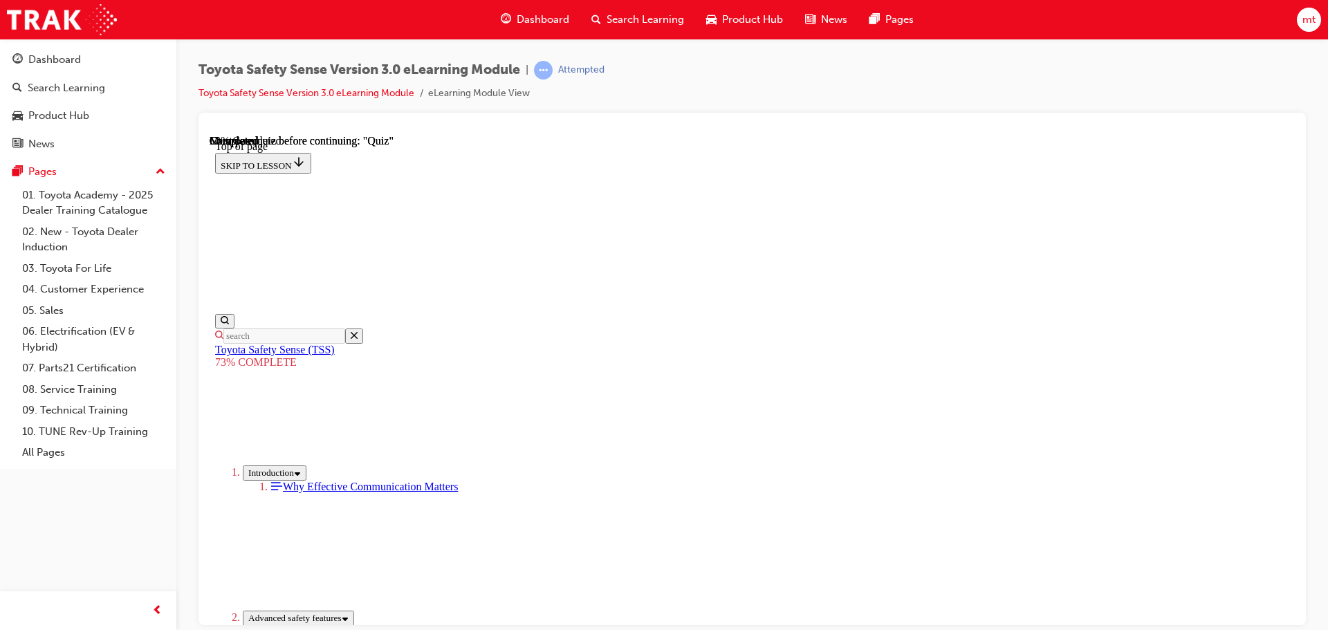
scroll to position [196, 0]
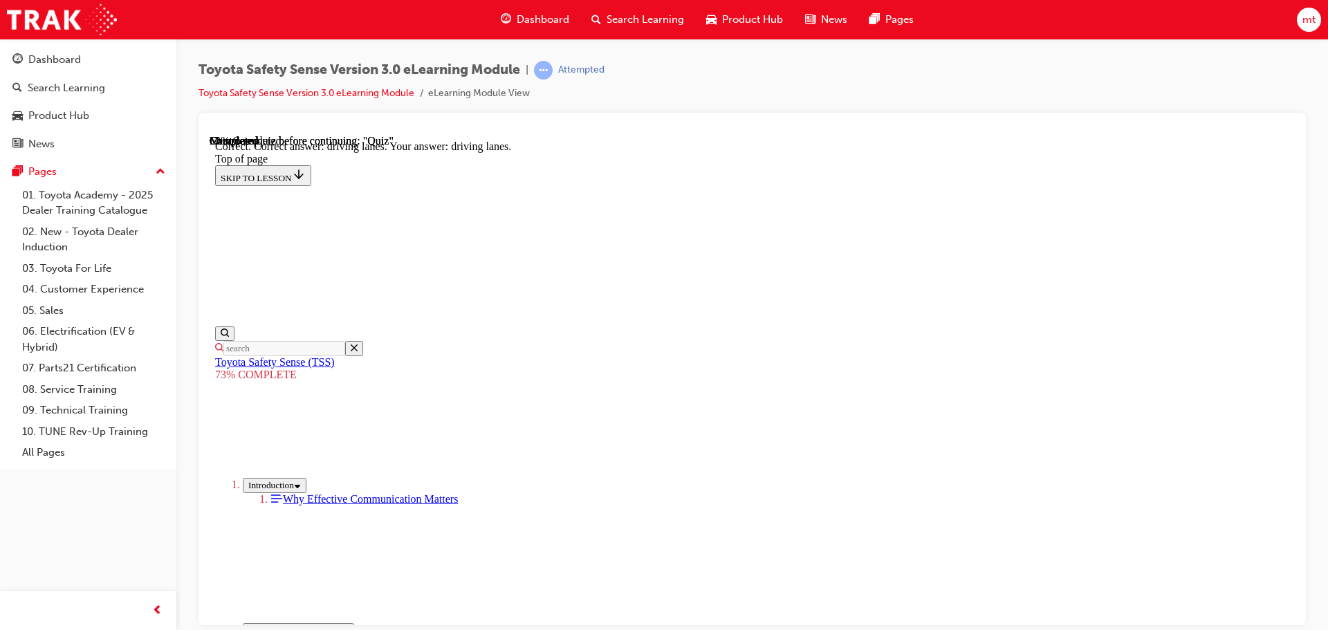
scroll to position [333, 0]
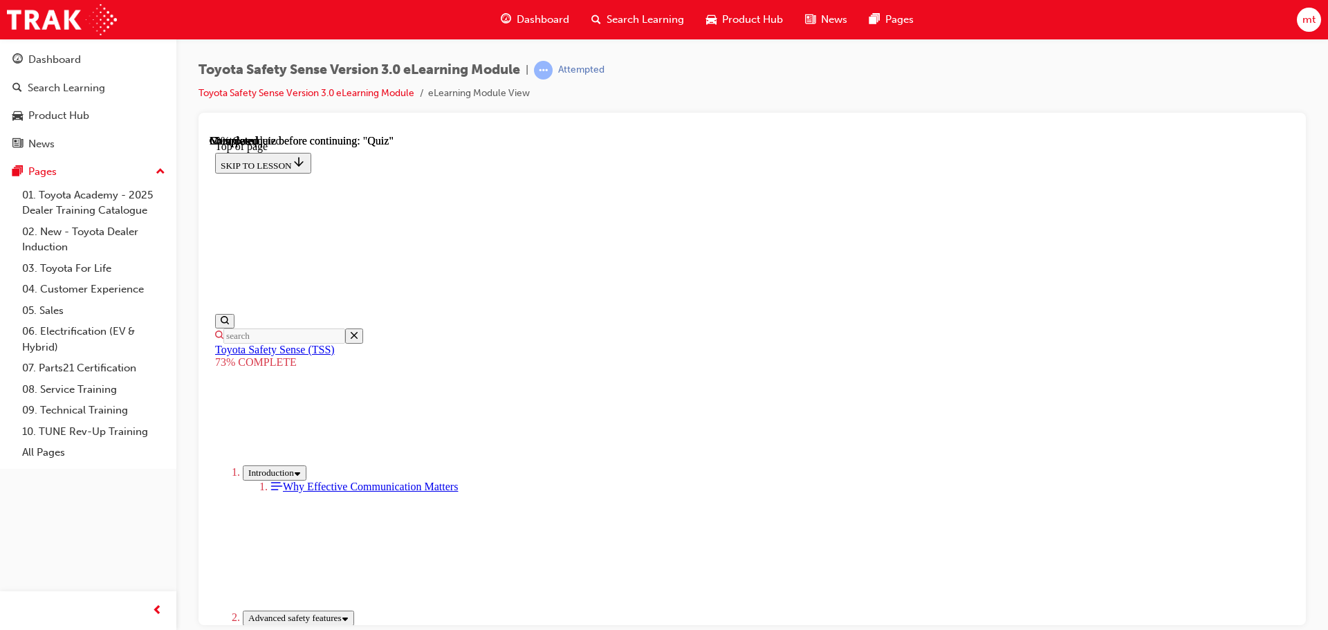
scroll to position [189, 0]
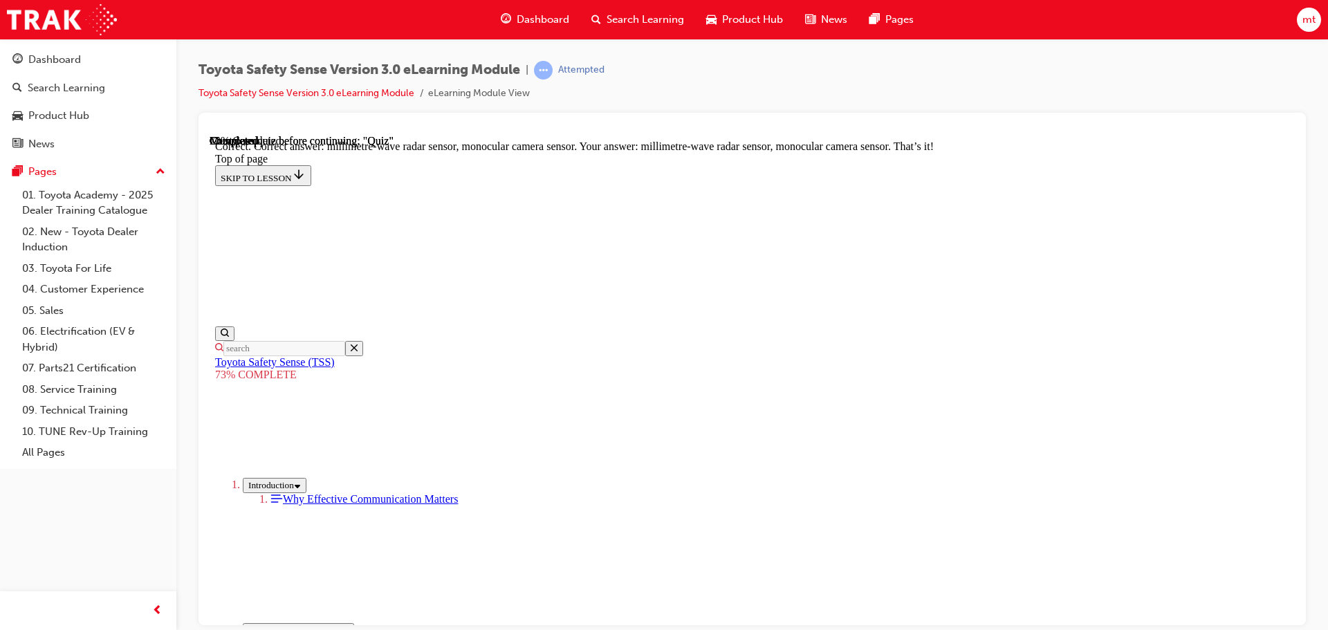
scroll to position [480, 0]
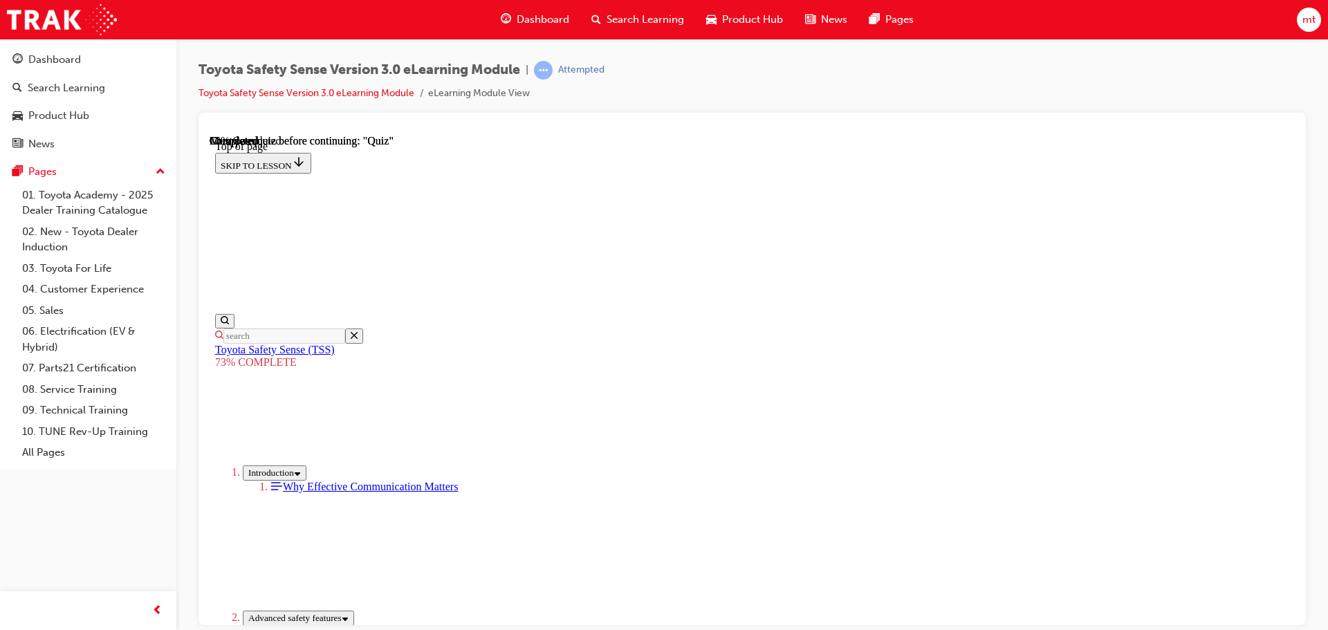
scroll to position [189, 0]
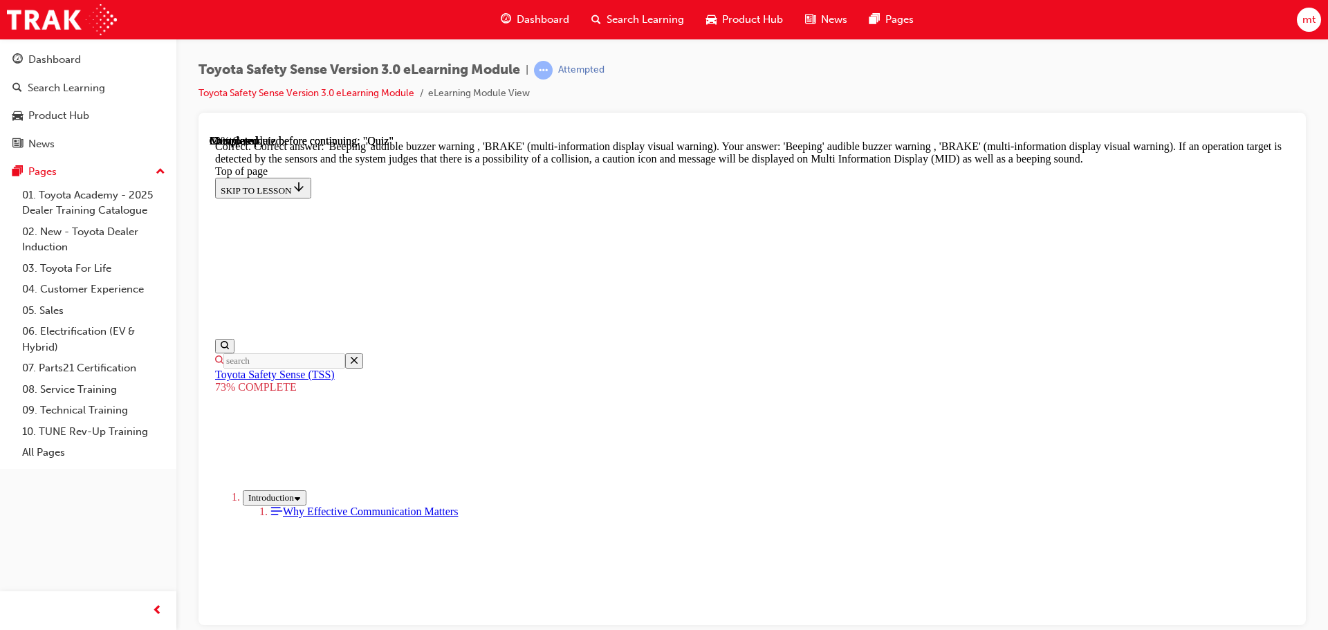
scroll to position [495, 0]
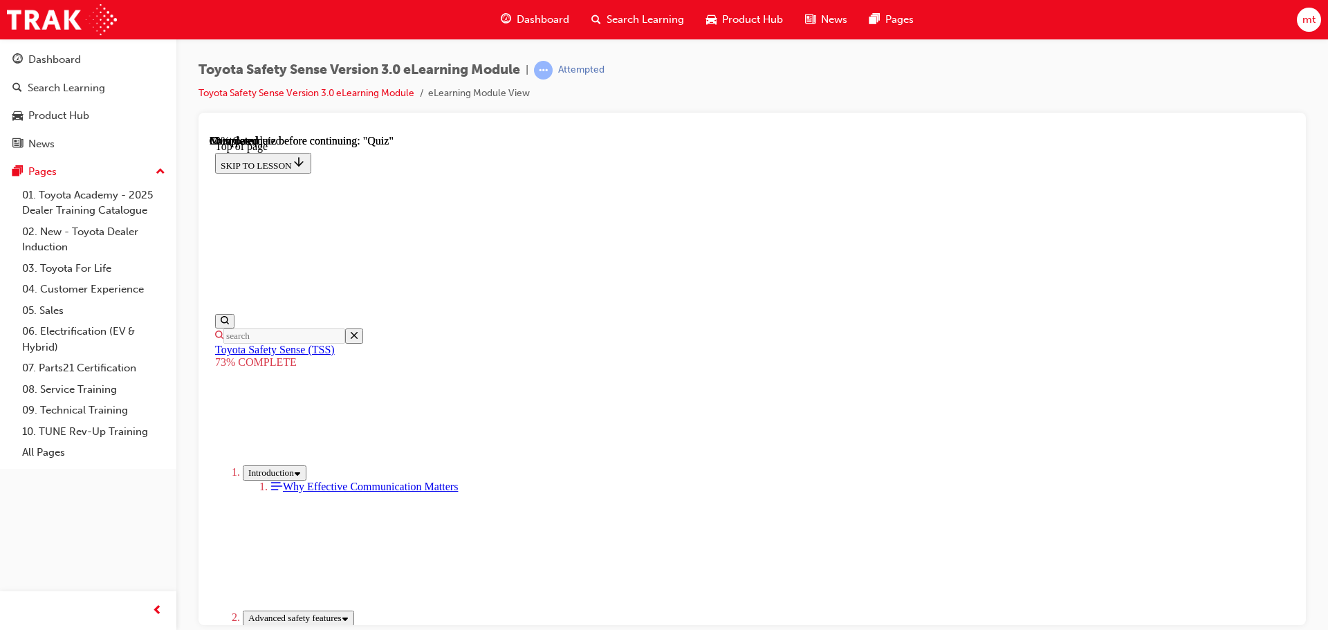
scroll to position [189, 0]
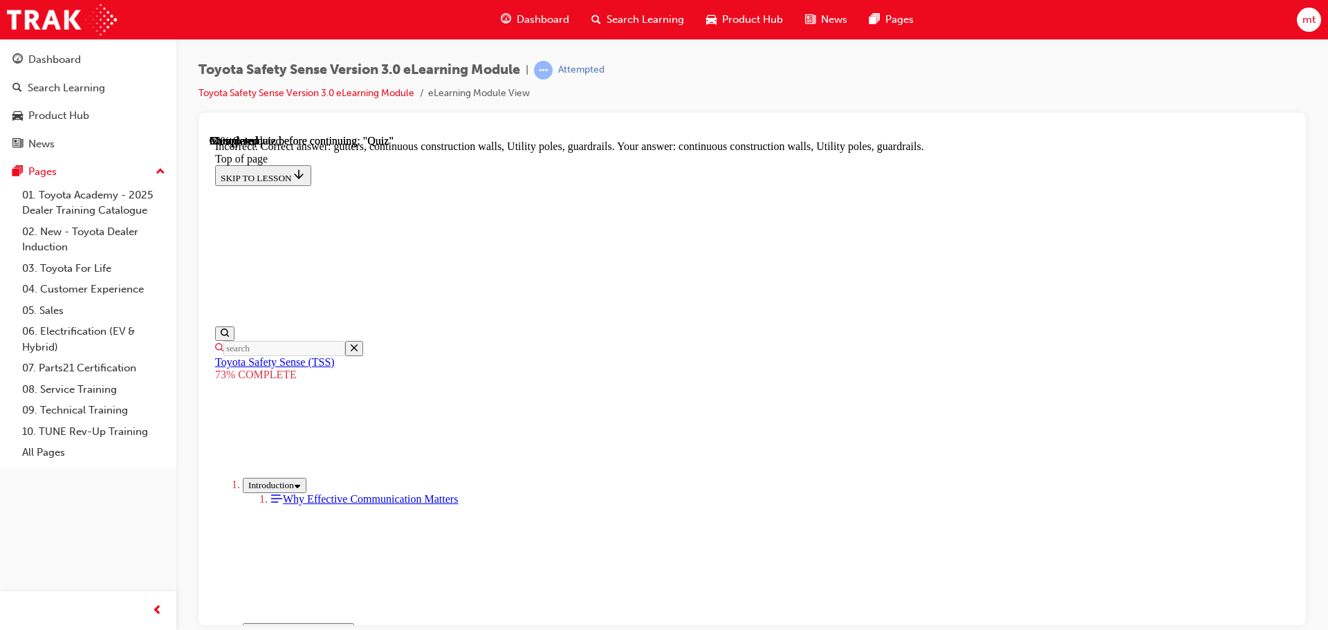
scroll to position [388, 0]
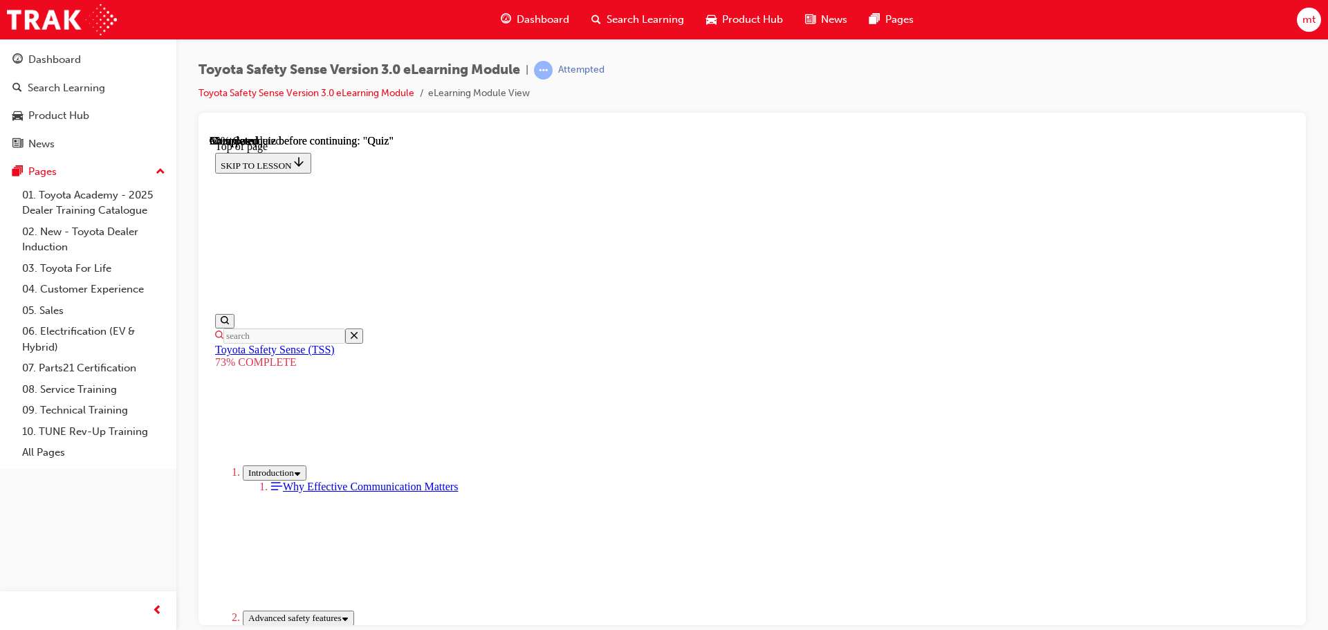
scroll to position [189, 0]
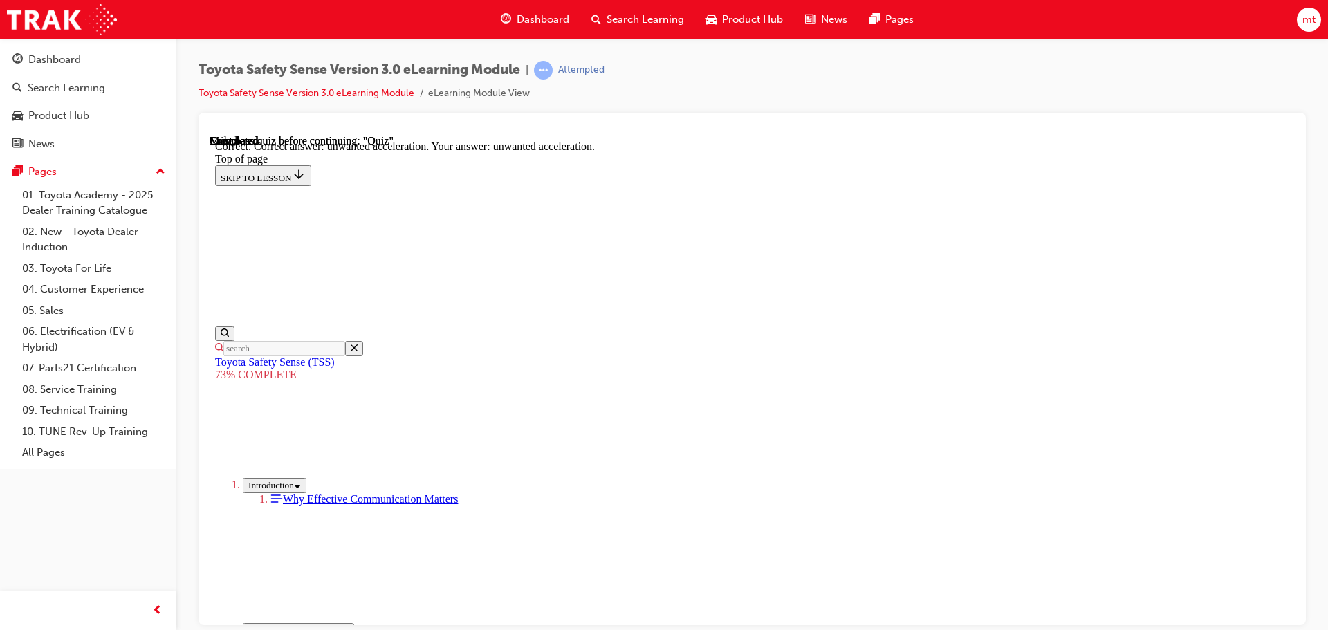
scroll to position [356, 0]
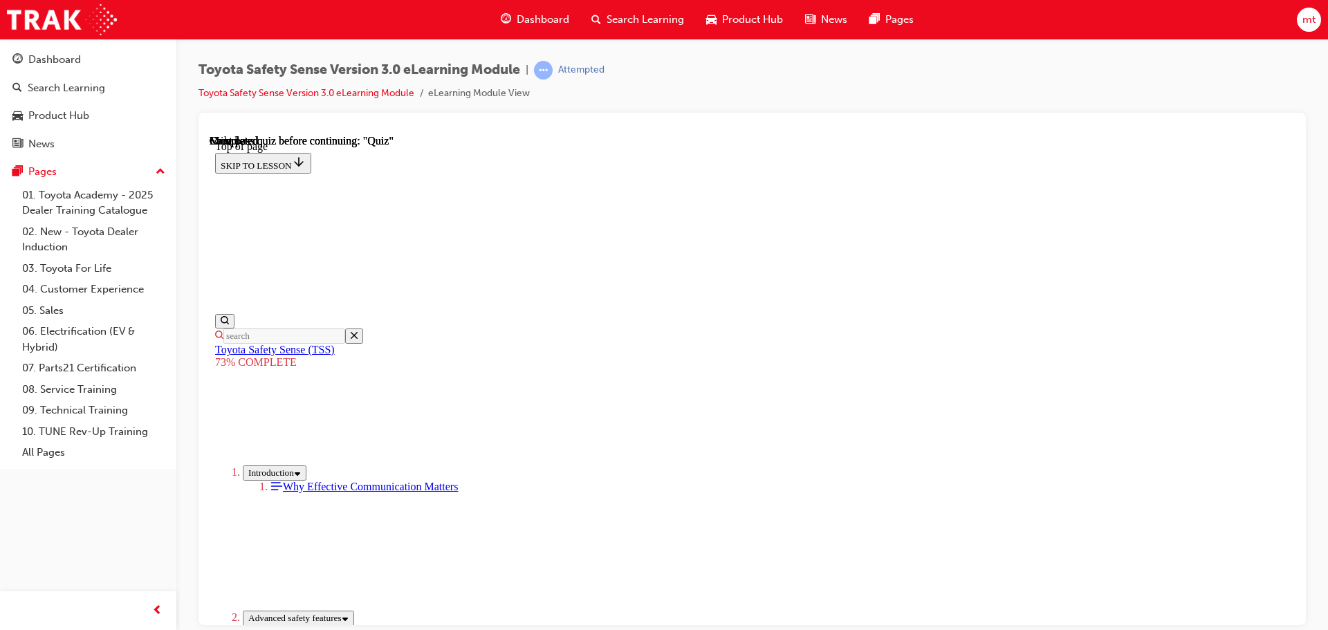
scroll to position [219, 0]
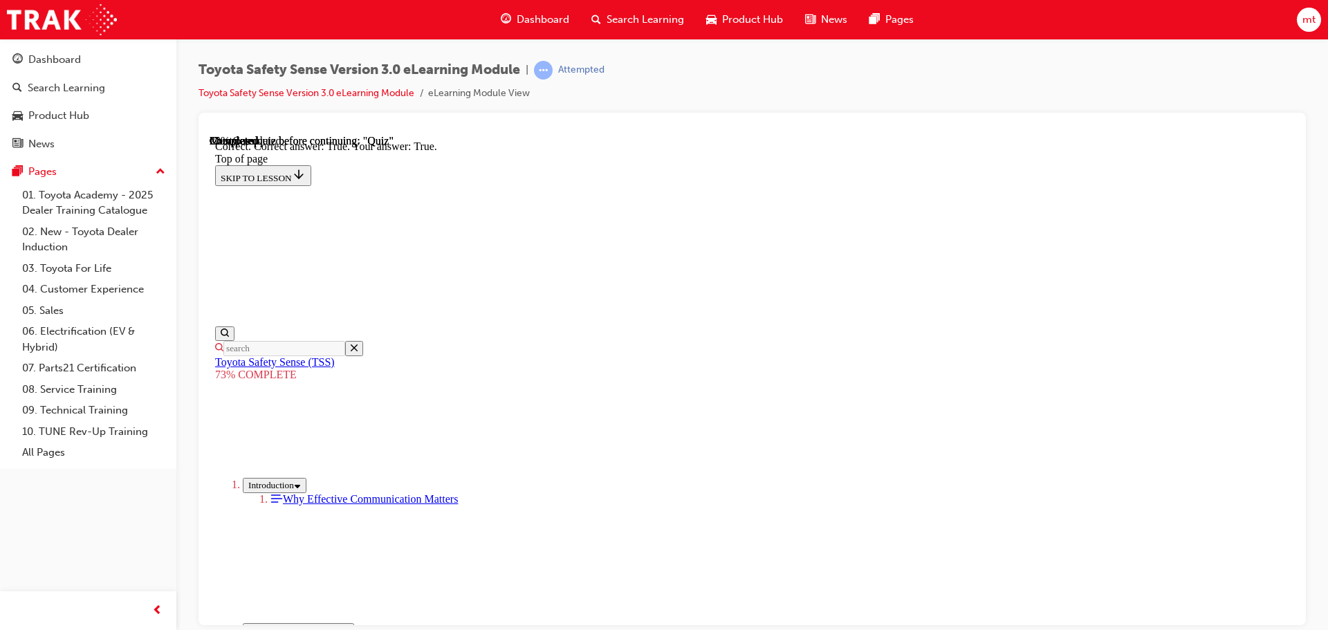
scroll to position [199, 0]
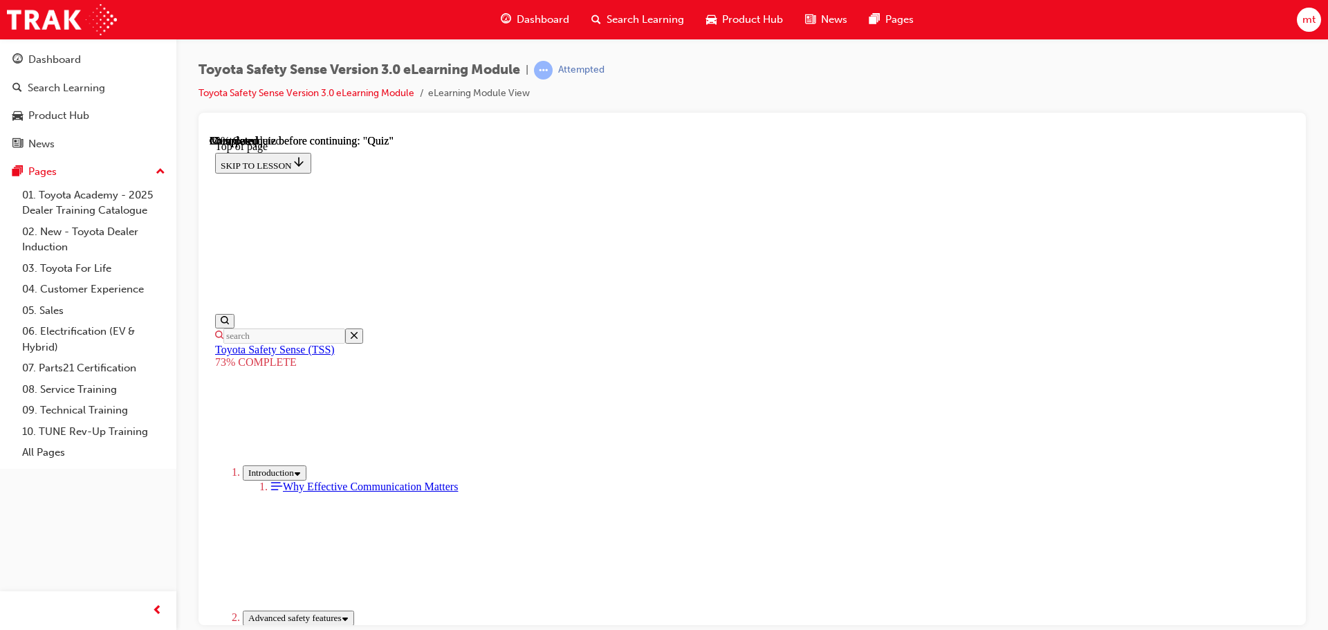
scroll to position [250, 0]
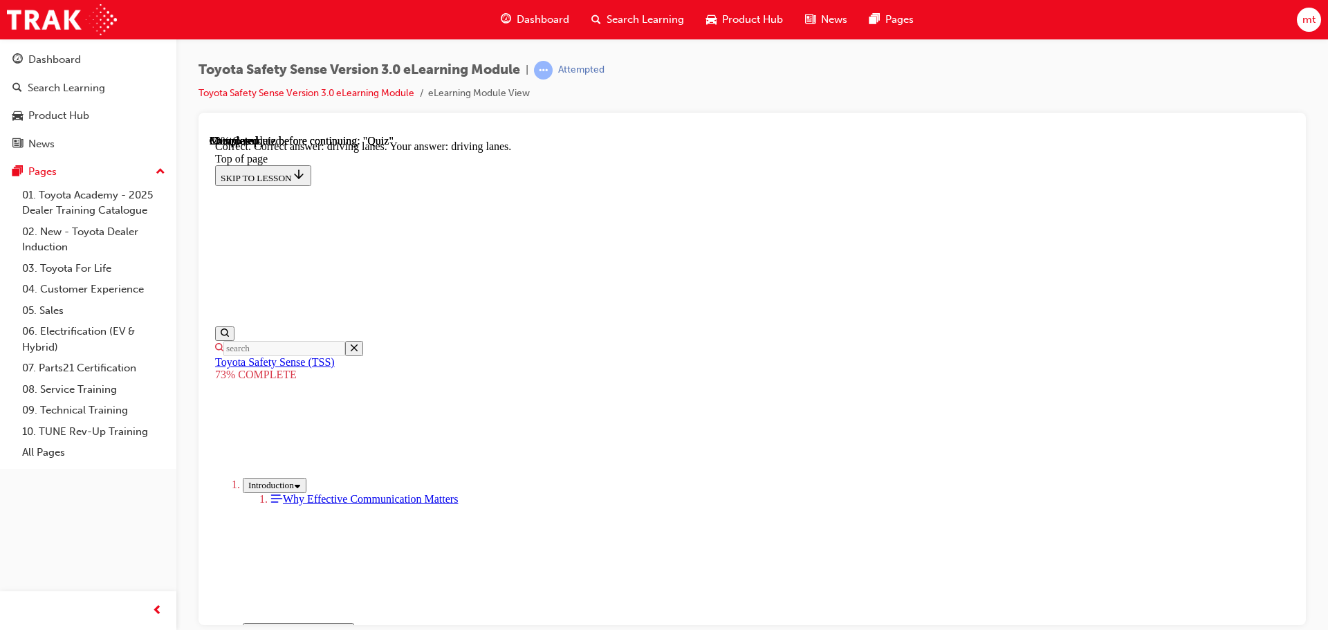
scroll to position [333, 0]
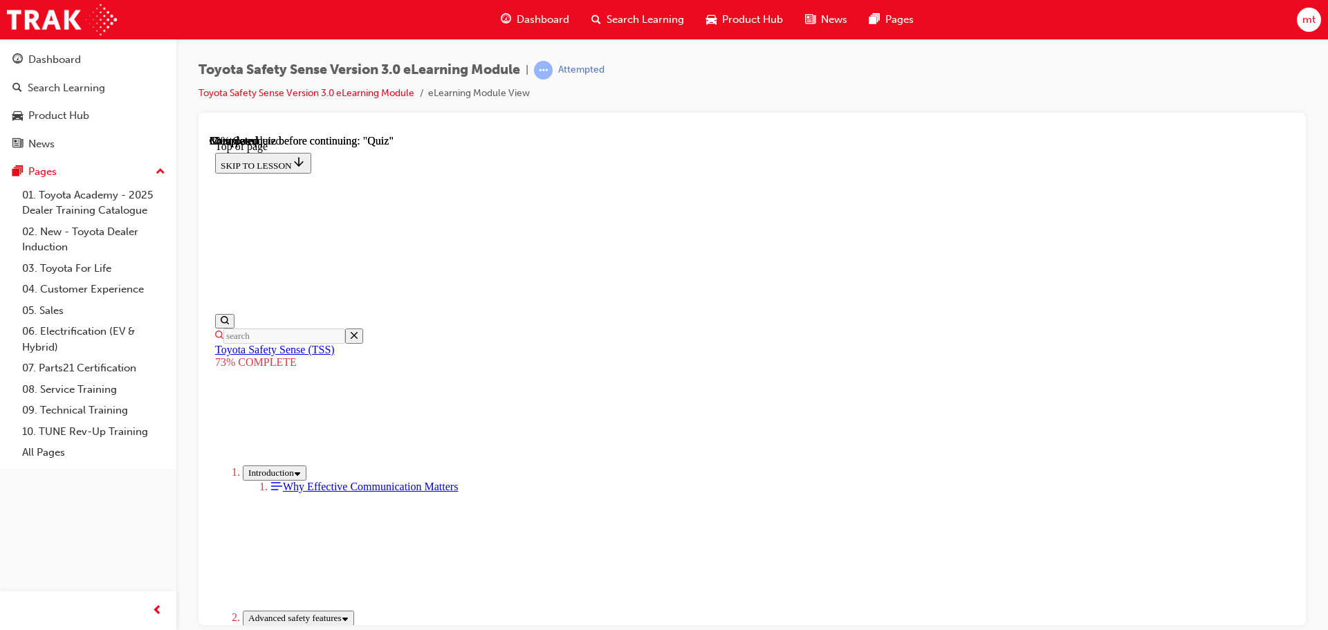
scroll to position [327, 0]
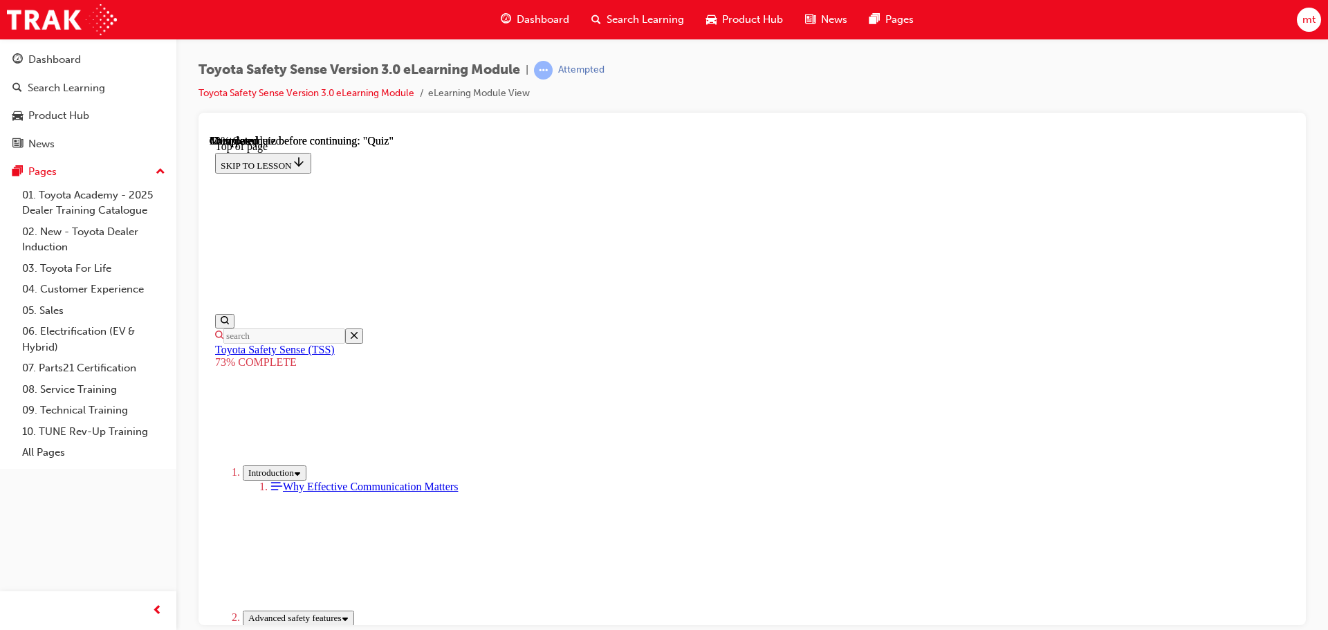
scroll to position [258, 0]
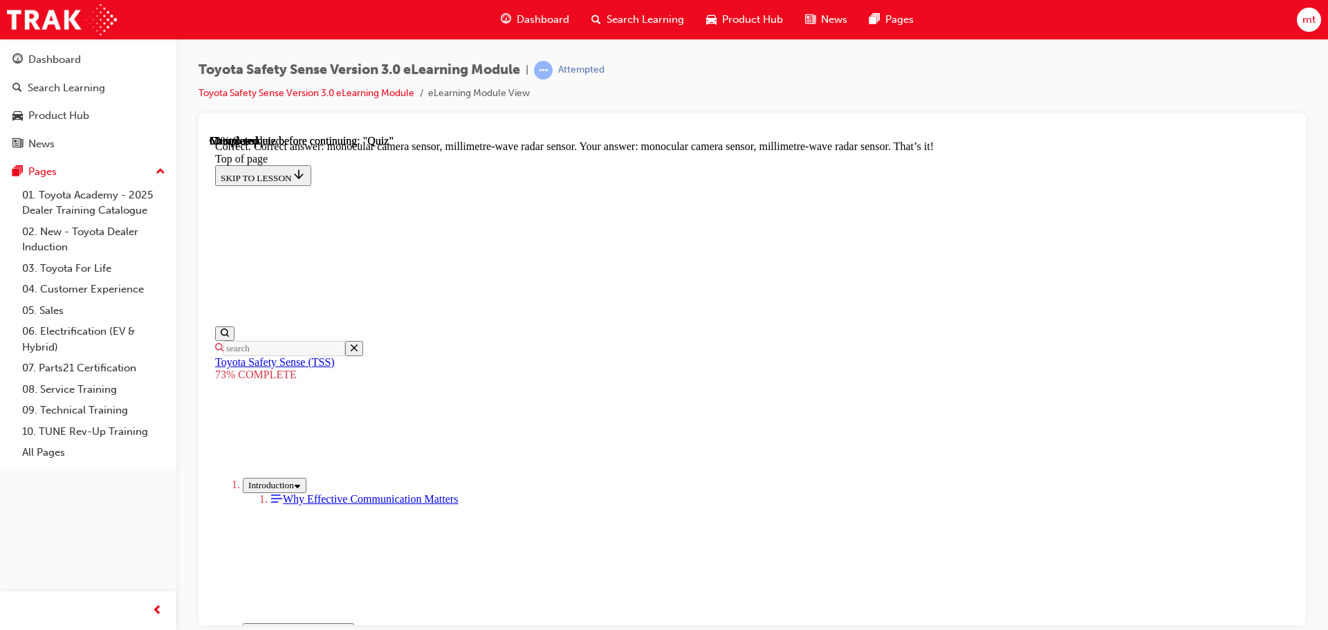
scroll to position [480, 0]
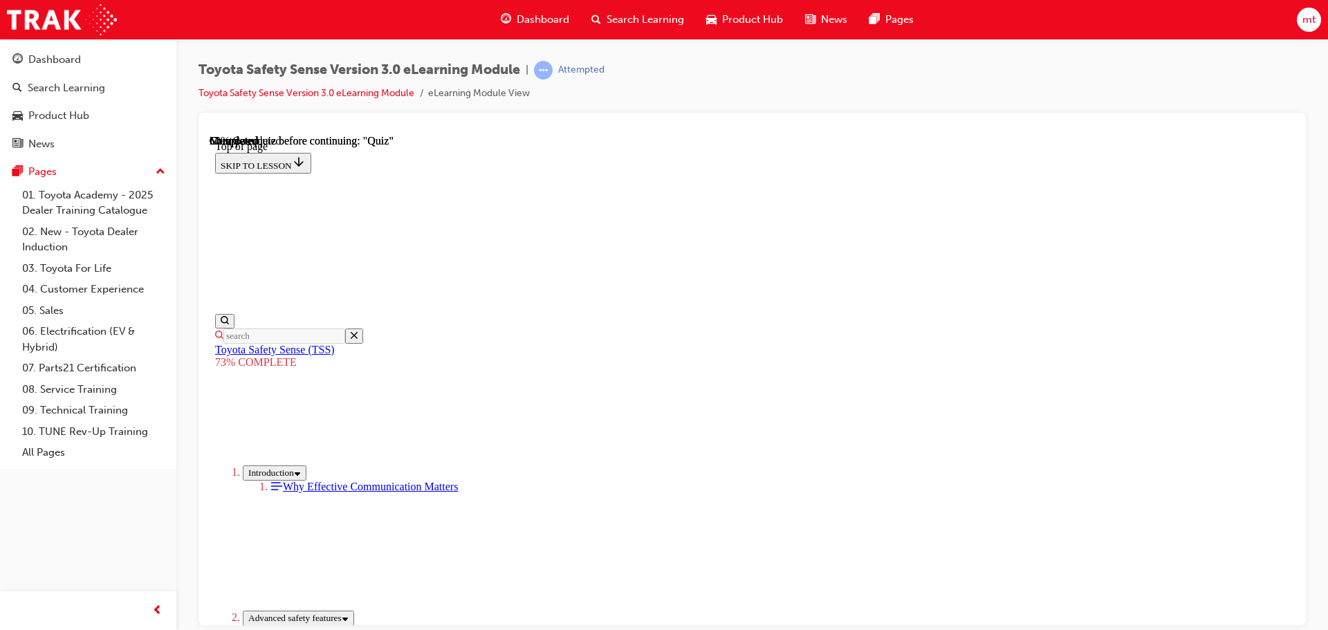
scroll to position [189, 0]
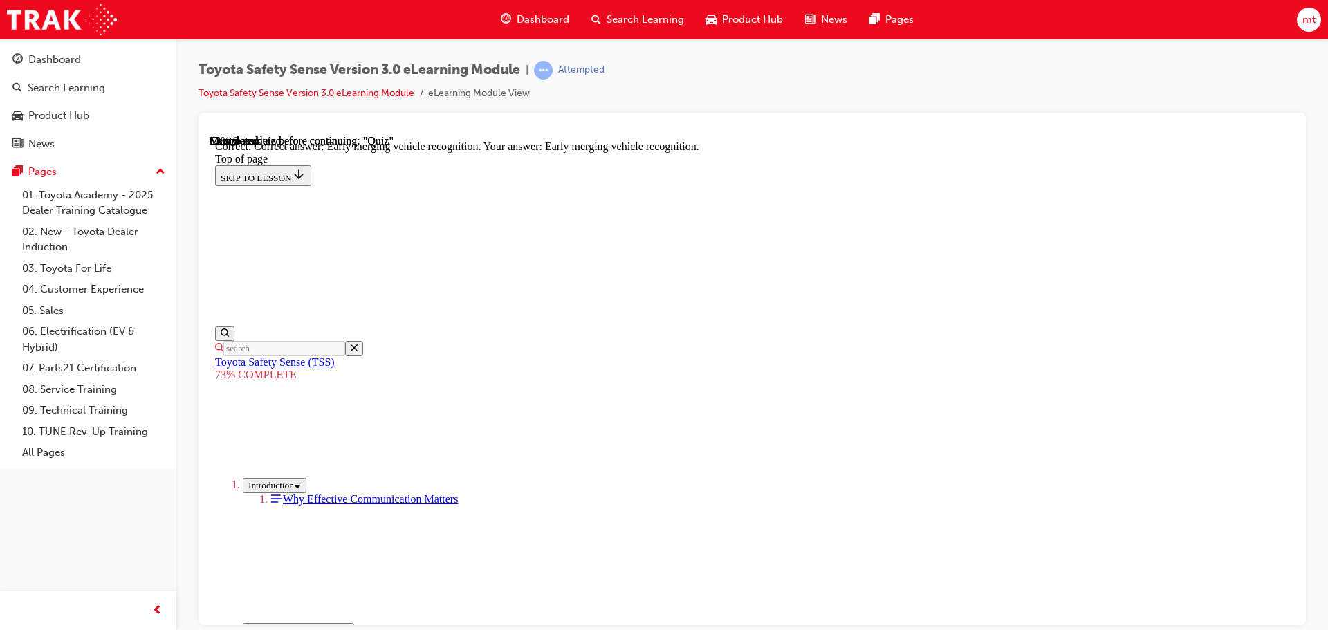
scroll to position [356, 0]
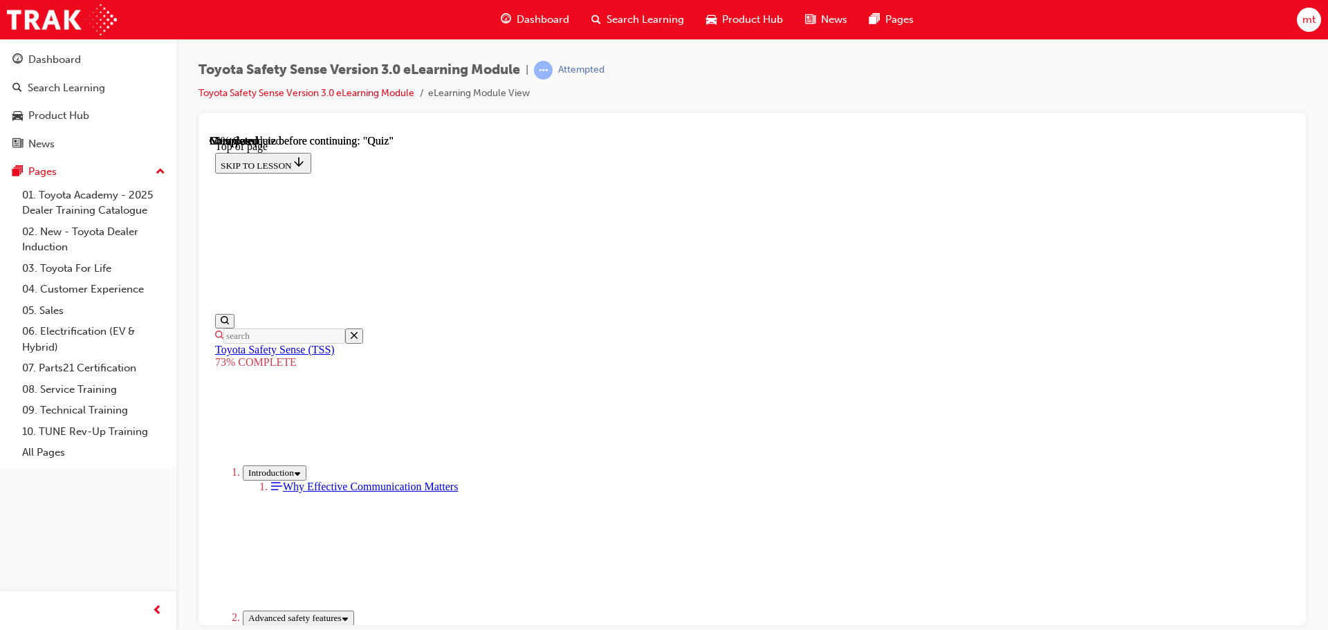
scroll to position [189, 0]
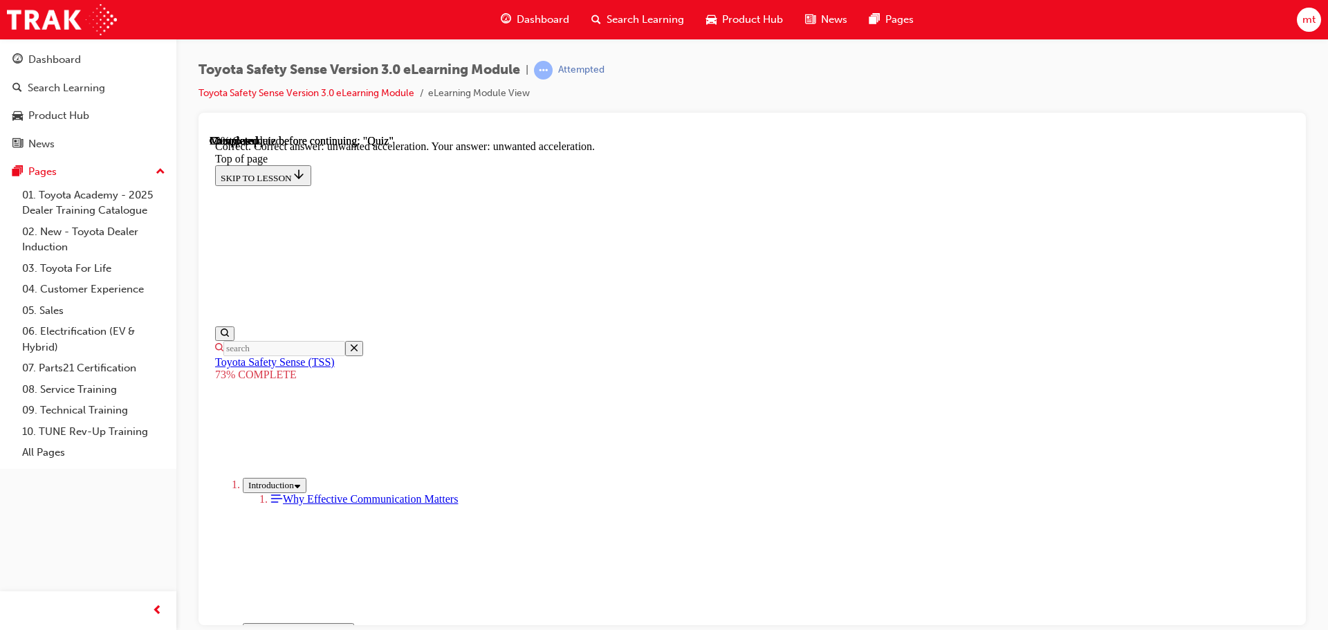
scroll to position [356, 0]
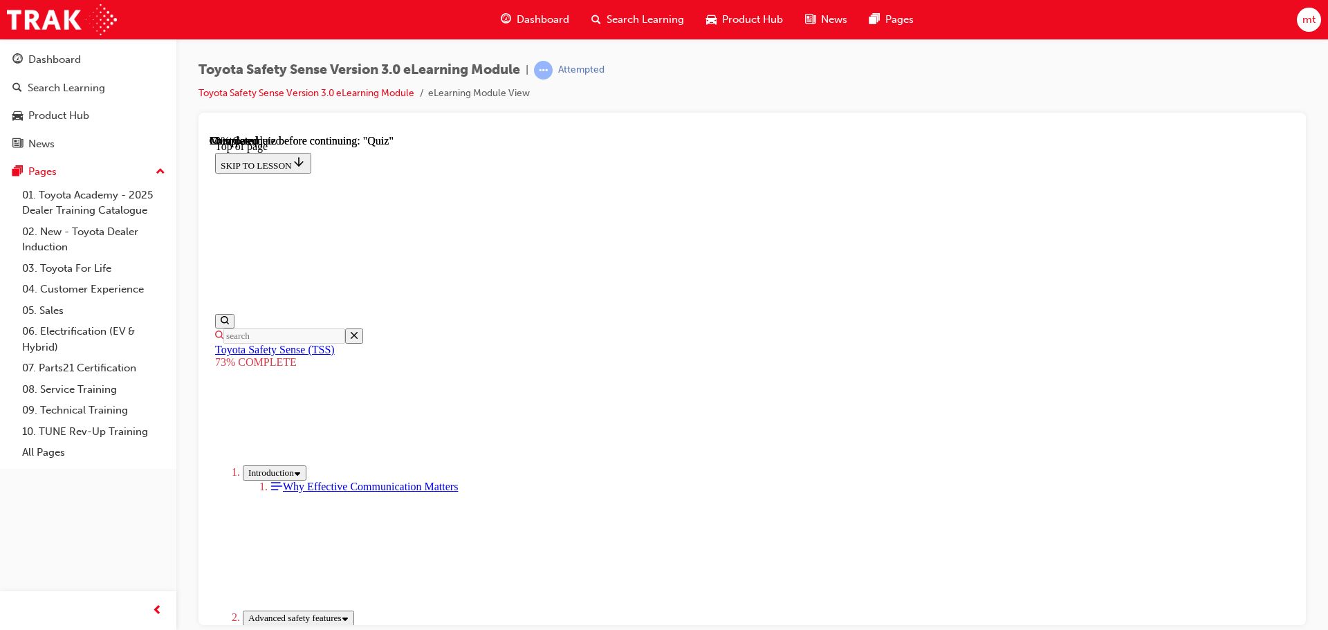
scroll to position [258, 0]
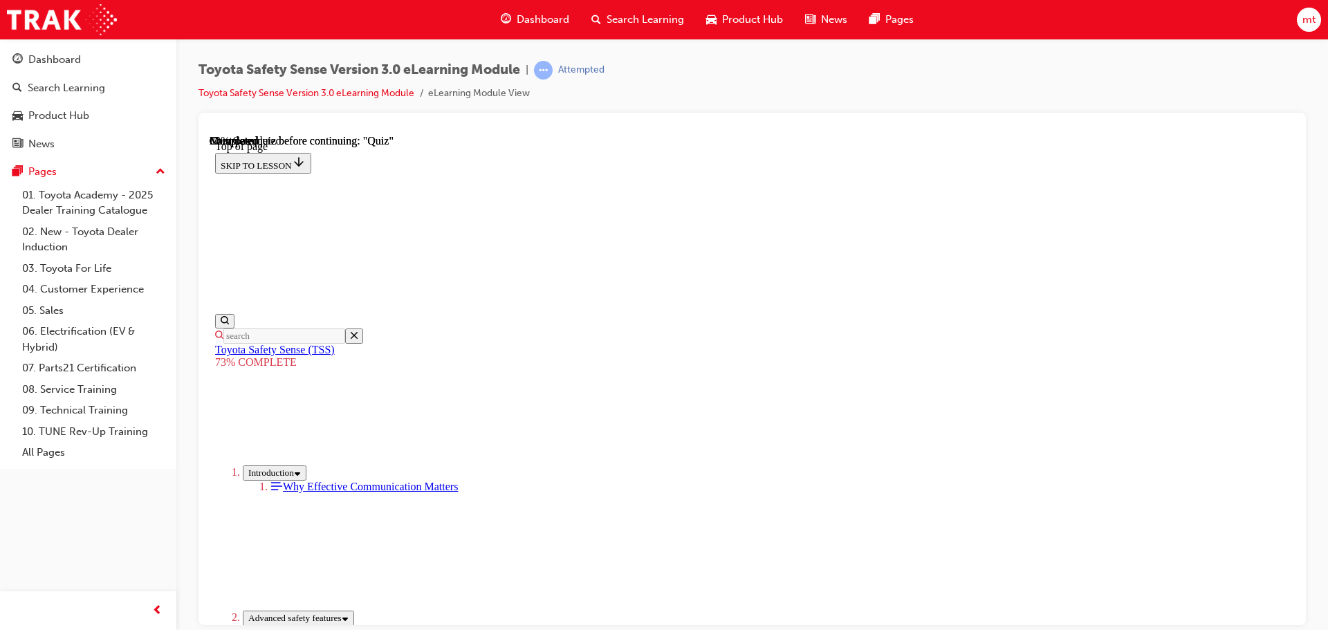
scroll to position [189, 0]
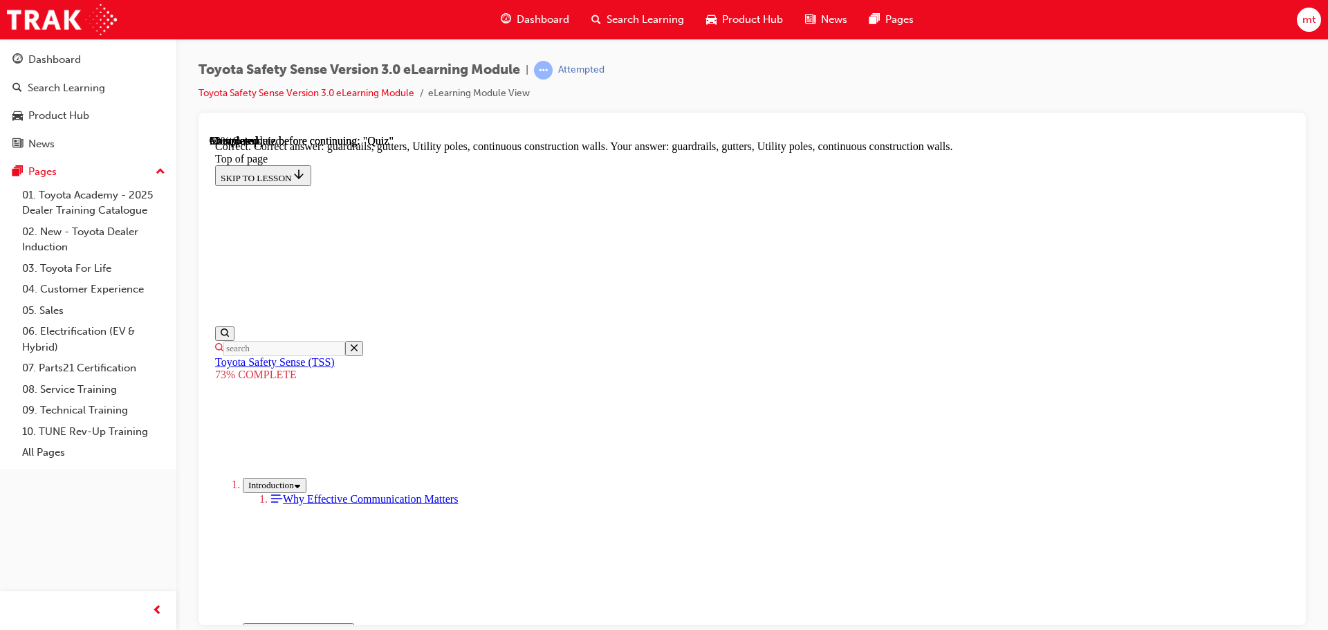
scroll to position [388, 0]
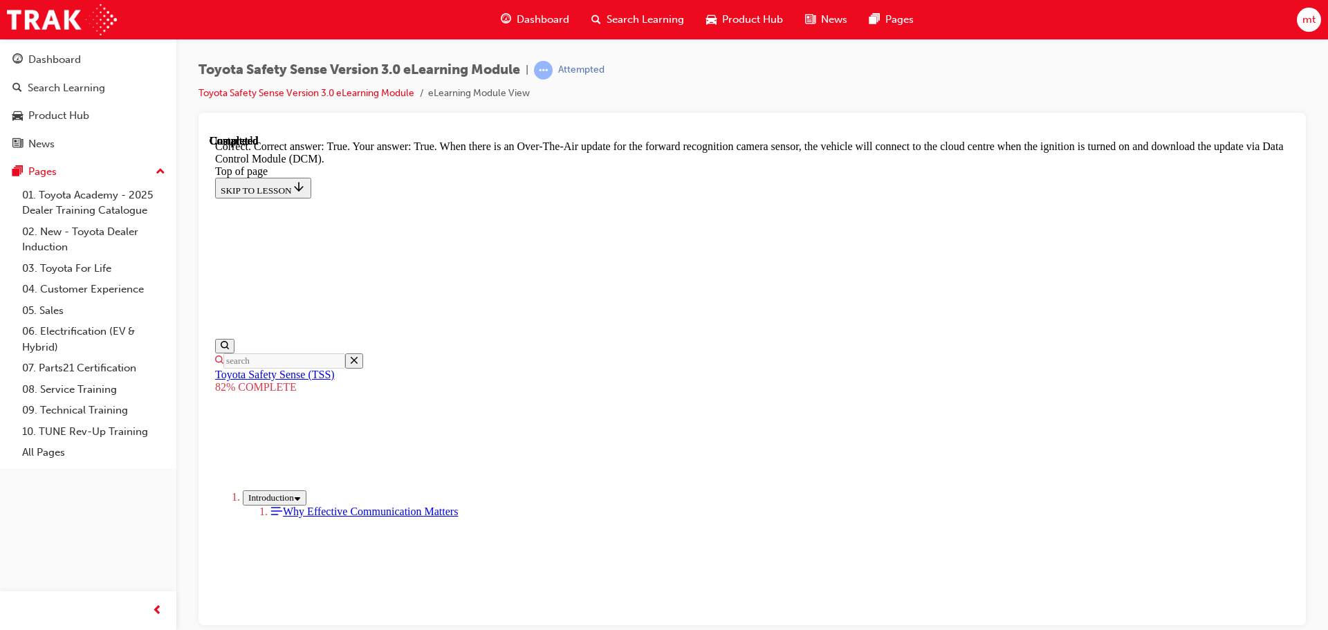
scroll to position [276, 0]
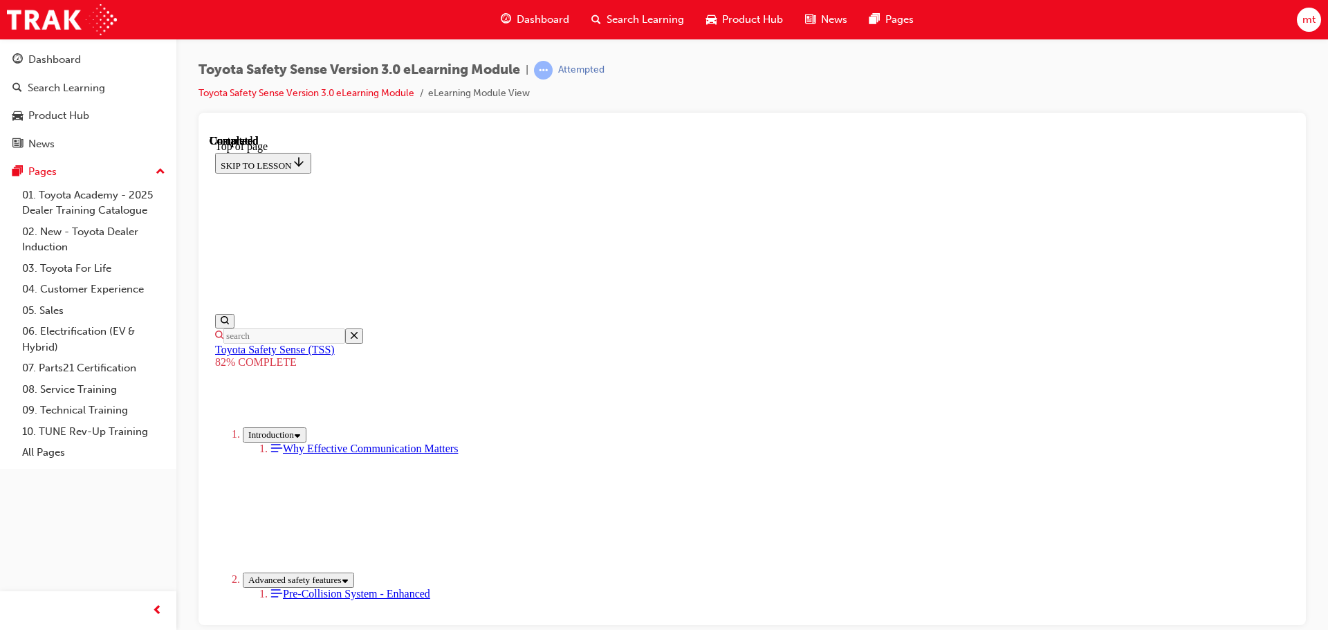
scroll to position [283, 0]
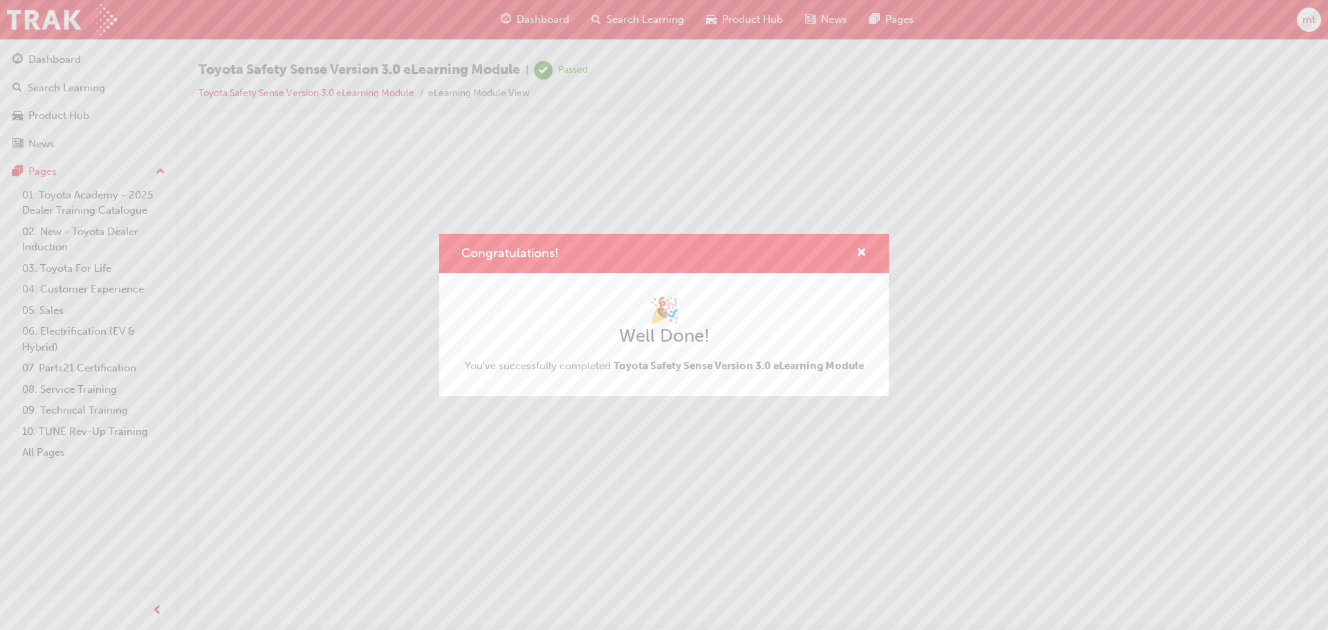
scroll to position [0, 0]
drag, startPoint x: 864, startPoint y: 250, endPoint x: 655, endPoint y: 116, distance: 248.7
click at [865, 250] on span "cross-icon" at bounding box center [861, 254] width 10 height 12
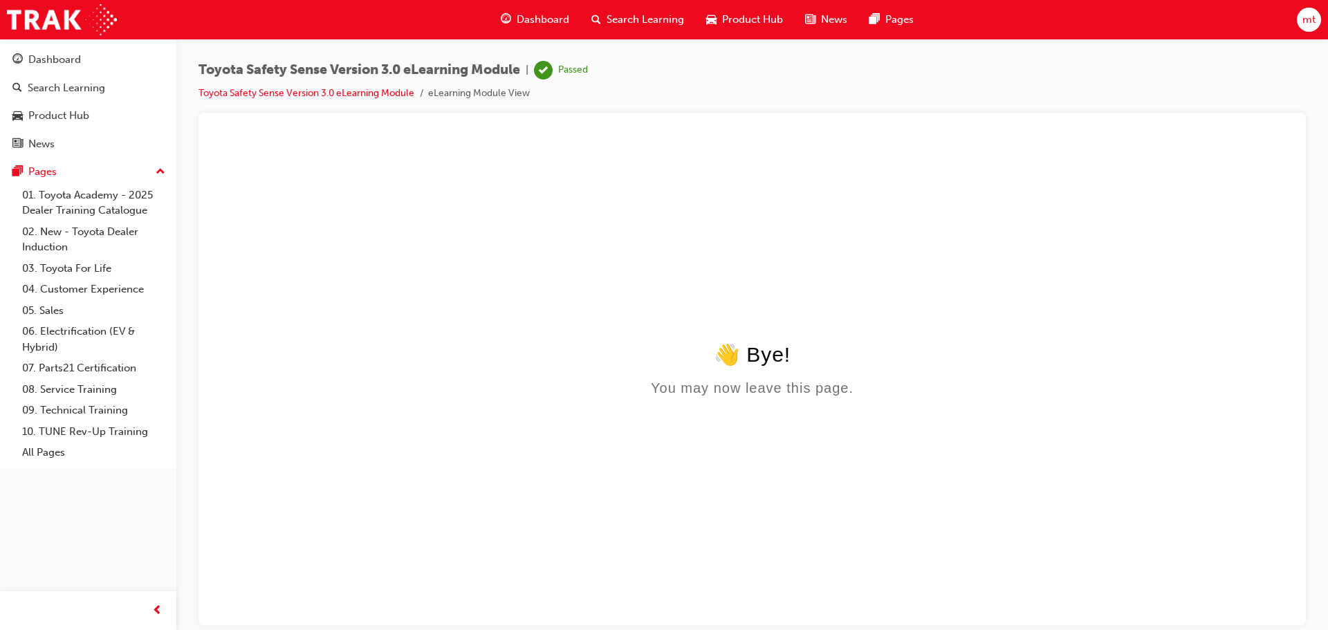
click at [641, 8] on div "Search Learning" at bounding box center [637, 20] width 115 height 28
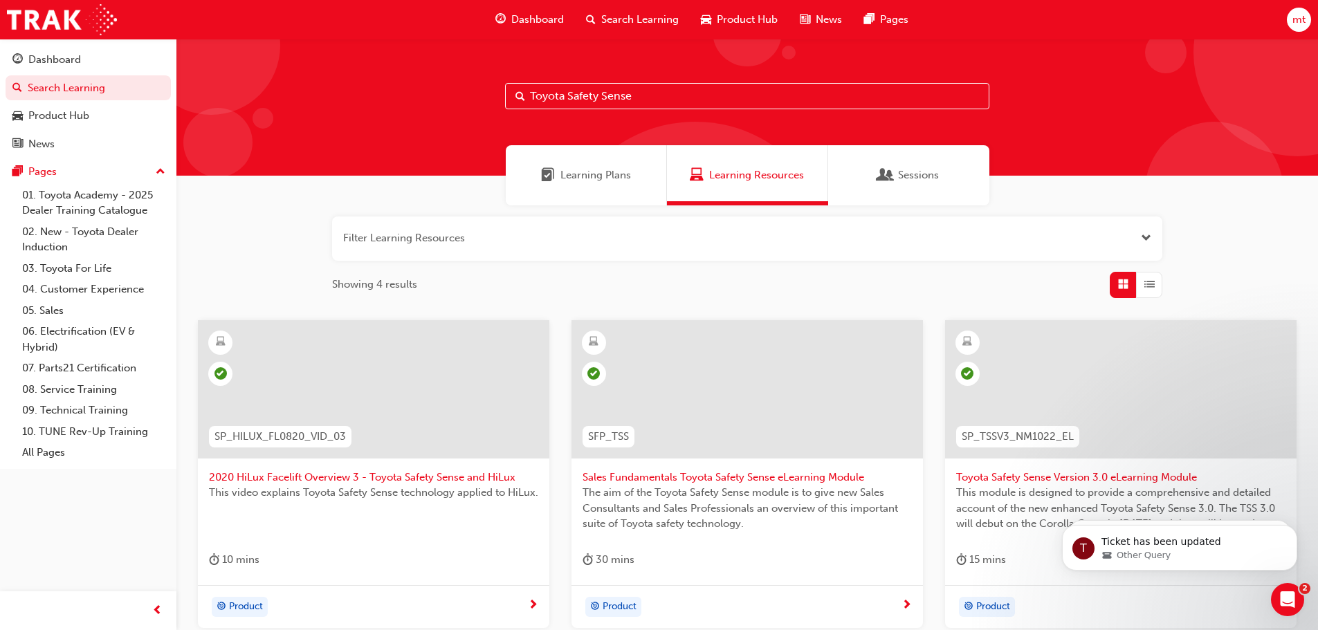
click at [657, 92] on input "Toyota Safety Sense" at bounding box center [747, 96] width 484 height 26
type input "T"
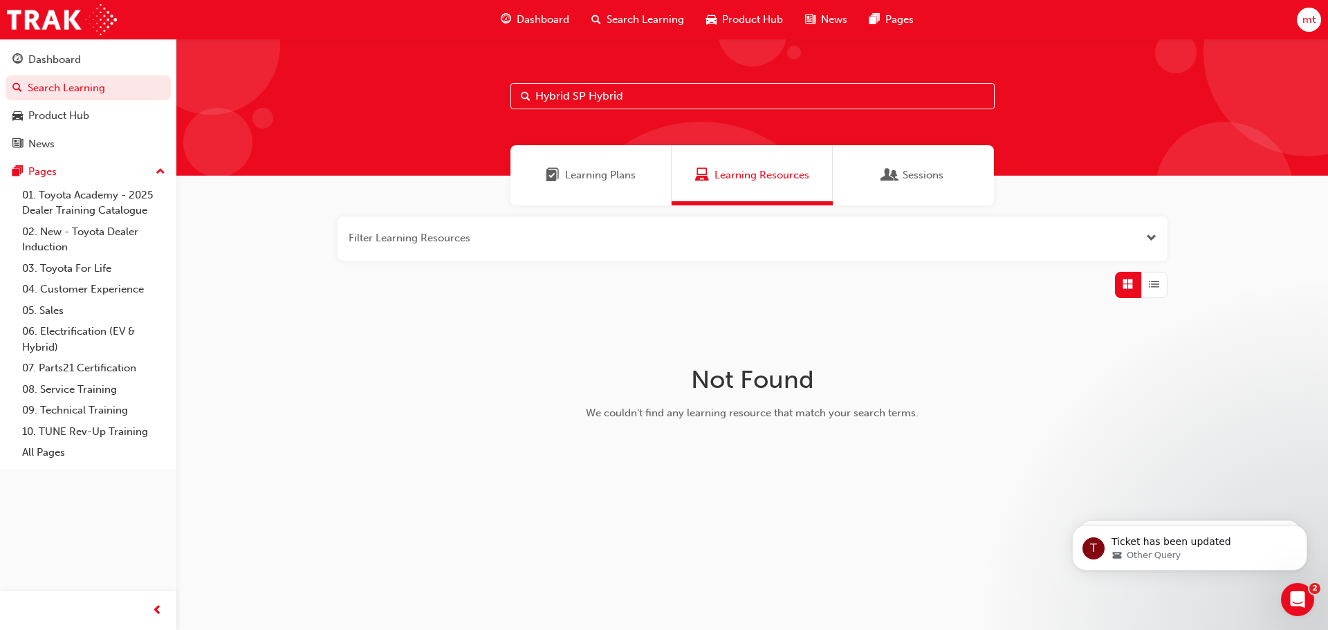
click at [666, 104] on input "Hybrid SP Hybrid" at bounding box center [753, 96] width 484 height 26
click at [670, 97] on input "Hybrid SP Hybrid" at bounding box center [753, 96] width 484 height 26
type input "H"
click at [768, 98] on input "Toyota Multi Media E Learning Module SPTOY2021 MM" at bounding box center [753, 96] width 484 height 26
click at [746, 96] on input "Toyota Multi Media E Learning Module SPTOY 2021 MM" at bounding box center [753, 96] width 484 height 26
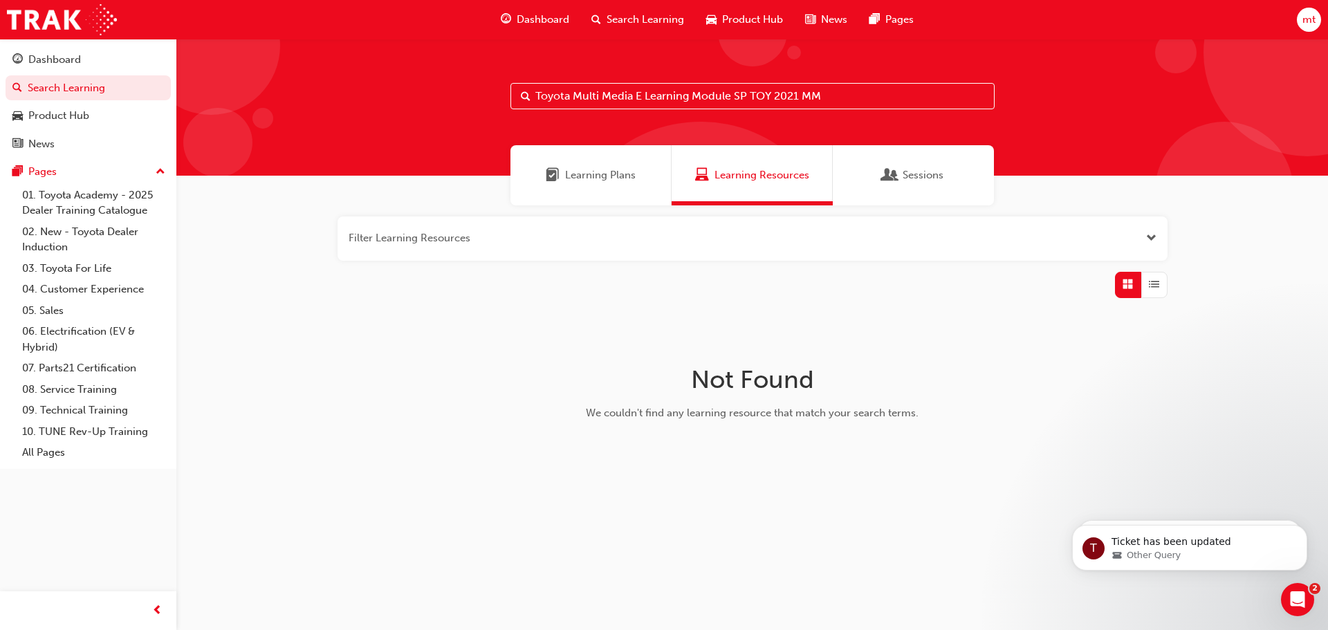
click at [863, 97] on input "Toyota Multi Media E Learning Module SP TOY 2021 MM" at bounding box center [753, 96] width 484 height 26
type input "T"
type input "t"
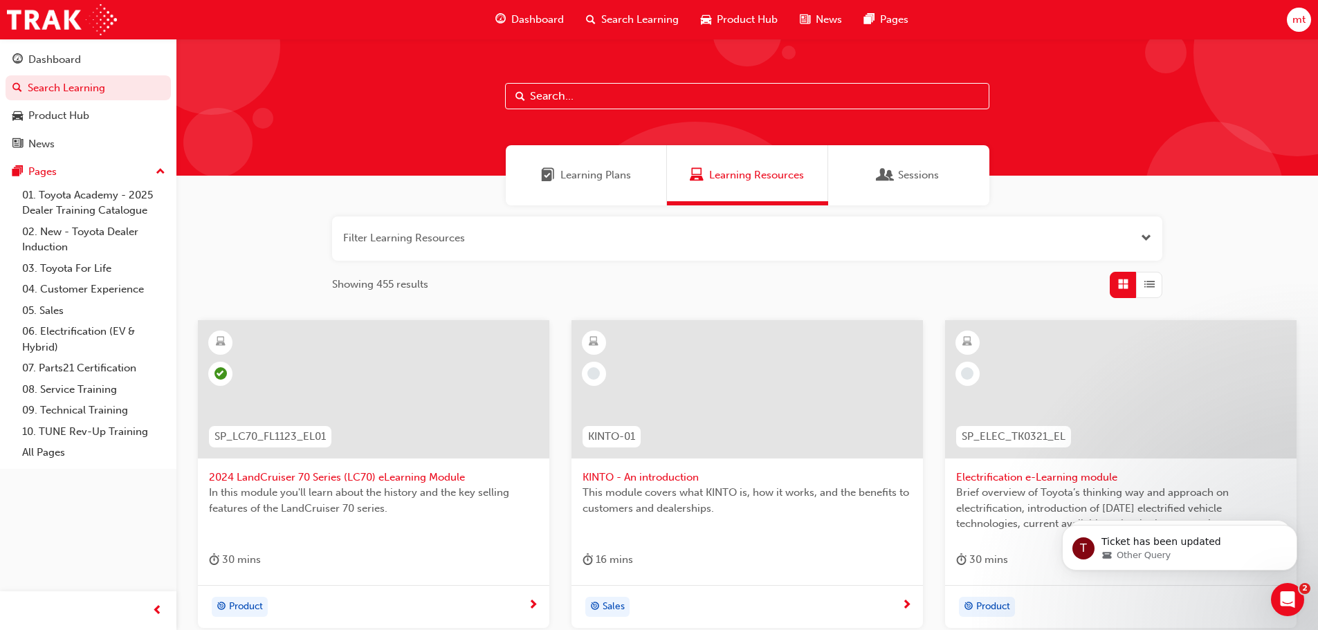
type input "t"
type input "Y"
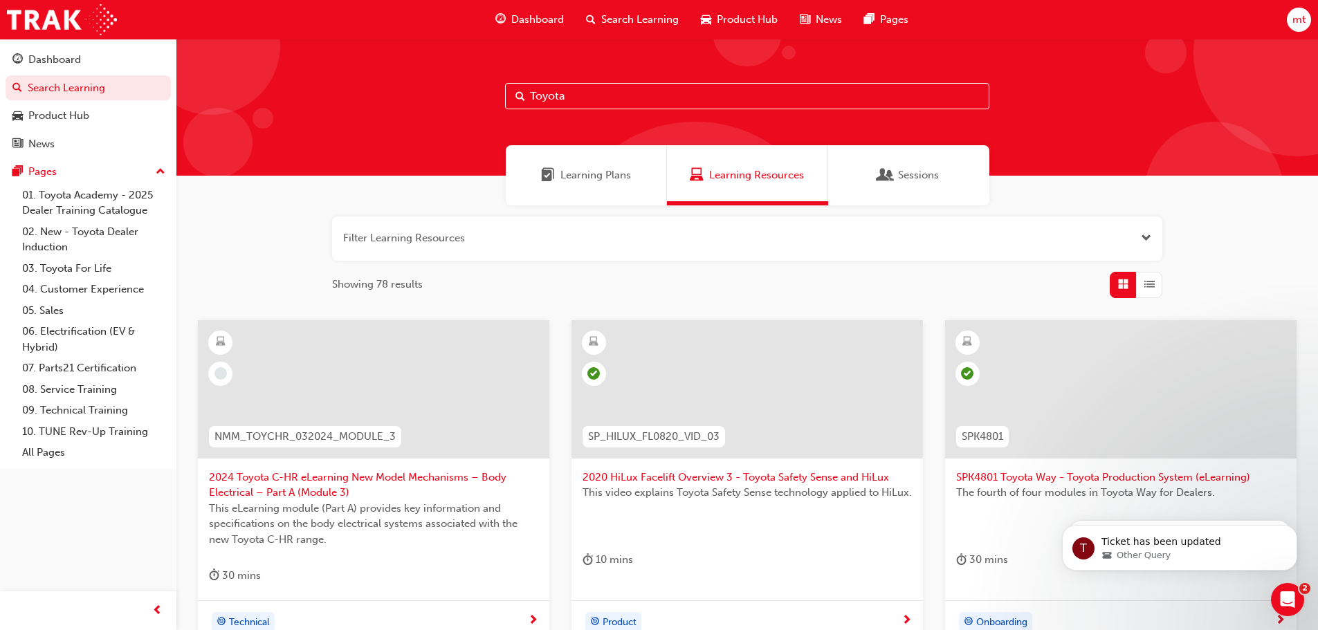
click at [584, 97] on input "Toyota" at bounding box center [747, 96] width 484 height 26
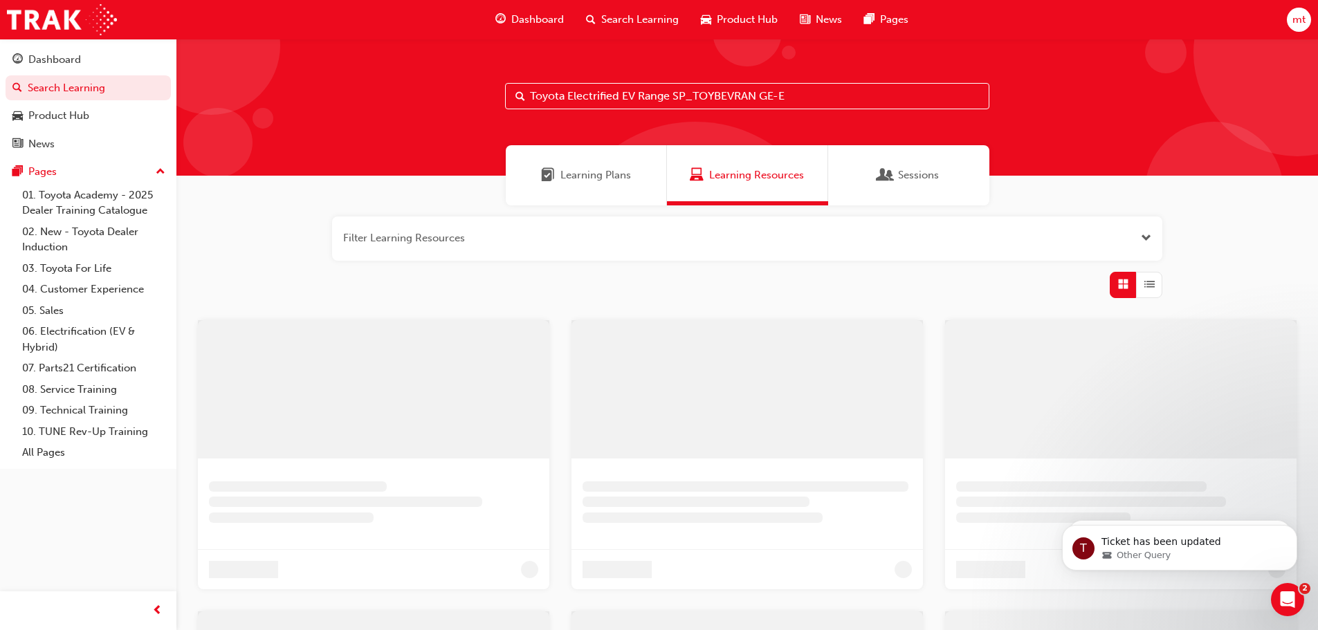
type input "Toyota Electrified EV Range SP_TOYBEVRAN GE-EL"
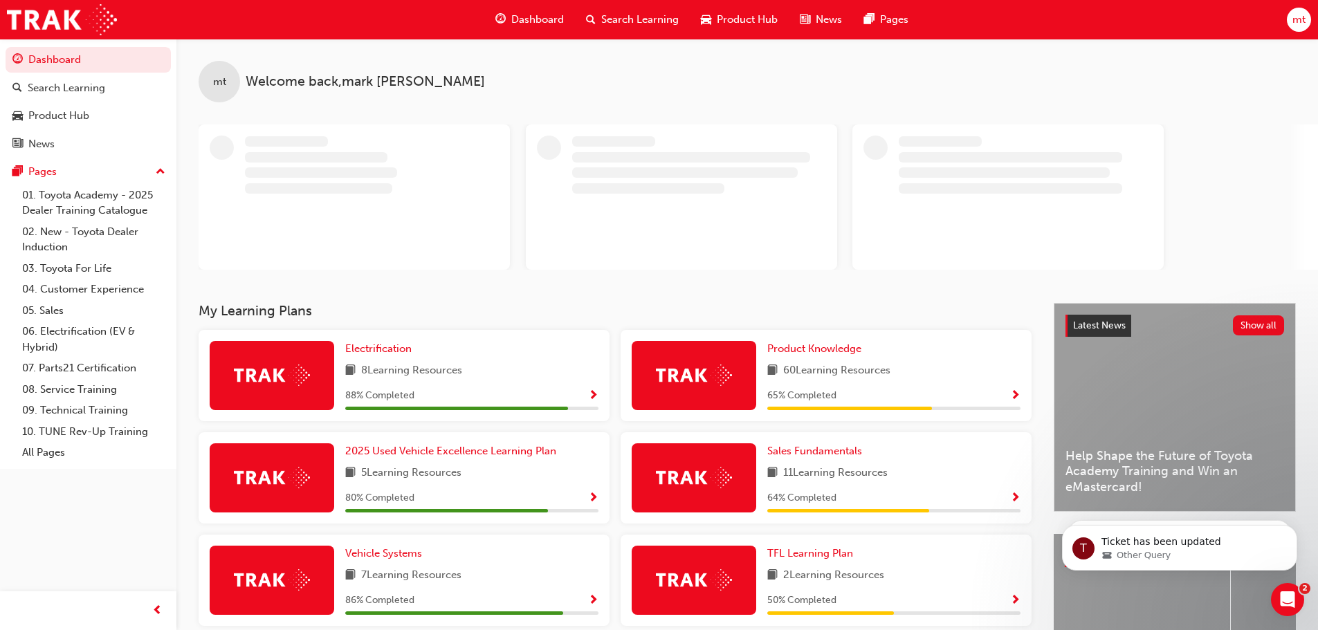
click at [625, 21] on span "Search Learning" at bounding box center [639, 20] width 77 height 16
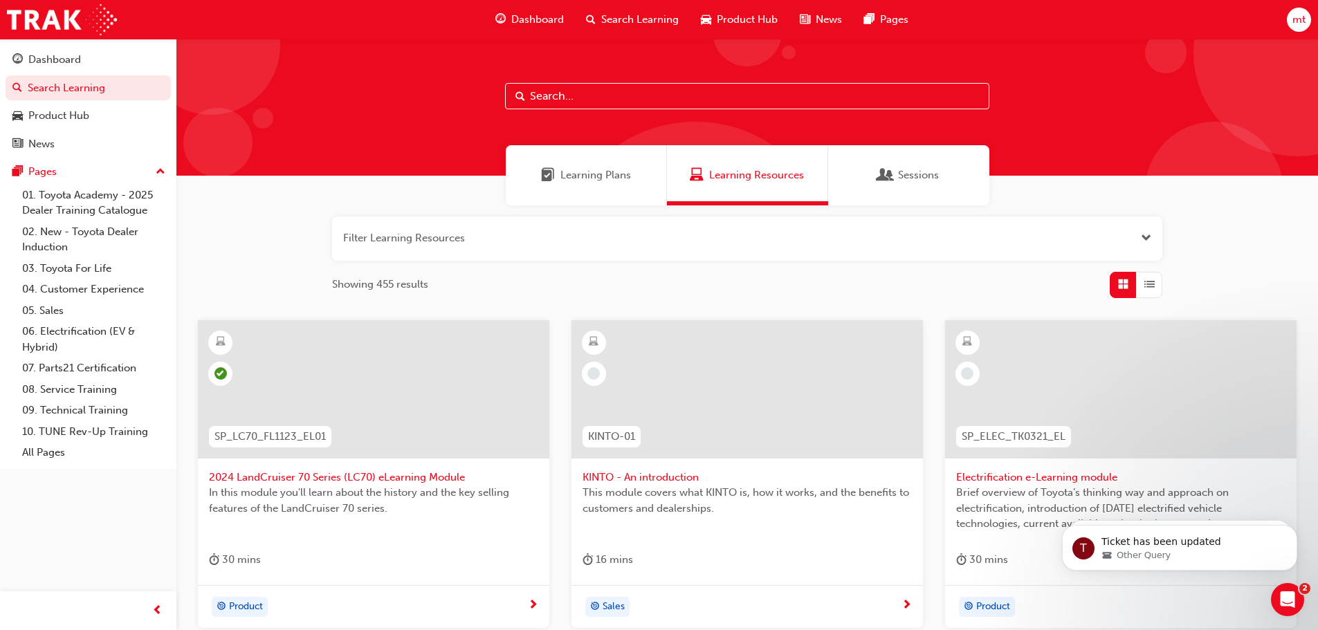
click at [587, 100] on input "text" at bounding box center [747, 96] width 484 height 26
type input "h"
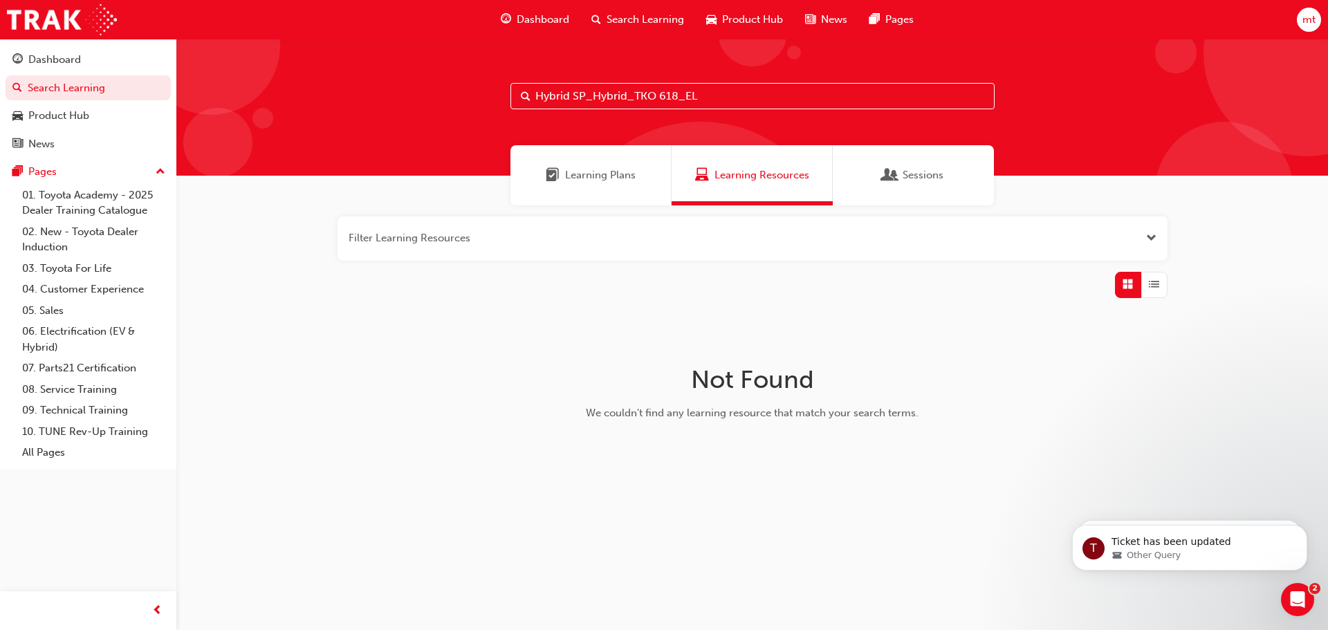
click at [879, 181] on div "Sessions" at bounding box center [913, 175] width 161 height 60
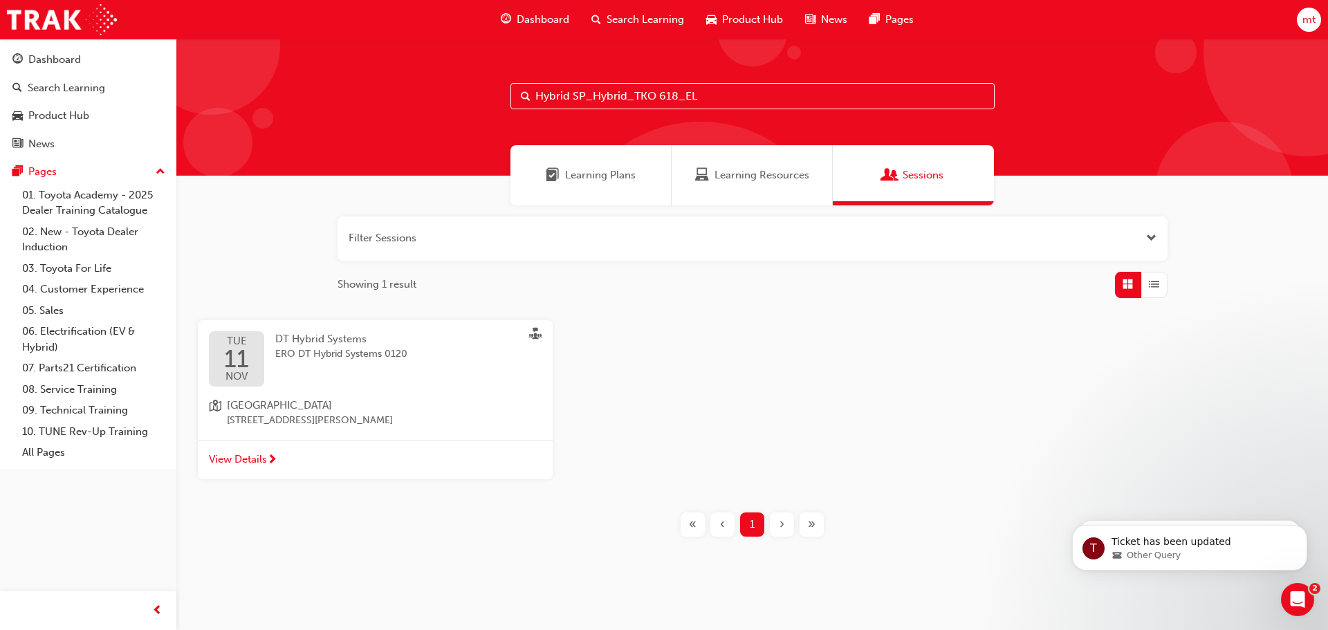
click at [627, 183] on span "Learning Plans" at bounding box center [600, 175] width 71 height 16
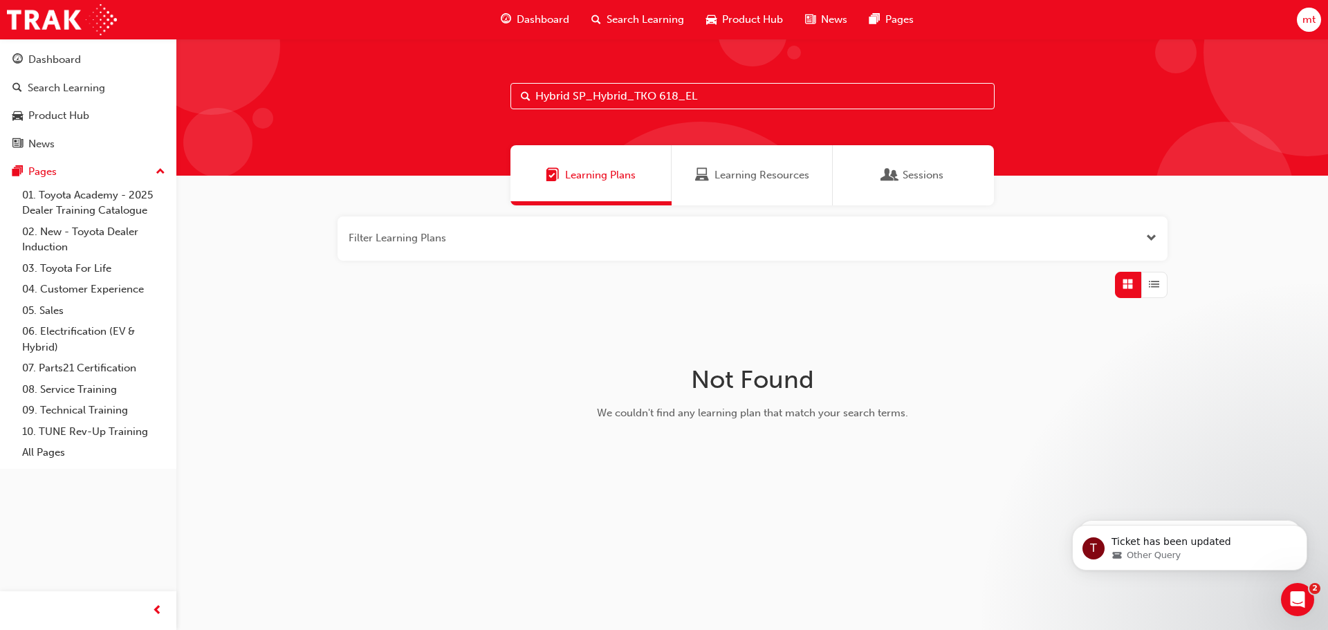
click at [724, 183] on span "Learning Resources" at bounding box center [762, 175] width 95 height 16
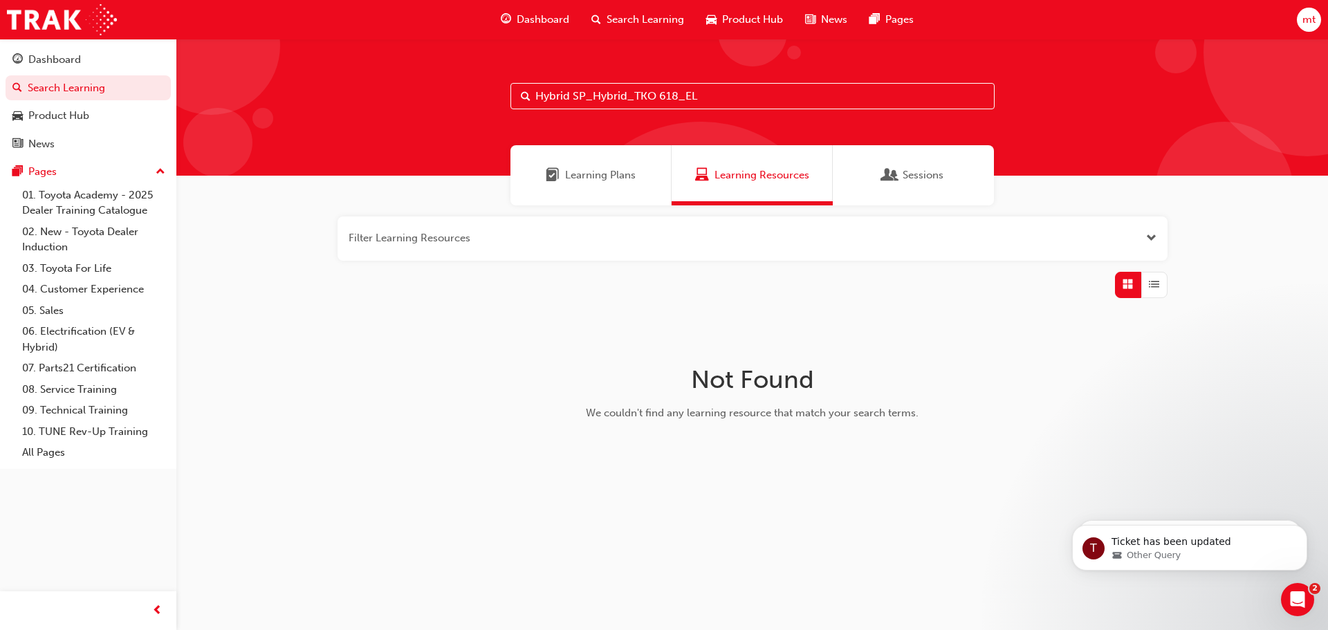
click at [734, 98] on input "Hybrid SP_Hybrid_TKO 618_EL" at bounding box center [753, 96] width 484 height 26
type input "H"
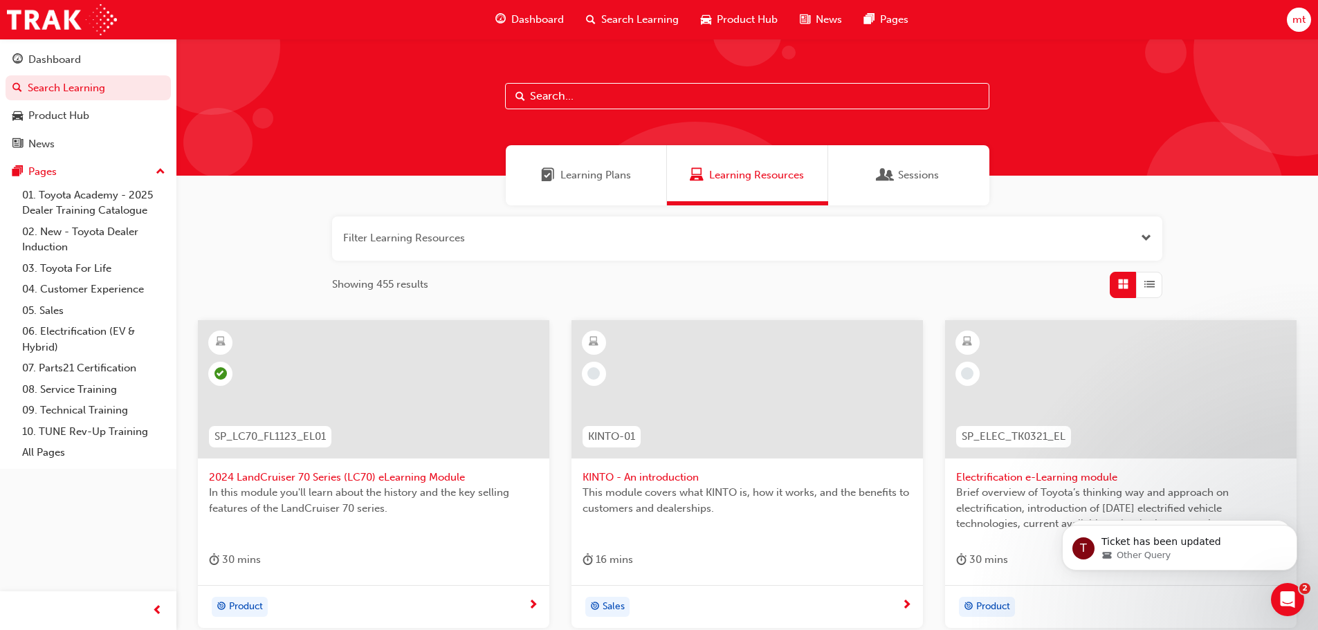
type input "t"
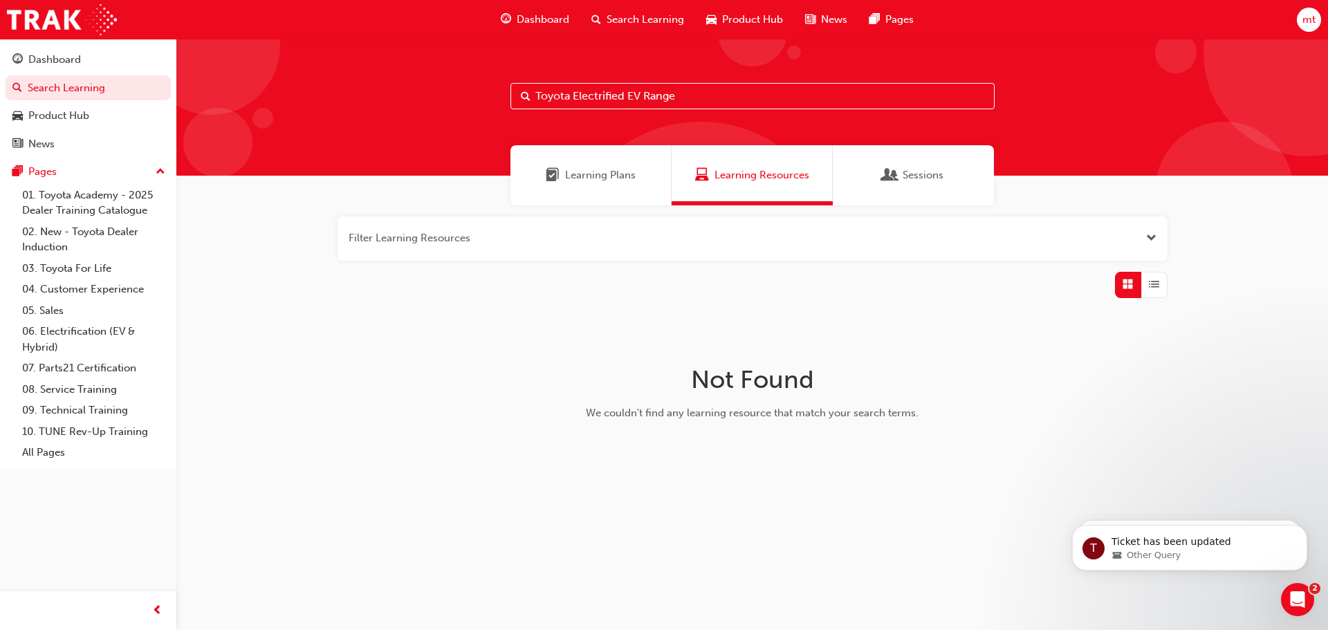
type input "Toyota Electrified EV Range"
click at [896, 180] on span "Sessions" at bounding box center [890, 175] width 14 height 16
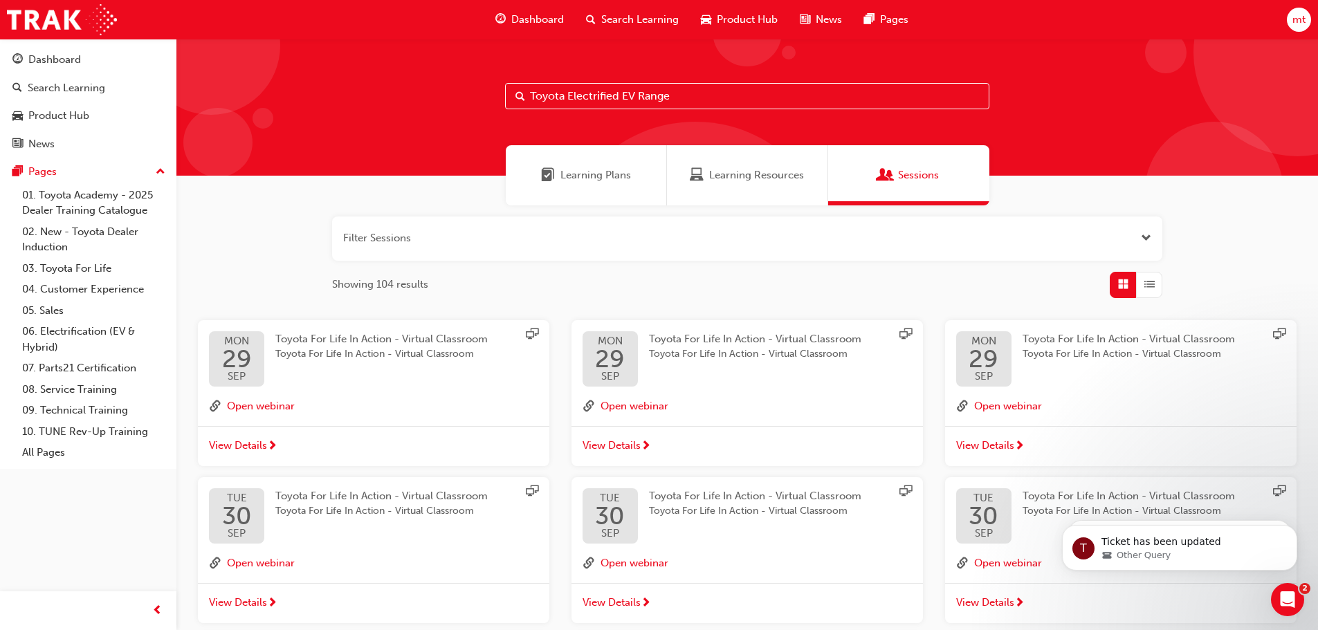
click at [248, 360] on span "29" at bounding box center [237, 359] width 30 height 25
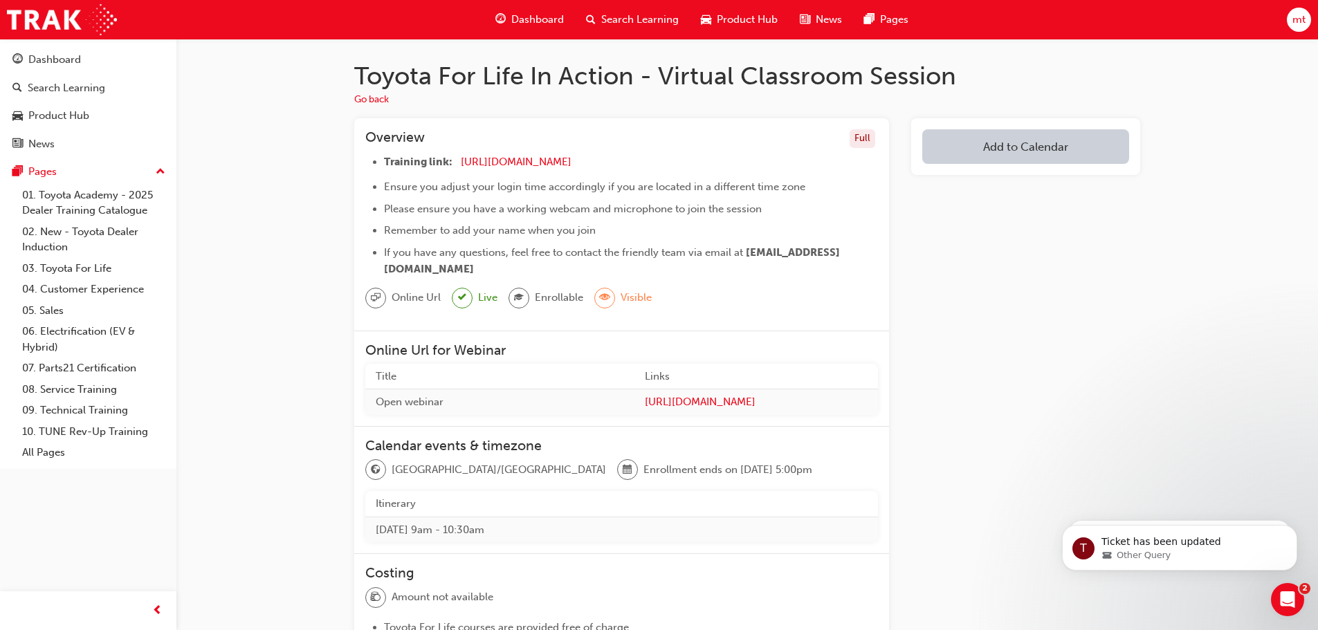
click at [637, 22] on span "Search Learning" at bounding box center [639, 20] width 77 height 16
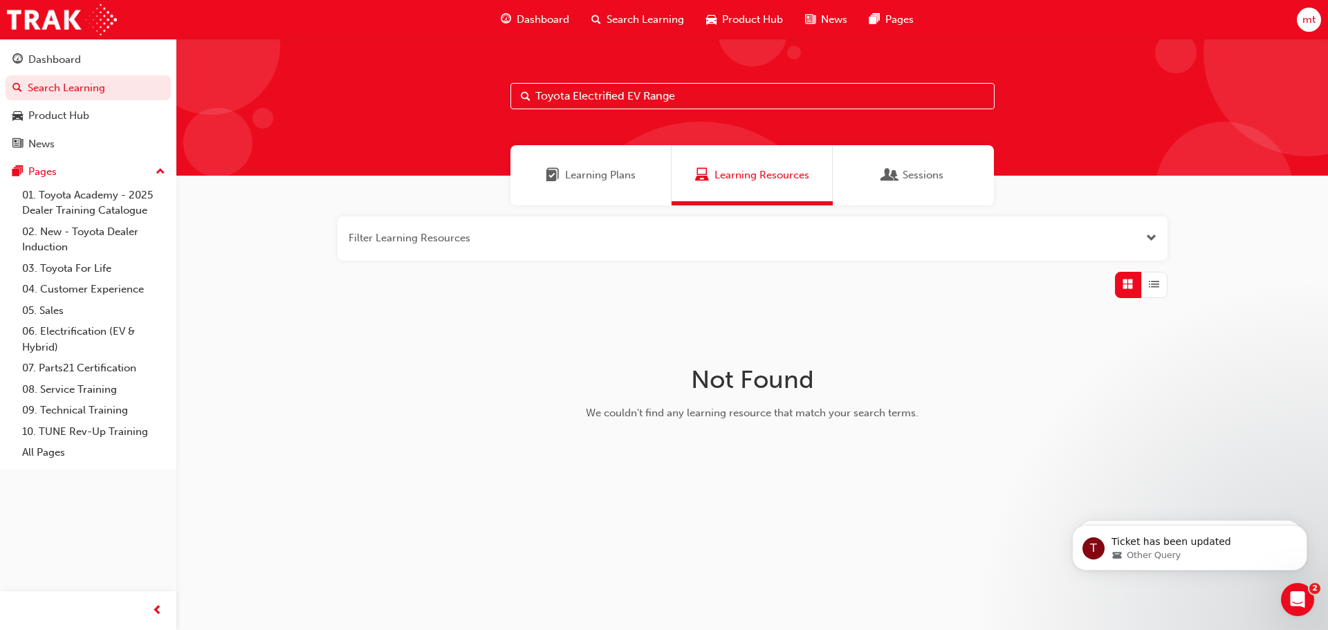
click at [695, 91] on input "Toyota Electrified EV Range" at bounding box center [753, 96] width 484 height 26
type input "Toyota Electrified EV Range SP_TOYBEVRAN GE-EL"
